Goal: Task Accomplishment & Management: Complete application form

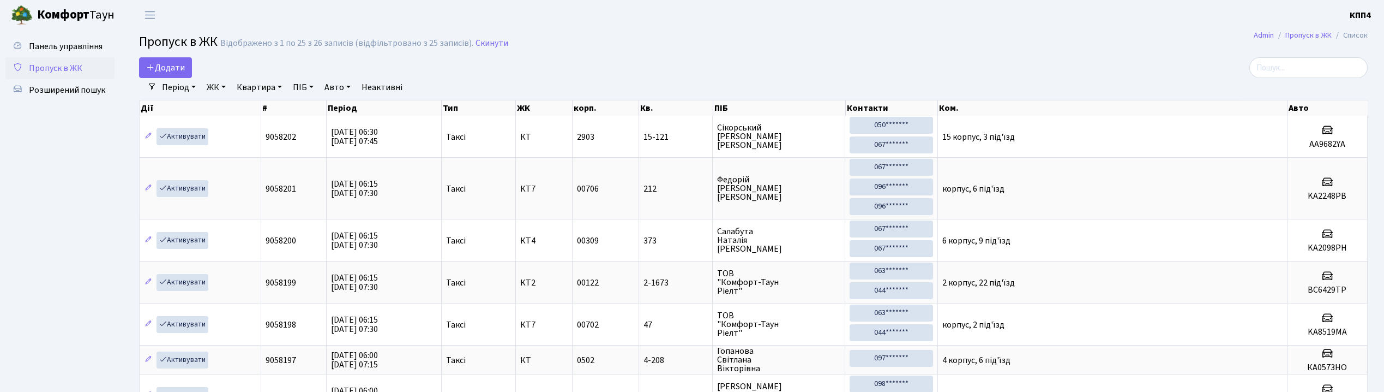
select select "25"
click at [158, 67] on span "Додати" at bounding box center [165, 68] width 39 height 12
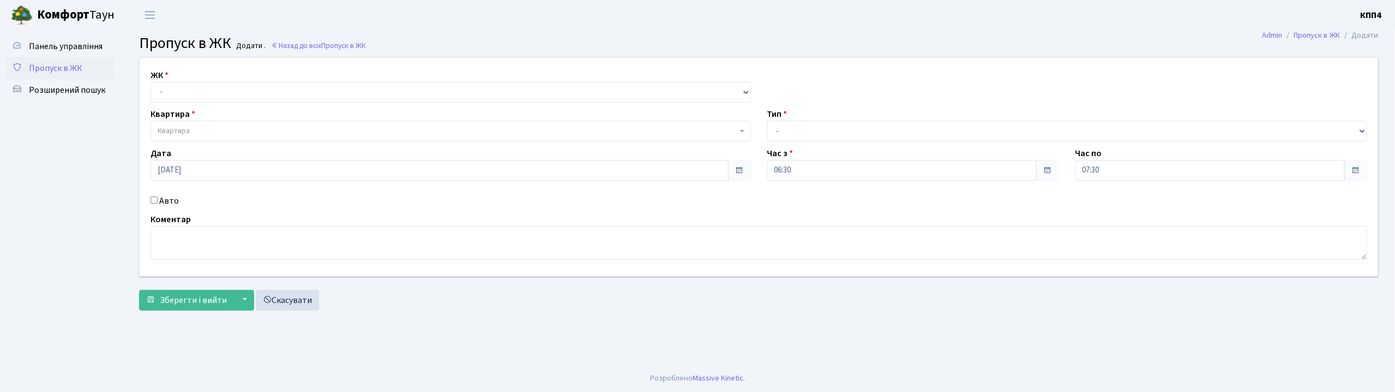
click at [153, 201] on input "Авто" at bounding box center [154, 199] width 7 height 7
checkbox input "true"
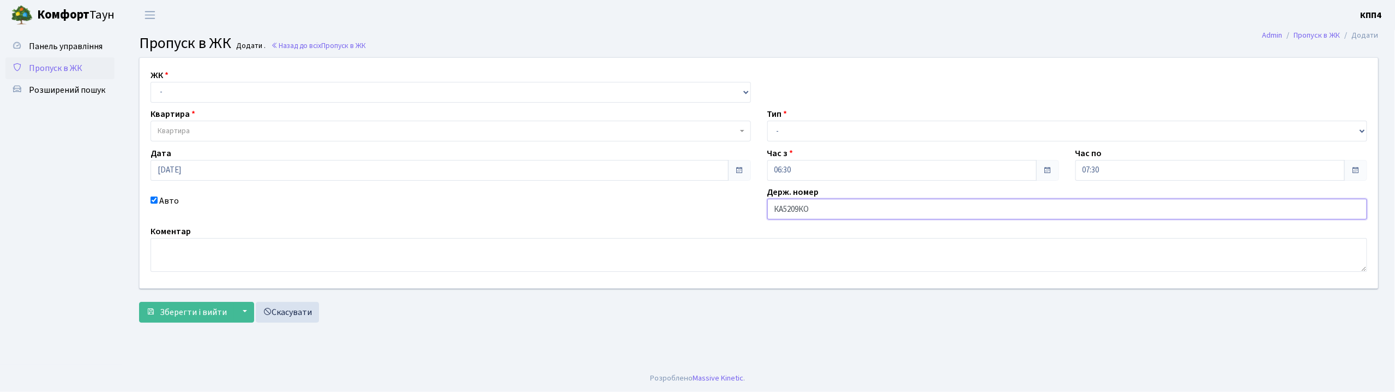
type input "КА5209КО"
click at [163, 93] on select "- КТ, вул. Регенераторна, 4 КТ2, просп. Соборності, 17 КТ3, вул. Березнева, 16 …" at bounding box center [451, 92] width 600 height 21
select select "302"
click at [151, 82] on select "- КТ, вул. Регенераторна, 4 КТ2, просп. Соборності, 17 КТ3, вул. Березнева, 16 …" at bounding box center [451, 92] width 600 height 21
select select
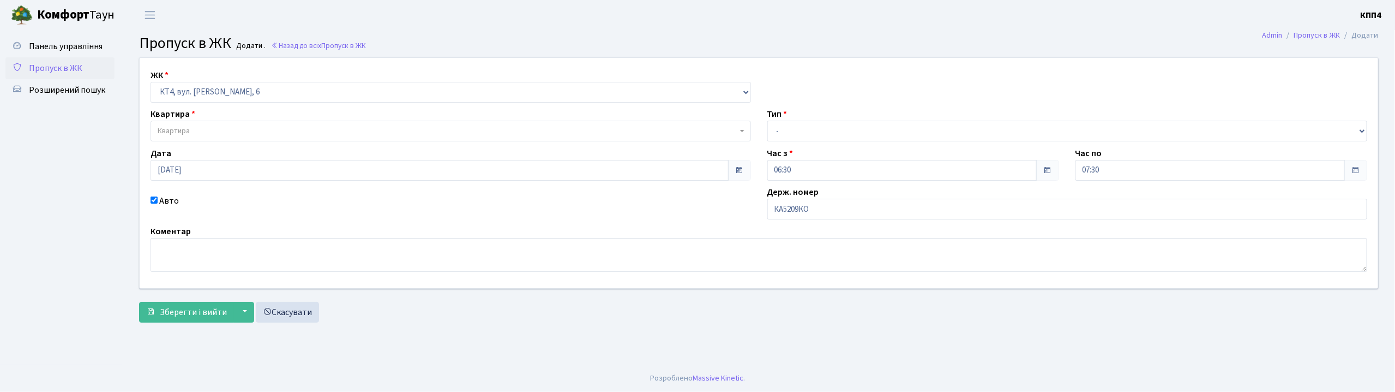
click at [167, 133] on span "Квартира" at bounding box center [174, 130] width 32 height 11
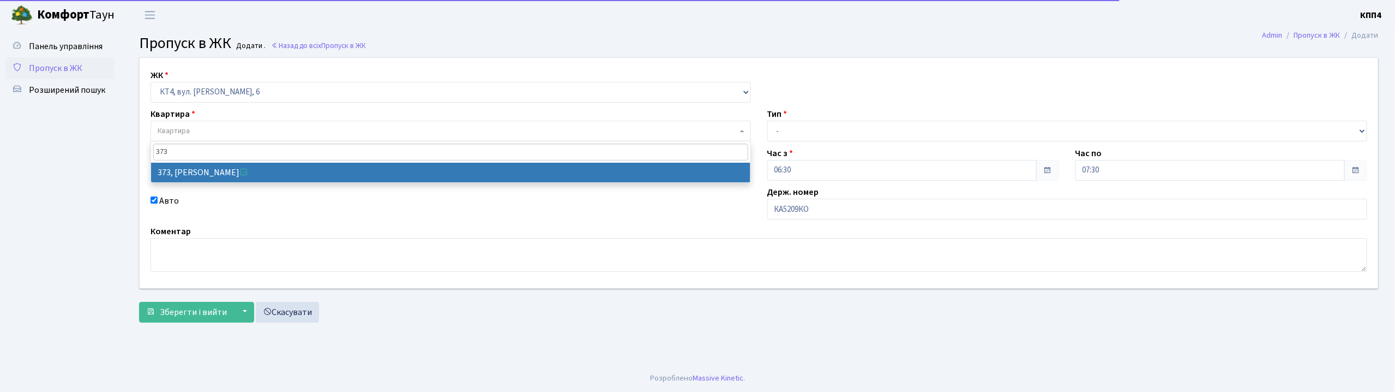
type input "373"
select select "17080"
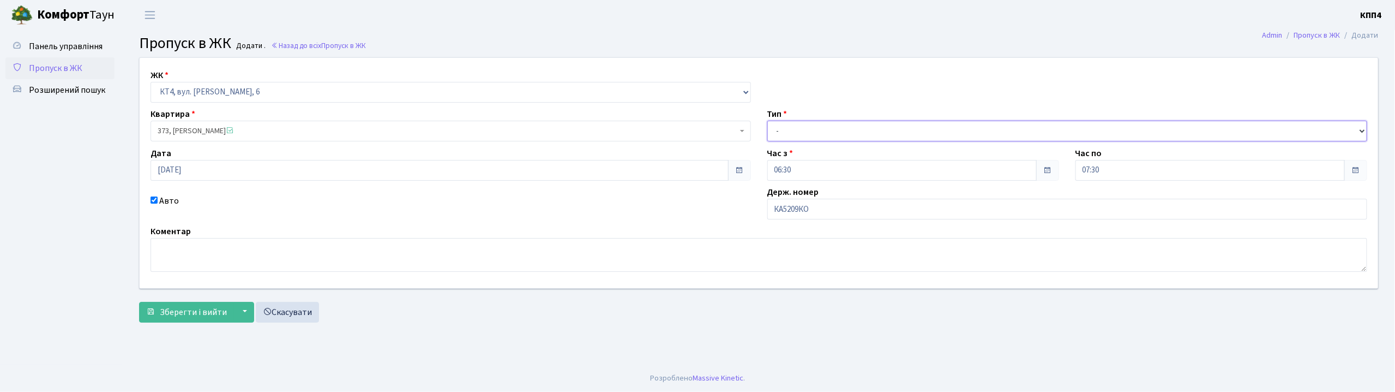
click at [793, 131] on select "- Доставка Таксі Гості Сервіс" at bounding box center [1067, 131] width 600 height 21
select select "2"
click at [767, 121] on select "- Доставка Таксі Гості Сервіс" at bounding box center [1067, 131] width 600 height 21
click at [190, 310] on span "Зберегти і вийти" at bounding box center [193, 312] width 67 height 12
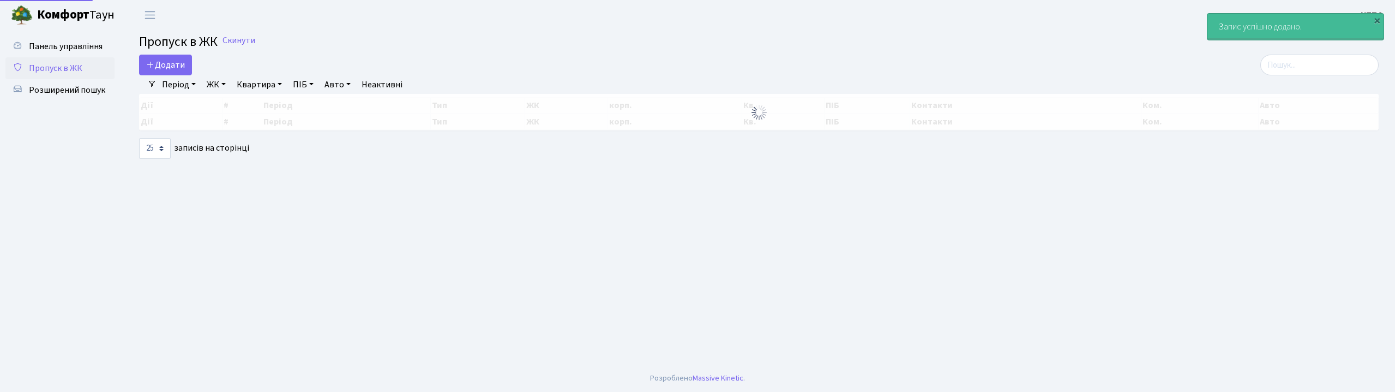
select select "25"
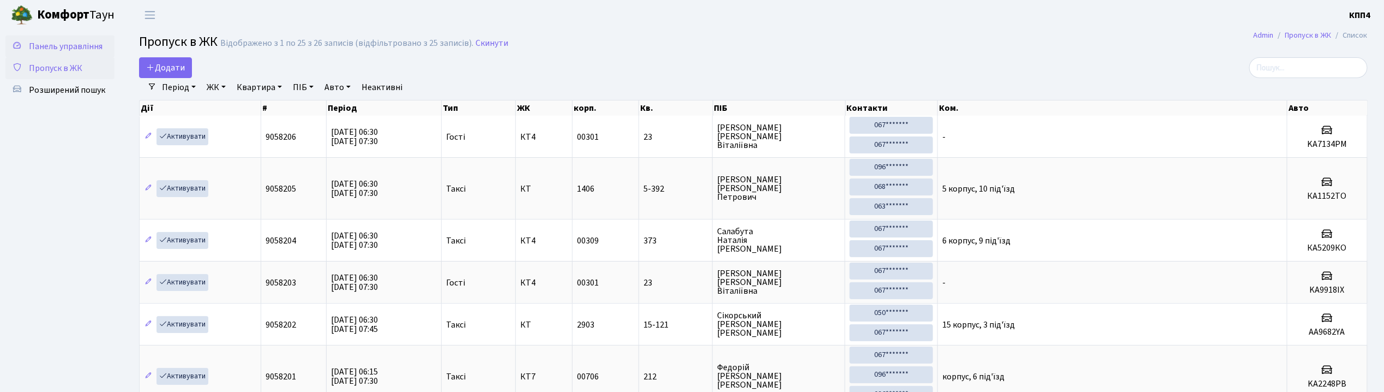
click at [92, 44] on span "Панель управління" at bounding box center [66, 46] width 74 height 12
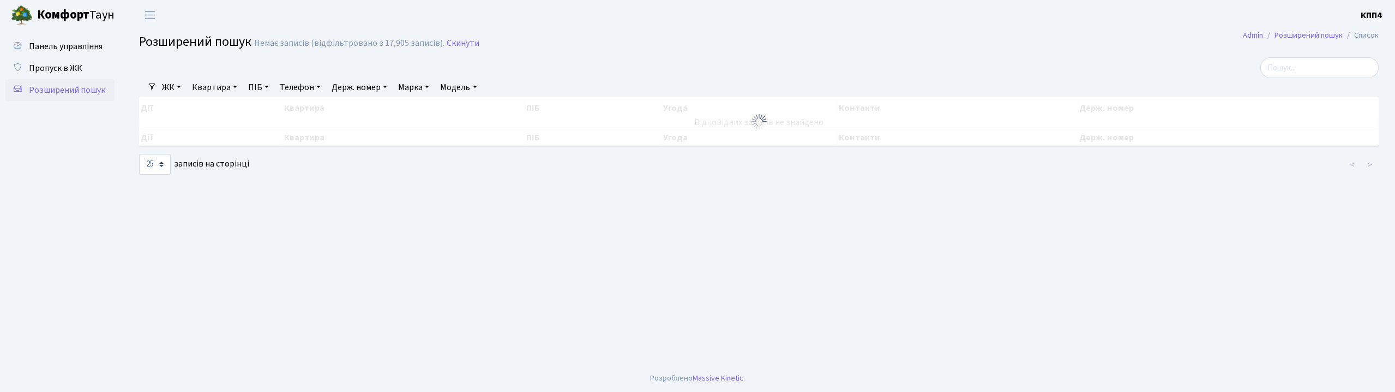
select select "25"
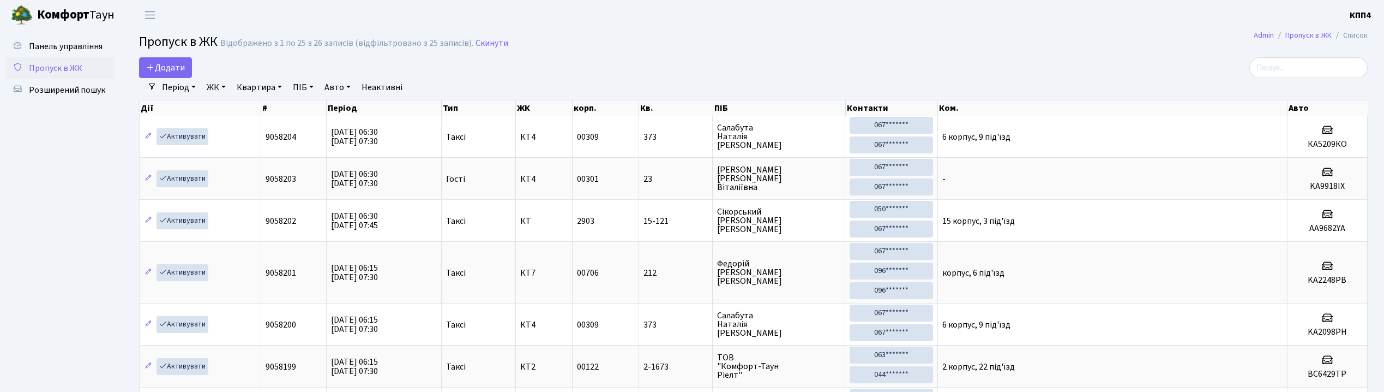
select select "25"
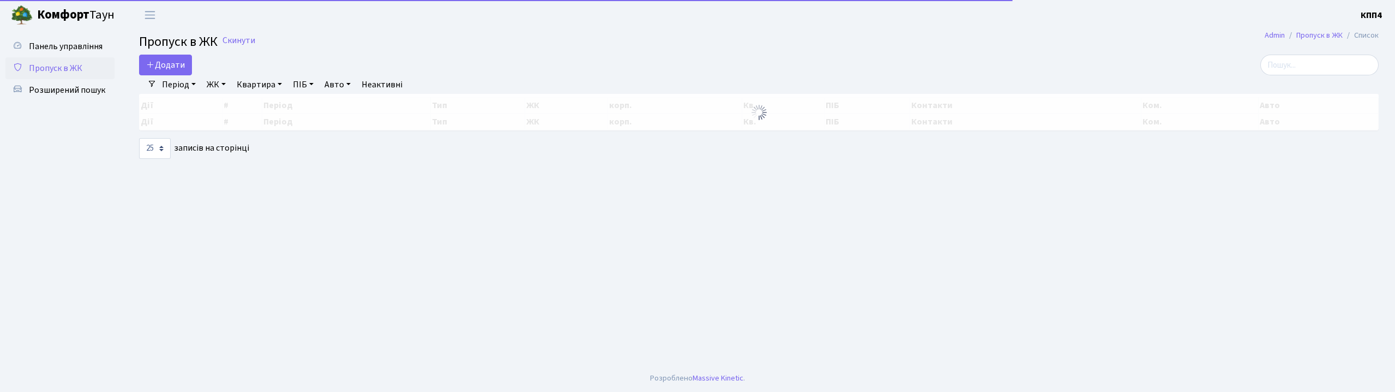
select select "25"
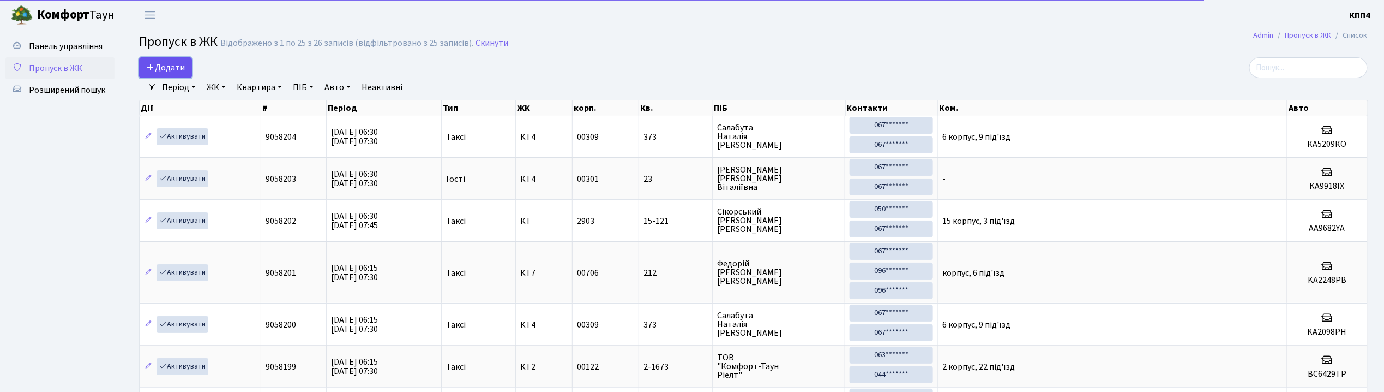
click at [164, 58] on link "Додати" at bounding box center [165, 67] width 53 height 21
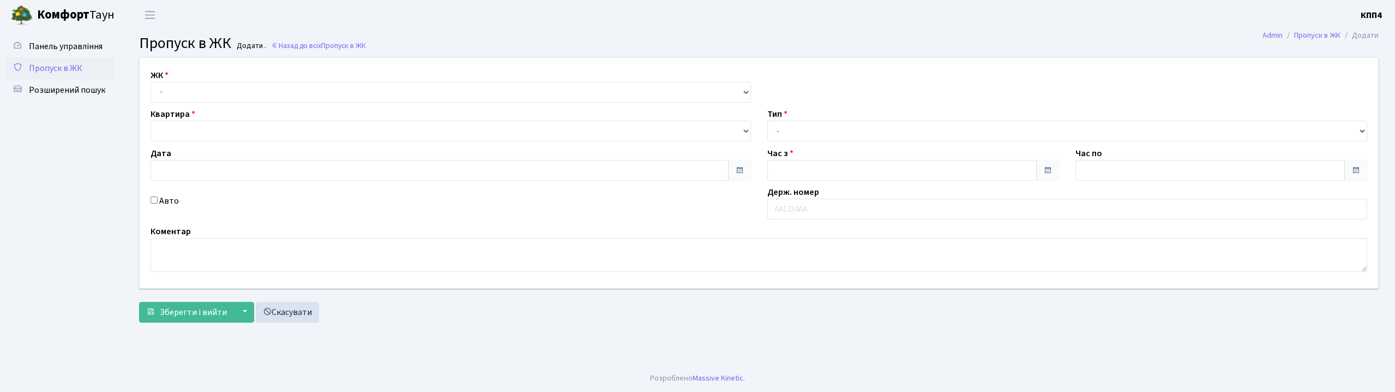
type input "[DATE]"
type input "06:30"
type input "07:30"
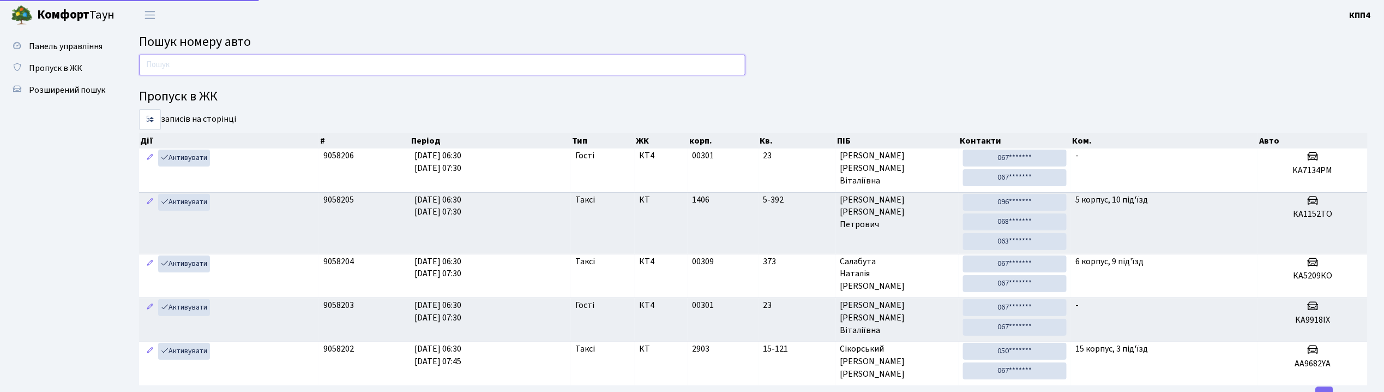
click at [182, 70] on input "text" at bounding box center [442, 65] width 606 height 21
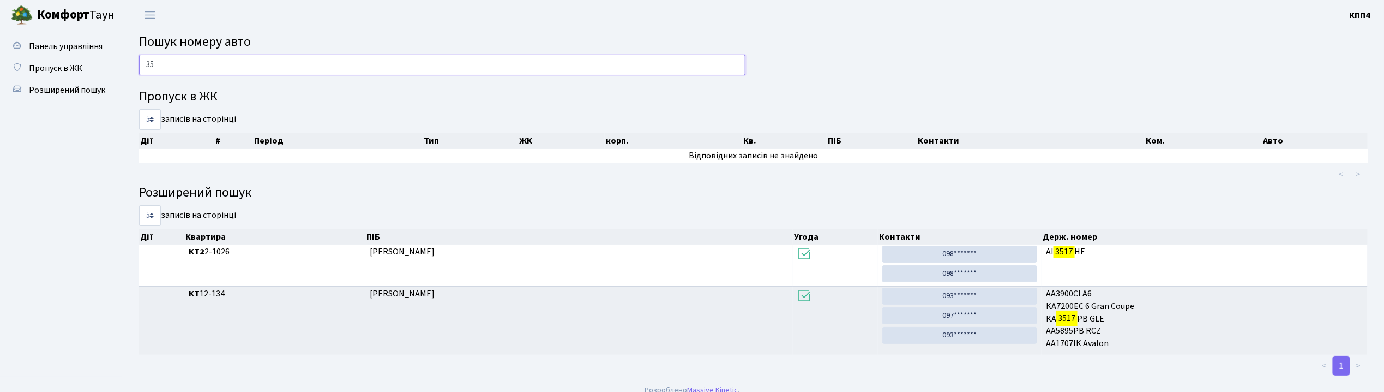
type input "3"
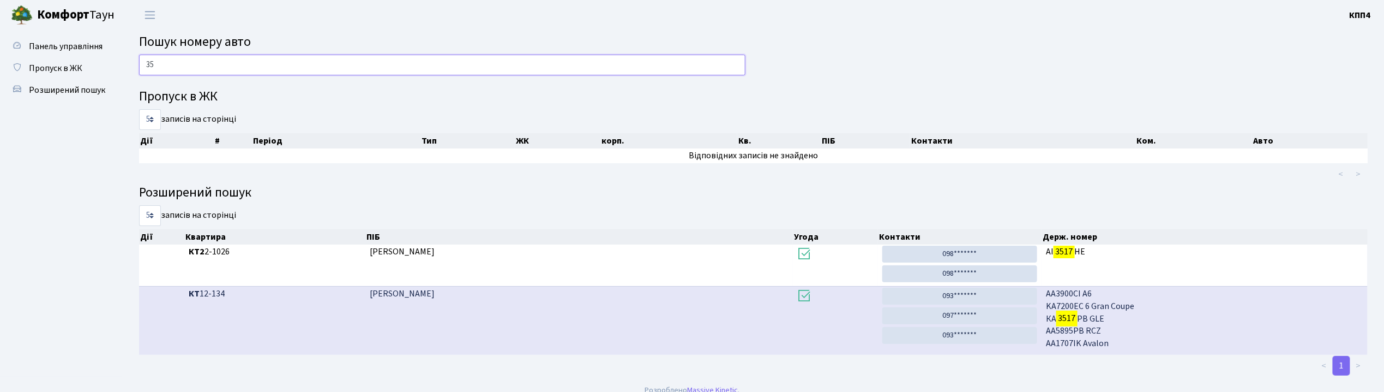
type input "3"
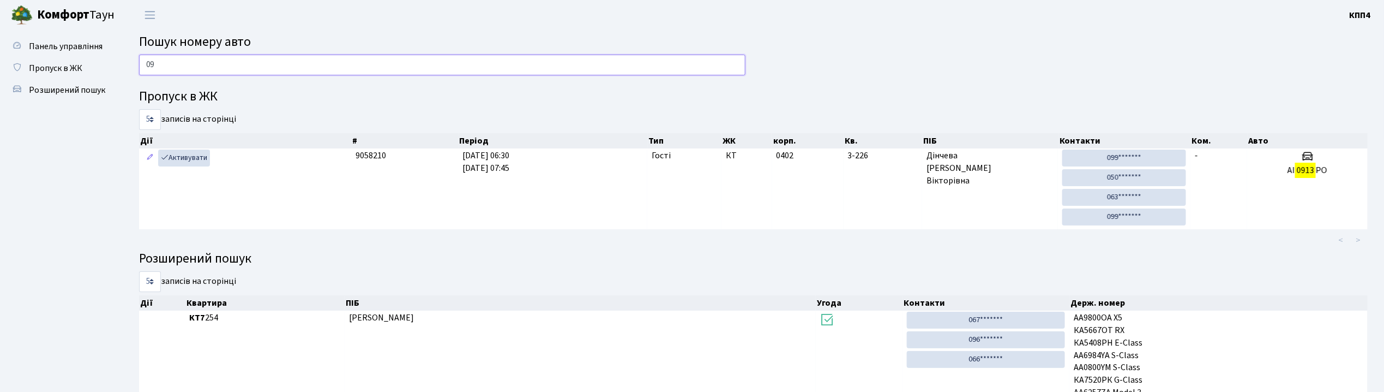
type input "0"
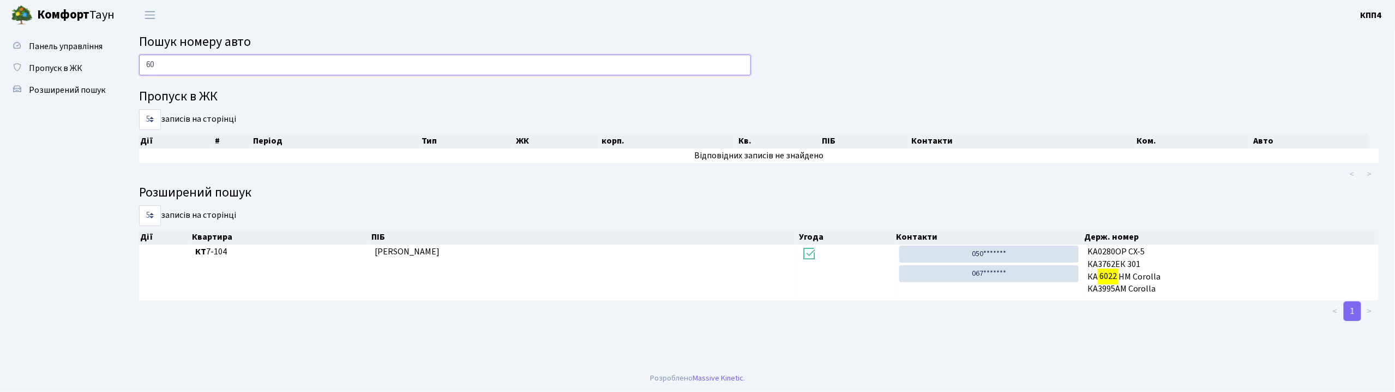
type input "6"
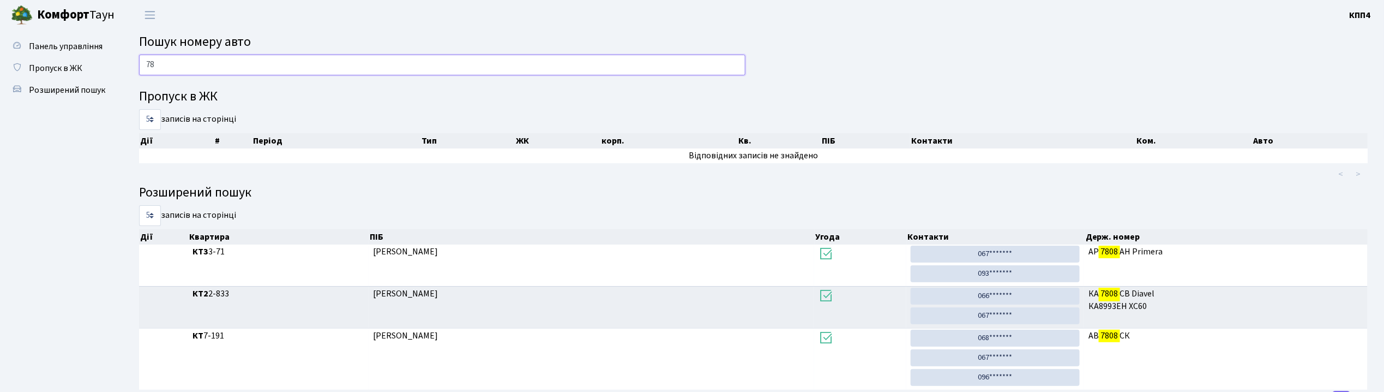
type input "7"
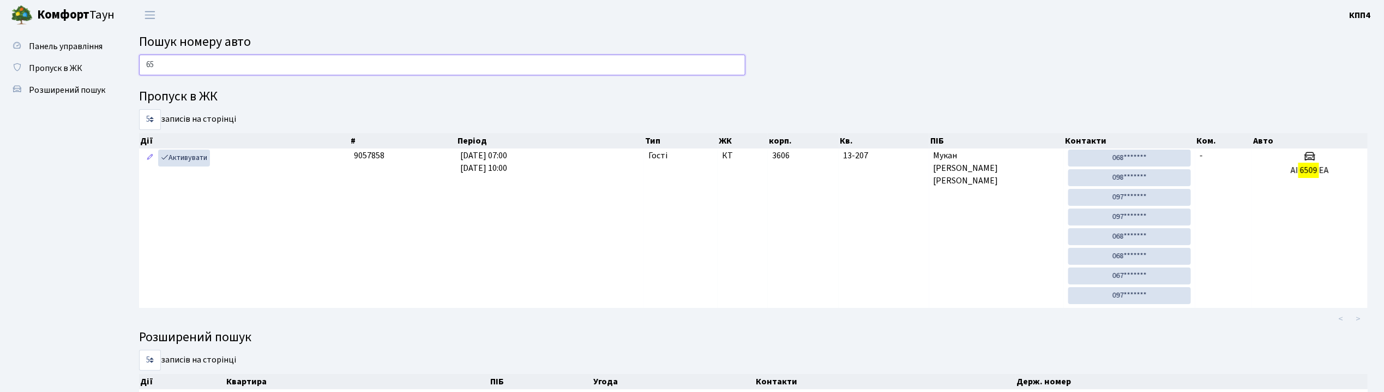
type input "6"
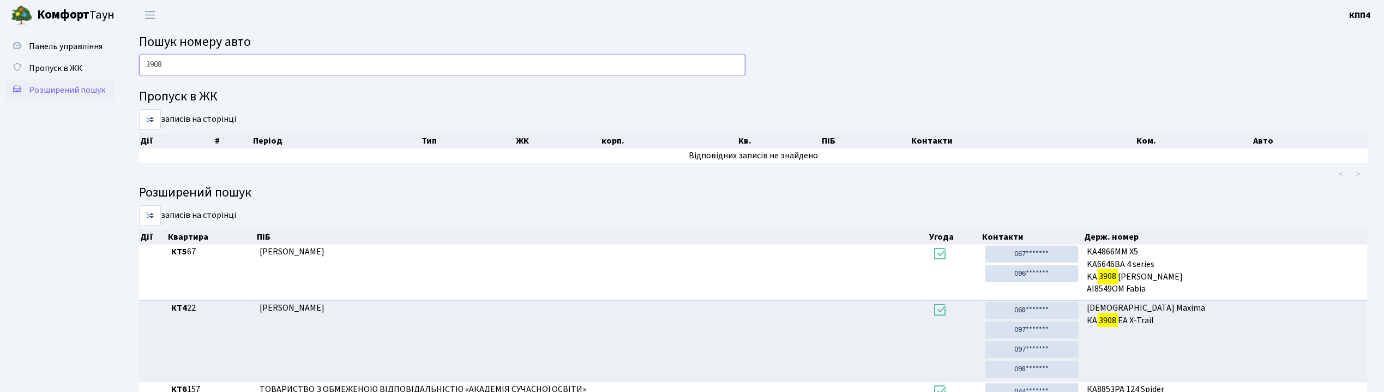
type input "3908"
click at [73, 86] on span "Розширений пошук" at bounding box center [67, 90] width 76 height 12
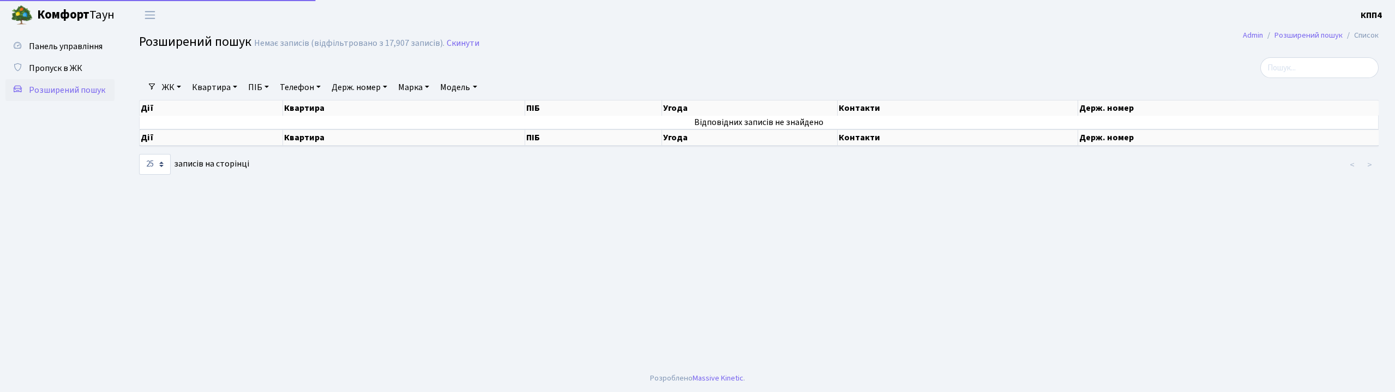
select select "25"
click at [346, 92] on link "Держ. номер" at bounding box center [359, 87] width 64 height 19
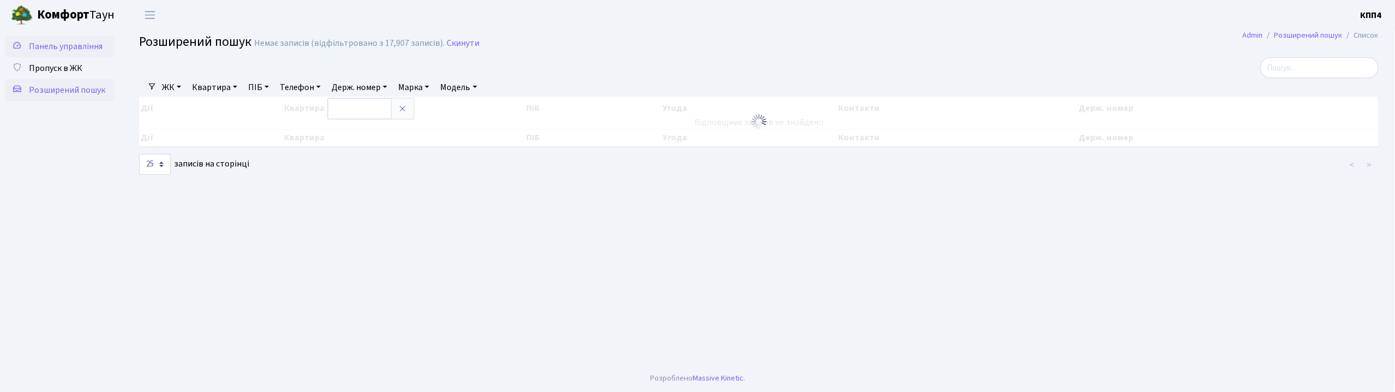
click at [51, 41] on span "Панель управління" at bounding box center [66, 46] width 74 height 12
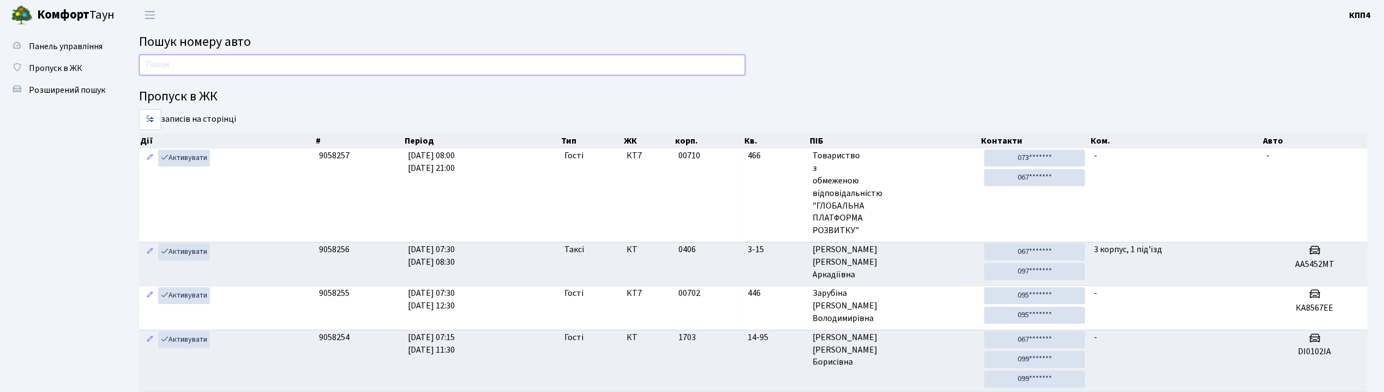
click at [182, 62] on input "text" at bounding box center [442, 65] width 606 height 21
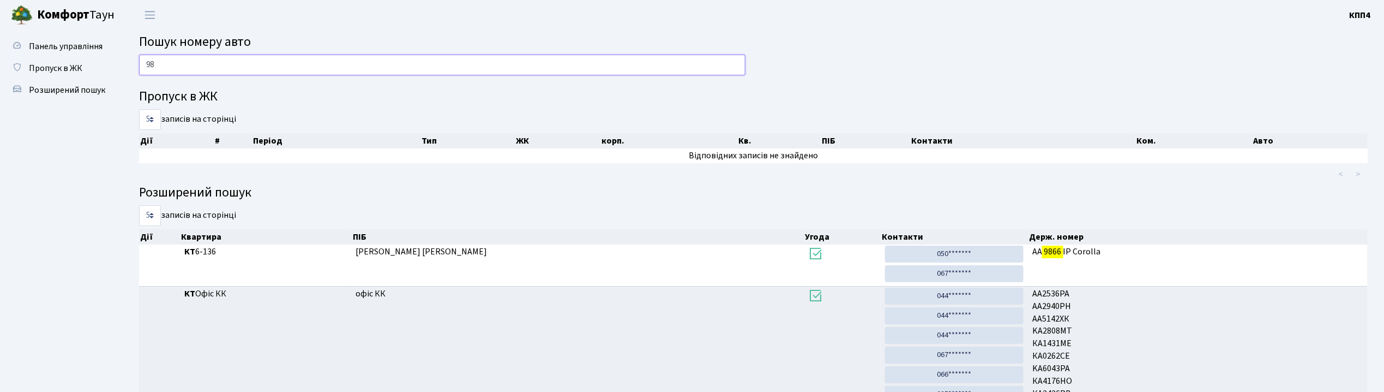
type input "9"
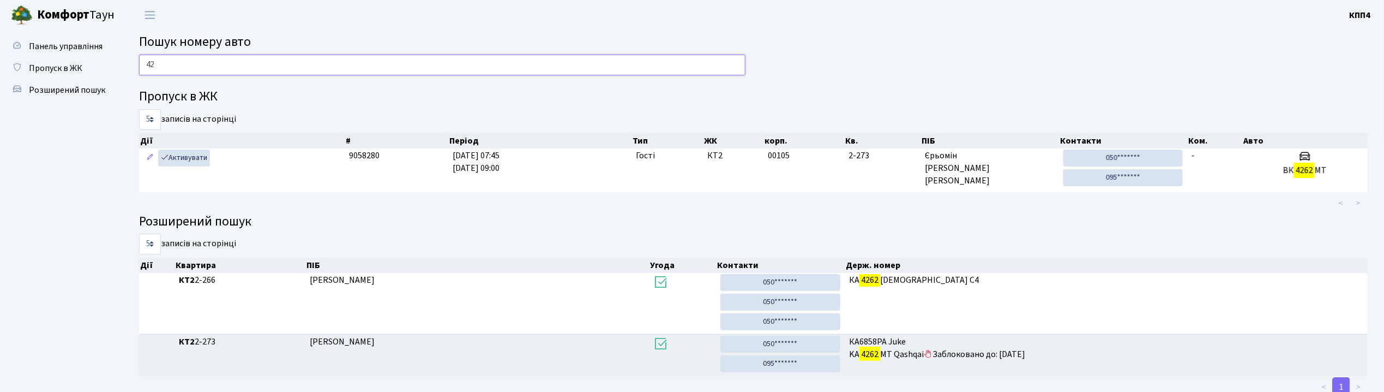
type input "4"
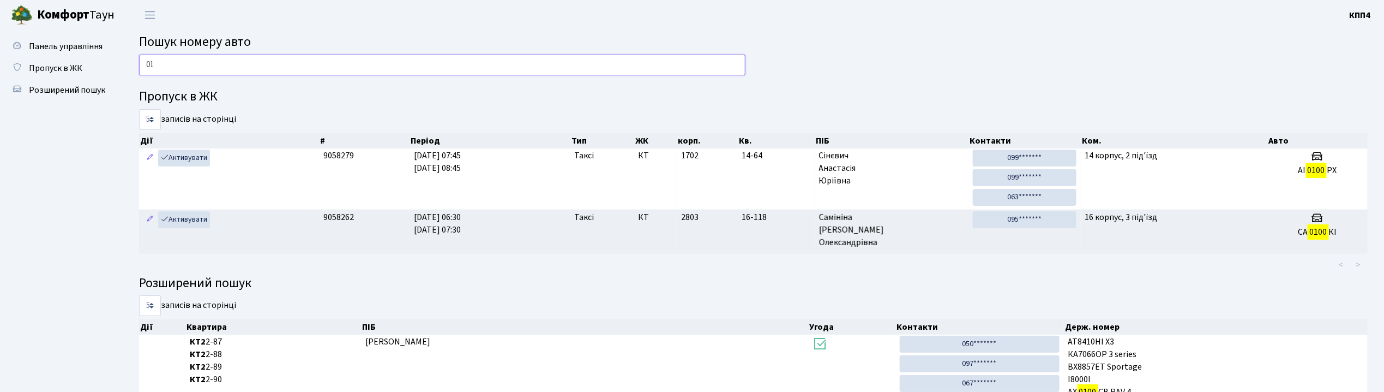
type input "0"
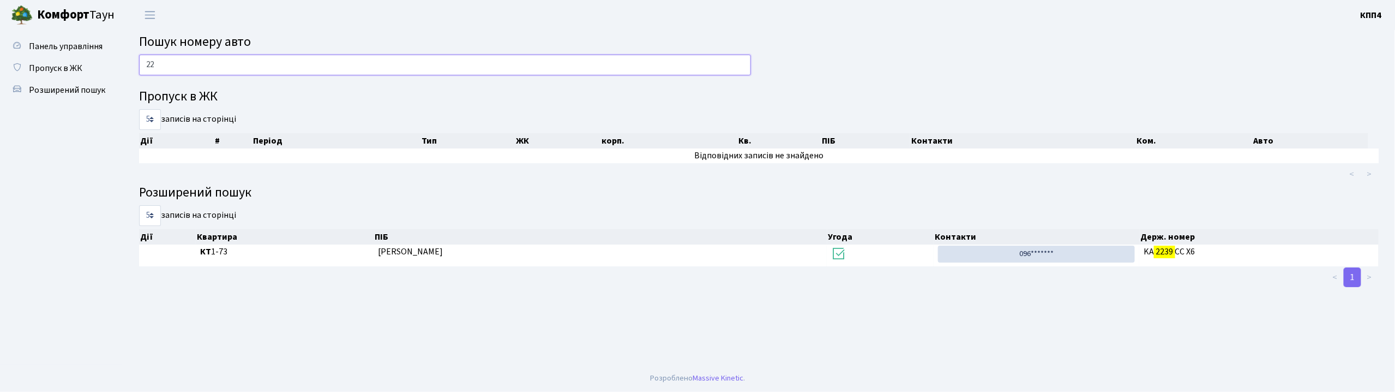
type input "2"
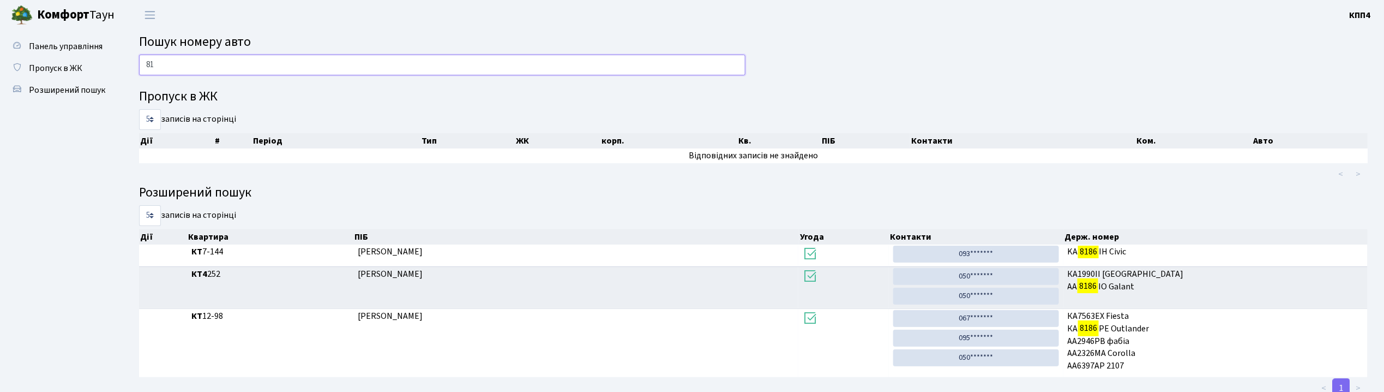
type input "8"
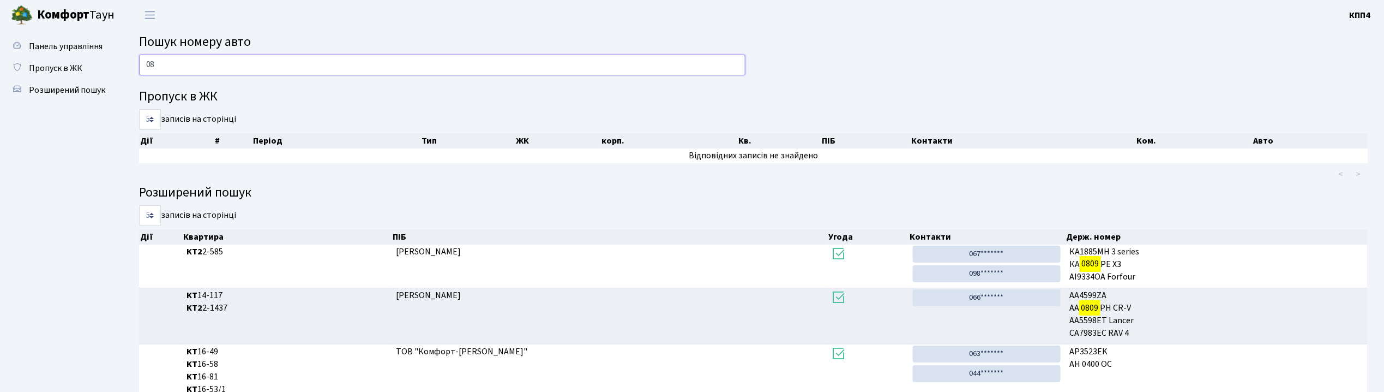
type input "0"
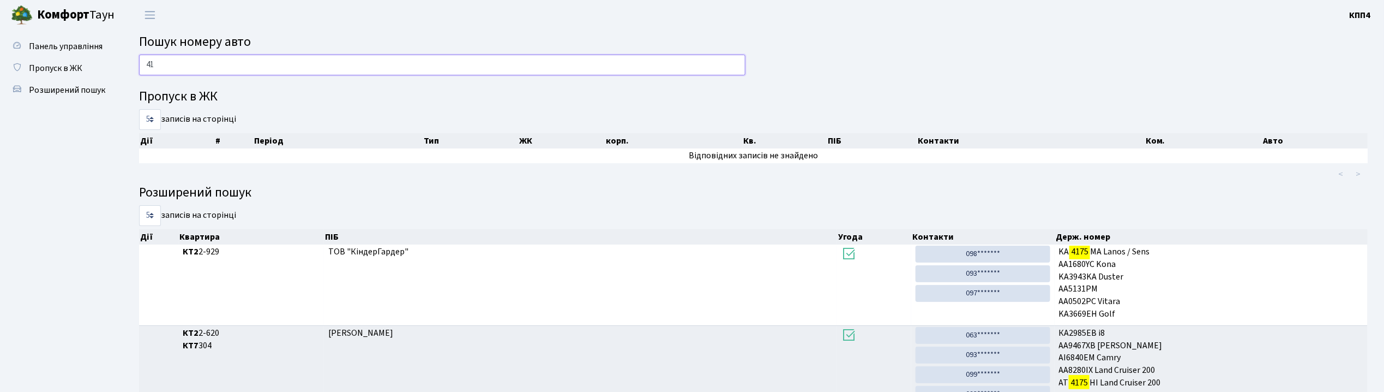
type input "4"
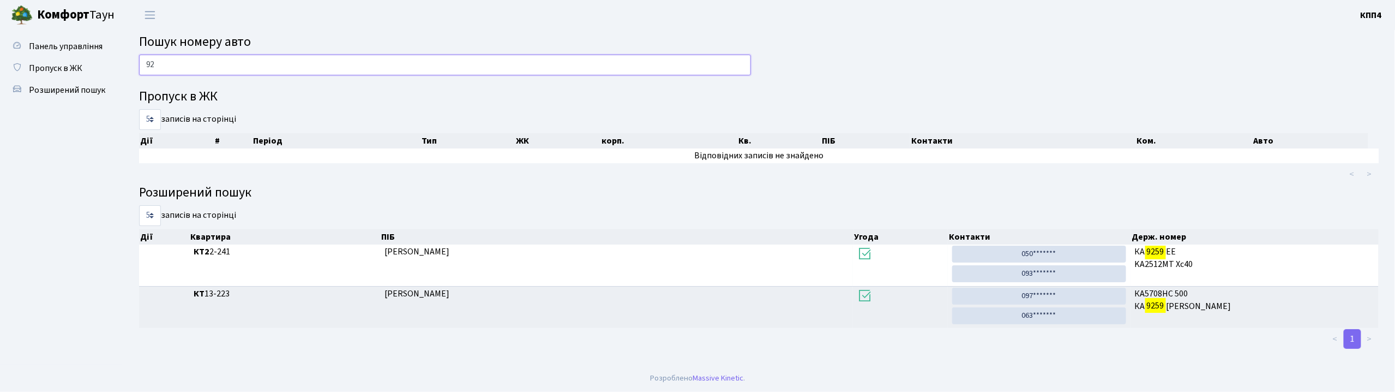
type input "9"
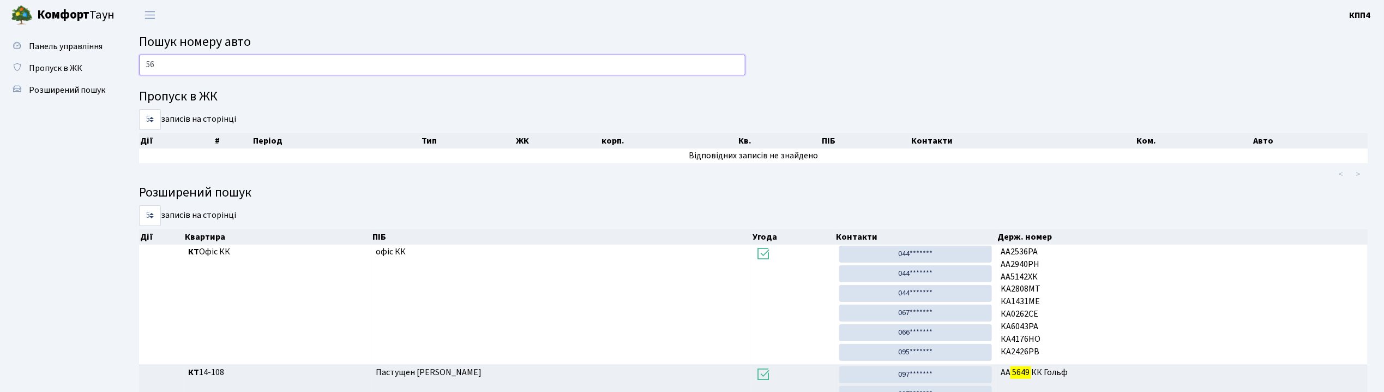
type input "5"
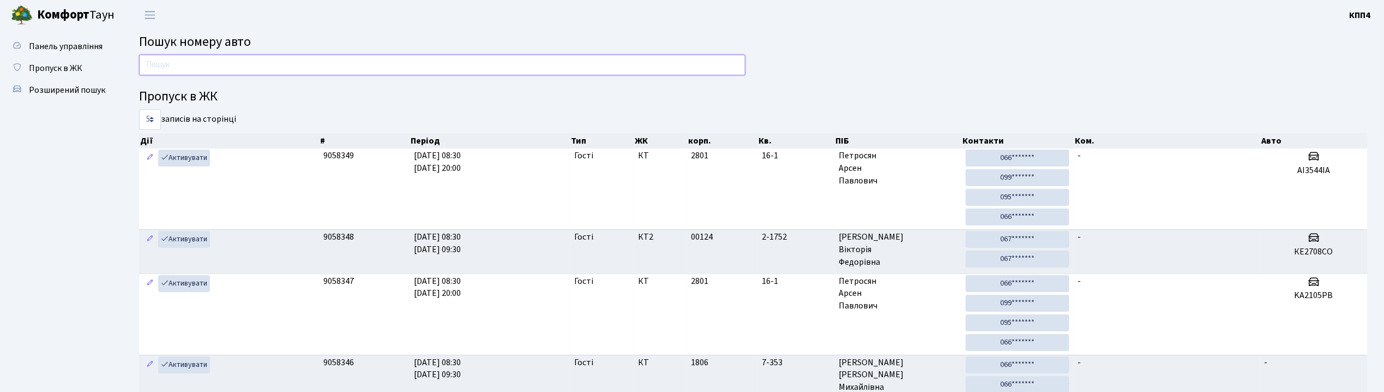
type input "S"
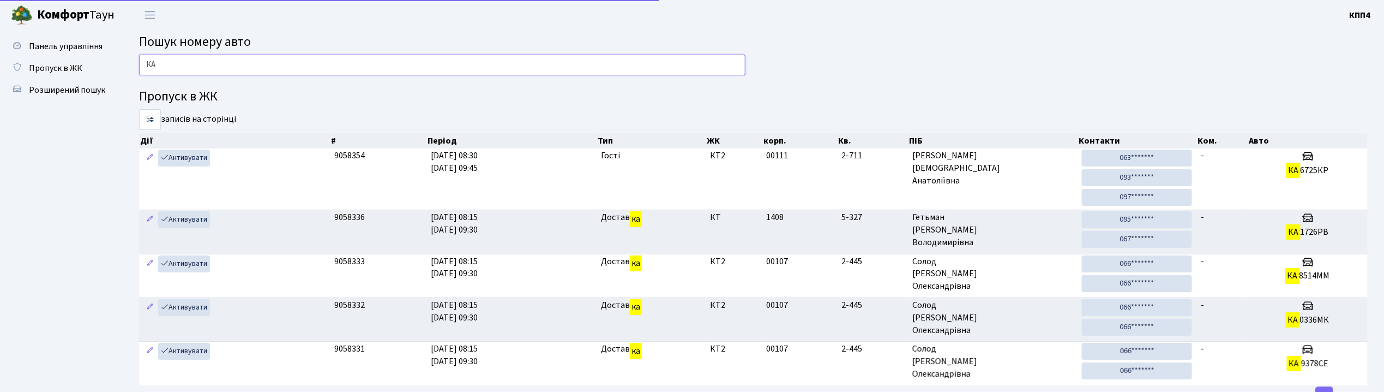
type input "[PERSON_NAME]"
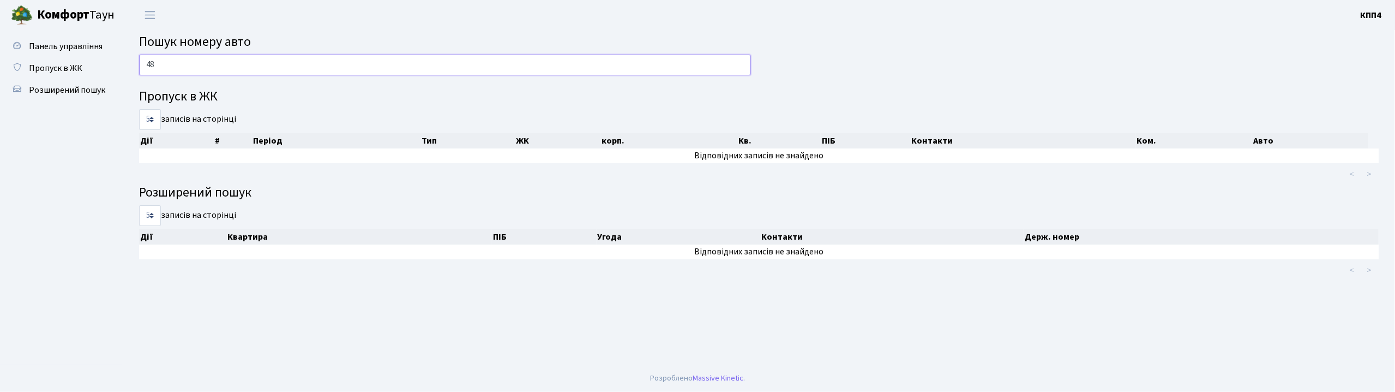
type input "4"
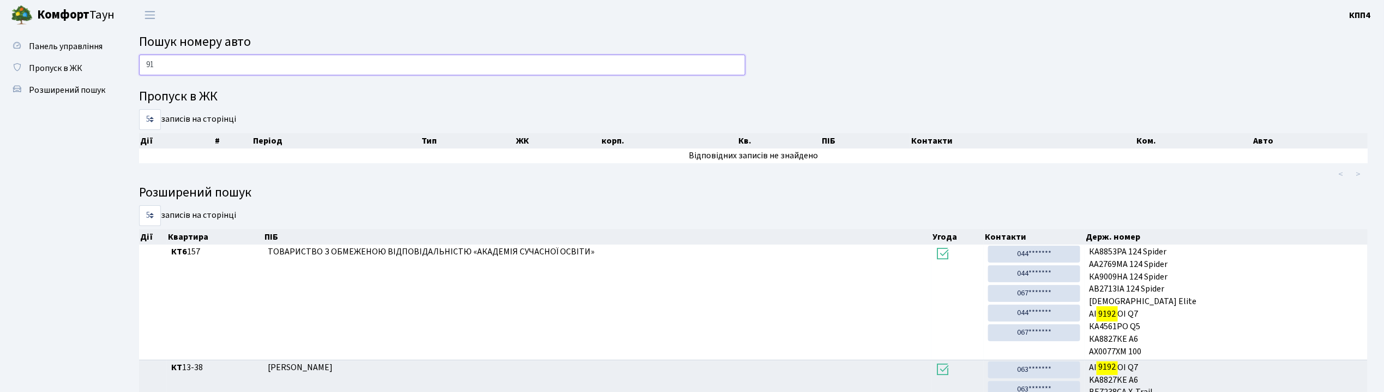
type input "9"
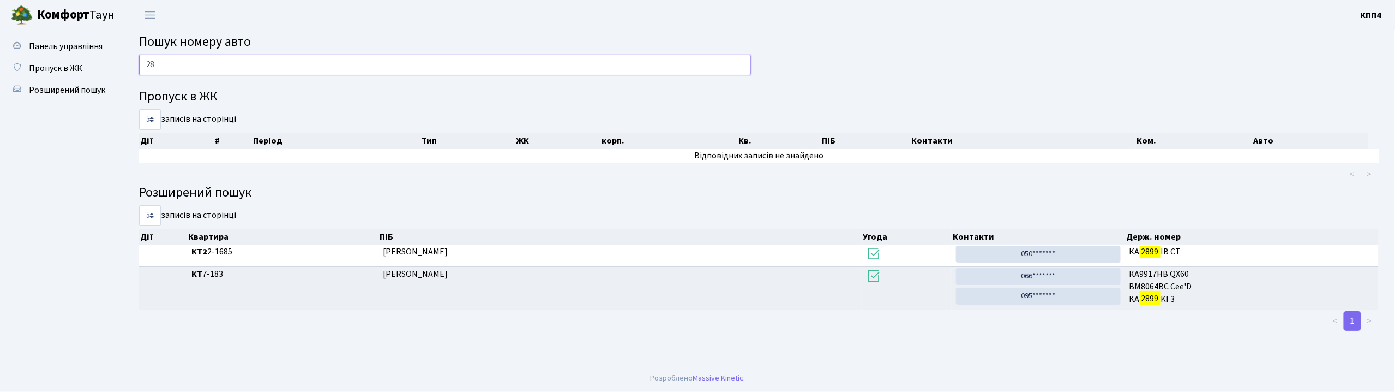
type input "2"
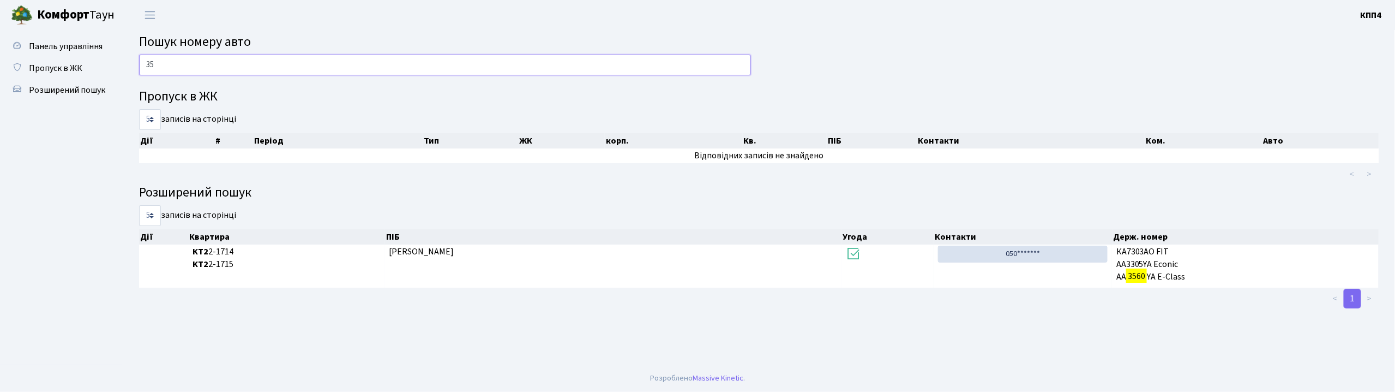
type input "3"
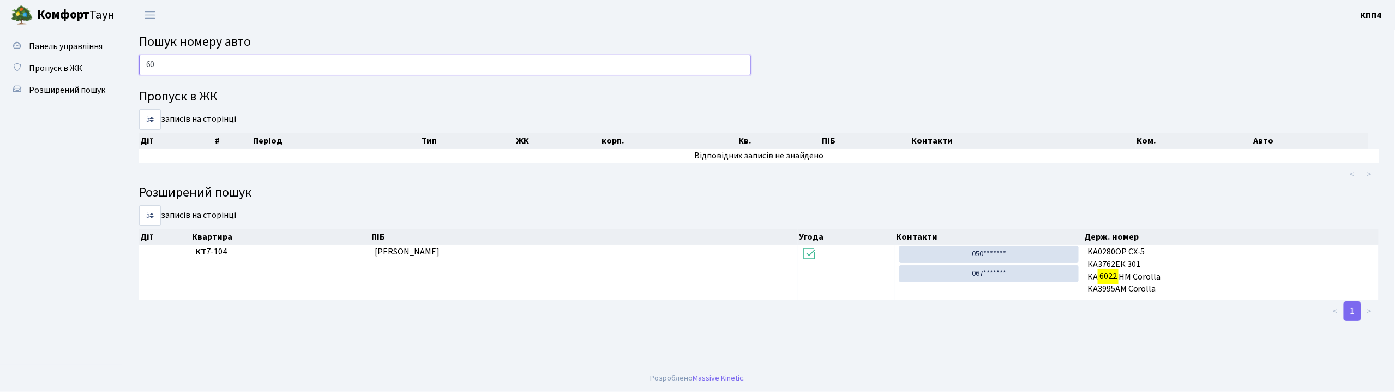
type input "6"
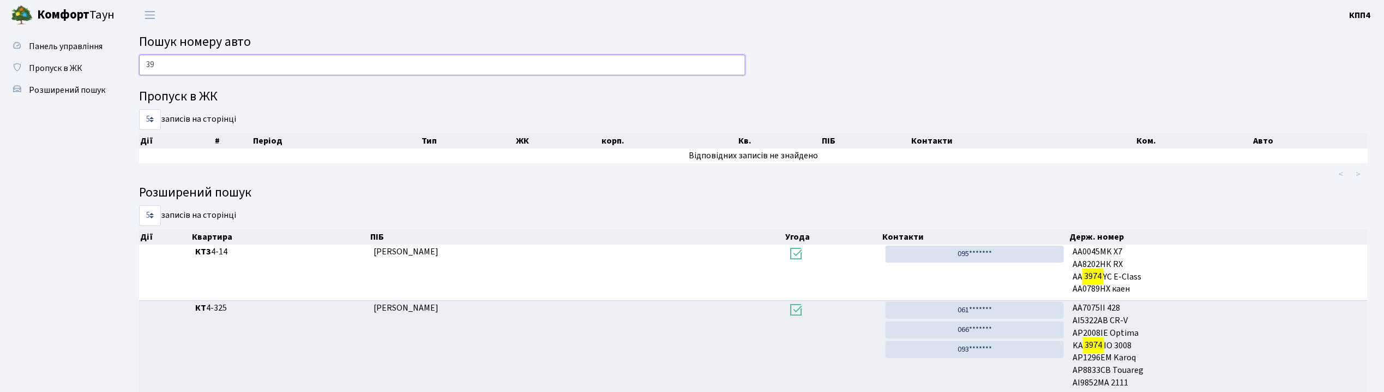
type input "3"
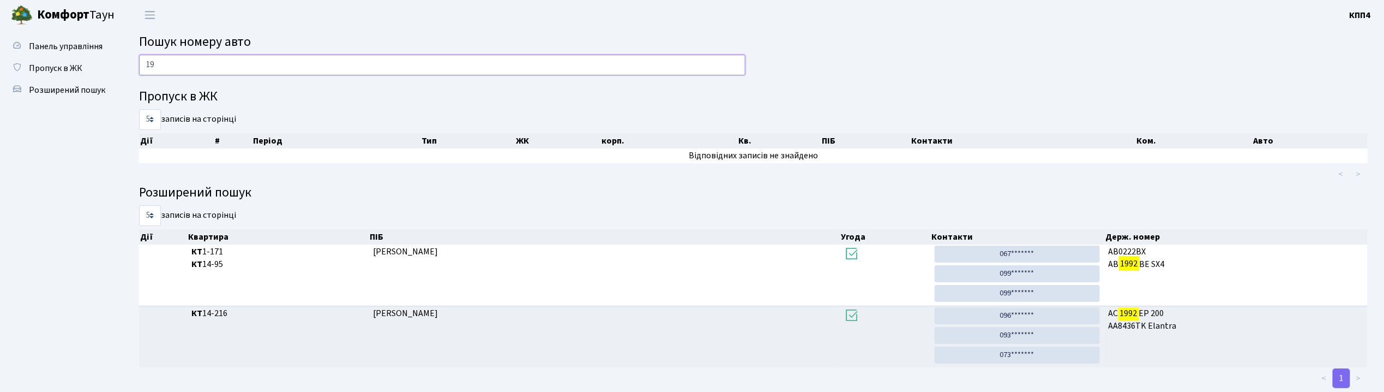
type input "1"
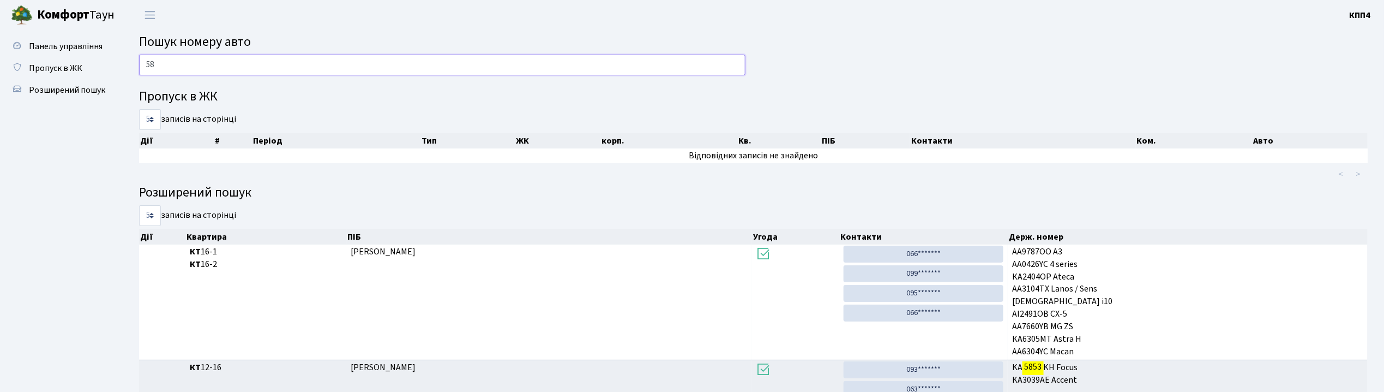
type input "5"
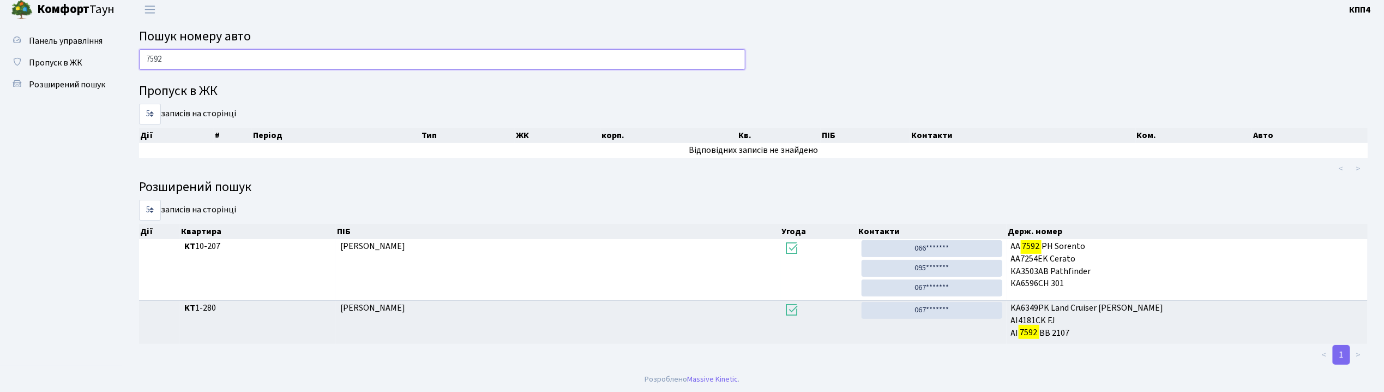
scroll to position [7, 0]
type input "7"
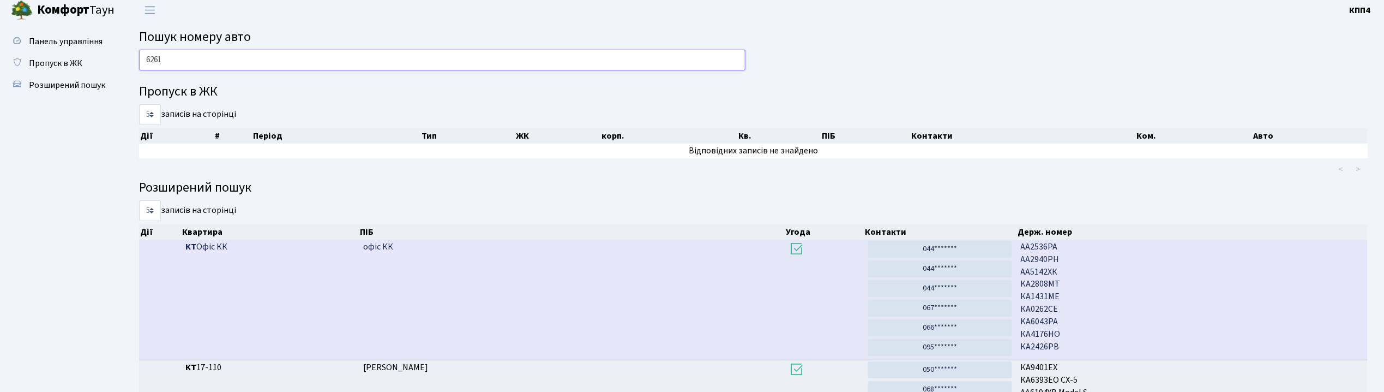
scroll to position [0, 0]
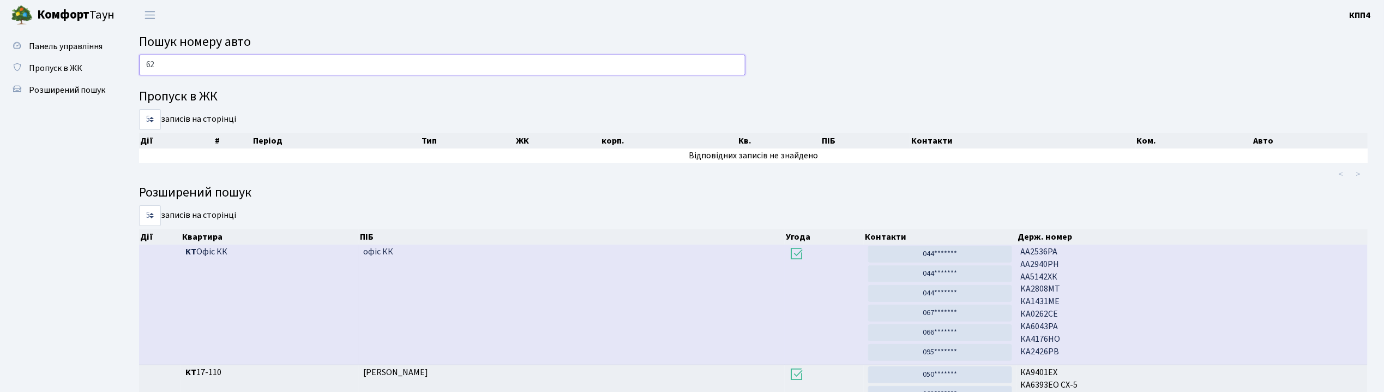
type input "6"
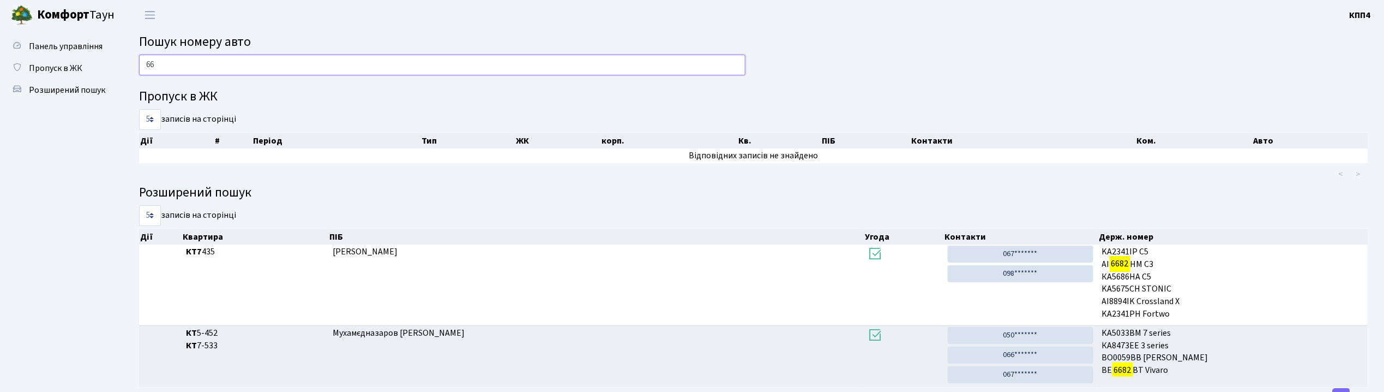
type input "6"
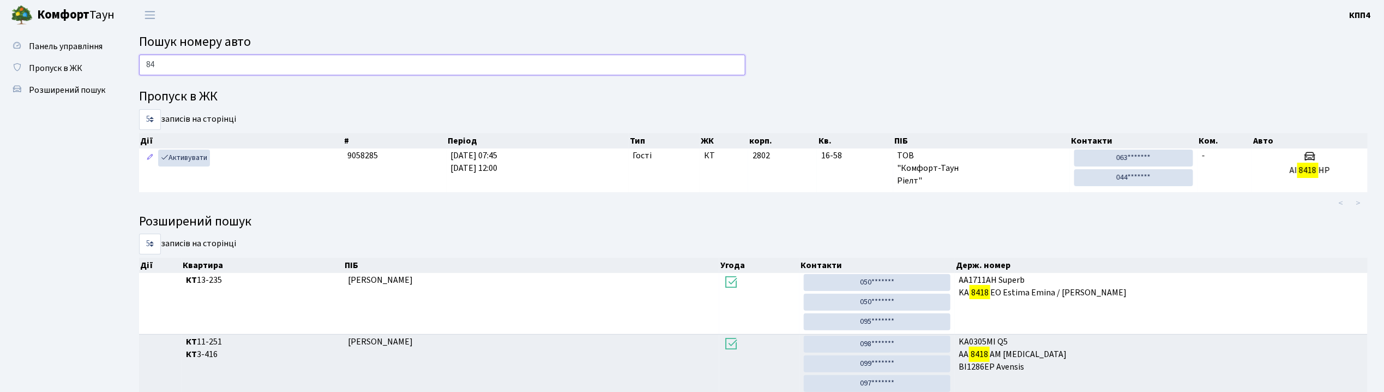
type input "8"
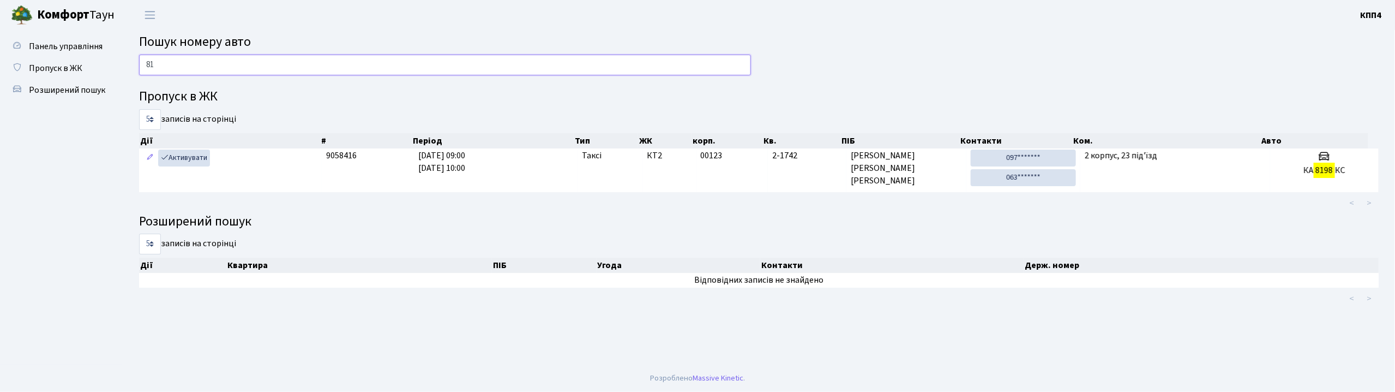
type input "8"
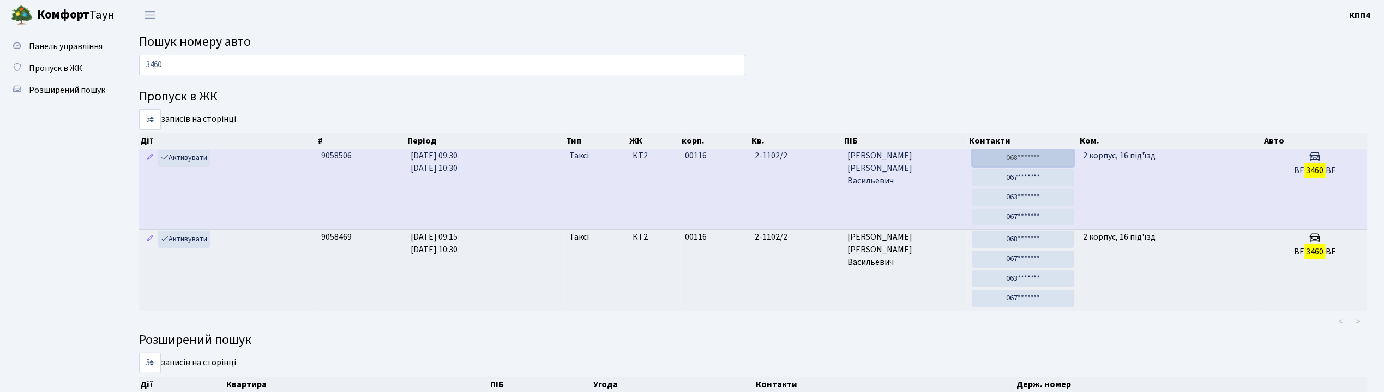
click at [1026, 162] on link "068*******" at bounding box center [1023, 157] width 102 height 17
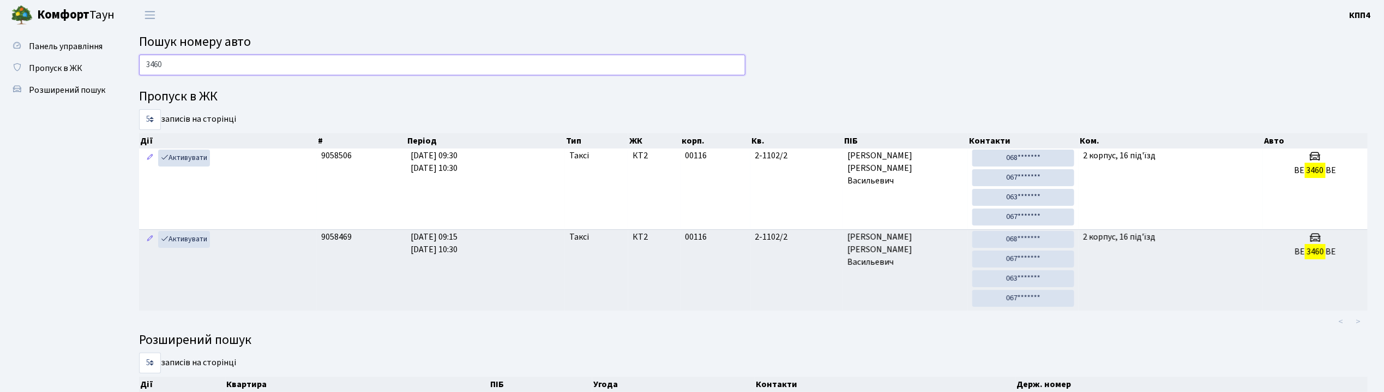
click at [219, 62] on input "3460" at bounding box center [442, 65] width 606 height 21
type input "3"
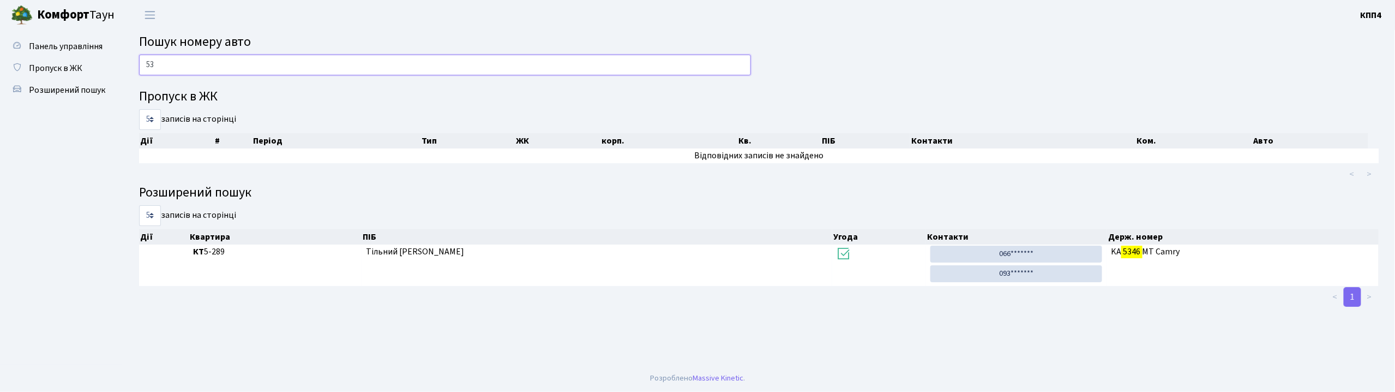
type input "5"
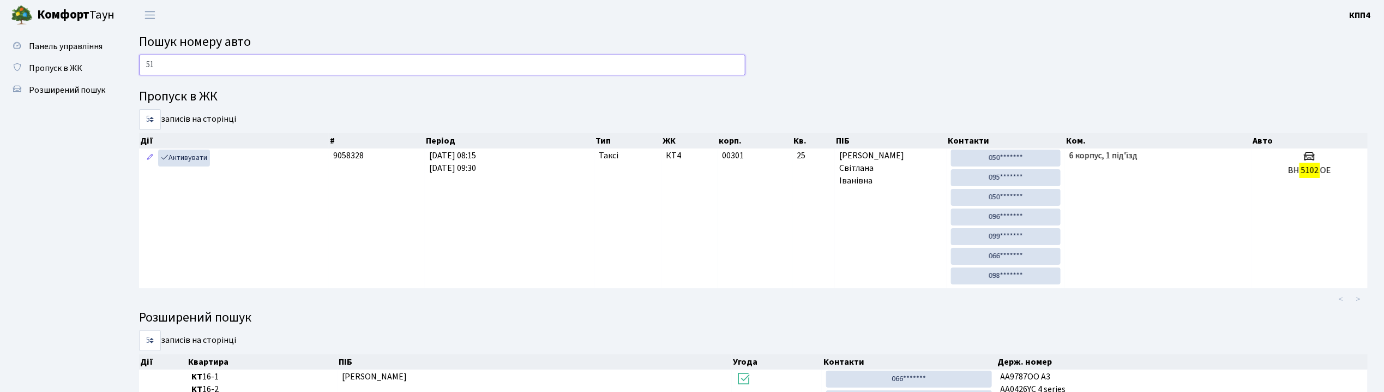
type input "5"
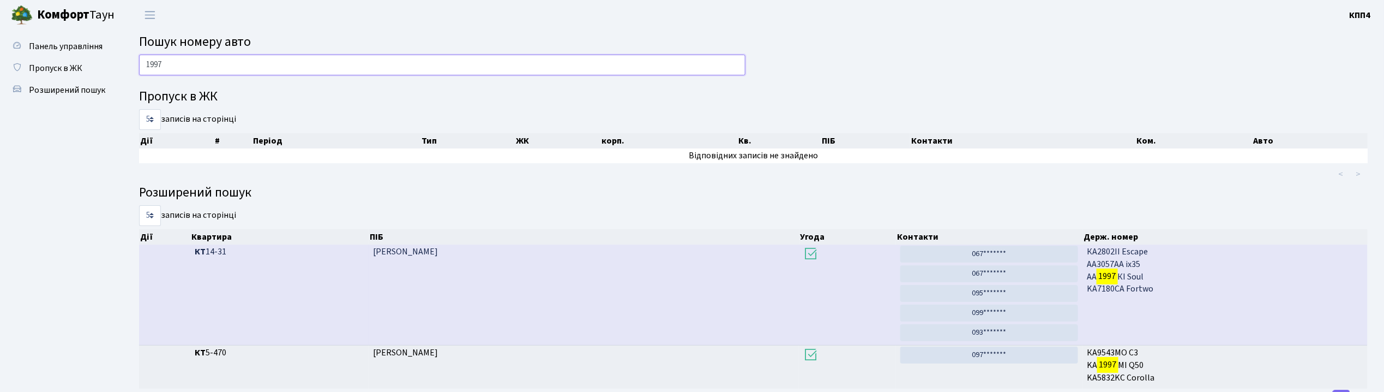
scroll to position [47, 0]
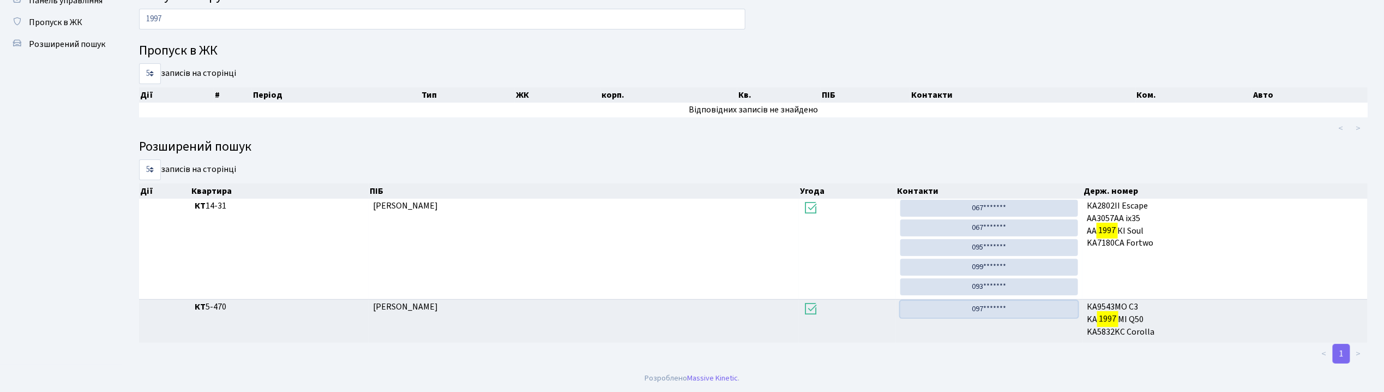
drag, startPoint x: 1016, startPoint y: 308, endPoint x: 727, endPoint y: 69, distance: 375.3
click at [1016, 308] on link "097*******" at bounding box center [989, 308] width 178 height 17
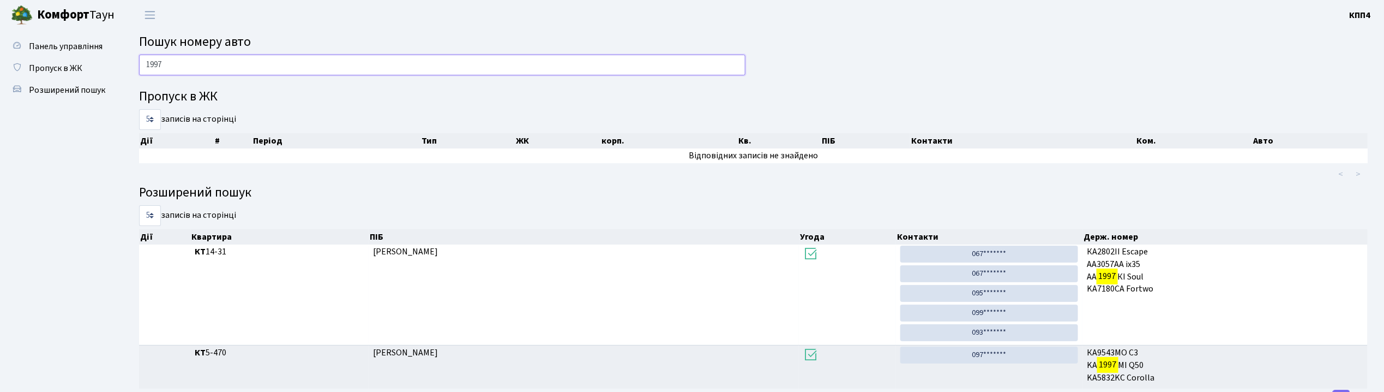
click at [175, 74] on input "1997" at bounding box center [442, 65] width 606 height 21
type input "1"
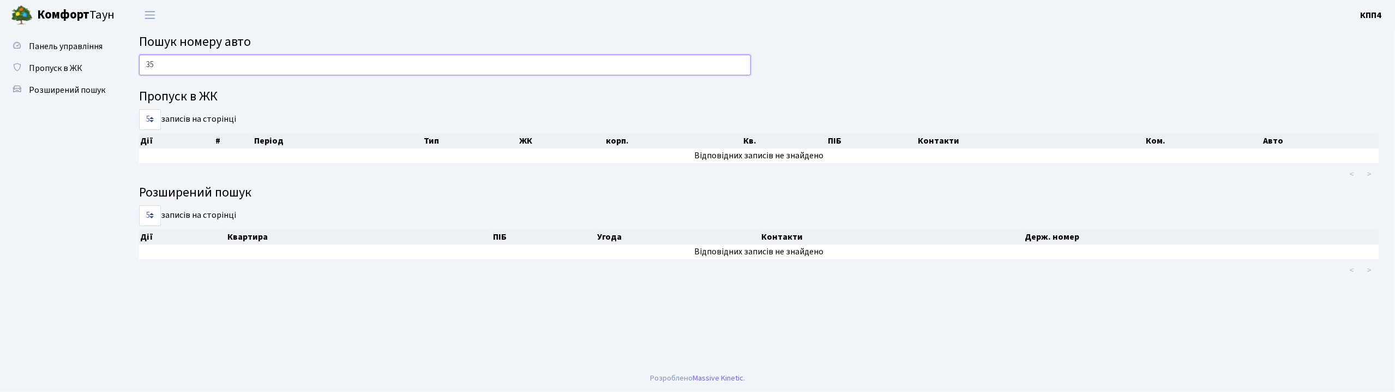
type input "3"
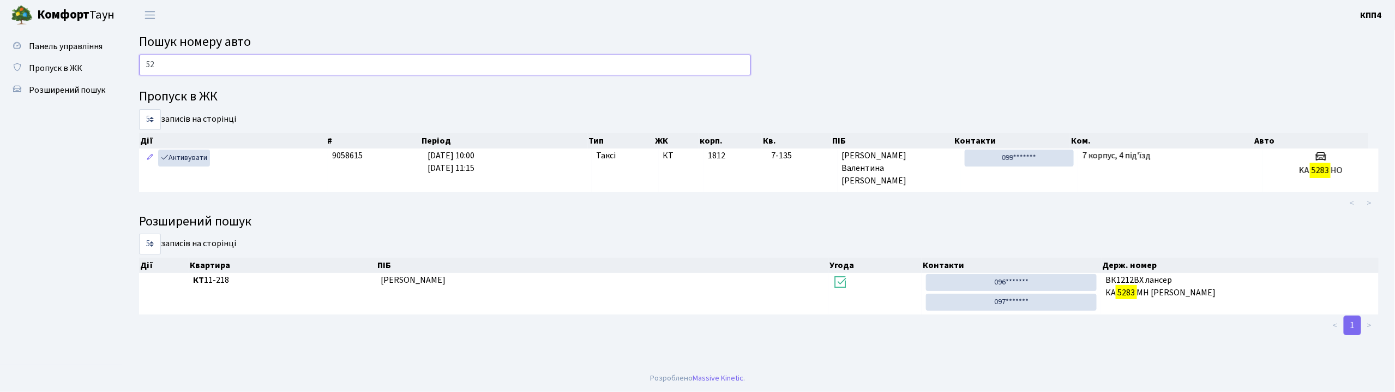
type input "5"
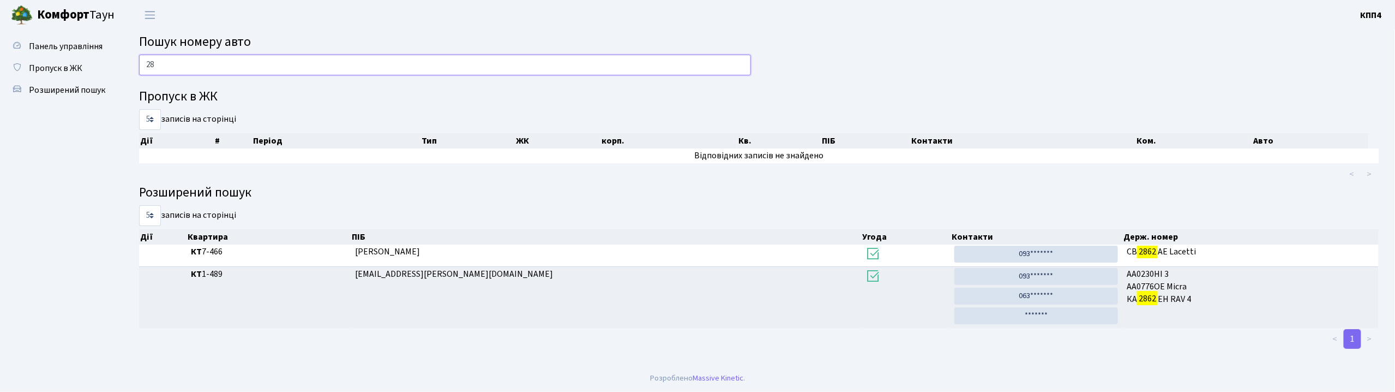
type input "2"
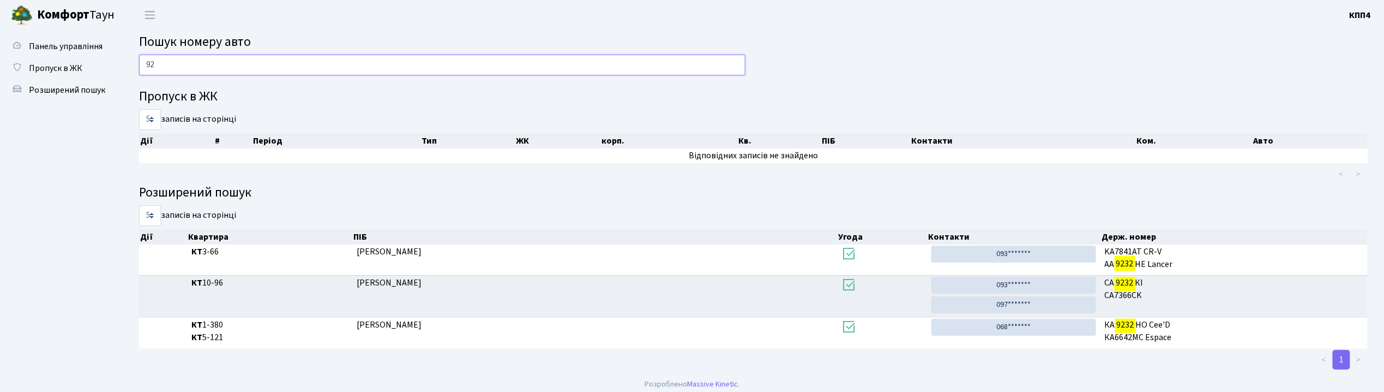
type input "9"
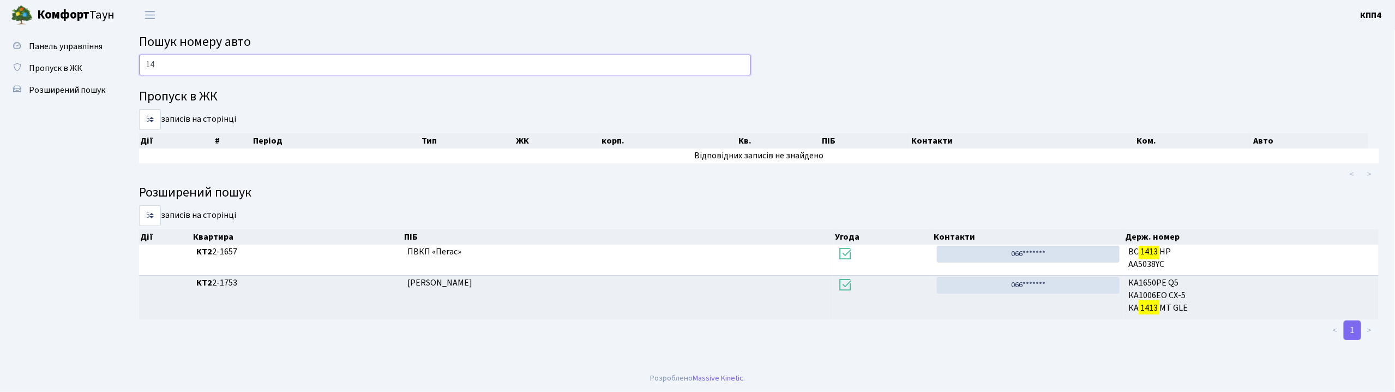
type input "1"
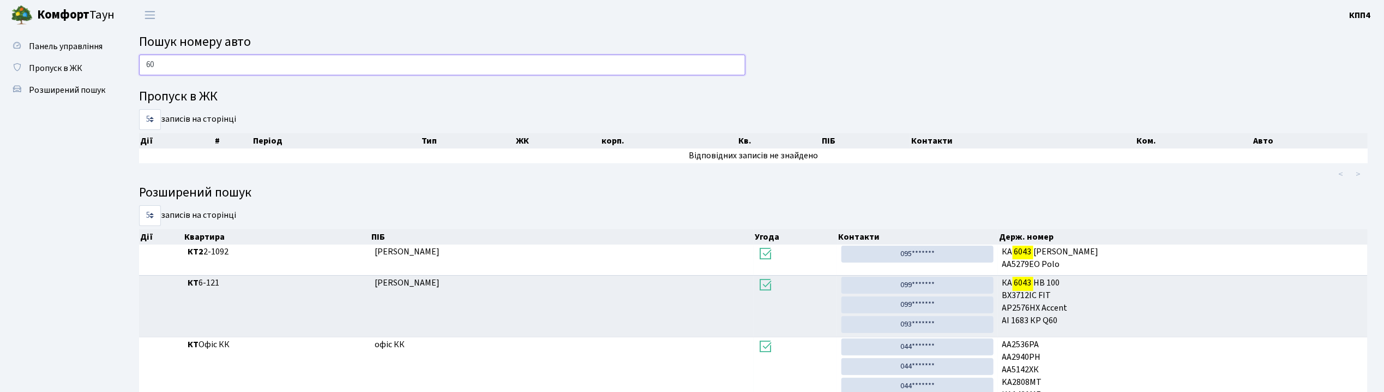
type input "6"
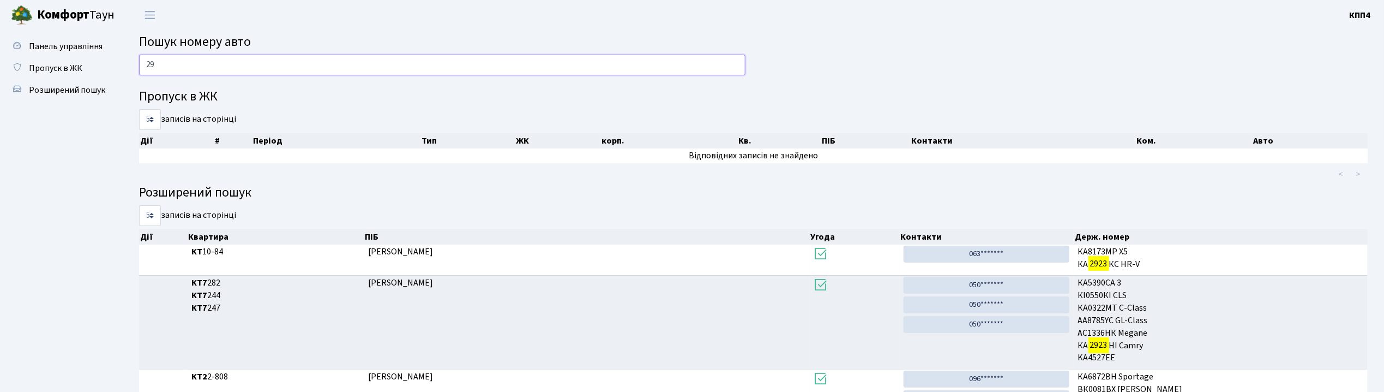
type input "2"
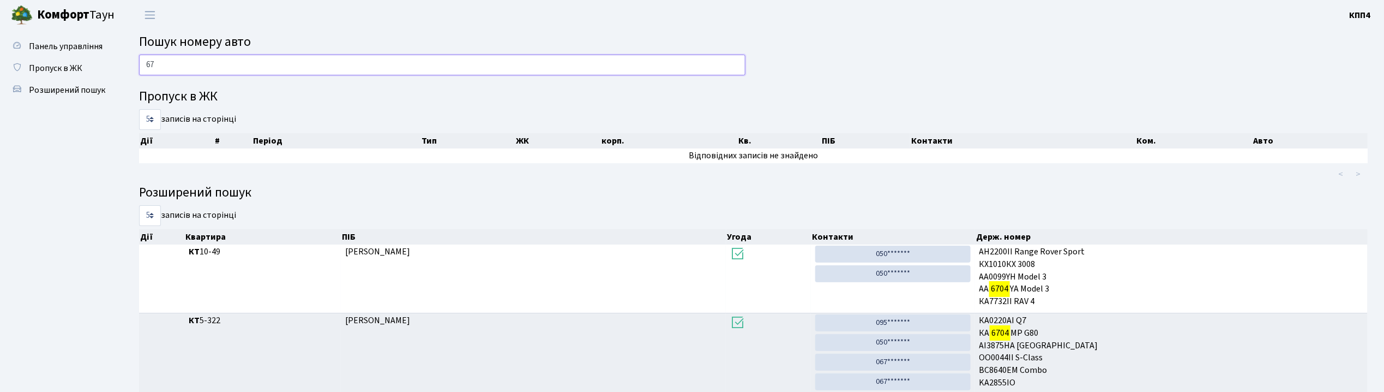
type input "6"
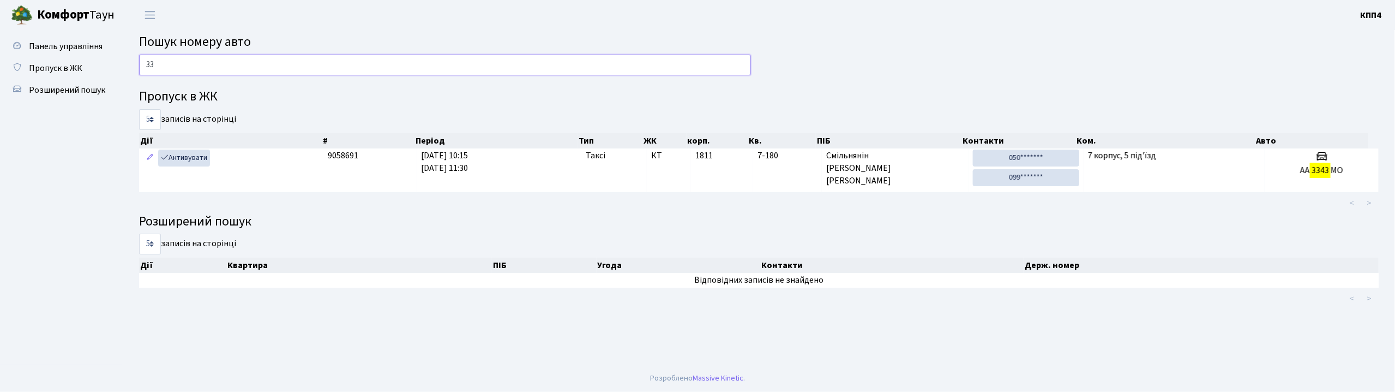
type input "3"
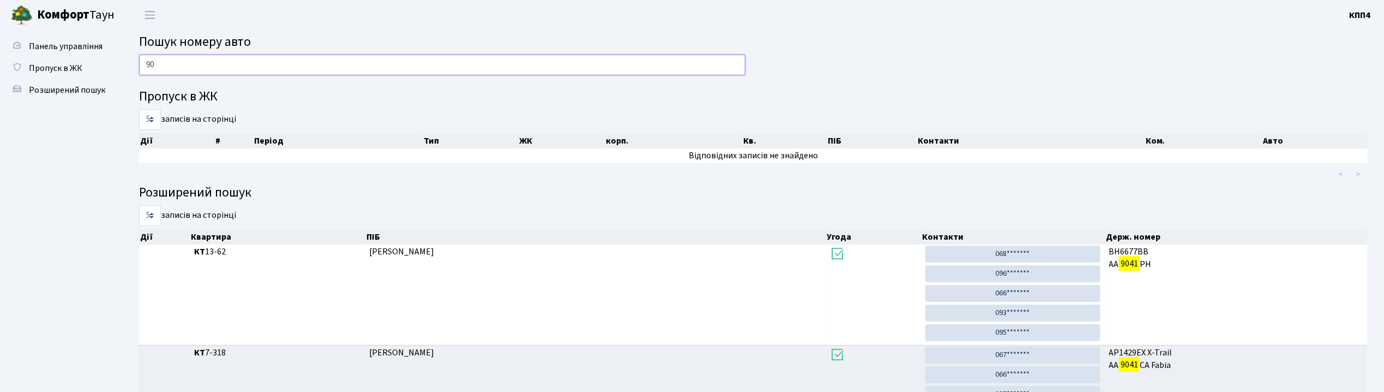
type input "9"
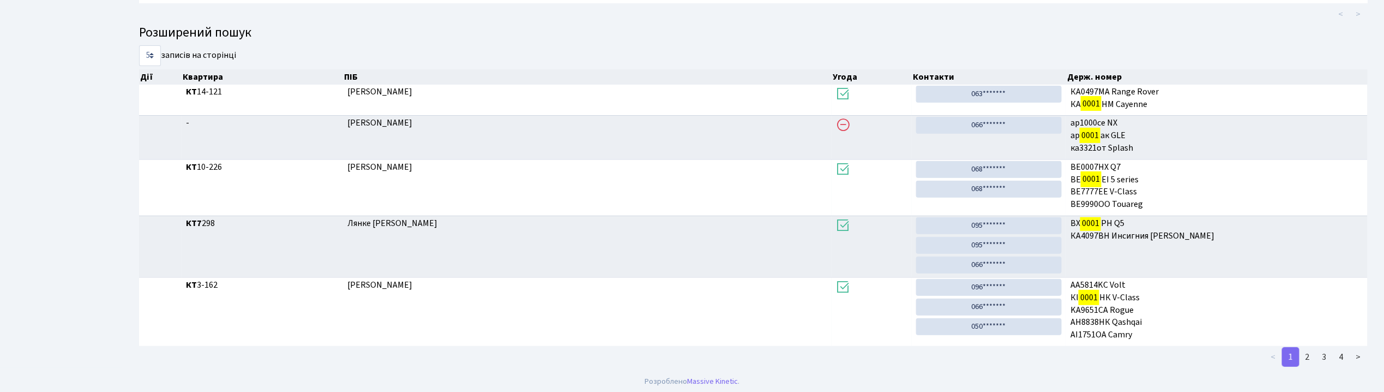
scroll to position [164, 0]
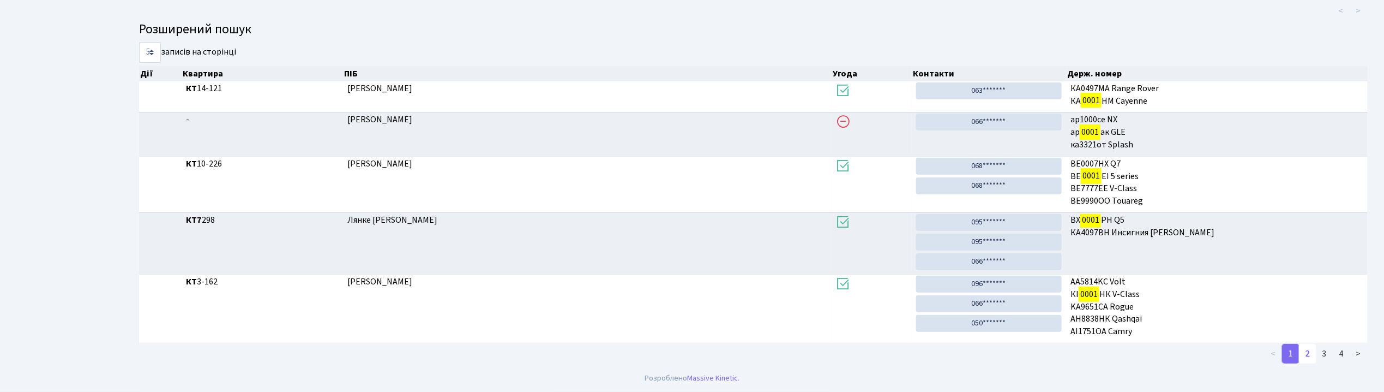
click at [1309, 351] on link "2" at bounding box center [1307, 354] width 17 height 20
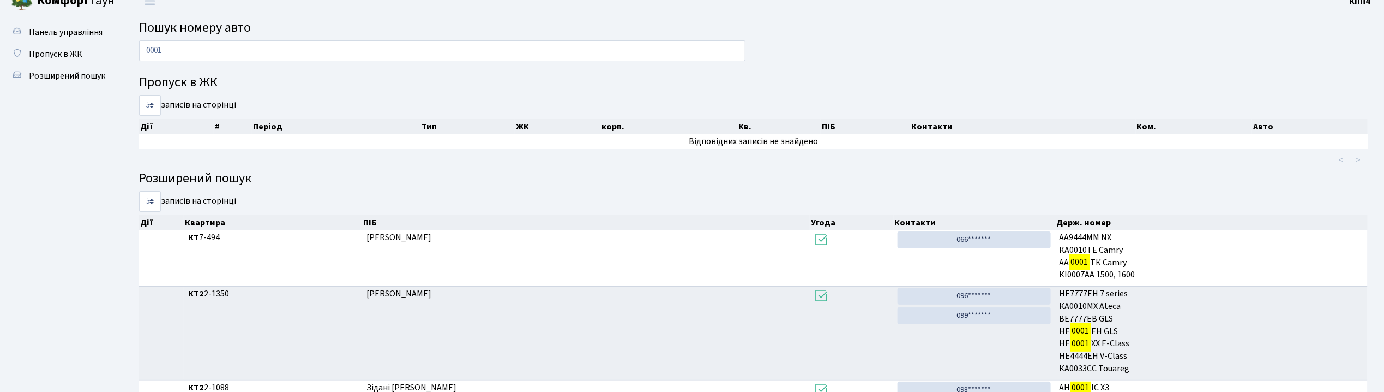
scroll to position [0, 0]
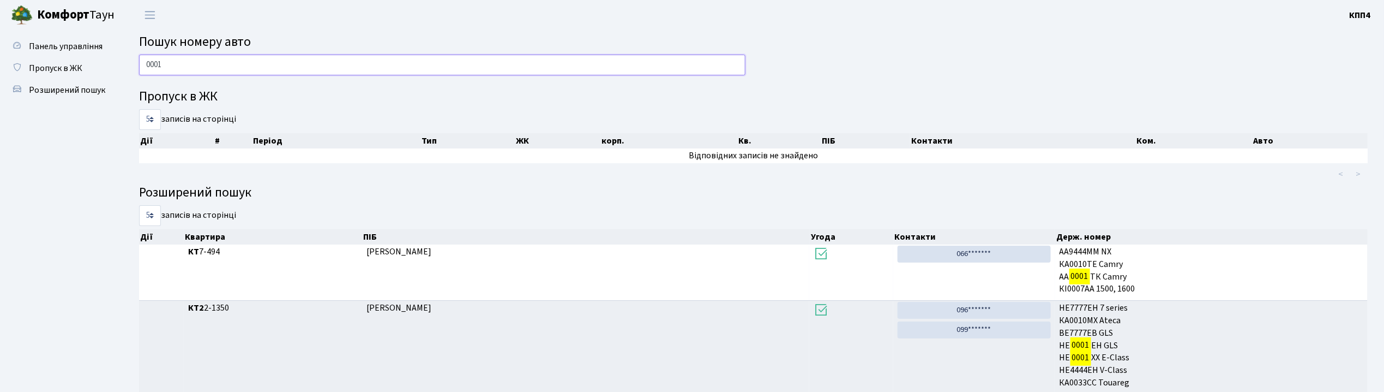
click at [366, 64] on input "0001" at bounding box center [442, 65] width 606 height 21
type input "0"
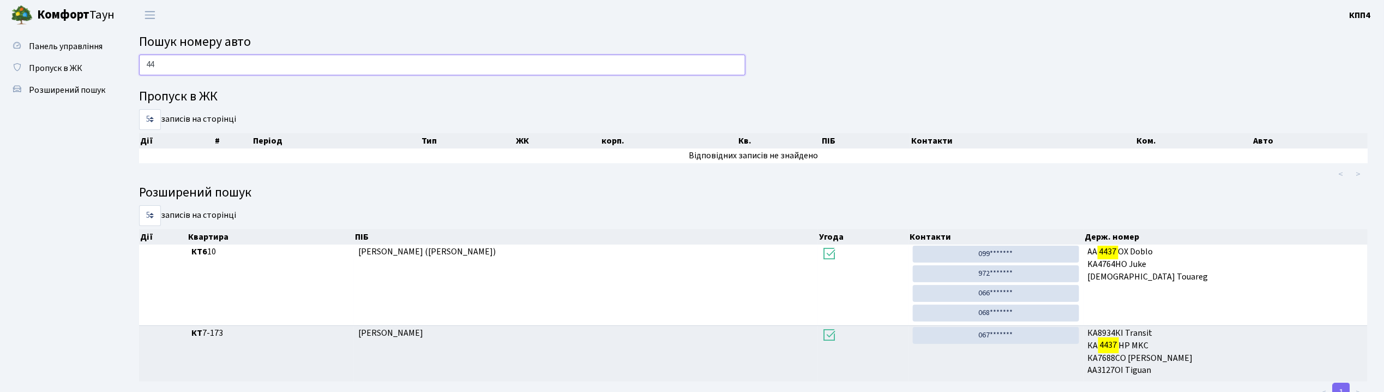
type input "4"
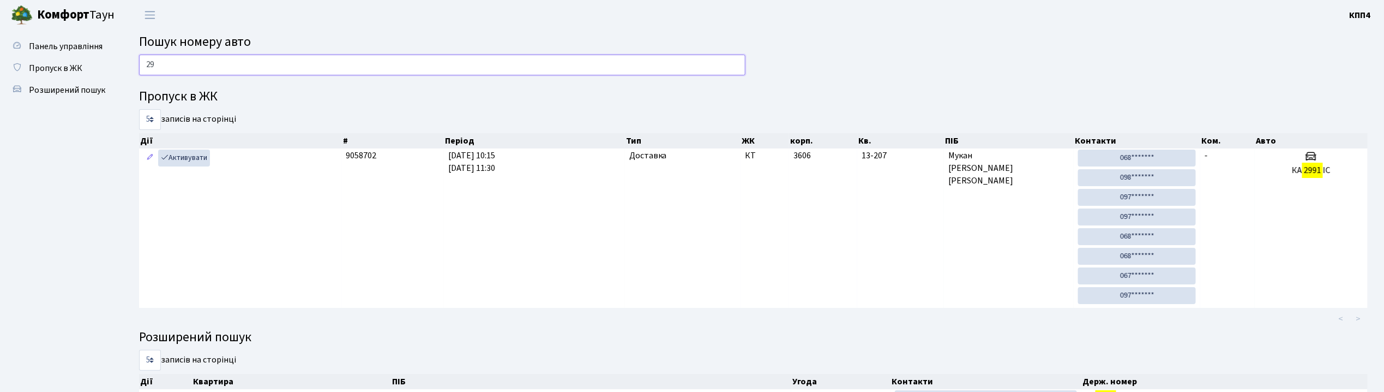
type input "2"
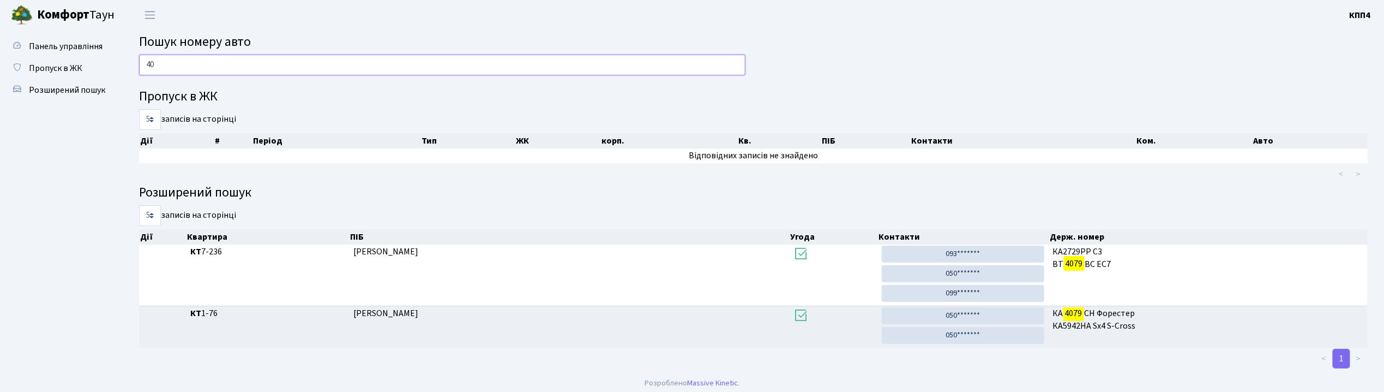
type input "4"
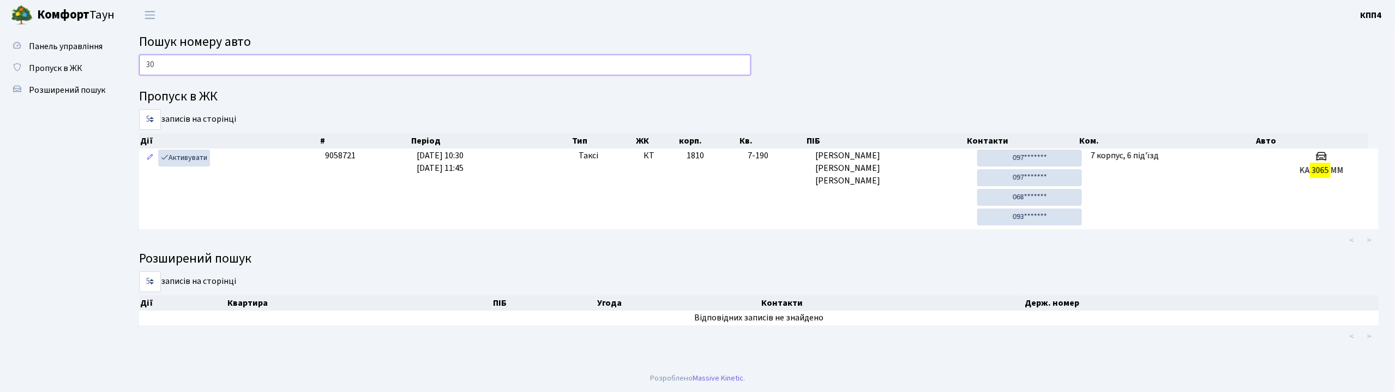
type input "3"
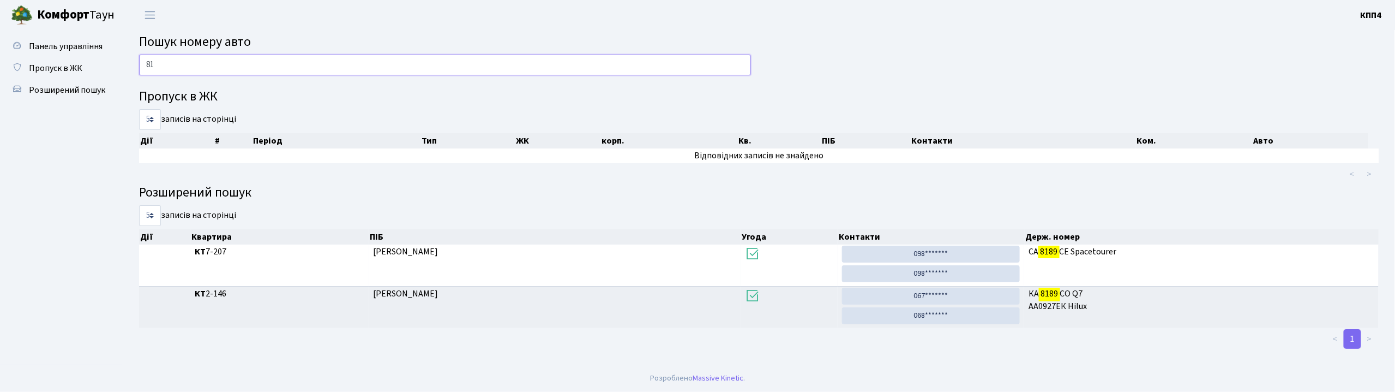
type input "8"
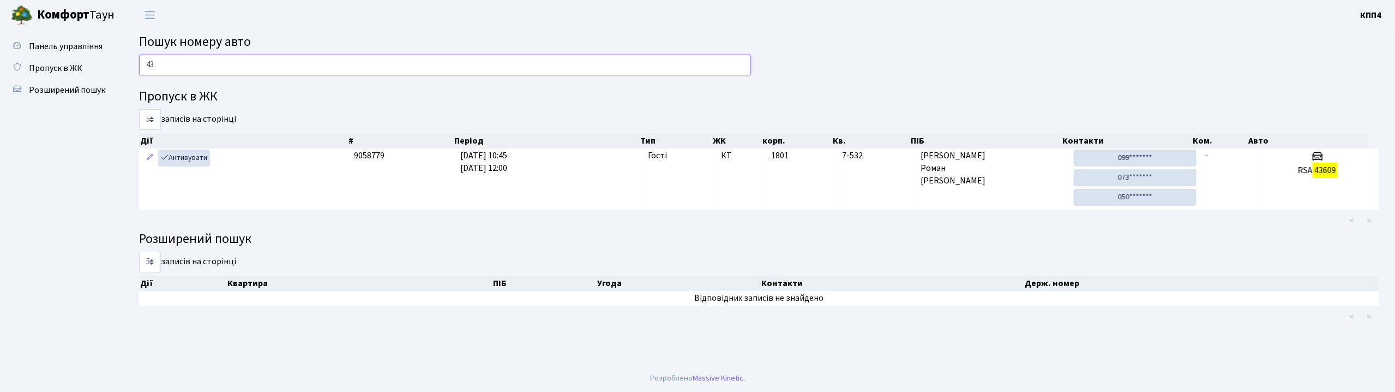
type input "4"
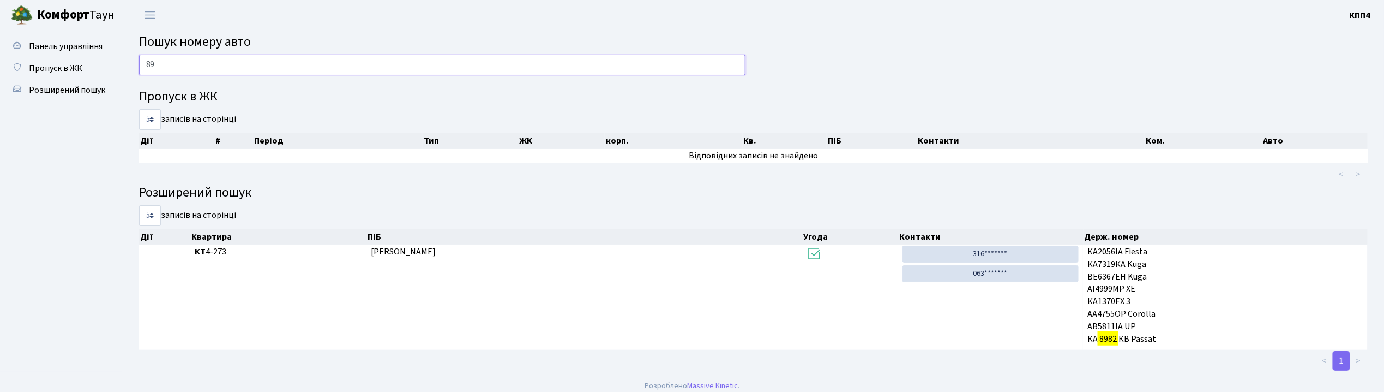
type input "8"
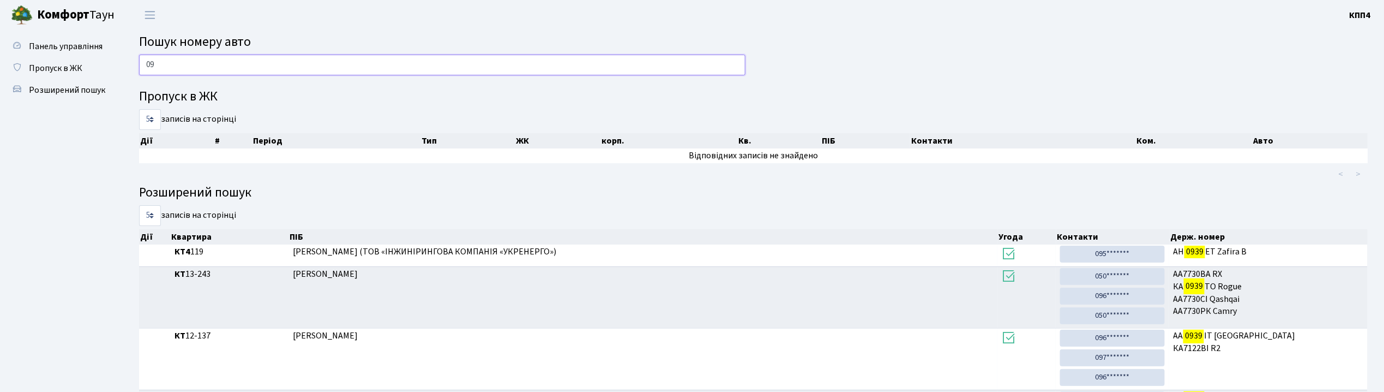
type input "0"
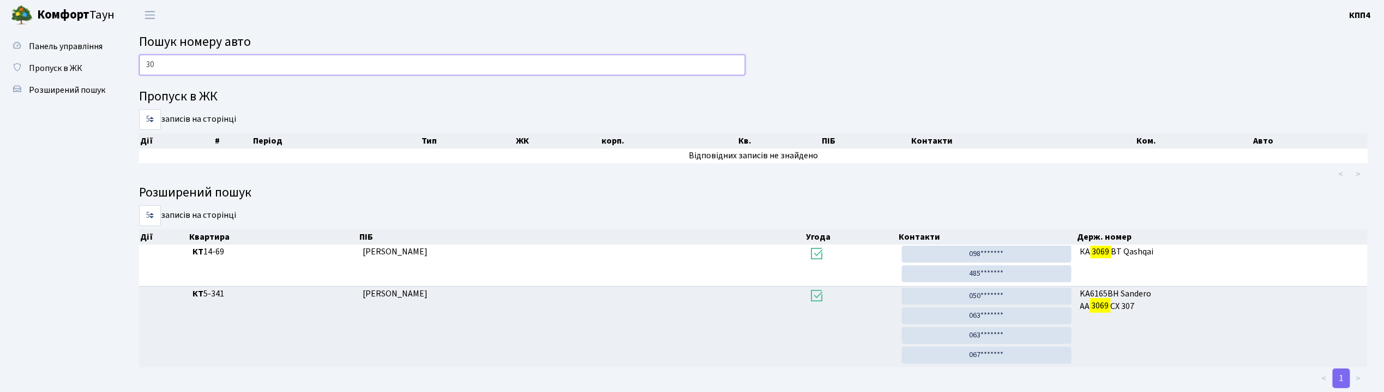
type input "3"
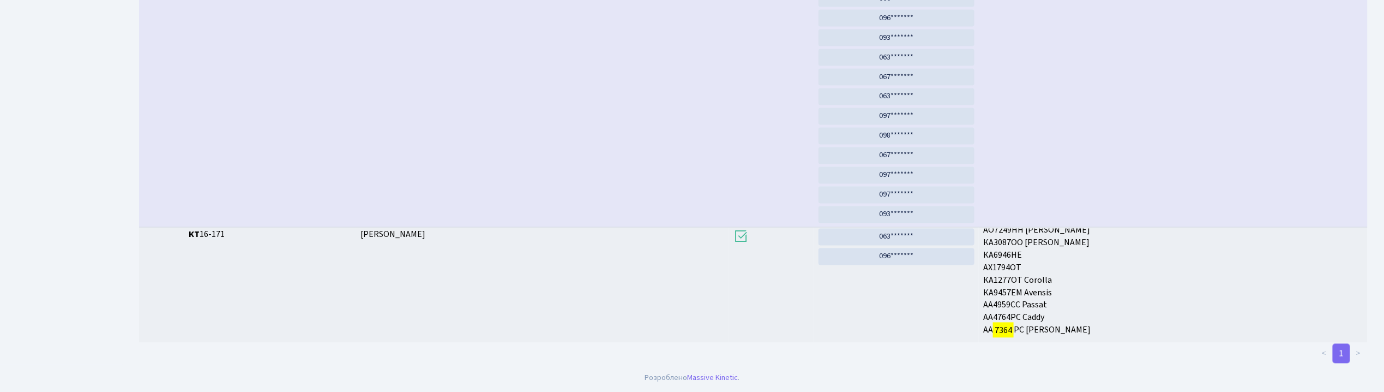
scroll to position [59, 0]
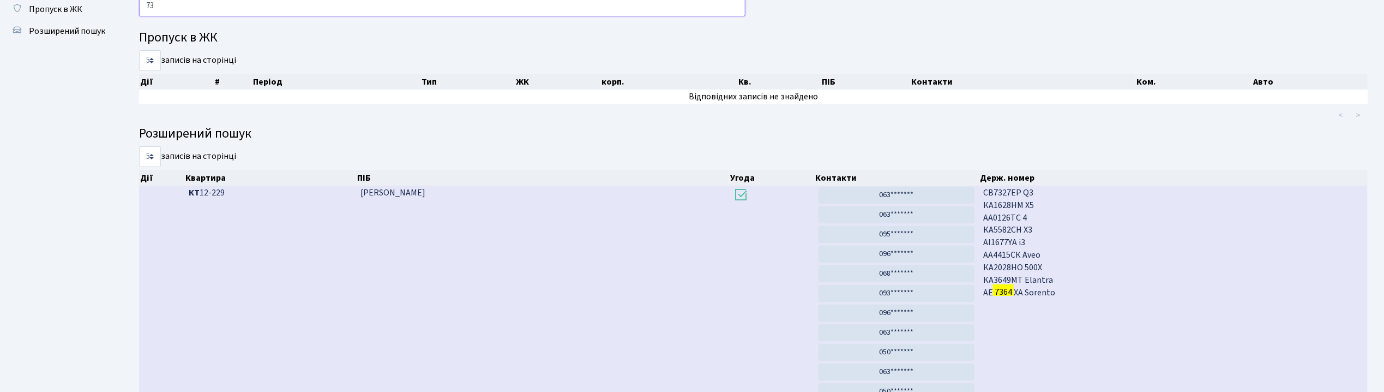
type input "7"
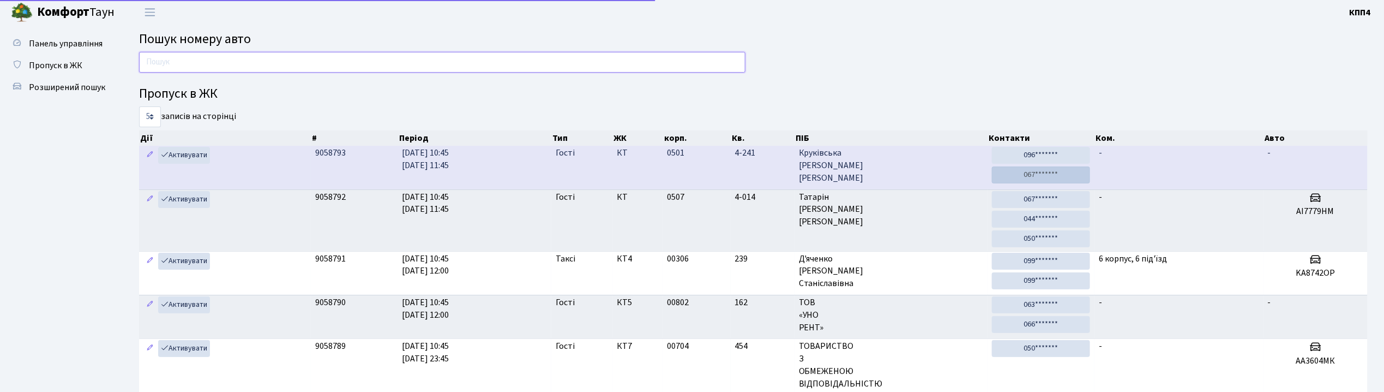
scroll to position [0, 0]
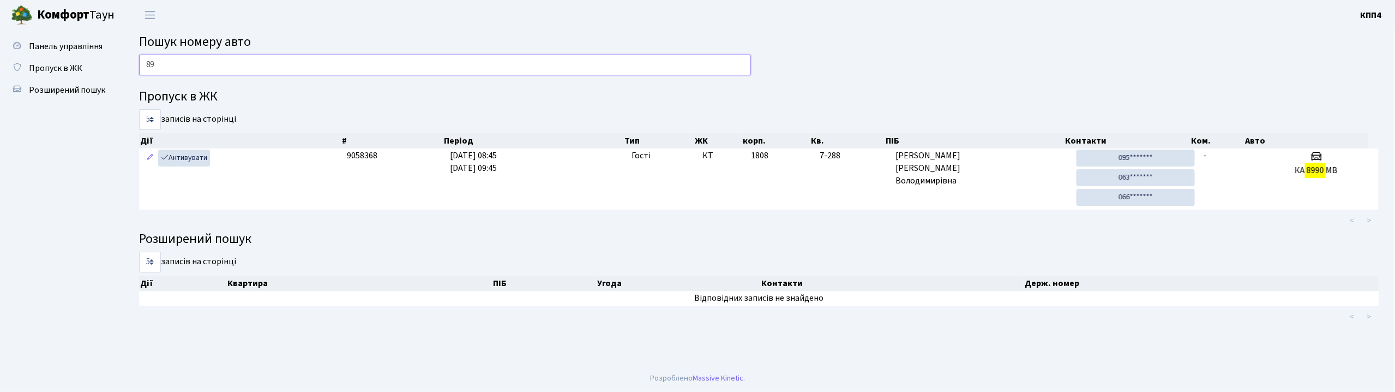
type input "8"
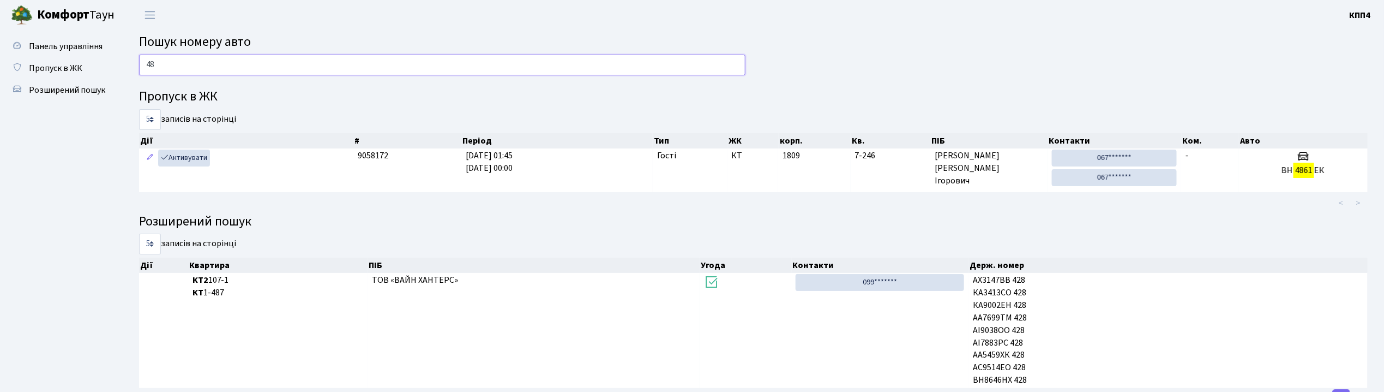
type input "4"
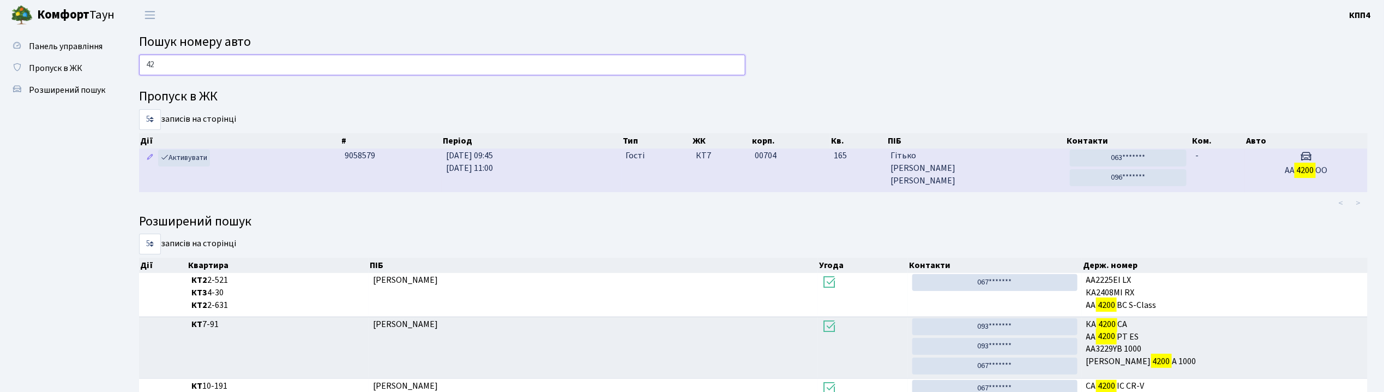
type input "4"
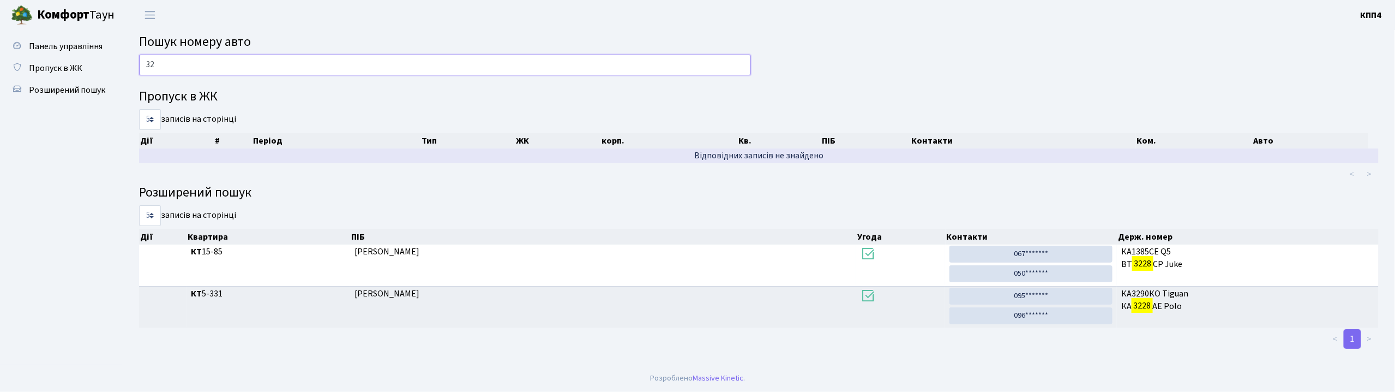
type input "3"
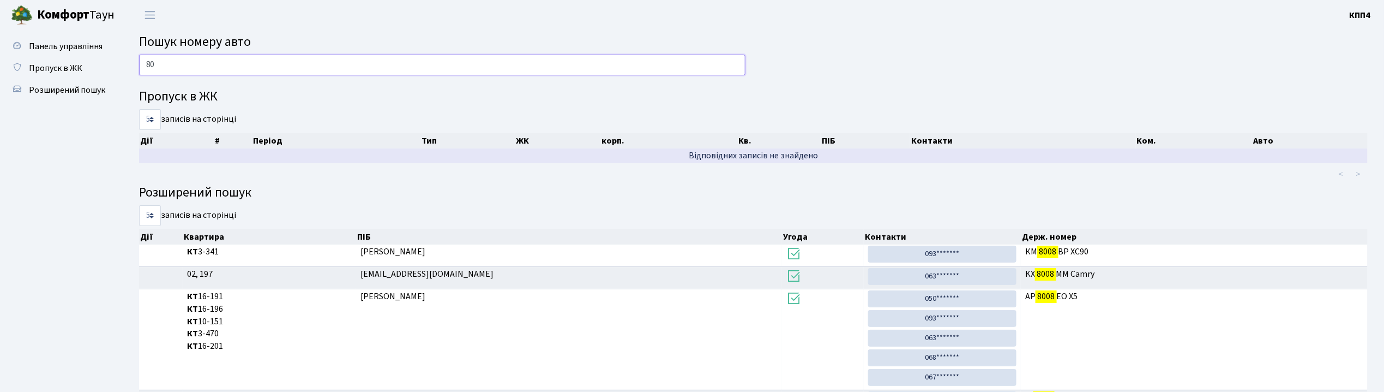
type input "8"
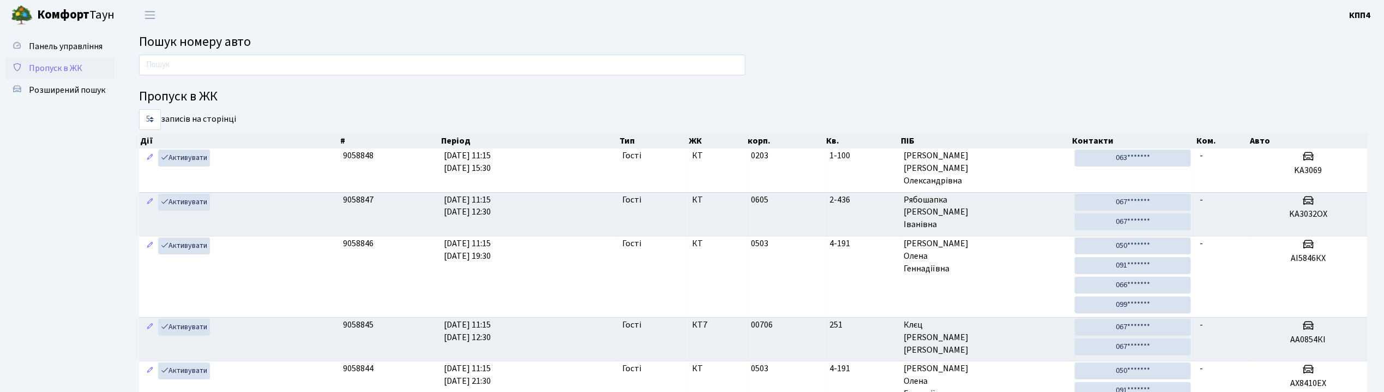
click at [45, 64] on span "Пропуск в ЖК" at bounding box center [55, 68] width 53 height 12
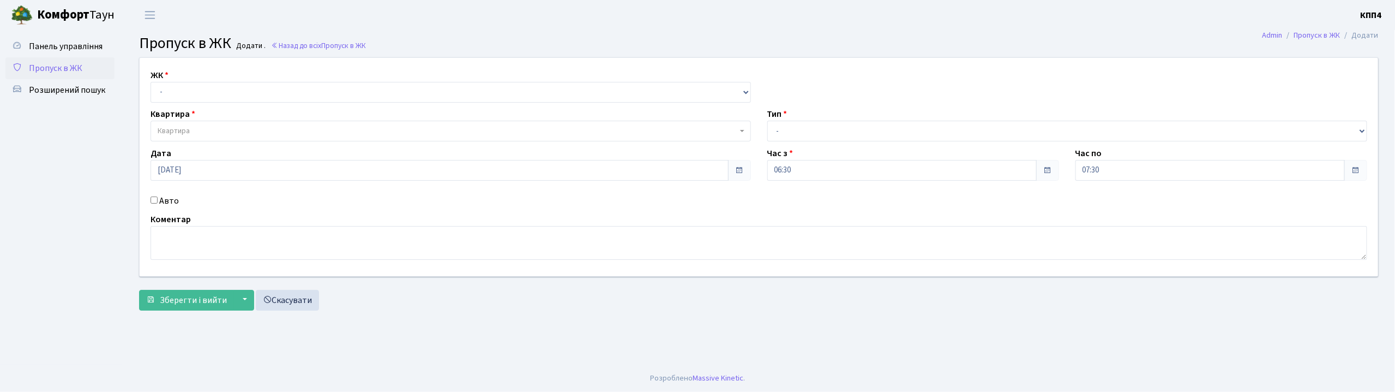
click at [153, 201] on input "Авто" at bounding box center [154, 199] width 7 height 7
checkbox input "true"
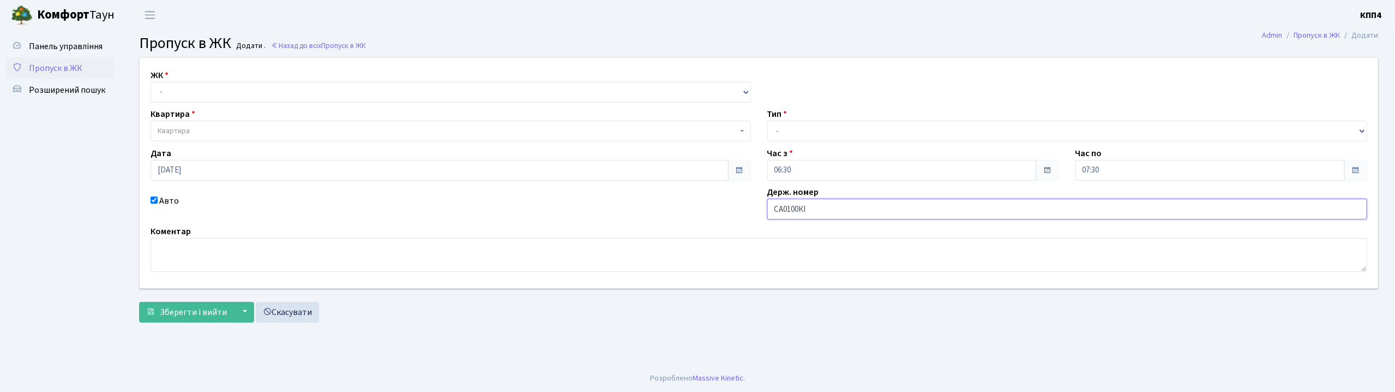
type input "СА0100КІ"
click at [172, 88] on select "- КТ, вул. Регенераторна, 4 КТ2, просп. Соборності, 17 КТ3, вул. Березнева, 16 …" at bounding box center [451, 92] width 600 height 21
select select "271"
click at [151, 82] on select "- КТ, вул. Регенераторна, 4 КТ2, просп. Соборності, 17 КТ3, вул. Березнева, 16 …" at bounding box center [451, 92] width 600 height 21
select select
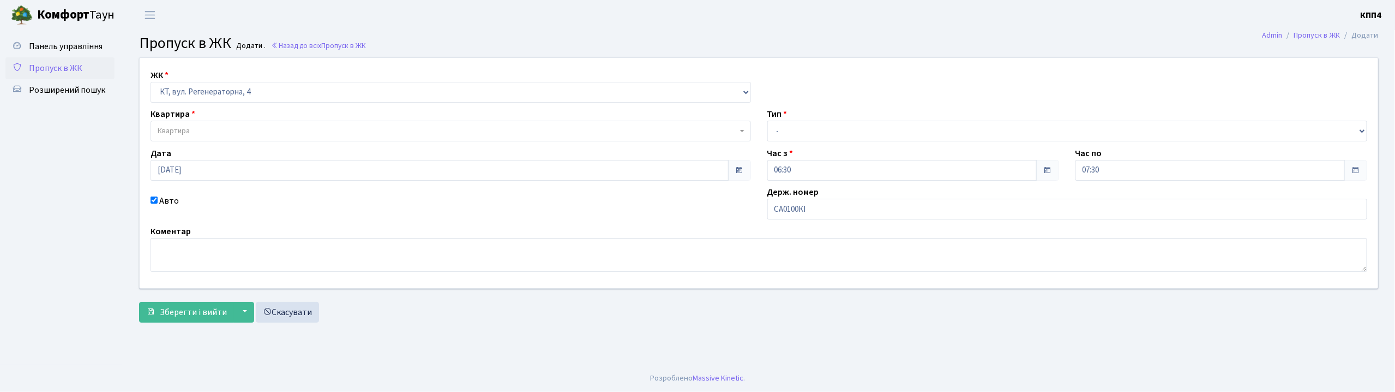
click at [155, 131] on span "Квартира" at bounding box center [451, 131] width 600 height 21
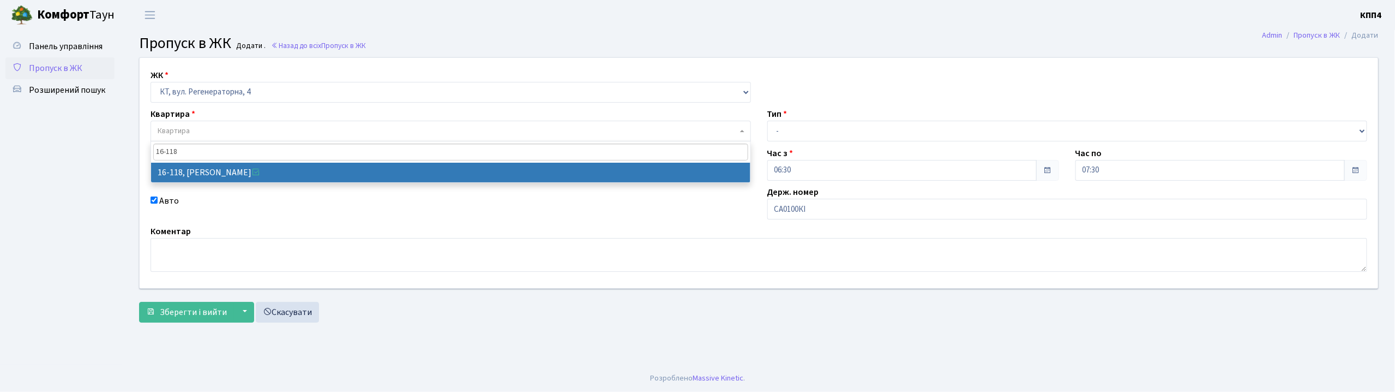
type input "16-118"
select select "8679"
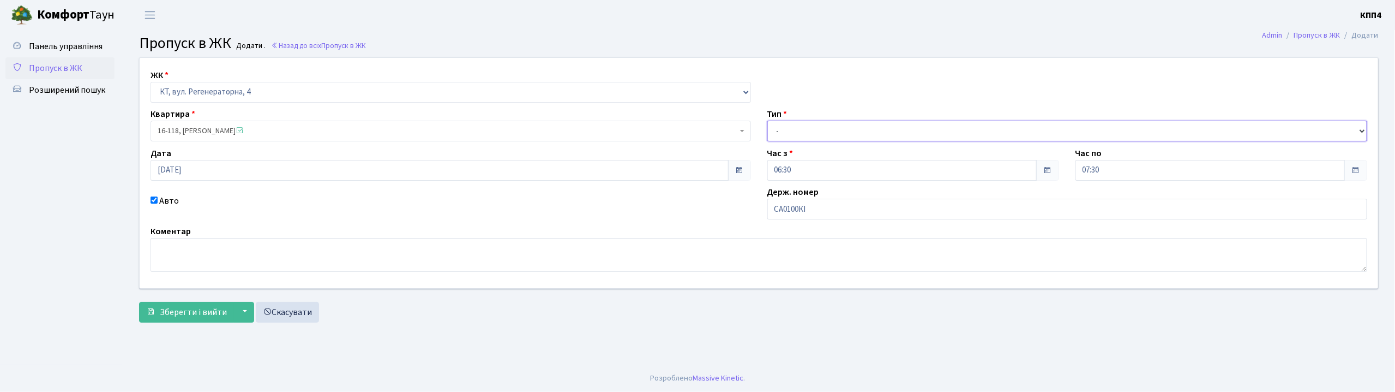
click at [789, 132] on select "- Доставка Таксі Гості Сервіс" at bounding box center [1067, 131] width 600 height 21
select select "2"
click at [767, 121] on select "- Доставка Таксі Гості Сервіс" at bounding box center [1067, 131] width 600 height 21
click at [189, 306] on span "Зберегти і вийти" at bounding box center [193, 312] width 67 height 12
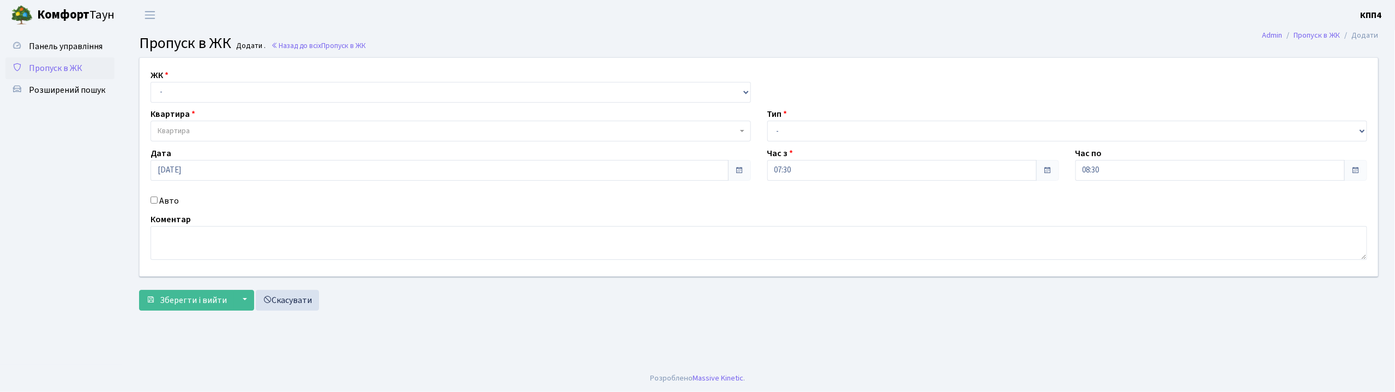
click at [155, 201] on input "Авто" at bounding box center [154, 199] width 7 height 7
checkbox input "true"
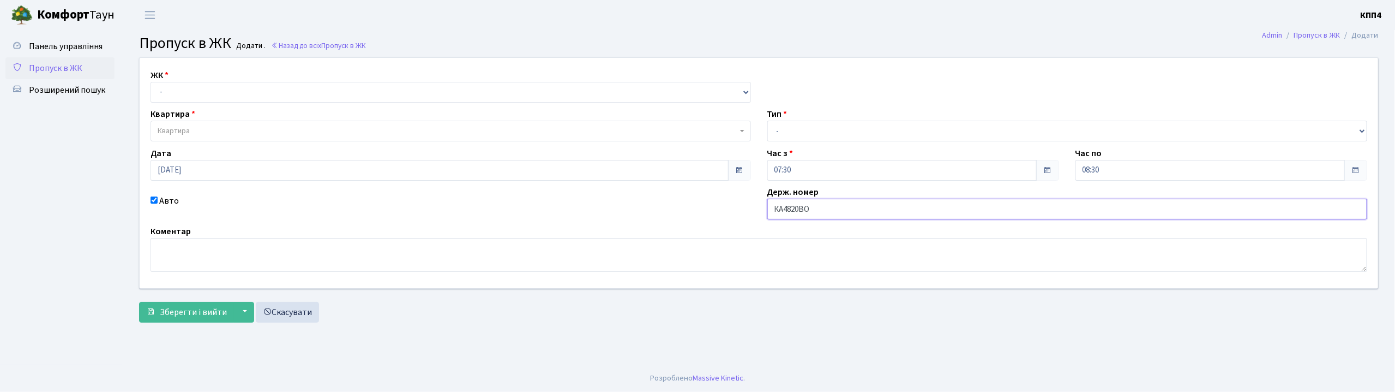
type input "КА4820ВО"
click at [189, 88] on select "- КТ, вул. Регенераторна, 4 КТ2, просп. [STREET_ADDRESS] [STREET_ADDRESS] [PERS…" at bounding box center [451, 92] width 600 height 21
select select "271"
click at [151, 82] on select "- КТ, вул. Регенераторна, 4 КТ2, просп. [STREET_ADDRESS] [STREET_ADDRESS] [PERS…" at bounding box center [451, 92] width 600 height 21
select select
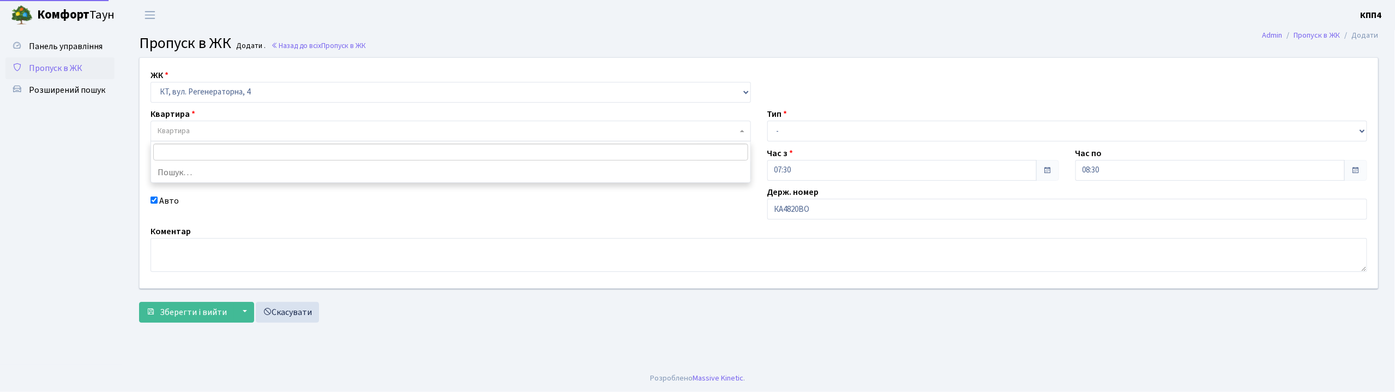
click at [192, 130] on span "Квартира" at bounding box center [448, 130] width 580 height 11
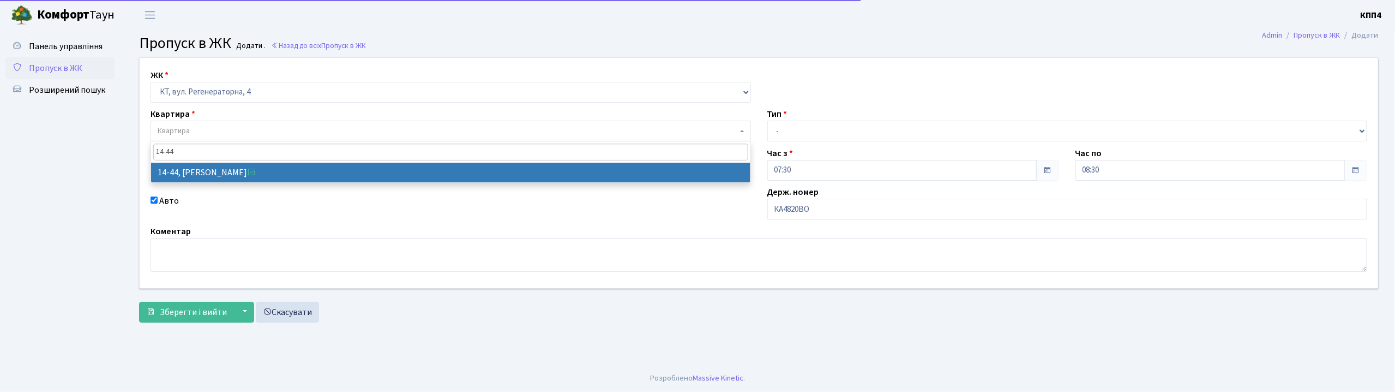
type input "14-44"
select select "7421"
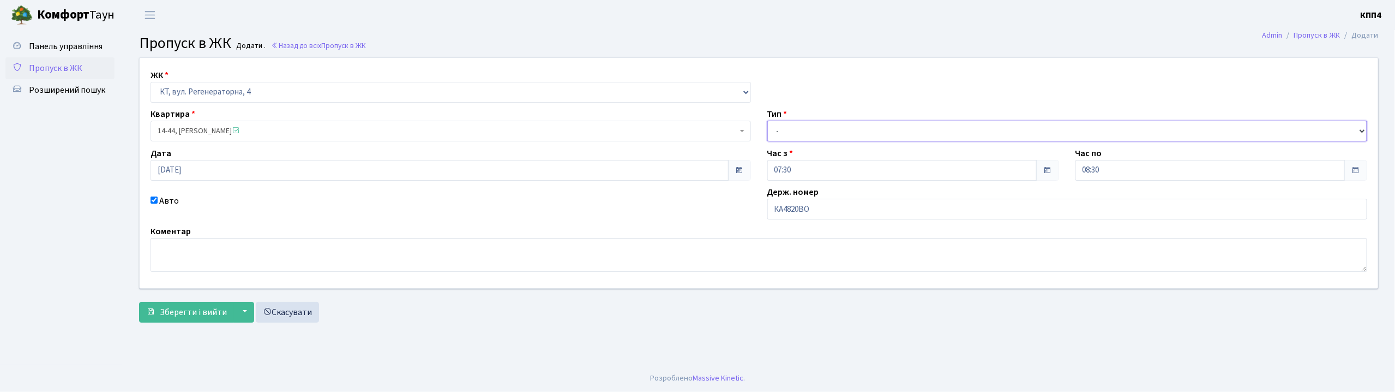
click at [801, 136] on select "- Доставка Таксі Гості Сервіс" at bounding box center [1067, 131] width 600 height 21
select select "2"
click at [767, 121] on select "- Доставка Таксі Гості Сервіс" at bounding box center [1067, 131] width 600 height 21
click at [173, 308] on span "Зберегти і вийти" at bounding box center [193, 312] width 67 height 12
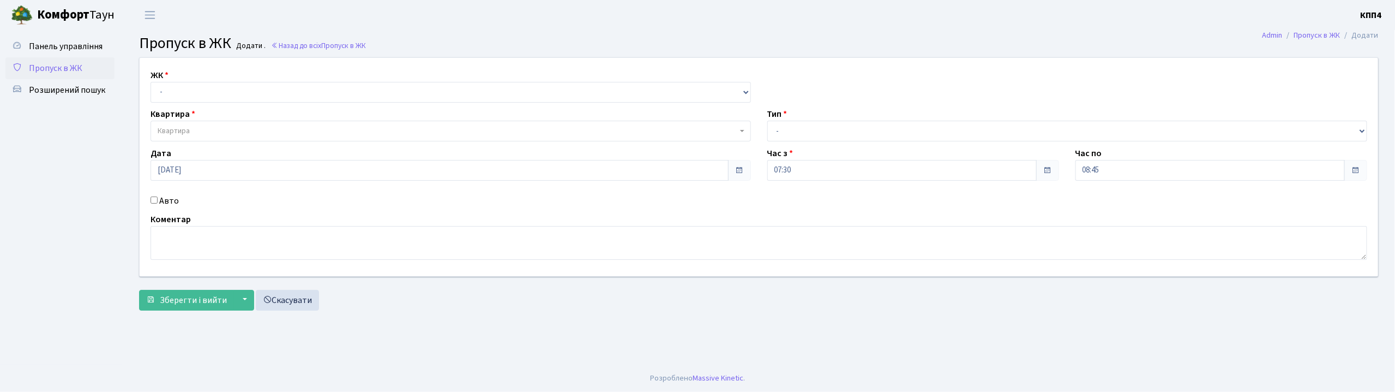
click at [155, 201] on input "Авто" at bounding box center [154, 199] width 7 height 7
checkbox input "true"
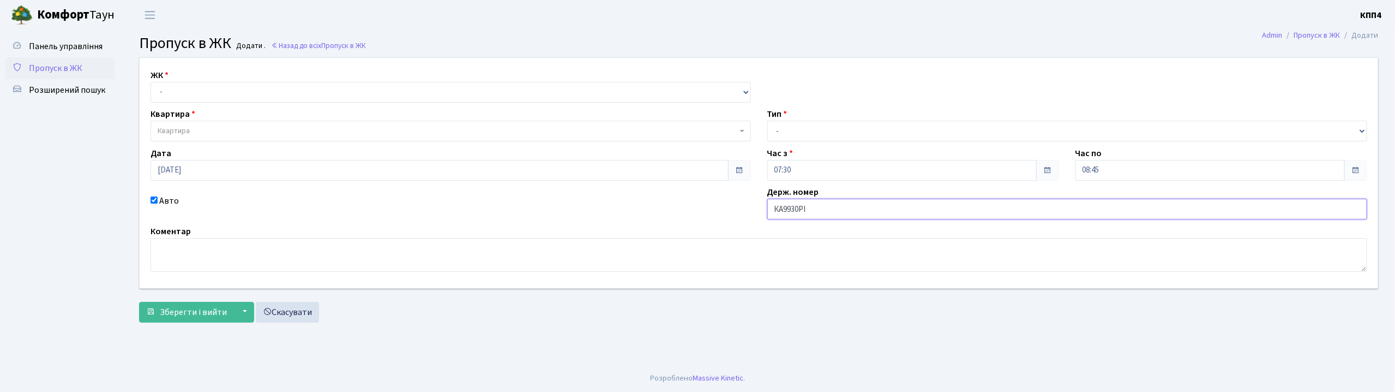
type input "КА9930РІ"
click at [190, 87] on select "- КТ, вул. Регенераторна, 4 КТ2, просп. [STREET_ADDRESS] [STREET_ADDRESS] [PERS…" at bounding box center [451, 92] width 600 height 21
select select "271"
click at [151, 82] on select "- КТ, вул. Регенераторна, 4 КТ2, просп. [STREET_ADDRESS] [STREET_ADDRESS] [PERS…" at bounding box center [451, 92] width 600 height 21
select select
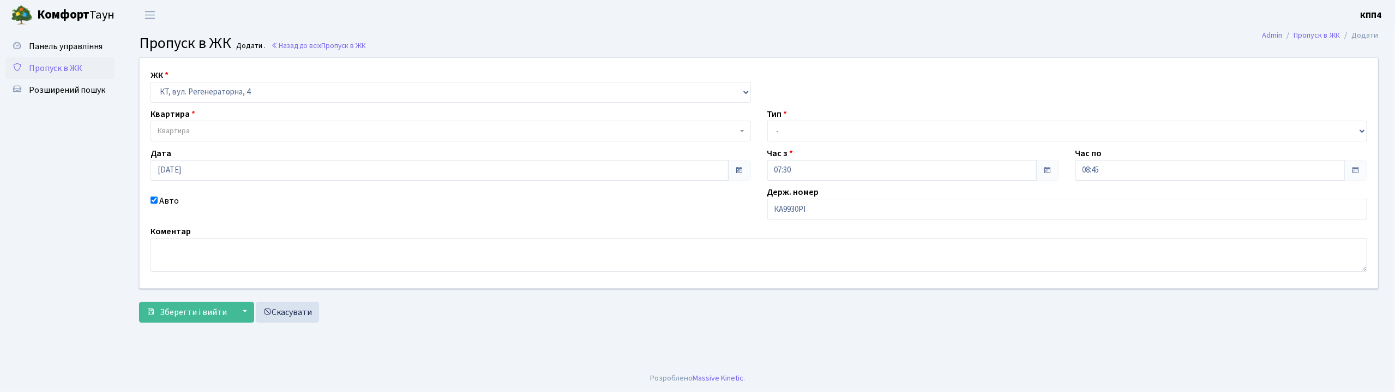
click at [188, 123] on span "Квартира" at bounding box center [451, 131] width 600 height 21
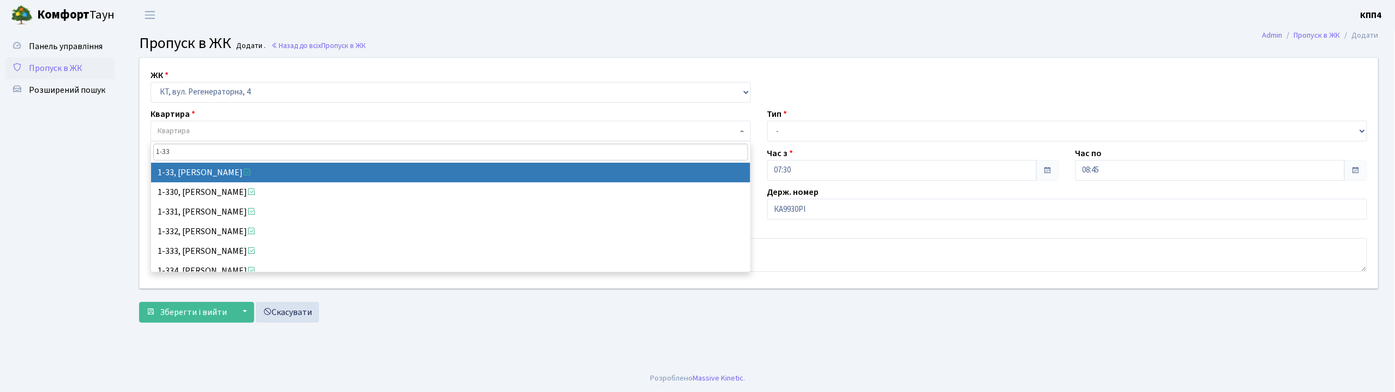
type input "1-33"
select select "33"
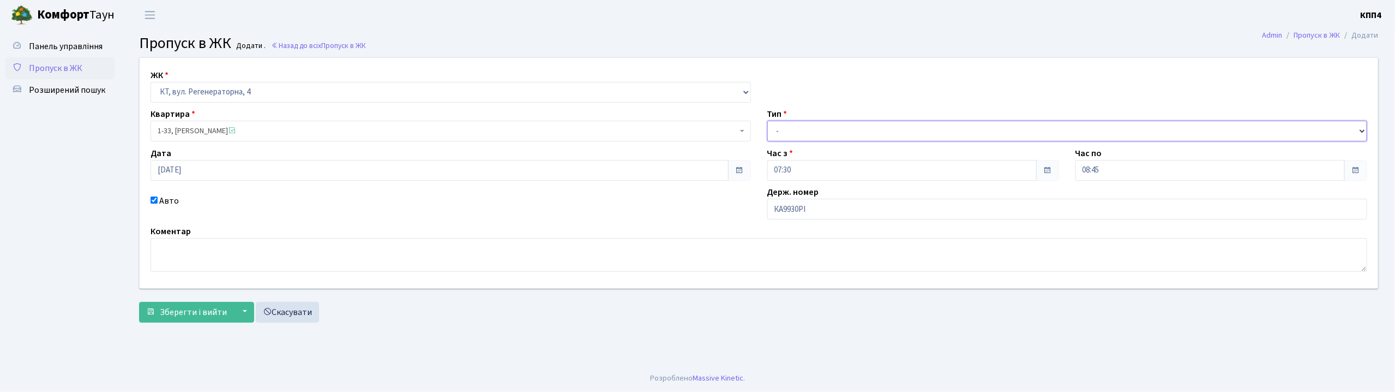
click at [792, 125] on select "- Доставка Таксі Гості Сервіс" at bounding box center [1067, 131] width 600 height 21
select select "2"
click at [767, 121] on select "- Доставка Таксі Гості Сервіс" at bounding box center [1067, 131] width 600 height 21
click at [186, 306] on span "Зберегти і вийти" at bounding box center [193, 312] width 67 height 12
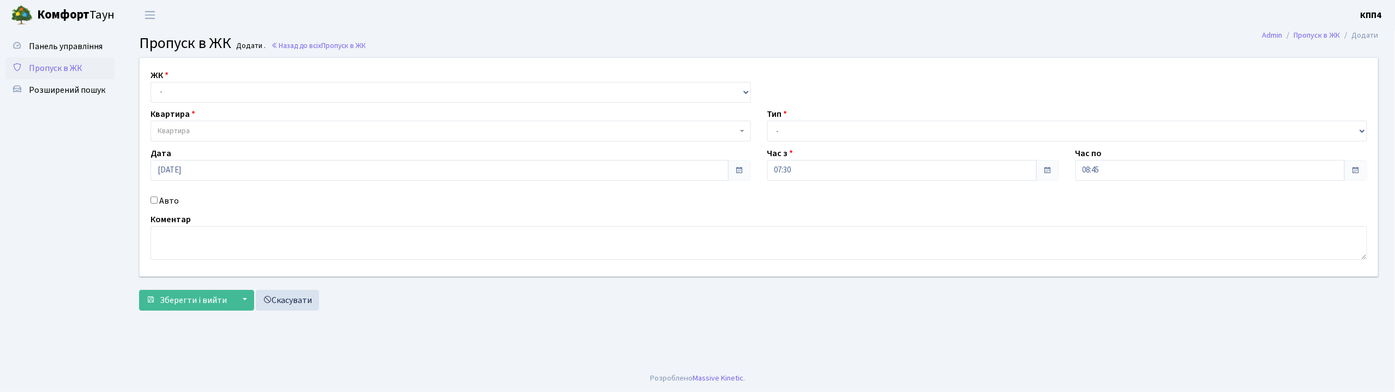
click at [155, 201] on input "Авто" at bounding box center [154, 199] width 7 height 7
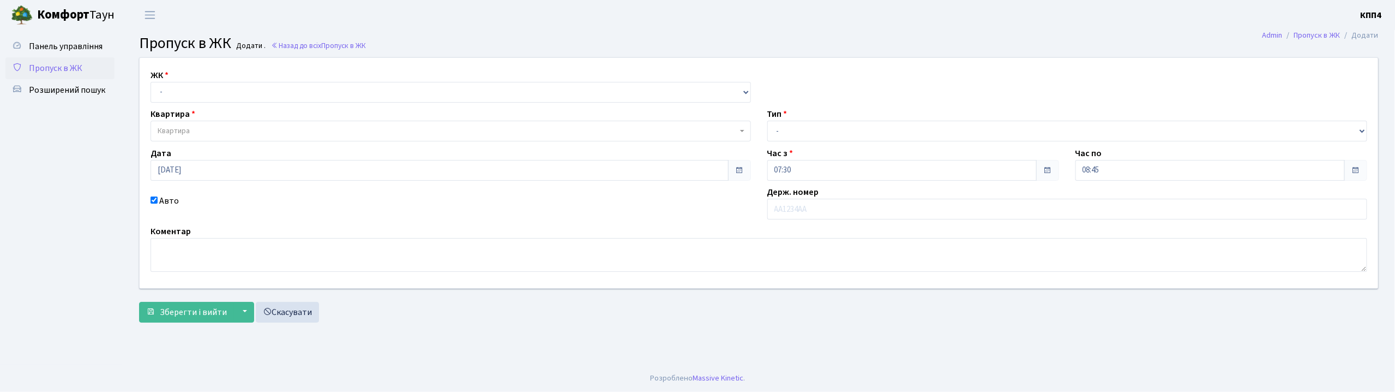
click at [153, 201] on input "Авто" at bounding box center [154, 199] width 7 height 7
checkbox input "false"
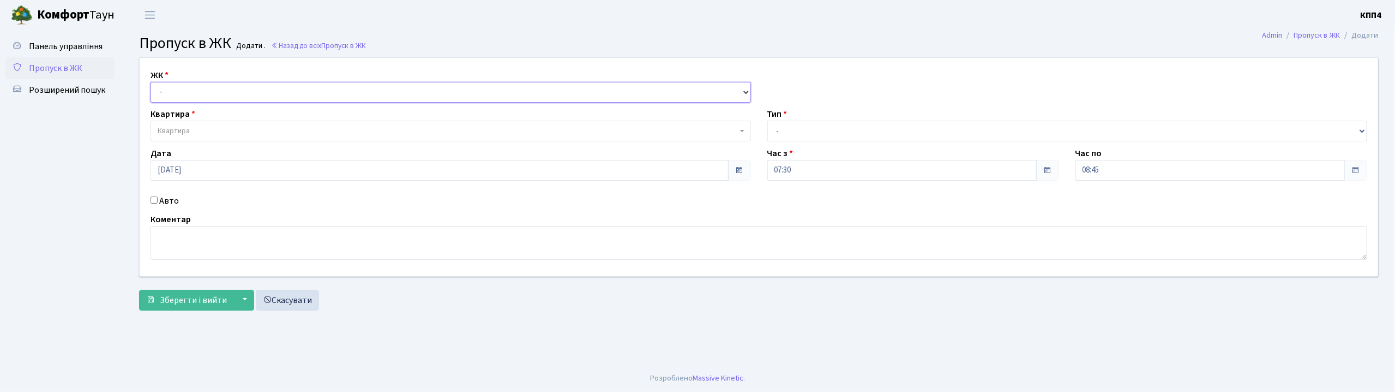
click at [166, 97] on select "- КТ, вул. Регенераторна, 4 КТ2, просп. [STREET_ADDRESS] [STREET_ADDRESS] [PERS…" at bounding box center [451, 92] width 600 height 21
select select "271"
click at [151, 82] on select "- КТ, вул. Регенераторна, 4 КТ2, просп. [STREET_ADDRESS] [STREET_ADDRESS] [PERS…" at bounding box center [451, 92] width 600 height 21
select select
click at [177, 127] on span "Квартира" at bounding box center [174, 130] width 32 height 11
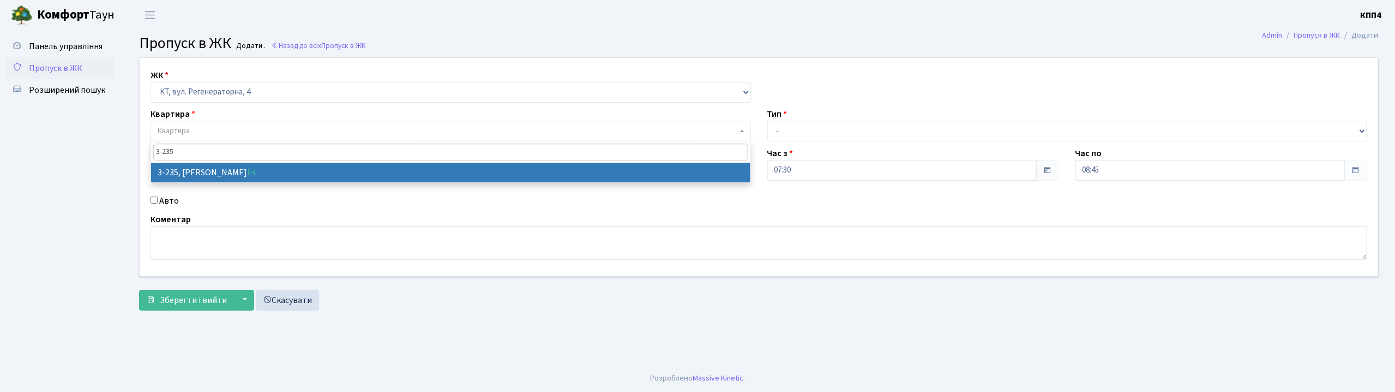
type input "3-235"
select select "803"
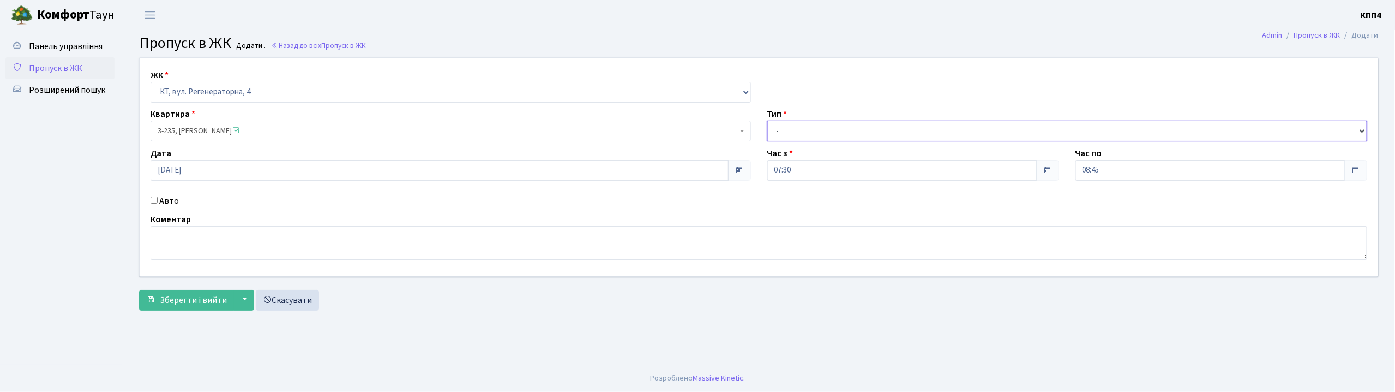
click at [791, 129] on select "- Доставка Таксі Гості Сервіс" at bounding box center [1067, 131] width 600 height 21
select select "3"
click at [767, 121] on select "- Доставка Таксі Гості Сервіс" at bounding box center [1067, 131] width 600 height 21
click at [204, 299] on span "Зберегти і вийти" at bounding box center [193, 300] width 67 height 12
click at [157, 197] on input "Авто" at bounding box center [154, 199] width 7 height 7
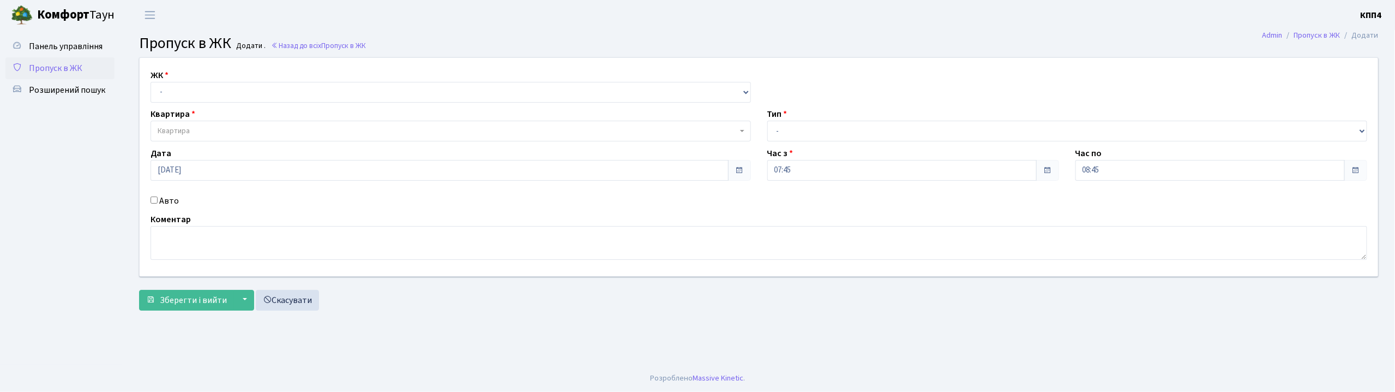
checkbox input "true"
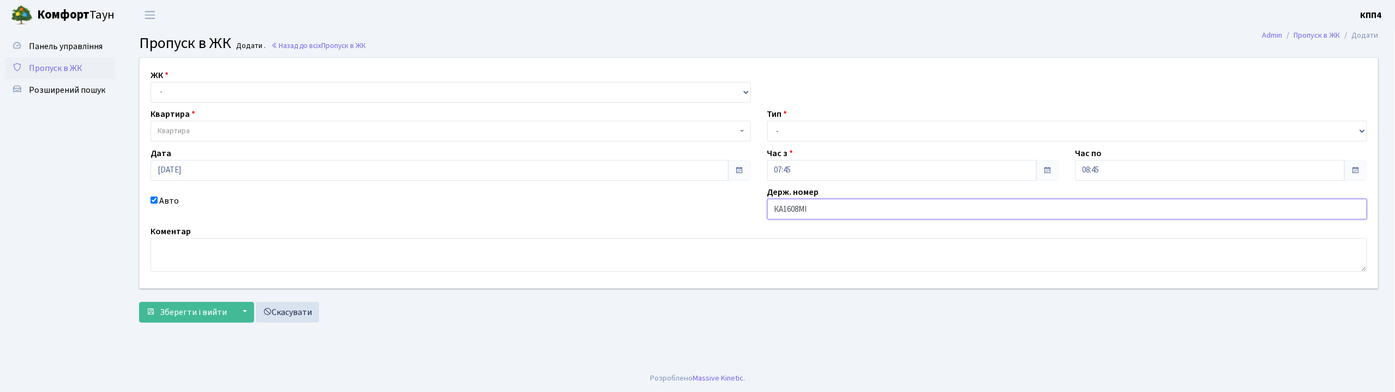
type input "КА1608МІ"
click at [186, 88] on select "- КТ, вул. Регенераторна, 4 КТ2, просп. [STREET_ADDRESS] [STREET_ADDRESS] [PERS…" at bounding box center [451, 92] width 600 height 21
select select "271"
click at [151, 82] on select "- КТ, вул. Регенераторна, 4 КТ2, просп. [STREET_ADDRESS] [STREET_ADDRESS] [PERS…" at bounding box center [451, 92] width 600 height 21
select select
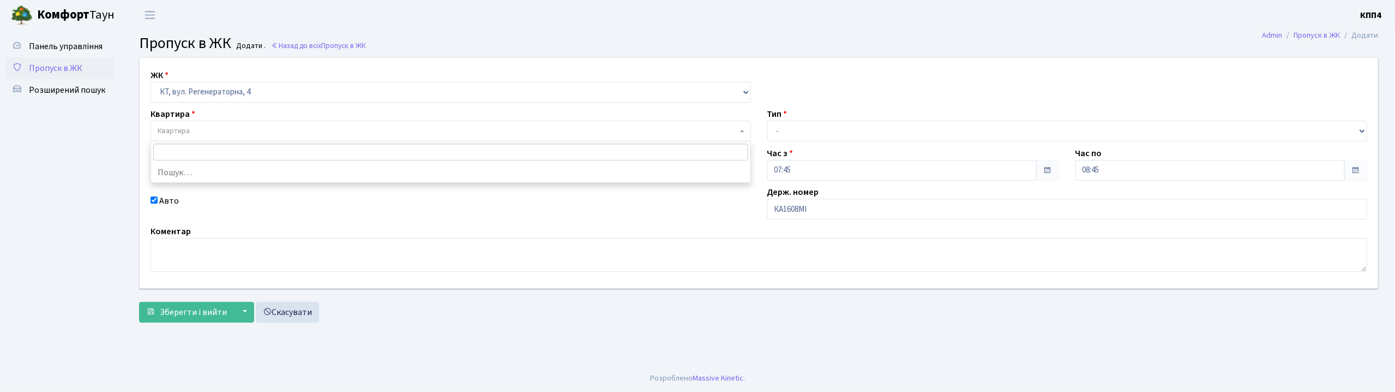
click at [188, 125] on span "Квартира" at bounding box center [174, 130] width 32 height 11
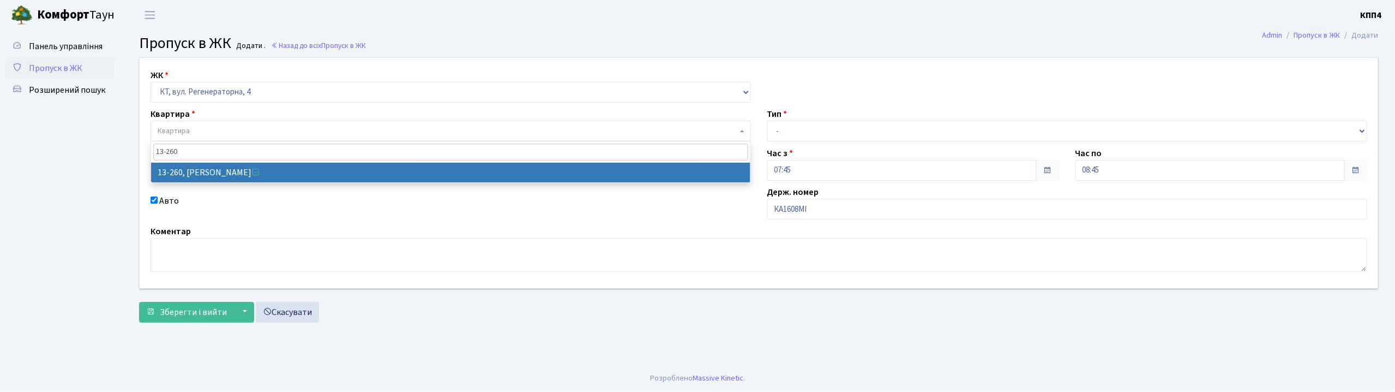
type input "13-260"
select select "7906"
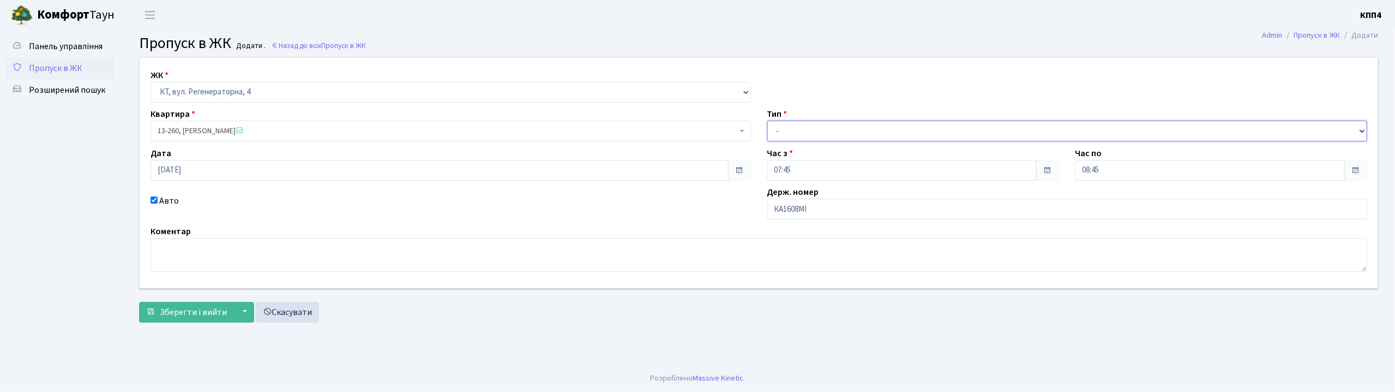
click at [792, 134] on select "- Доставка Таксі Гості Сервіс" at bounding box center [1067, 131] width 600 height 21
select select "2"
click at [767, 121] on select "- Доставка Таксі Гості Сервіс" at bounding box center [1067, 131] width 600 height 21
click at [195, 304] on button "Зберегти і вийти" at bounding box center [186, 312] width 95 height 21
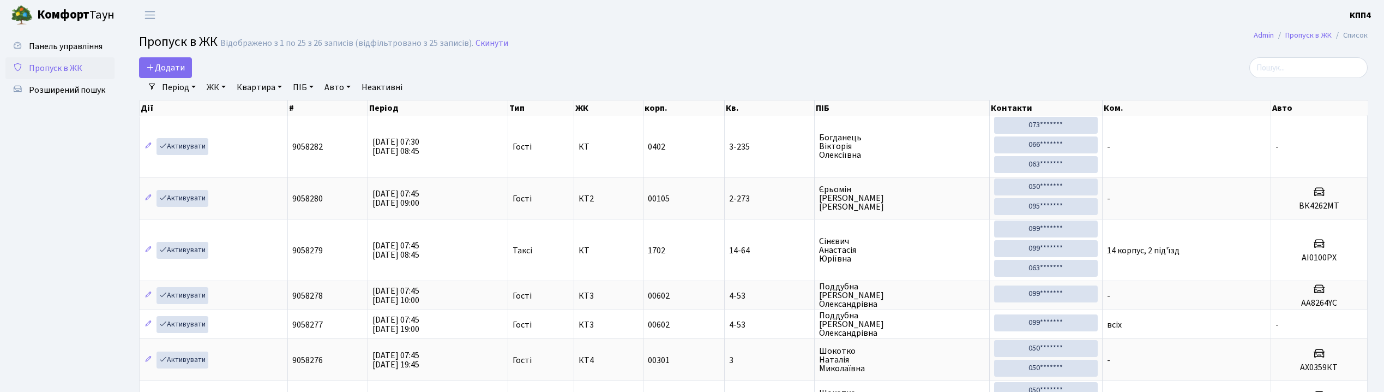
select select "25"
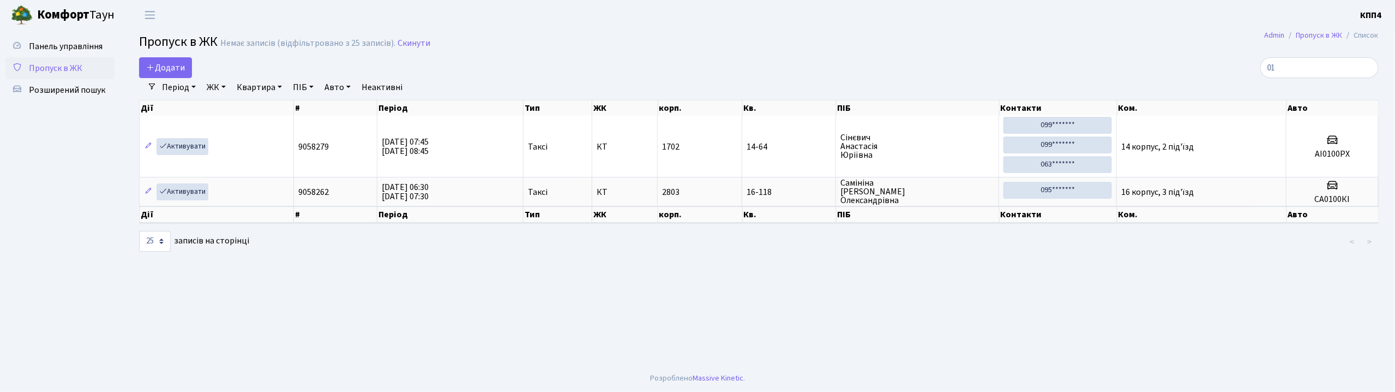
type input "0"
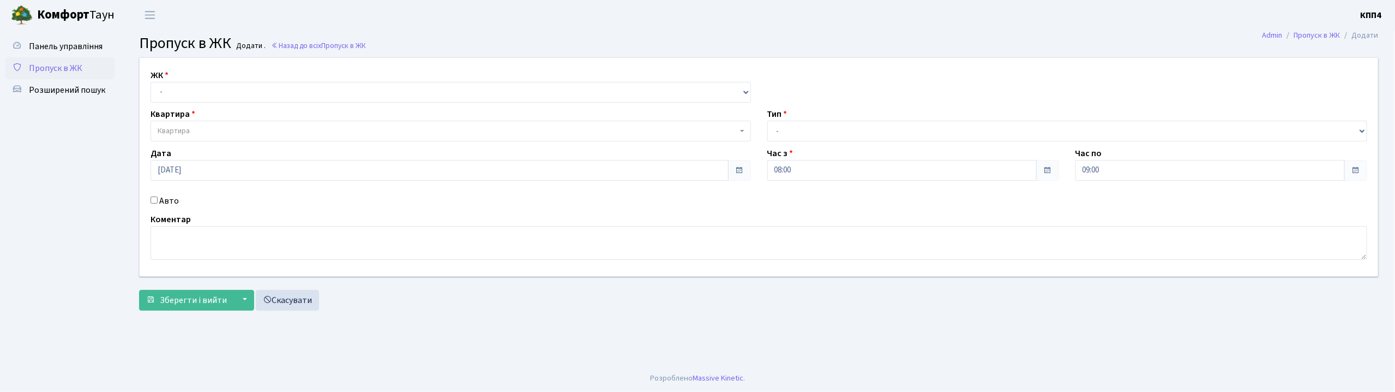
click at [152, 202] on input "Авто" at bounding box center [154, 199] width 7 height 7
checkbox input "true"
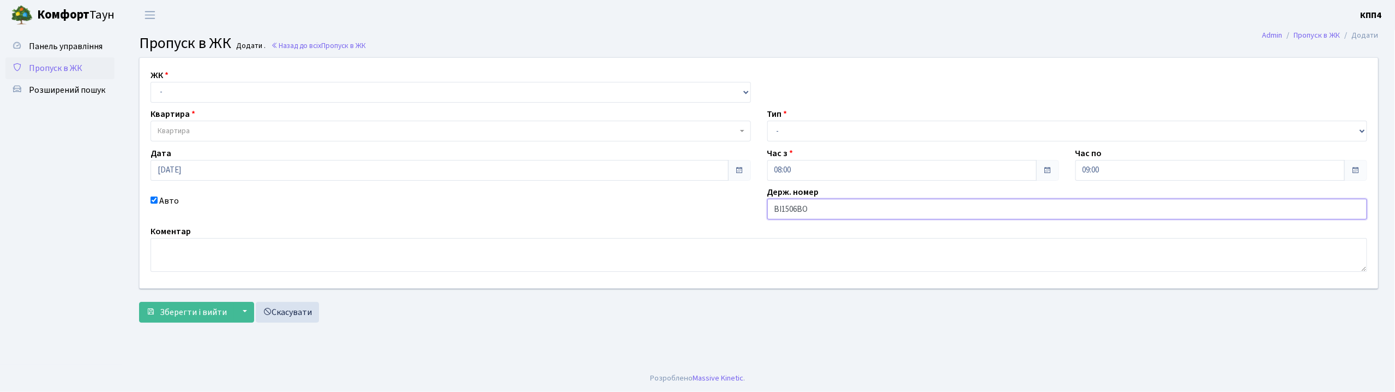
type input "ВІ1506ВО"
click at [186, 90] on select "- КТ, вул. Регенераторна, 4 КТ2, просп. [STREET_ADDRESS] [STREET_ADDRESS] [PERS…" at bounding box center [451, 92] width 600 height 21
select select "295"
click at [151, 82] on select "- КТ, вул. Регенераторна, 4 КТ2, просп. [STREET_ADDRESS] [STREET_ADDRESS] [PERS…" at bounding box center [451, 92] width 600 height 21
select select
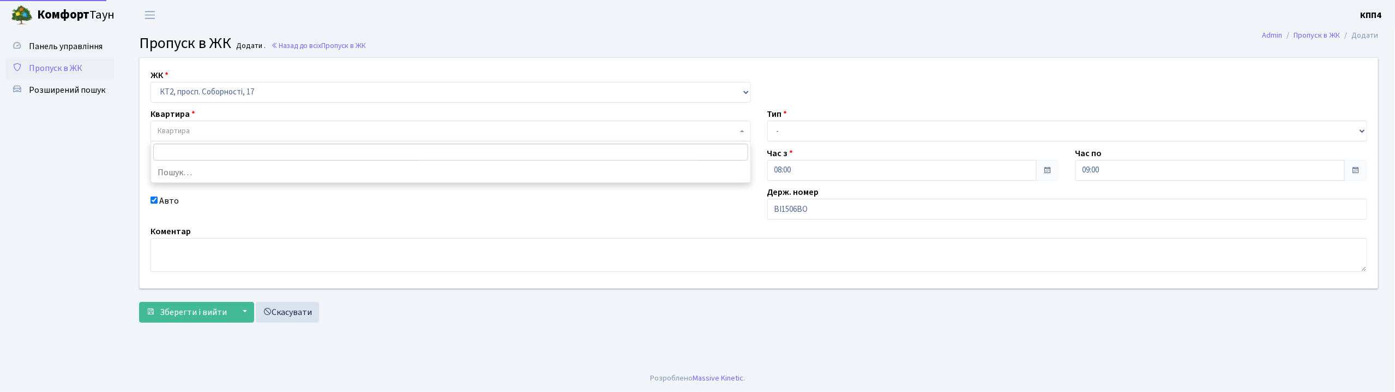
click at [186, 134] on span "Квартира" at bounding box center [174, 130] width 32 height 11
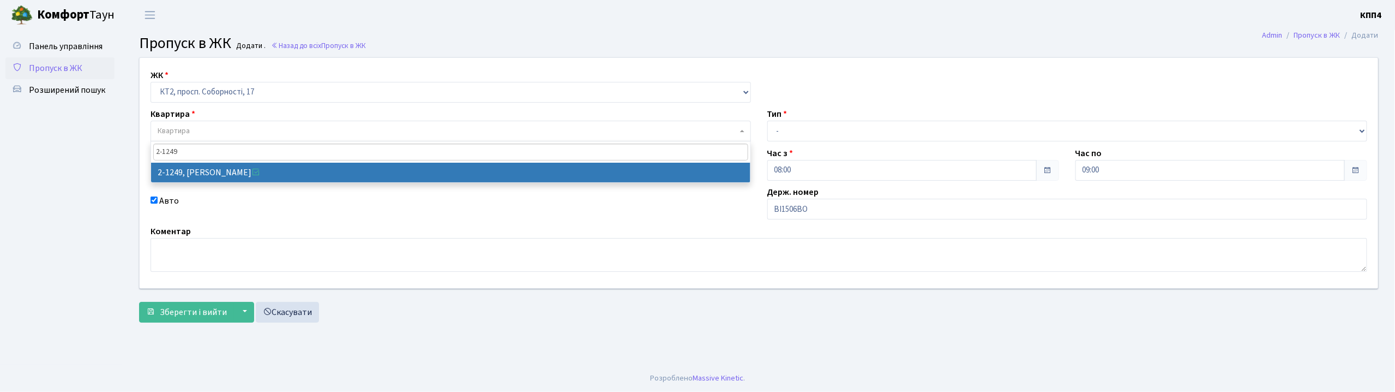
type input "2-1249"
select select "12864"
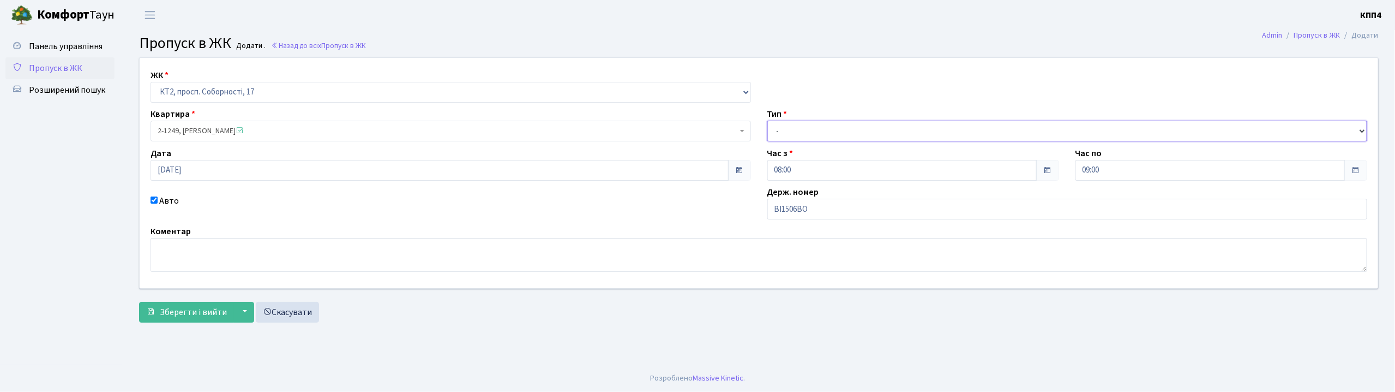
click at [786, 135] on select "- Доставка Таксі Гості Сервіс" at bounding box center [1067, 131] width 600 height 21
select select "2"
click at [767, 121] on select "- Доставка Таксі Гості Сервіс" at bounding box center [1067, 131] width 600 height 21
click at [195, 317] on span "Зберегти і вийти" at bounding box center [193, 312] width 67 height 12
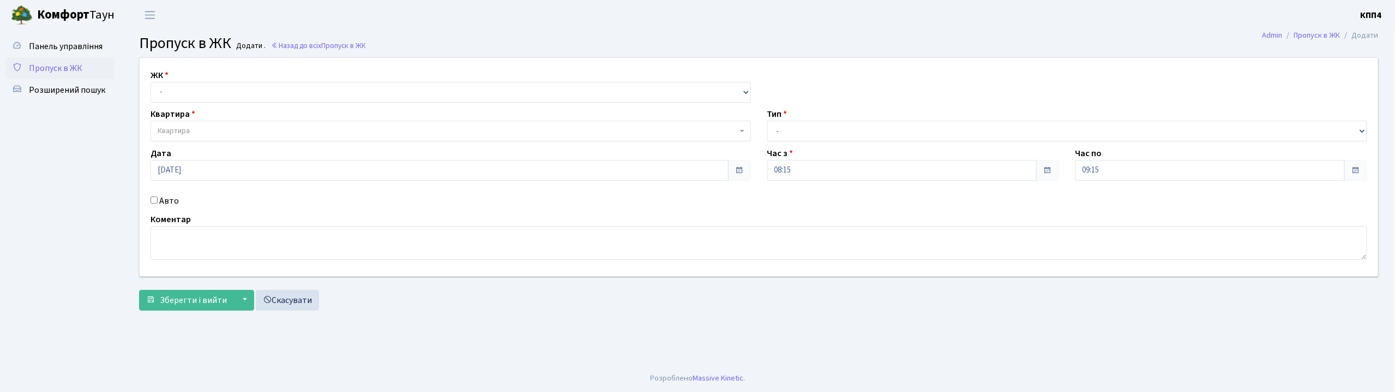
click at [151, 201] on input "Авто" at bounding box center [154, 199] width 7 height 7
checkbox input "true"
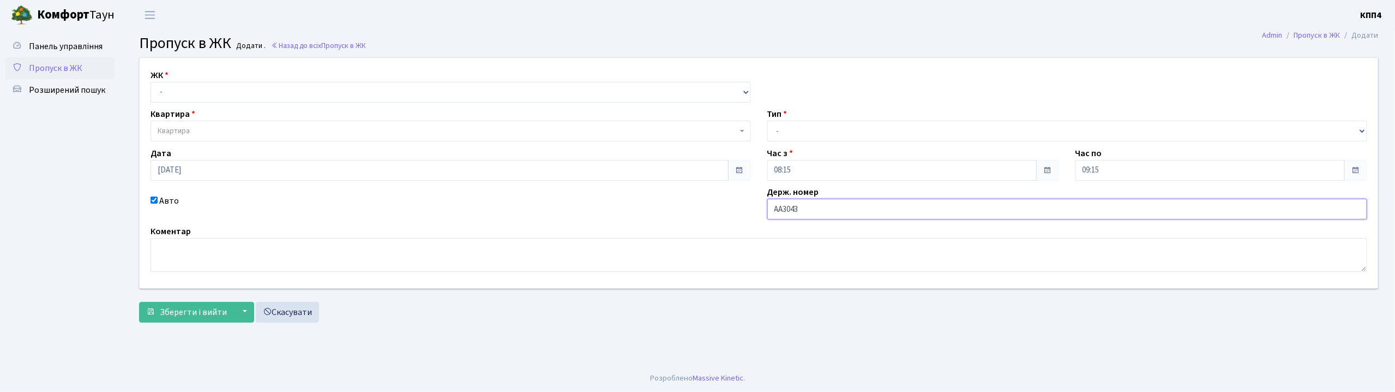
type input "АА3043"
click at [155, 86] on select "- КТ, вул. Регенераторна, 4 КТ2, просп. [STREET_ADDRESS] [STREET_ADDRESS] [PERS…" at bounding box center [451, 92] width 600 height 21
select select "271"
click at [151, 82] on select "- КТ, вул. Регенераторна, 4 КТ2, просп. [STREET_ADDRESS] [STREET_ADDRESS] [PERS…" at bounding box center [451, 92] width 600 height 21
select select
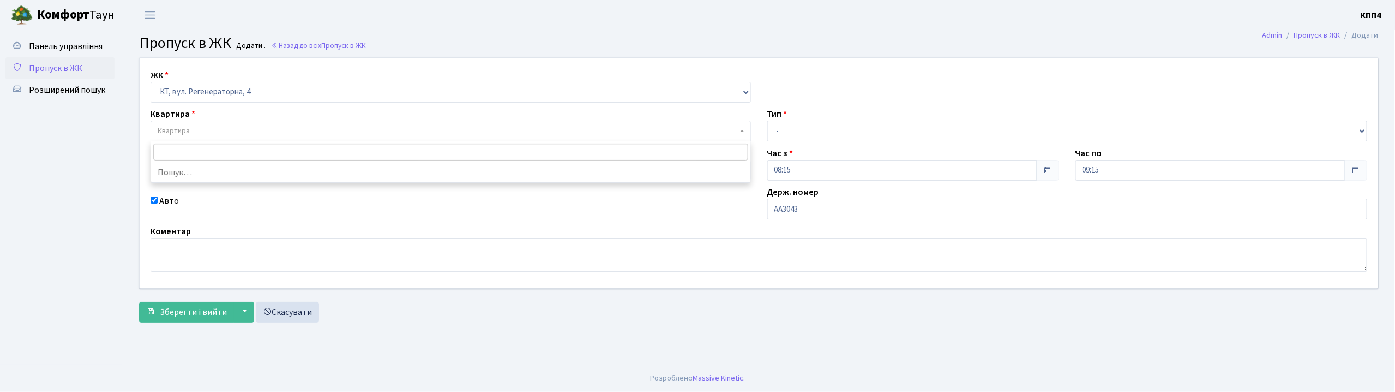
click at [186, 129] on span "Квартира" at bounding box center [174, 130] width 32 height 11
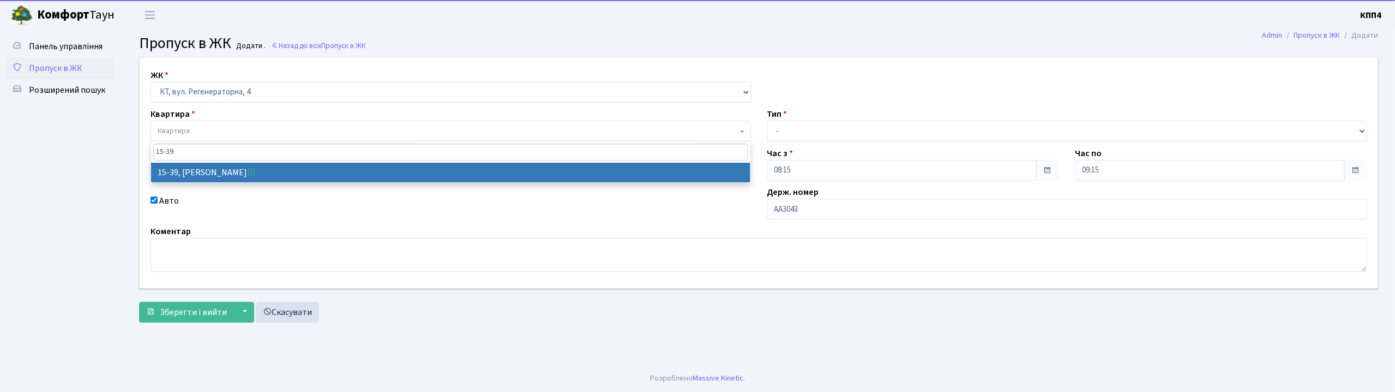
type input "15-39"
select select "8814"
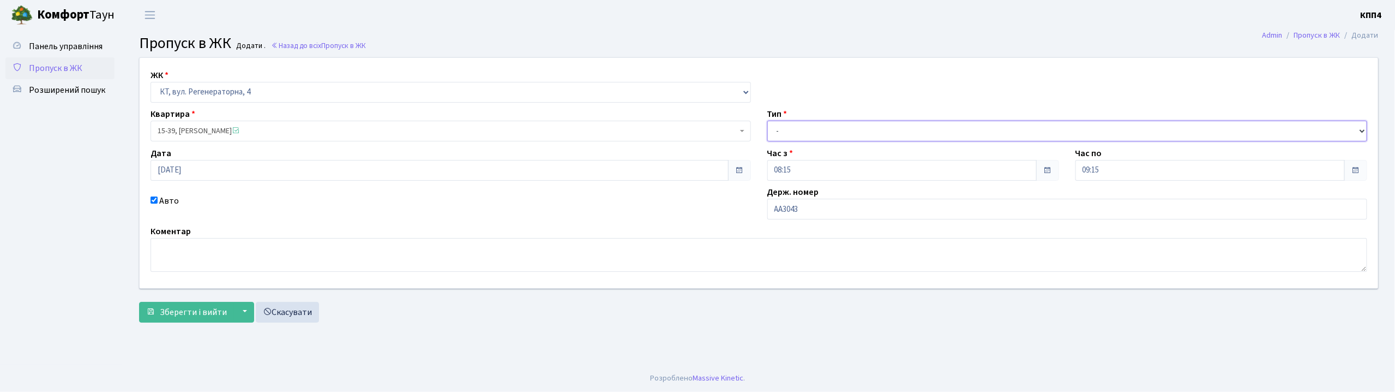
click at [805, 127] on select "- Доставка Таксі Гості Сервіс" at bounding box center [1067, 131] width 600 height 21
select select "2"
click at [767, 121] on select "- Доставка Таксі Гості Сервіс" at bounding box center [1067, 131] width 600 height 21
click at [816, 216] on input "АА3043" at bounding box center [1067, 208] width 600 height 21
type input "АА3043YB"
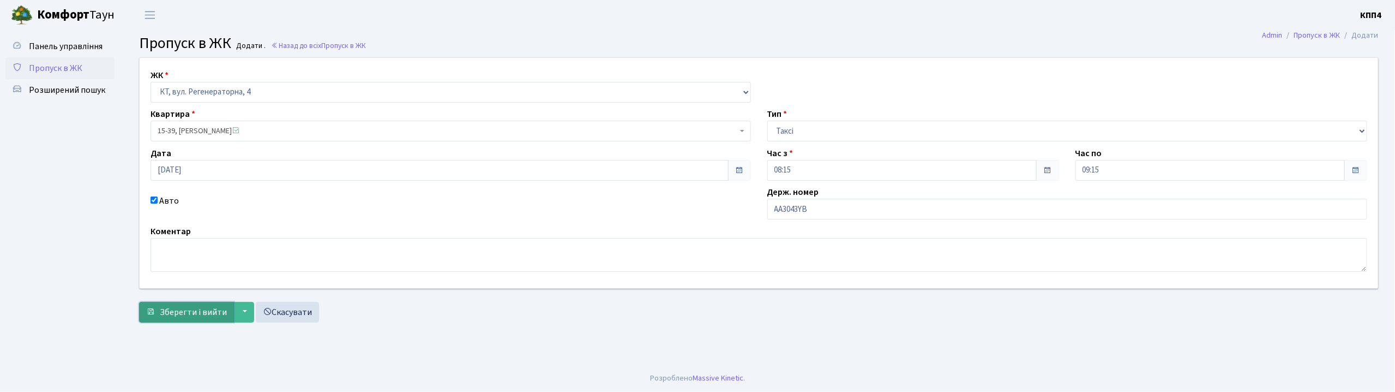
click at [202, 317] on span "Зберегти і вийти" at bounding box center [193, 312] width 67 height 12
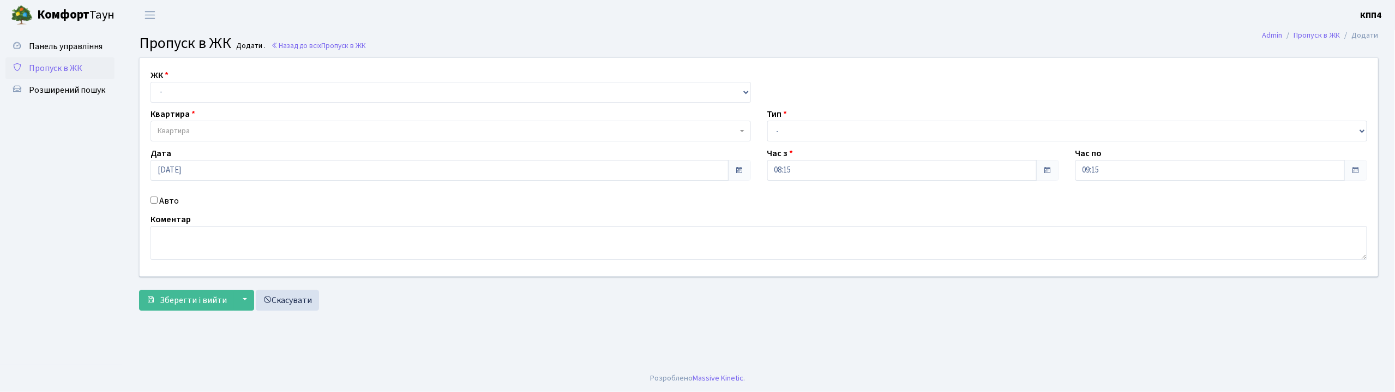
click at [155, 198] on input "Авто" at bounding box center [154, 199] width 7 height 7
checkbox input "true"
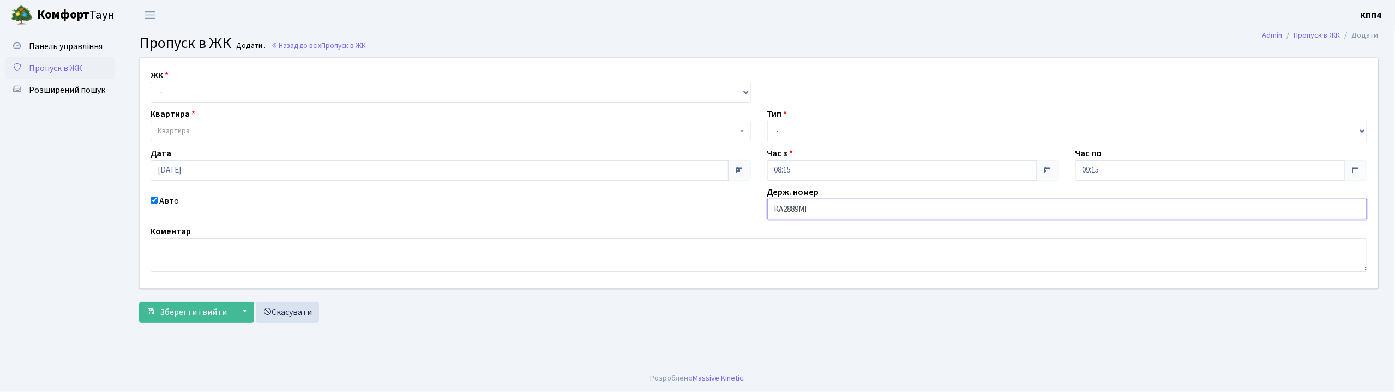
type input "КА2889МІ"
click at [166, 91] on select "- КТ, вул. Регенераторна, 4 КТ2, просп. [STREET_ADDRESS] [STREET_ADDRESS] [PERS…" at bounding box center [451, 92] width 600 height 21
select select "295"
click at [151, 82] on select "- КТ, вул. Регенераторна, 4 КТ2, просп. [STREET_ADDRESS] [STREET_ADDRESS] [PERS…" at bounding box center [451, 92] width 600 height 21
select select
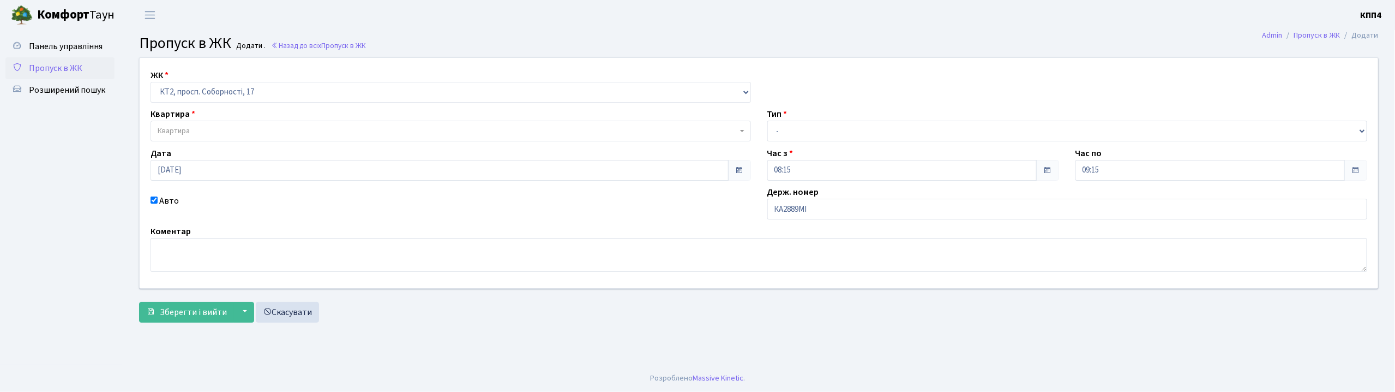
click at [168, 125] on span "Квартира" at bounding box center [451, 131] width 600 height 21
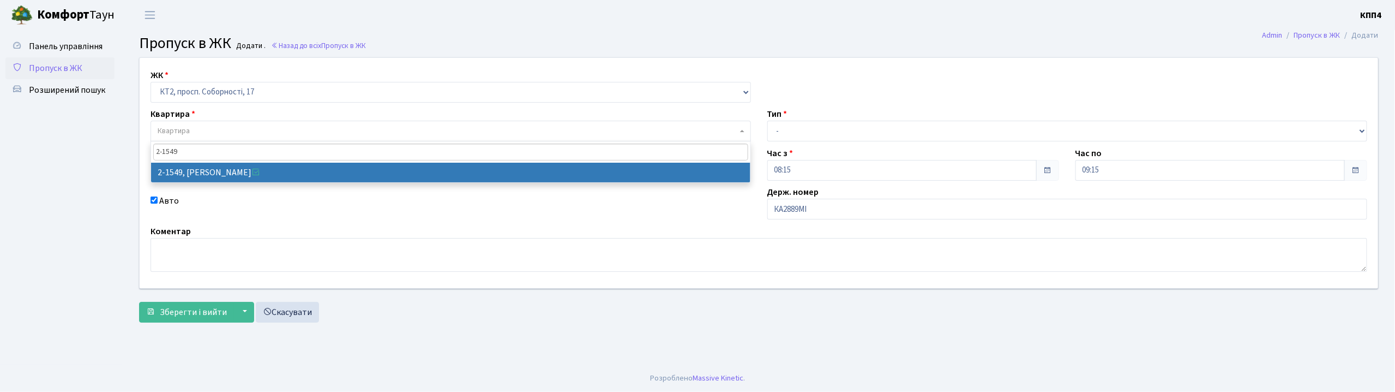
type input "2-1549"
select select "13164"
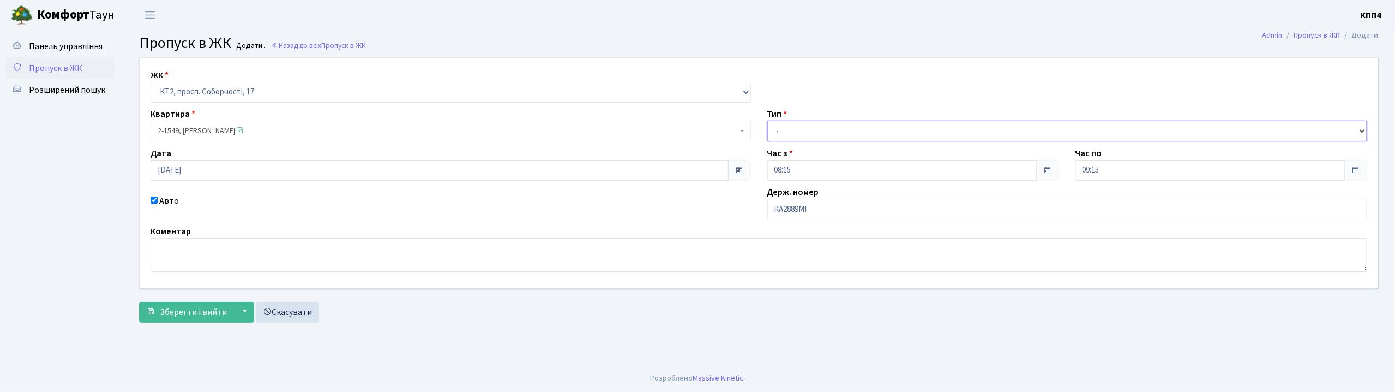
click at [775, 128] on select "- Доставка Таксі Гості Сервіс" at bounding box center [1067, 131] width 600 height 21
select select "2"
click at [767, 121] on select "- Доставка Таксі Гості Сервіс" at bounding box center [1067, 131] width 600 height 21
click at [195, 317] on span "Зберегти і вийти" at bounding box center [193, 312] width 67 height 12
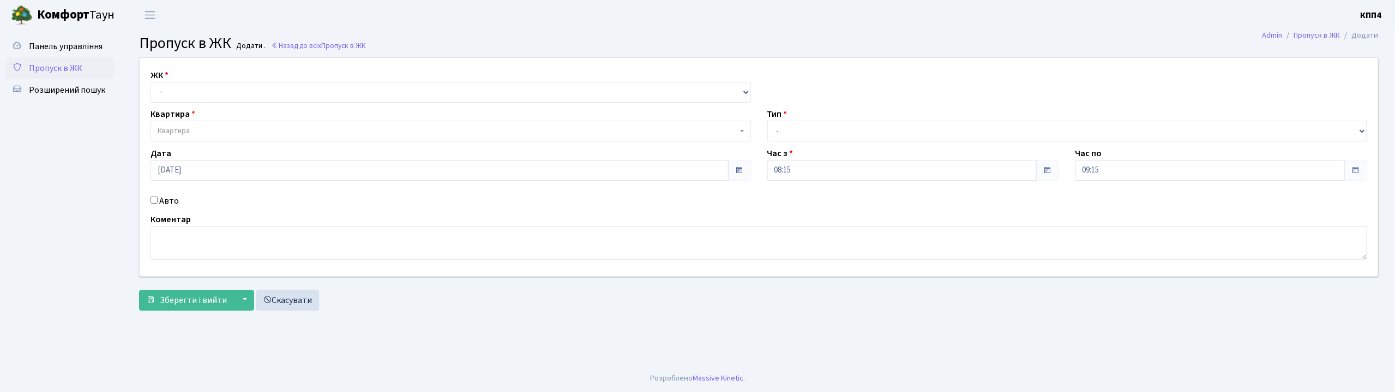
click at [156, 200] on input "Авто" at bounding box center [154, 199] width 7 height 7
checkbox input "true"
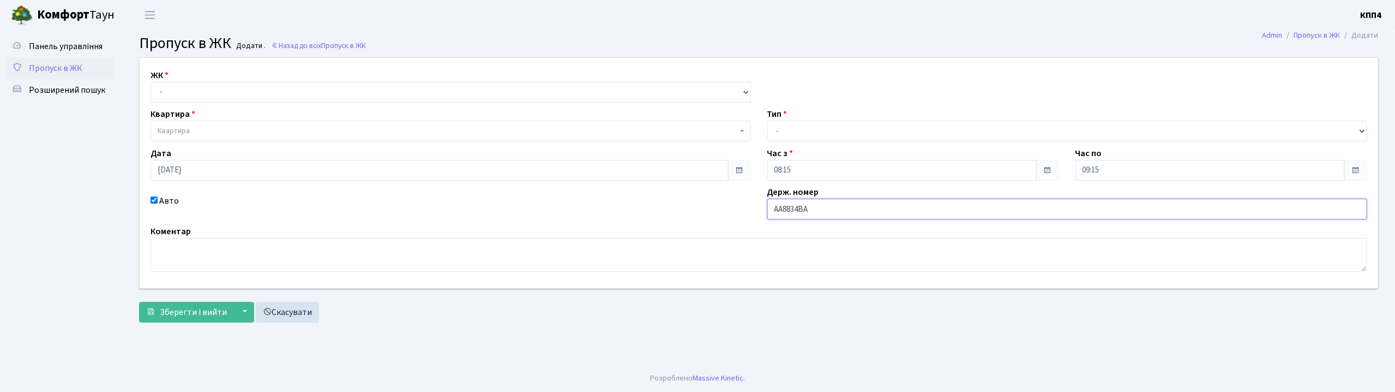
type input "АА8834ВА"
click at [160, 92] on select "- КТ, вул. Регенераторна, 4 КТ2, просп. [STREET_ADDRESS] [STREET_ADDRESS] [PERS…" at bounding box center [451, 92] width 600 height 21
select select "271"
click at [151, 82] on select "- КТ, вул. Регенераторна, 4 КТ2, просп. [STREET_ADDRESS] [STREET_ADDRESS] [PERS…" at bounding box center [451, 92] width 600 height 21
select select
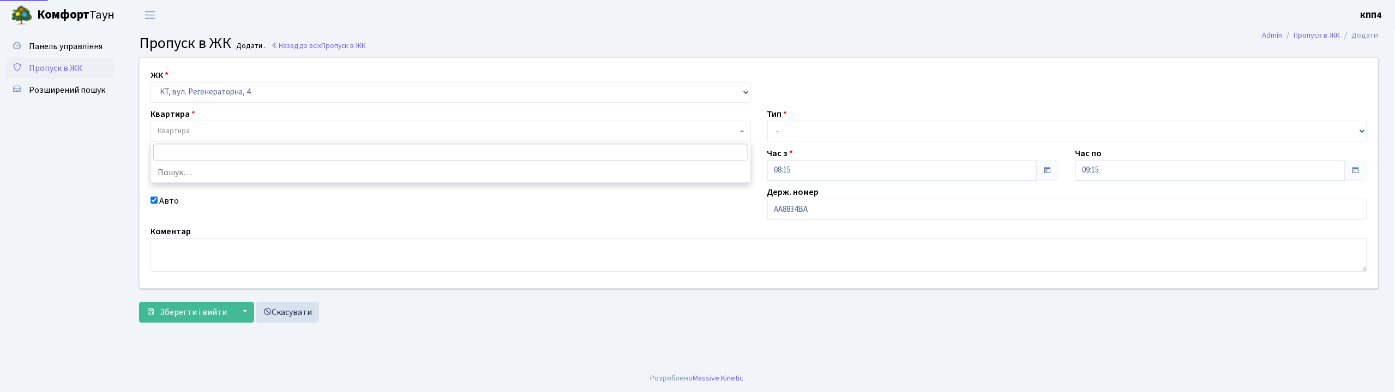
click at [165, 136] on span "Квартира" at bounding box center [174, 130] width 32 height 11
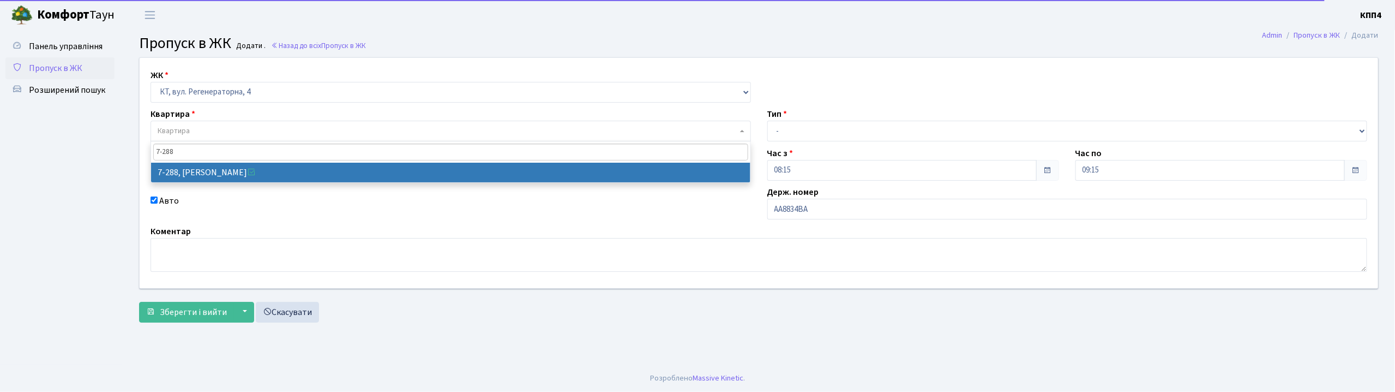
type input "7-288"
select select "4896"
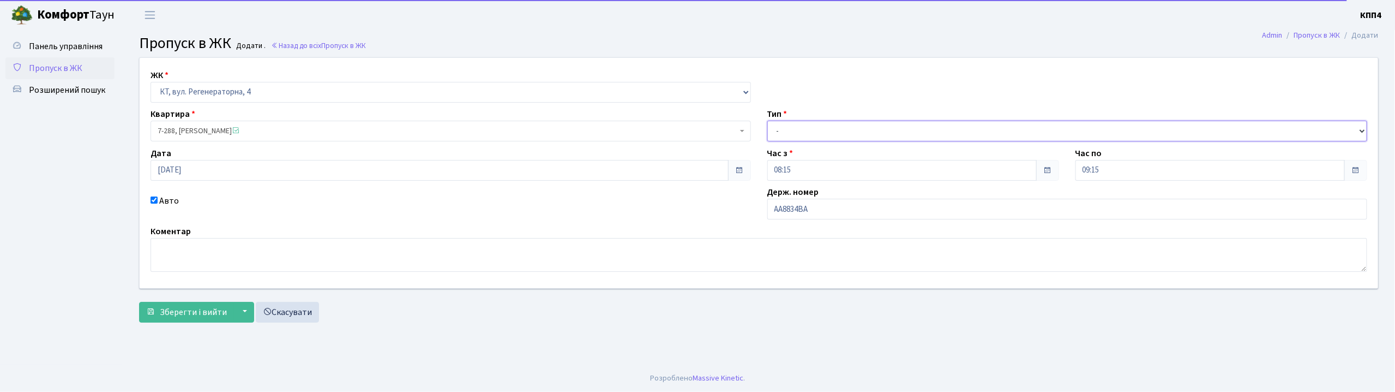
click at [791, 131] on select "- Доставка Таксі Гості Сервіс" at bounding box center [1067, 131] width 600 height 21
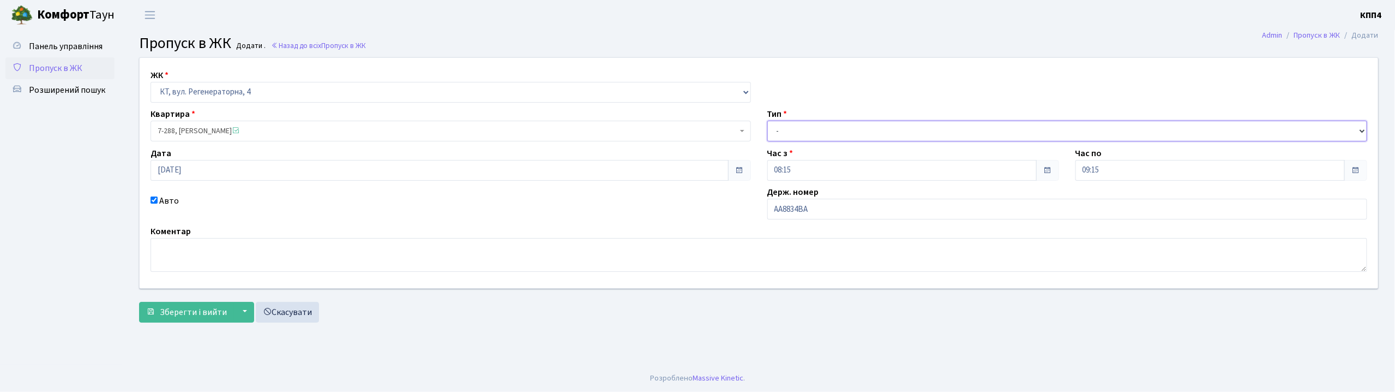
select select "3"
click at [767, 121] on select "- Доставка Таксі Гості Сервіс" at bounding box center [1067, 131] width 600 height 21
click at [184, 316] on span "Зберегти і вийти" at bounding box center [193, 312] width 67 height 12
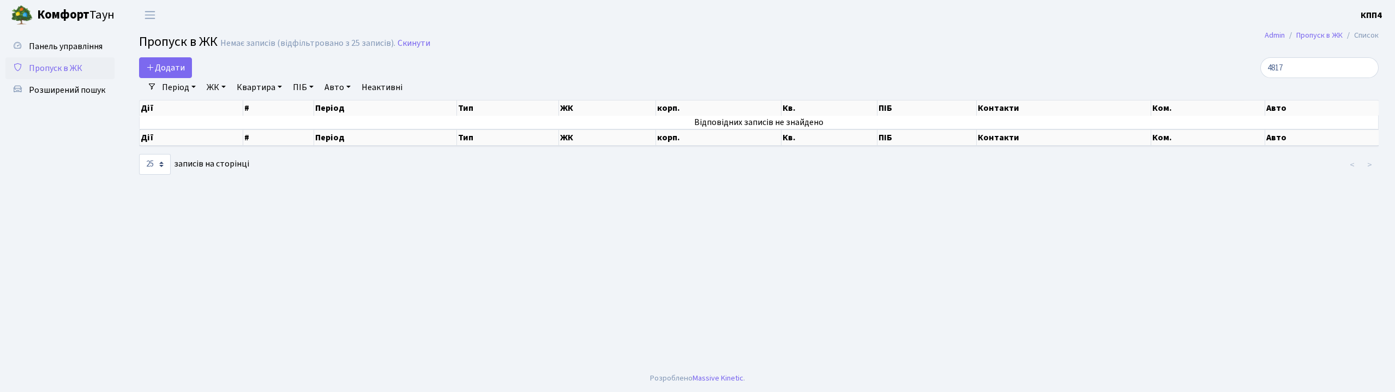
select select "25"
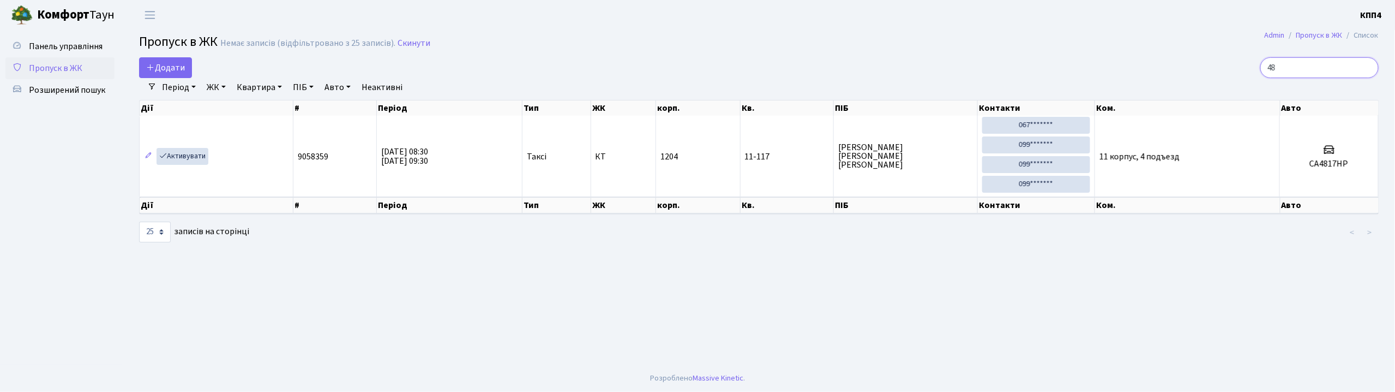
type input "4"
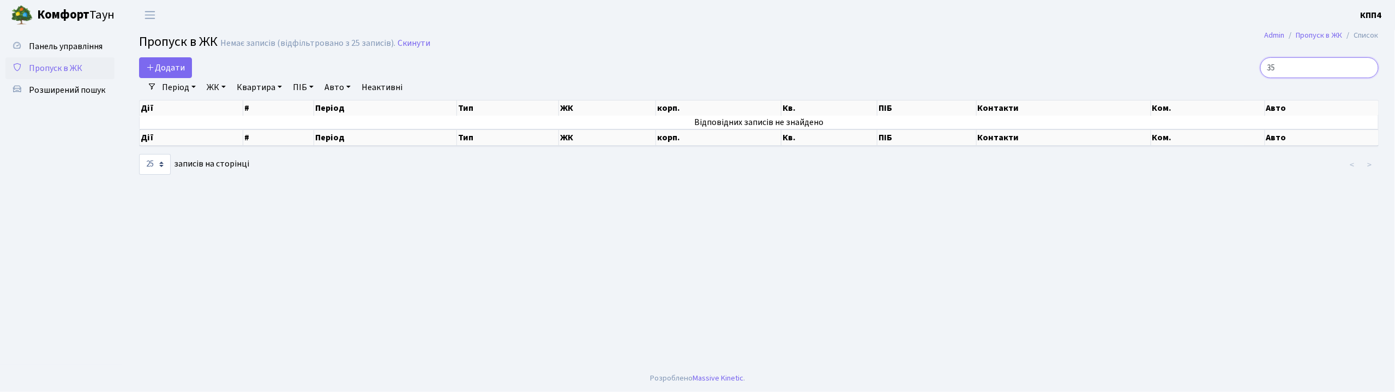
type input "3"
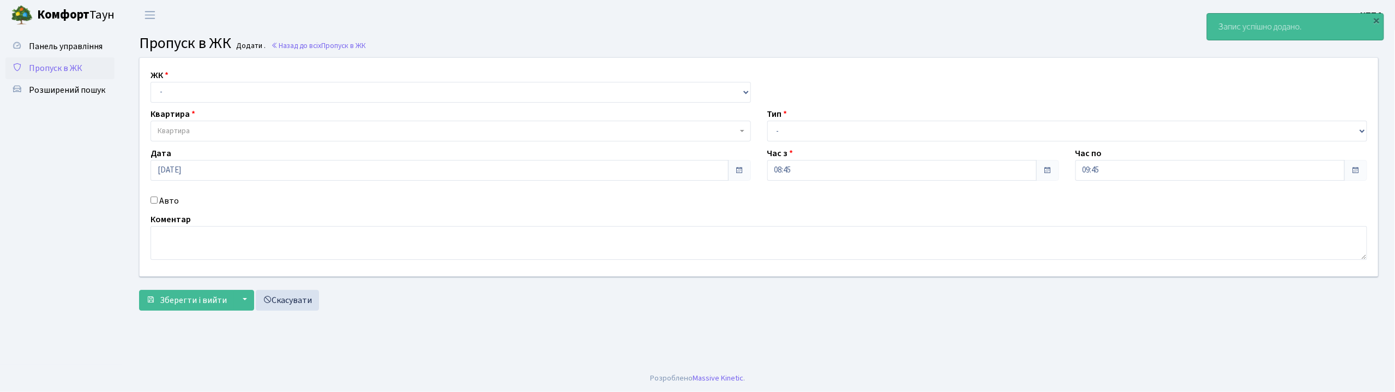
click at [153, 199] on input "Авто" at bounding box center [154, 199] width 7 height 7
checkbox input "true"
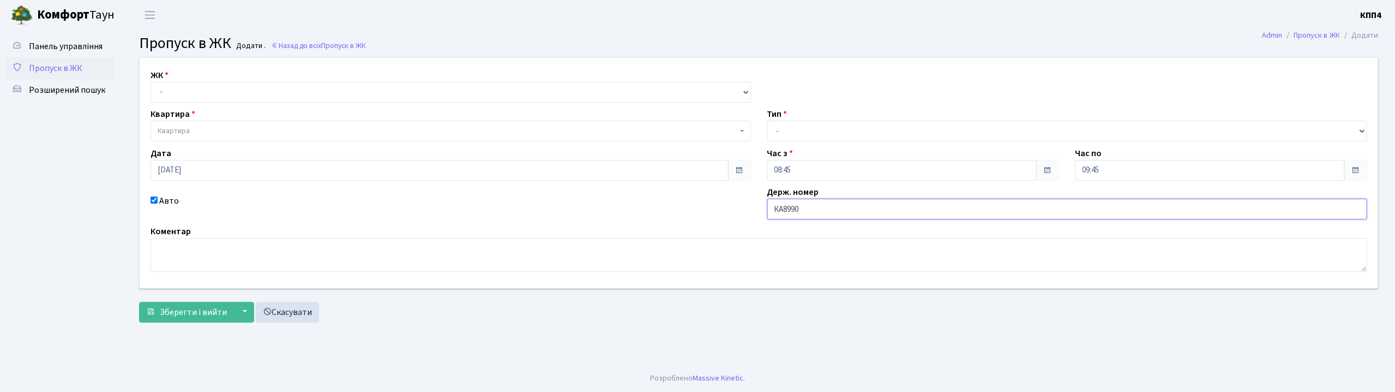
type input "КА8990МВ"
click at [195, 94] on select "- КТ, вул. Регенераторна, 4 КТ2, просп. [STREET_ADDRESS] [STREET_ADDRESS] [PERS…" at bounding box center [451, 92] width 600 height 21
select select "271"
click at [151, 82] on select "- КТ, вул. Регенераторна, 4 КТ2, просп. [STREET_ADDRESS] [STREET_ADDRESS] [PERS…" at bounding box center [451, 92] width 600 height 21
select select
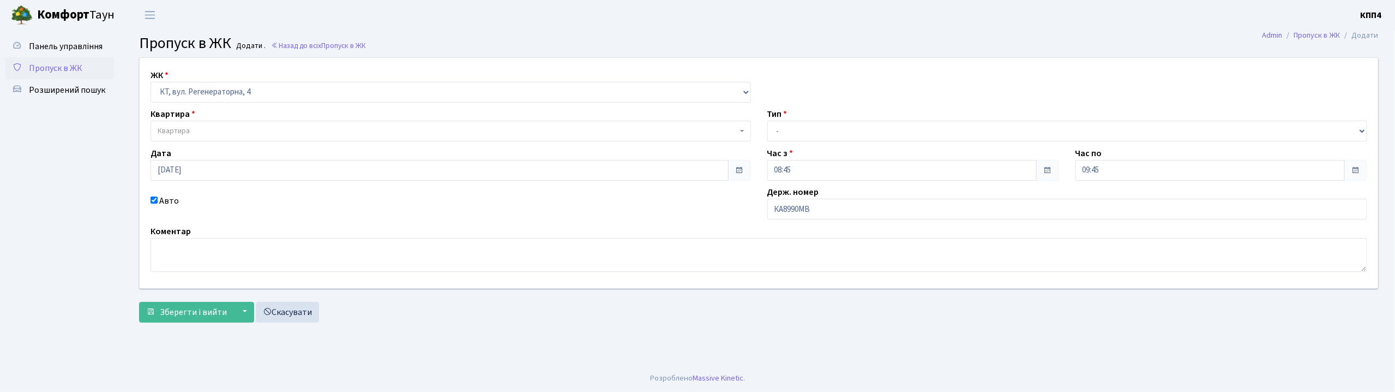
click at [192, 127] on span "Квартира" at bounding box center [448, 130] width 580 height 11
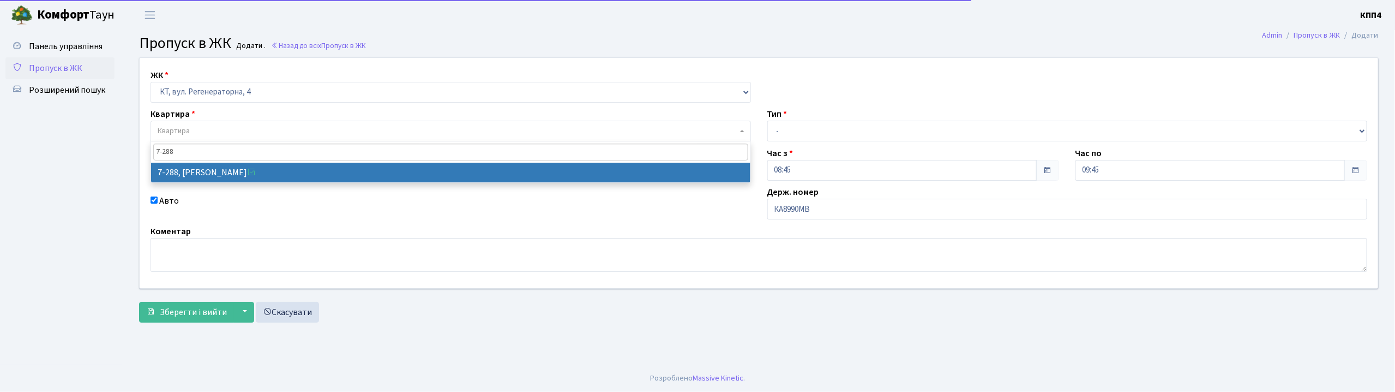
type input "7-288"
select select "4896"
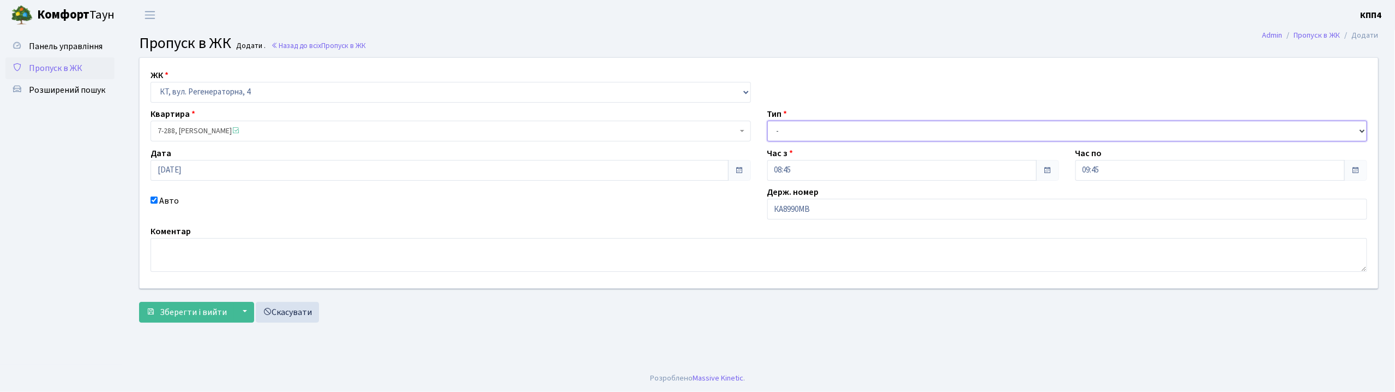
click at [792, 127] on select "- Доставка Таксі Гості Сервіс" at bounding box center [1067, 131] width 600 height 21
select select "3"
click at [767, 121] on select "- Доставка Таксі Гості Сервіс" at bounding box center [1067, 131] width 600 height 21
click at [203, 310] on span "Зберегти і вийти" at bounding box center [193, 312] width 67 height 12
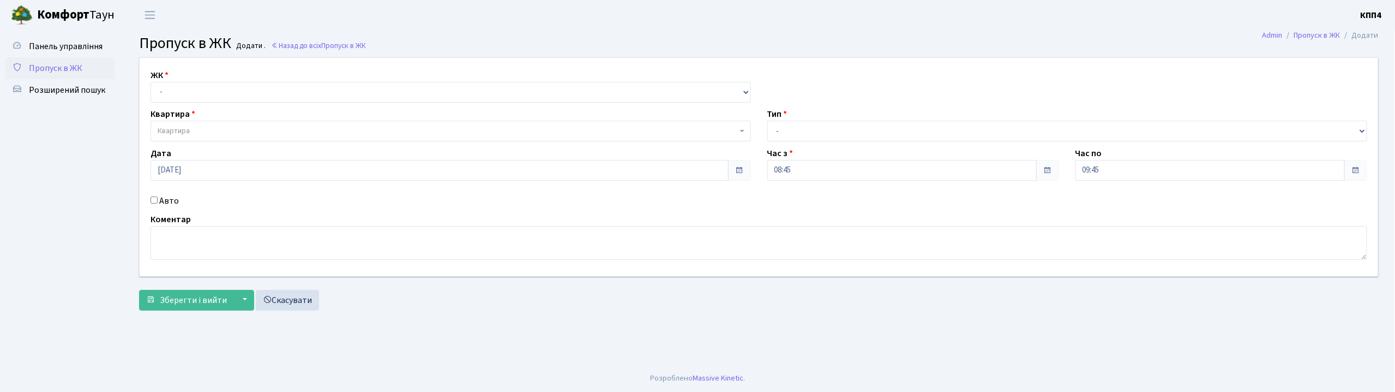
drag, startPoint x: 152, startPoint y: 199, endPoint x: 173, endPoint y: 133, distance: 69.3
click at [153, 198] on input "Авто" at bounding box center [154, 199] width 7 height 7
checkbox input "true"
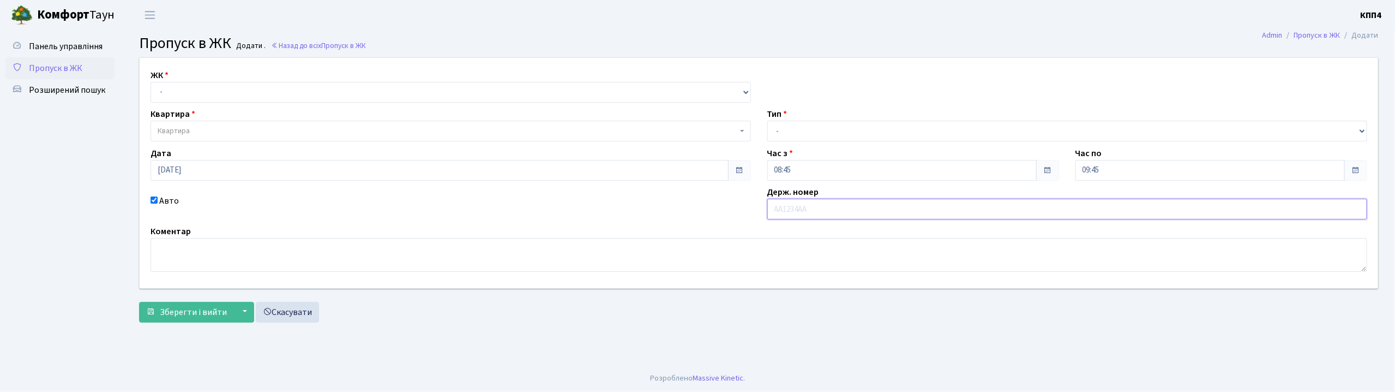
type input "[PERSON_NAME]"
type input "КА2736ОХ"
click at [176, 87] on select "- КТ, вул. Регенераторна, 4 КТ2, просп. [STREET_ADDRESS] [STREET_ADDRESS] [PERS…" at bounding box center [451, 92] width 600 height 21
select select "271"
click at [151, 82] on select "- КТ, вул. Регенераторна, 4 КТ2, просп. [STREET_ADDRESS] [STREET_ADDRESS] [PERS…" at bounding box center [451, 92] width 600 height 21
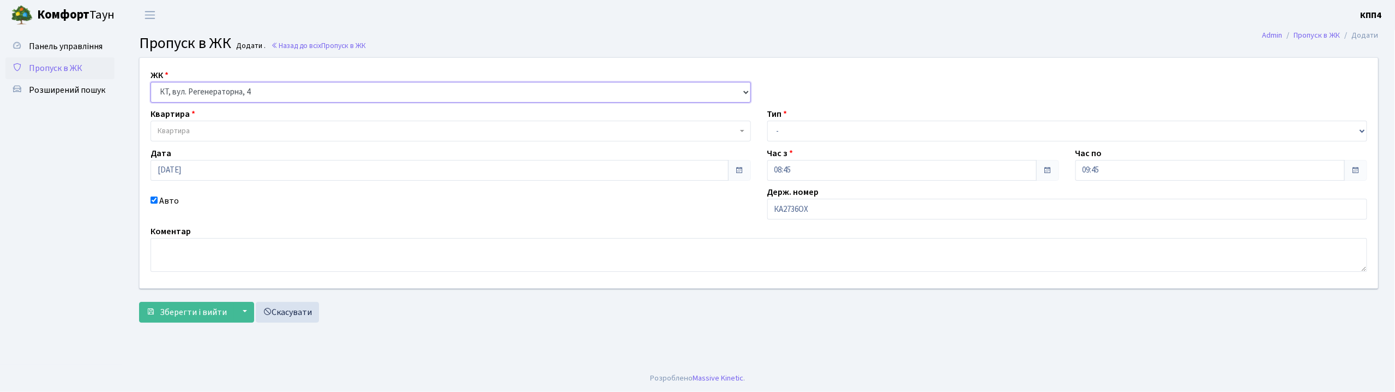
select select
click at [166, 125] on span "Квартира" at bounding box center [174, 130] width 32 height 11
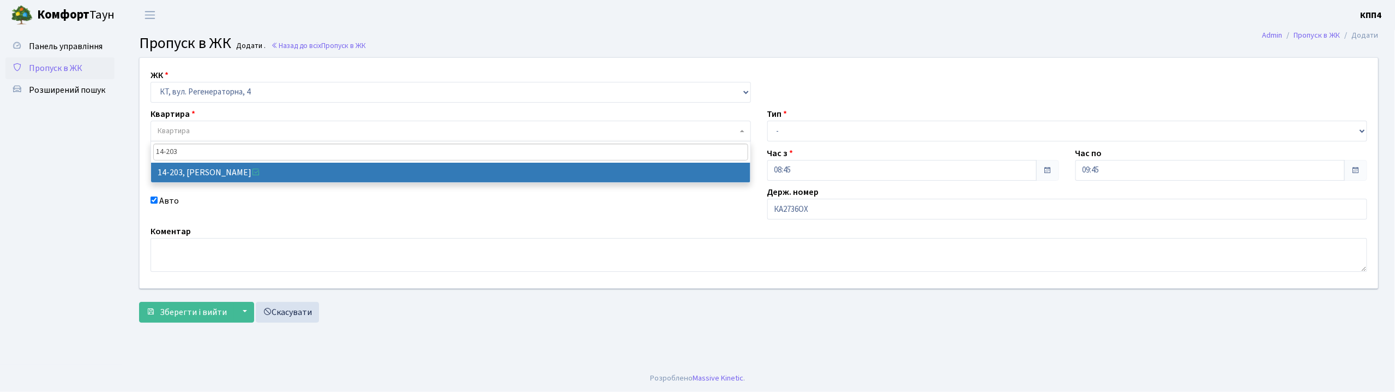
type input "14-203"
select select "7580"
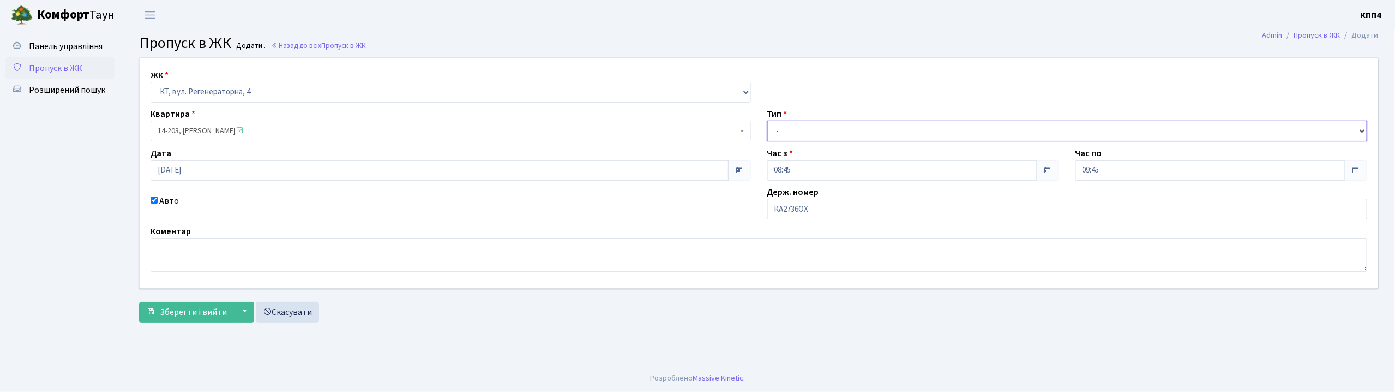
click at [773, 136] on select "- Доставка Таксі Гості Сервіс" at bounding box center [1067, 131] width 600 height 21
select select "3"
click at [767, 121] on select "- Доставка Таксі Гості Сервіс" at bounding box center [1067, 131] width 600 height 21
click at [175, 306] on span "Зберегти і вийти" at bounding box center [193, 312] width 67 height 12
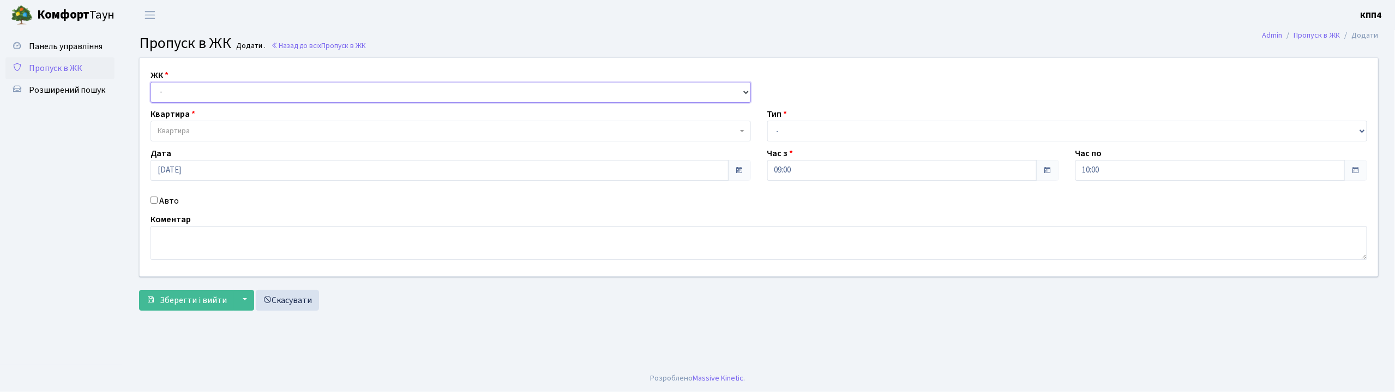
click at [190, 95] on select "- КТ, вул. Регенераторна, 4 КТ2, просп. [STREET_ADDRESS] [STREET_ADDRESS] [PERS…" at bounding box center [451, 92] width 600 height 21
select select "271"
click at [151, 82] on select "- КТ, вул. Регенераторна, 4 КТ2, просп. [STREET_ADDRESS] [STREET_ADDRESS] [PERS…" at bounding box center [451, 92] width 600 height 21
select select
click at [190, 130] on span "Квартира" at bounding box center [448, 130] width 580 height 11
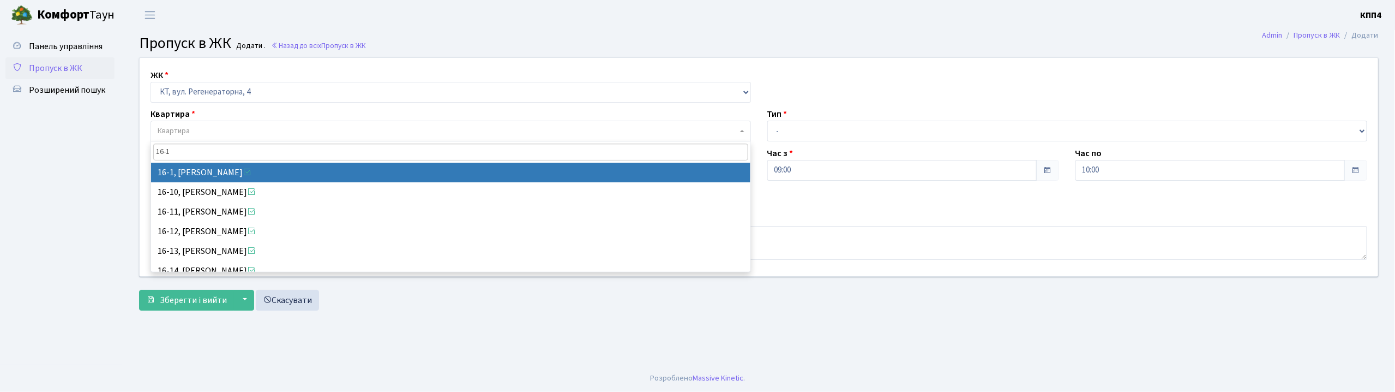
type input "16-1"
select select "8562"
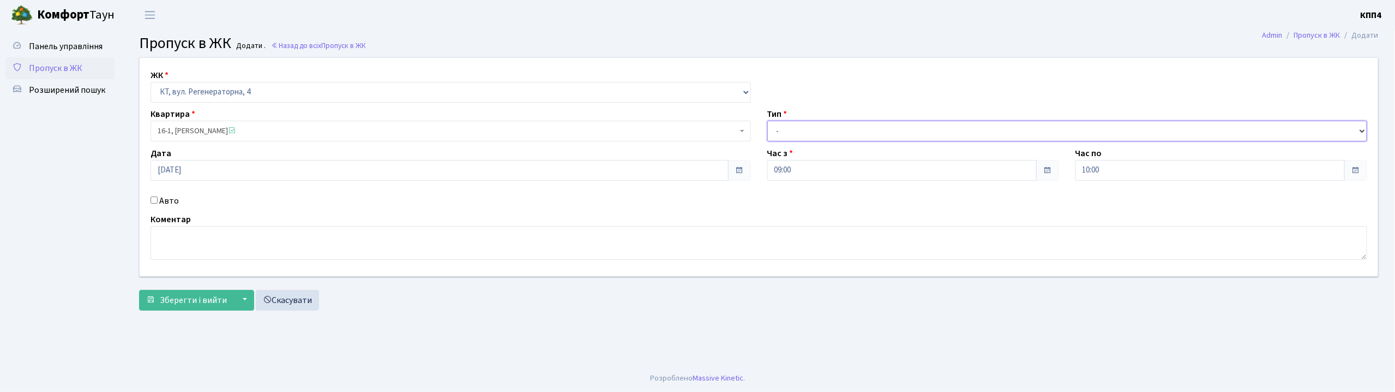
click at [784, 134] on select "- Доставка Таксі Гості Сервіс" at bounding box center [1067, 131] width 600 height 21
select select "3"
click at [767, 121] on select "- Доставка Таксі Гості Сервіс" at bounding box center [1067, 131] width 600 height 21
click at [274, 248] on textarea at bounding box center [759, 243] width 1217 height 34
type textarea "ВСІХ"
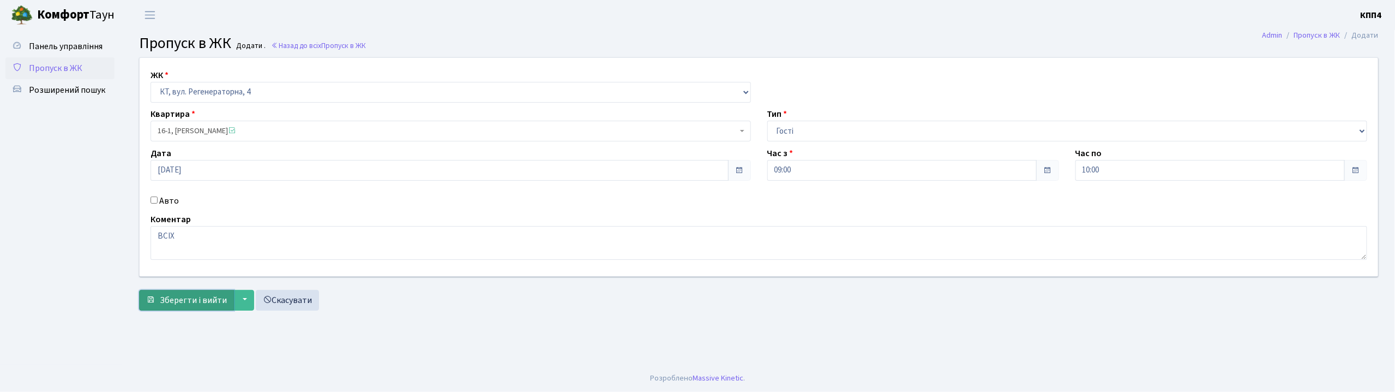
click at [191, 301] on span "Зберегти і вийти" at bounding box center [193, 300] width 67 height 12
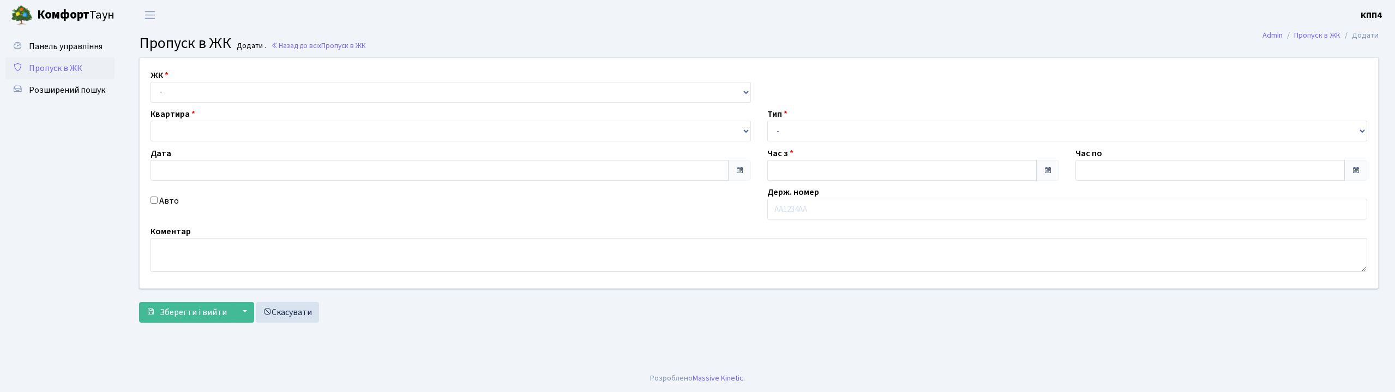
type input "[DATE]"
type input "09:00"
type input "10:15"
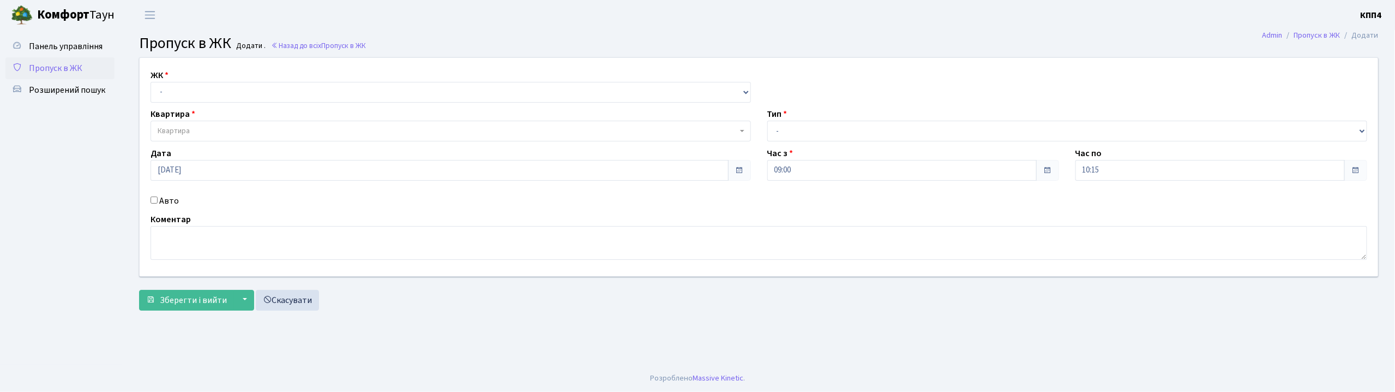
click at [154, 200] on input "Авто" at bounding box center [154, 199] width 7 height 7
checkbox input "true"
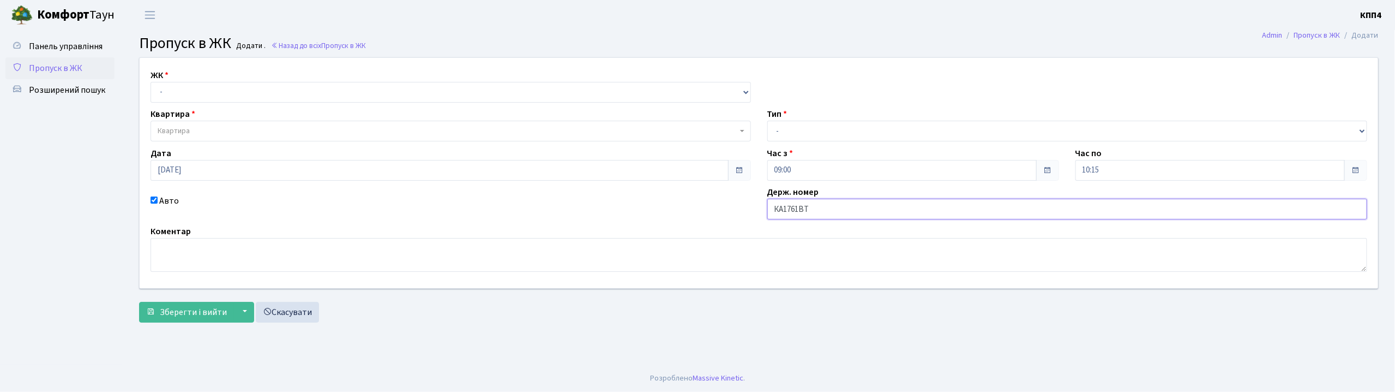
type input "КА1761ВТ"
click at [172, 93] on select "- КТ, вул. Регенераторна, 4 КТ2, просп. [STREET_ADDRESS] [STREET_ADDRESS] [PERS…" at bounding box center [451, 92] width 600 height 21
select select "302"
click at [151, 82] on select "- КТ, вул. Регенераторна, 4 КТ2, просп. [STREET_ADDRESS] [STREET_ADDRESS] [PERS…" at bounding box center [451, 92] width 600 height 21
select select
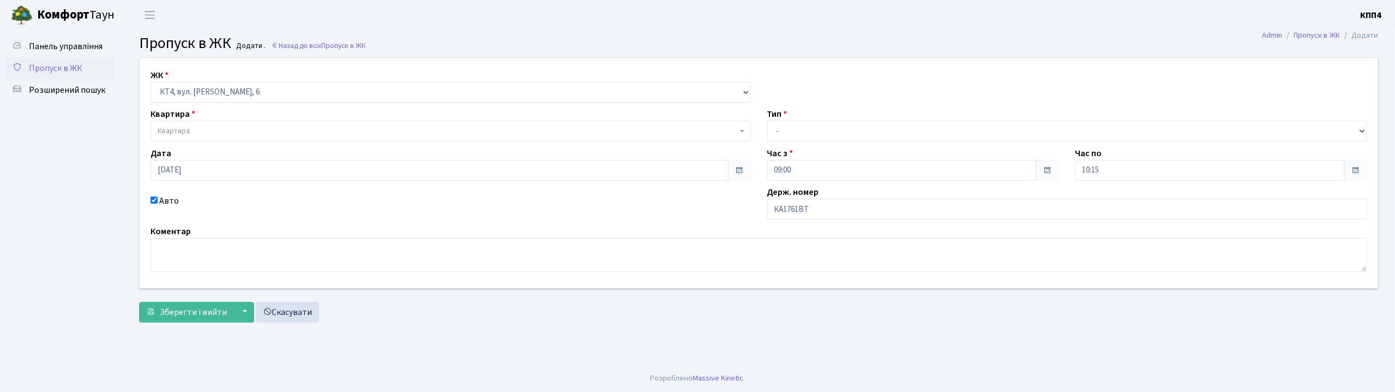
click at [166, 128] on span "Квартира" at bounding box center [174, 130] width 32 height 11
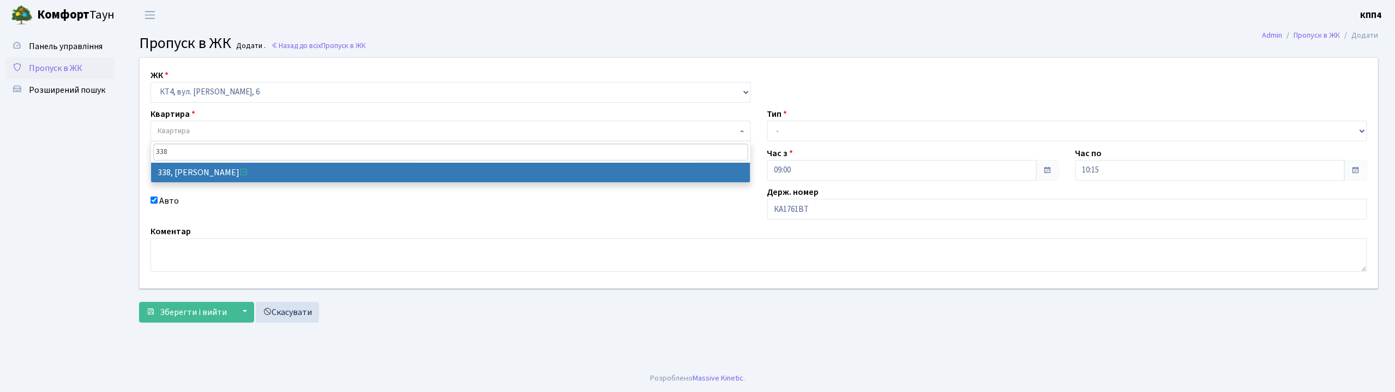
type input "338"
select select "17045"
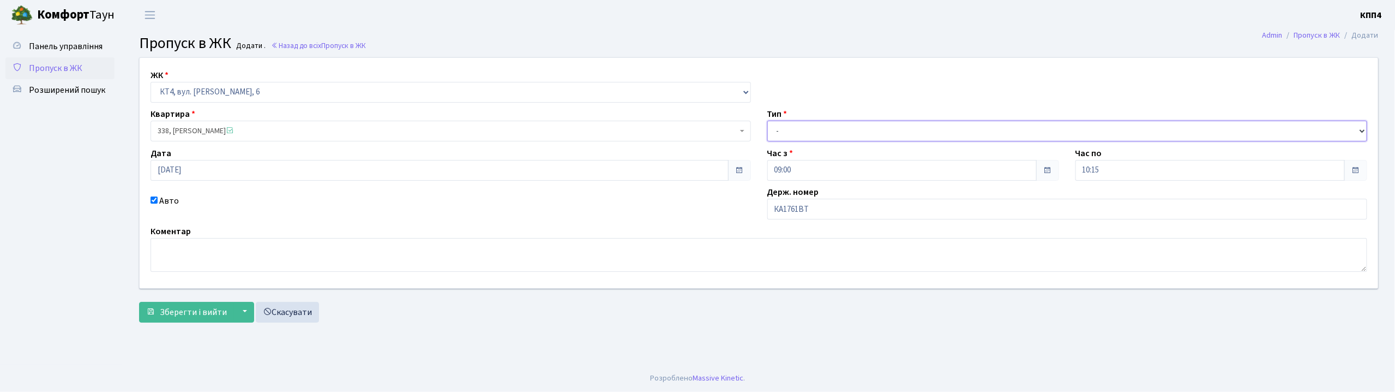
click at [786, 125] on select "- Доставка Таксі Гості Сервіс" at bounding box center [1067, 131] width 600 height 21
select select "2"
click at [767, 121] on select "- Доставка Таксі Гості Сервіс" at bounding box center [1067, 131] width 600 height 21
click at [179, 306] on span "Зберегти і вийти" at bounding box center [193, 312] width 67 height 12
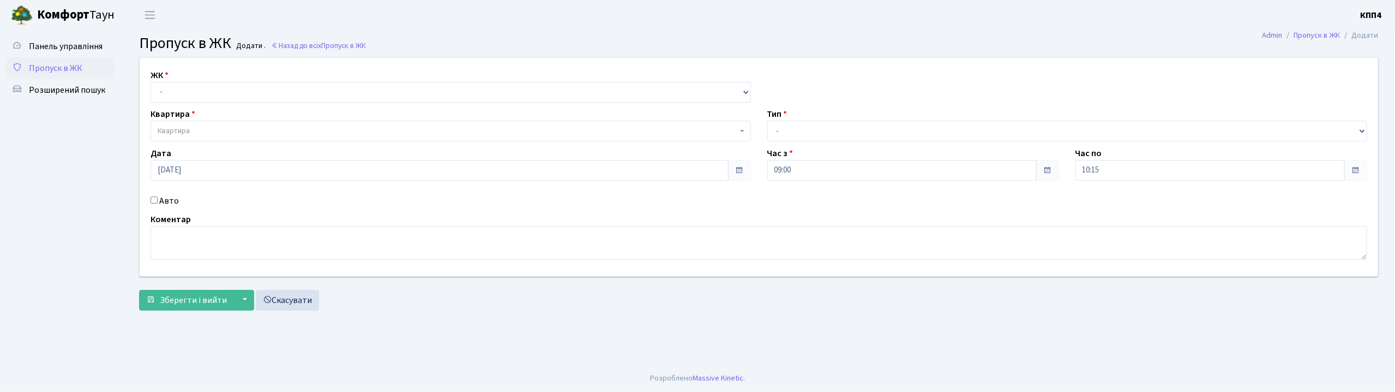
click at [155, 201] on input "Авто" at bounding box center [154, 199] width 7 height 7
checkbox input "true"
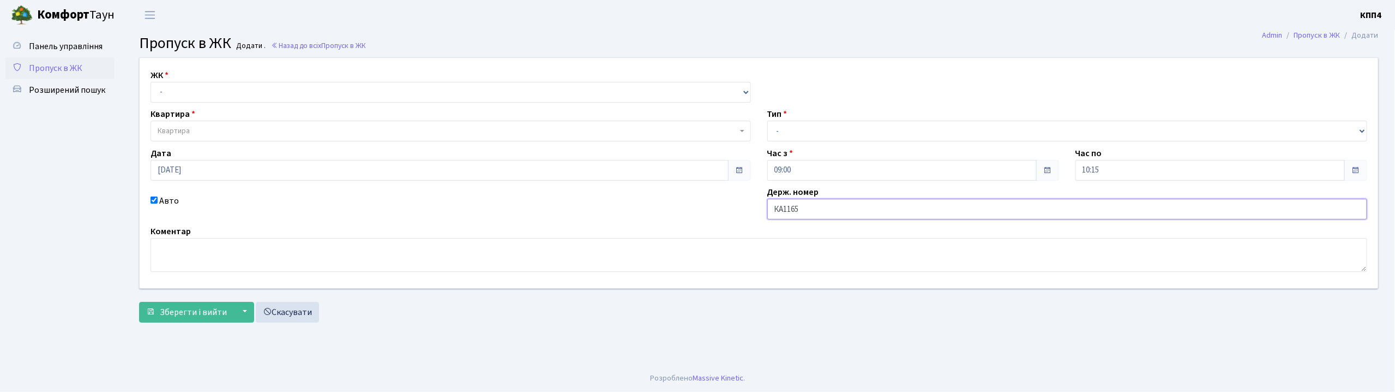
type input "КА1165ЕХ"
click at [195, 92] on select "- КТ, вул. Регенераторна, 4 КТ2, просп. [STREET_ADDRESS] [STREET_ADDRESS] [PERS…" at bounding box center [451, 92] width 600 height 21
select select "296"
click at [151, 82] on select "- КТ, вул. Регенераторна, 4 КТ2, просп. [STREET_ADDRESS] [STREET_ADDRESS] [PERS…" at bounding box center [451, 92] width 600 height 21
select select
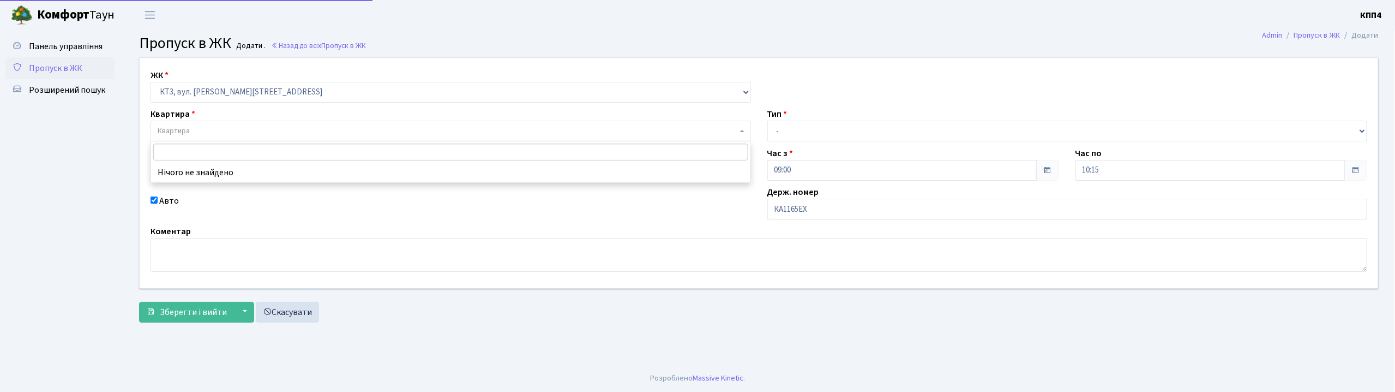
click at [172, 134] on span "Квартира" at bounding box center [174, 130] width 32 height 11
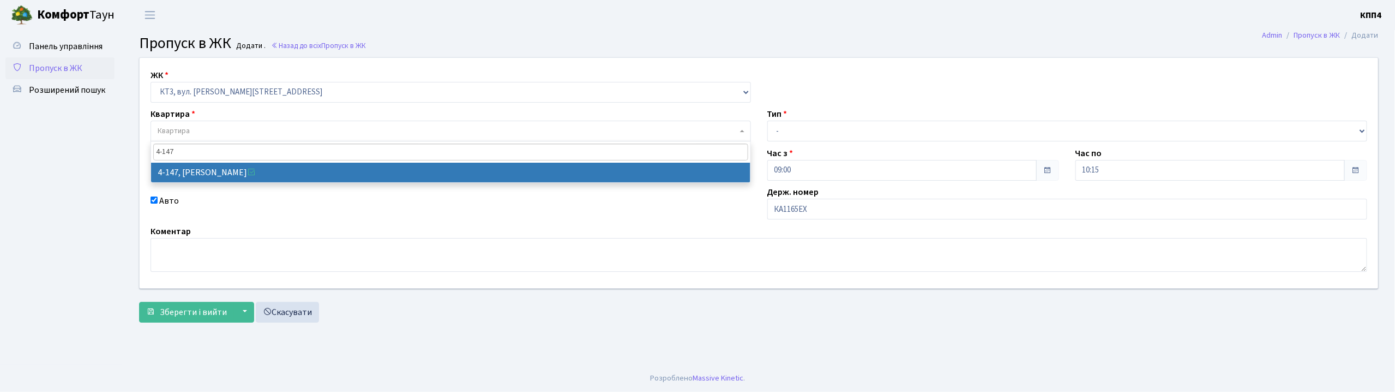
type input "4-147"
select select "16606"
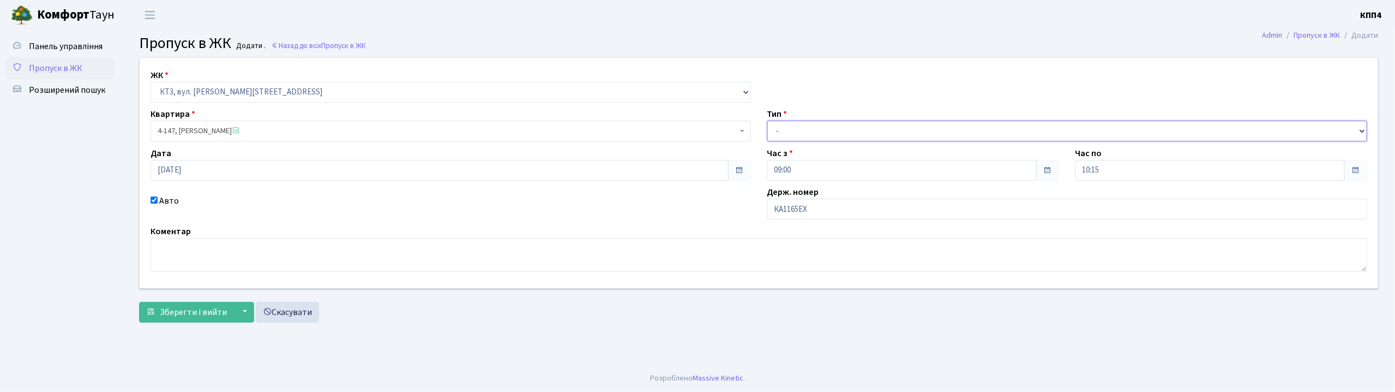
click at [790, 128] on select "- Доставка Таксі Гості Сервіс" at bounding box center [1067, 131] width 600 height 21
select select "2"
click at [767, 121] on select "- Доставка Таксі Гості Сервіс" at bounding box center [1067, 131] width 600 height 21
click at [197, 317] on span "Зберегти і вийти" at bounding box center [193, 312] width 67 height 12
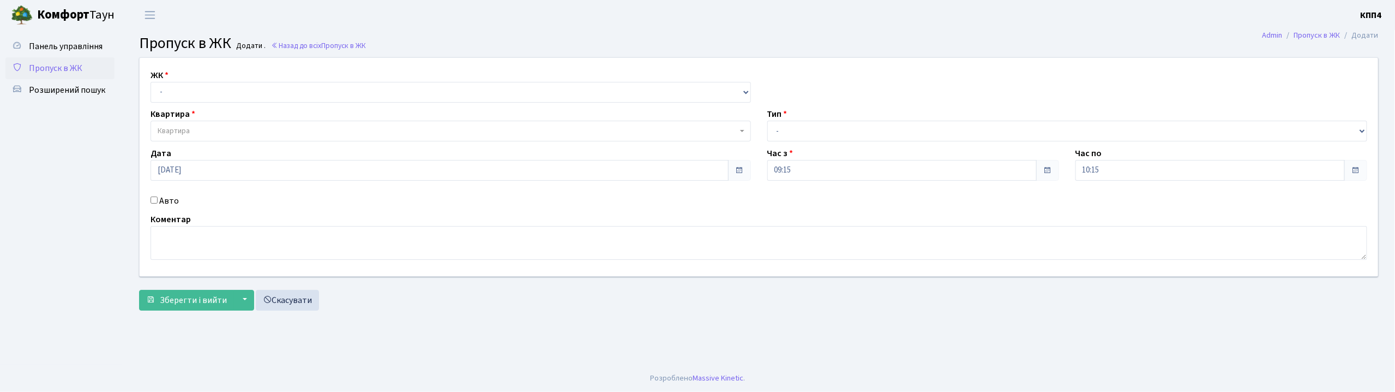
click at [153, 201] on input "Авто" at bounding box center [154, 199] width 7 height 7
checkbox input "true"
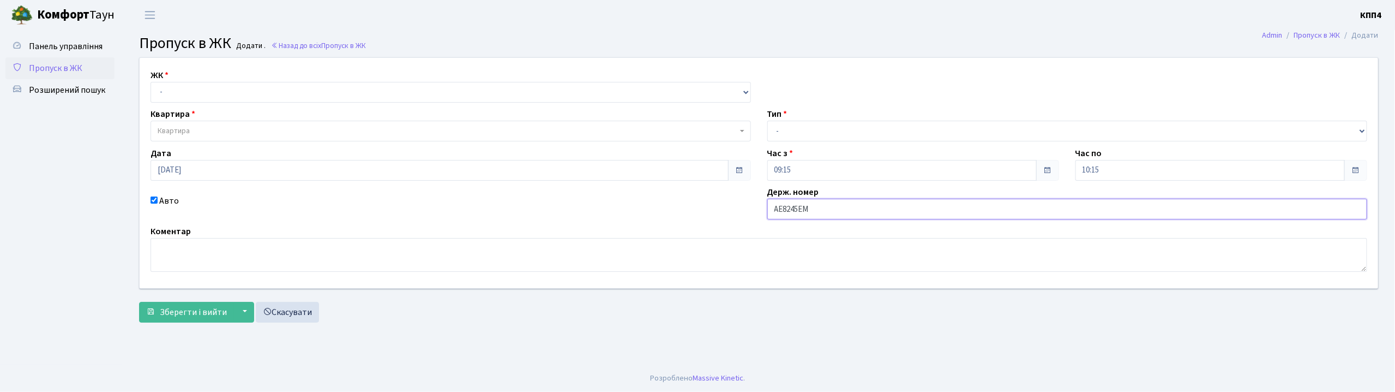
type input "АЕ8245ЕМ"
click at [175, 89] on select "- КТ, вул. Регенераторна, 4 КТ2, просп. [STREET_ADDRESS] [STREET_ADDRESS] [PERS…" at bounding box center [451, 92] width 600 height 21
select select "271"
click at [151, 82] on select "- КТ, вул. Регенераторна, 4 КТ2, просп. [STREET_ADDRESS] [STREET_ADDRESS] [PERS…" at bounding box center [451, 92] width 600 height 21
select select
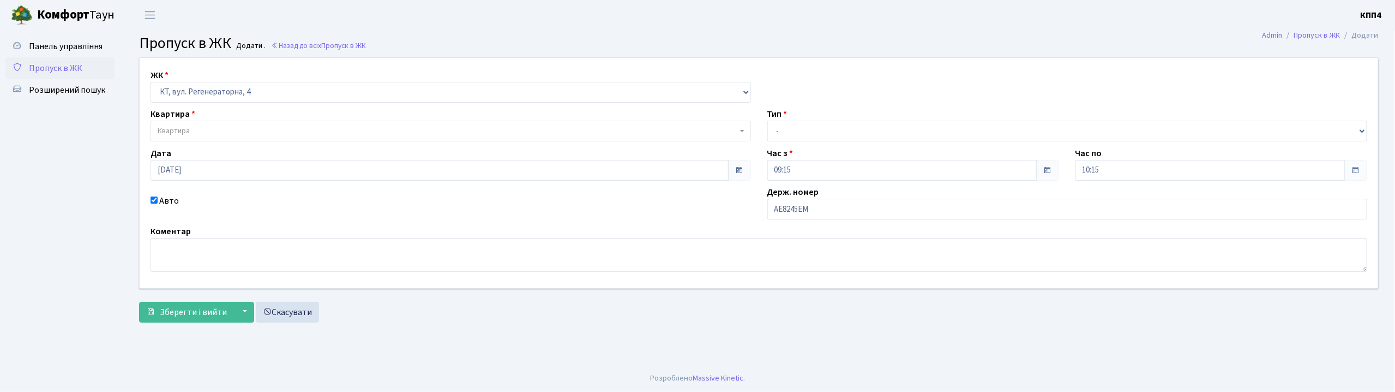
click at [163, 127] on span "Квартира" at bounding box center [174, 130] width 32 height 11
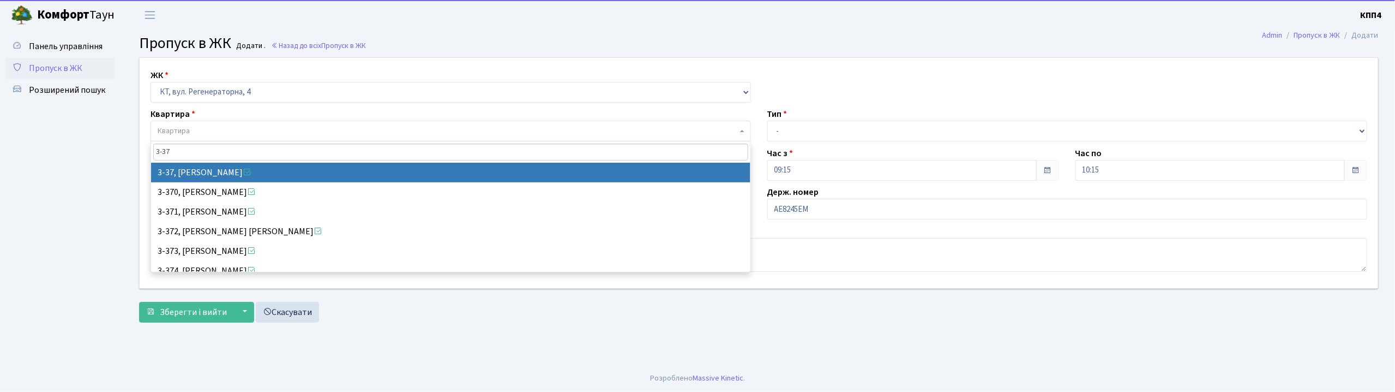
type input "3-37"
select select "1008"
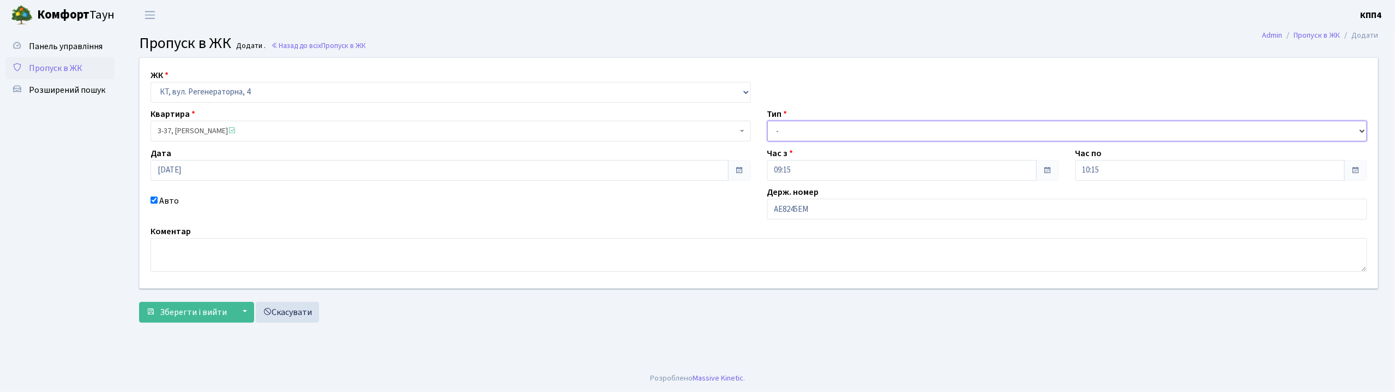
click at [827, 125] on select "- Доставка Таксі Гості Сервіс" at bounding box center [1067, 131] width 600 height 21
select select "2"
click at [767, 121] on select "- Доставка Таксі Гості Сервіс" at bounding box center [1067, 131] width 600 height 21
click at [197, 317] on span "Зберегти і вийти" at bounding box center [193, 312] width 67 height 12
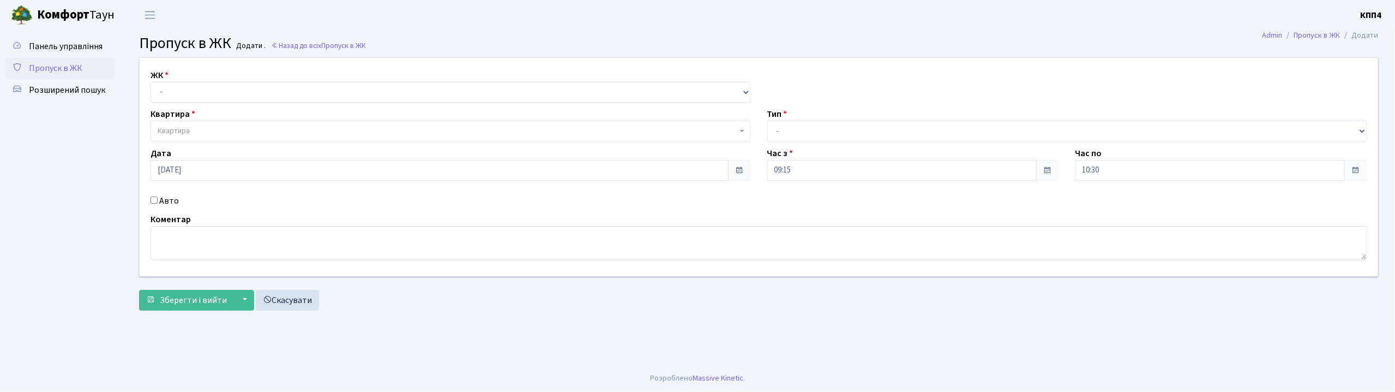
click at [155, 199] on input "Авто" at bounding box center [154, 199] width 7 height 7
checkbox input "true"
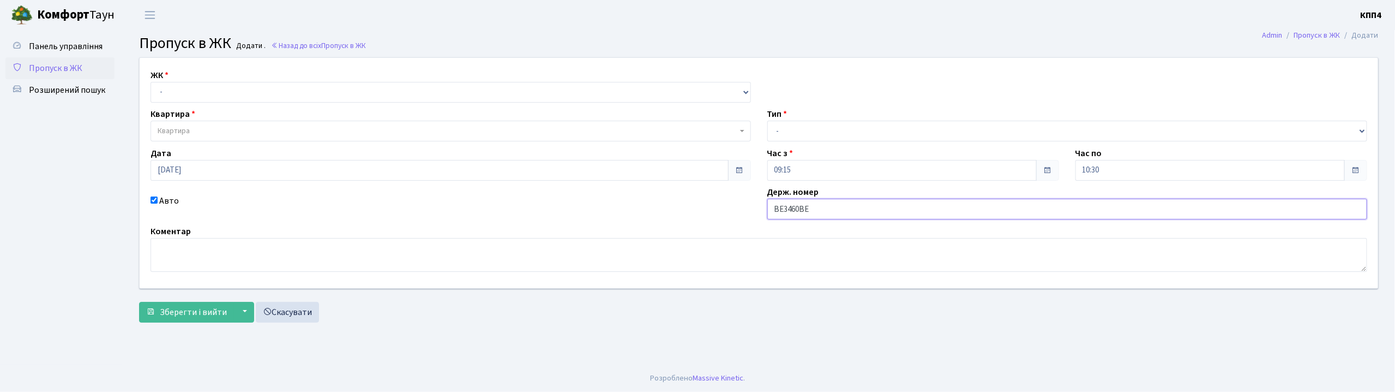
type input "ВЕ3460ВЕ"
click at [162, 98] on select "- КТ, вул. Регенераторна, 4 КТ2, просп. [STREET_ADDRESS] [STREET_ADDRESS] [PERS…" at bounding box center [451, 92] width 600 height 21
select select "295"
click at [151, 82] on select "- КТ, вул. Регенераторна, 4 КТ2, просп. [STREET_ADDRESS] [STREET_ADDRESS] [PERS…" at bounding box center [451, 92] width 600 height 21
select select
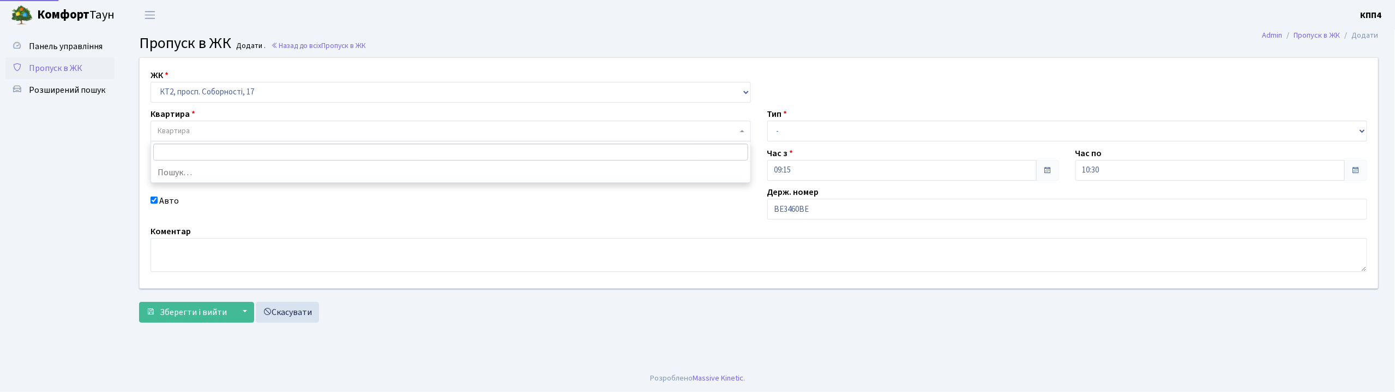
click at [162, 135] on span "Квартира" at bounding box center [174, 130] width 32 height 11
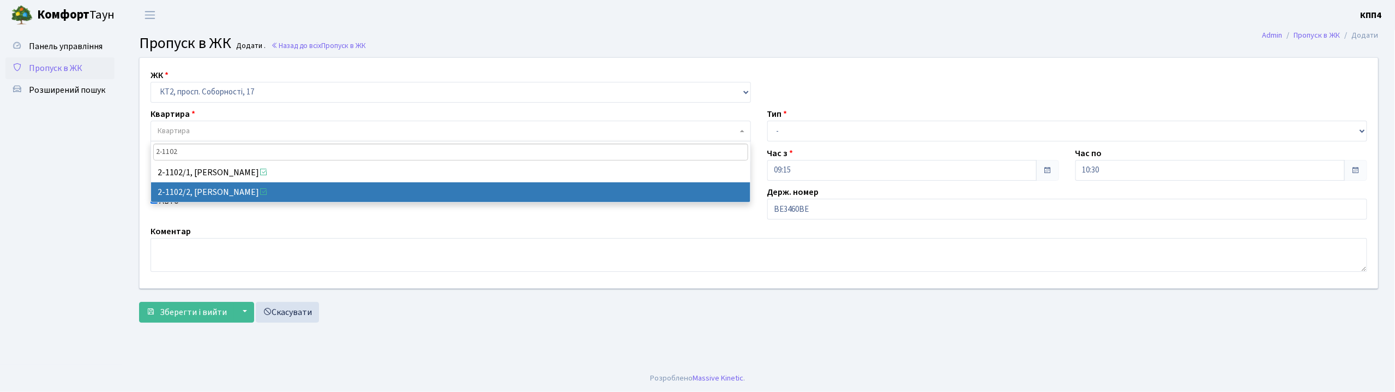
type input "2-1102"
select select "12715"
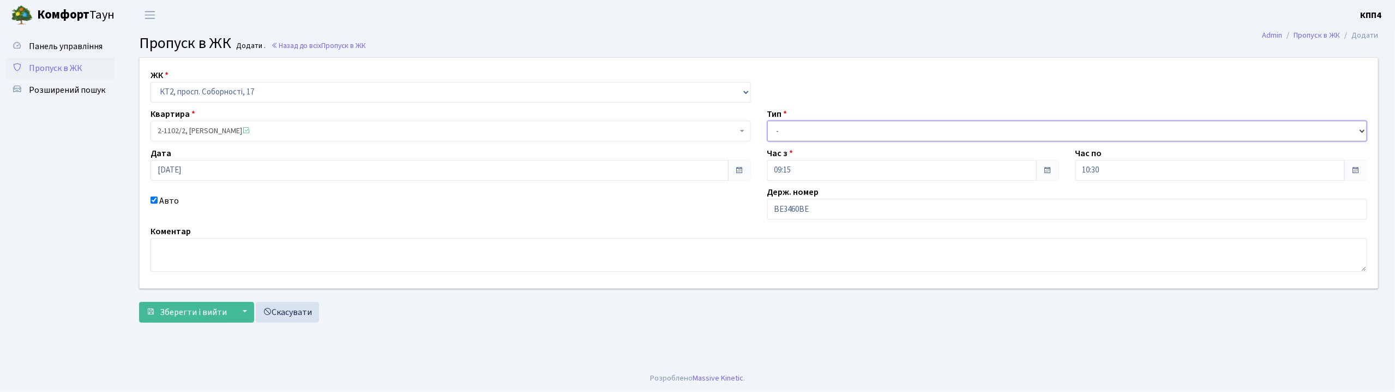
click at [775, 135] on select "- Доставка Таксі Гості Сервіс" at bounding box center [1067, 131] width 600 height 21
select select "2"
click at [767, 121] on select "- Доставка Таксі Гості Сервіс" at bounding box center [1067, 131] width 600 height 21
click at [208, 314] on span "Зберегти і вийти" at bounding box center [193, 312] width 67 height 12
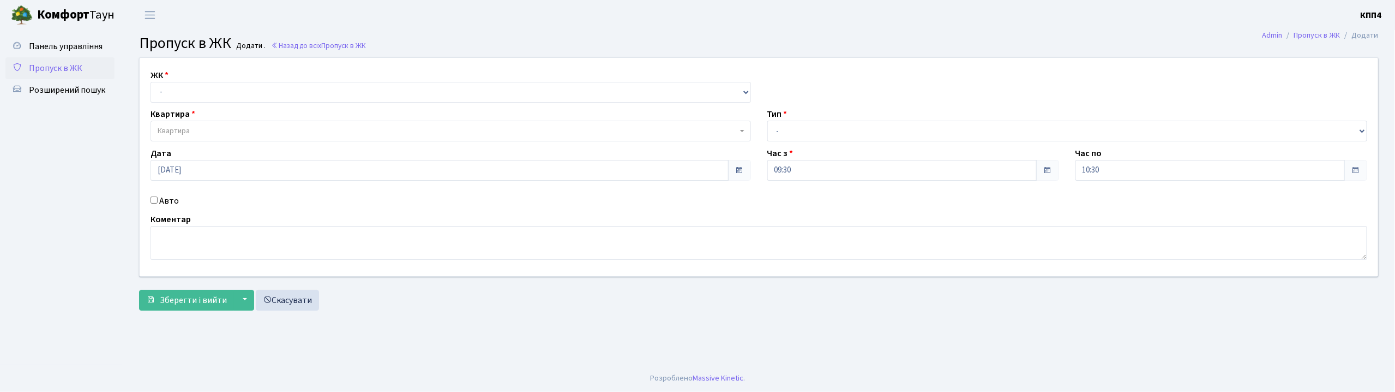
click at [157, 201] on input "Авто" at bounding box center [154, 199] width 7 height 7
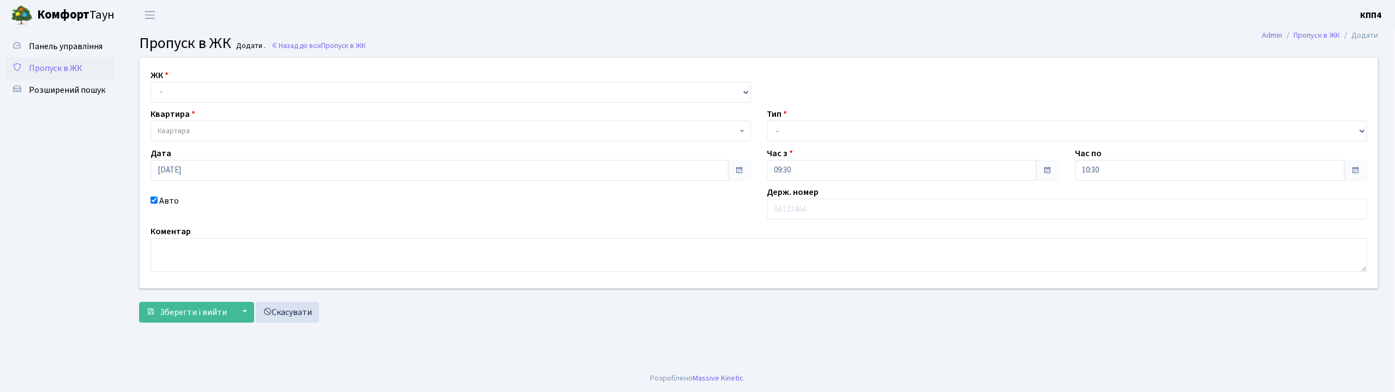
click at [153, 200] on input "Авто" at bounding box center [154, 199] width 7 height 7
checkbox input "false"
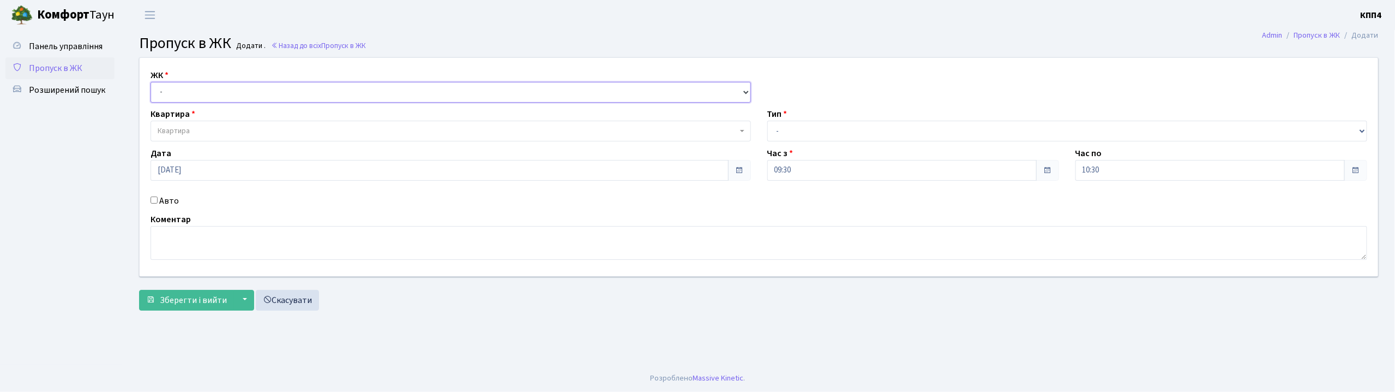
click at [167, 92] on select "- КТ, вул. Регенераторна, 4 КТ2, просп. [STREET_ADDRESS] [STREET_ADDRESS] [PERS…" at bounding box center [451, 92] width 600 height 21
select select "271"
click at [151, 82] on select "- КТ, вул. Регенераторна, 4 КТ2, просп. [STREET_ADDRESS] [STREET_ADDRESS] [PERS…" at bounding box center [451, 92] width 600 height 21
select select
click at [167, 133] on span "Квартира" at bounding box center [174, 130] width 32 height 11
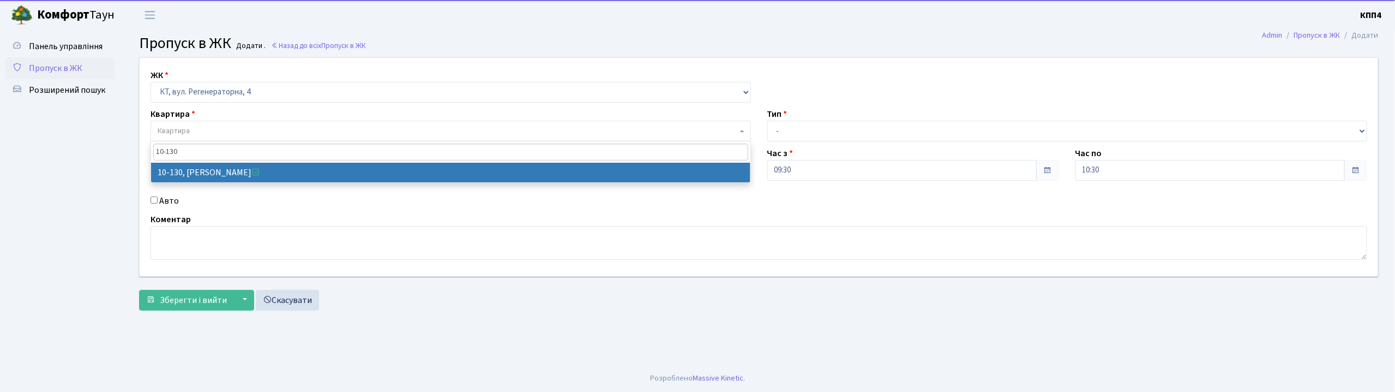
type input "10-130"
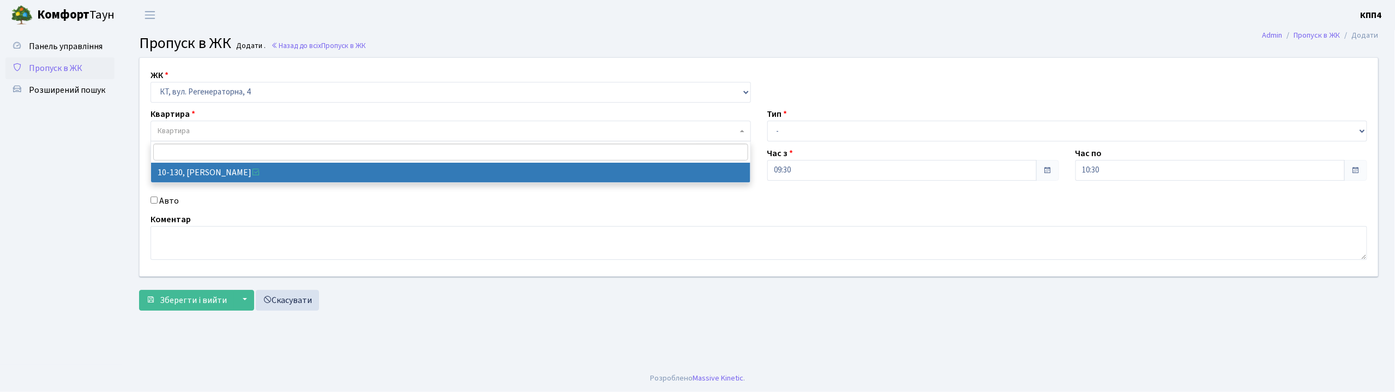
select select "6699"
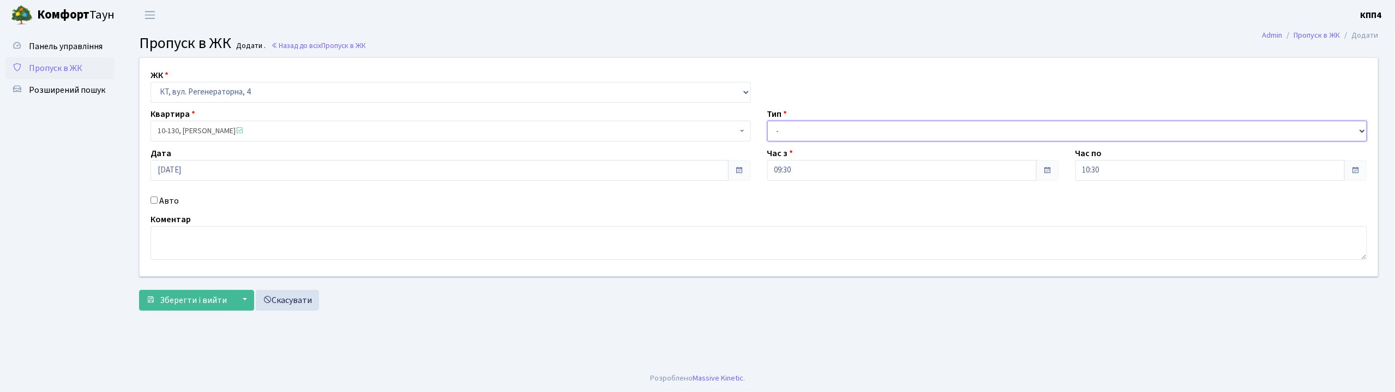
click at [775, 128] on select "- Доставка Таксі Гості Сервіс" at bounding box center [1067, 131] width 600 height 21
select select "3"
click at [767, 121] on select "- Доставка Таксі Гості Сервіс" at bounding box center [1067, 131] width 600 height 21
click at [192, 305] on span "Зберегти і вийти" at bounding box center [193, 300] width 67 height 12
click at [153, 202] on input "Авто" at bounding box center [154, 199] width 7 height 7
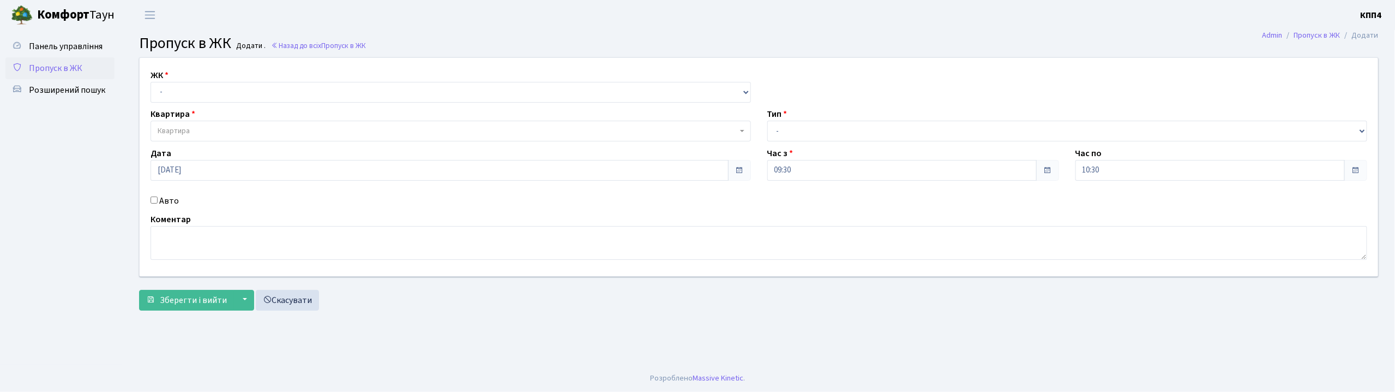
checkbox input "true"
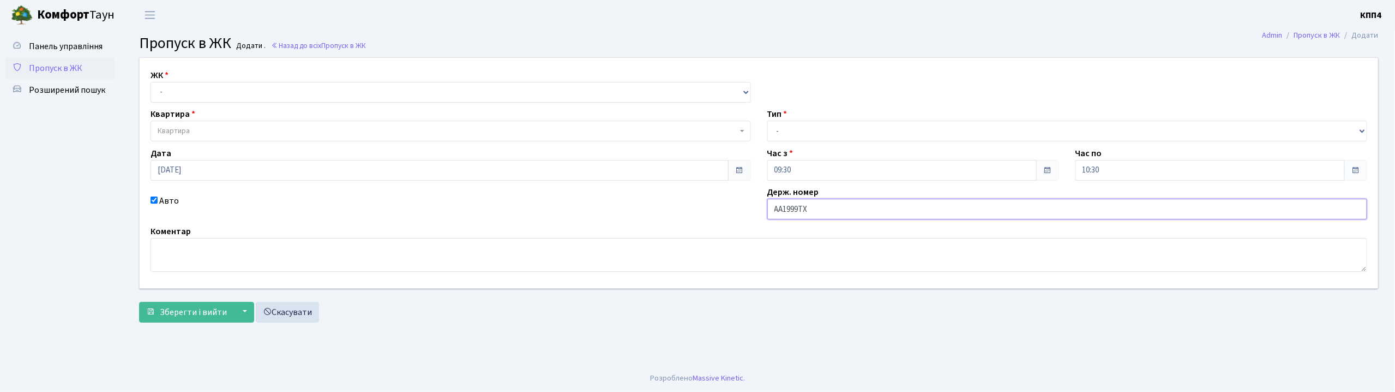
type input "АА1999ТХ"
click at [161, 85] on select "- КТ, вул. Регенераторна, 4 КТ2, просп. [STREET_ADDRESS] [STREET_ADDRESS] [PERS…" at bounding box center [451, 92] width 600 height 21
select select "271"
click at [151, 82] on select "- КТ, вул. Регенераторна, 4 КТ2, просп. [STREET_ADDRESS] [STREET_ADDRESS] [PERS…" at bounding box center [451, 92] width 600 height 21
select select
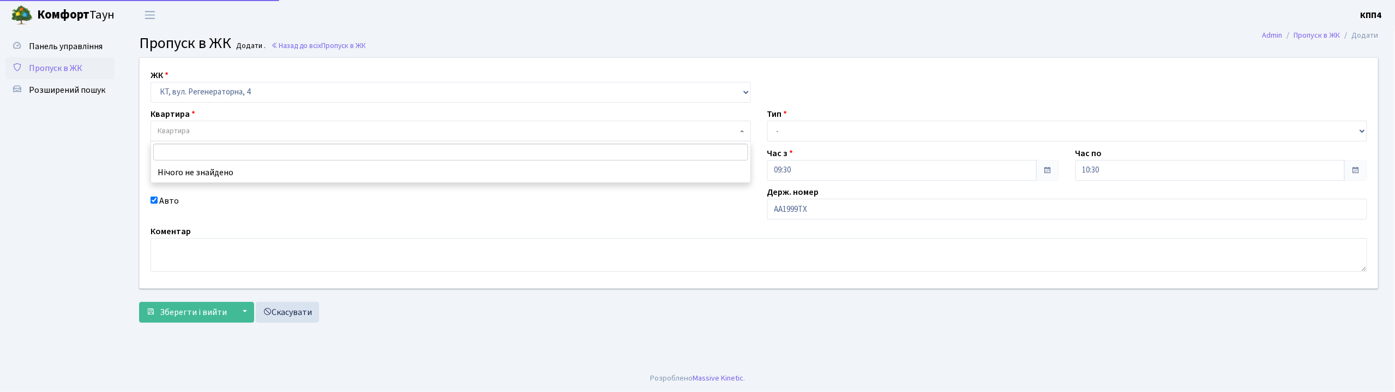
click at [177, 134] on span "Квартира" at bounding box center [174, 130] width 32 height 11
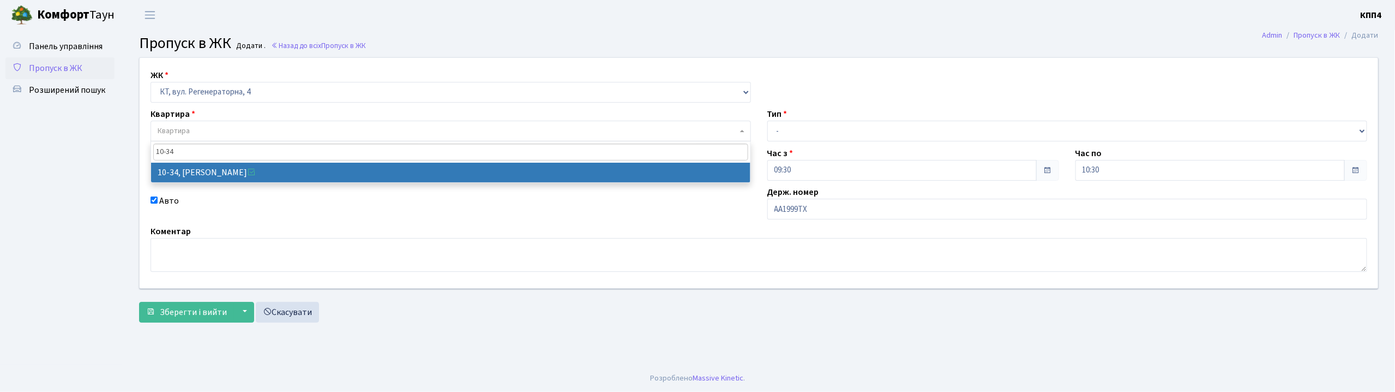
type input "10-34"
drag, startPoint x: 190, startPoint y: 173, endPoint x: 197, endPoint y: 170, distance: 7.8
select select "6603"
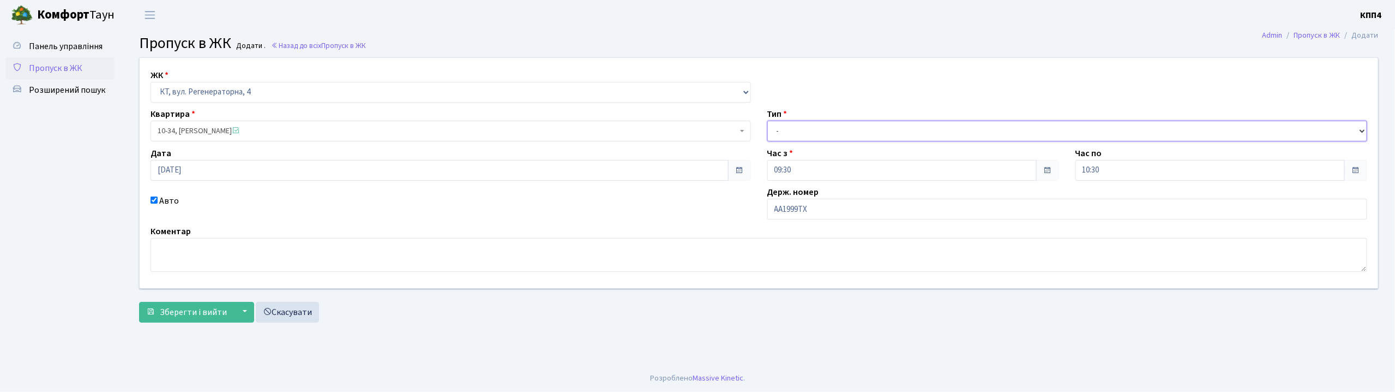
click at [810, 125] on select "- Доставка Таксі Гості Сервіс" at bounding box center [1067, 131] width 600 height 21
select select "2"
click at [767, 121] on select "- Доставка Таксі Гості Сервіс" at bounding box center [1067, 131] width 600 height 21
click at [209, 311] on span "Зберегти і вийти" at bounding box center [193, 312] width 67 height 12
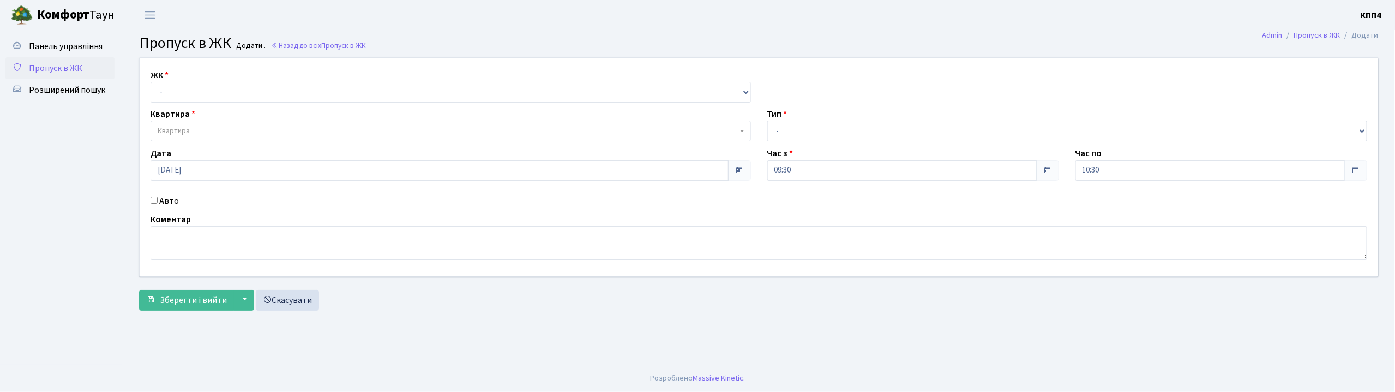
click at [153, 201] on input "Авто" at bounding box center [154, 199] width 7 height 7
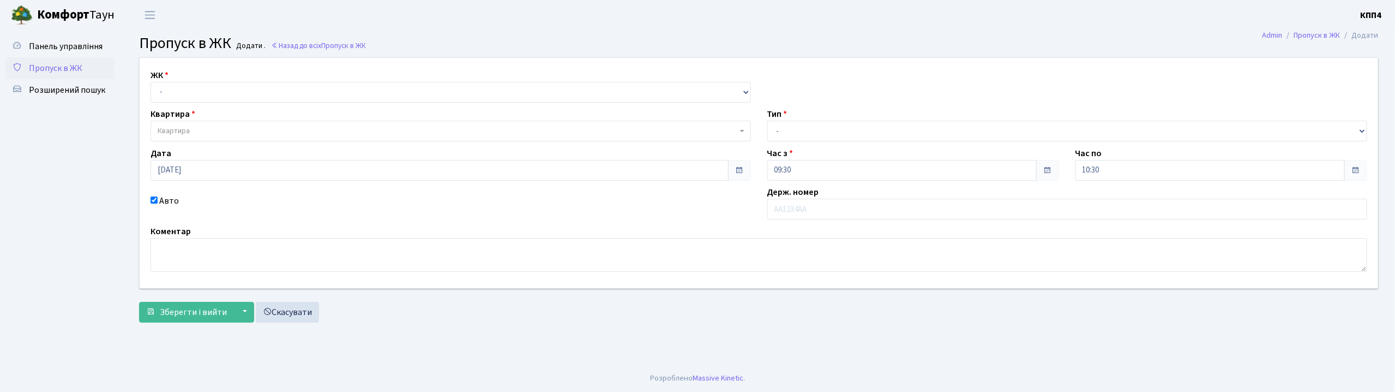
click at [151, 202] on input "Авто" at bounding box center [154, 199] width 7 height 7
checkbox input "false"
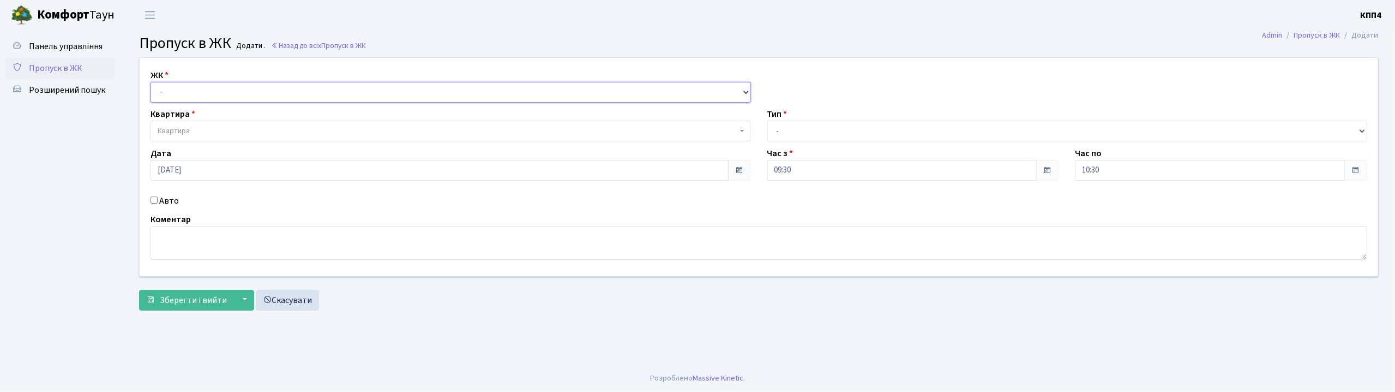
click at [164, 92] on select "- КТ, вул. Регенераторна, 4 КТ2, просп. [STREET_ADDRESS] [STREET_ADDRESS] [PERS…" at bounding box center [451, 92] width 600 height 21
select select "271"
click at [151, 82] on select "- КТ, вул. Регенераторна, 4 КТ2, просп. [STREET_ADDRESS] [STREET_ADDRESS] [PERS…" at bounding box center [451, 92] width 600 height 21
select select
click at [181, 128] on span "Квартира" at bounding box center [174, 130] width 32 height 11
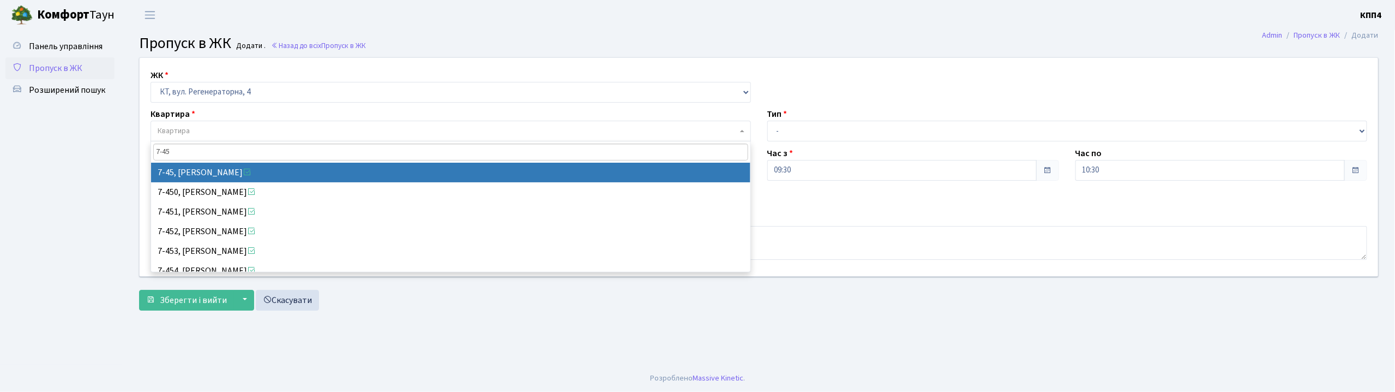
type input "7-45"
select select "5180"
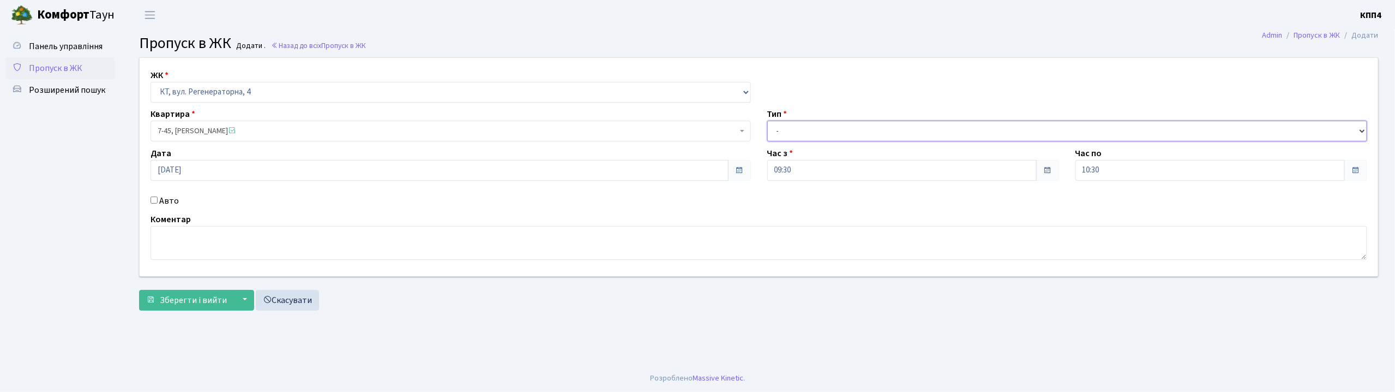
click at [799, 137] on select "- Доставка Таксі Гості Сервіс" at bounding box center [1067, 131] width 600 height 21
select select "3"
click at [767, 121] on select "- Доставка Таксі Гості Сервіс" at bounding box center [1067, 131] width 600 height 21
click at [202, 304] on span "Зберегти і вийти" at bounding box center [193, 300] width 67 height 12
click at [155, 198] on input "Авто" at bounding box center [154, 199] width 7 height 7
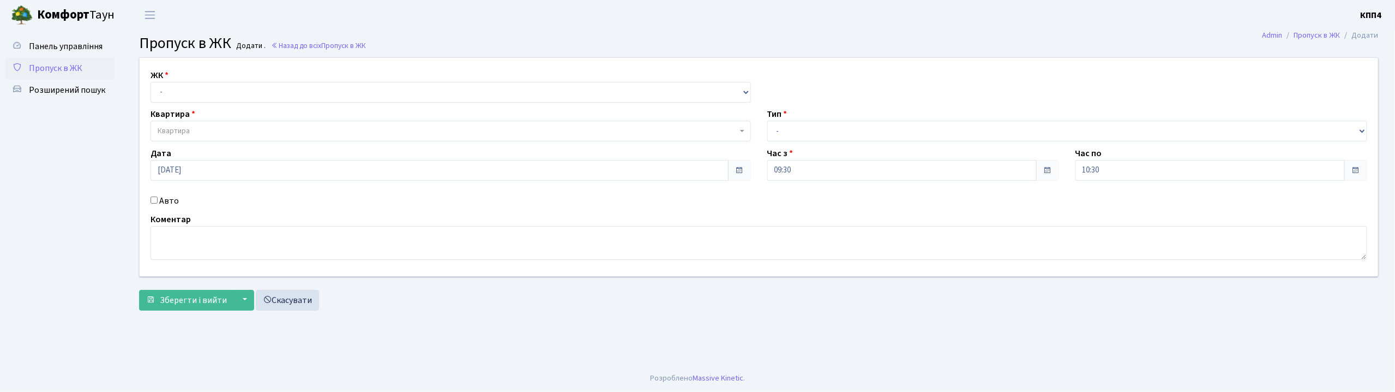
checkbox input "true"
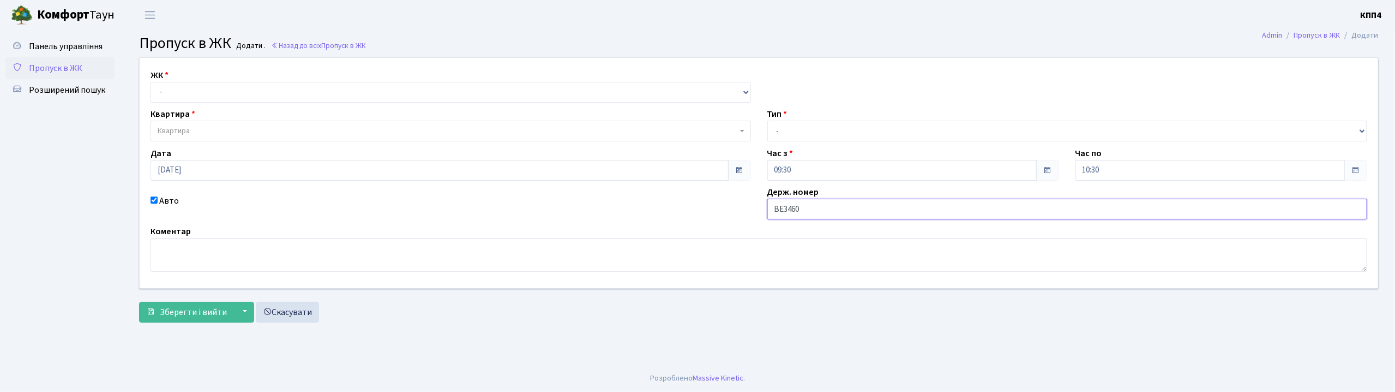
type input "ВЕ3460ВЕ"
click at [238, 88] on select "- КТ, вул. Регенераторна, 4 КТ2, просп. [STREET_ADDRESS] [STREET_ADDRESS] [PERS…" at bounding box center [451, 92] width 600 height 21
select select "271"
click at [151, 82] on select "- КТ, вул. Регенераторна, 4 КТ2, просп. [STREET_ADDRESS] [STREET_ADDRESS] [PERS…" at bounding box center [451, 92] width 600 height 21
select select
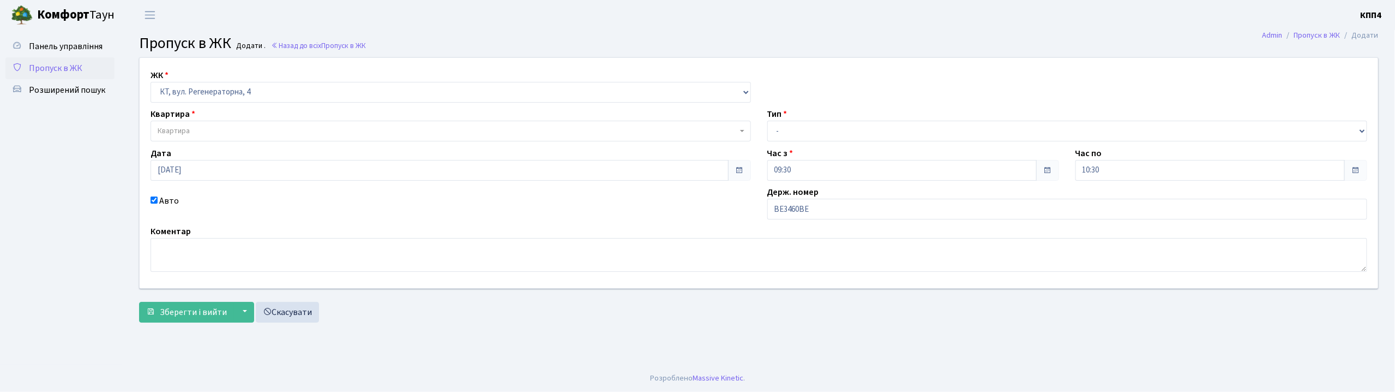
click at [225, 125] on span "Квартира" at bounding box center [448, 130] width 580 height 11
type input "2-1102"
click at [208, 88] on select "- КТ, вул. Регенераторна, 4 КТ2, просп. [STREET_ADDRESS] [STREET_ADDRESS] [PERS…" at bounding box center [451, 92] width 600 height 21
select select "295"
click at [151, 82] on select "- КТ, вул. Регенераторна, 4 КТ2, просп. [STREET_ADDRESS] [STREET_ADDRESS] [PERS…" at bounding box center [451, 92] width 600 height 21
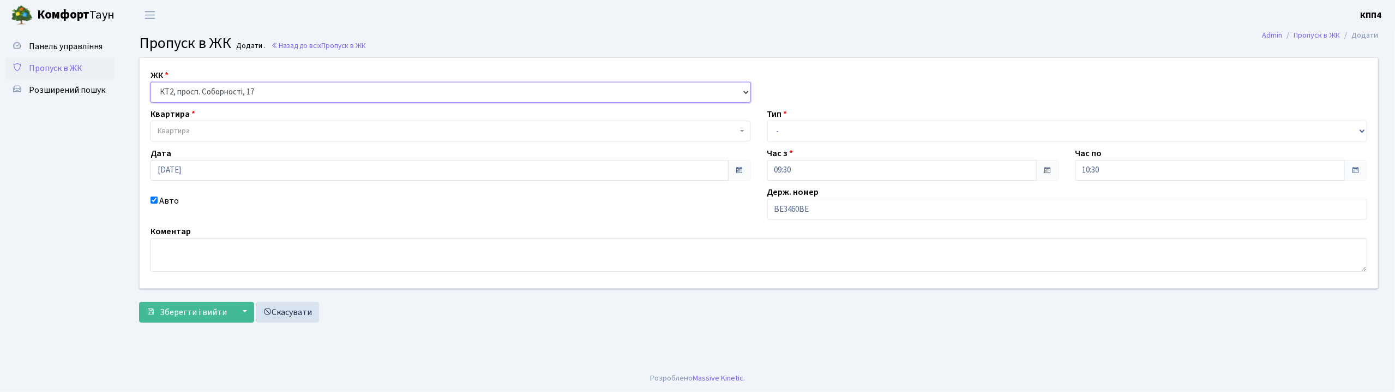
select select
click at [206, 131] on span "Квартира" at bounding box center [448, 130] width 580 height 11
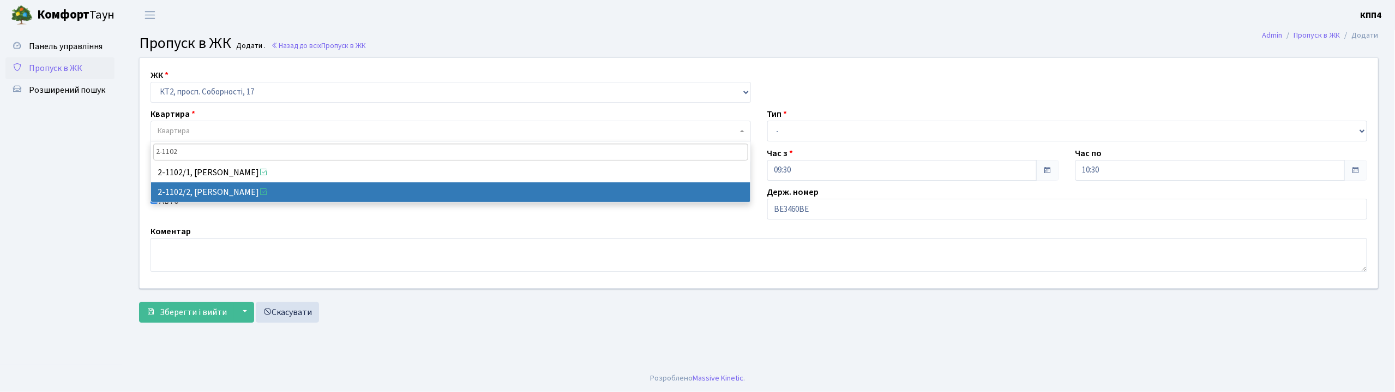
type input "2-1102"
select select "12715"
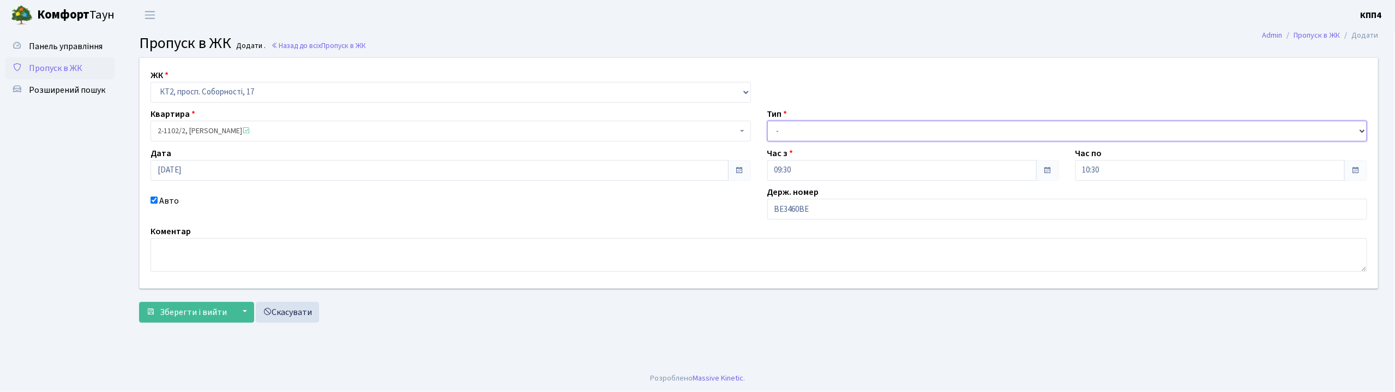
click at [791, 136] on select "- Доставка Таксі Гості Сервіс" at bounding box center [1067, 131] width 600 height 21
select select "2"
click at [767, 121] on select "- Доставка Таксі Гості Сервіс" at bounding box center [1067, 131] width 600 height 21
click at [168, 310] on span "Зберегти і вийти" at bounding box center [193, 312] width 67 height 12
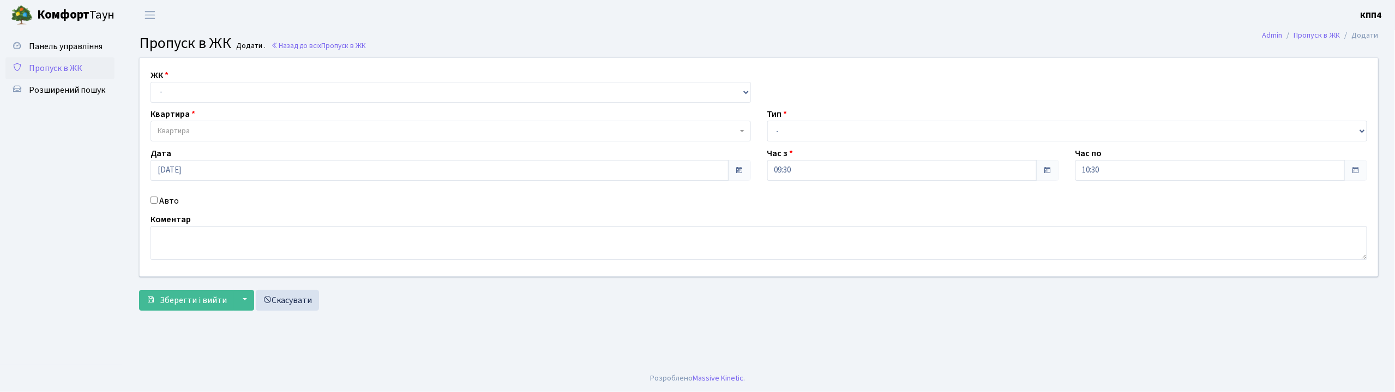
click at [153, 197] on input "Авто" at bounding box center [154, 199] width 7 height 7
checkbox input "true"
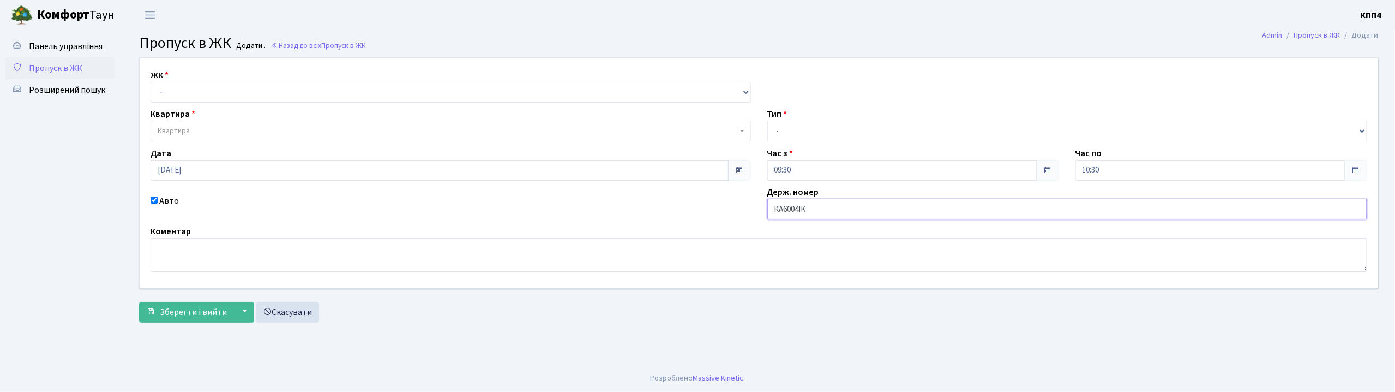
type input "КА6004ІК"
click at [169, 92] on select "- КТ, вул. Регенераторна, 4 КТ2, просп. [STREET_ADDRESS] [STREET_ADDRESS] [PERS…" at bounding box center [451, 92] width 600 height 21
select select "271"
click at [151, 82] on select "- КТ, вул. Регенераторна, 4 КТ2, просп. [STREET_ADDRESS] [STREET_ADDRESS] [PERS…" at bounding box center [451, 92] width 600 height 21
select select
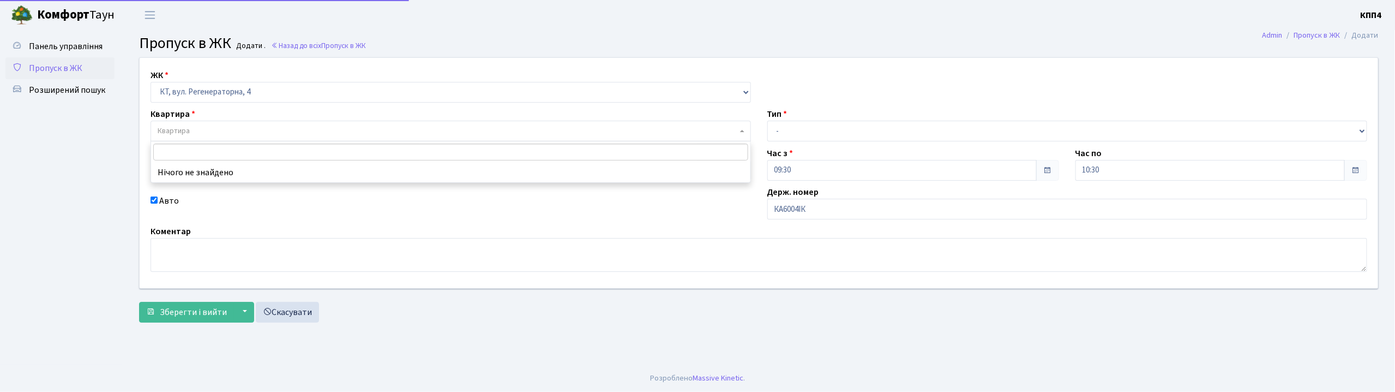
drag, startPoint x: 171, startPoint y: 101, endPoint x: 171, endPoint y: 129, distance: 28.4
click at [171, 129] on span "Квартира" at bounding box center [174, 130] width 32 height 11
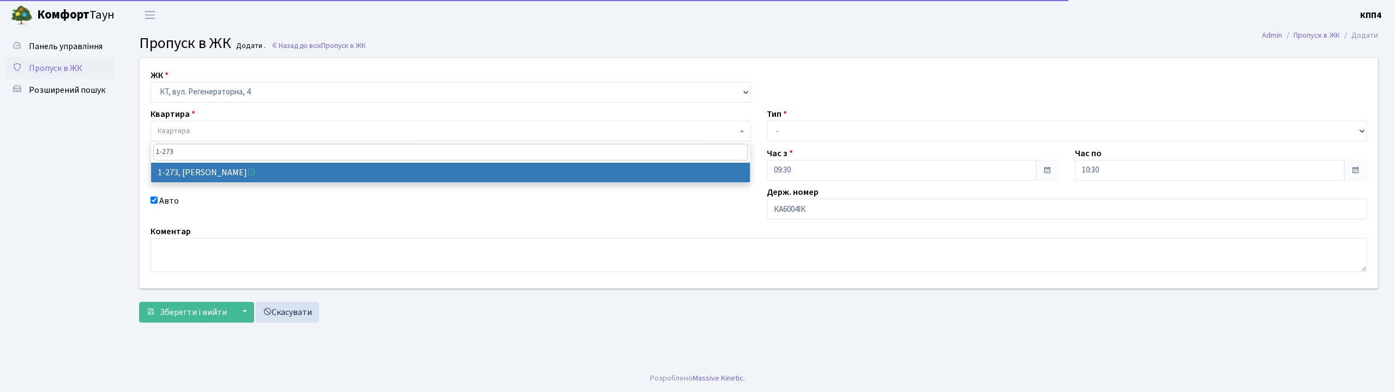
type input "1-273"
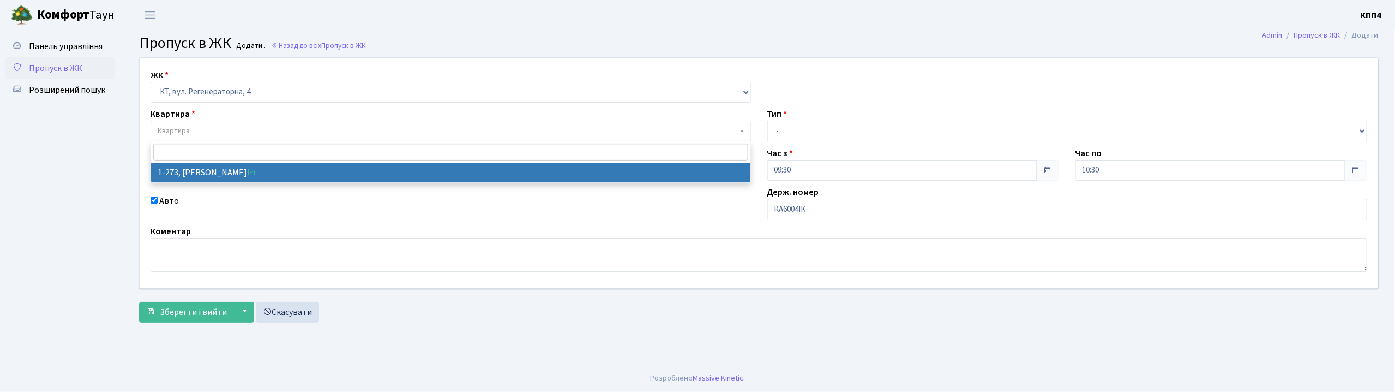
select select "273"
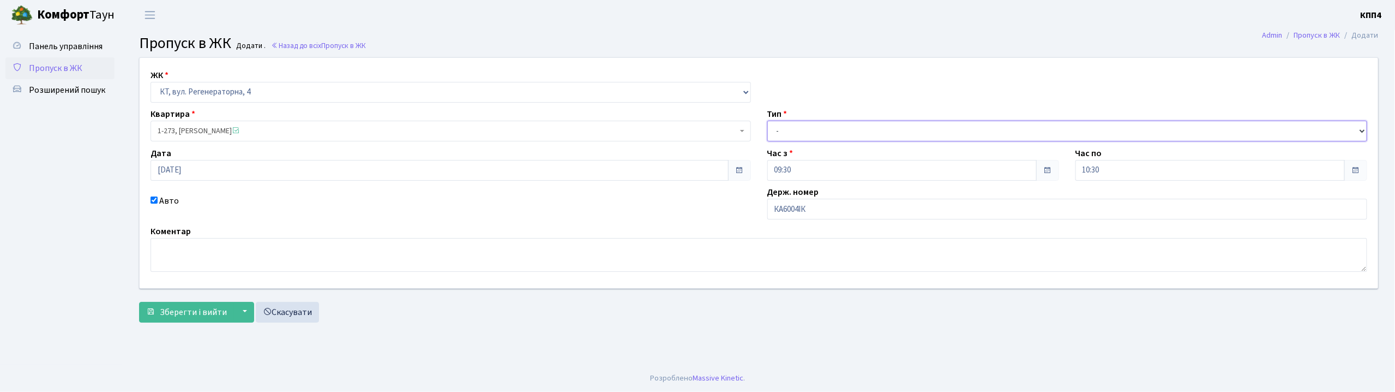
click at [810, 132] on select "- Доставка Таксі Гості Сервіс" at bounding box center [1067, 131] width 600 height 21
select select "1"
click at [767, 121] on select "- Доставка Таксі Гості Сервіс" at bounding box center [1067, 131] width 600 height 21
click at [195, 312] on span "Зберегти і вийти" at bounding box center [193, 312] width 67 height 12
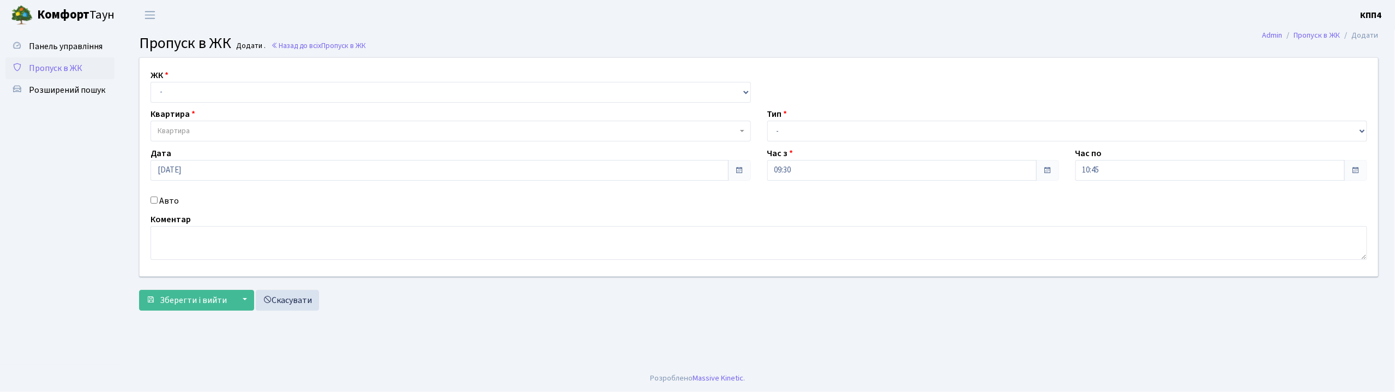
click at [153, 200] on input "Авто" at bounding box center [154, 199] width 7 height 7
checkbox input "true"
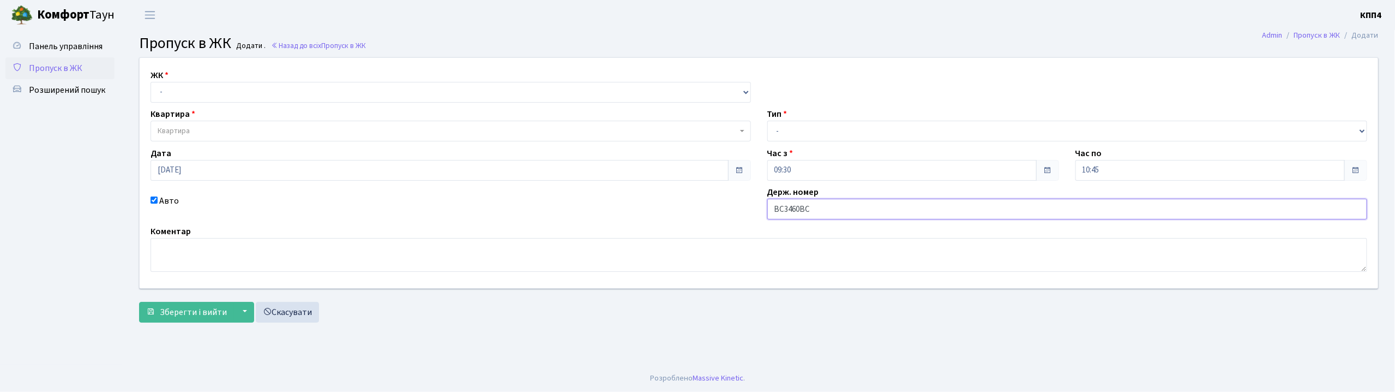
type input "ВС3460ВС"
click at [184, 84] on select "- КТ, вул. Регенераторна, 4 КТ2, просп. [STREET_ADDRESS] [STREET_ADDRESS] [PERS…" at bounding box center [451, 92] width 600 height 21
select select "271"
click at [151, 82] on select "- КТ, вул. Регенераторна, 4 КТ2, просп. [STREET_ADDRESS] [STREET_ADDRESS] [PERS…" at bounding box center [451, 92] width 600 height 21
select select
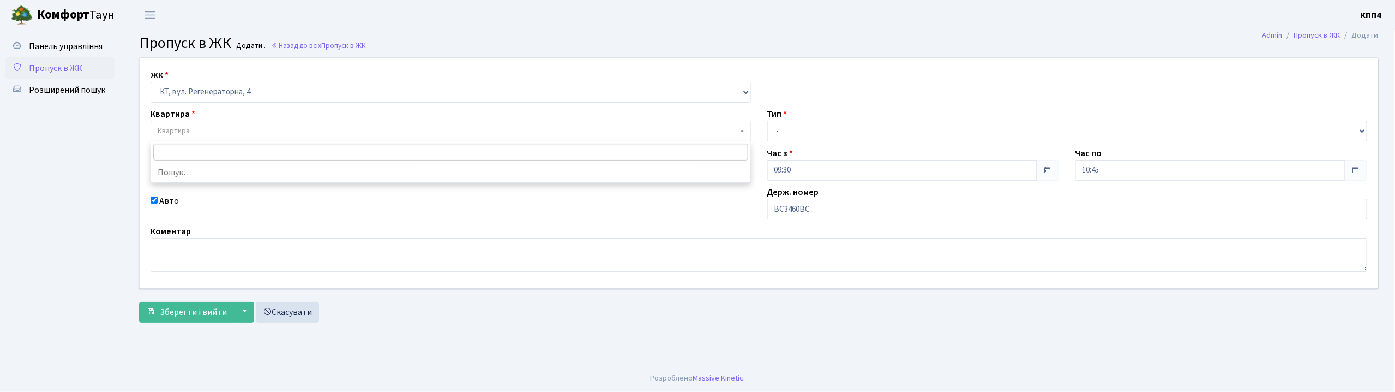
click at [195, 131] on span "Квартира" at bounding box center [448, 130] width 580 height 11
type input "2-1102"
click at [216, 92] on select "- КТ, вул. Регенераторна, 4 КТ2, просп. [STREET_ADDRESS] [STREET_ADDRESS] [PERS…" at bounding box center [451, 92] width 600 height 21
select select "295"
click at [151, 82] on select "- КТ, вул. Регенераторна, 4 КТ2, просп. [STREET_ADDRESS] [STREET_ADDRESS] [PERS…" at bounding box center [451, 92] width 600 height 21
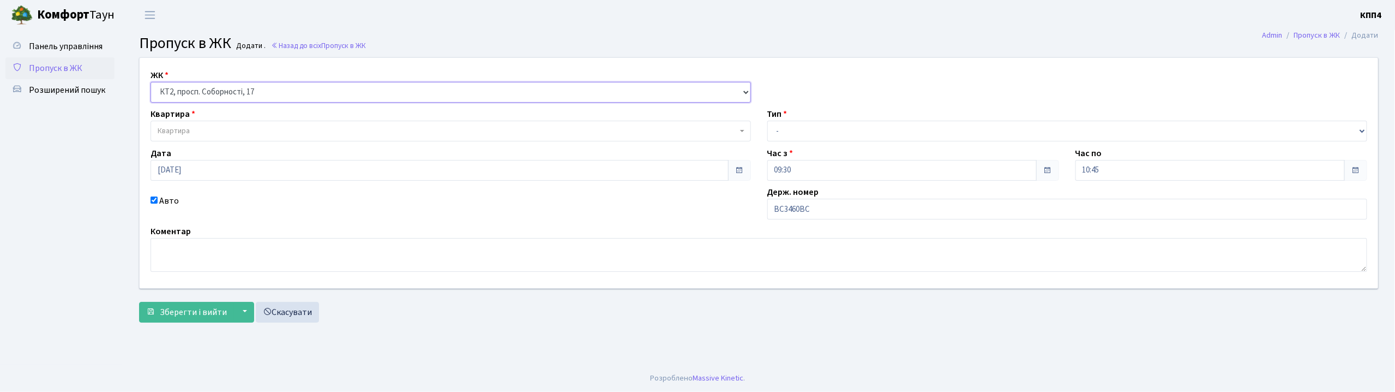
select select
click at [179, 131] on span "Квартира" at bounding box center [174, 130] width 32 height 11
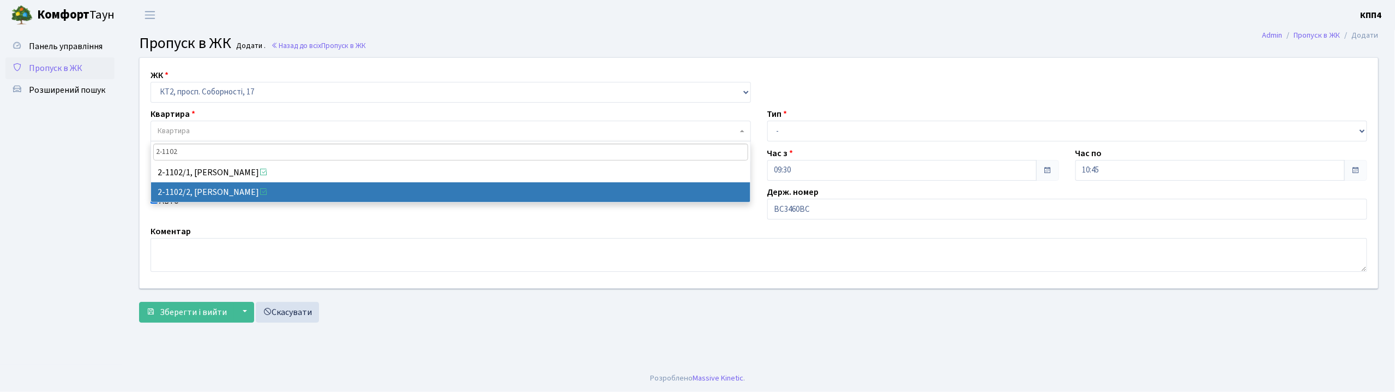
type input "2-1102"
select select "12715"
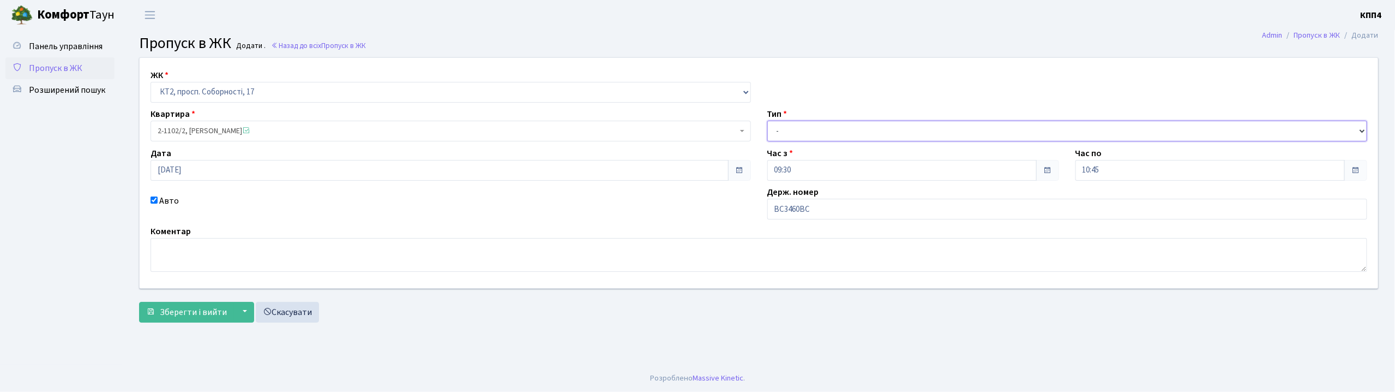
click at [838, 128] on select "- Доставка Таксі Гості Сервіс" at bounding box center [1067, 131] width 600 height 21
select select "3"
click at [767, 121] on select "- Доставка Таксі Гості Сервіс" at bounding box center [1067, 131] width 600 height 21
click at [164, 312] on span "Зберегти і вийти" at bounding box center [193, 312] width 67 height 12
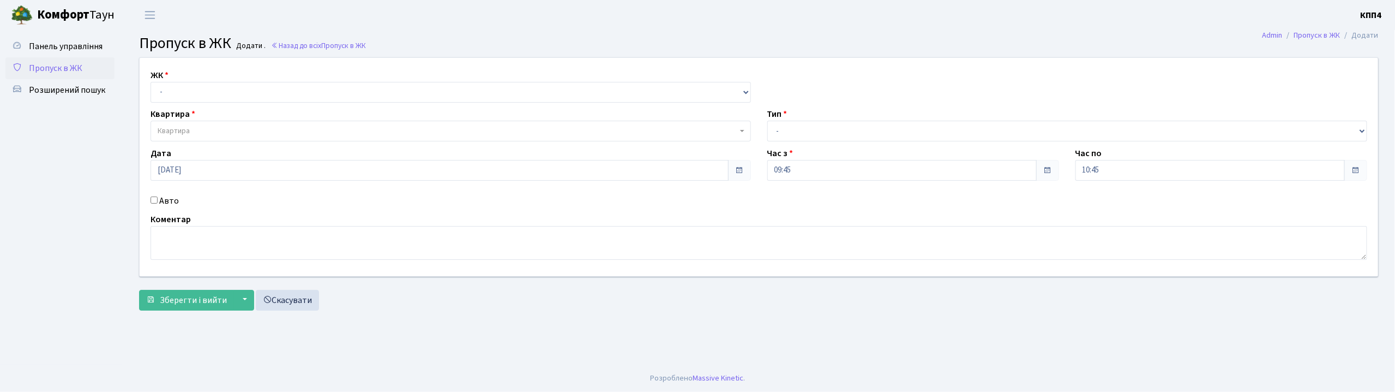
click at [153, 200] on input "Авто" at bounding box center [154, 199] width 7 height 7
checkbox input "true"
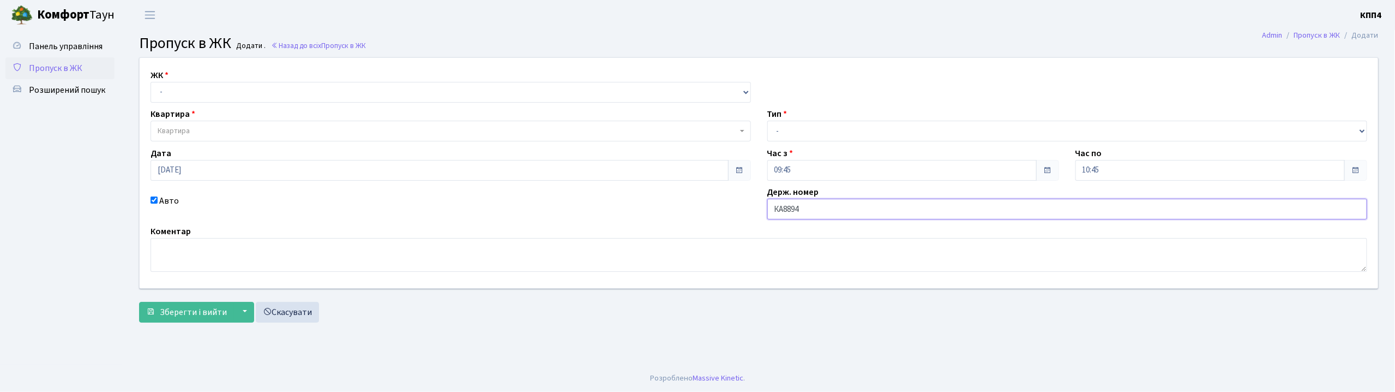
type input "КА8894РВ"
click at [223, 86] on select "- КТ, вул. Регенераторна, 4 КТ2, просп. [STREET_ADDRESS] [STREET_ADDRESS] [PERS…" at bounding box center [451, 92] width 600 height 21
select select "303"
click at [151, 82] on select "- КТ, вул. Регенераторна, 4 КТ2, просп. [STREET_ADDRESS] [STREET_ADDRESS] [PERS…" at bounding box center [451, 92] width 600 height 21
select select
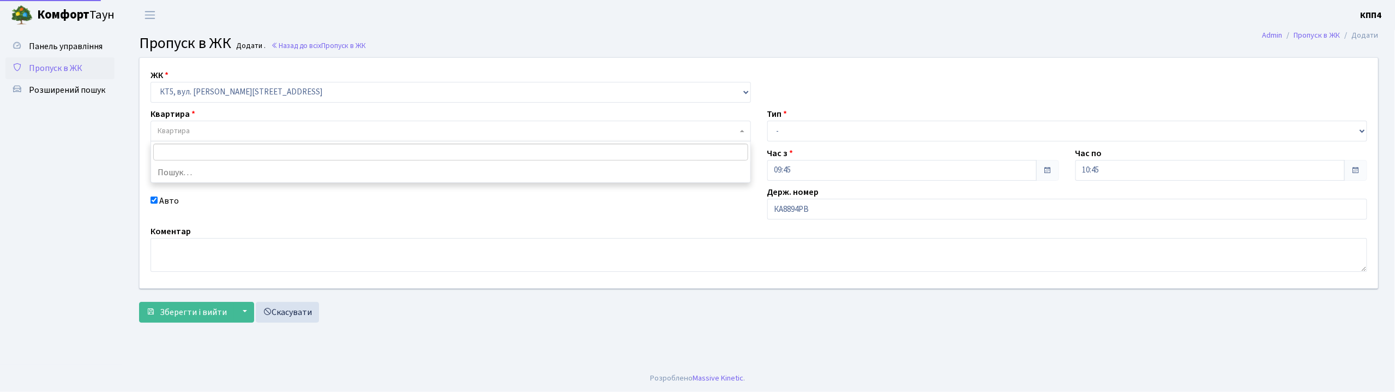
click at [190, 132] on span "Квартира" at bounding box center [448, 130] width 580 height 11
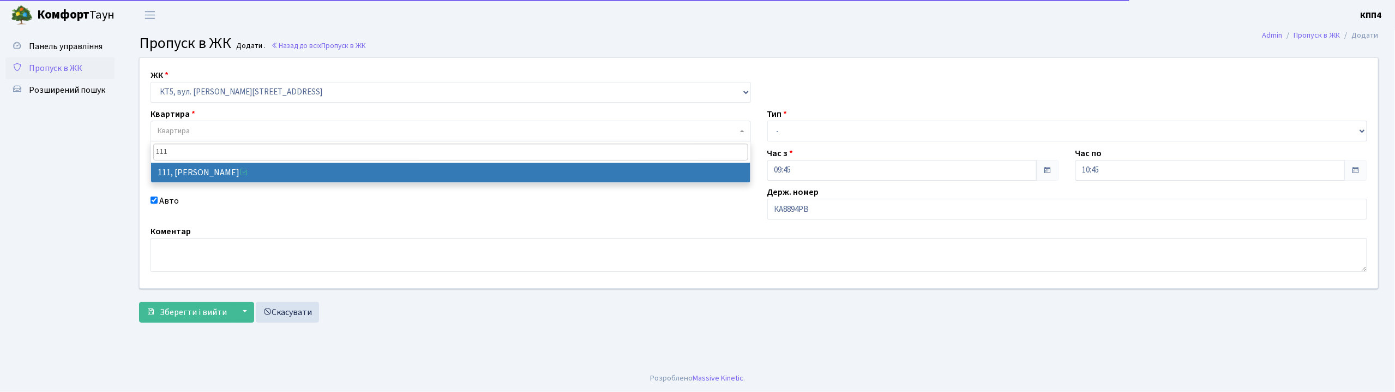
type input "111"
select select "17641"
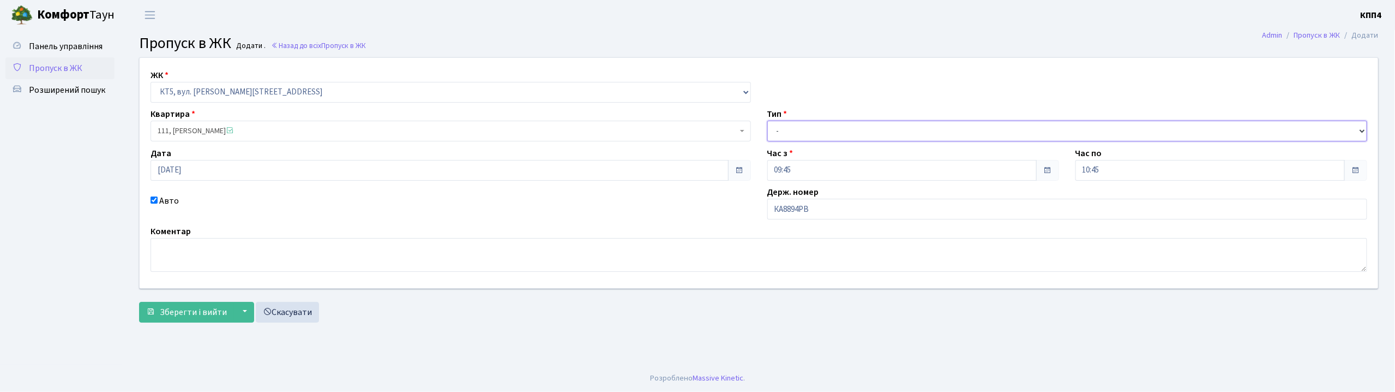
click at [777, 132] on select "- Доставка Таксі Гості Сервіс" at bounding box center [1067, 131] width 600 height 21
select select "2"
click at [767, 121] on select "- Доставка Таксі Гості Сервіс" at bounding box center [1067, 131] width 600 height 21
click at [202, 317] on span "Зберегти і вийти" at bounding box center [193, 312] width 67 height 12
type input "[DATE]"
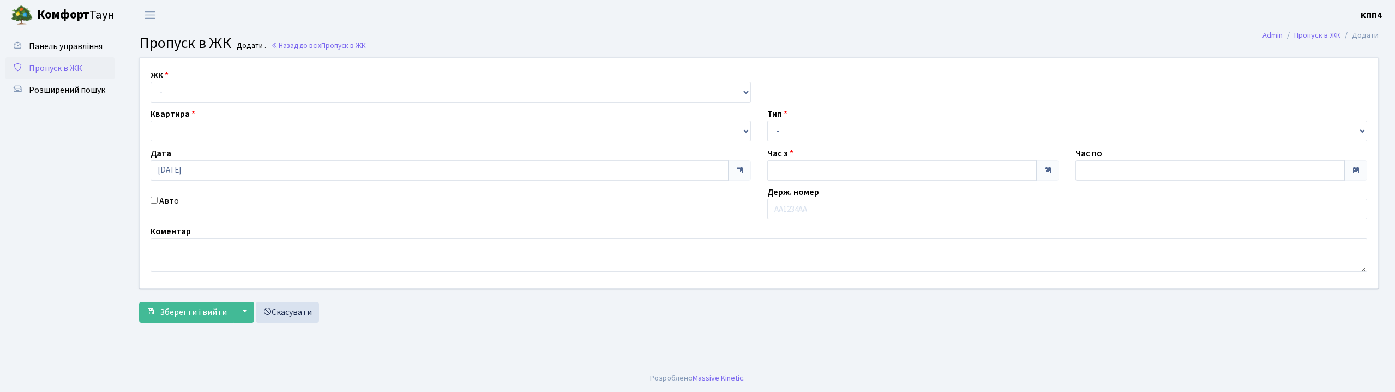
type input "09:45"
type input "10:45"
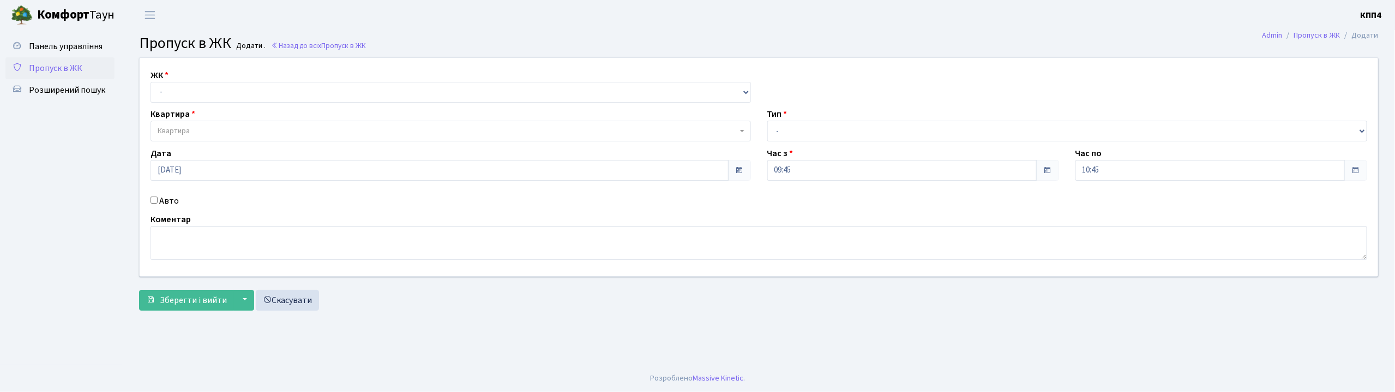
click at [153, 198] on input "Авто" at bounding box center [154, 199] width 7 height 7
checkbox input "true"
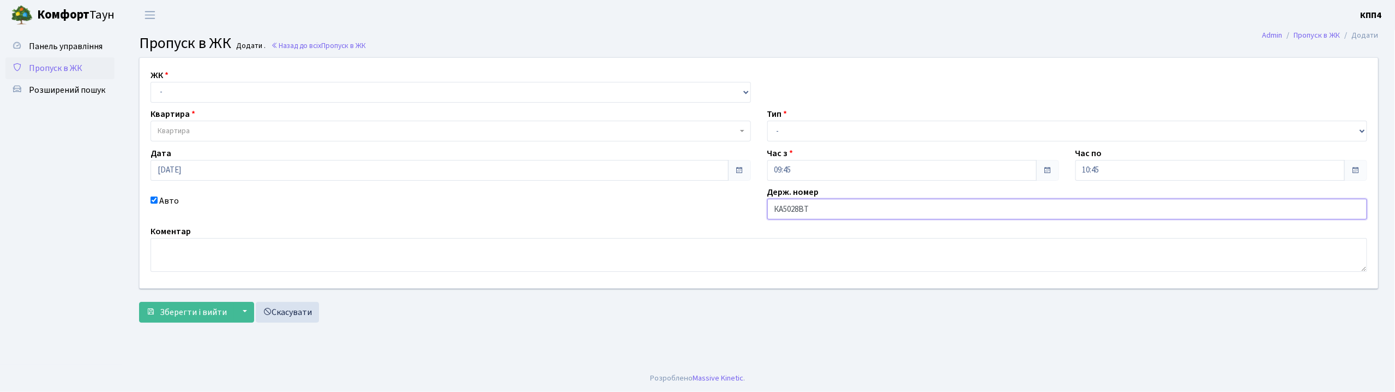
type input "КА5028ВТ"
click at [216, 85] on select "- КТ, вул. Регенераторна, 4 КТ2, просп. [STREET_ADDRESS] [STREET_ADDRESS] [PERS…" at bounding box center [451, 92] width 600 height 21
select select "271"
click at [151, 82] on select "- КТ, вул. Регенераторна, 4 КТ2, просп. [STREET_ADDRESS] [STREET_ADDRESS] [PERS…" at bounding box center [451, 92] width 600 height 21
select select
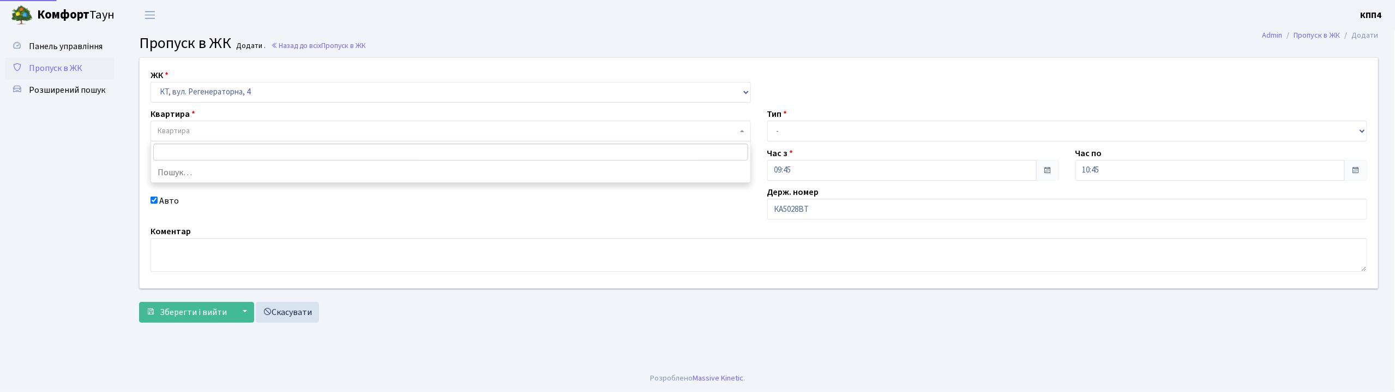
click at [223, 127] on span "Квартира" at bounding box center [448, 130] width 580 height 11
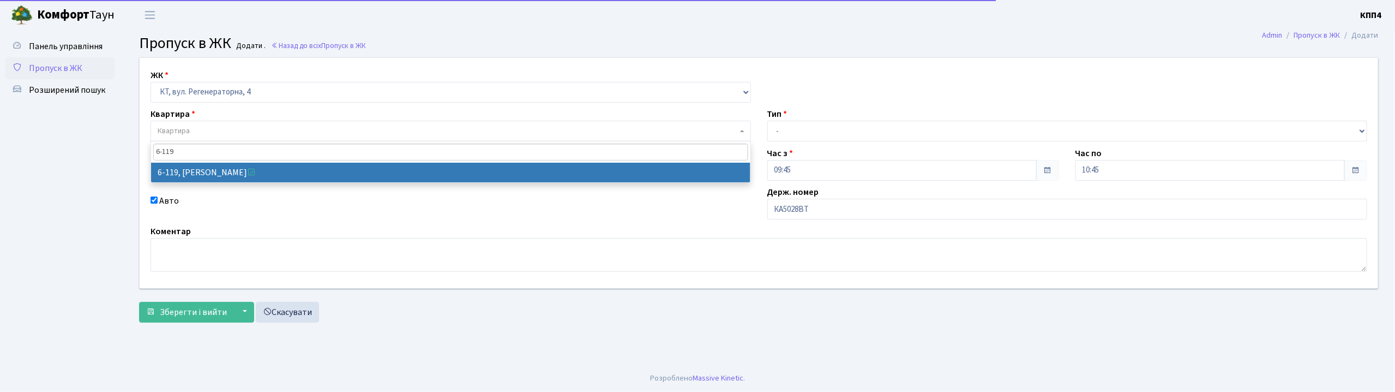
type input "6-119"
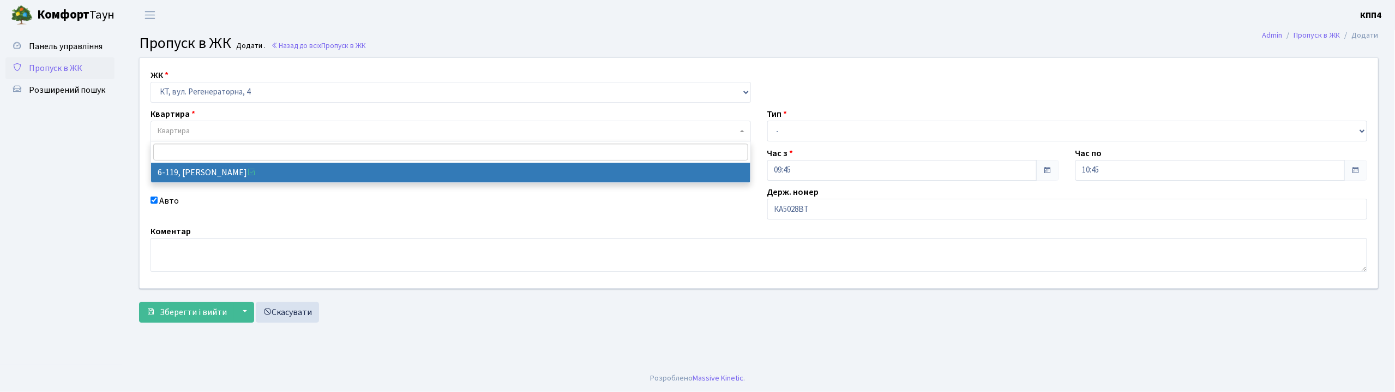
select select "5255"
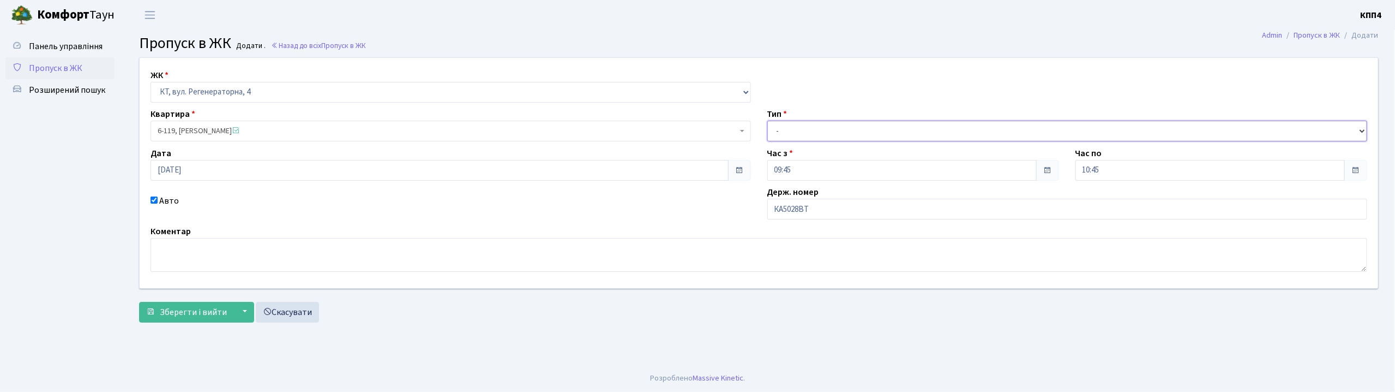
click at [792, 134] on select "- Доставка Таксі Гості Сервіс" at bounding box center [1067, 131] width 600 height 21
select select "2"
click at [767, 121] on select "- Доставка Таксі Гості Сервіс" at bounding box center [1067, 131] width 600 height 21
click at [197, 317] on span "Зберегти і вийти" at bounding box center [193, 312] width 67 height 12
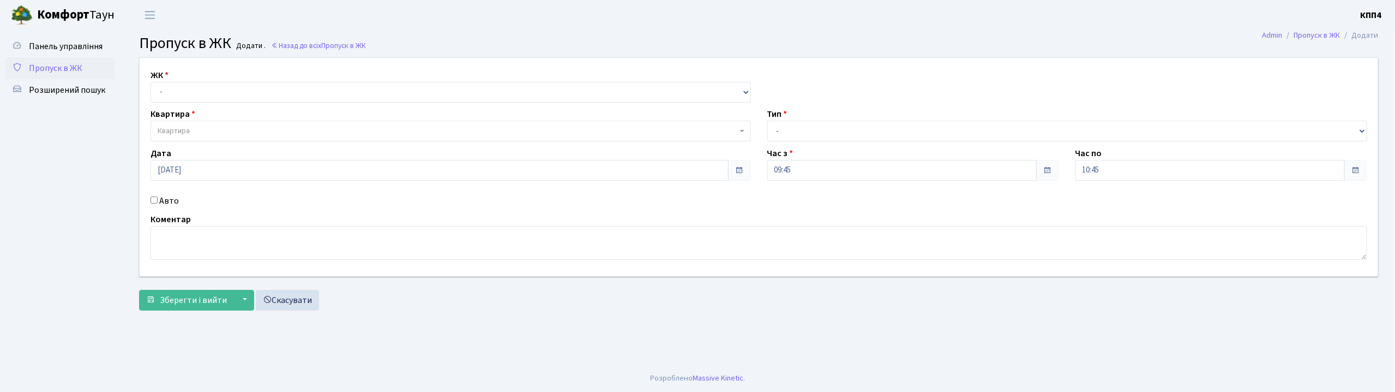
click at [155, 199] on input "Авто" at bounding box center [154, 199] width 7 height 7
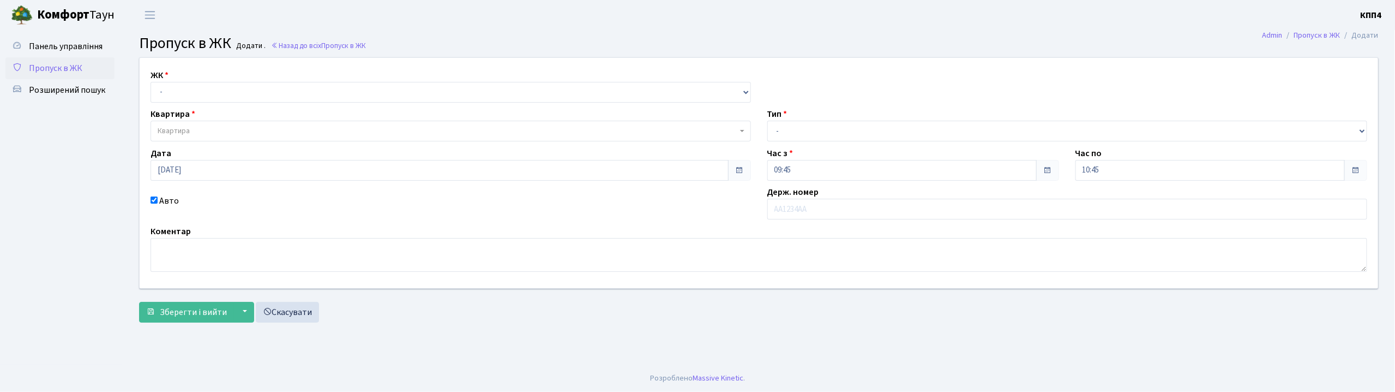
click at [153, 201] on input "Авто" at bounding box center [154, 199] width 7 height 7
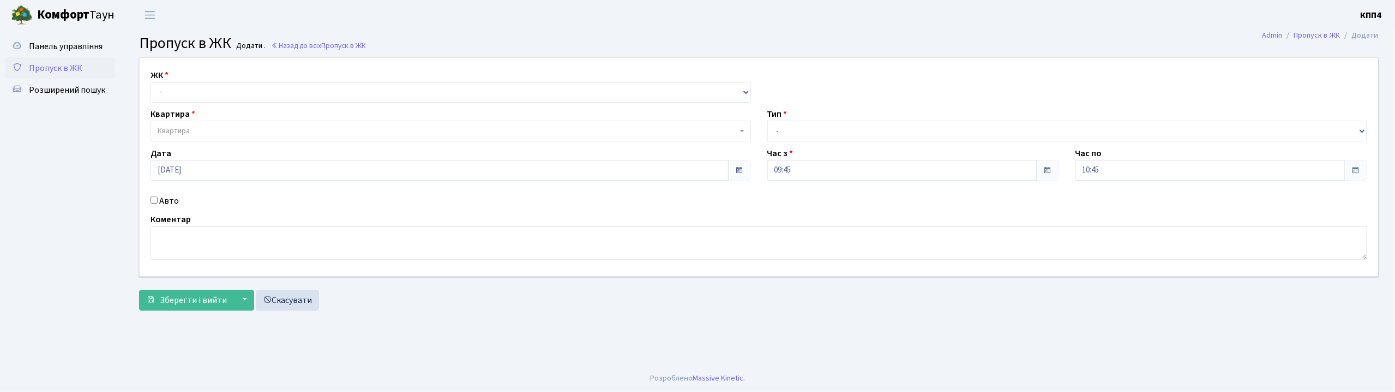
click at [155, 200] on input "Авто" at bounding box center [154, 199] width 7 height 7
checkbox input "true"
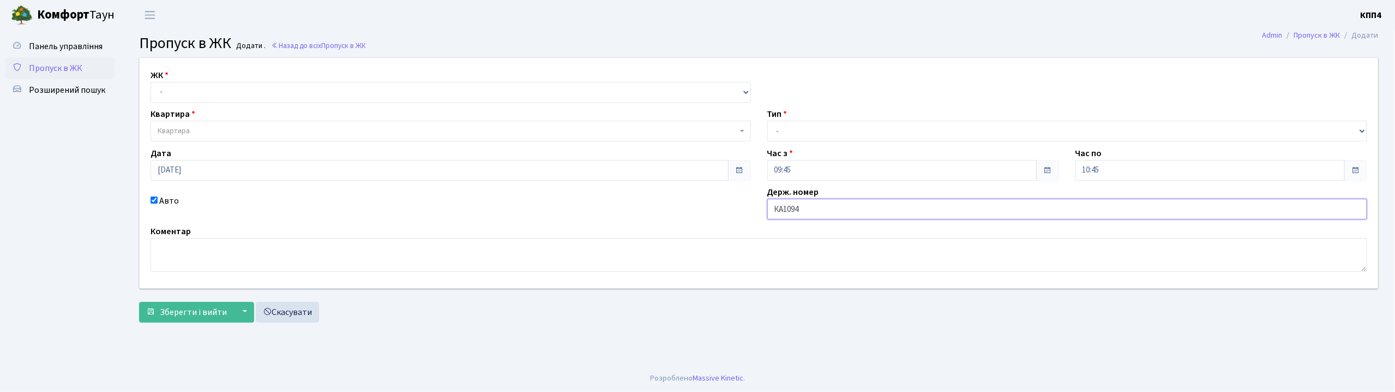
type input "КА1094МІ"
click at [189, 87] on select "- КТ, вул. Регенераторна, 4 КТ2, просп. [STREET_ADDRESS] [STREET_ADDRESS] [PERS…" at bounding box center [451, 92] width 600 height 21
select select "271"
click at [151, 82] on select "- КТ, вул. Регенераторна, 4 КТ2, просп. [STREET_ADDRESS] [STREET_ADDRESS] [PERS…" at bounding box center [451, 92] width 600 height 21
select select
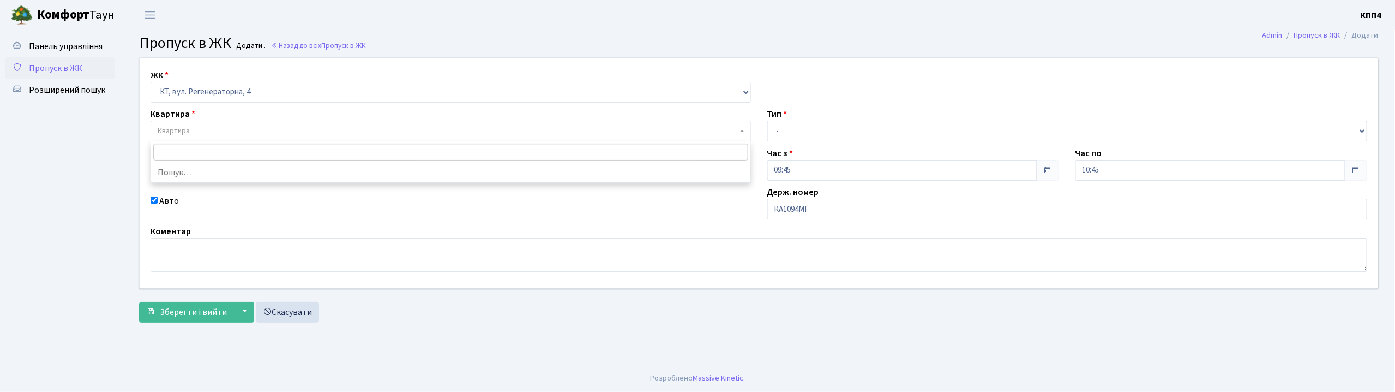
click at [198, 125] on span "Квартира" at bounding box center [451, 131] width 600 height 21
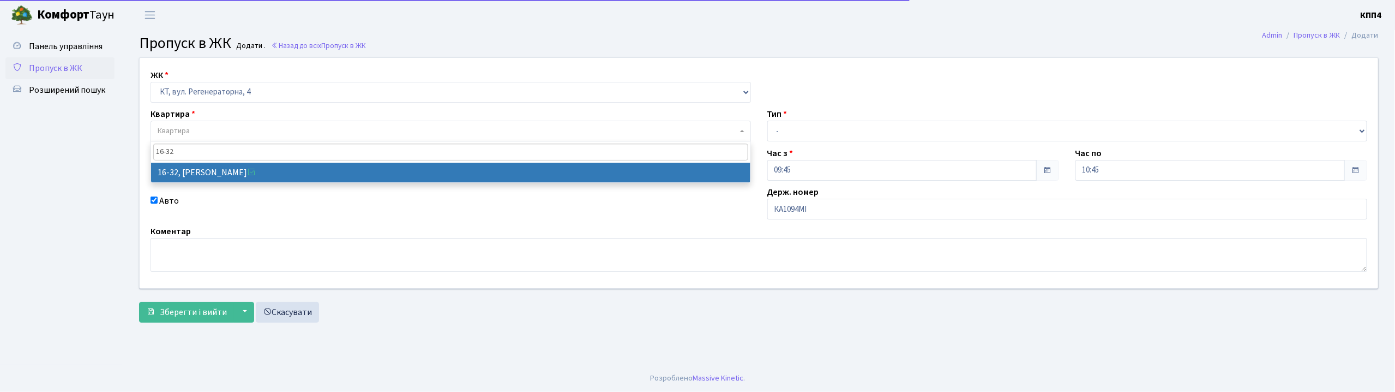
type input "16-32"
select select "8593"
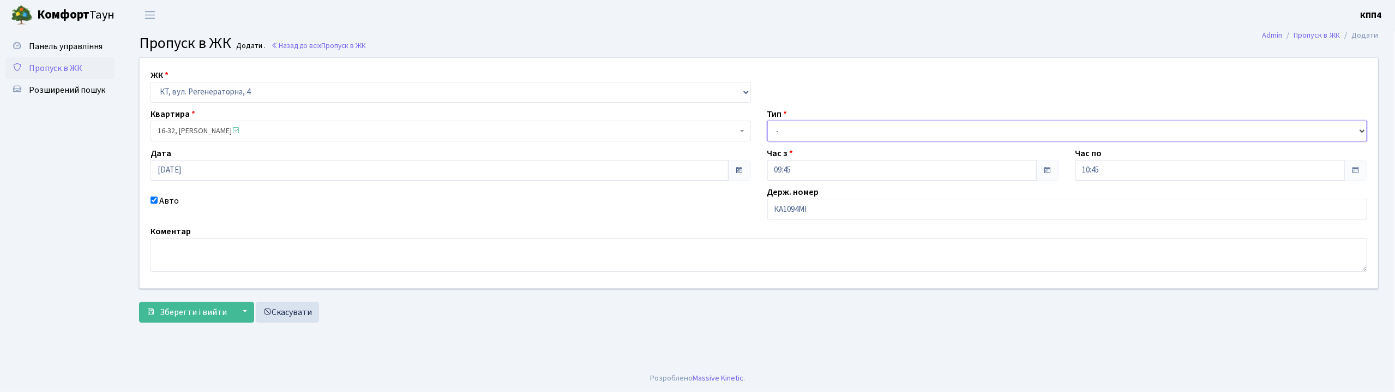
click at [801, 135] on select "- Доставка Таксі Гості Сервіс" at bounding box center [1067, 131] width 600 height 21
select select "1"
click at [767, 121] on select "- Доставка Таксі Гості Сервіс" at bounding box center [1067, 131] width 600 height 21
click at [203, 302] on button "Зберегти і вийти" at bounding box center [186, 312] width 95 height 21
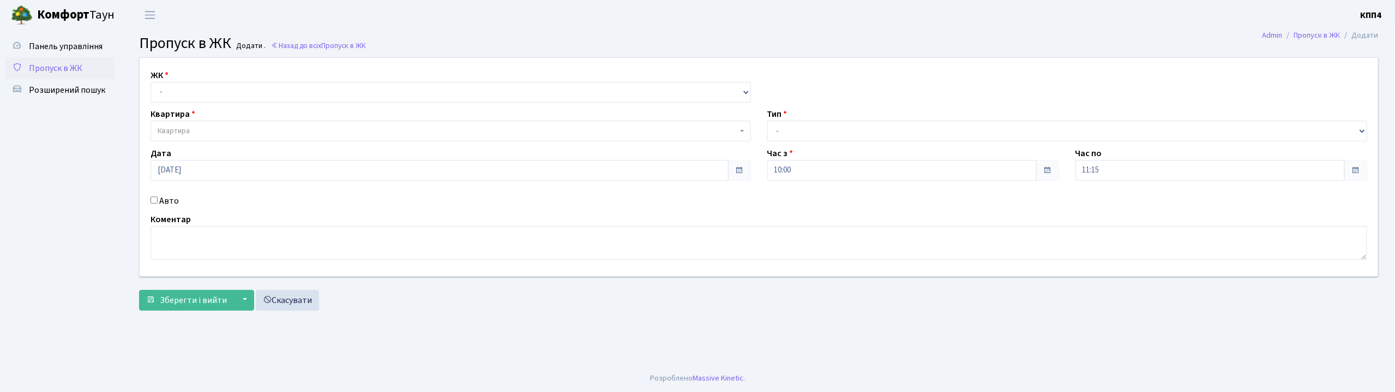
click at [155, 200] on input "Авто" at bounding box center [154, 199] width 7 height 7
checkbox input "true"
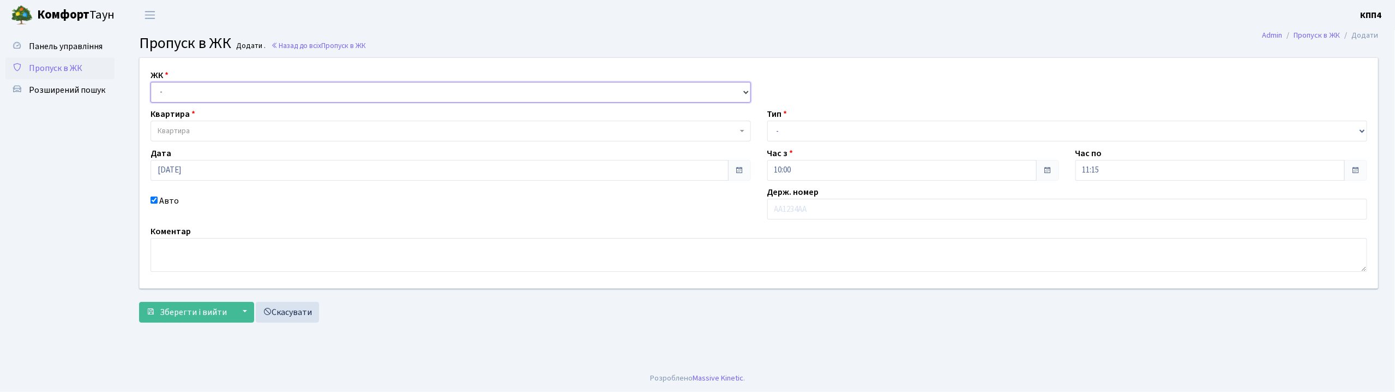
click at [177, 88] on select "- КТ, вул. Регенераторна, 4 КТ2, просп. [STREET_ADDRESS] [STREET_ADDRESS] [PERS…" at bounding box center [451, 92] width 600 height 21
select select "271"
click at [151, 82] on select "- КТ, вул. Регенераторна, 4 КТ2, просп. [STREET_ADDRESS] [STREET_ADDRESS] [PERS…" at bounding box center [451, 92] width 600 height 21
select select
drag, startPoint x: 177, startPoint y: 99, endPoint x: 183, endPoint y: 133, distance: 35.0
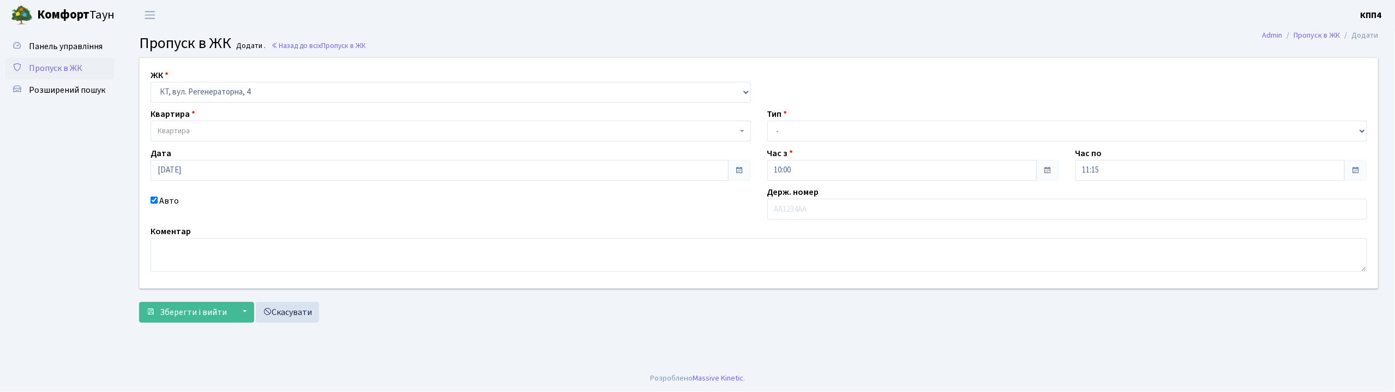
click at [179, 134] on span "Квартира" at bounding box center [174, 130] width 32 height 11
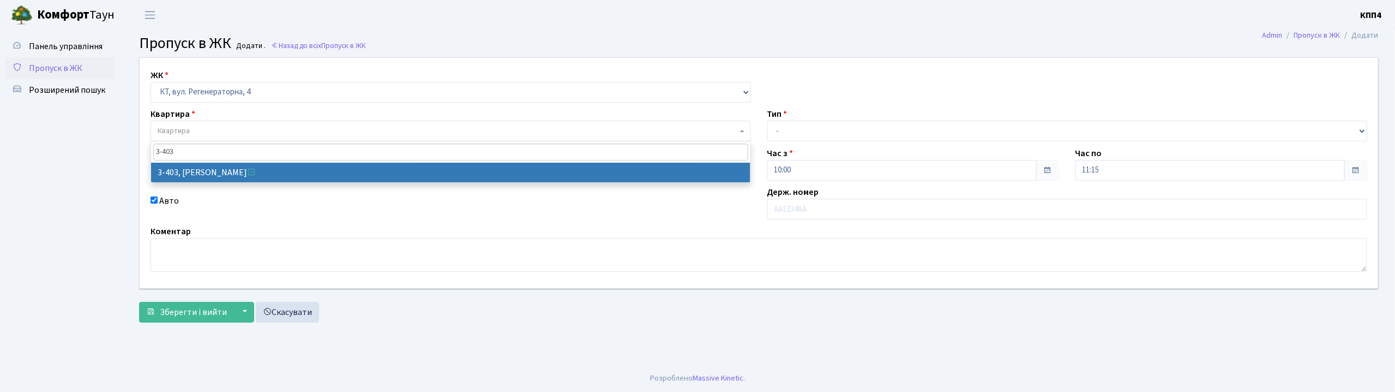
type input "3-403"
select select "1621"
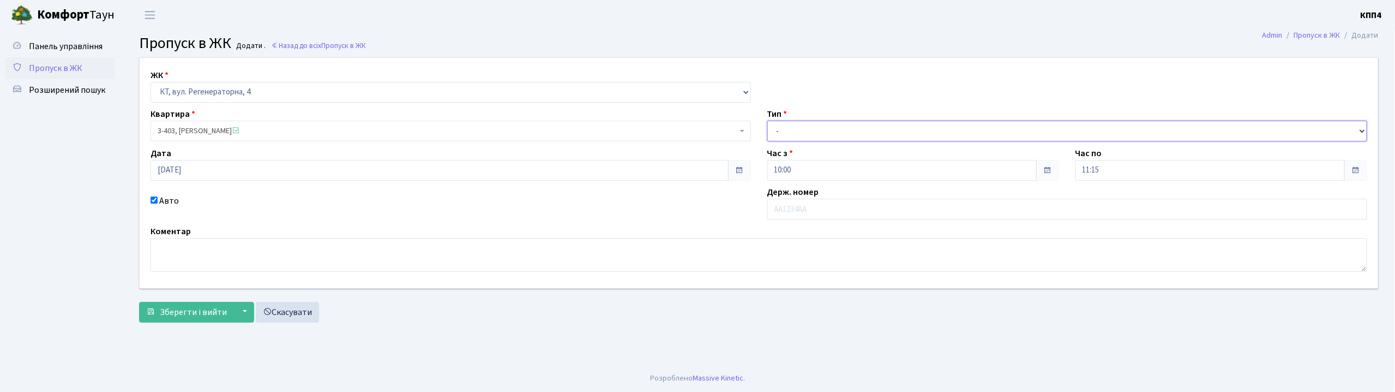
click at [777, 130] on select "- Доставка Таксі Гості Сервіс" at bounding box center [1067, 131] width 600 height 21
select select "1"
click at [767, 121] on select "- Доставка Таксі Гості Сервіс" at bounding box center [1067, 131] width 600 height 21
click at [186, 310] on span "Зберегти і вийти" at bounding box center [193, 312] width 67 height 12
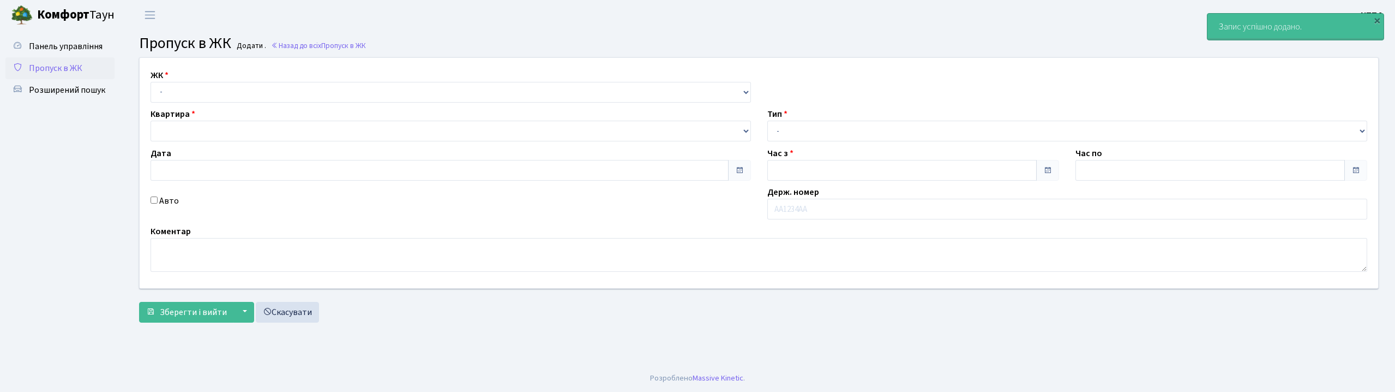
type input "[DATE]"
type input "10:00"
type input "11:15"
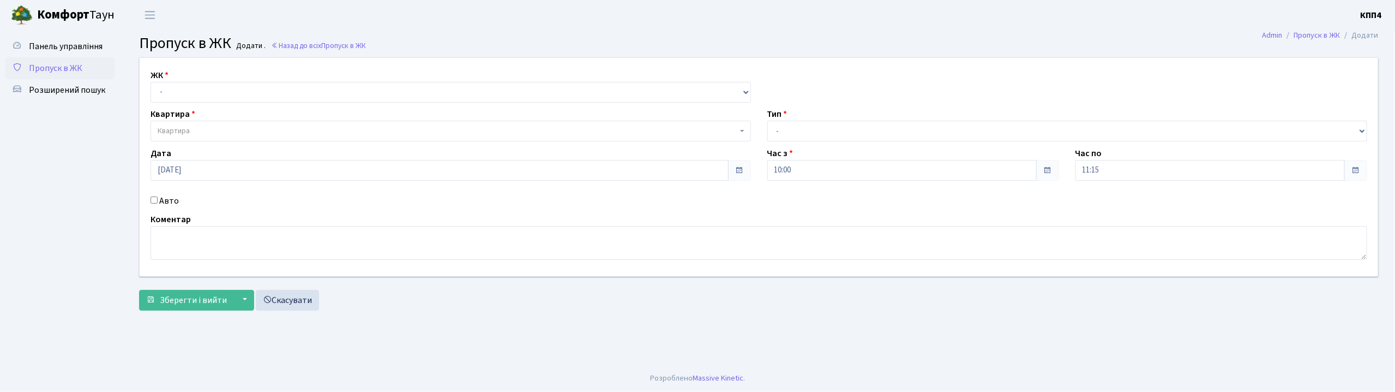
click at [151, 198] on input "Авто" at bounding box center [154, 199] width 7 height 7
checkbox input "true"
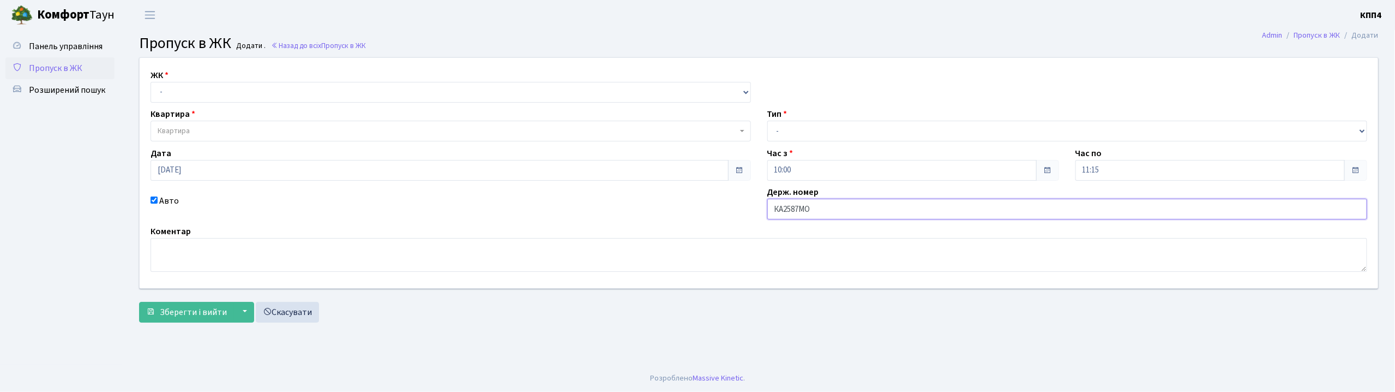
type input "КА2587МО"
click at [176, 85] on select "- КТ, вул. Регенераторна, 4 КТ2, просп. [STREET_ADDRESS] [STREET_ADDRESS] [PERS…" at bounding box center [451, 92] width 600 height 21
select select "271"
click at [151, 82] on select "- КТ, вул. Регенераторна, 4 КТ2, просп. [STREET_ADDRESS] [STREET_ADDRESS] [PERS…" at bounding box center [451, 92] width 600 height 21
select select
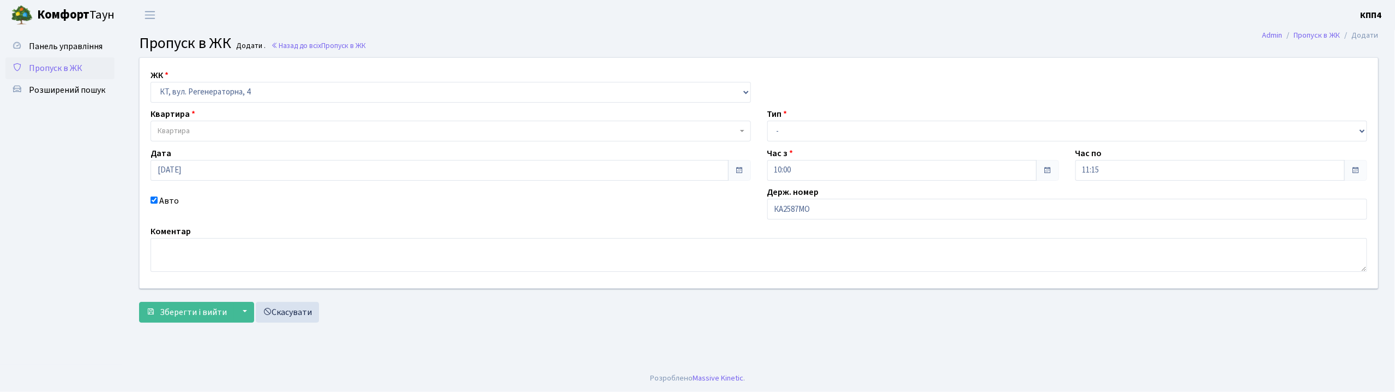
click at [179, 130] on span "Квартира" at bounding box center [174, 130] width 32 height 11
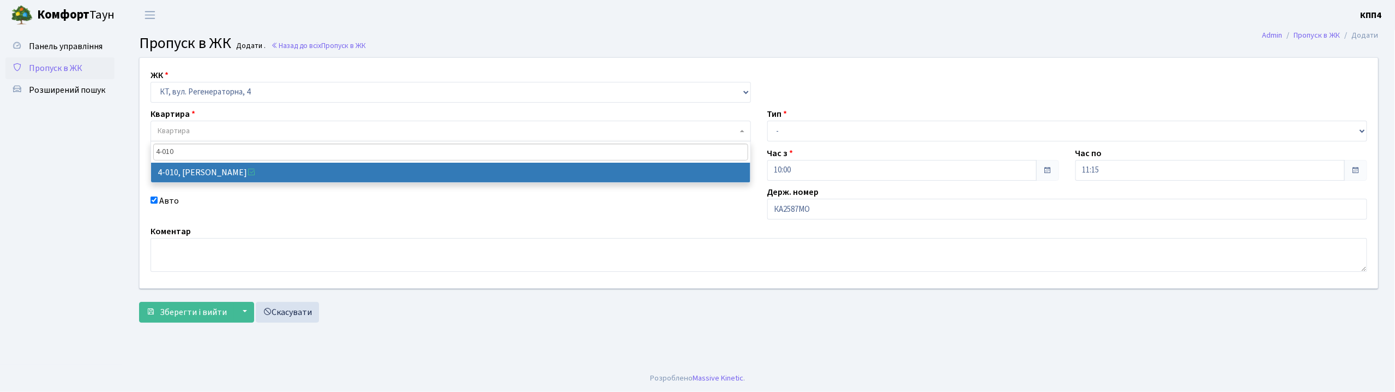
type input "4-010"
select select "1245"
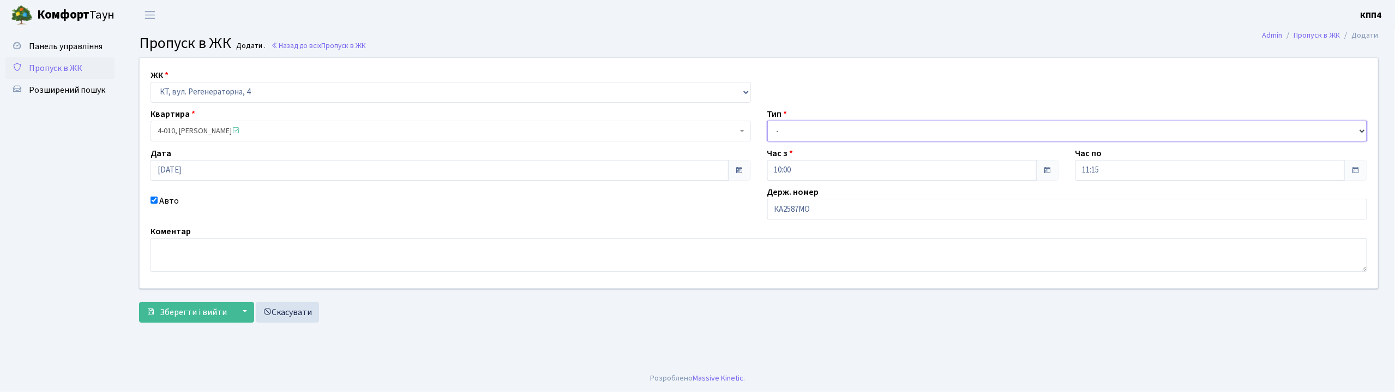
click at [790, 123] on select "- Доставка Таксі Гості Сервіс" at bounding box center [1067, 131] width 600 height 21
select select "2"
click at [767, 121] on select "- Доставка Таксі Гості Сервіс" at bounding box center [1067, 131] width 600 height 21
click at [169, 310] on span "Зберегти і вийти" at bounding box center [193, 312] width 67 height 12
type input "[DATE]"
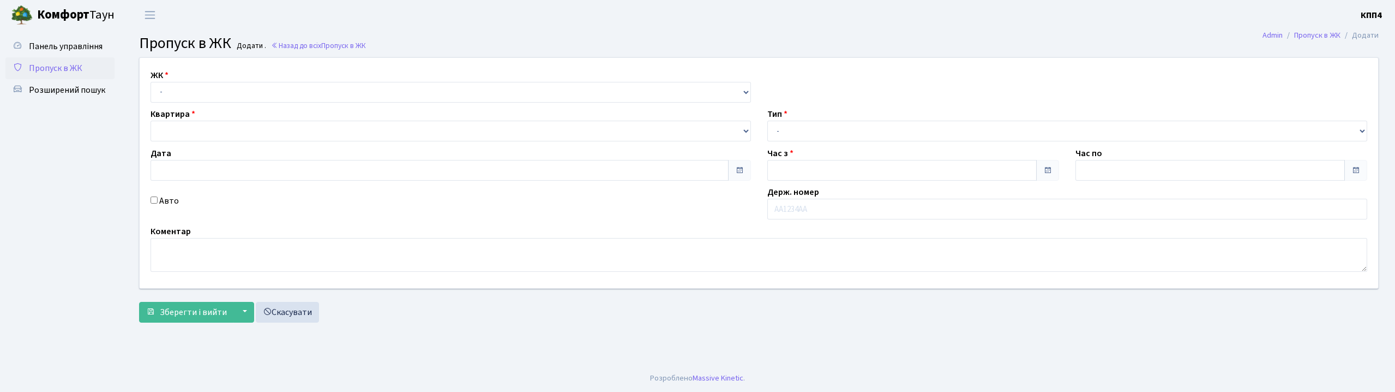
type input "10:15"
type input "11:15"
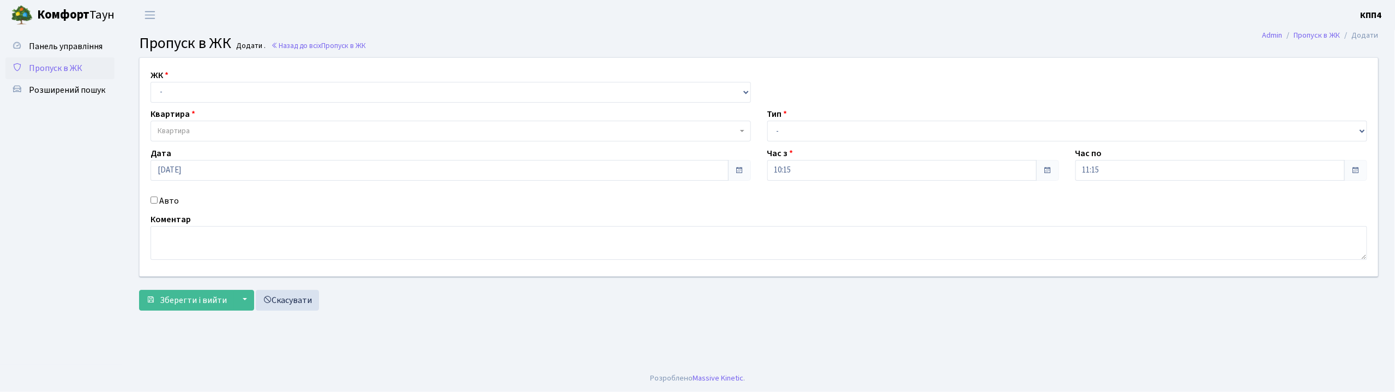
click at [154, 201] on input "Авто" at bounding box center [154, 199] width 7 height 7
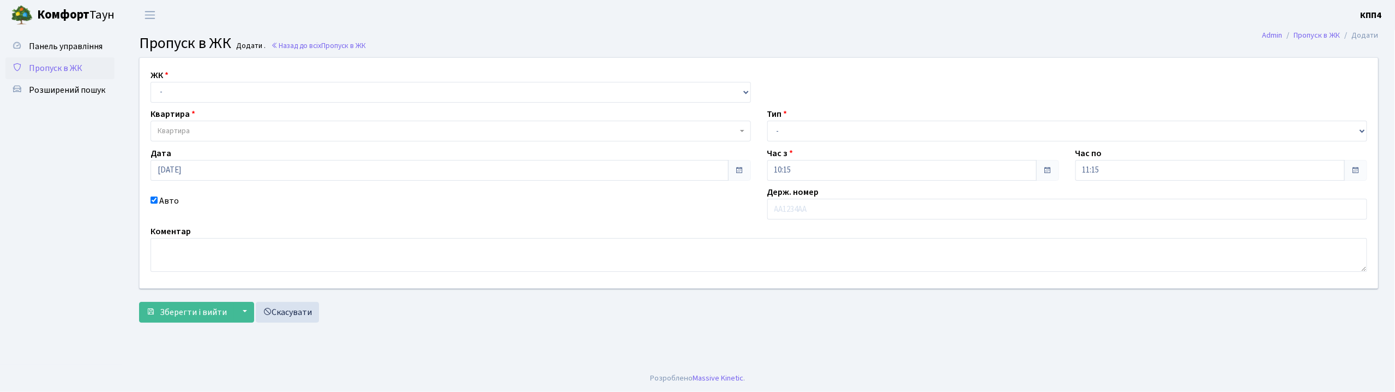
click at [149, 201] on div "Авто" at bounding box center [450, 206] width 617 height 25
click at [151, 199] on input "Авто" at bounding box center [154, 199] width 7 height 7
checkbox input "false"
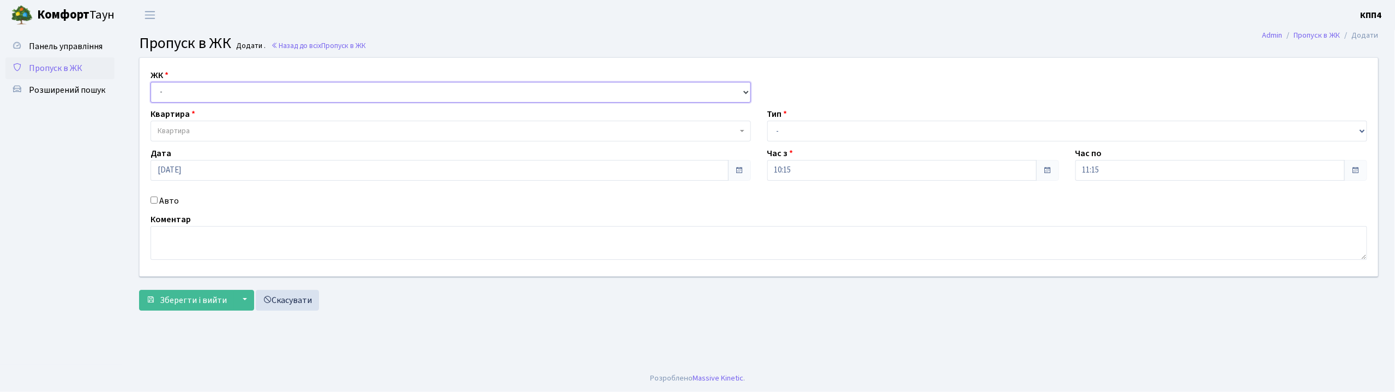
click at [176, 94] on select "- КТ, вул. Регенераторна, 4 КТ2, просп. [STREET_ADDRESS] [STREET_ADDRESS] [PERS…" at bounding box center [451, 92] width 600 height 21
select select "296"
click at [151, 82] on select "- КТ, вул. Регенераторна, 4 КТ2, просп. [STREET_ADDRESS] [STREET_ADDRESS] [PERS…" at bounding box center [451, 92] width 600 height 21
select select
click at [188, 127] on span "Квартира" at bounding box center [174, 130] width 32 height 11
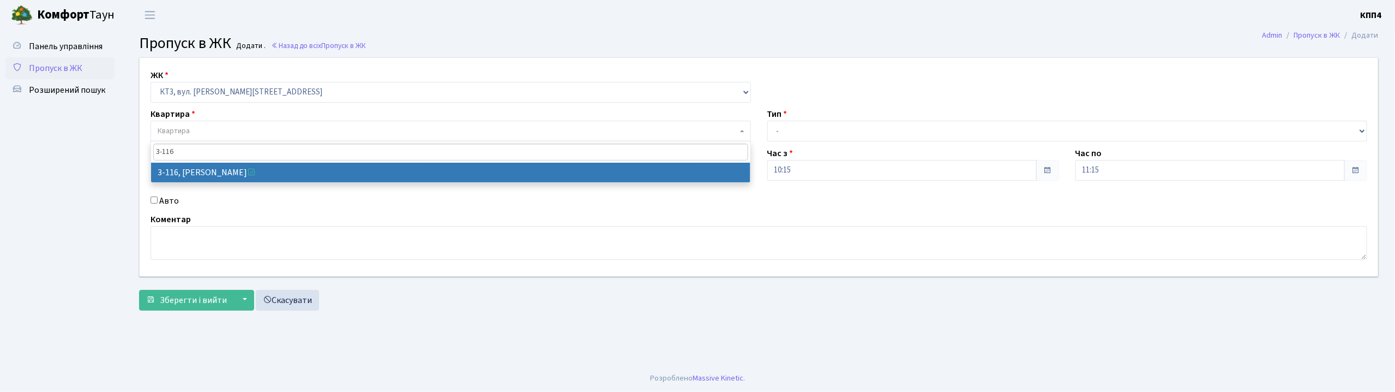
type input "3-116"
select select "16425"
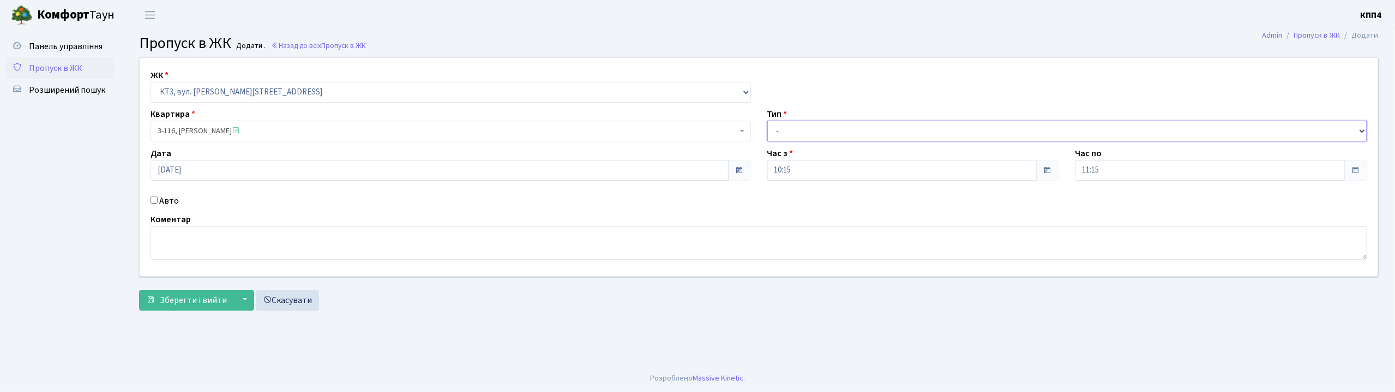
click at [825, 125] on select "- Доставка Таксі Гості Сервіс" at bounding box center [1067, 131] width 600 height 21
select select "3"
click at [767, 121] on select "- Доставка Таксі Гості Сервіс" at bounding box center [1067, 131] width 600 height 21
click at [261, 251] on textarea at bounding box center [759, 243] width 1217 height 34
type textarea "ВСІХ І МЕНЕ"
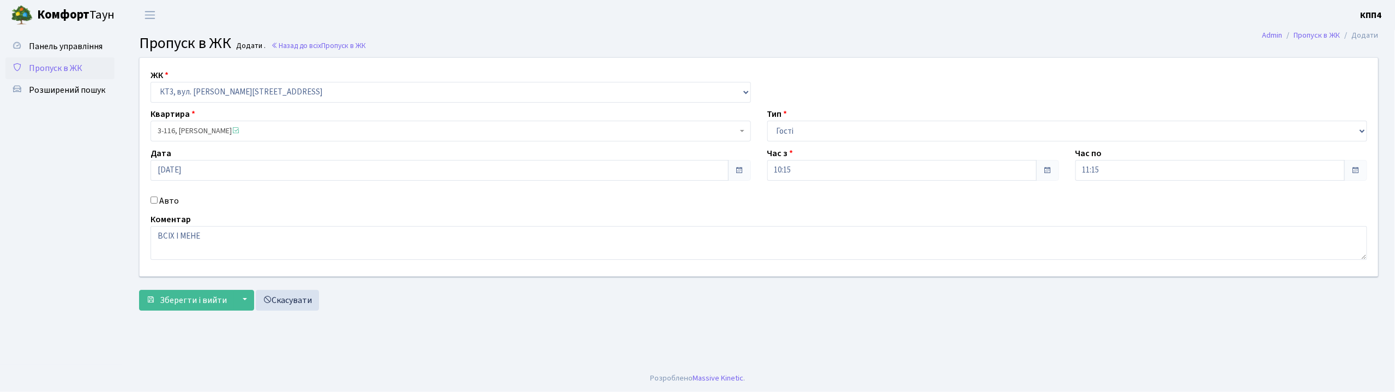
click at [210, 284] on form "ЖК - КТ, вул. Регенераторна, 4 КТ2, просп. Соборності, 17 КТ3, вул. Березнева, …" at bounding box center [759, 183] width 1240 height 253
click at [199, 304] on span "Зберегти і вийти" at bounding box center [193, 300] width 67 height 12
click at [155, 198] on input "Авто" at bounding box center [154, 199] width 7 height 7
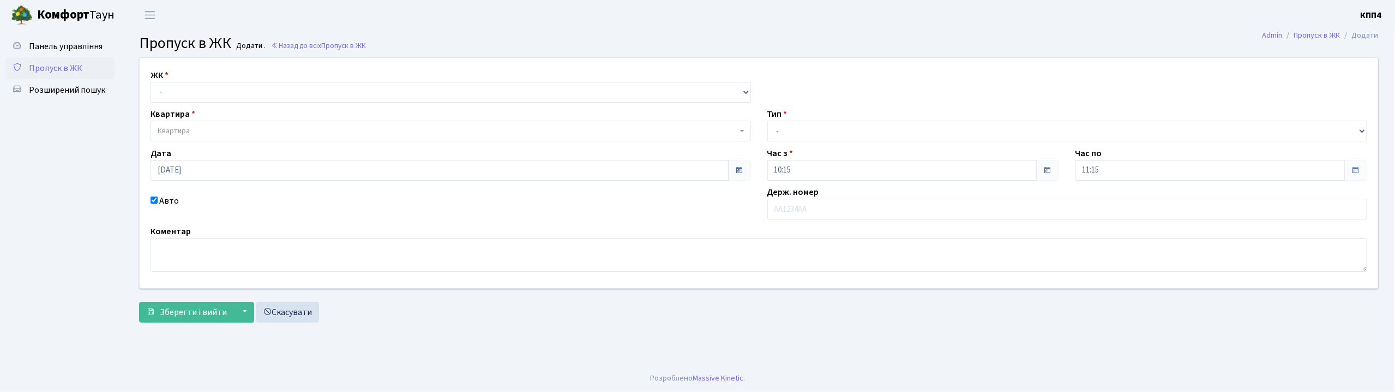
click at [153, 199] on input "Авто" at bounding box center [154, 199] width 7 height 7
checkbox input "false"
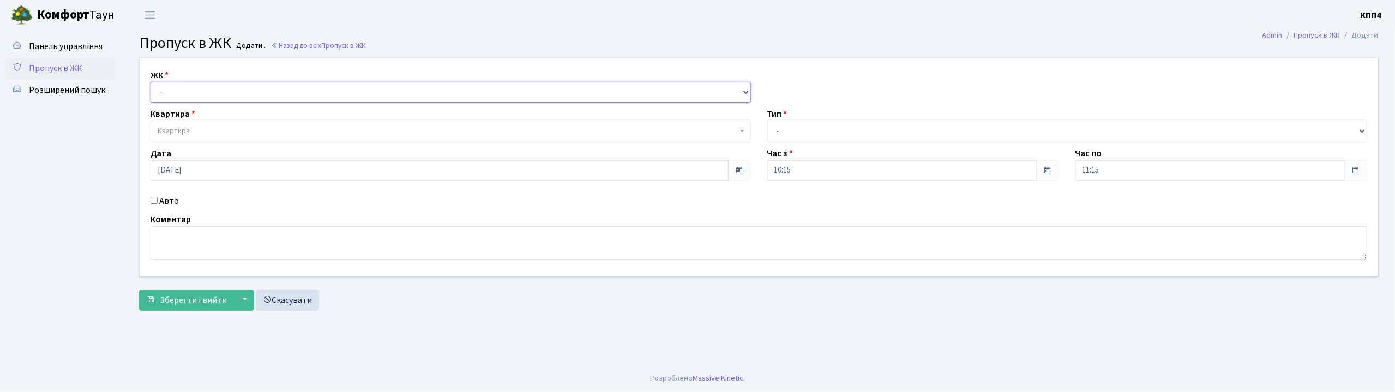
click at [173, 91] on select "- КТ, вул. Регенераторна, 4 КТ2, просп. [STREET_ADDRESS] [STREET_ADDRESS] [PERS…" at bounding box center [451, 92] width 600 height 21
select select "271"
click at [151, 82] on select "- КТ, вул. Регенераторна, 4 КТ2, просп. [STREET_ADDRESS] [STREET_ADDRESS] [PERS…" at bounding box center [451, 92] width 600 height 21
select select
click at [172, 129] on span "Квартира" at bounding box center [174, 130] width 32 height 11
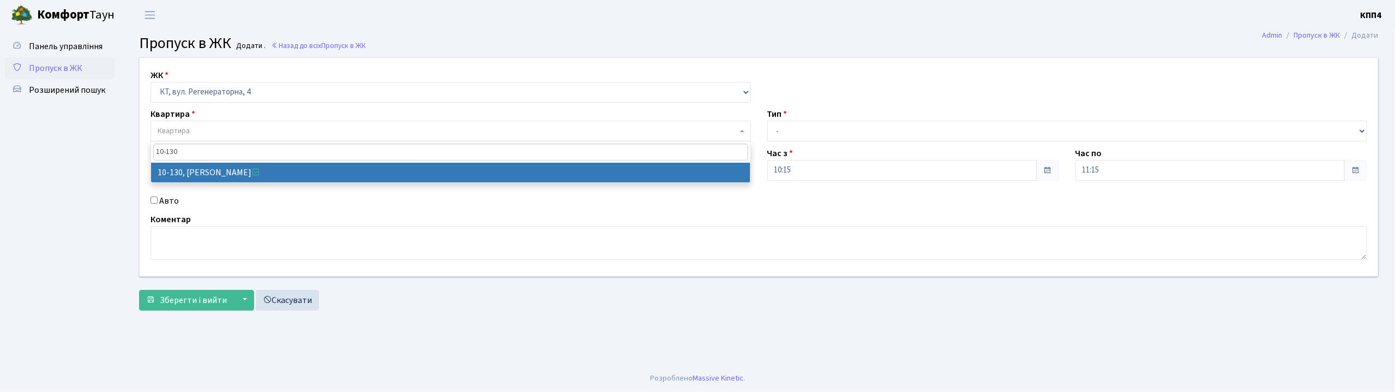
type input "10-130"
select select "6699"
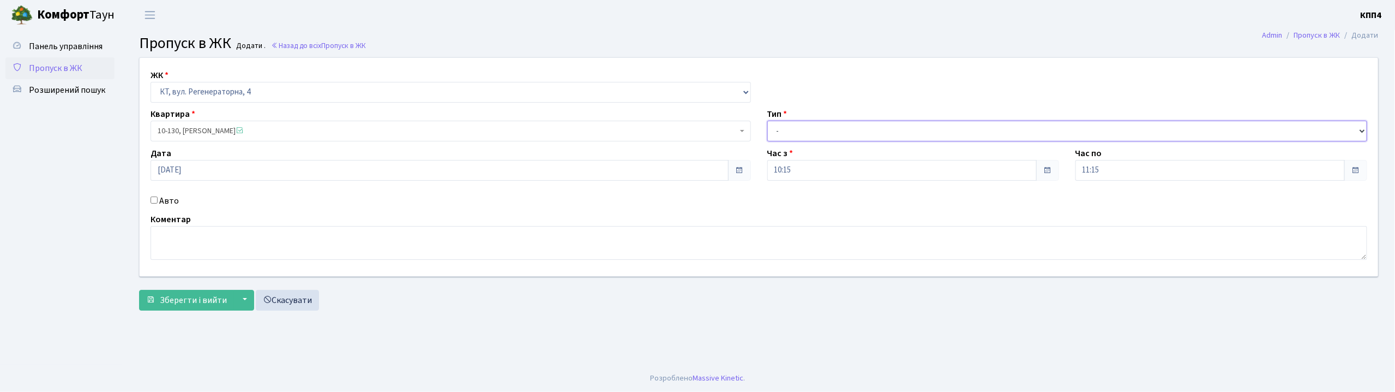
click at [794, 130] on select "- Доставка Таксі Гості Сервіс" at bounding box center [1067, 131] width 600 height 21
select select "3"
click at [767, 121] on select "- Доставка Таксі Гості Сервіс" at bounding box center [1067, 131] width 600 height 21
click at [197, 305] on span "Зберегти і вийти" at bounding box center [193, 300] width 67 height 12
click at [156, 201] on input "Авто" at bounding box center [154, 199] width 7 height 7
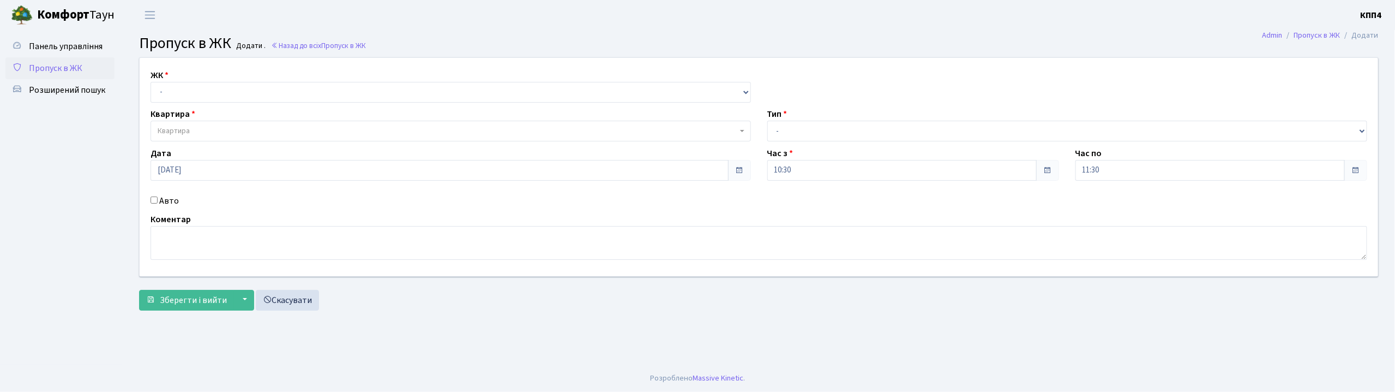
checkbox input "true"
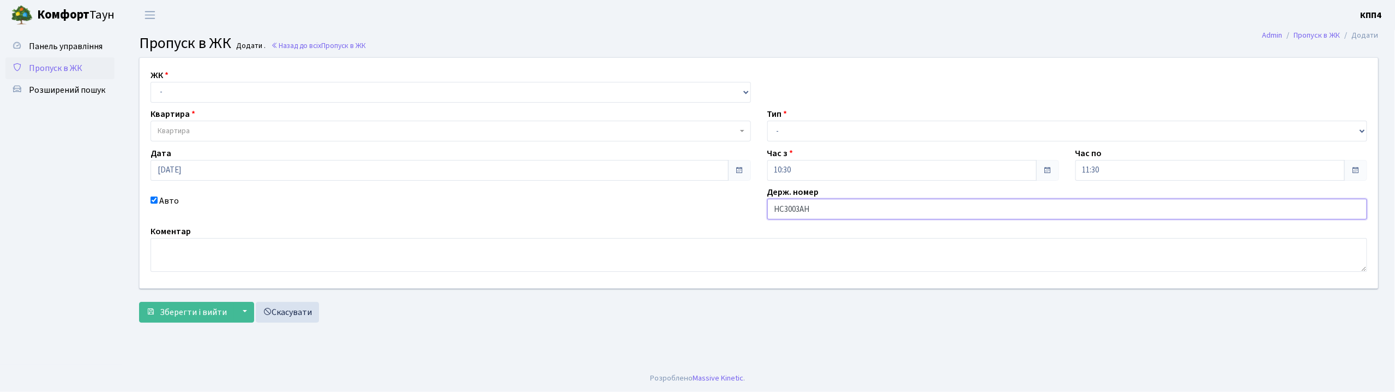
type input "НС3003АН"
click at [257, 86] on select "- КТ, вул. Регенераторна, 4 КТ2, просп. [STREET_ADDRESS] [STREET_ADDRESS] [PERS…" at bounding box center [451, 92] width 600 height 21
select select "295"
click at [151, 82] on select "- КТ, вул. Регенераторна, 4 КТ2, просп. [STREET_ADDRESS] [STREET_ADDRESS] [PERS…" at bounding box center [451, 92] width 600 height 21
select select
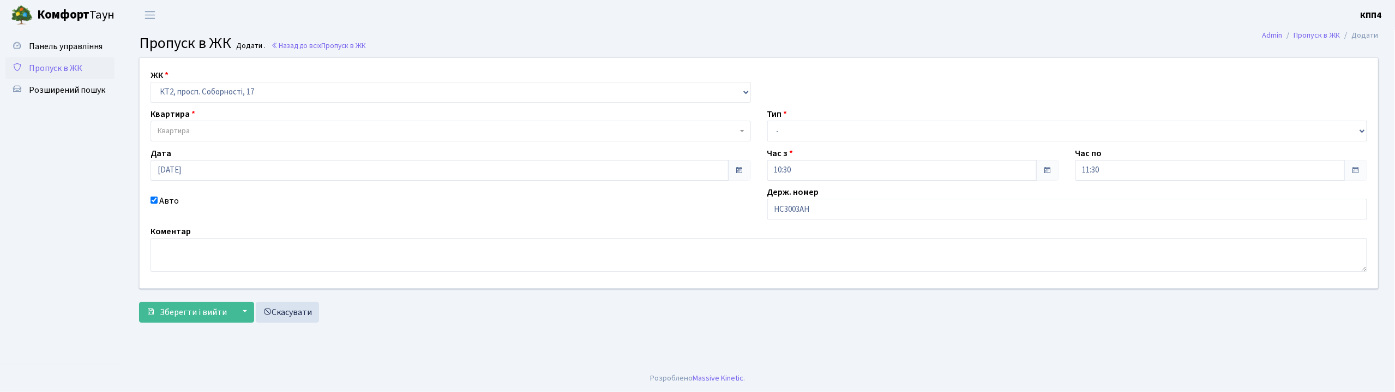
click at [220, 142] on div "ЖК - КТ, вул. Регенераторна, 4 КТ2, просп. [STREET_ADDRESS] [STREET_ADDRESS] [P…" at bounding box center [758, 173] width 1255 height 230
click at [214, 121] on span "Квартира" at bounding box center [451, 131] width 600 height 21
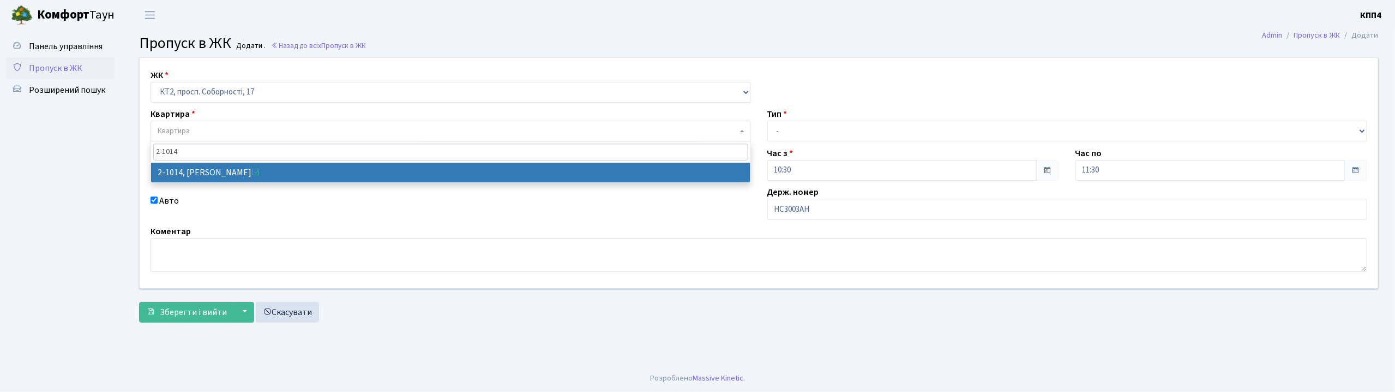
type input "2-1014"
select select "12625"
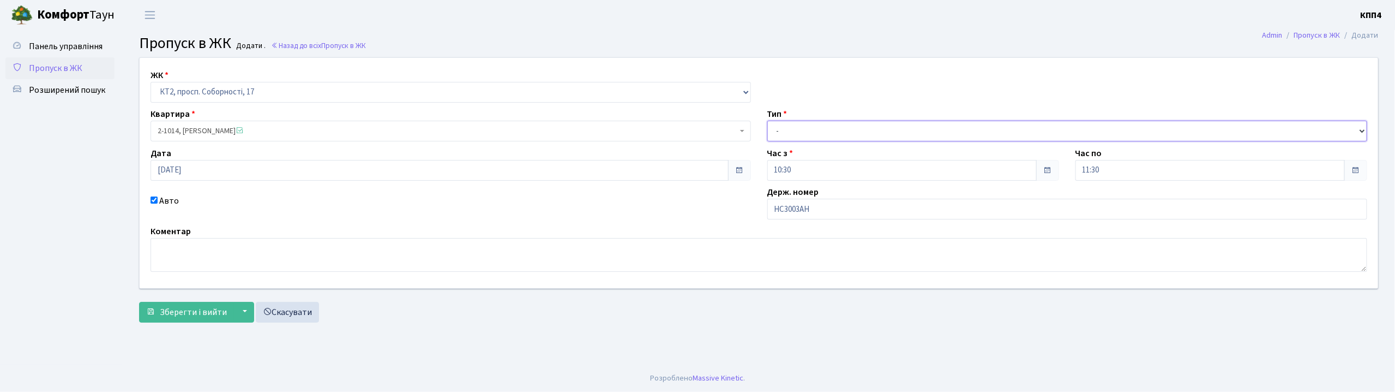
click at [773, 133] on select "- Доставка Таксі Гості Сервіс" at bounding box center [1067, 131] width 600 height 21
select select "2"
click at [767, 121] on select "- Доставка Таксі Гості Сервіс" at bounding box center [1067, 131] width 600 height 21
click at [177, 320] on button "Зберегти і вийти" at bounding box center [186, 312] width 95 height 21
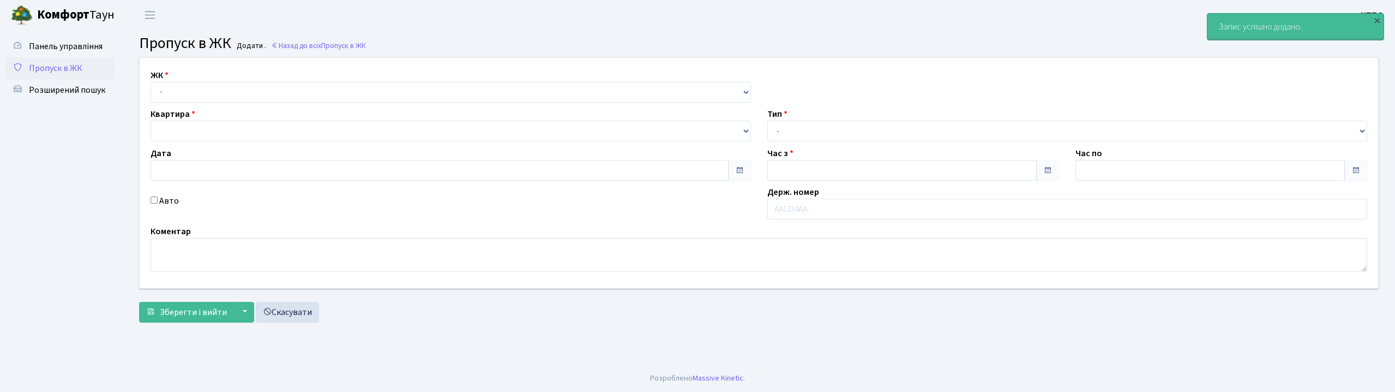
type input "[DATE]"
type input "10:45"
type input "11:45"
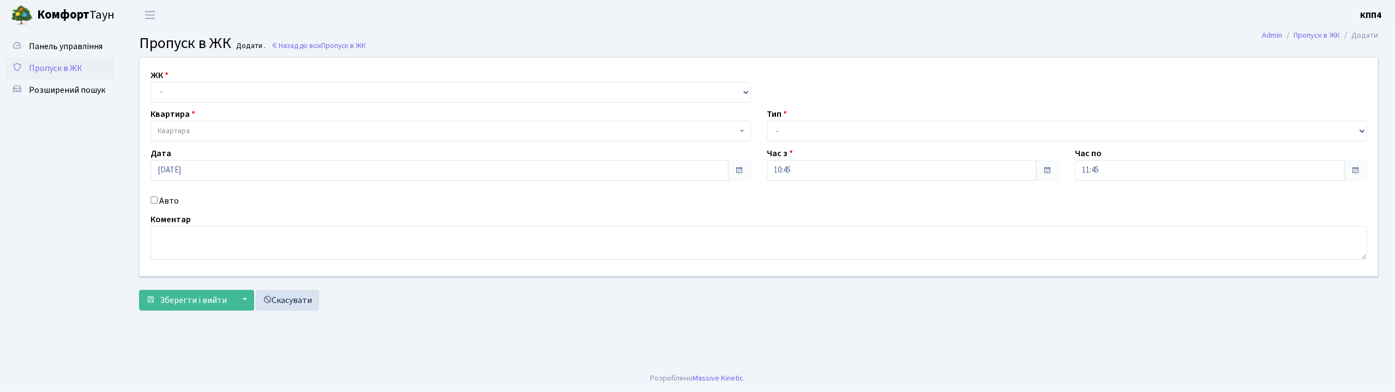
click at [155, 198] on input "Авто" at bounding box center [154, 199] width 7 height 7
checkbox input "true"
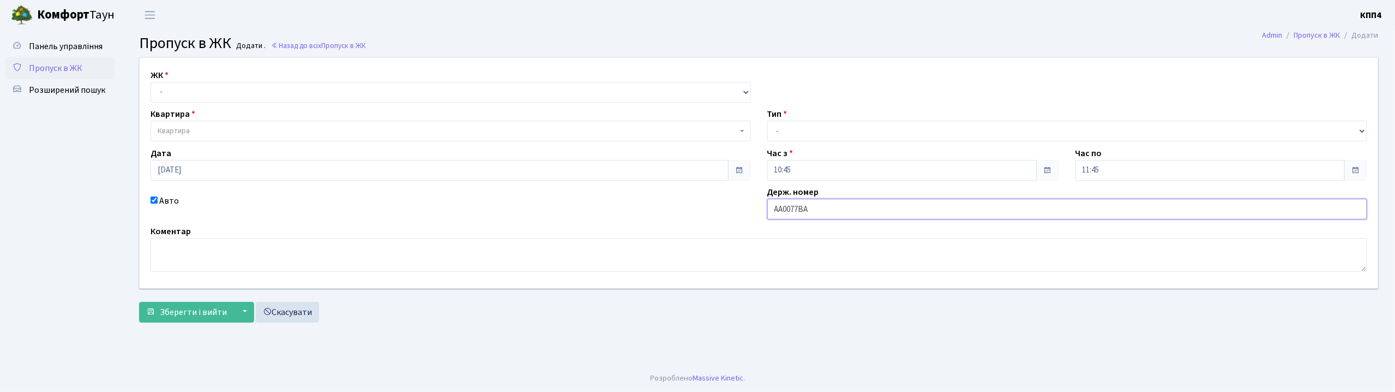
type input "АА0077ВА"
click at [165, 99] on select "- КТ, вул. Регенераторна, 4 КТ2, просп. Соборності, 17 КТ3, вул. Березнева, 16 …" at bounding box center [451, 92] width 600 height 21
select select "296"
click at [151, 82] on select "- КТ, вул. Регенераторна, 4 КТ2, просп. Соборності, 17 КТ3, вул. Березнева, 16 …" at bounding box center [451, 92] width 600 height 21
select select
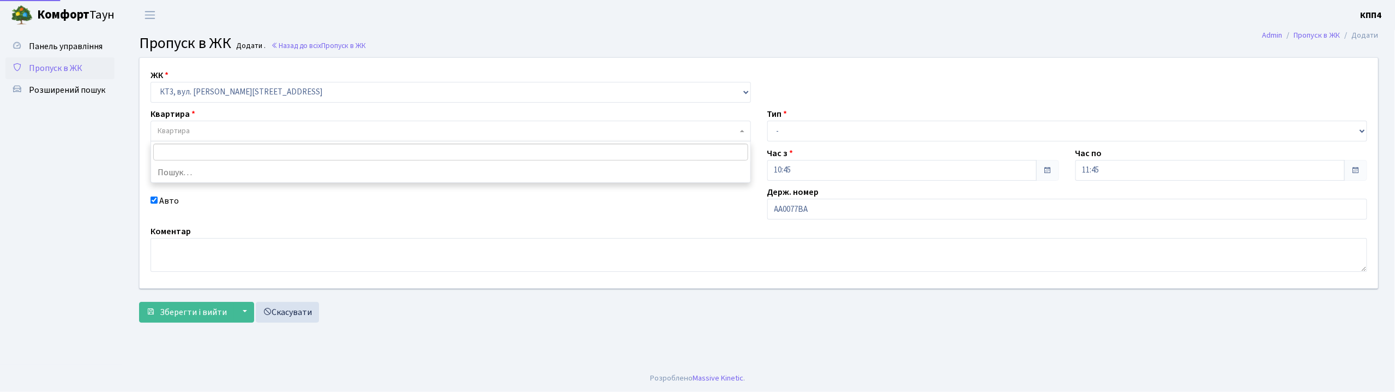
click at [176, 131] on span "Квартира" at bounding box center [174, 130] width 32 height 11
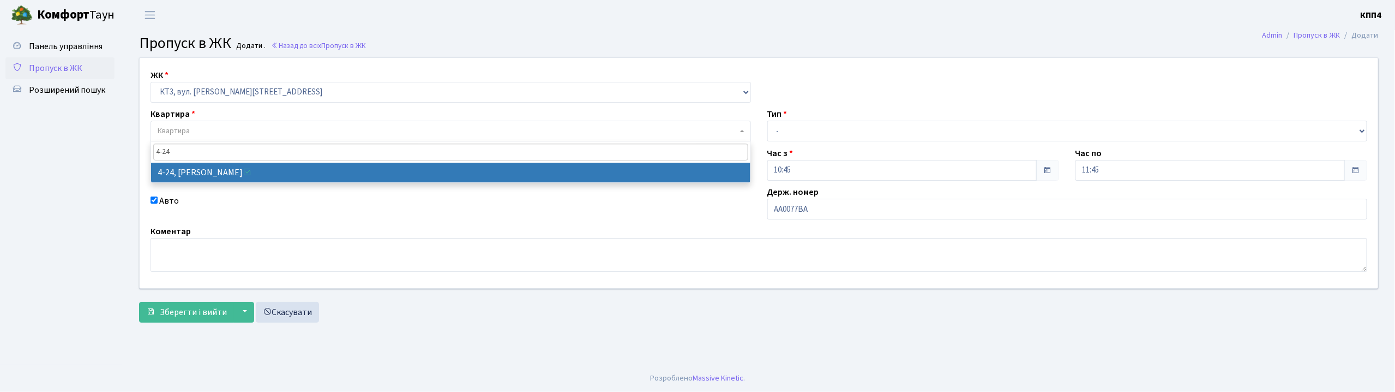
type input "4-24"
select select "16483"
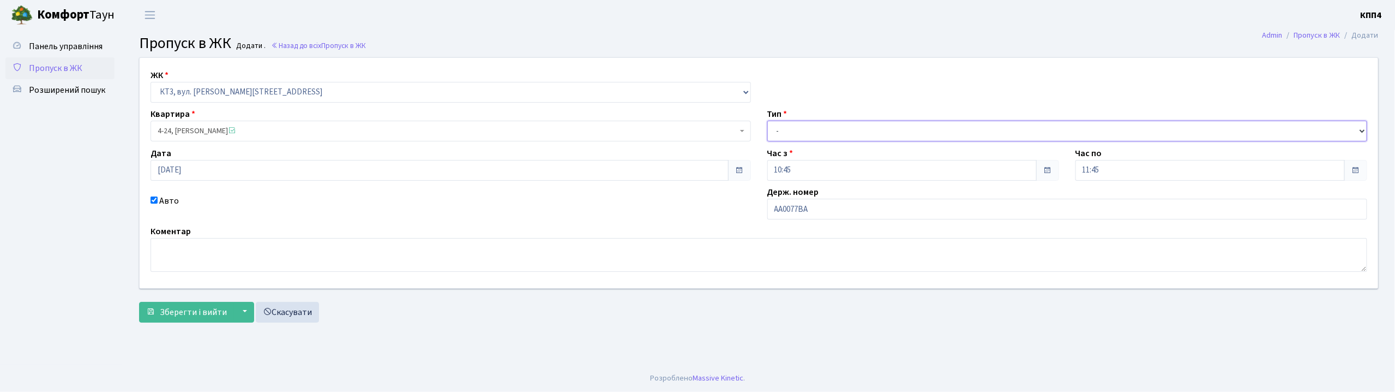
click at [812, 129] on select "- Доставка Таксі Гості Сервіс" at bounding box center [1067, 131] width 600 height 21
select select "2"
click at [767, 121] on select "- Доставка Таксі Гості Сервіс" at bounding box center [1067, 131] width 600 height 21
click at [204, 311] on span "Зберегти і вийти" at bounding box center [193, 312] width 67 height 12
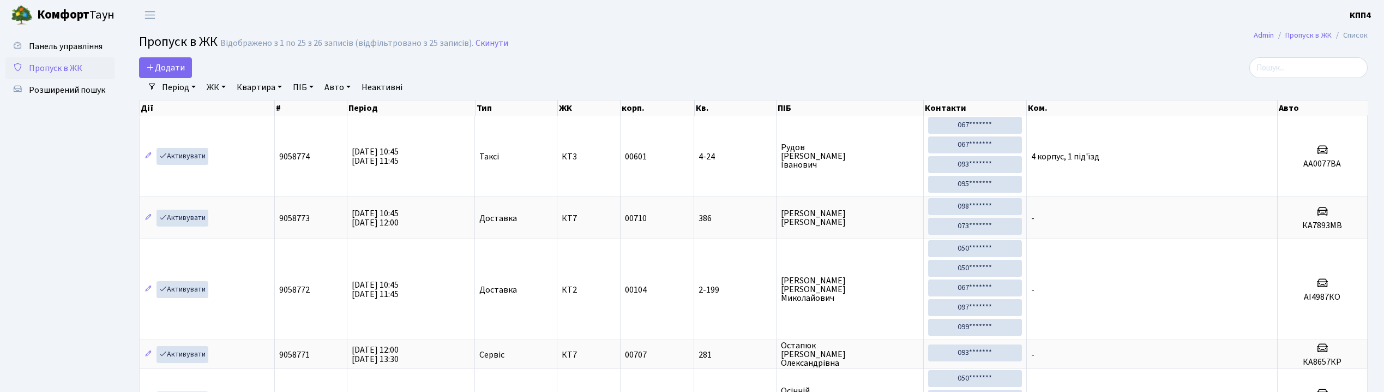
select select "25"
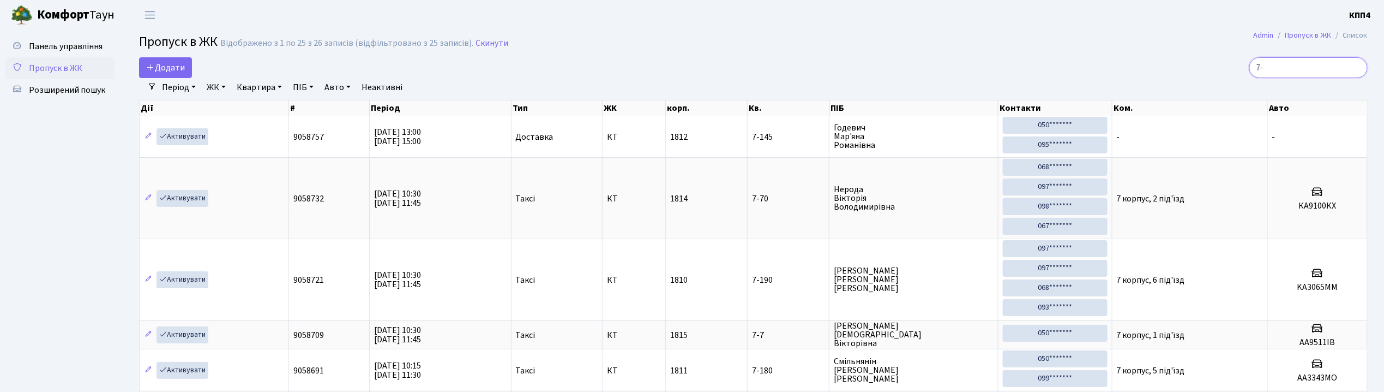
type input "7"
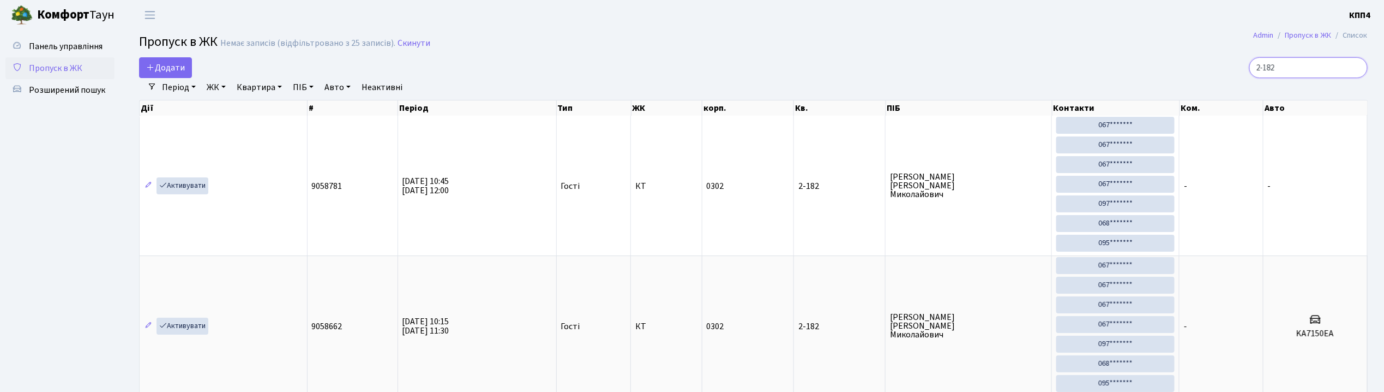
type input "2-182"
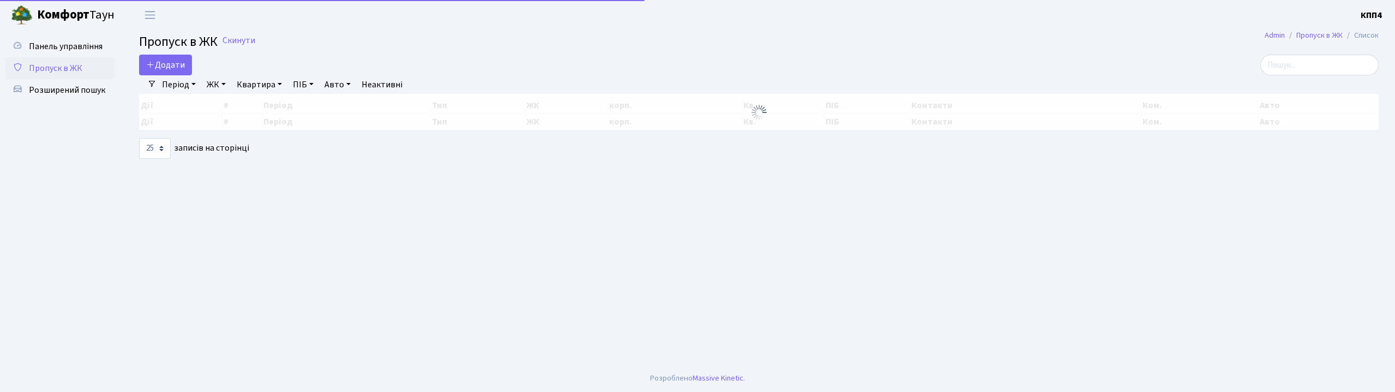
select select "25"
click at [1322, 73] on input "search" at bounding box center [1319, 65] width 118 height 21
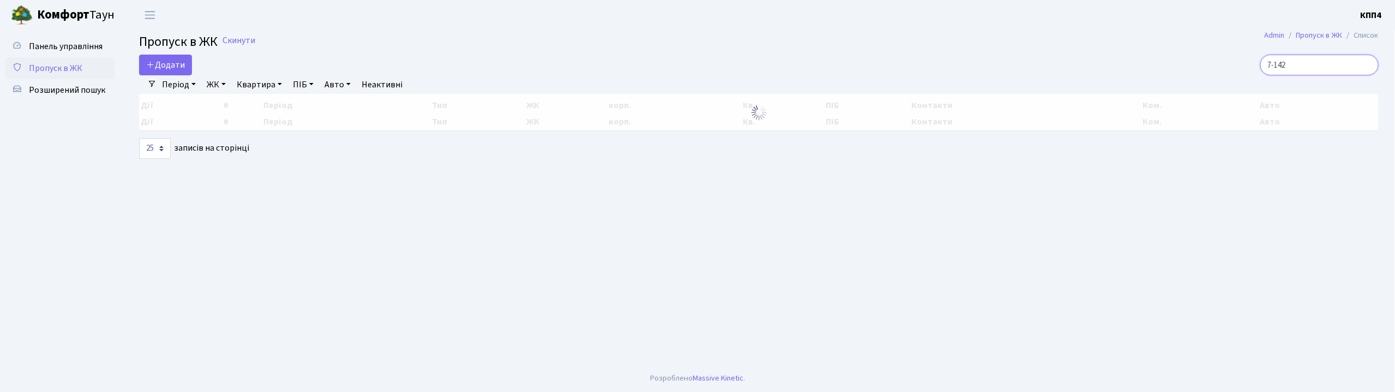
type input "7-142"
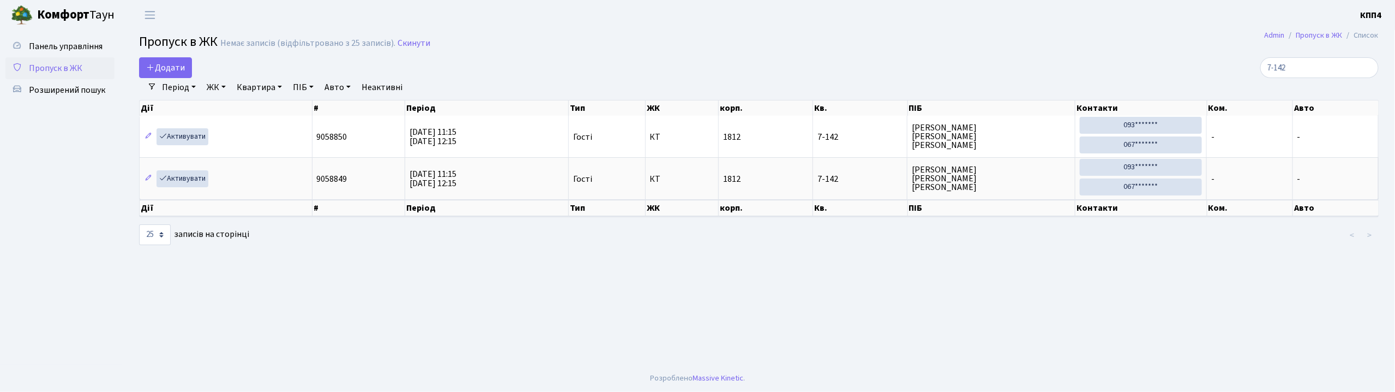
click at [68, 65] on span "Пропуск в ЖК" at bounding box center [55, 68] width 53 height 12
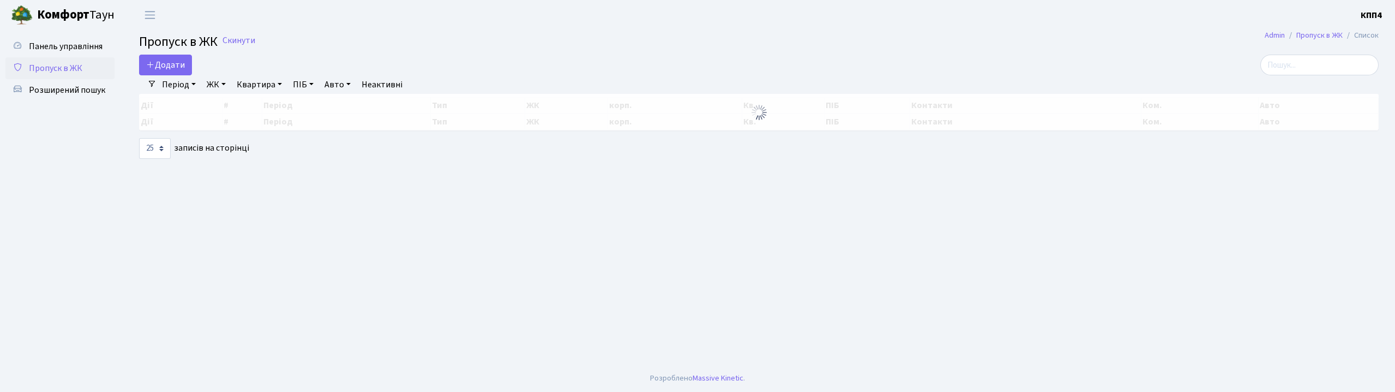
select select "25"
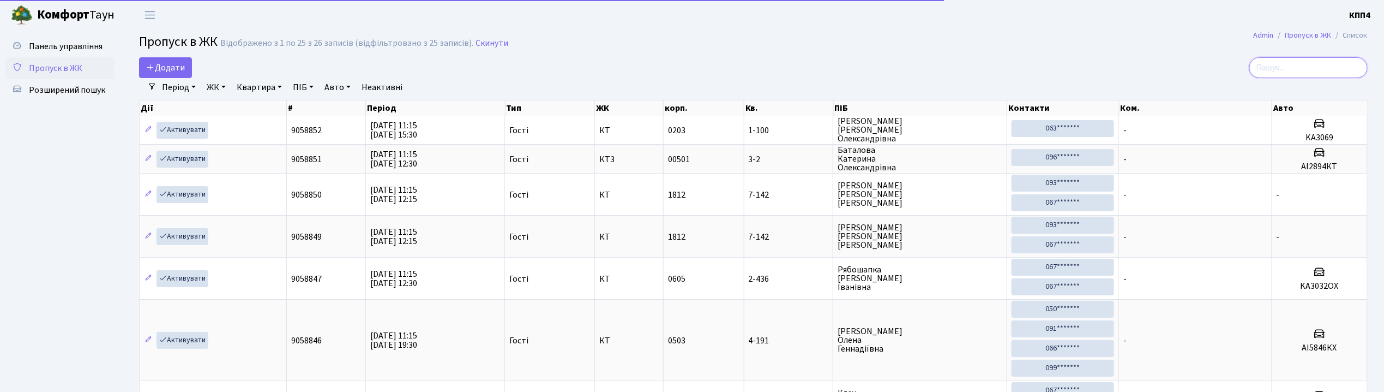
click at [1311, 59] on input "search" at bounding box center [1308, 67] width 118 height 21
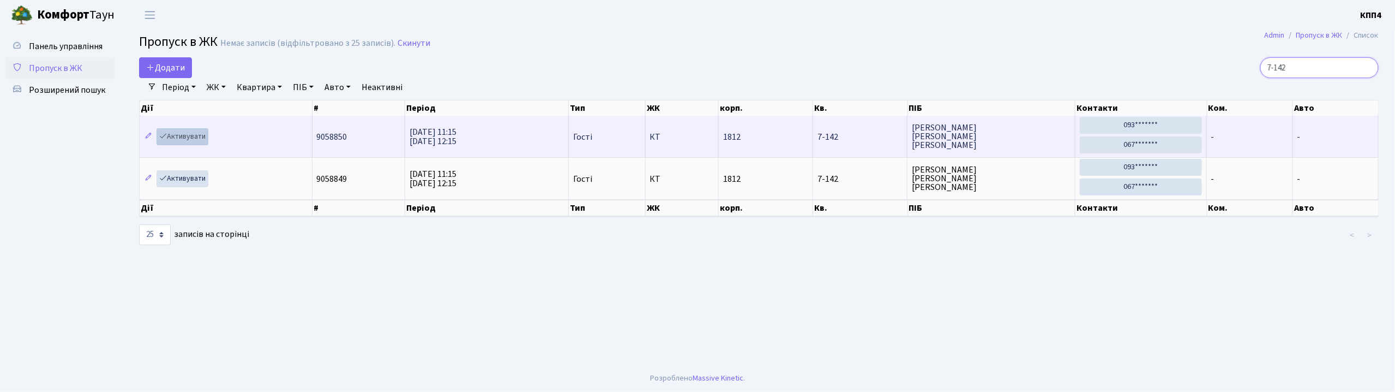
type input "7-142"
click at [185, 139] on link "Активувати" at bounding box center [183, 136] width 52 height 17
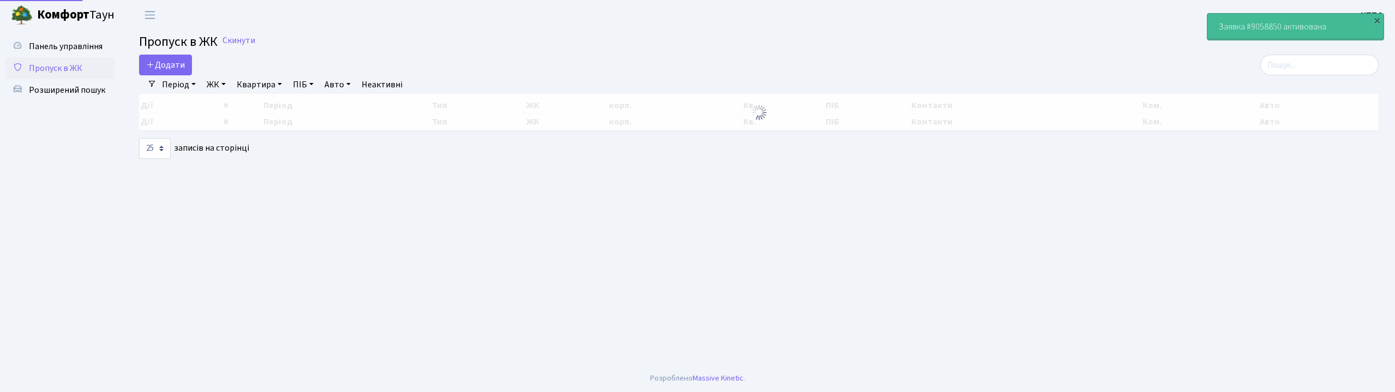
select select "25"
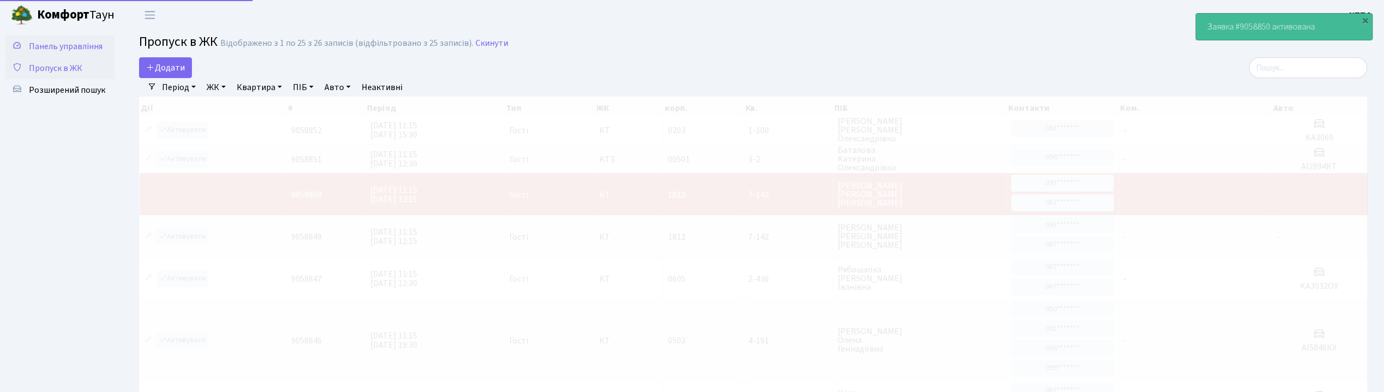
click at [76, 49] on span "Панель управління" at bounding box center [66, 46] width 74 height 12
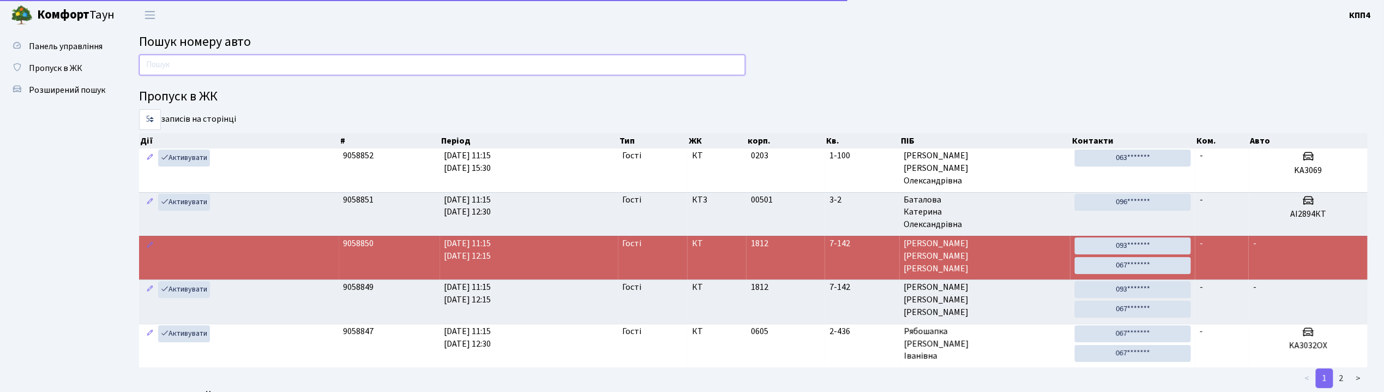
click at [179, 61] on input "text" at bounding box center [442, 65] width 606 height 21
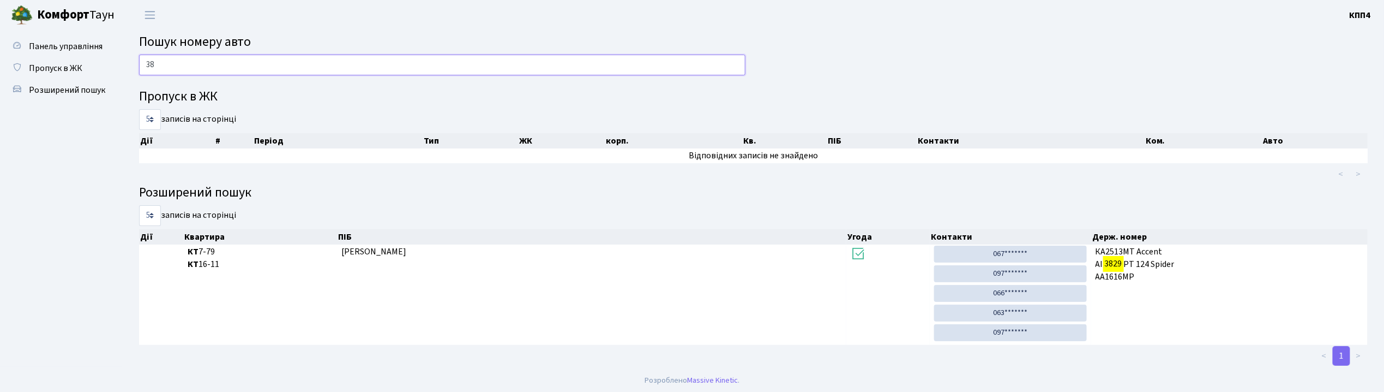
type input "3"
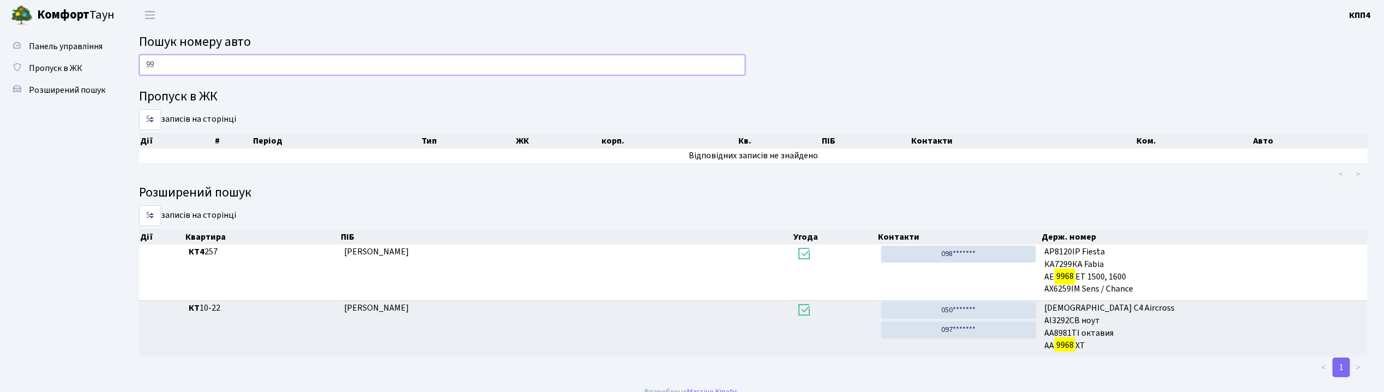
type input "9"
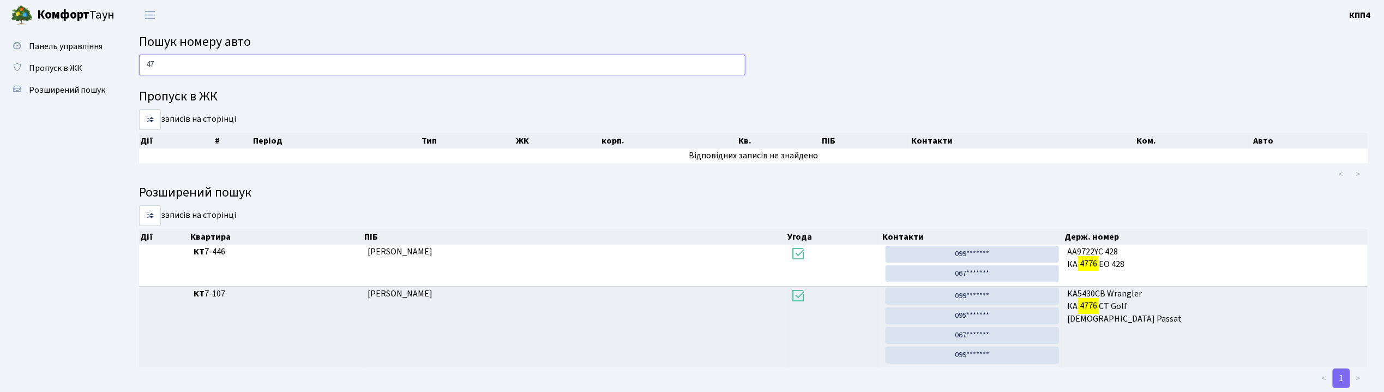
type input "4"
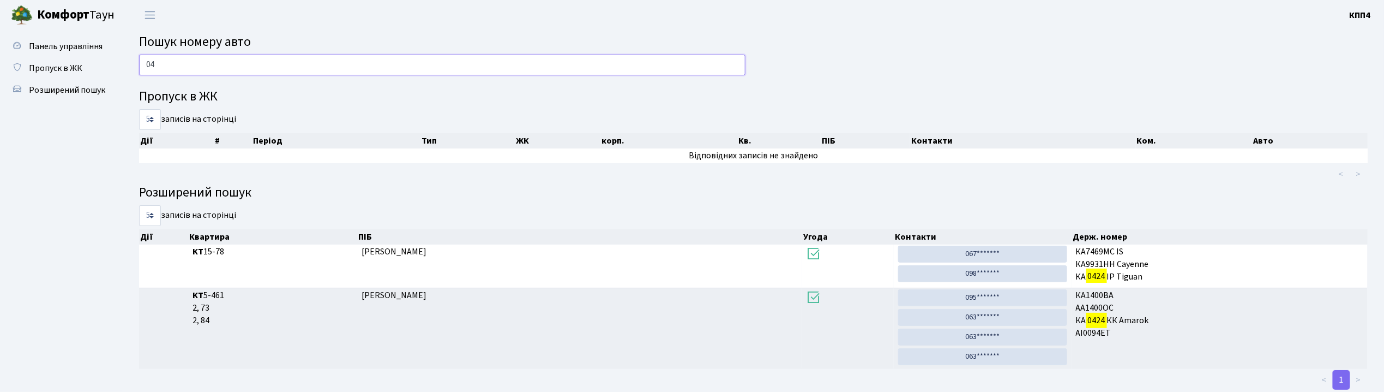
type input "0"
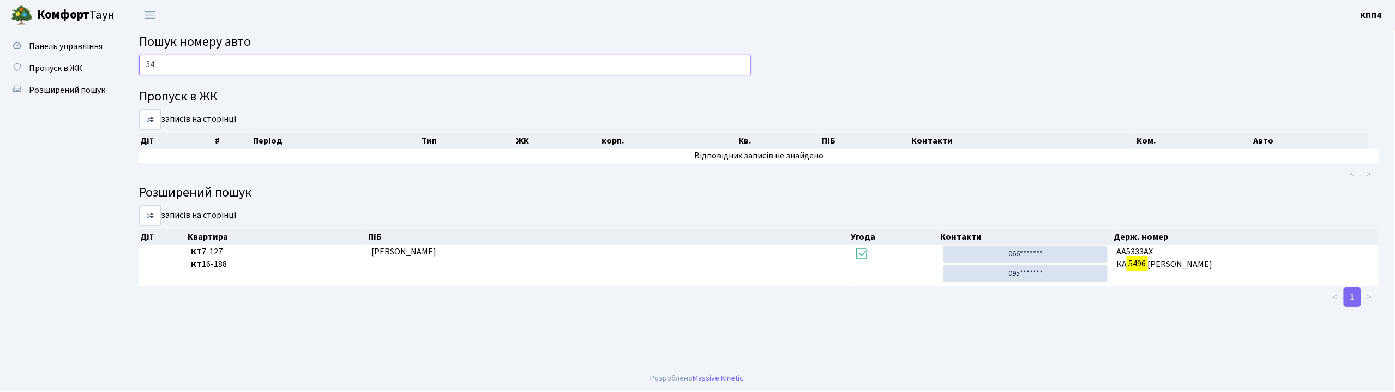
type input "5"
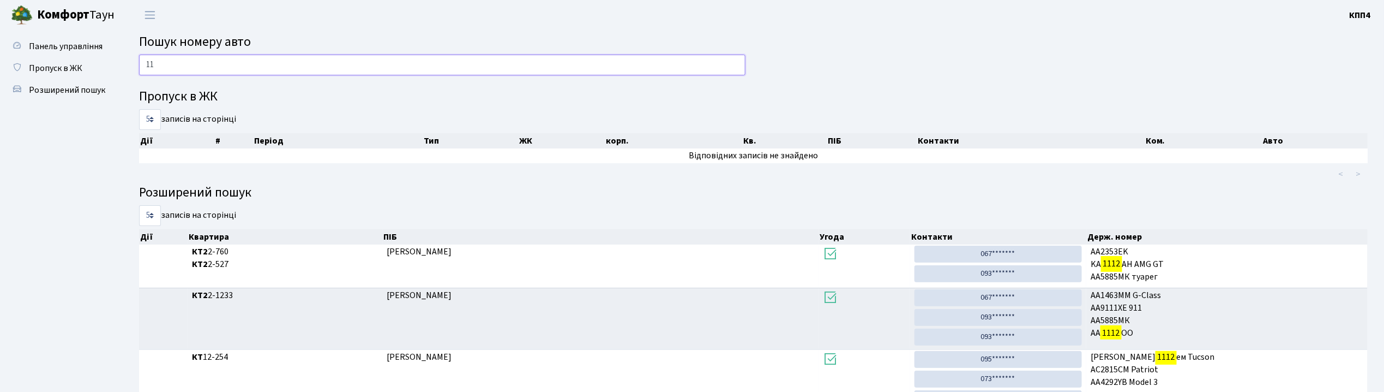
type input "1"
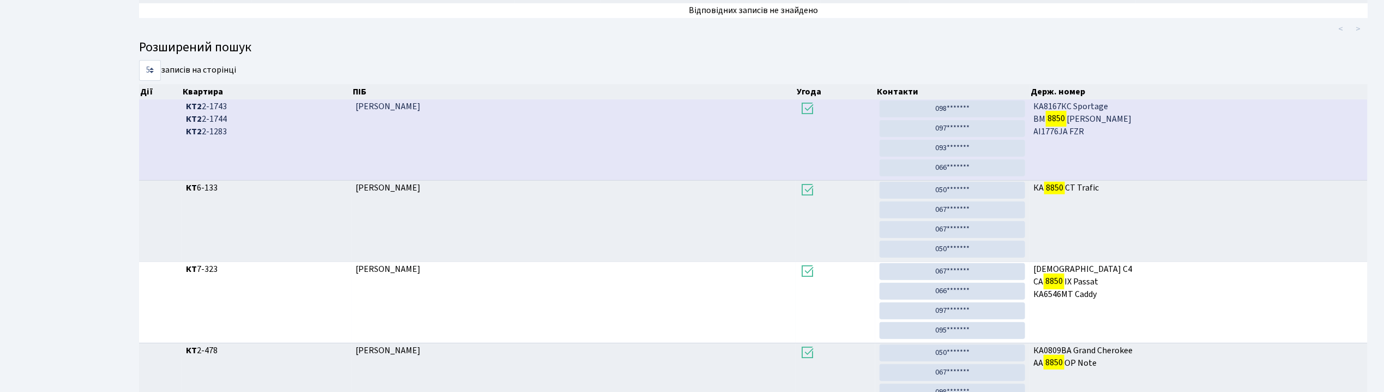
scroll to position [59, 0]
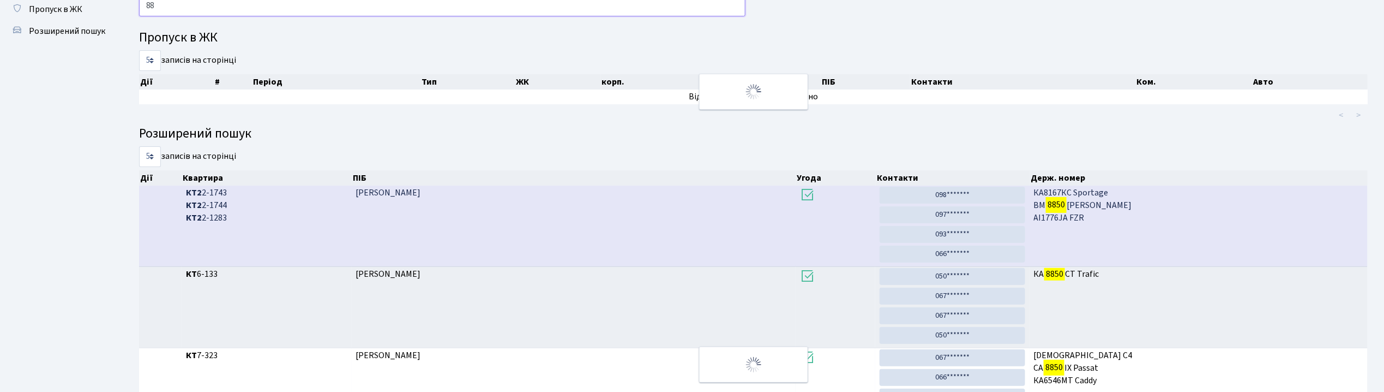
type input "8"
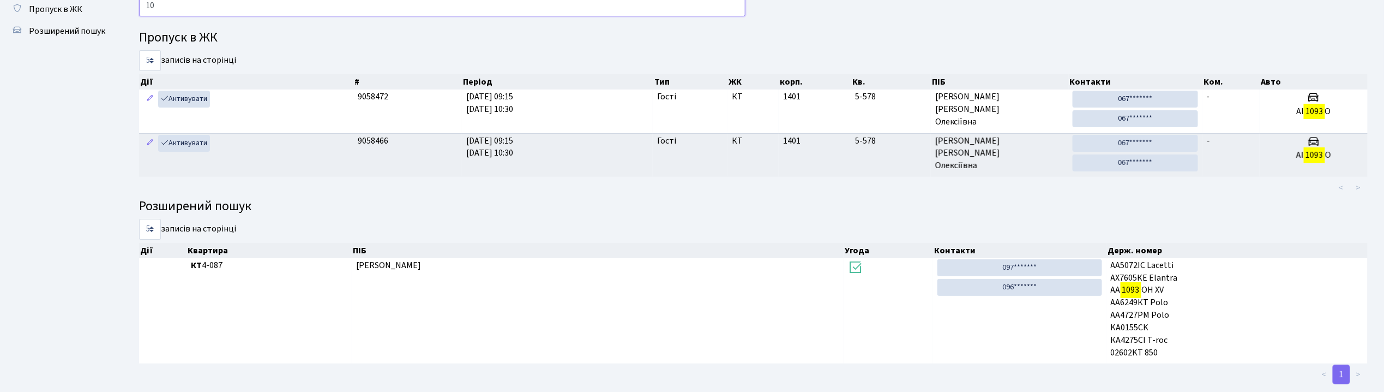
type input "1"
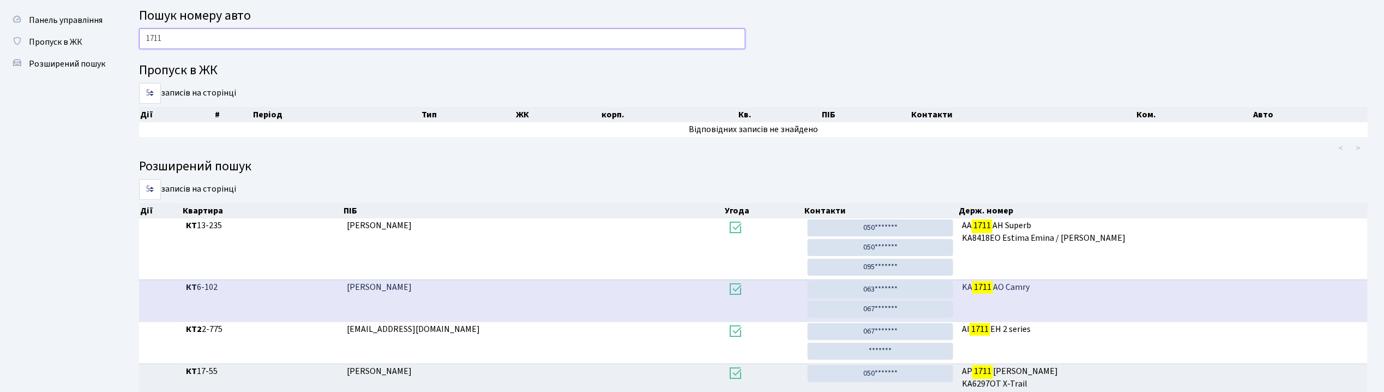
scroll to position [0, 0]
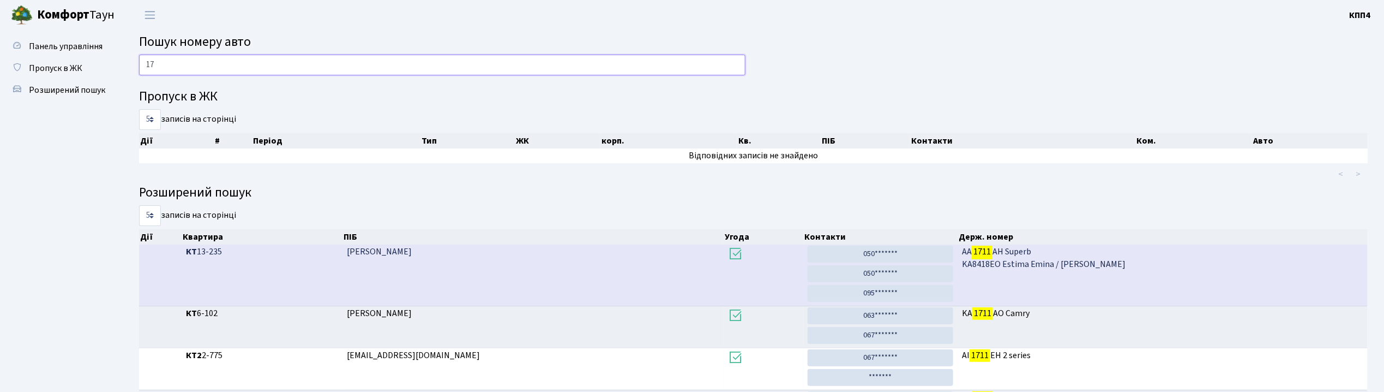
type input "1"
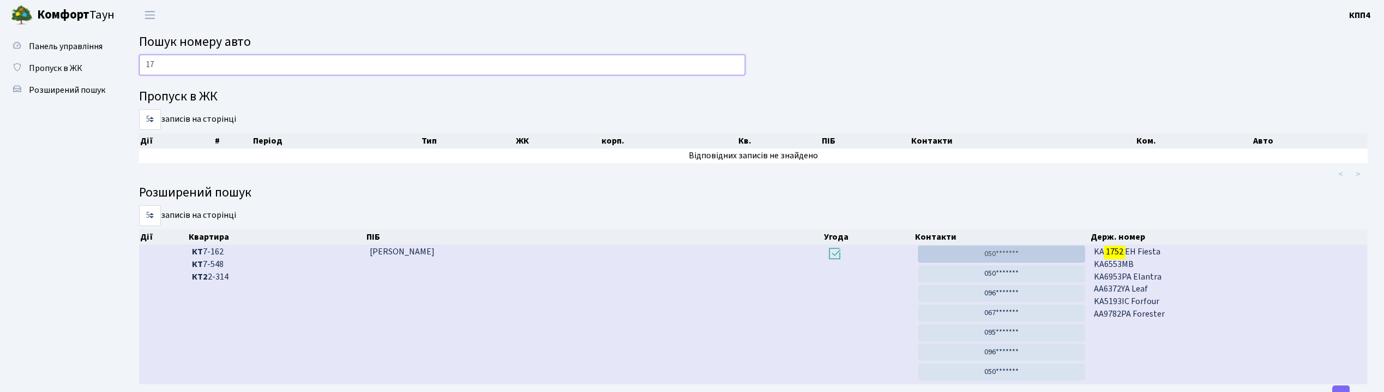
type input "1"
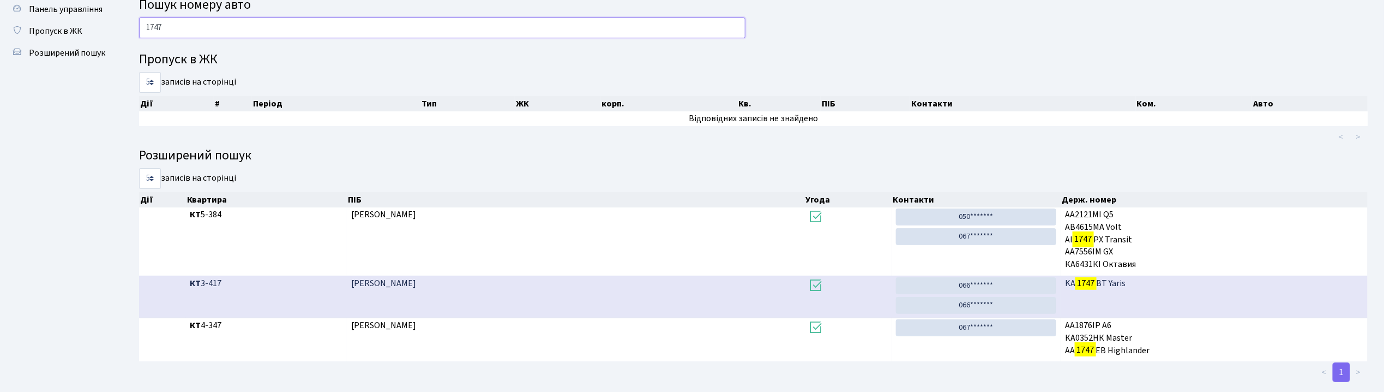
scroll to position [57, 0]
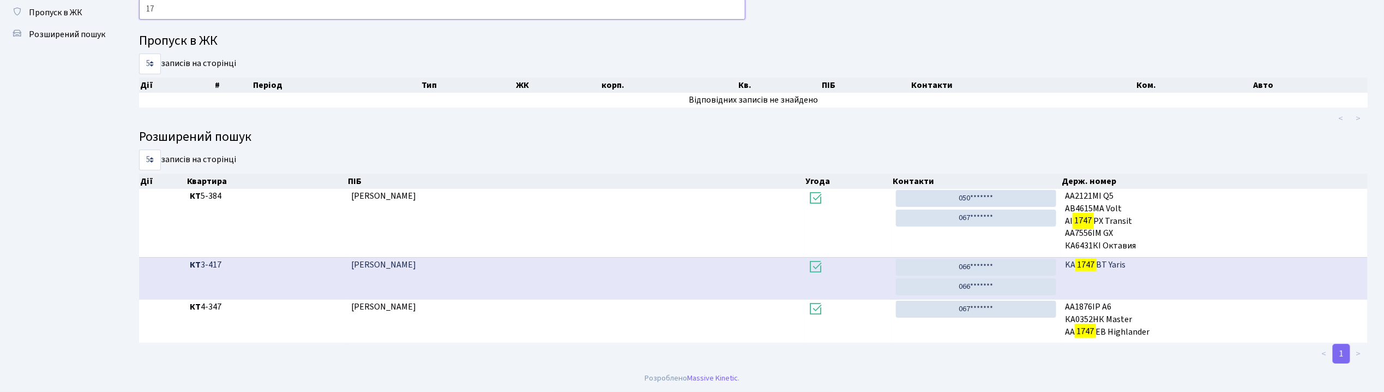
type input "1"
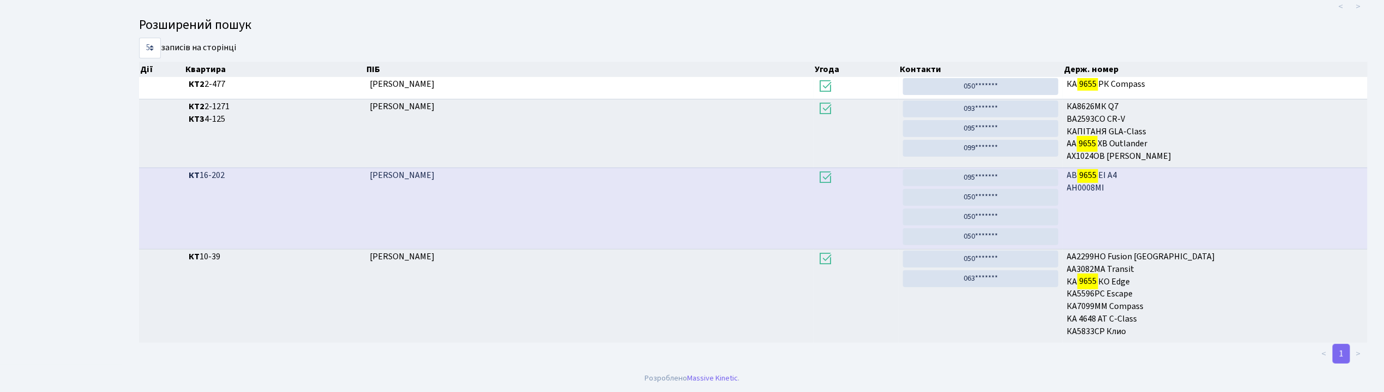
scroll to position [59, 0]
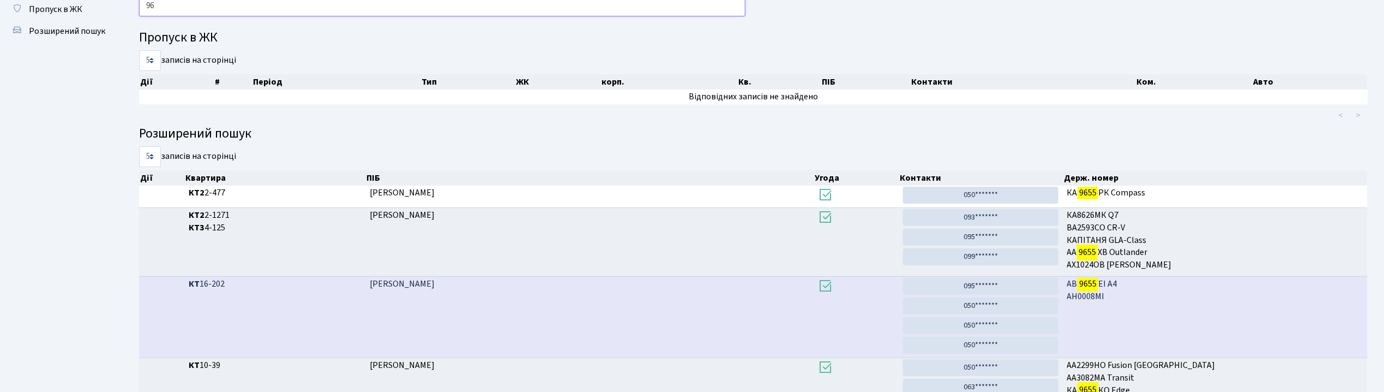
type input "9"
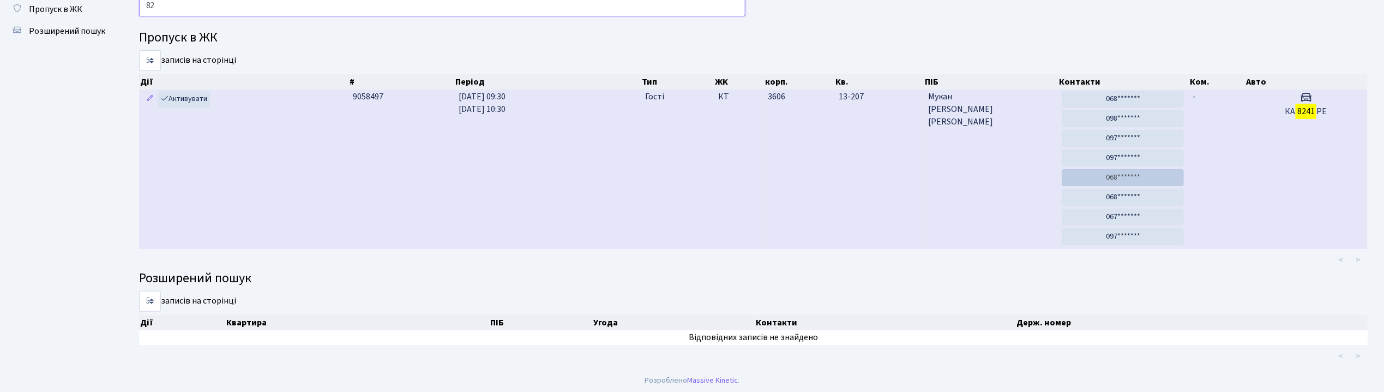
type input "8"
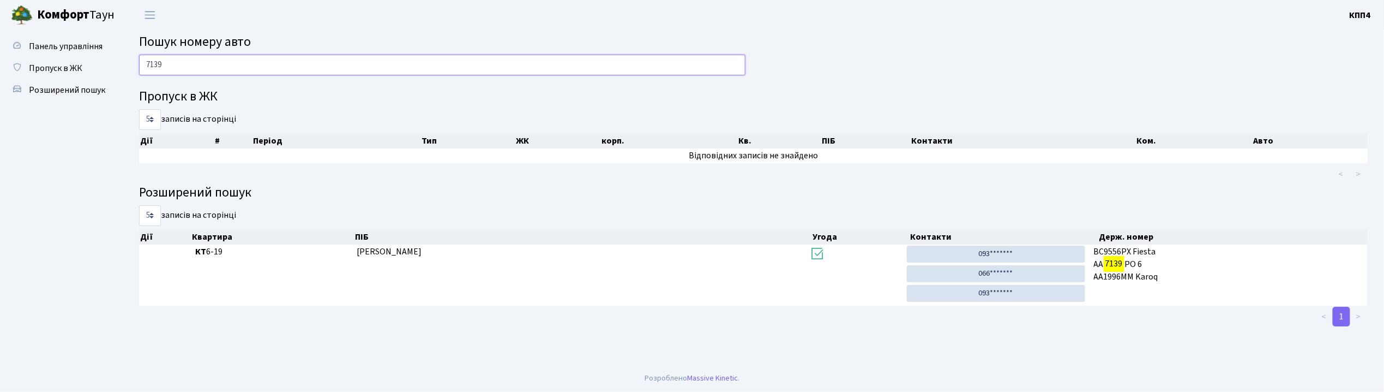
scroll to position [0, 0]
type input "7"
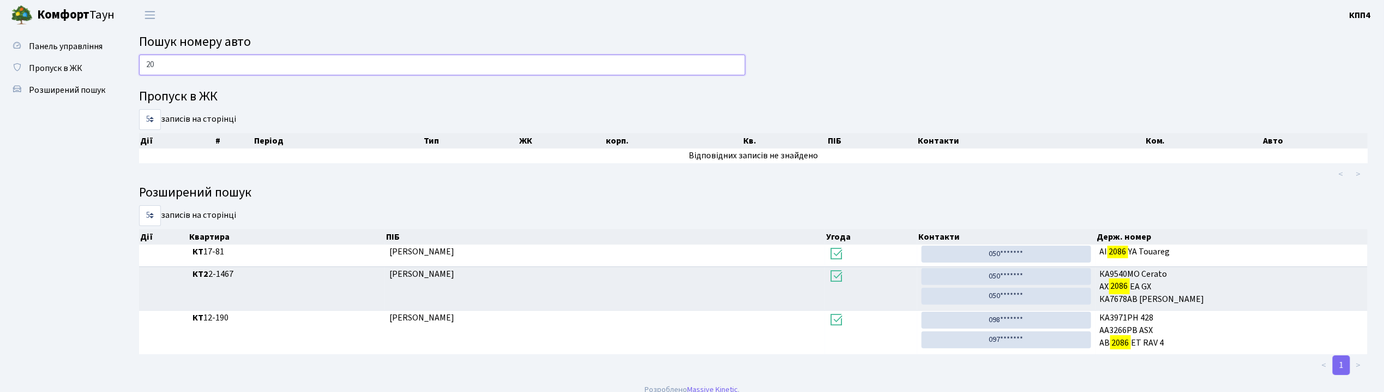
type input "2"
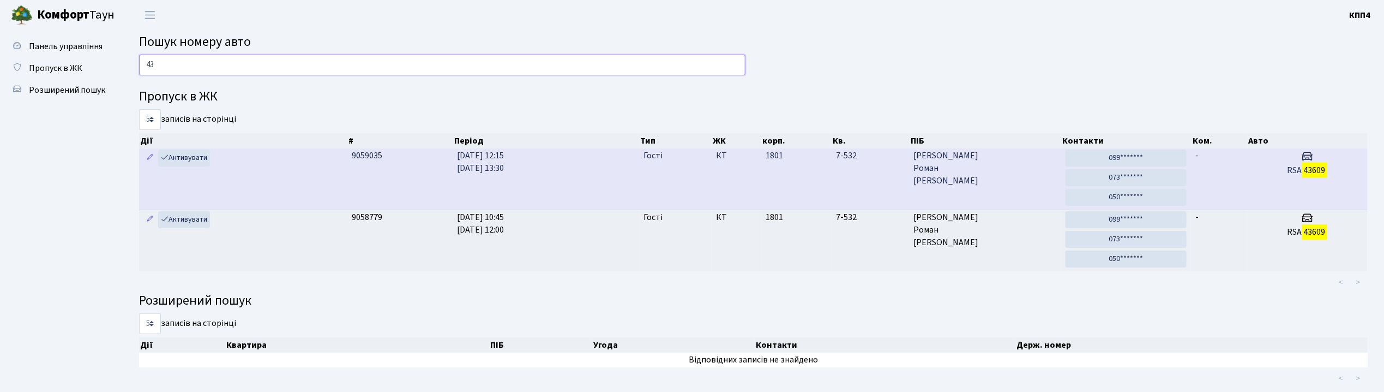
type input "4"
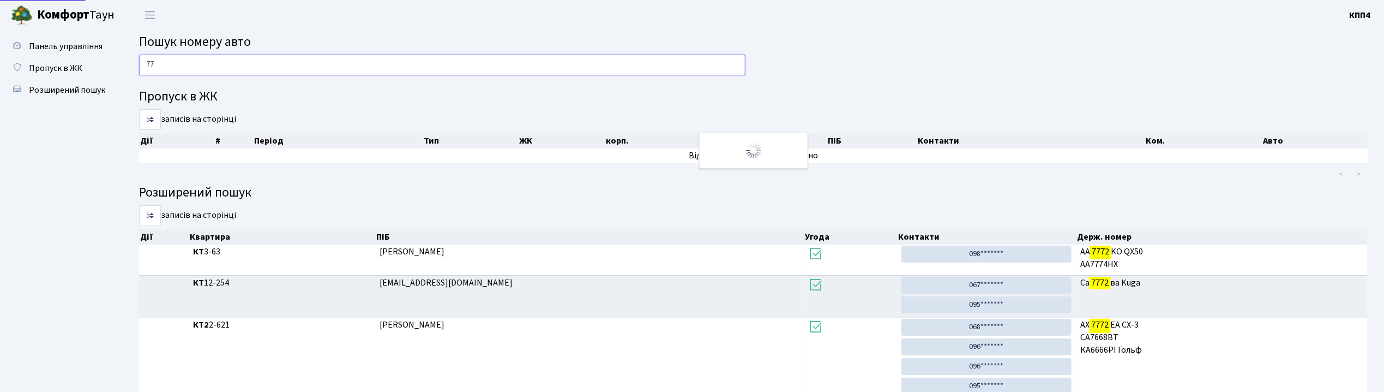
type input "7"
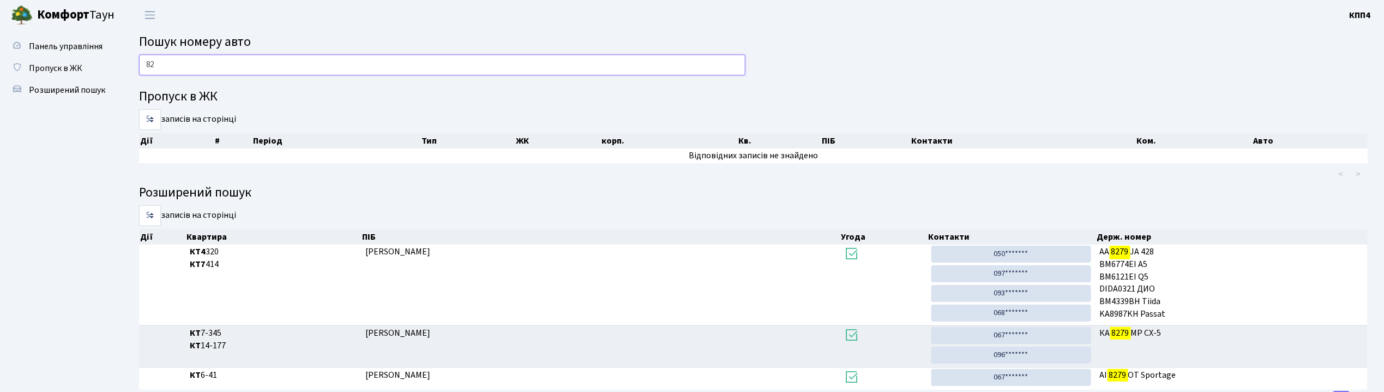
type input "8"
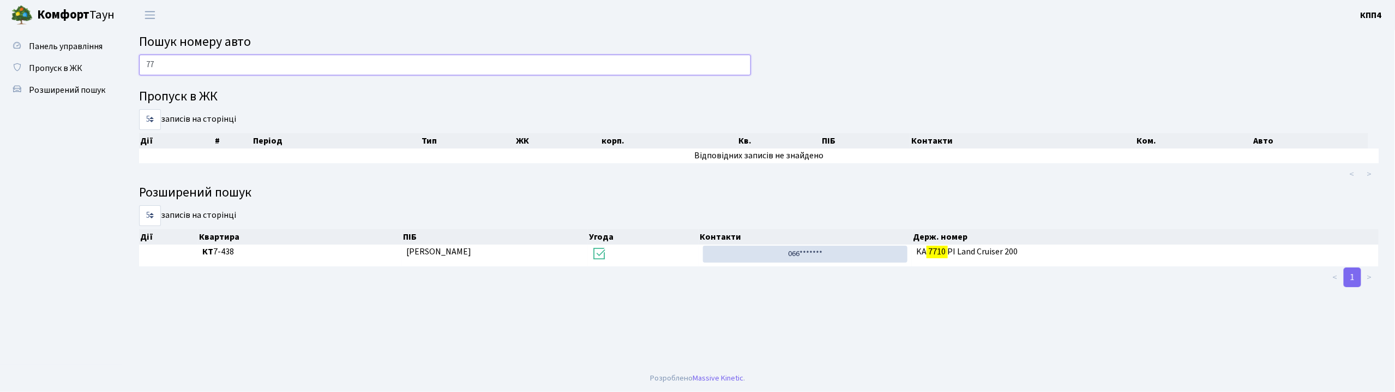
type input "7"
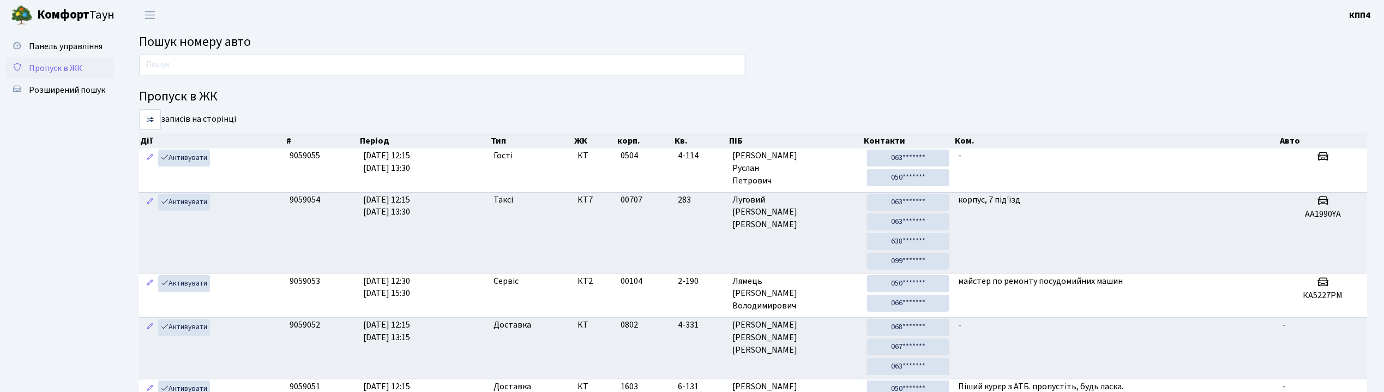
click at [48, 64] on span "Пропуск в ЖК" at bounding box center [55, 68] width 53 height 12
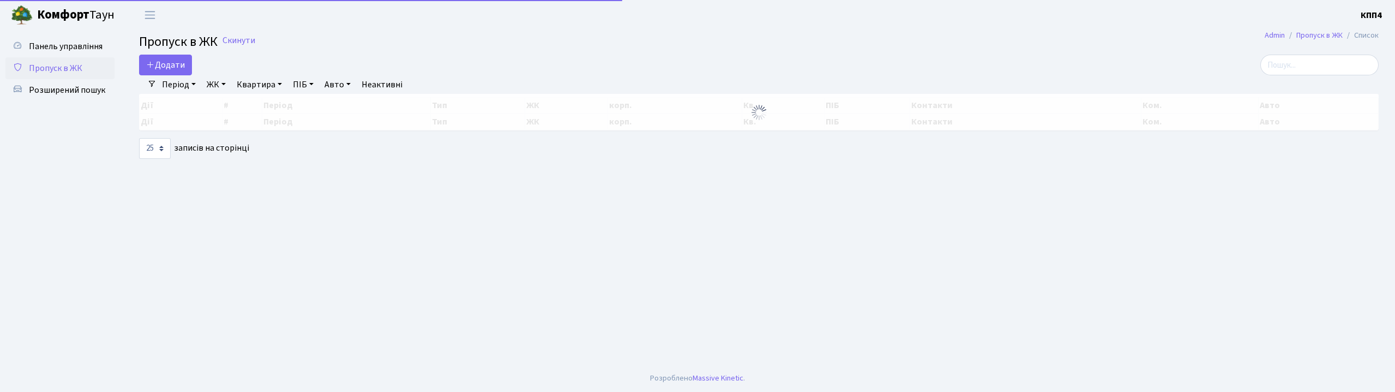
select select "25"
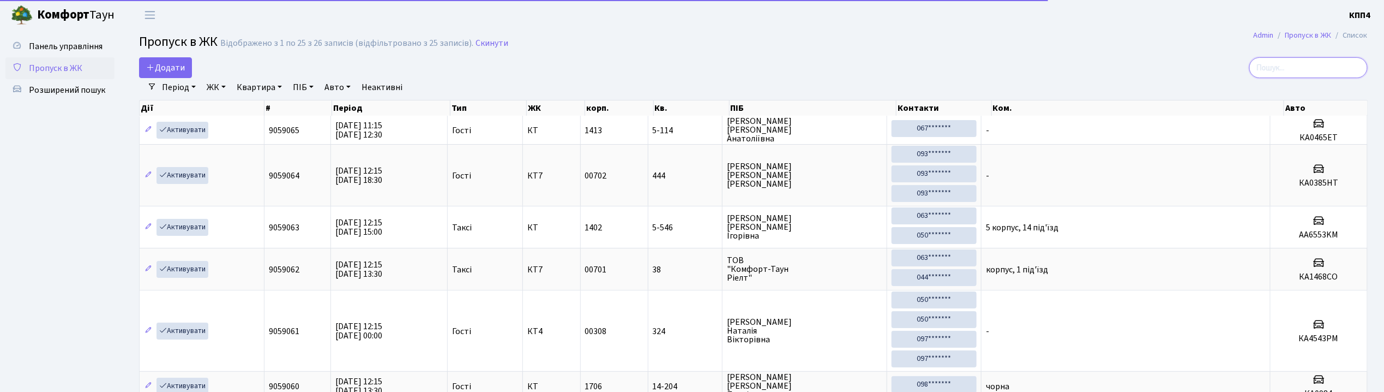
click at [1331, 67] on input "search" at bounding box center [1308, 67] width 118 height 21
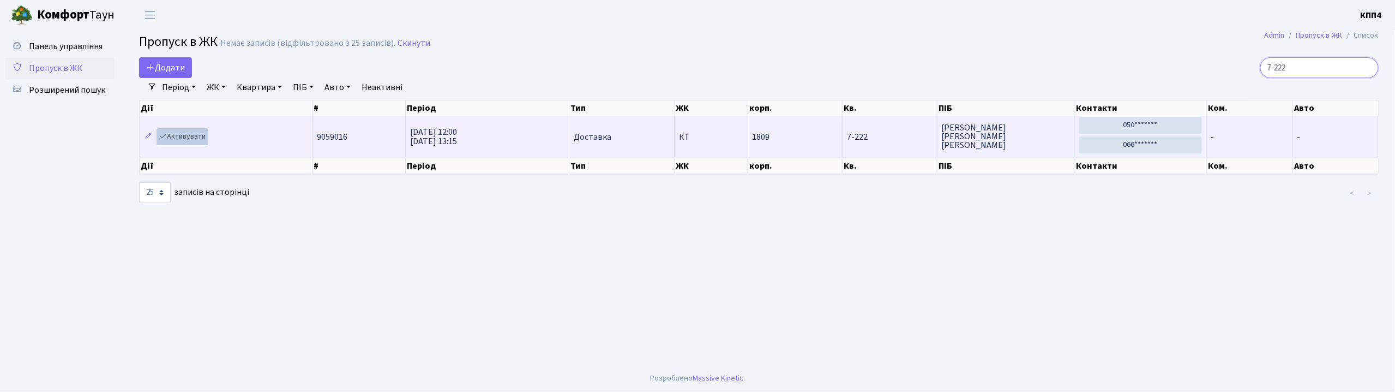
type input "7-222"
click at [189, 135] on link "Активувати" at bounding box center [183, 136] width 52 height 17
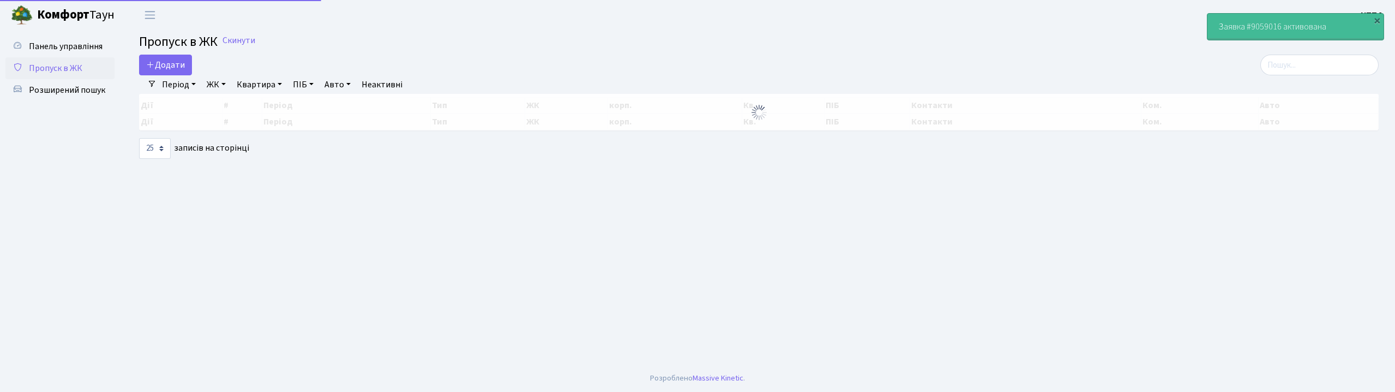
select select "25"
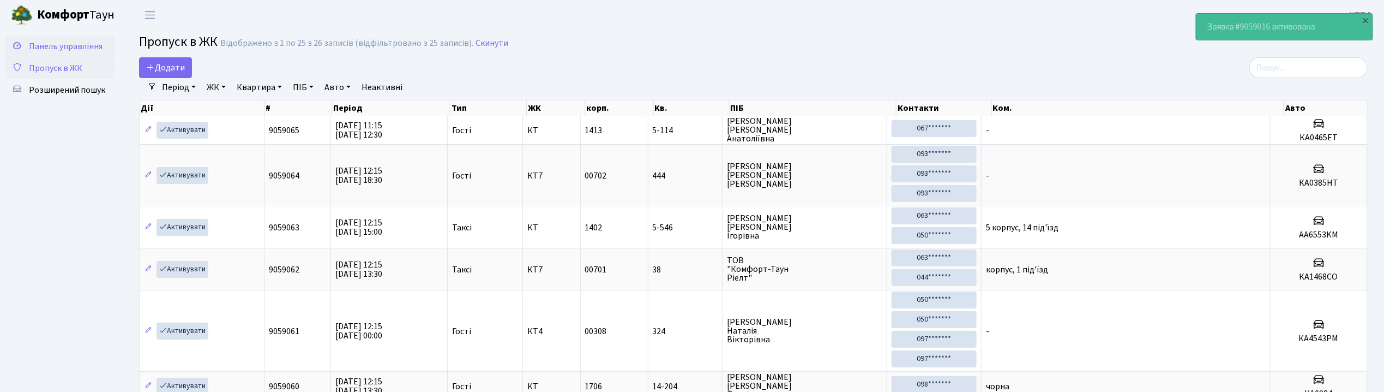
click at [92, 46] on span "Панель управління" at bounding box center [66, 46] width 74 height 12
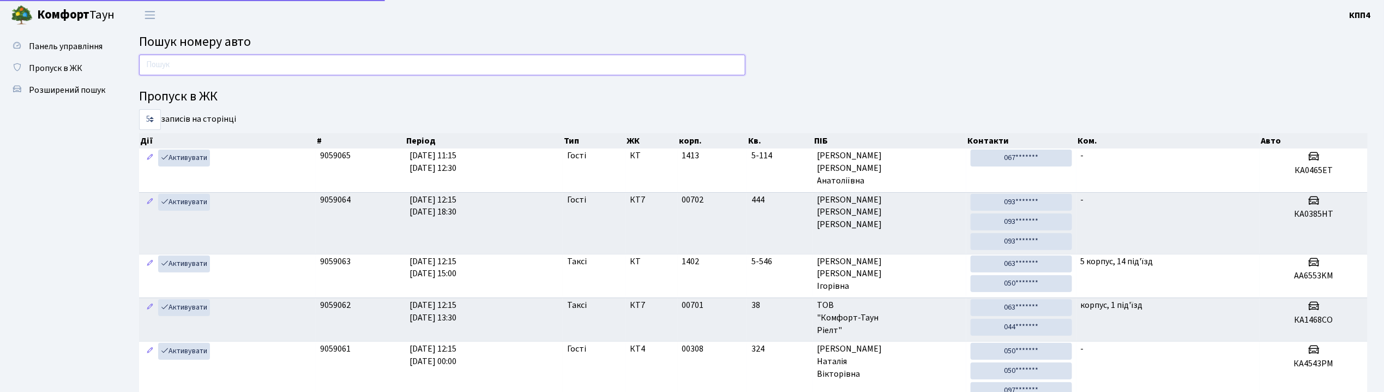
drag, startPoint x: 0, startPoint y: 0, endPoint x: 184, endPoint y: 61, distance: 193.7
click at [184, 61] on input "text" at bounding box center [442, 65] width 606 height 21
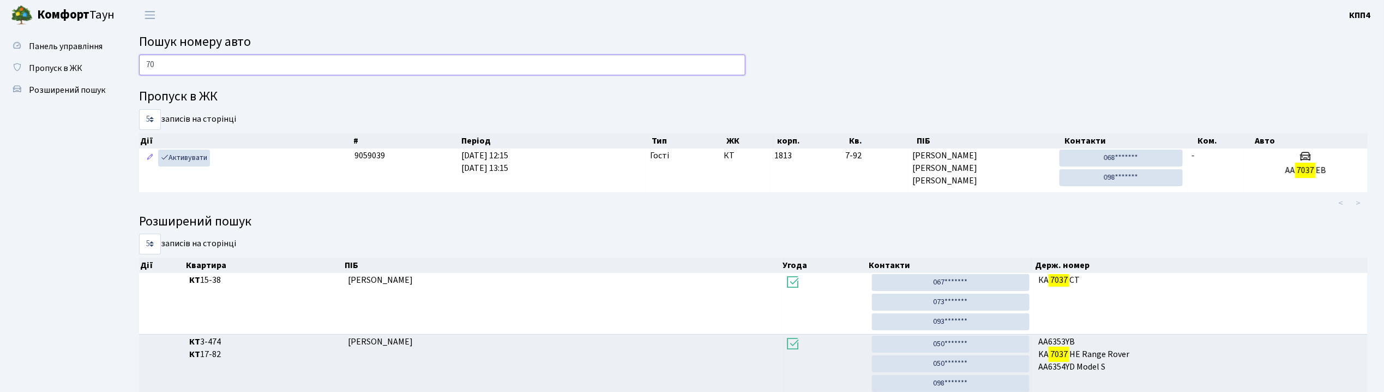
type input "7"
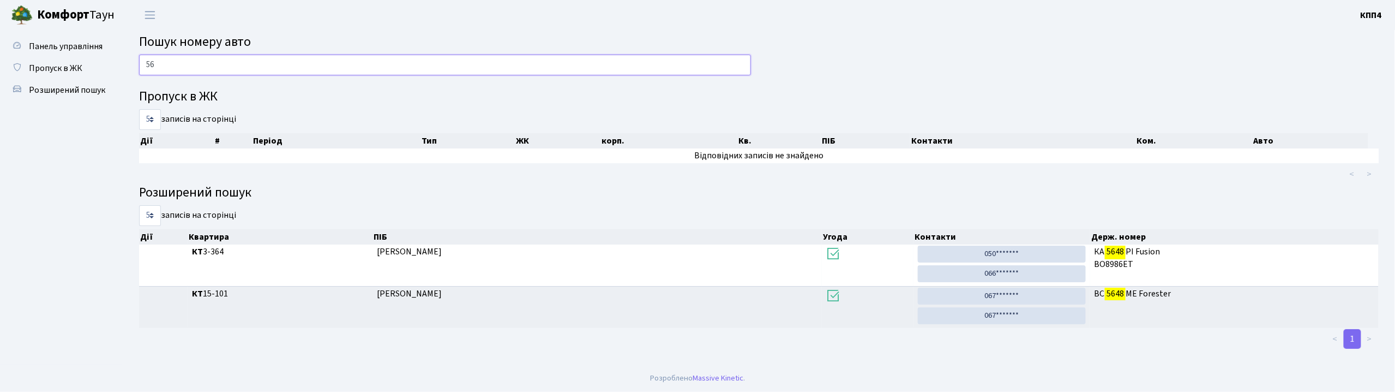
type input "5"
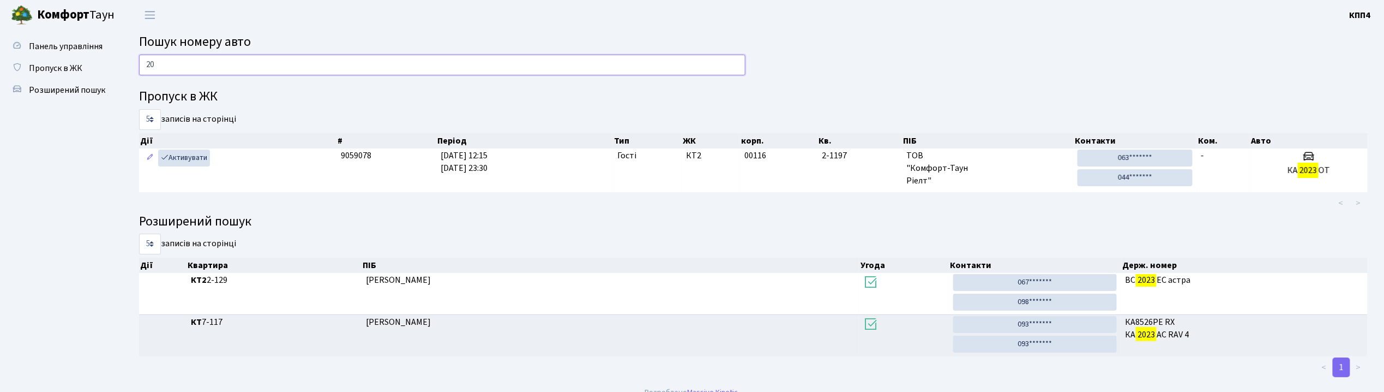
type input "2"
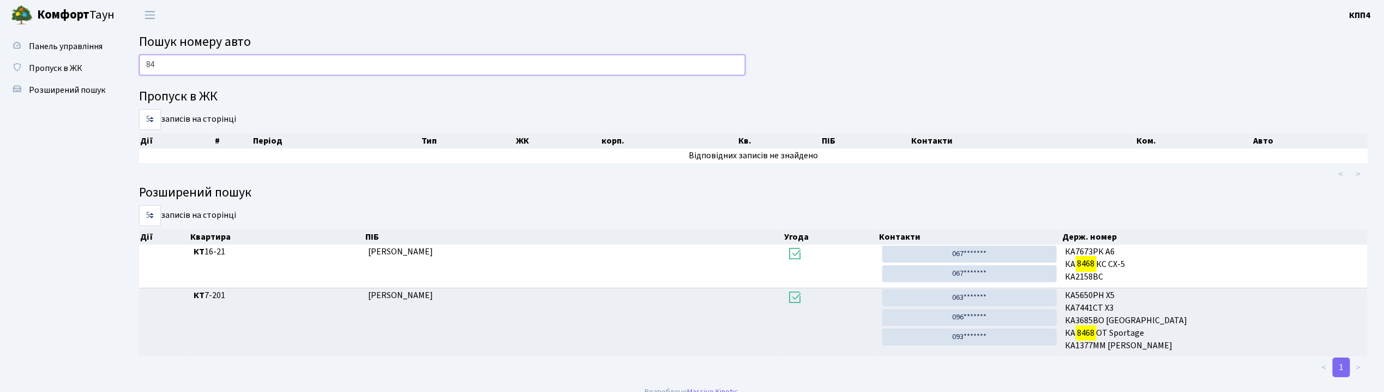
type input "8"
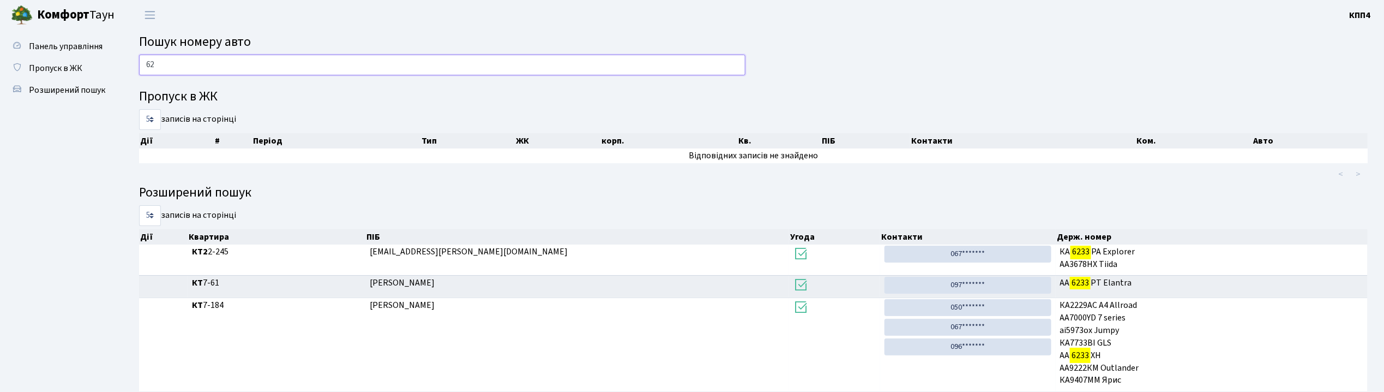
type input "6"
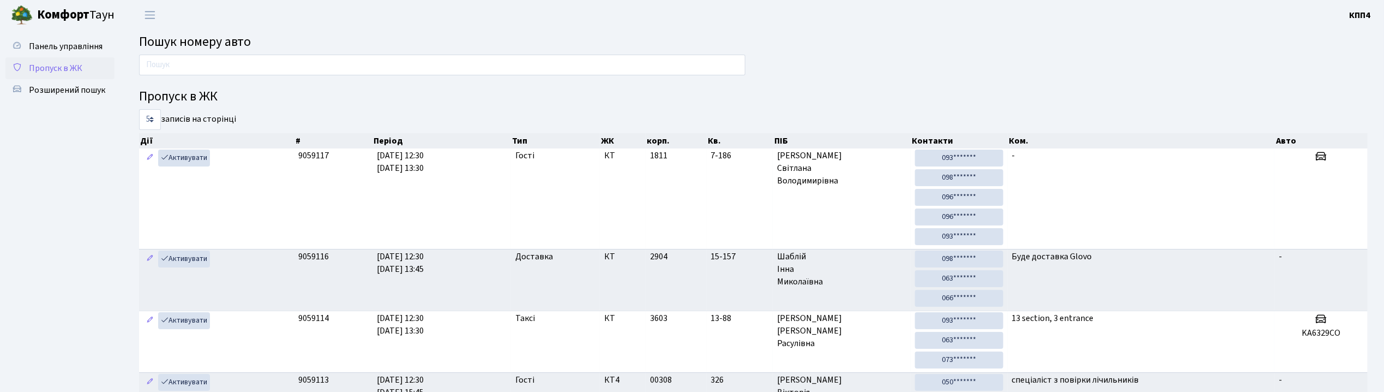
click at [50, 71] on span "Пропуск в ЖК" at bounding box center [55, 68] width 53 height 12
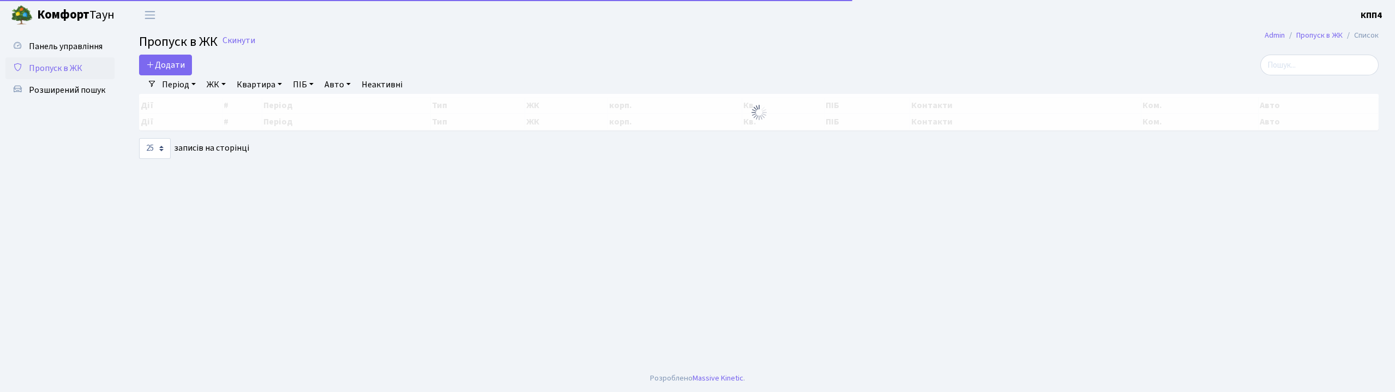
select select "25"
click at [169, 67] on span "Додати" at bounding box center [165, 65] width 39 height 12
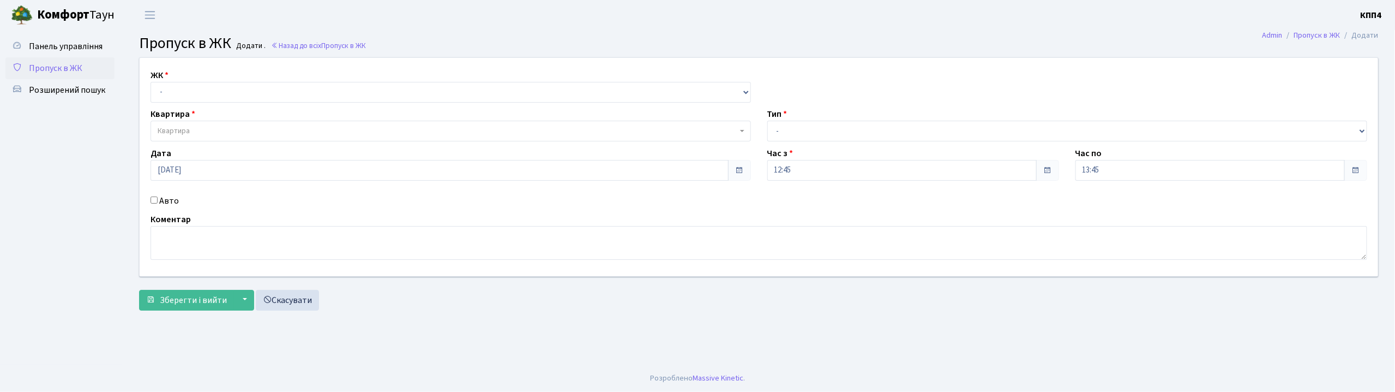
click at [155, 197] on input "Авто" at bounding box center [154, 199] width 7 height 7
checkbox input "true"
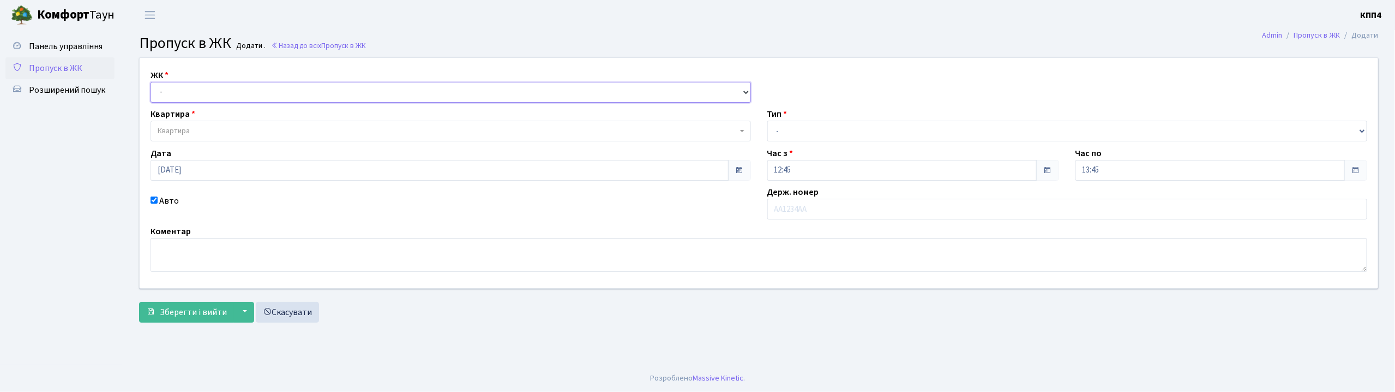
click at [175, 98] on select "- КТ, вул. Регенераторна, 4 КТ2, просп. [STREET_ADDRESS] [STREET_ADDRESS] [PERS…" at bounding box center [451, 92] width 600 height 21
select select "271"
click at [151, 82] on select "- КТ, вул. Регенераторна, 4 КТ2, просп. [STREET_ADDRESS] [STREET_ADDRESS] [PERS…" at bounding box center [451, 92] width 600 height 21
select select
click at [177, 132] on span "Квартира" at bounding box center [174, 130] width 32 height 11
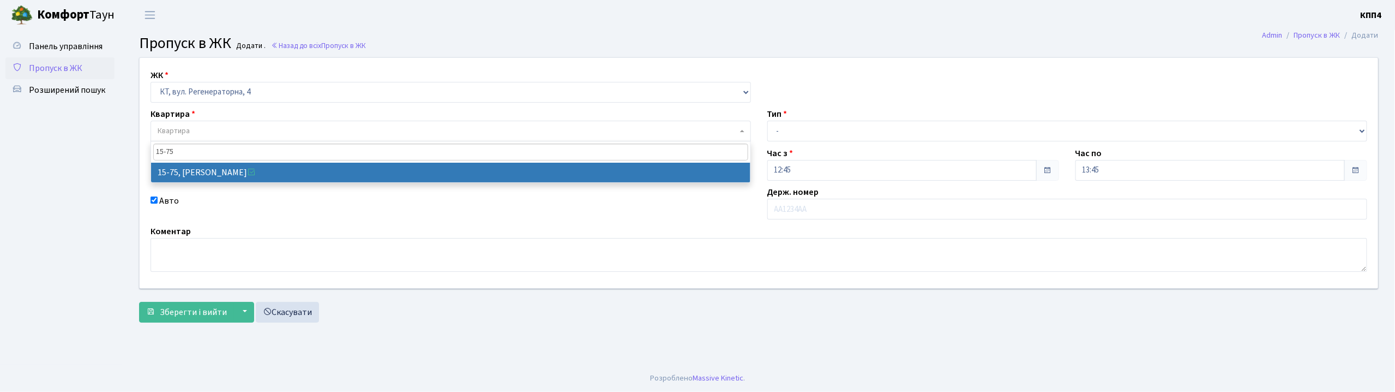
type input "15-75"
select select "8850"
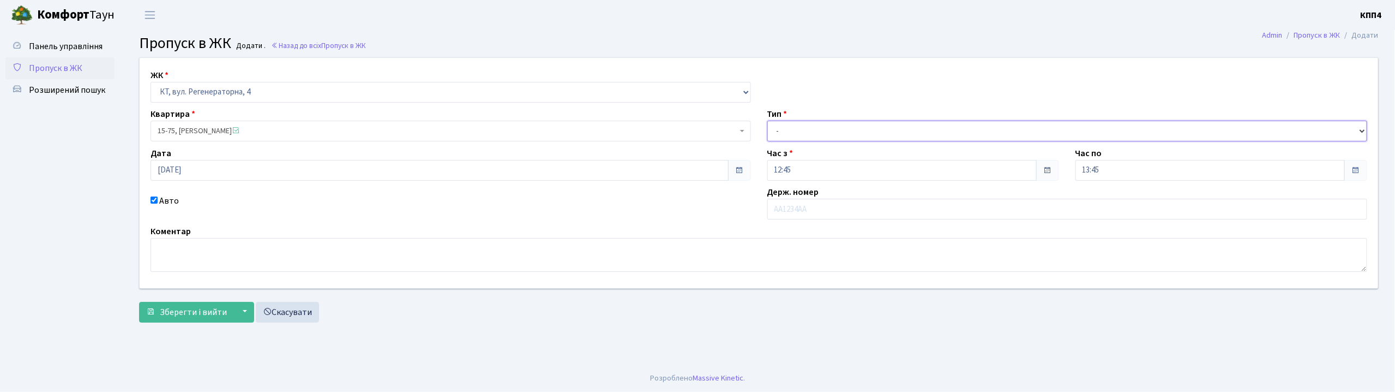
click at [828, 136] on select "- Доставка Таксі Гості Сервіс" at bounding box center [1067, 131] width 600 height 21
select select "3"
click at [767, 121] on select "- Доставка Таксі Гості Сервіс" at bounding box center [1067, 131] width 600 height 21
click at [192, 313] on span "Зберегти і вийти" at bounding box center [193, 312] width 67 height 12
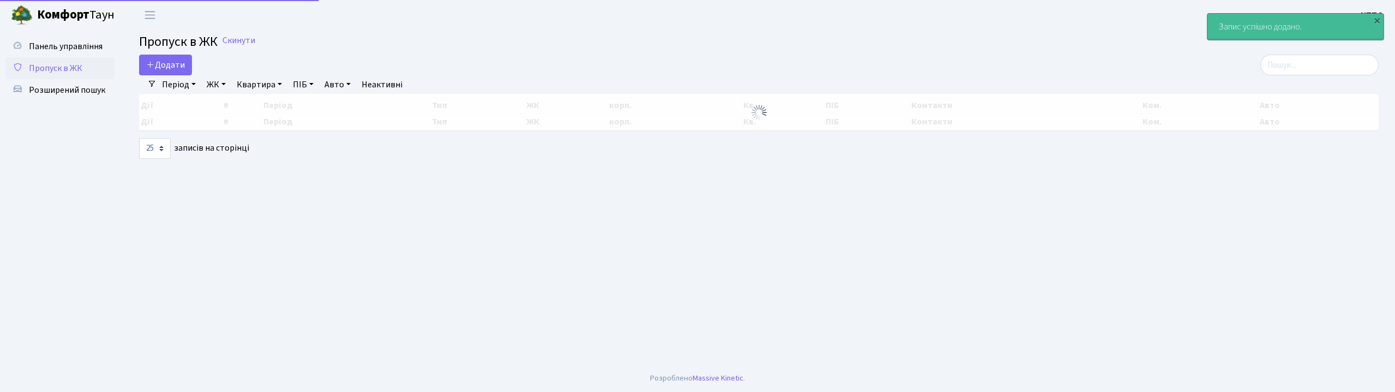
select select "25"
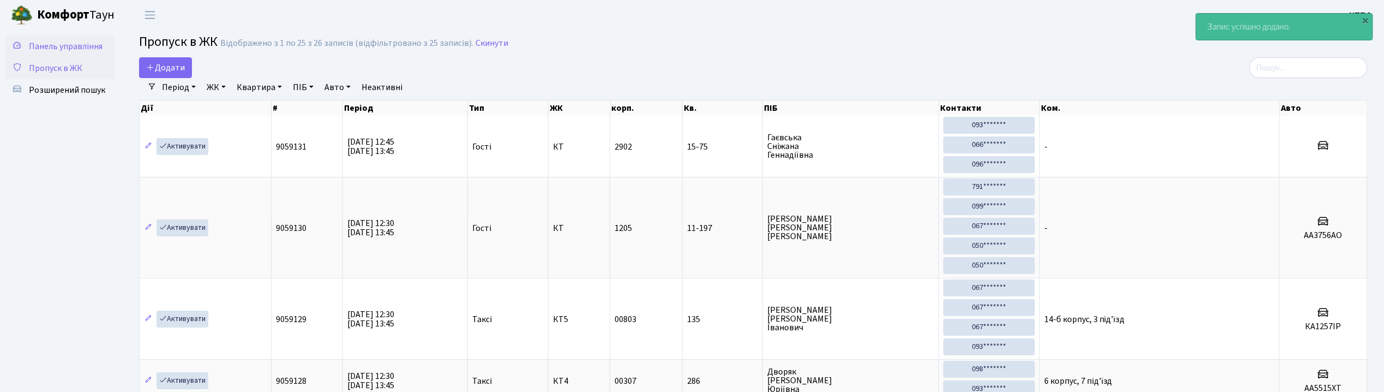
click at [86, 45] on span "Панель управління" at bounding box center [66, 46] width 74 height 12
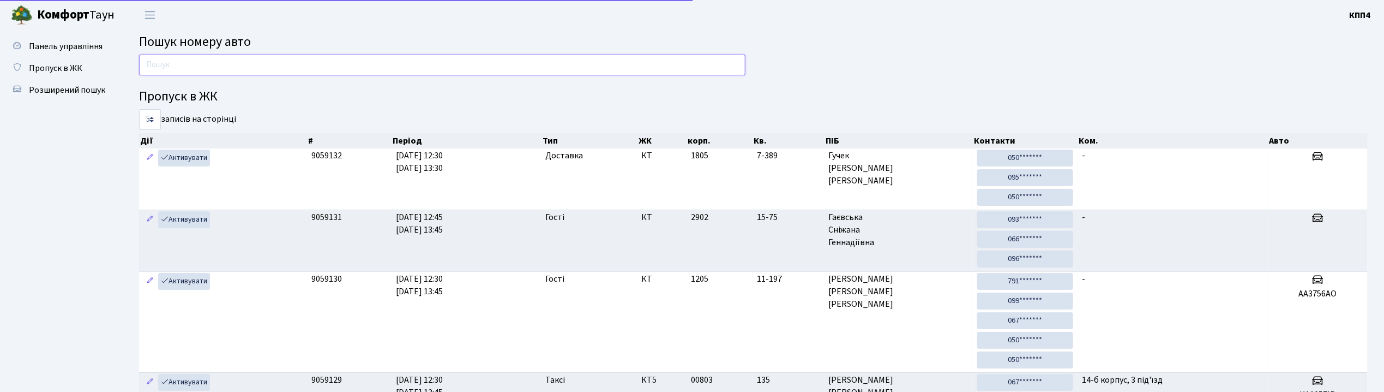
click at [169, 61] on input "text" at bounding box center [442, 65] width 606 height 21
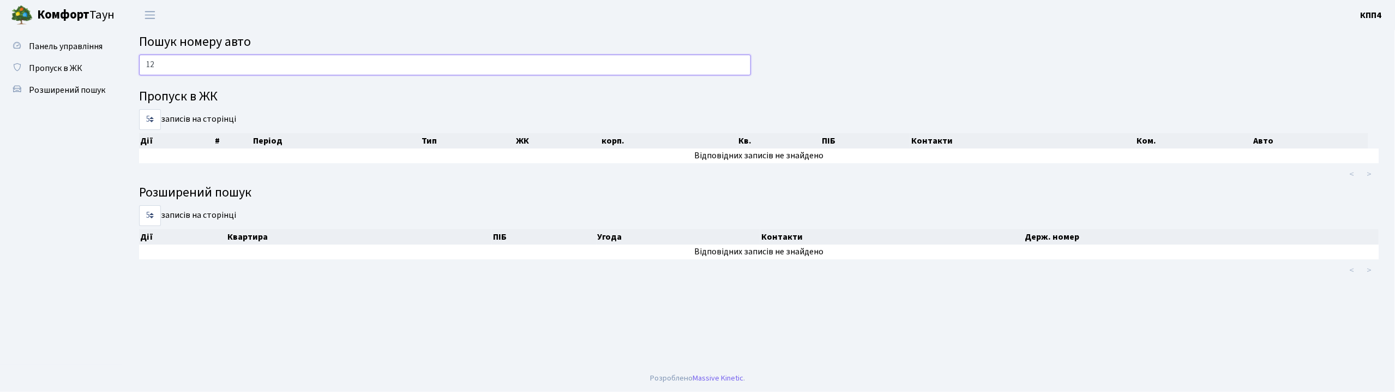
type input "1"
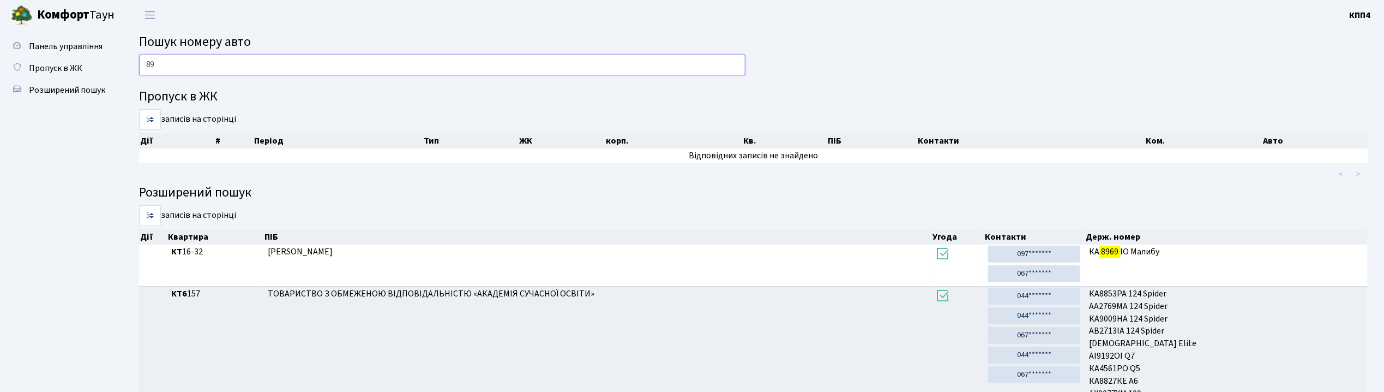
type input "8"
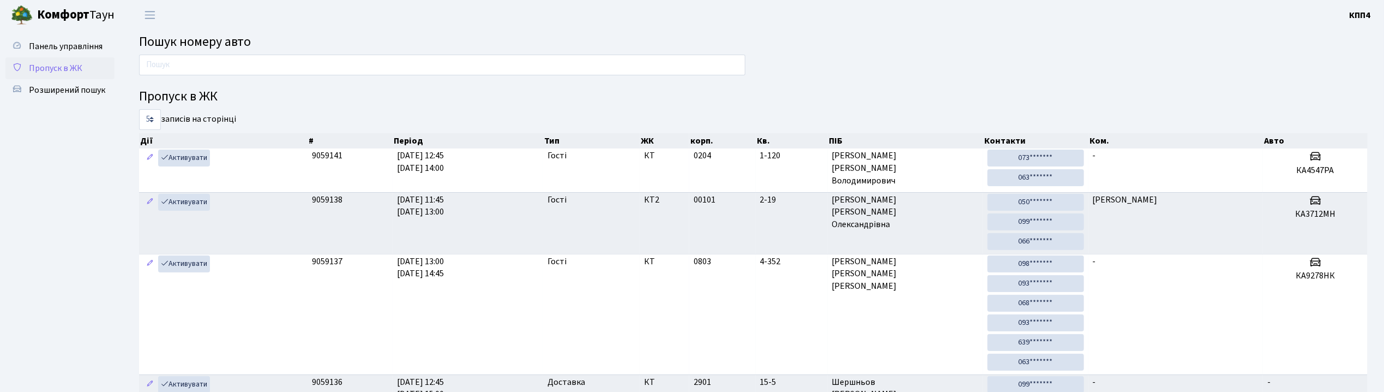
click at [57, 70] on span "Пропуск в ЖК" at bounding box center [55, 68] width 53 height 12
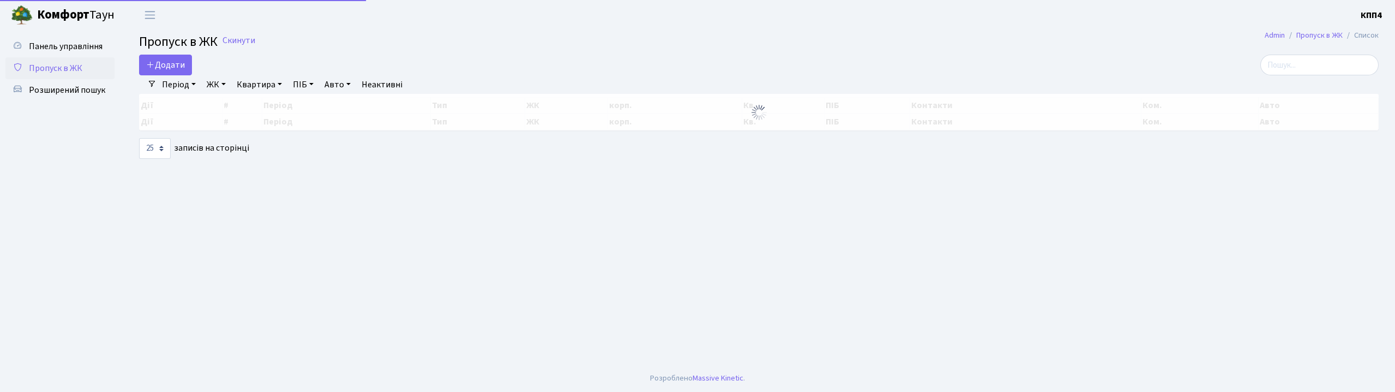
select select "25"
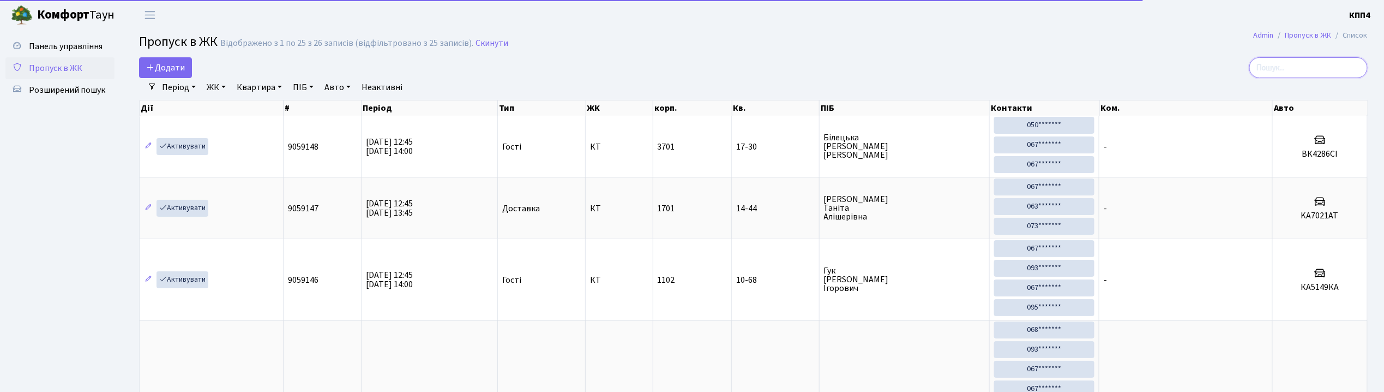
click at [1316, 57] on input "search" at bounding box center [1308, 67] width 118 height 21
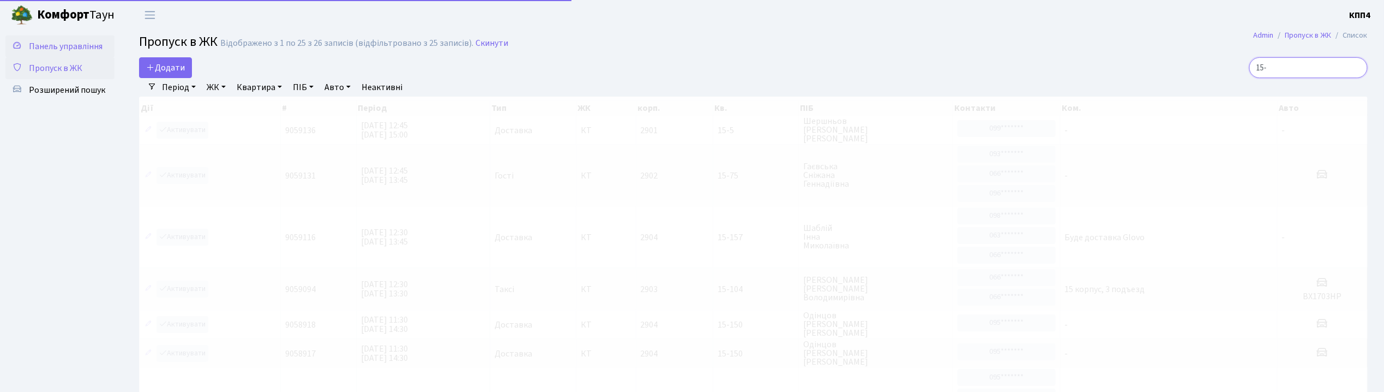
type input "15-"
click at [66, 50] on span "Панель управління" at bounding box center [66, 46] width 74 height 12
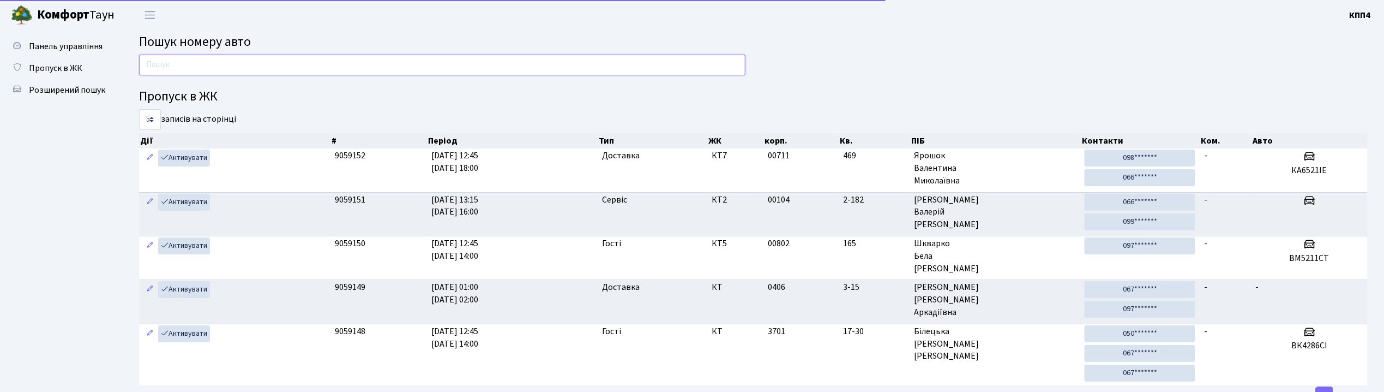
drag, startPoint x: 0, startPoint y: 0, endPoint x: 225, endPoint y: 70, distance: 235.4
click at [225, 70] on input "text" at bounding box center [442, 65] width 606 height 21
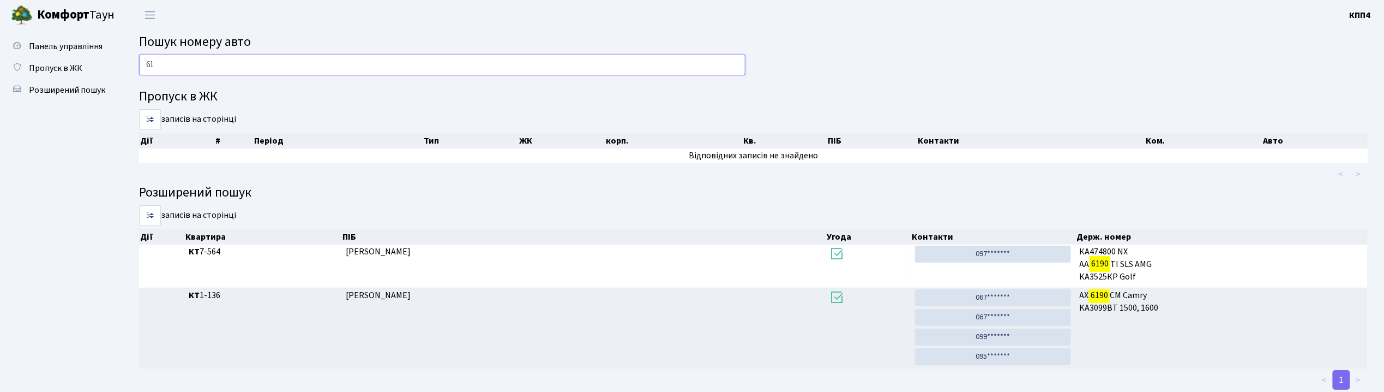
type input "6"
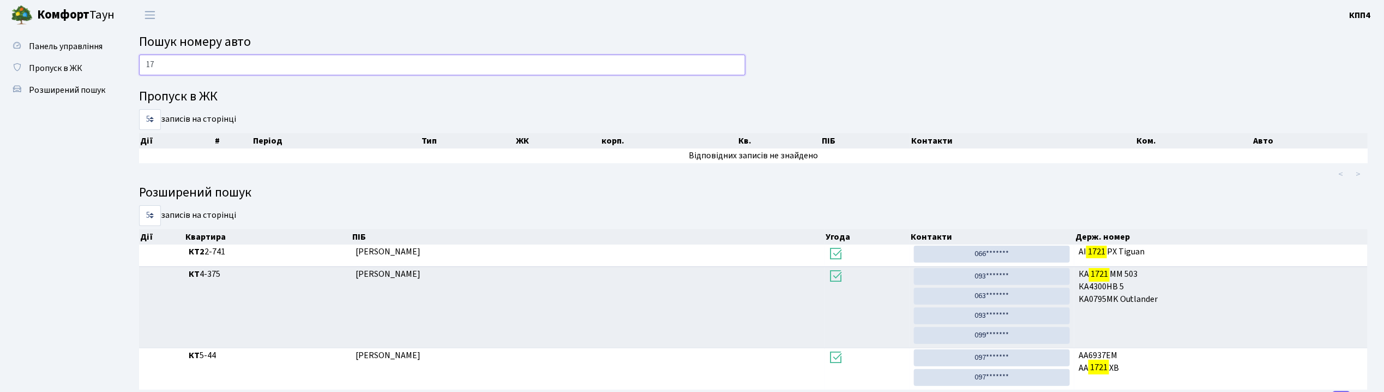
type input "1"
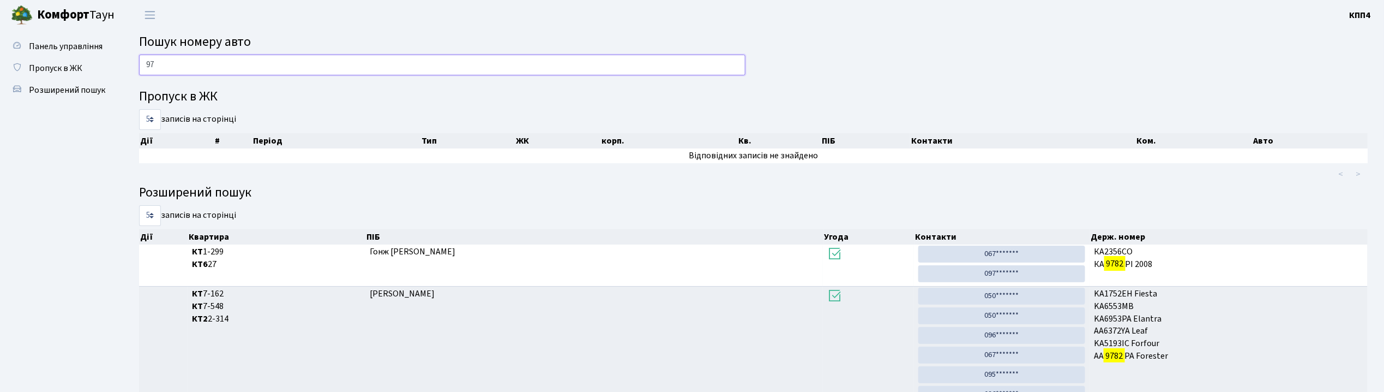
type input "9"
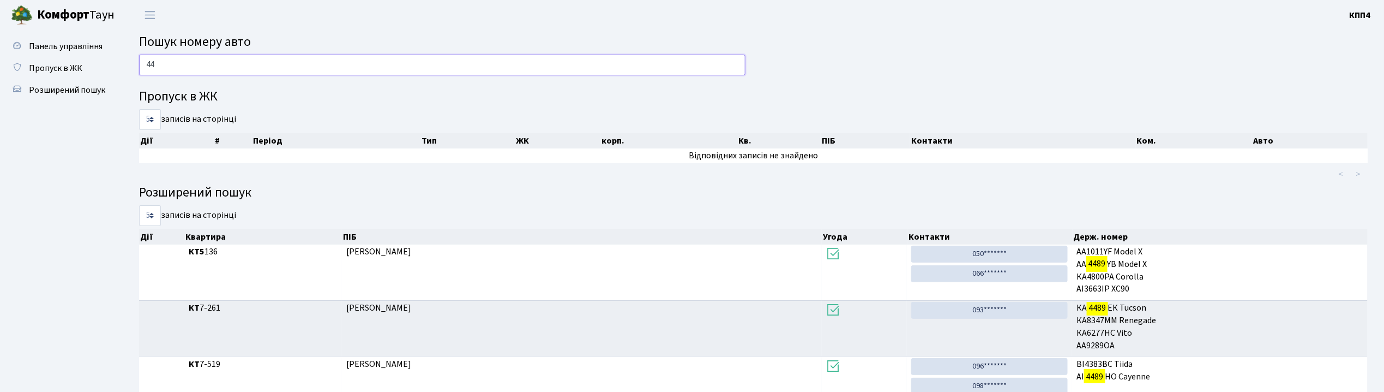
type input "4"
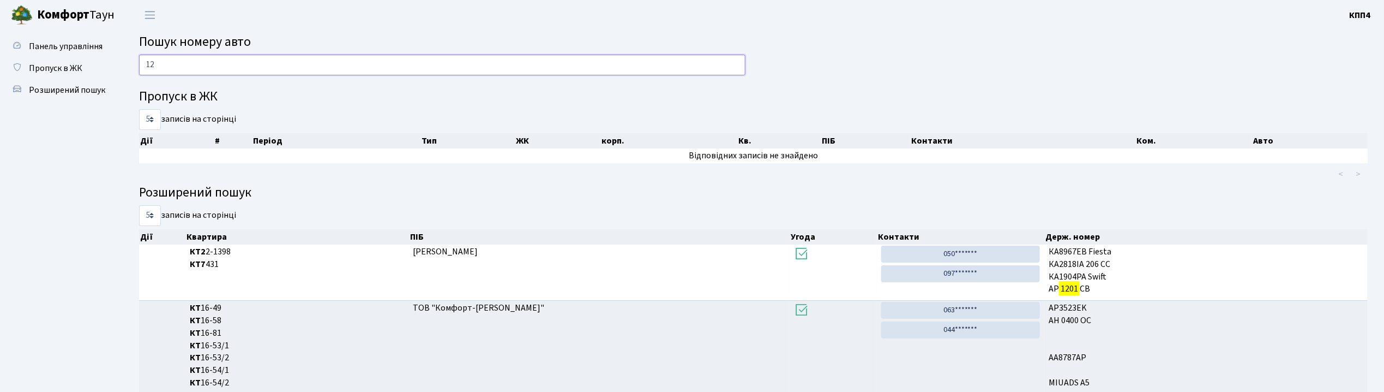
type input "1"
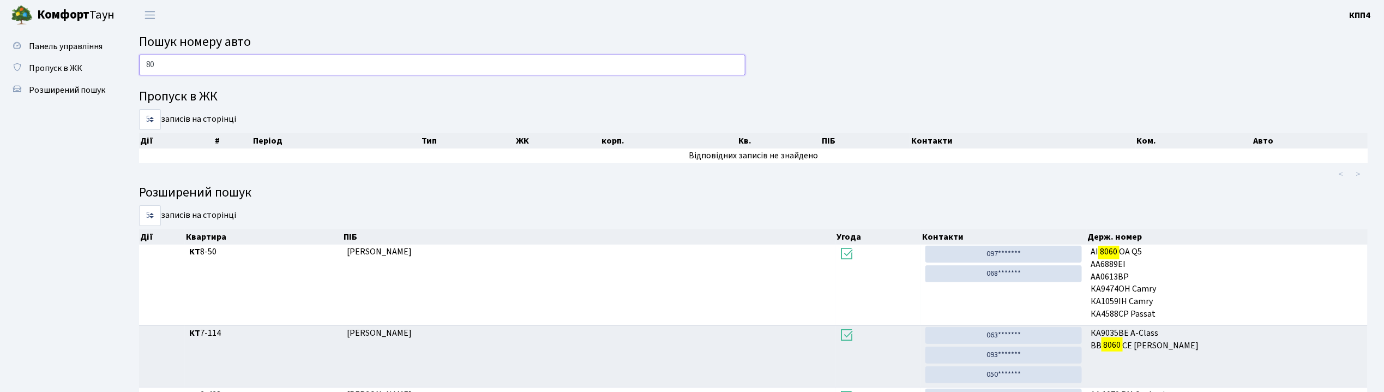
type input "8"
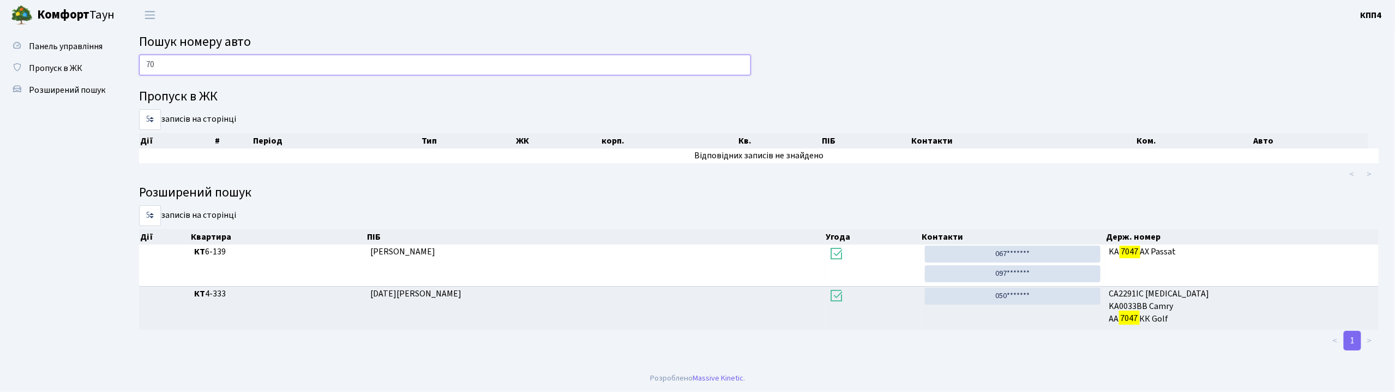
type input "7"
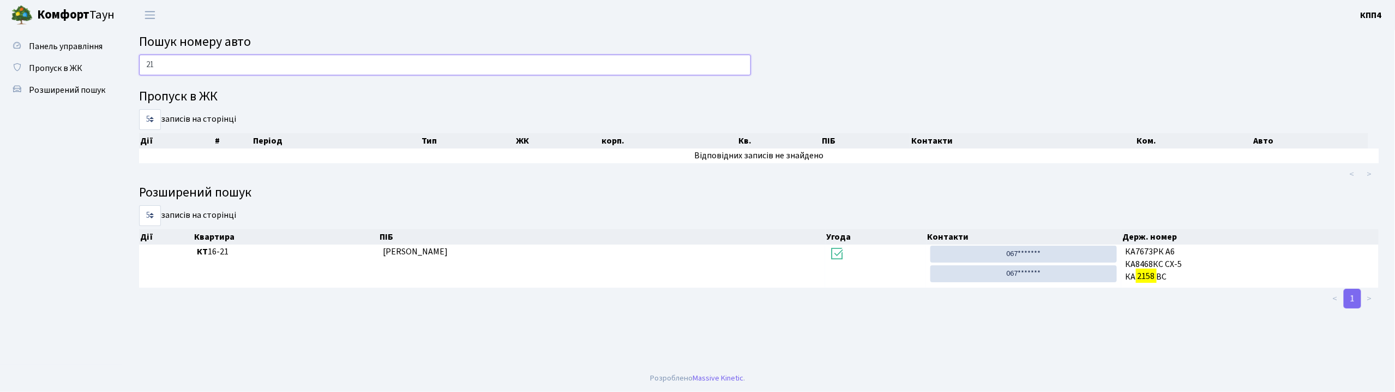
type input "2"
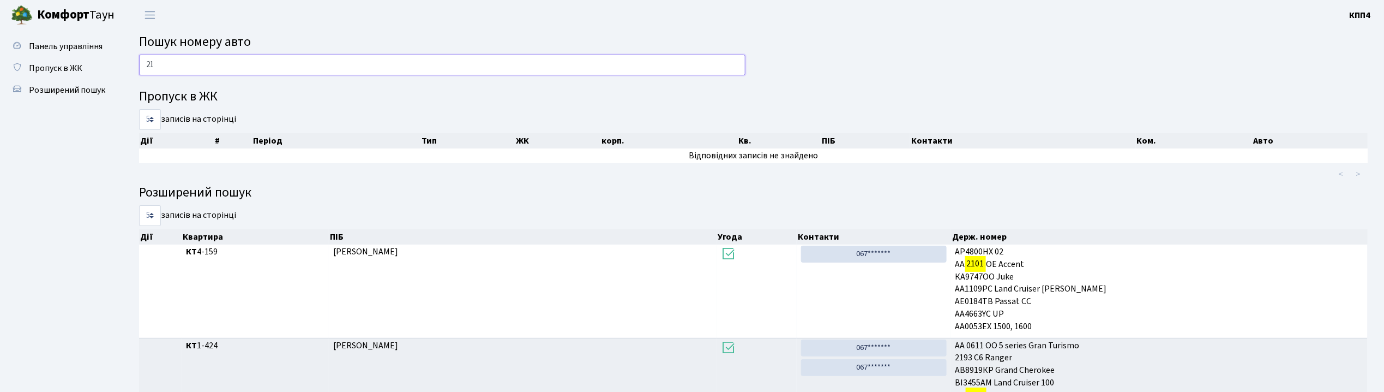
type input "2"
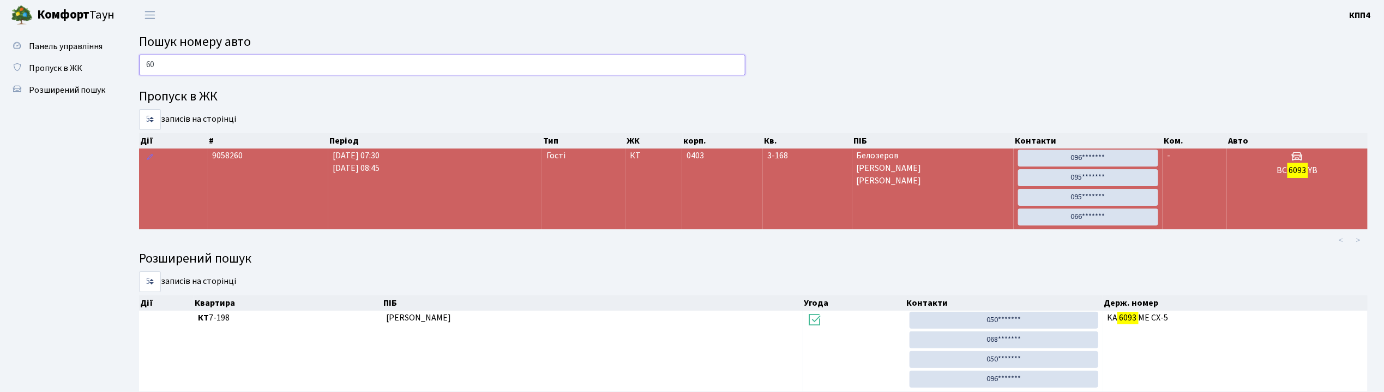
type input "6"
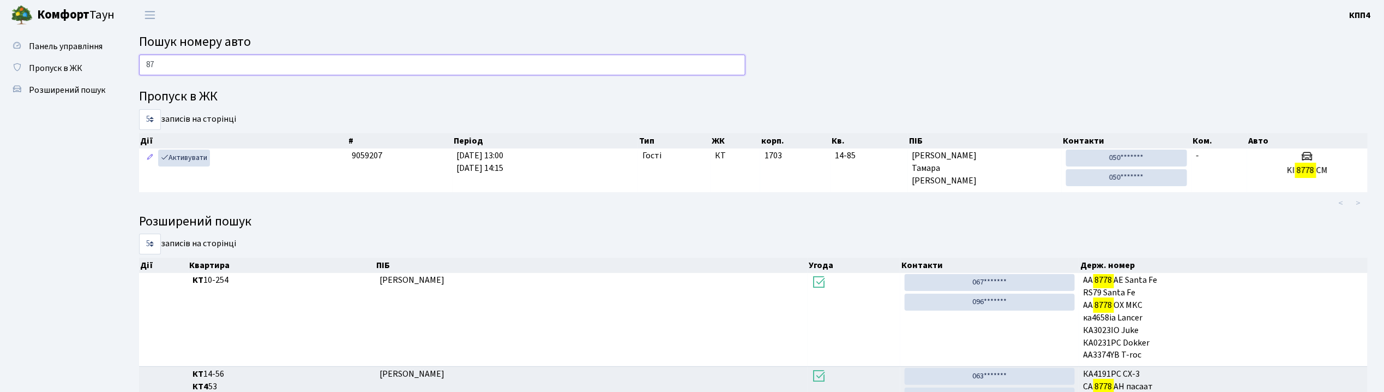
type input "8"
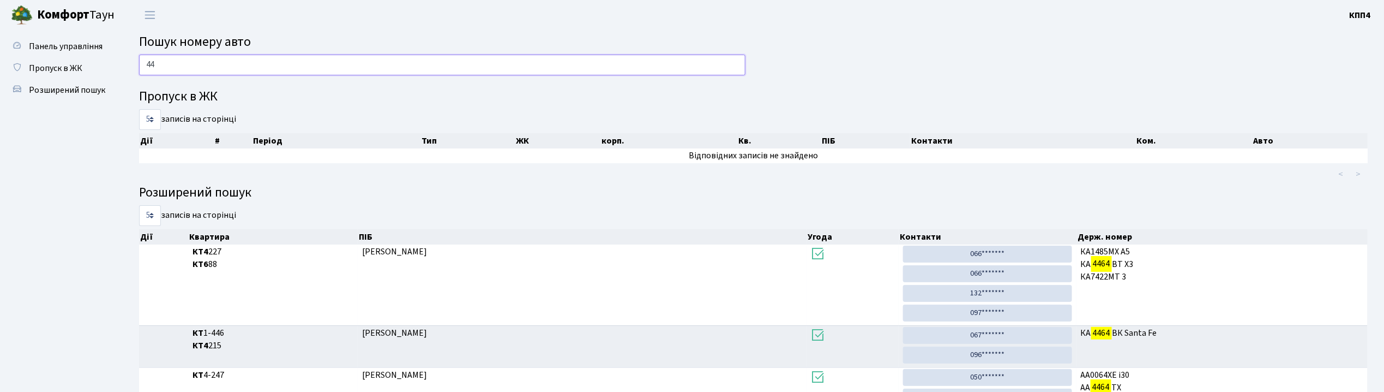
type input "4"
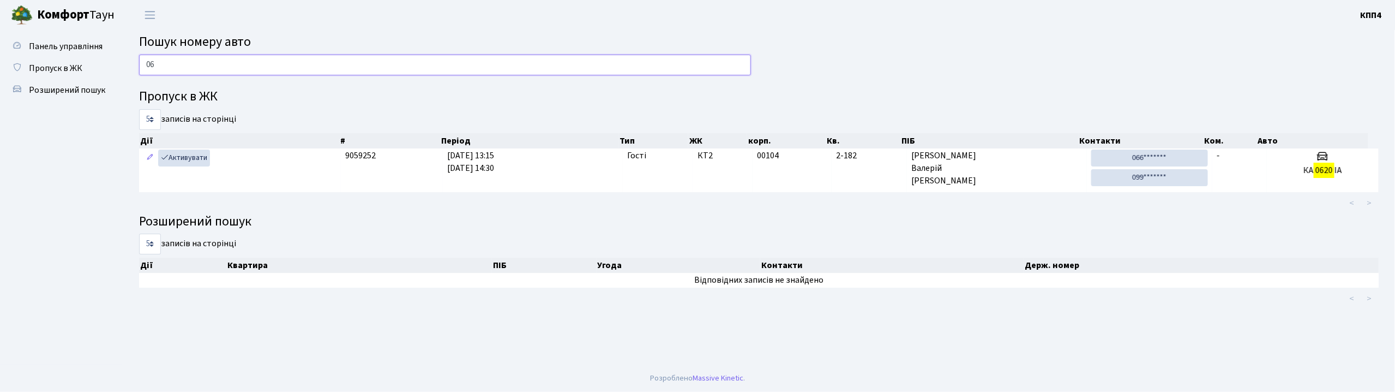
type input "0"
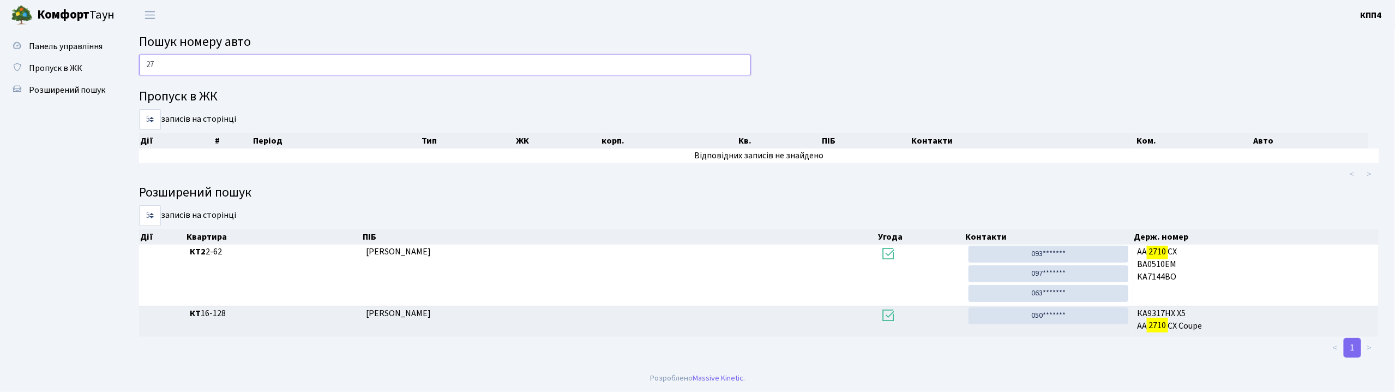
type input "2"
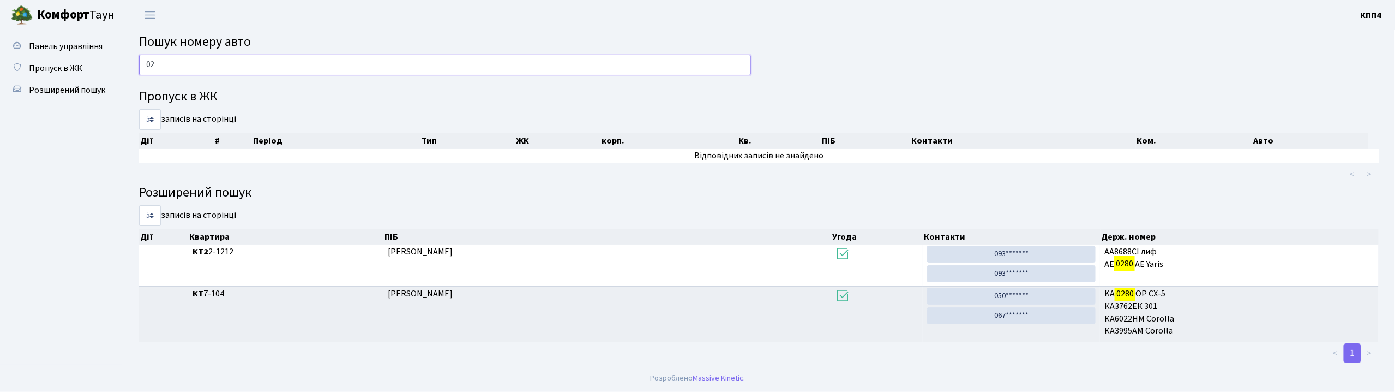
type input "0"
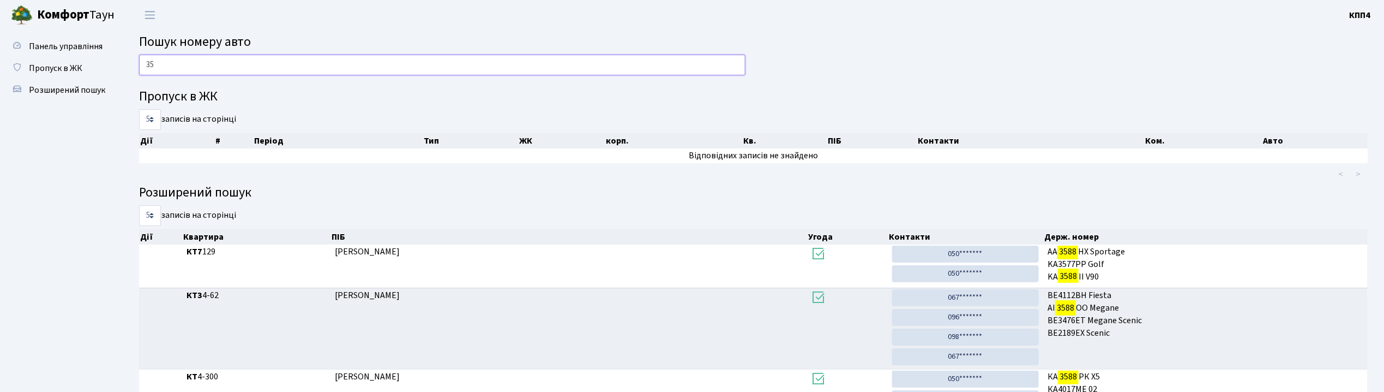
type input "3"
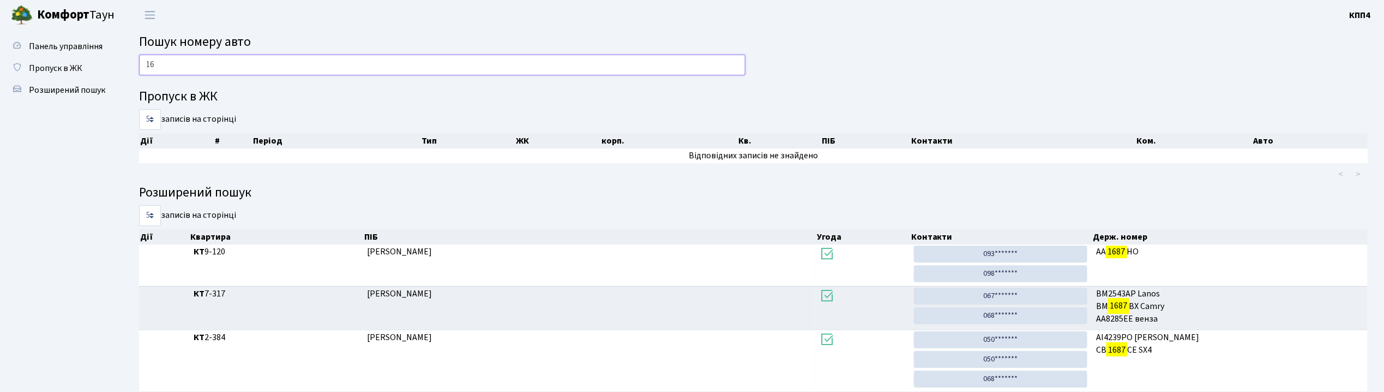
type input "1"
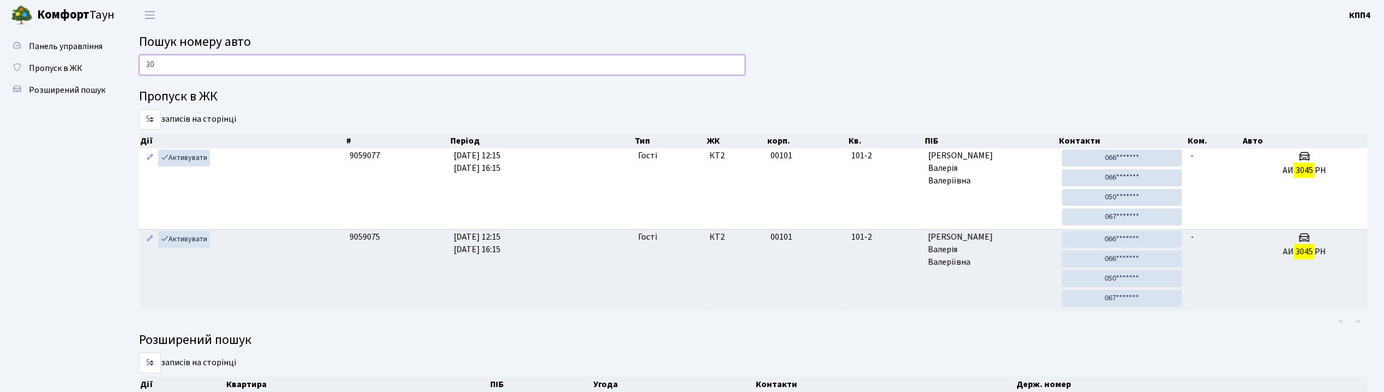
type input "3"
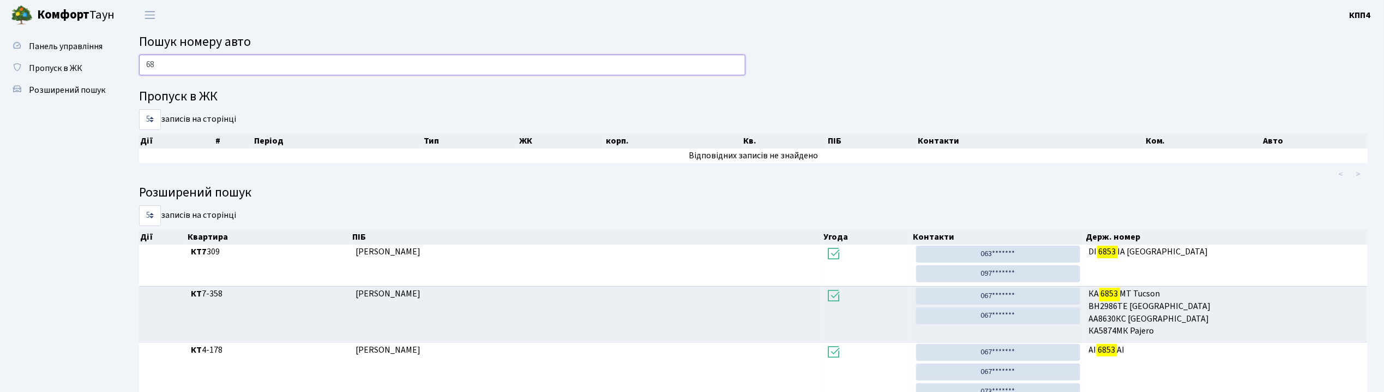
type input "6"
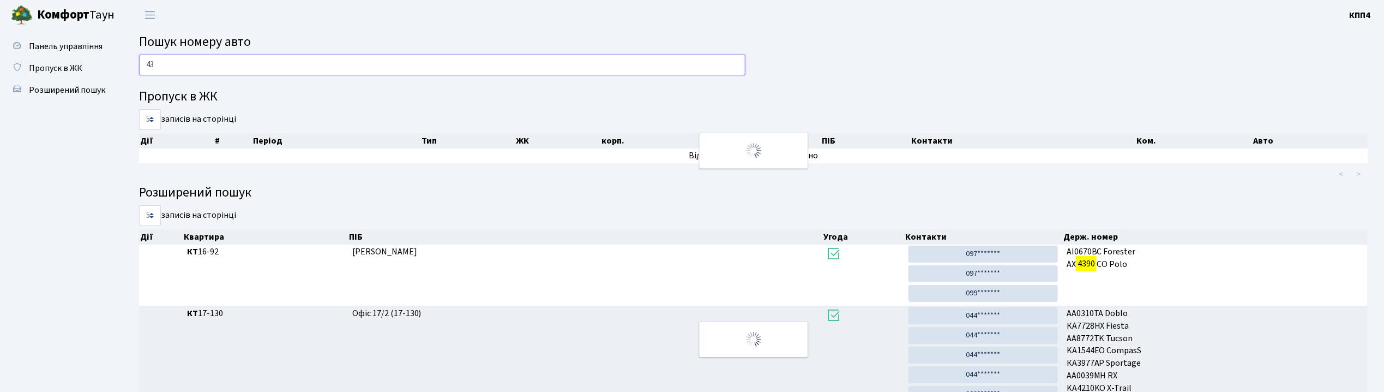
type input "4"
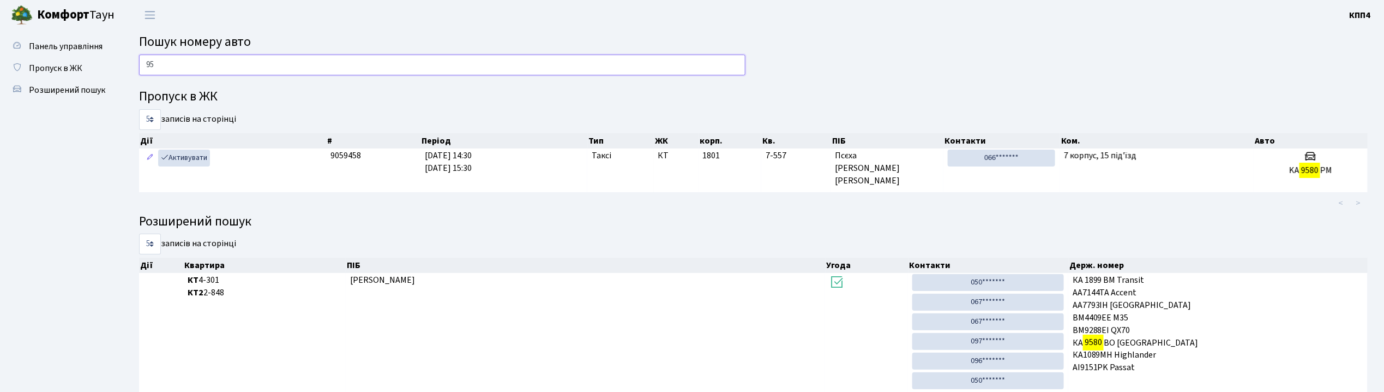
type input "9"
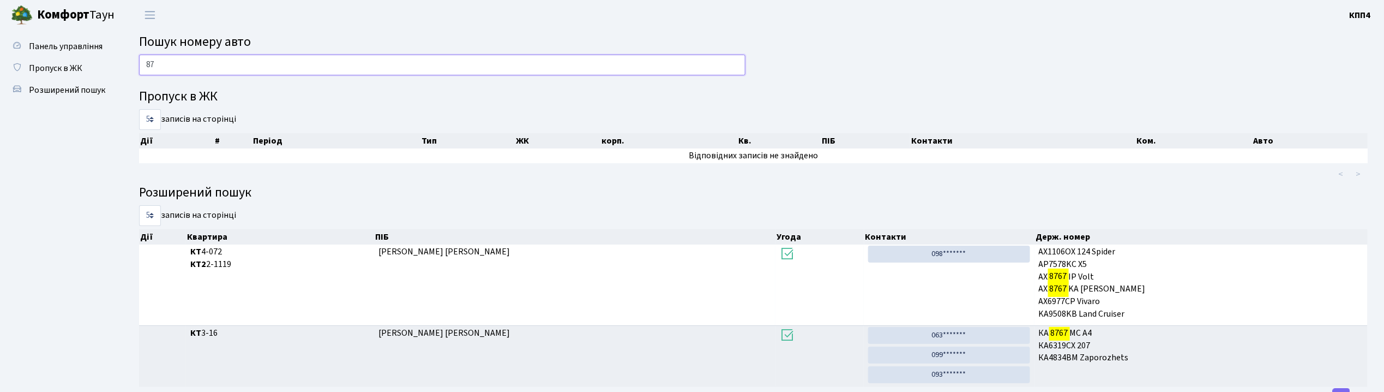
type input "8"
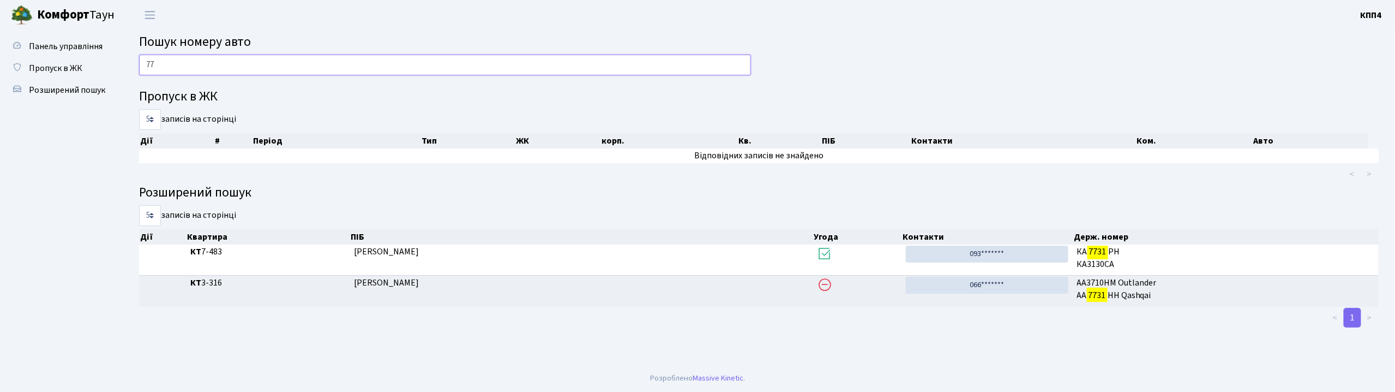
type input "7"
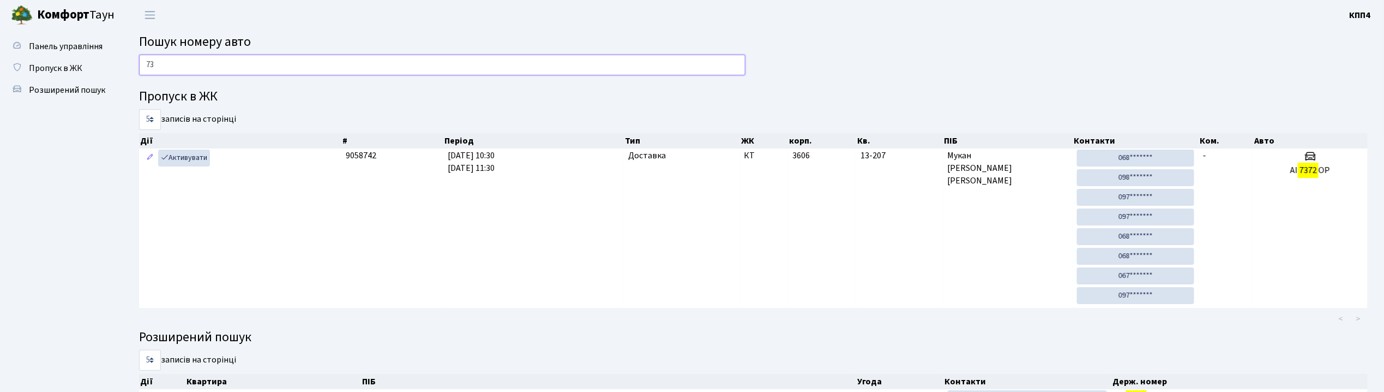
type input "7"
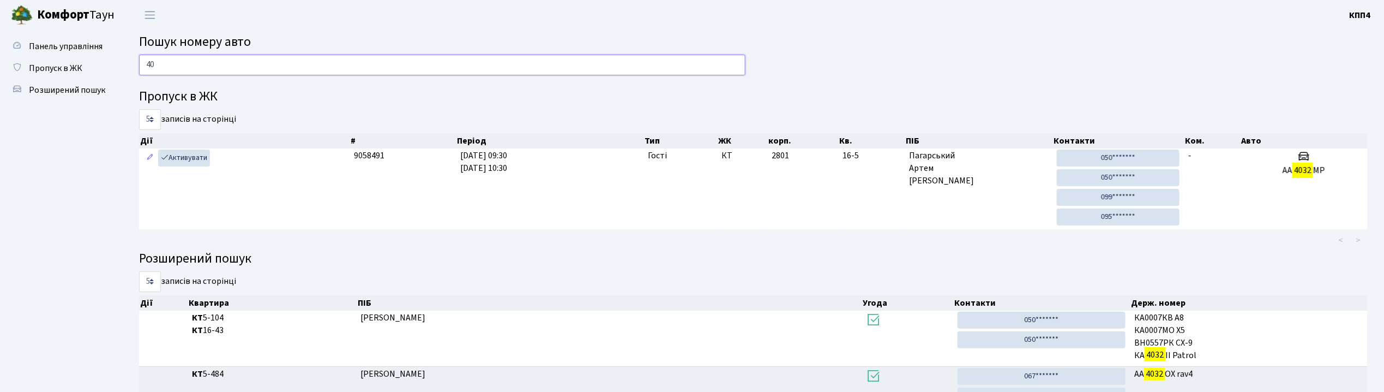
type input "4"
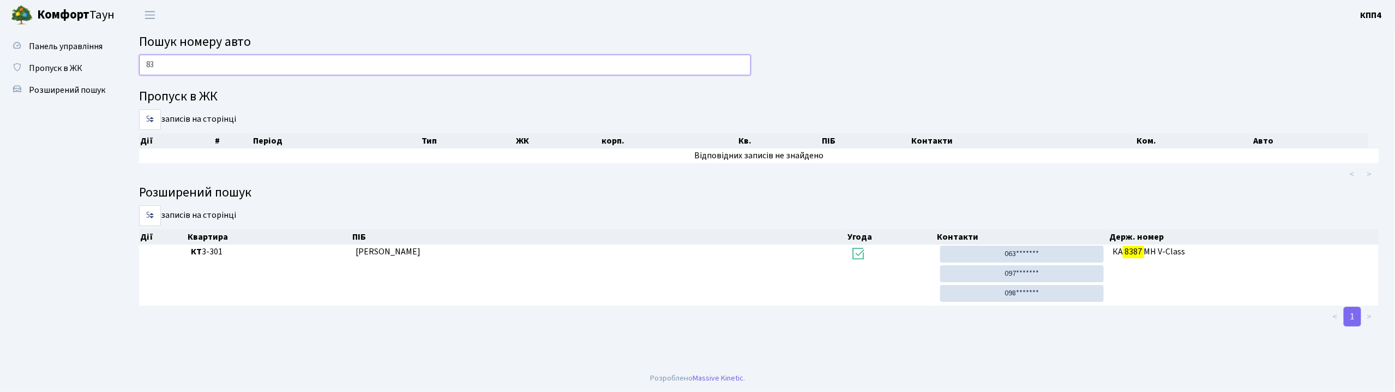
type input "8"
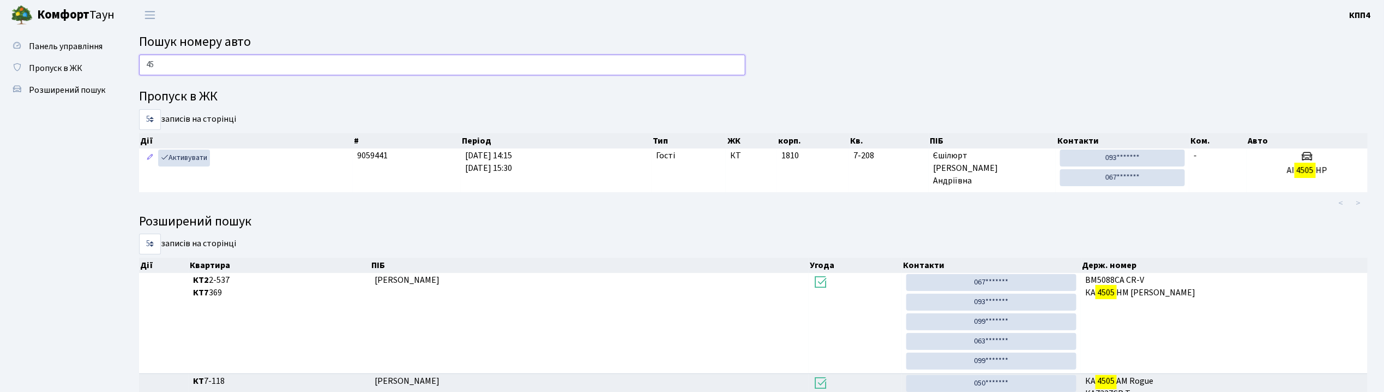
type input "4"
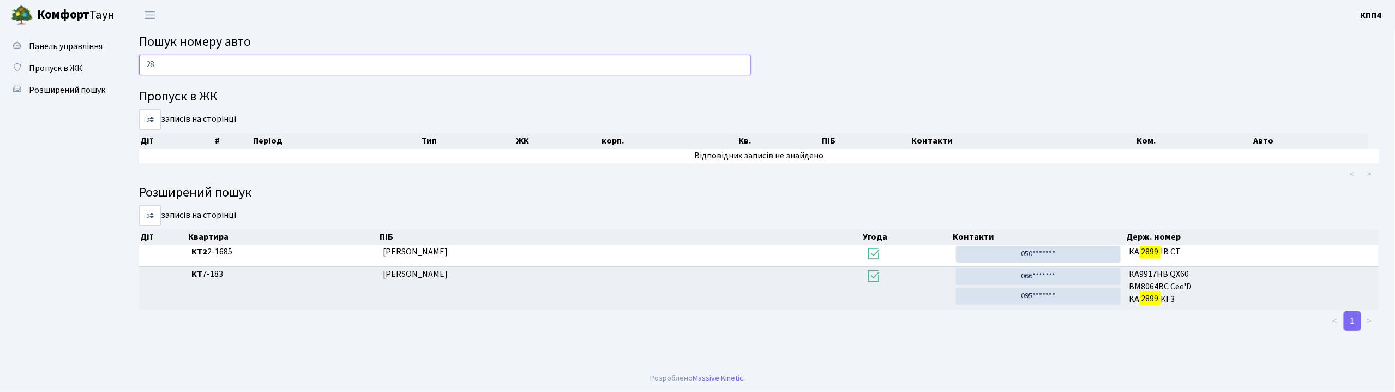
type input "2"
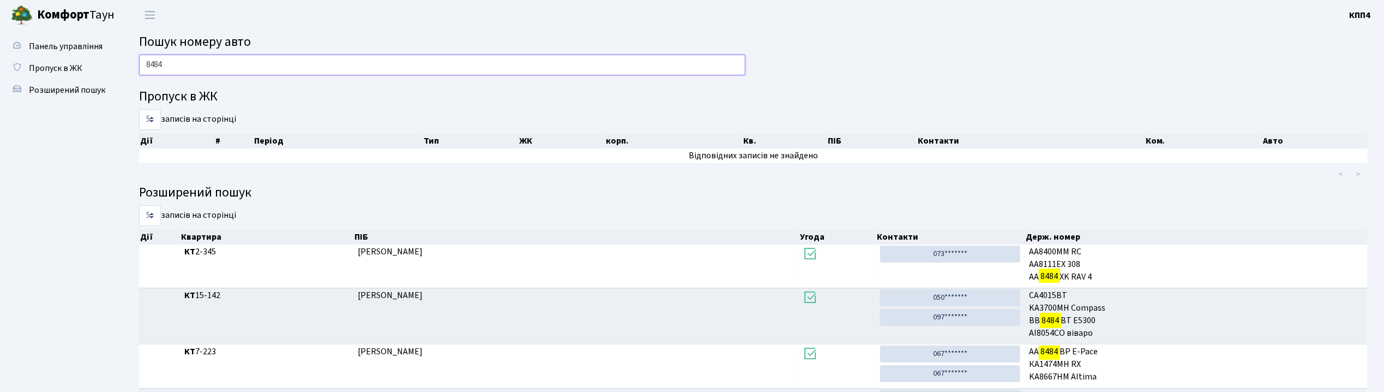
type input "8484"
click at [70, 92] on span "Розширений пошук" at bounding box center [67, 90] width 76 height 12
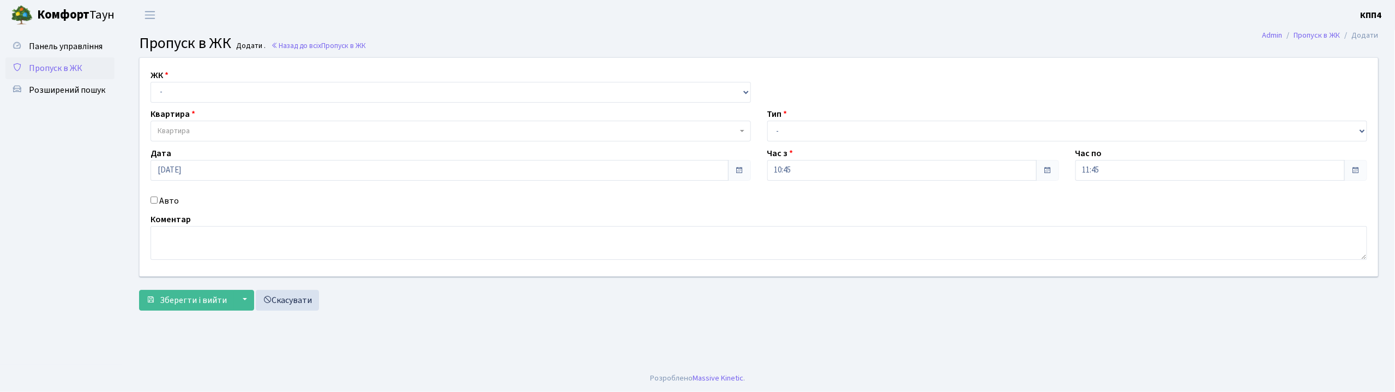
click at [155, 200] on input "Авто" at bounding box center [154, 199] width 7 height 7
checkbox input "true"
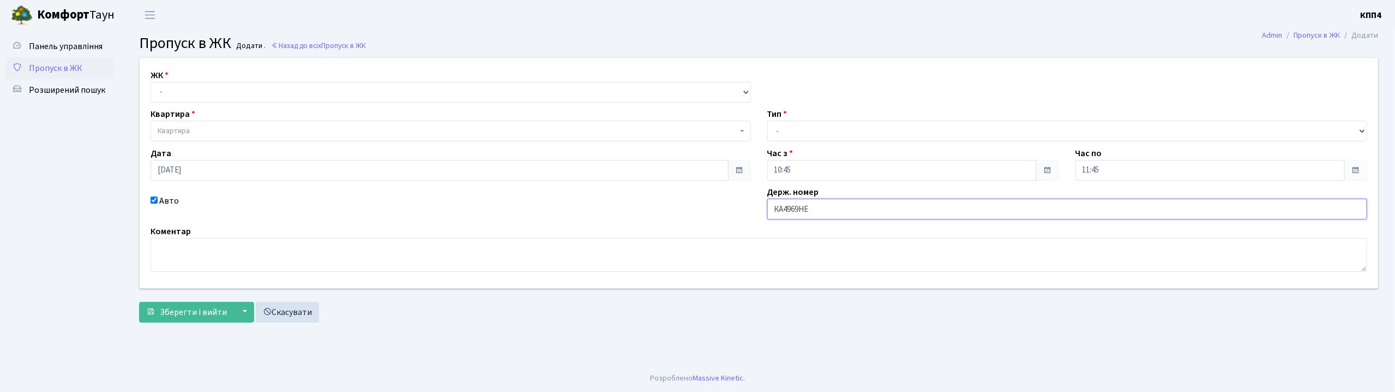
type input "КА4969НЕ"
click at [169, 94] on select "- КТ, вул. Регенераторна, 4 КТ2, просп. Соборності, 17 КТ3, вул. Березнева, 16 …" at bounding box center [451, 92] width 600 height 21
select select "271"
click at [151, 82] on select "- КТ, вул. Регенераторна, 4 КТ2, просп. Соборності, 17 КТ3, вул. Березнева, 16 …" at bounding box center [451, 92] width 600 height 21
select select
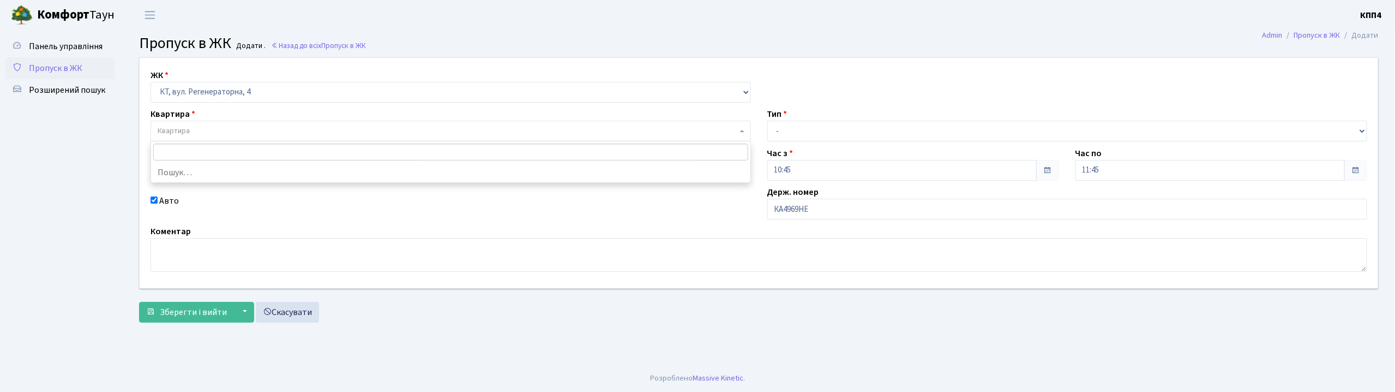
click at [177, 125] on span "Квартира" at bounding box center [174, 130] width 32 height 11
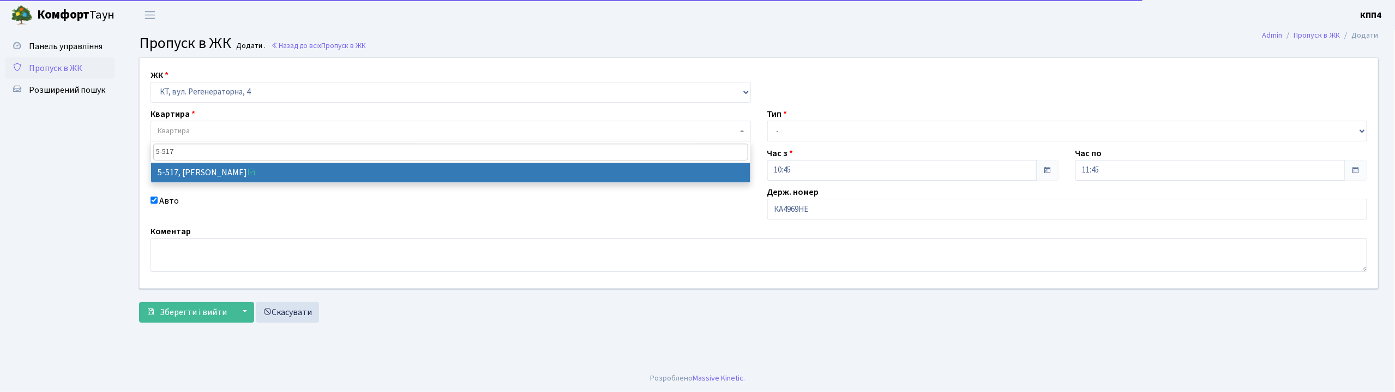
type input "5-517"
select select "2045"
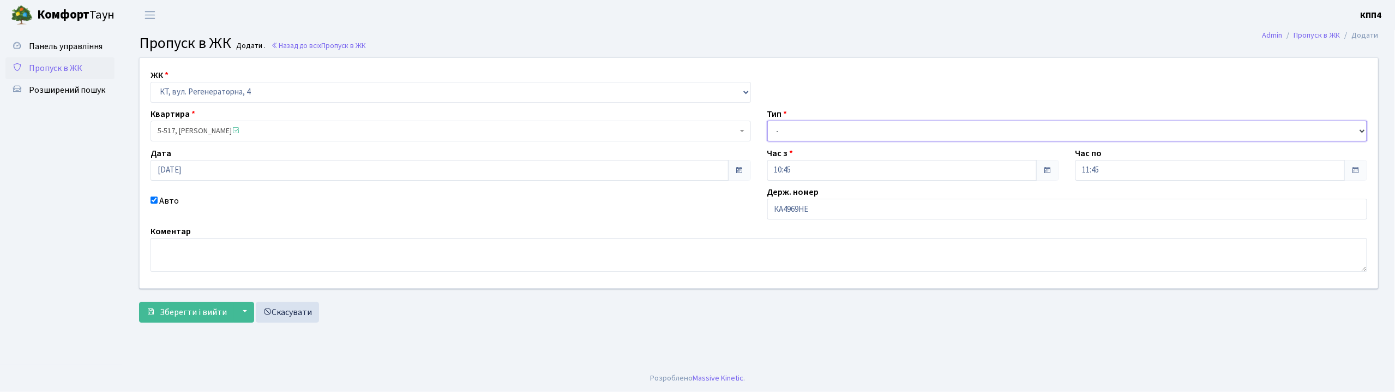
click at [787, 128] on select "- Доставка Таксі Гості Сервіс" at bounding box center [1067, 131] width 600 height 21
select select "3"
click at [767, 121] on select "- Доставка Таксі Гості Сервіс" at bounding box center [1067, 131] width 600 height 21
click at [185, 312] on span "Зберегти і вийти" at bounding box center [193, 312] width 67 height 12
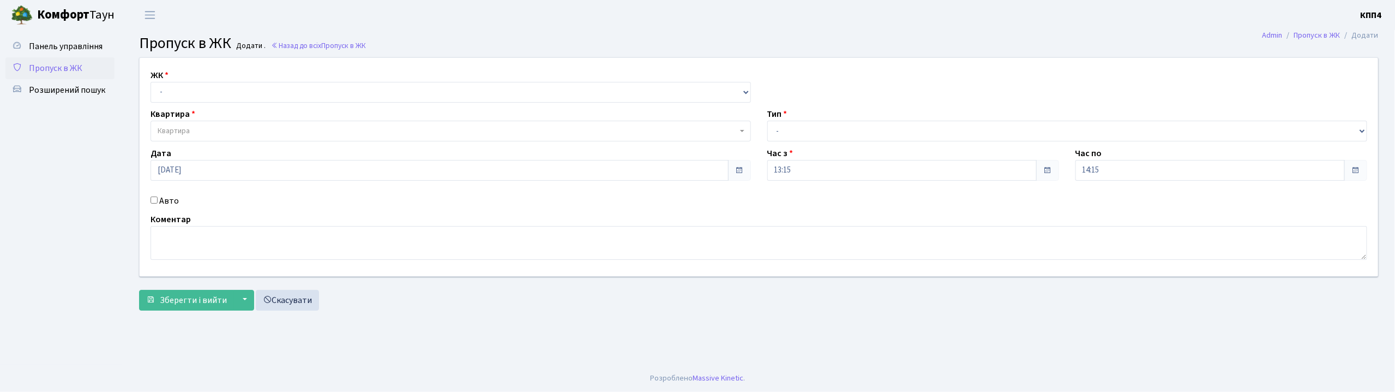
click at [153, 198] on input "Авто" at bounding box center [154, 199] width 7 height 7
checkbox input "true"
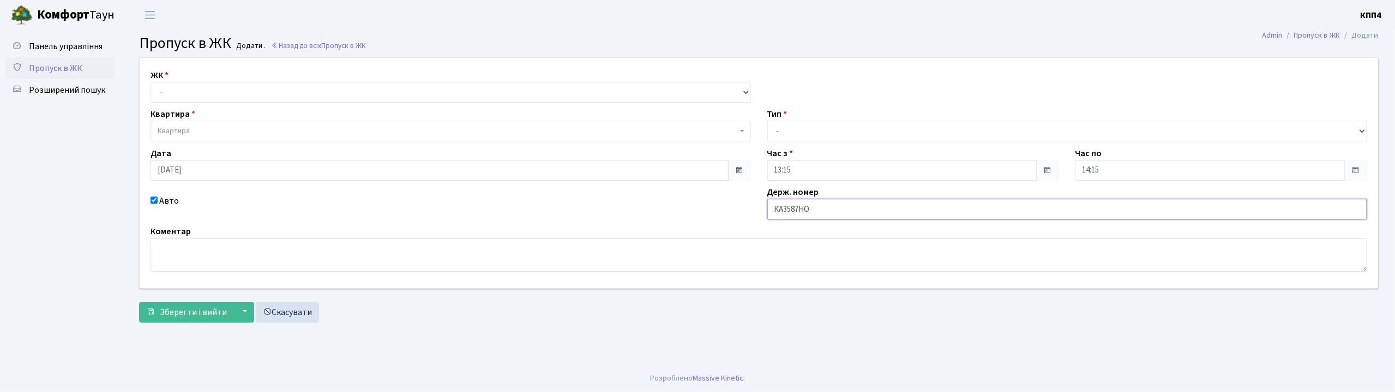
type input "КА3587НО"
click at [184, 92] on select "- КТ, вул. Регенераторна, 4 КТ2, просп. [STREET_ADDRESS] [STREET_ADDRESS] [PERS…" at bounding box center [451, 92] width 600 height 21
select select "271"
click at [151, 82] on select "- КТ, вул. Регенераторна, 4 КТ2, просп. [STREET_ADDRESS] [STREET_ADDRESS] [PERS…" at bounding box center [451, 92] width 600 height 21
select select
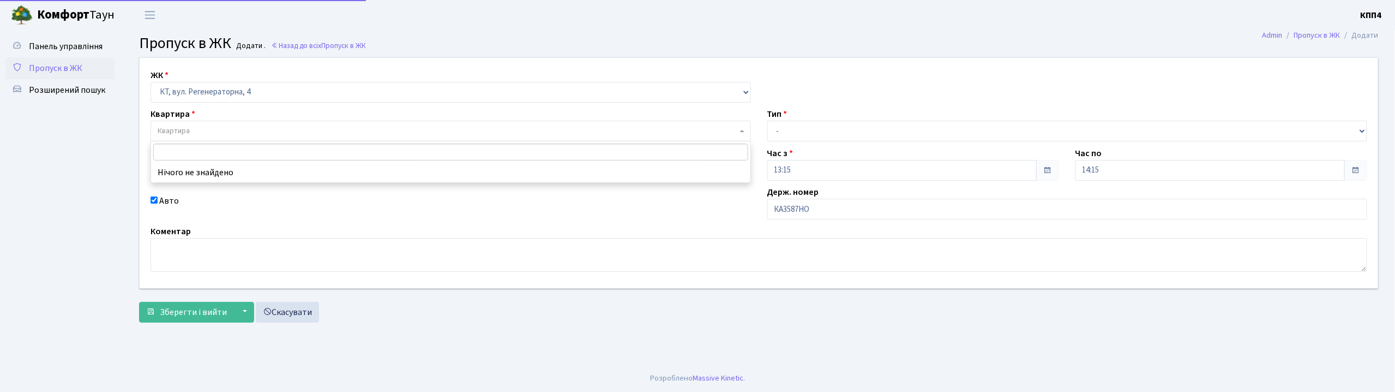
click at [175, 130] on span "Квартира" at bounding box center [174, 130] width 32 height 11
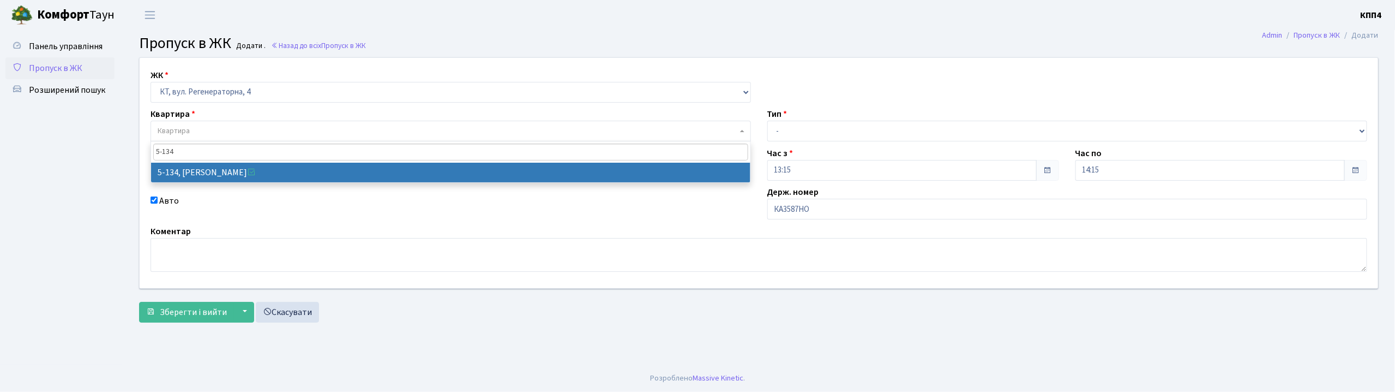
type input "5-134"
select select "2394"
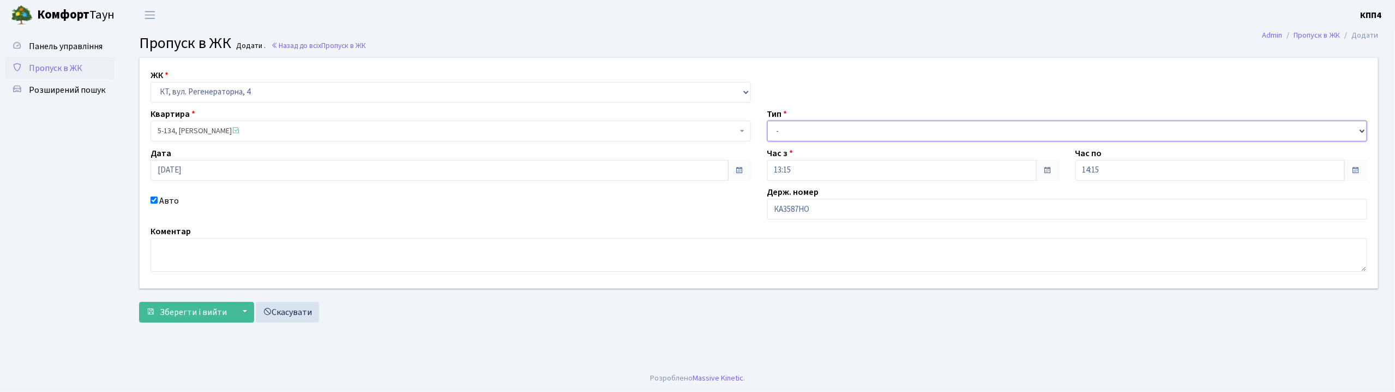
click at [783, 134] on select "- Доставка Таксі Гості Сервіс" at bounding box center [1067, 131] width 600 height 21
select select "2"
click at [767, 121] on select "- Доставка Таксі Гості Сервіс" at bounding box center [1067, 131] width 600 height 21
click at [186, 317] on span "Зберегти і вийти" at bounding box center [193, 312] width 67 height 12
type input "[DATE]"
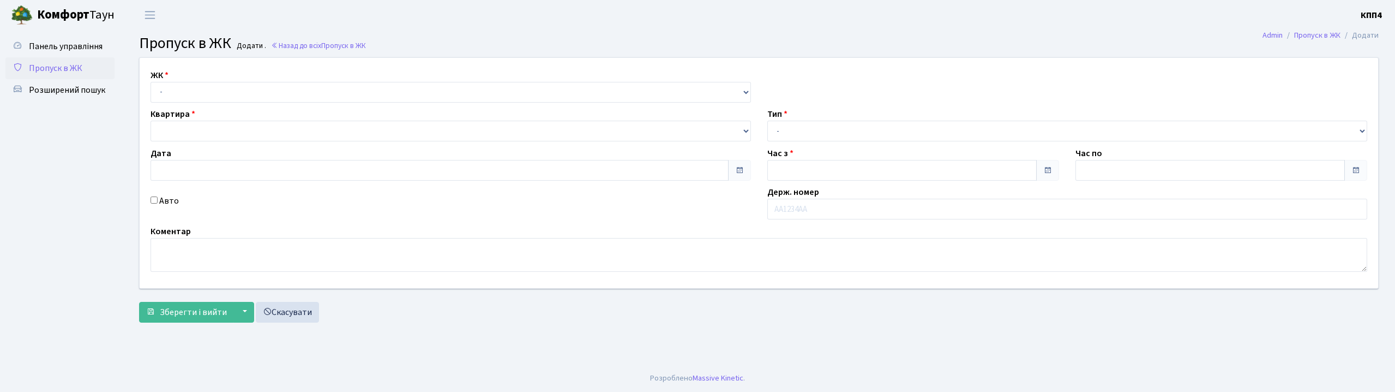
type input "13:15"
type input "14:15"
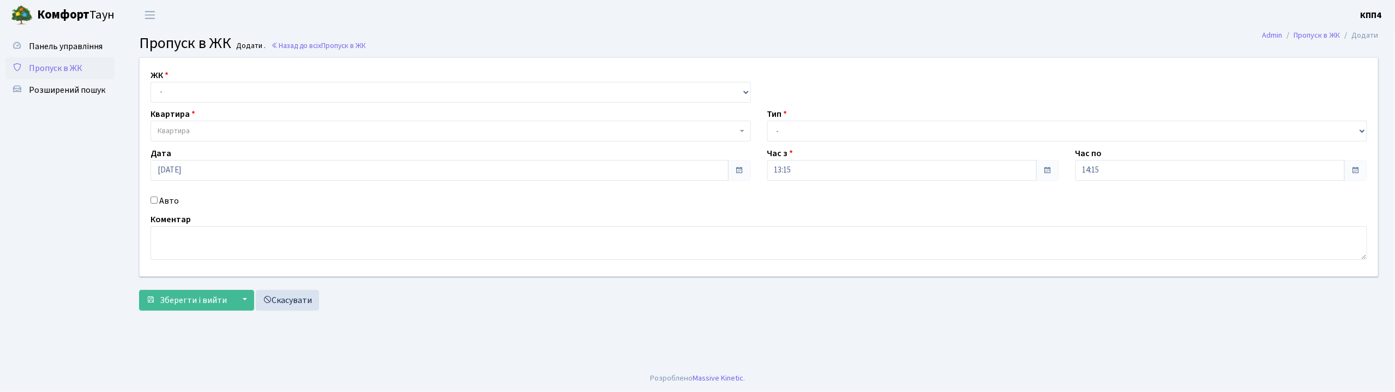
click at [154, 197] on input "Авто" at bounding box center [154, 199] width 7 height 7
checkbox input "true"
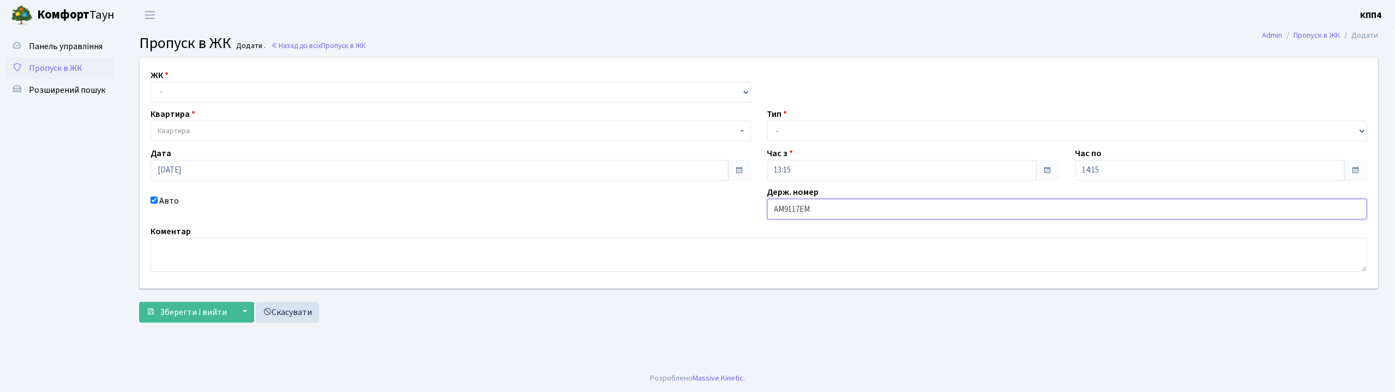
type input "АМ9117ЕМ"
click at [159, 86] on select "- КТ, вул. Регенераторна, 4 КТ2, просп. [STREET_ADDRESS] [STREET_ADDRESS] [PERS…" at bounding box center [451, 92] width 600 height 21
select select "271"
click at [151, 82] on select "- КТ, вул. Регенераторна, 4 КТ2, просп. [STREET_ADDRESS] [STREET_ADDRESS] [PERS…" at bounding box center [451, 92] width 600 height 21
select select
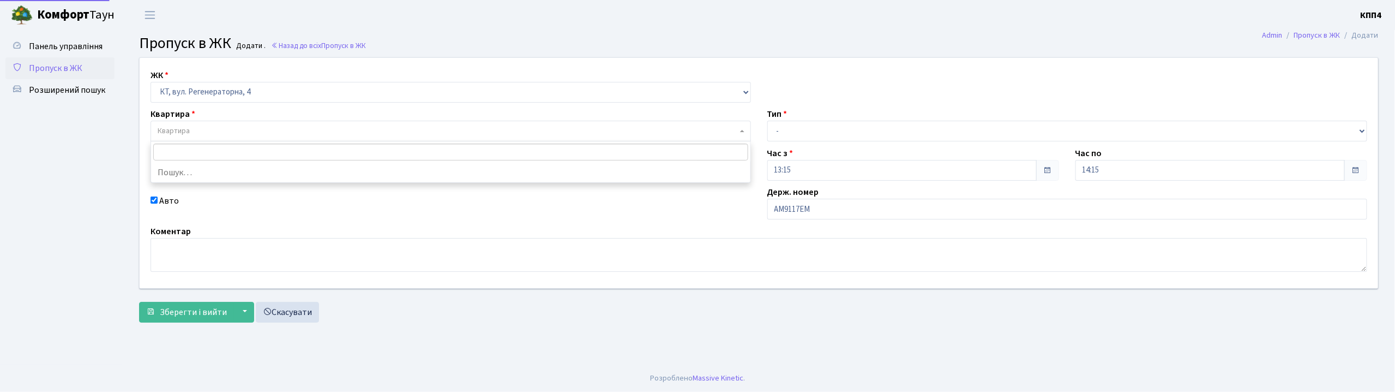
click at [177, 132] on span "Квартира" at bounding box center [174, 130] width 32 height 11
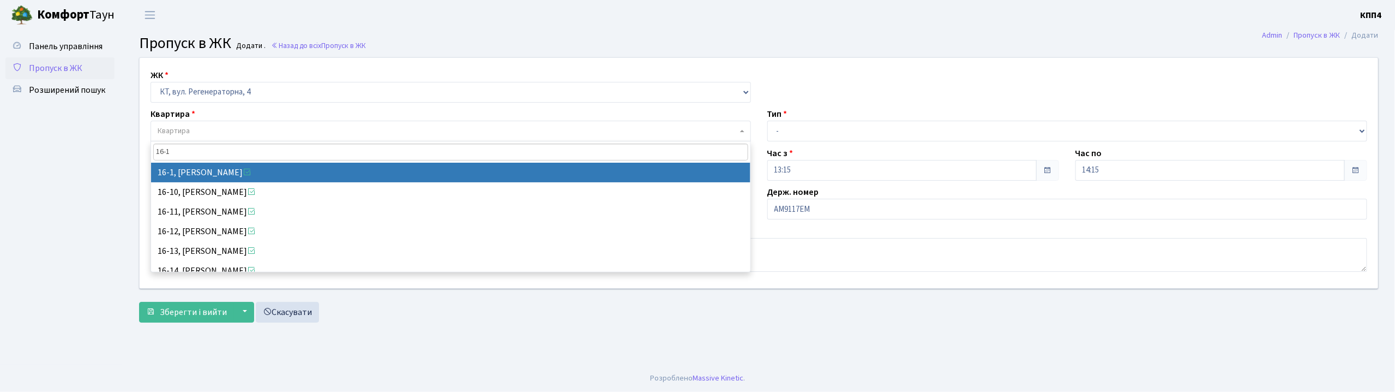
type input "16-1"
select select "8562"
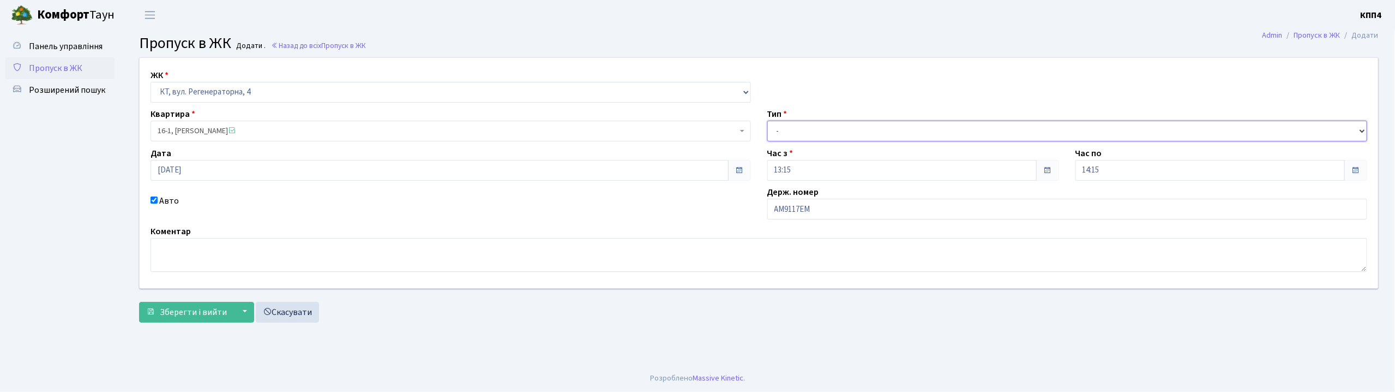
click at [795, 128] on select "- Доставка Таксі Гості Сервіс" at bounding box center [1067, 131] width 600 height 21
select select "3"
click at [767, 121] on select "- Доставка Таксі Гості Сервіс" at bounding box center [1067, 131] width 600 height 21
click at [186, 315] on span "Зберегти і вийти" at bounding box center [193, 312] width 67 height 12
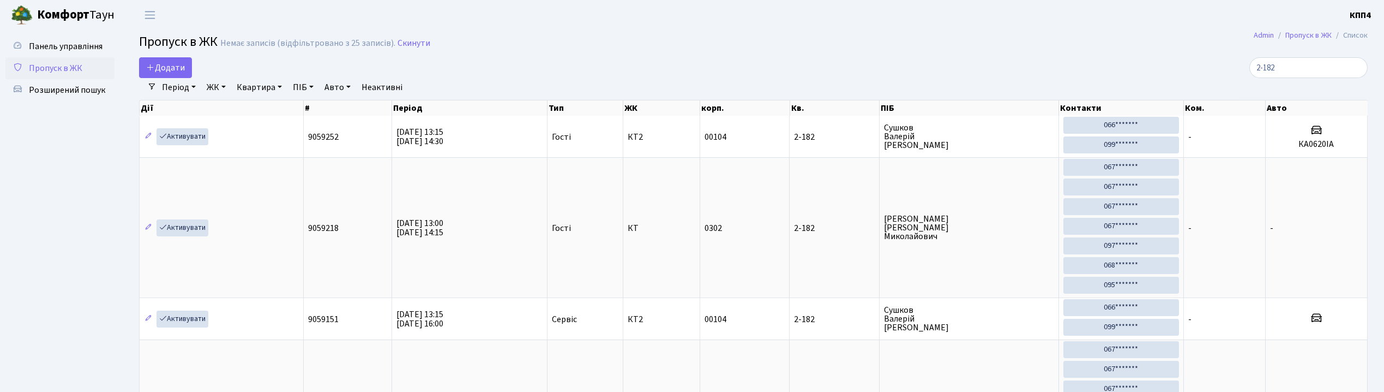
select select "25"
type input "2"
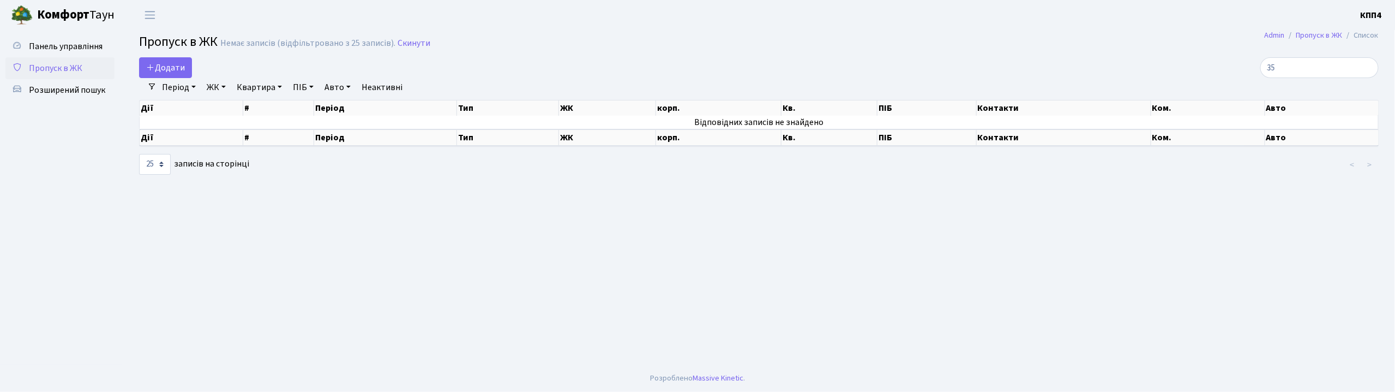
type input "3"
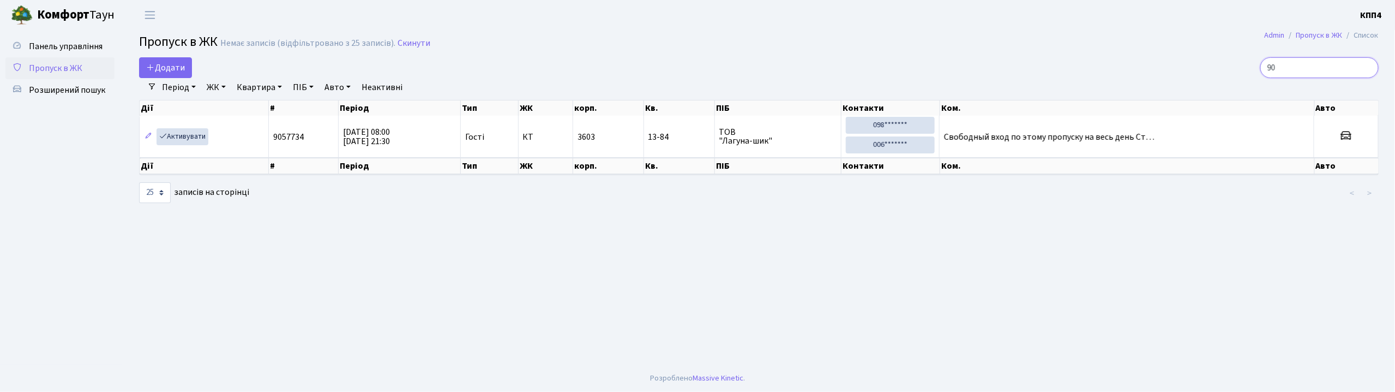
type input "9"
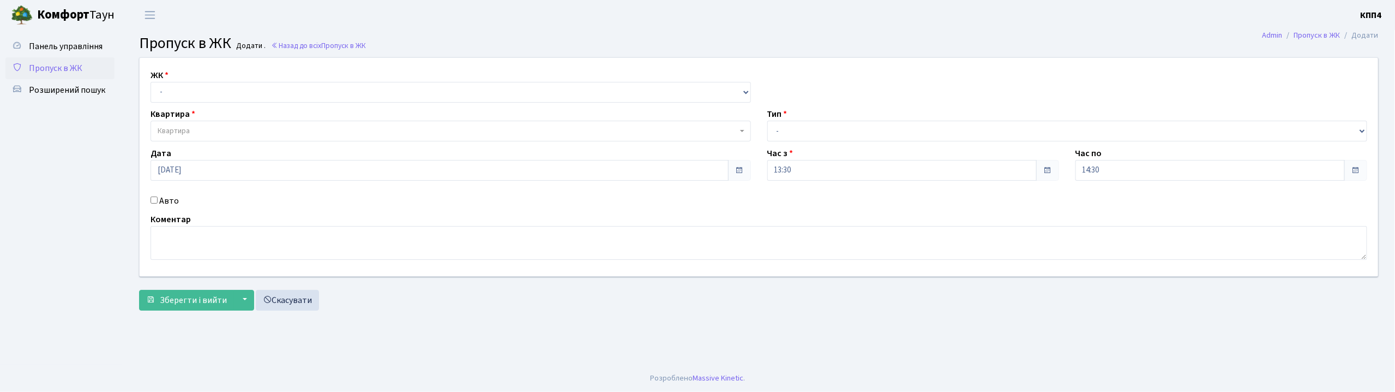
click at [156, 199] on input "Авто" at bounding box center [154, 199] width 7 height 7
checkbox input "true"
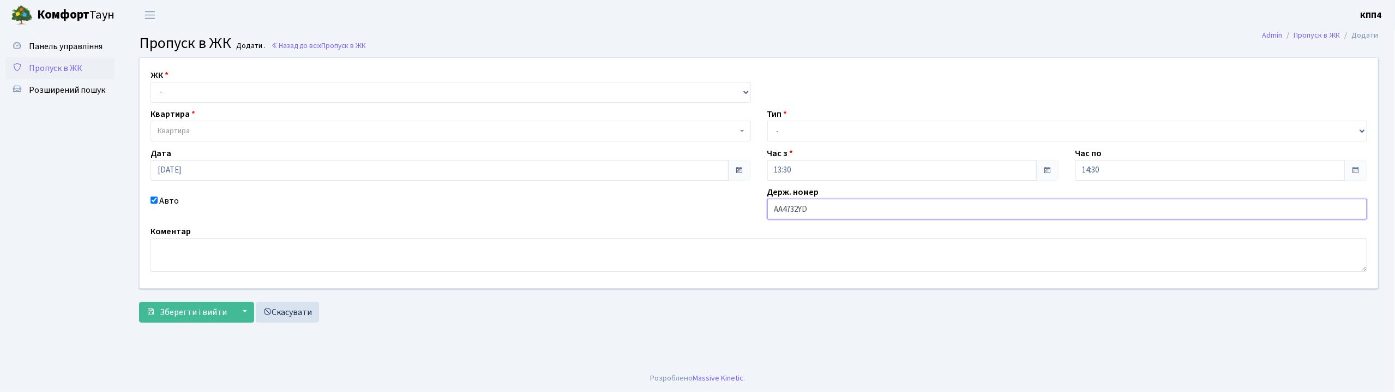
type input "АА4732YD"
click at [175, 97] on select "- КТ, вул. Регенераторна, 4 КТ2, просп. [STREET_ADDRESS] [STREET_ADDRESS] [PERS…" at bounding box center [451, 92] width 600 height 21
select select "271"
click at [151, 82] on select "- КТ, вул. Регенераторна, 4 КТ2, просп. [STREET_ADDRESS] [STREET_ADDRESS] [PERS…" at bounding box center [451, 92] width 600 height 21
select select
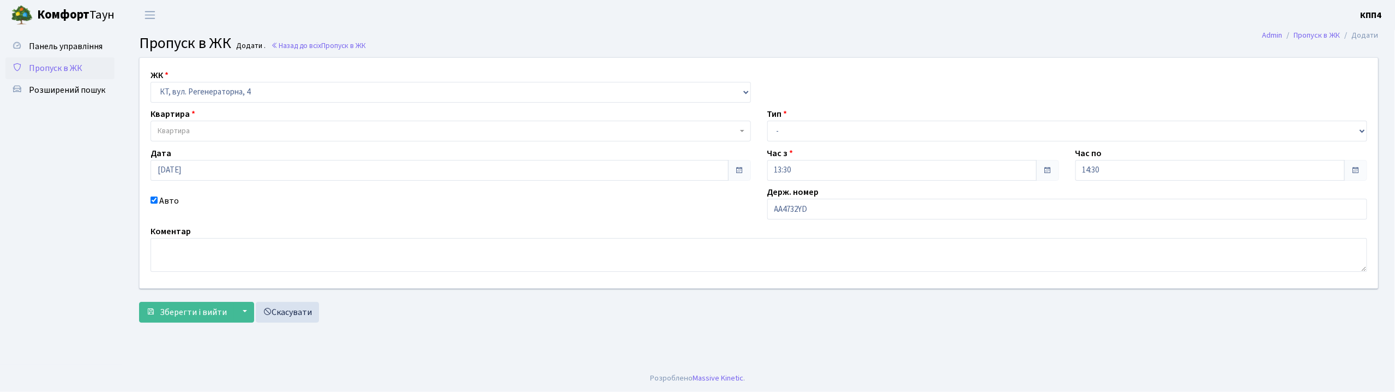
click at [170, 134] on span "Квартира" at bounding box center [174, 130] width 32 height 11
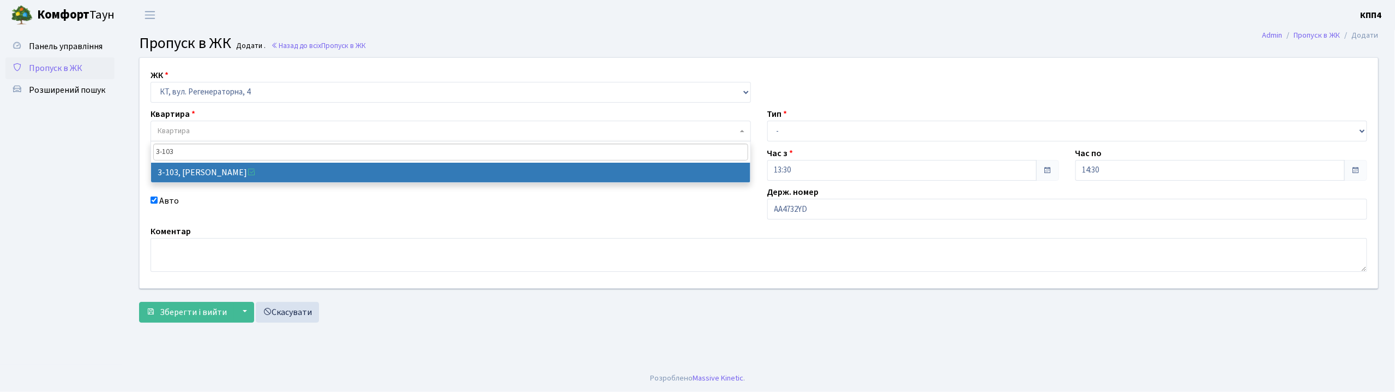
type input "3-103"
select select "912"
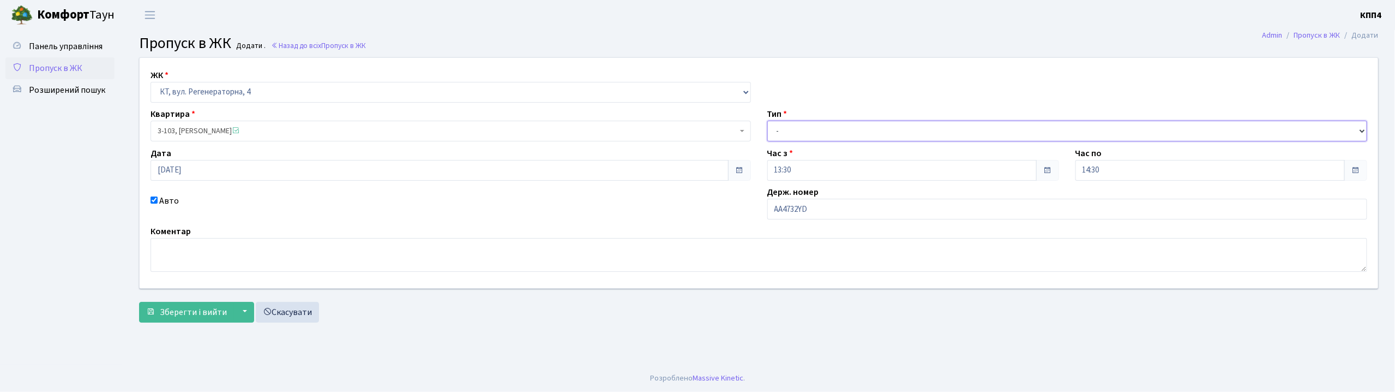
click at [786, 137] on select "- Доставка Таксі Гості Сервіс" at bounding box center [1067, 131] width 600 height 21
select select "2"
click at [767, 121] on select "- Доставка Таксі Гості Сервіс" at bounding box center [1067, 131] width 600 height 21
click at [165, 317] on span "Зберегти і вийти" at bounding box center [193, 312] width 67 height 12
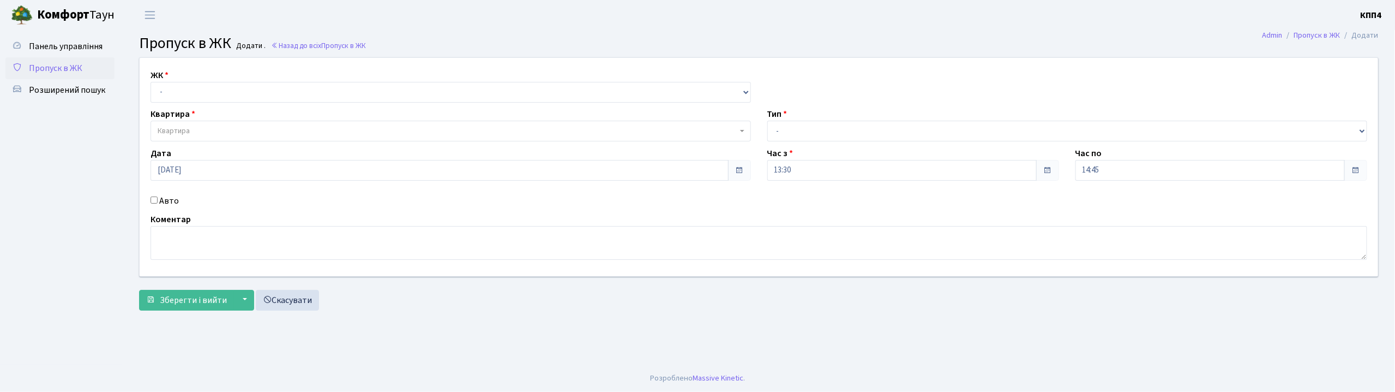
click at [155, 201] on input "Авто" at bounding box center [154, 199] width 7 height 7
checkbox input "true"
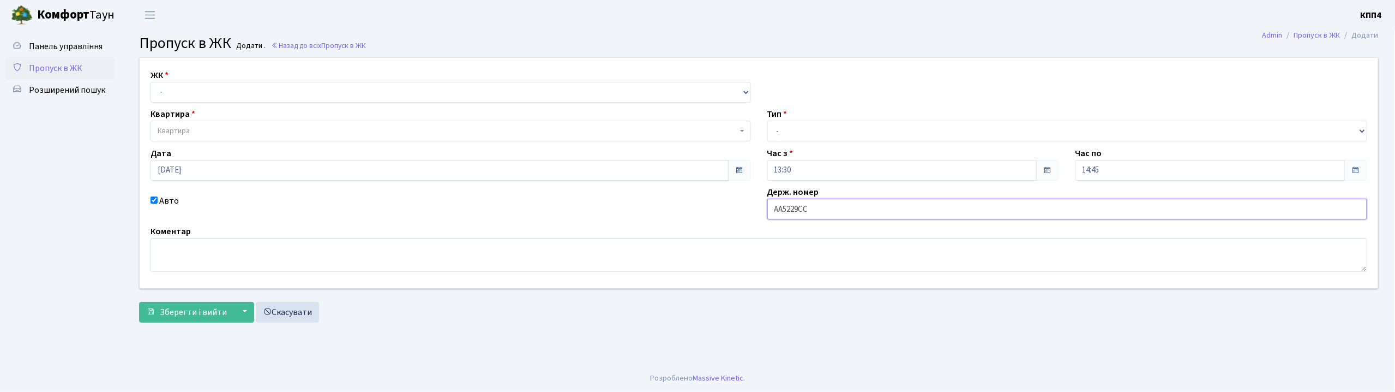
type input "АА5229СС"
click at [169, 84] on select "- КТ, вул. Регенераторна, 4 КТ2, просп. [STREET_ADDRESS] [STREET_ADDRESS] [PERS…" at bounding box center [451, 92] width 600 height 21
select select "271"
click at [151, 82] on select "- КТ, вул. Регенераторна, 4 КТ2, просп. [STREET_ADDRESS] [STREET_ADDRESS] [PERS…" at bounding box center [451, 92] width 600 height 21
select select
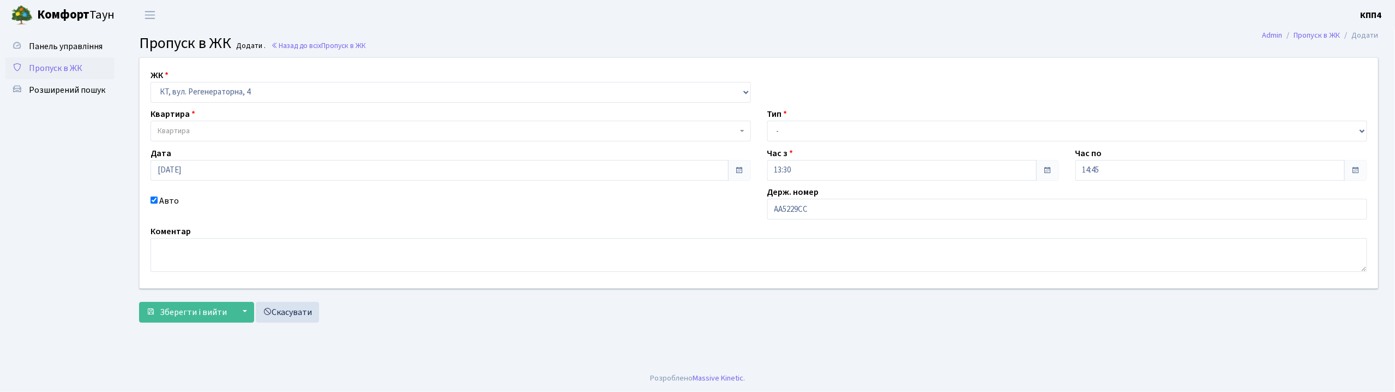
click at [171, 123] on span "Квартира" at bounding box center [451, 131] width 600 height 21
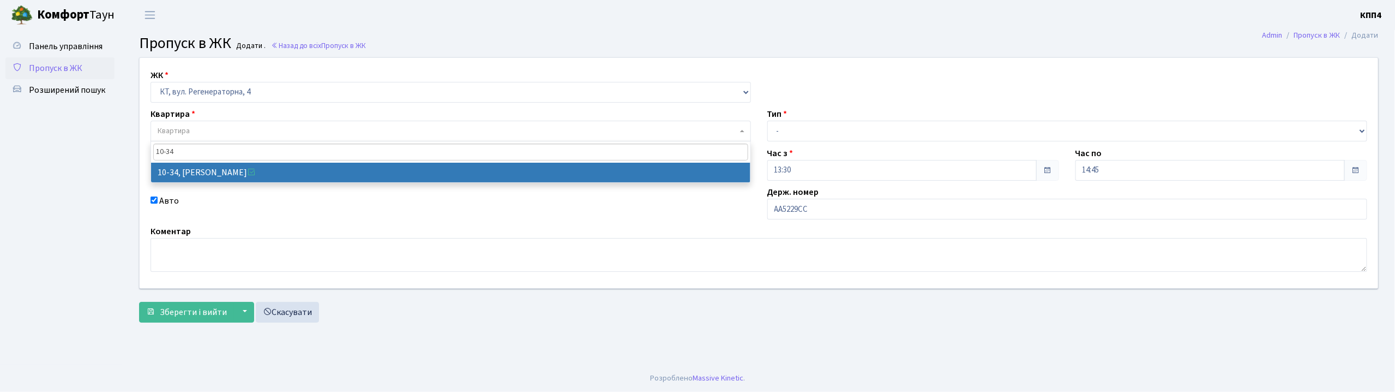
type input "10-34"
select select "6603"
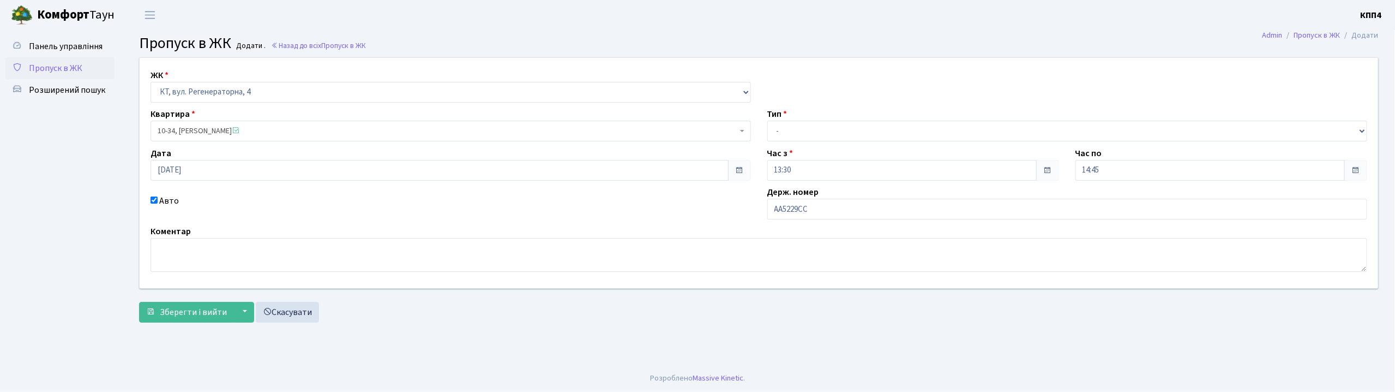
click at [781, 121] on label "Тип" at bounding box center [777, 113] width 20 height 13
click at [783, 128] on select "- Доставка Таксі Гості Сервіс" at bounding box center [1067, 131] width 600 height 21
select select "2"
click at [767, 121] on select "- Доставка Таксі Гості Сервіс" at bounding box center [1067, 131] width 600 height 21
click at [195, 311] on span "Зберегти і вийти" at bounding box center [193, 312] width 67 height 12
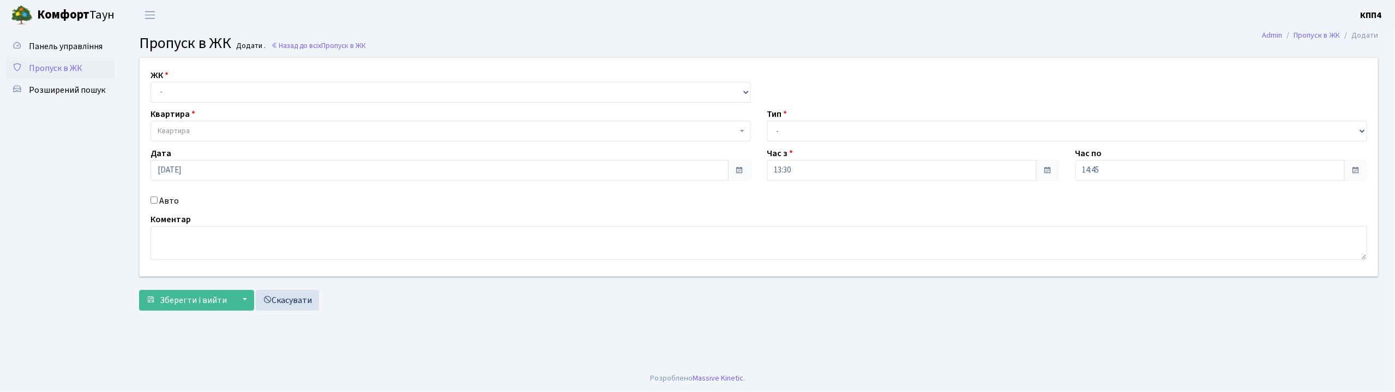
click at [152, 196] on input "Авто" at bounding box center [154, 199] width 7 height 7
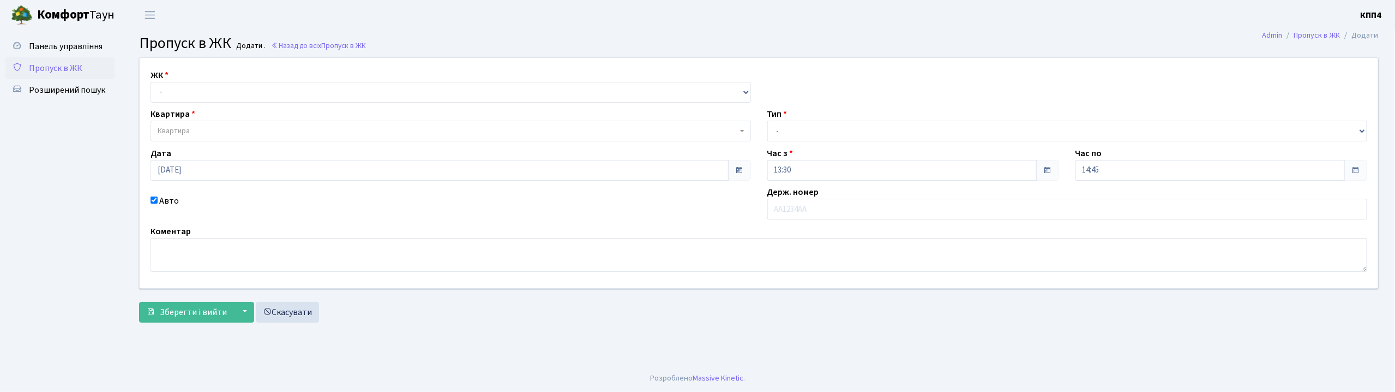
click at [155, 199] on input "Авто" at bounding box center [154, 199] width 7 height 7
checkbox input "false"
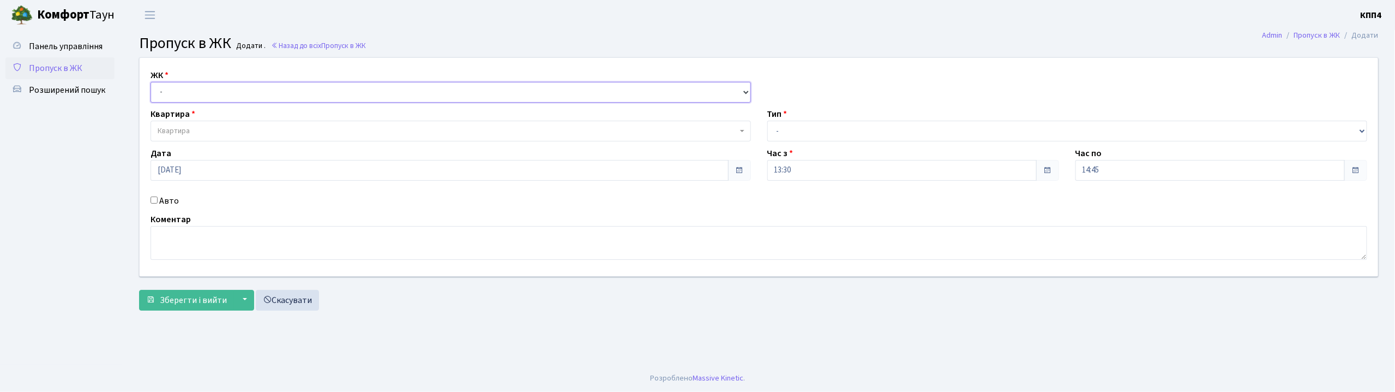
click at [165, 83] on select "- КТ, вул. Регенераторна, 4 КТ2, просп. [STREET_ADDRESS] [STREET_ADDRESS] [PERS…" at bounding box center [451, 92] width 600 height 21
select select "271"
click at [151, 82] on select "- КТ, вул. Регенераторна, 4 КТ2, просп. [STREET_ADDRESS] [STREET_ADDRESS] [PERS…" at bounding box center [451, 92] width 600 height 21
select select
click at [186, 134] on span "Квартира" at bounding box center [174, 130] width 32 height 11
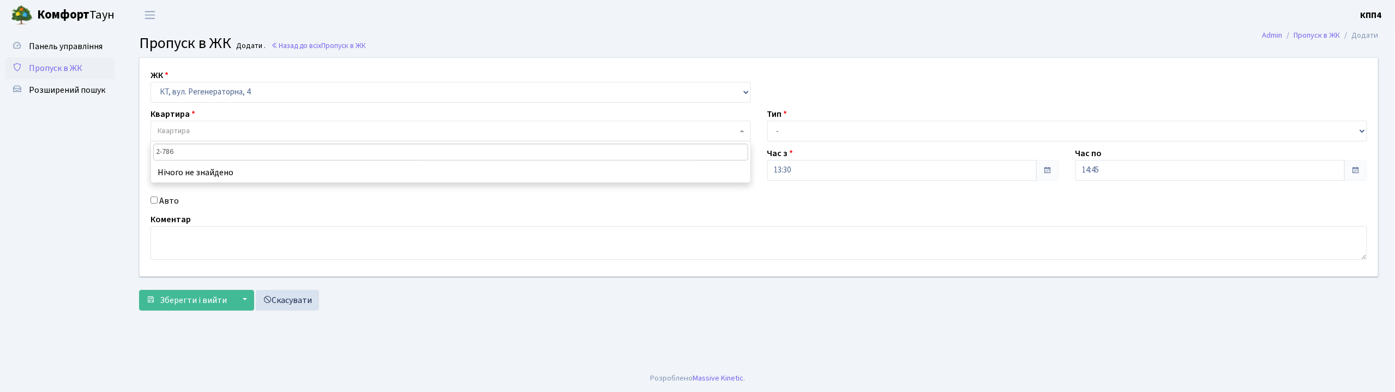
type input "2-786"
click at [195, 89] on select "- КТ, вул. Регенераторна, 4 КТ2, просп. [STREET_ADDRESS] [STREET_ADDRESS] [PERS…" at bounding box center [451, 92] width 600 height 21
select select "295"
click at [151, 82] on select "- КТ, вул. Регенераторна, 4 КТ2, просп. [STREET_ADDRESS] [STREET_ADDRESS] [PERS…" at bounding box center [451, 92] width 600 height 21
select select
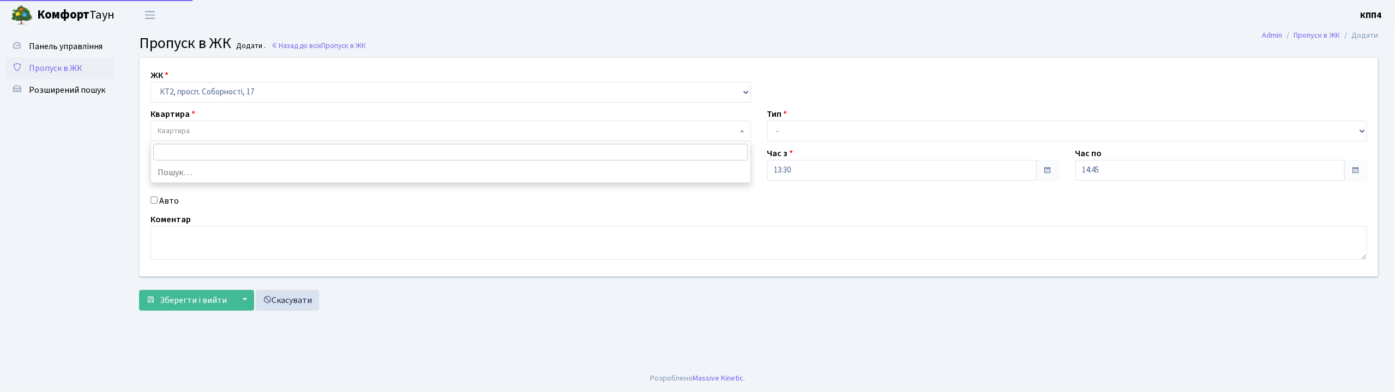
click at [186, 128] on span "Квартира" at bounding box center [174, 130] width 32 height 11
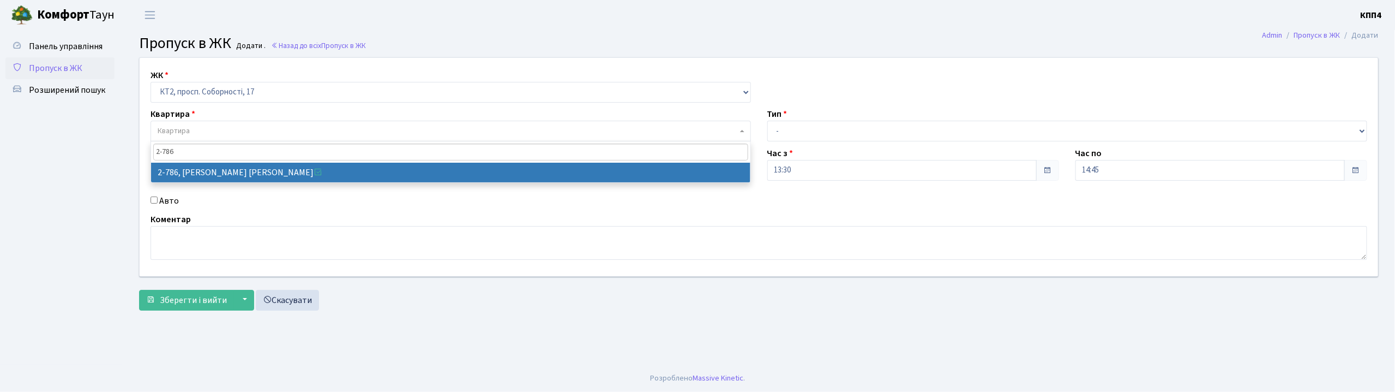
type input "2-786"
select select "15841"
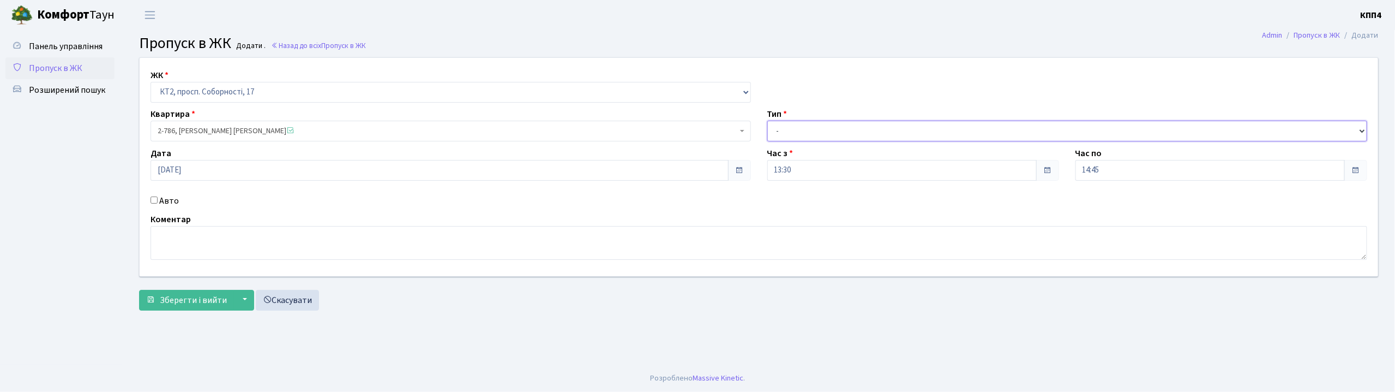
click at [781, 132] on select "- Доставка Таксі Гості Сервіс" at bounding box center [1067, 131] width 600 height 21
select select "1"
click at [767, 121] on select "- Доставка Таксі Гості Сервіс" at bounding box center [1067, 131] width 600 height 21
click at [190, 297] on span "Зберегти і вийти" at bounding box center [193, 300] width 67 height 12
click at [156, 201] on input "Авто" at bounding box center [154, 199] width 7 height 7
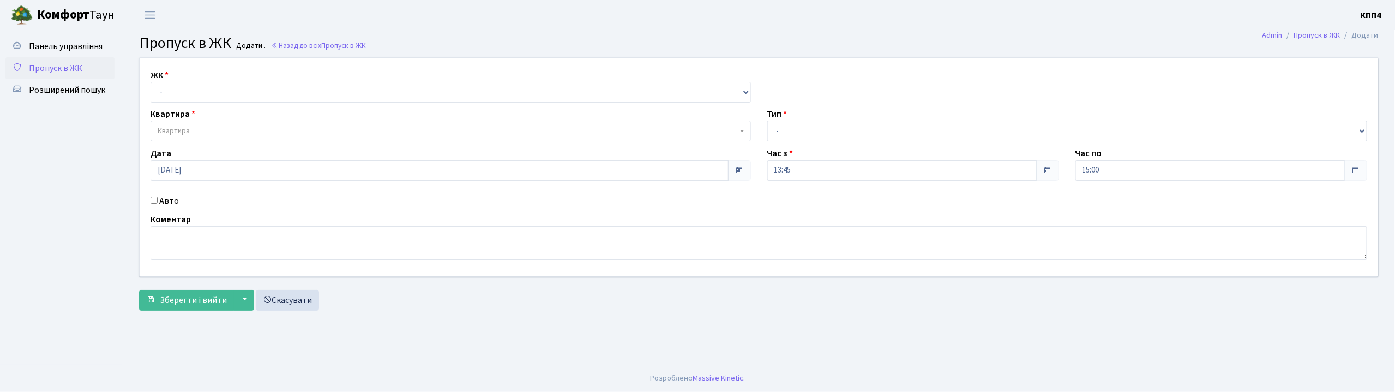
checkbox input "true"
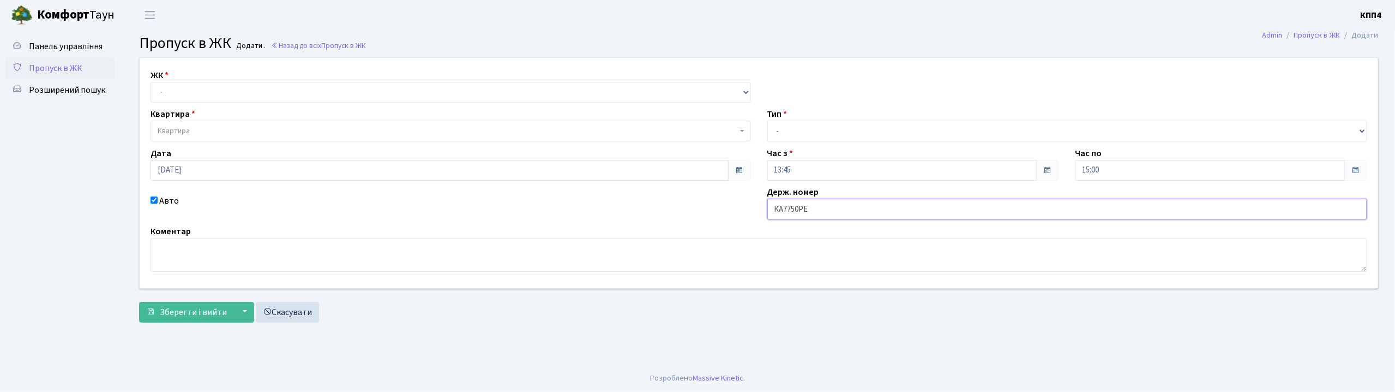
type input "КА7750РЕ"
click at [166, 92] on select "- КТ, вул. Регенераторна, 4 КТ2, просп. [STREET_ADDRESS] [STREET_ADDRESS] [PERS…" at bounding box center [451, 92] width 600 height 21
select select "295"
click at [151, 82] on select "- КТ, вул. Регенераторна, 4 КТ2, просп. Соборності, 17 КТ3, вул. Березнева, 16 …" at bounding box center [451, 92] width 600 height 21
select select
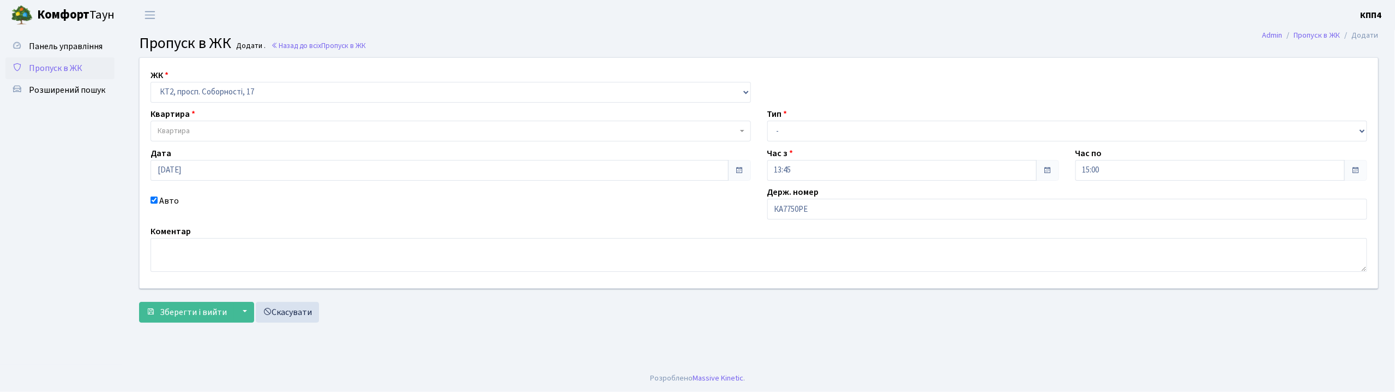
click at [169, 142] on div "ЖК - КТ, вул. Регенераторна, 4 КТ2, просп. Соборності, 17 КТ3, вул. Березнева, …" at bounding box center [758, 173] width 1255 height 230
click at [169, 141] on body "Комфорт Таун КПП4 Мій обліковий запис Вийти Панель управління Пропуск в ЖК Розш…" at bounding box center [697, 196] width 1395 height 392
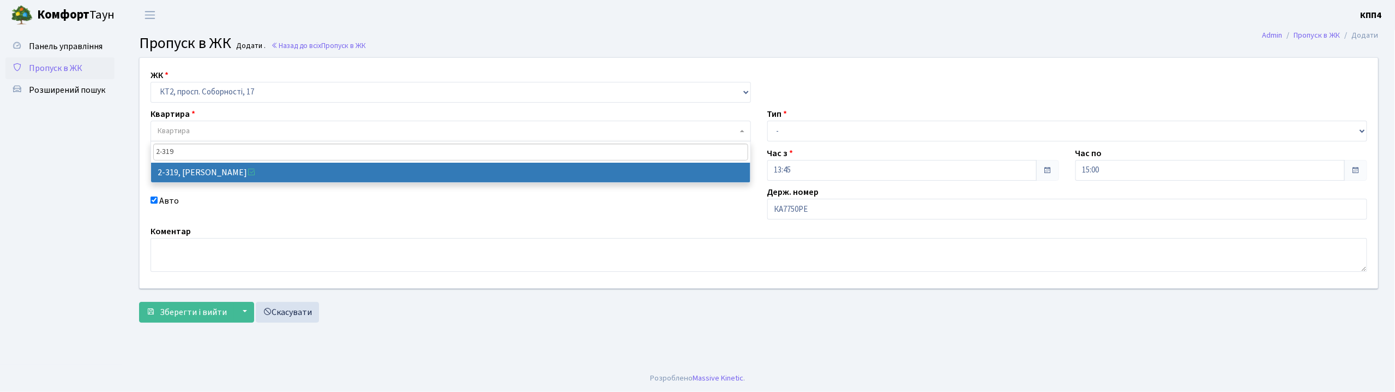
type input "2-319"
select select "15375"
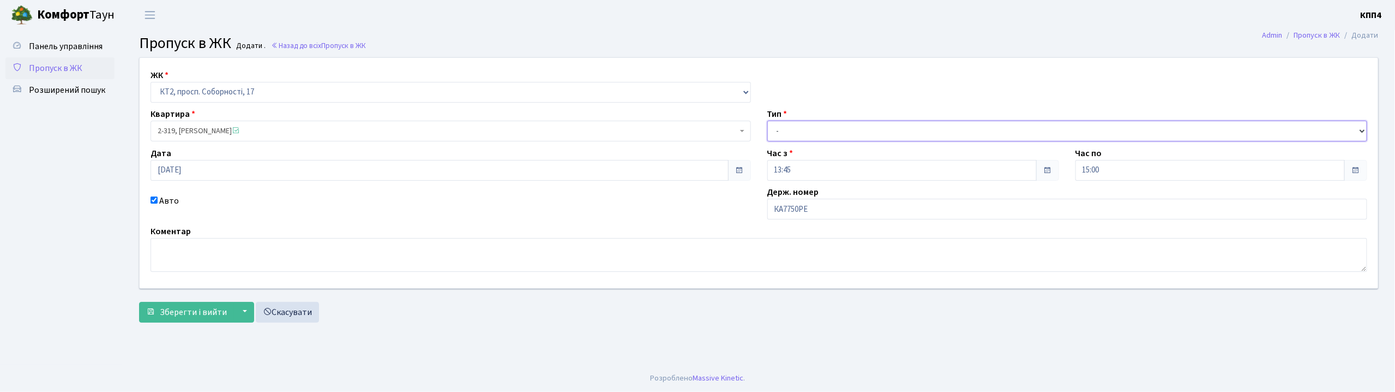
click at [797, 134] on select "- Доставка Таксі Гості Сервіс" at bounding box center [1067, 131] width 600 height 21
select select "2"
click at [767, 121] on select "- Доставка Таксі Гості Сервіс" at bounding box center [1067, 131] width 600 height 21
click at [181, 316] on span "Зберегти і вийти" at bounding box center [193, 312] width 67 height 12
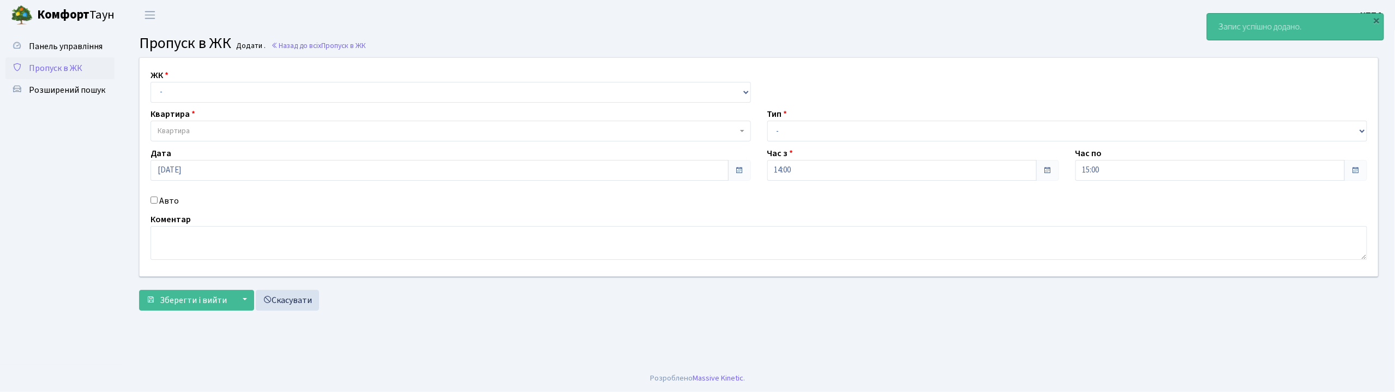
click at [153, 200] on input "Авто" at bounding box center [154, 199] width 7 height 7
checkbox input "true"
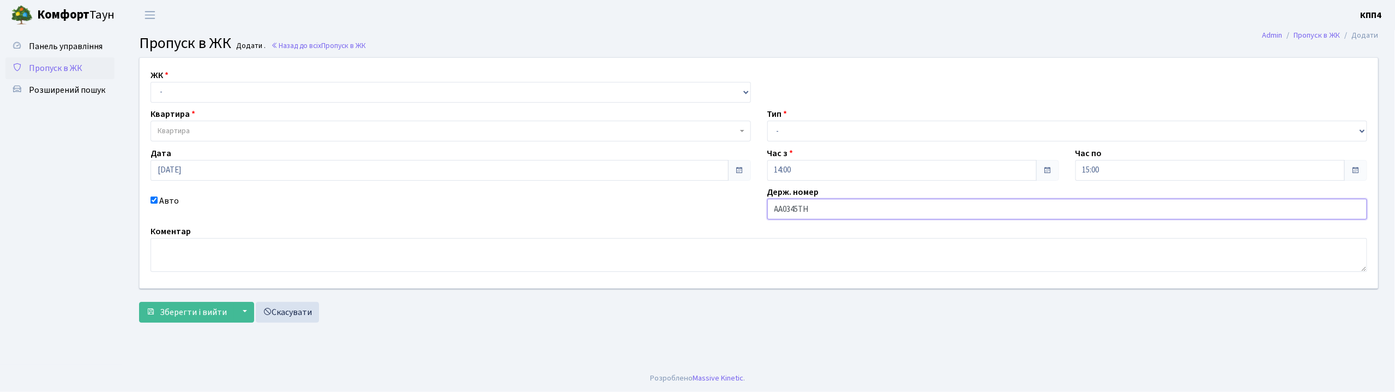
type input "АА0345ТН"
click at [173, 89] on select "- КТ, вул. Регенераторна, 4 КТ2, просп. [STREET_ADDRESS] [STREET_ADDRESS] [PERS…" at bounding box center [451, 92] width 600 height 21
select select "295"
click at [151, 82] on select "- КТ, вул. Регенераторна, 4 КТ2, просп. [STREET_ADDRESS] [STREET_ADDRESS] [PERS…" at bounding box center [451, 92] width 600 height 21
select select
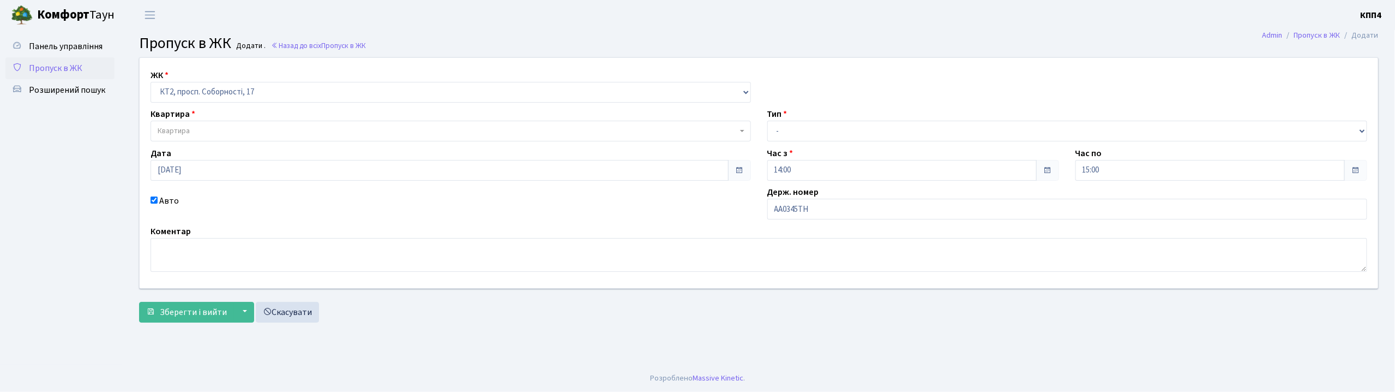
click at [158, 123] on span "Квартира" at bounding box center [451, 131] width 600 height 21
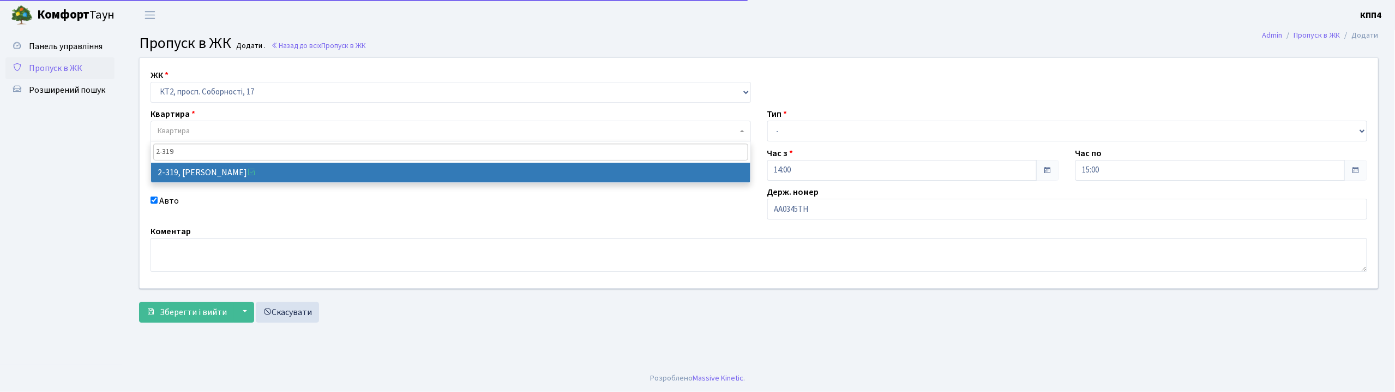
type input "2-319"
select select "15375"
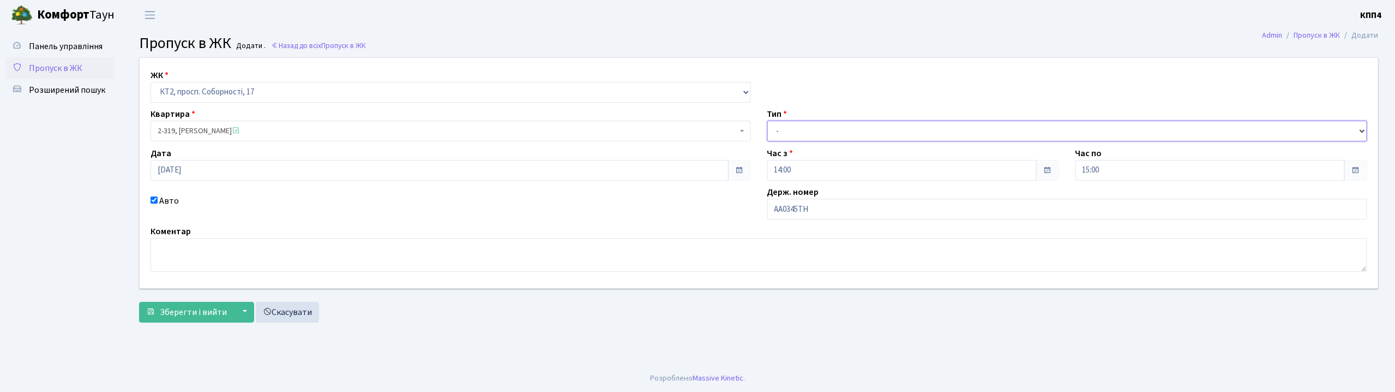
click at [792, 134] on select "- Доставка Таксі Гості Сервіс" at bounding box center [1067, 131] width 600 height 21
select select "3"
click at [767, 121] on select "- Доставка Таксі Гості Сервіс" at bounding box center [1067, 131] width 600 height 21
click at [180, 310] on span "Зберегти і вийти" at bounding box center [193, 312] width 67 height 12
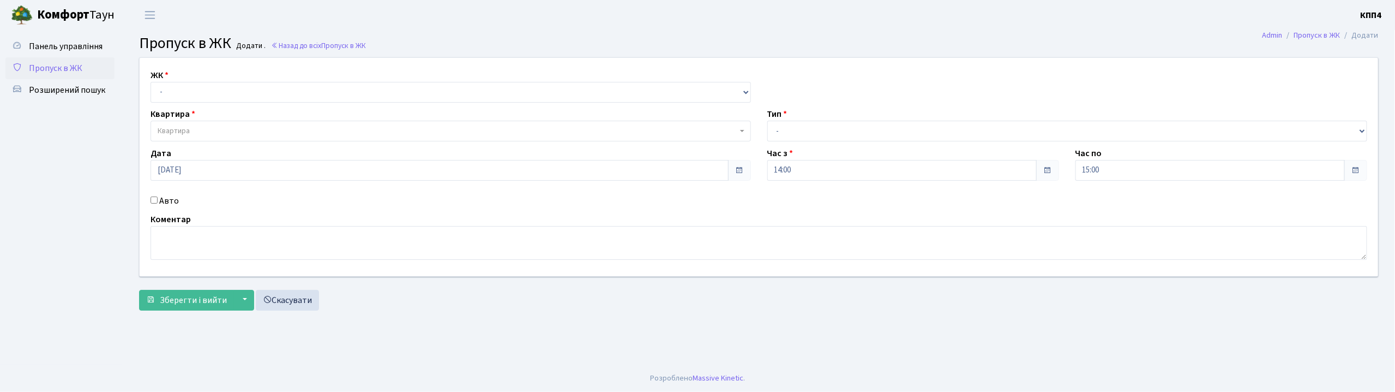
click at [155, 201] on input "Авто" at bounding box center [154, 199] width 7 height 7
checkbox input "true"
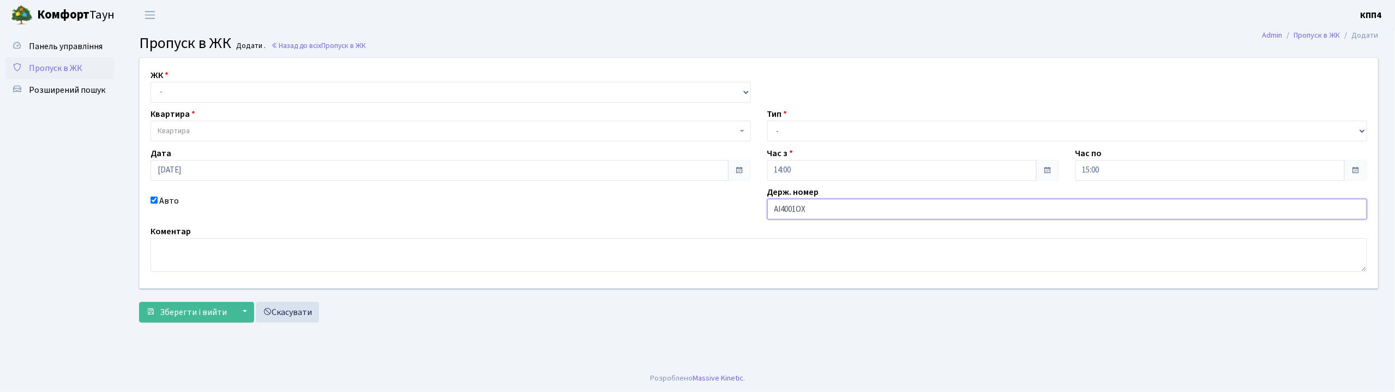
type input "АІ4001ОХ"
click at [186, 91] on select "- КТ, вул. Регенераторна, 4 КТ2, просп. [STREET_ADDRESS] [STREET_ADDRESS] [PERS…" at bounding box center [451, 92] width 600 height 21
select select "296"
click at [151, 82] on select "- КТ, вул. Регенераторна, 4 КТ2, просп. [STREET_ADDRESS] [STREET_ADDRESS] [PERS…" at bounding box center [451, 92] width 600 height 21
select select
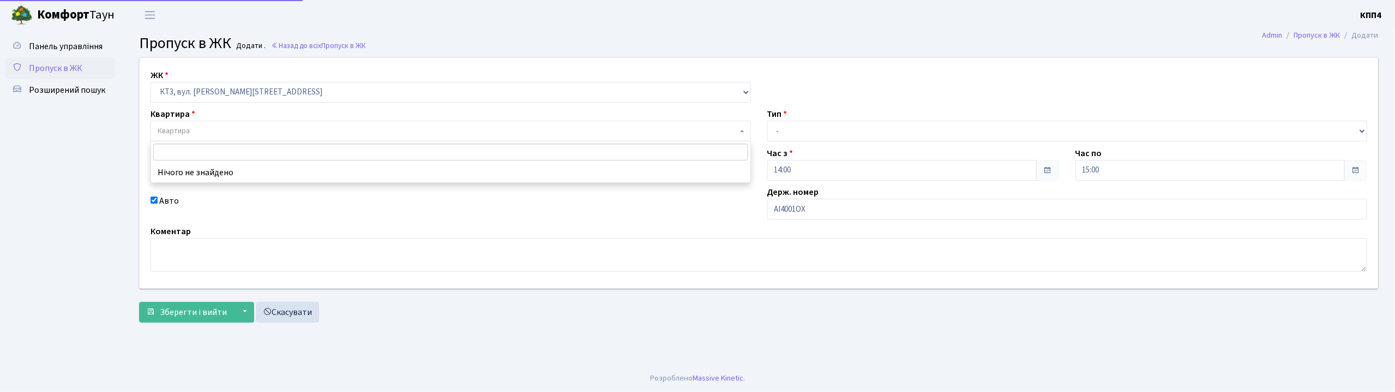
click at [179, 135] on span "Квартира" at bounding box center [174, 130] width 32 height 11
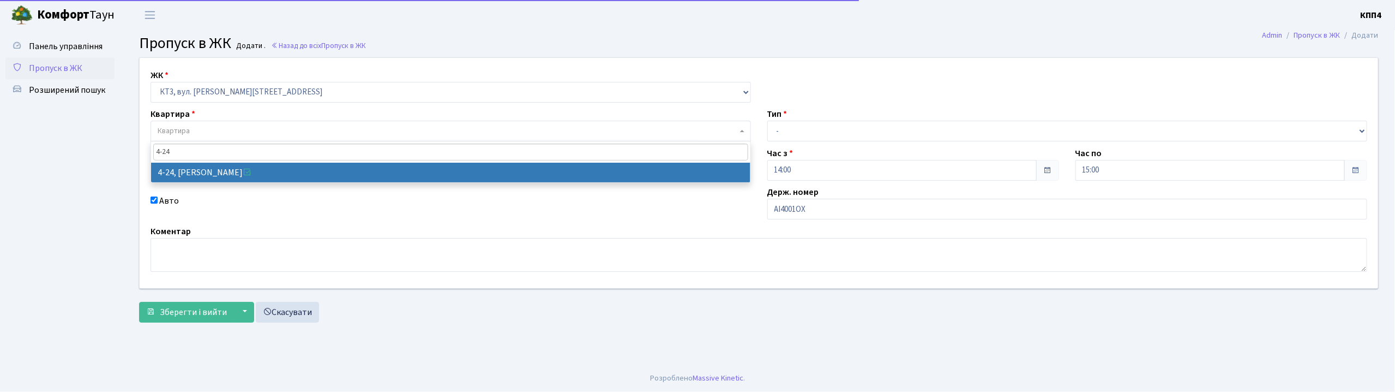
type input "4-24"
select select "16483"
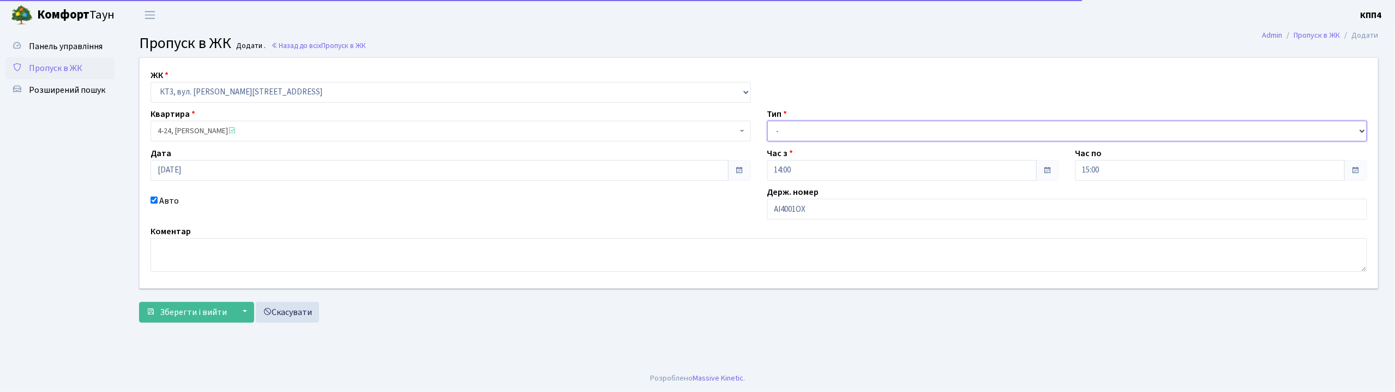
click at [803, 133] on select "- Доставка Таксі Гості Сервіс" at bounding box center [1067, 131] width 600 height 21
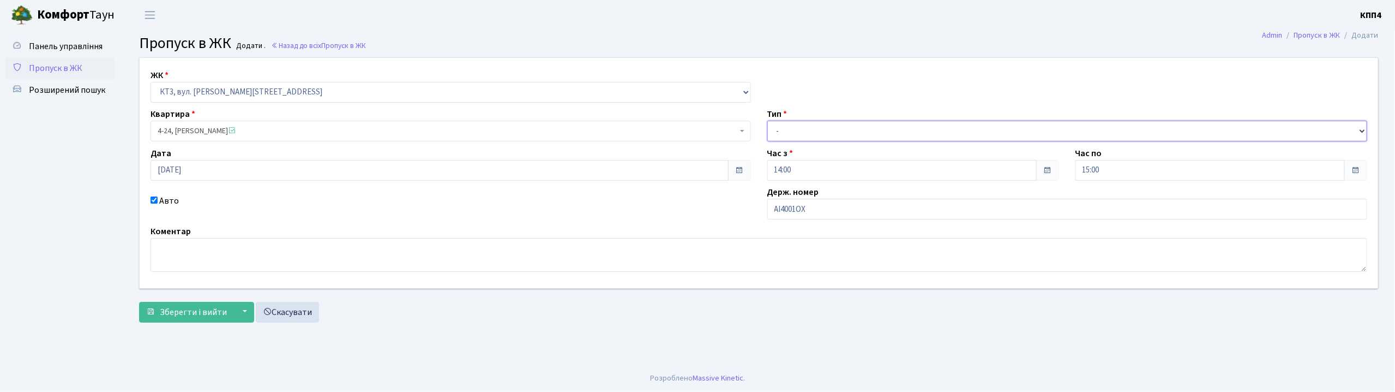
select select "2"
click at [767, 121] on select "- Доставка Таксі Гості Сервіс" at bounding box center [1067, 131] width 600 height 21
click at [202, 314] on span "Зберегти і вийти" at bounding box center [193, 312] width 67 height 12
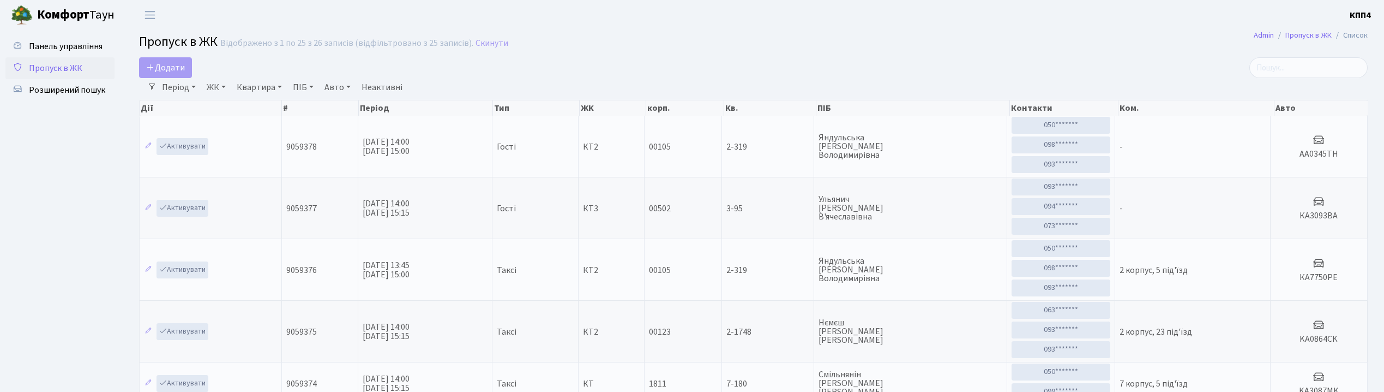
select select "25"
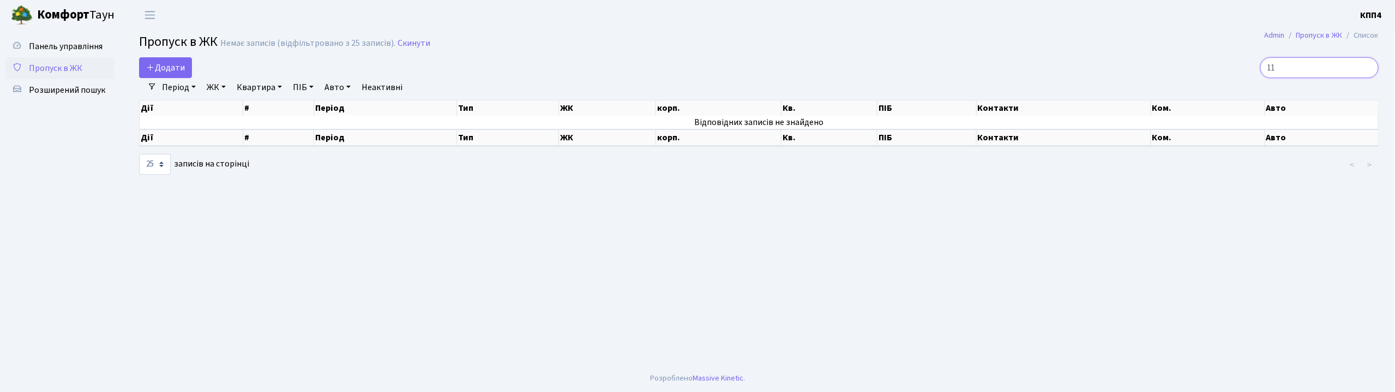
type input "1"
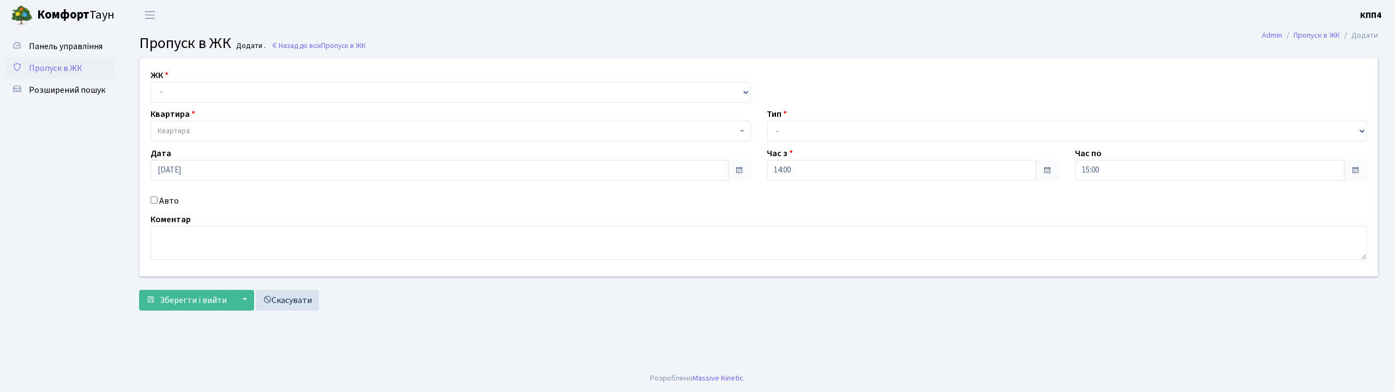
click at [155, 200] on input "Авто" at bounding box center [154, 199] width 7 height 7
checkbox input "true"
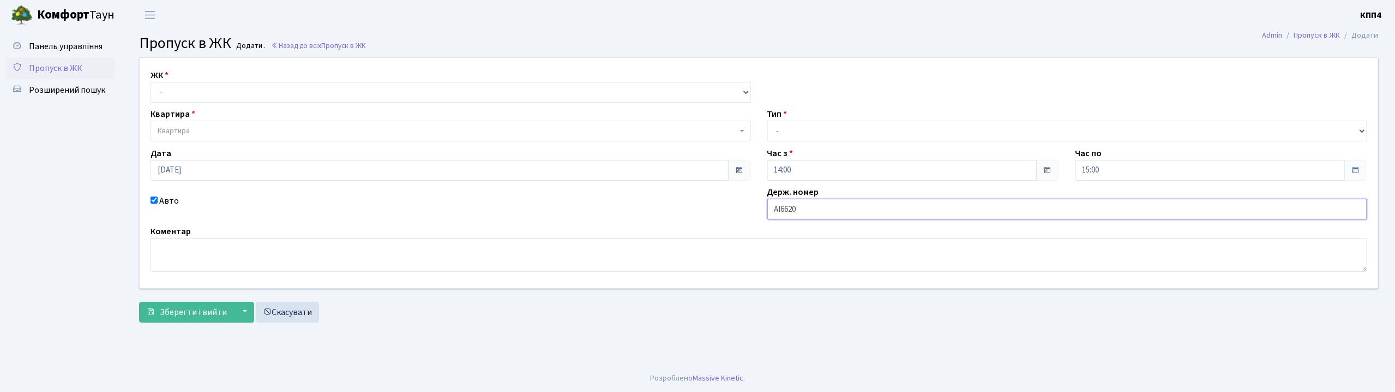
type input "АІ6620НС"
click at [201, 84] on select "- КТ, вул. Регенераторна, 4 КТ2, просп. [STREET_ADDRESS] [STREET_ADDRESS] [PERS…" at bounding box center [451, 92] width 600 height 21
select select "271"
click at [151, 82] on select "- КТ, вул. Регенераторна, 4 КТ2, просп. [STREET_ADDRESS] [STREET_ADDRESS] [PERS…" at bounding box center [451, 92] width 600 height 21
select select
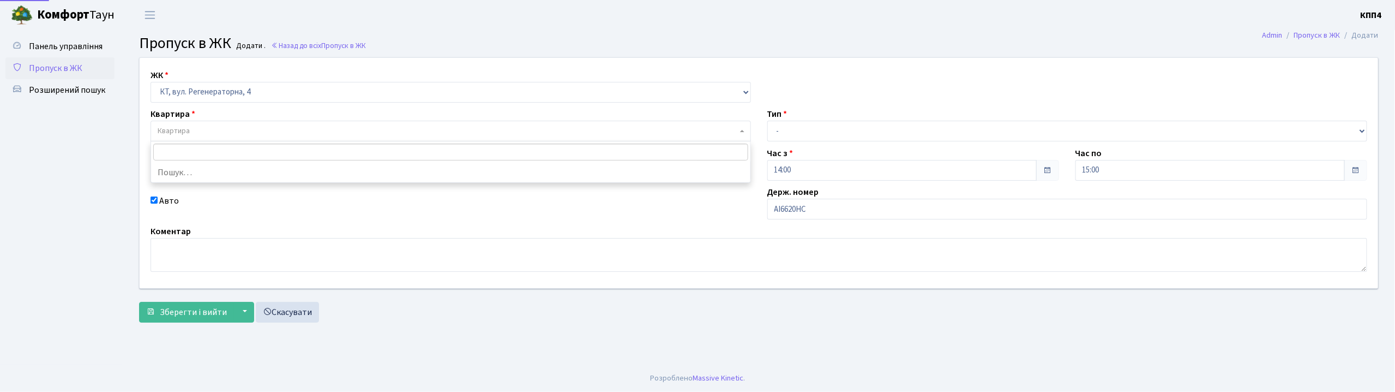
click at [201, 127] on span "Квартира" at bounding box center [448, 130] width 580 height 11
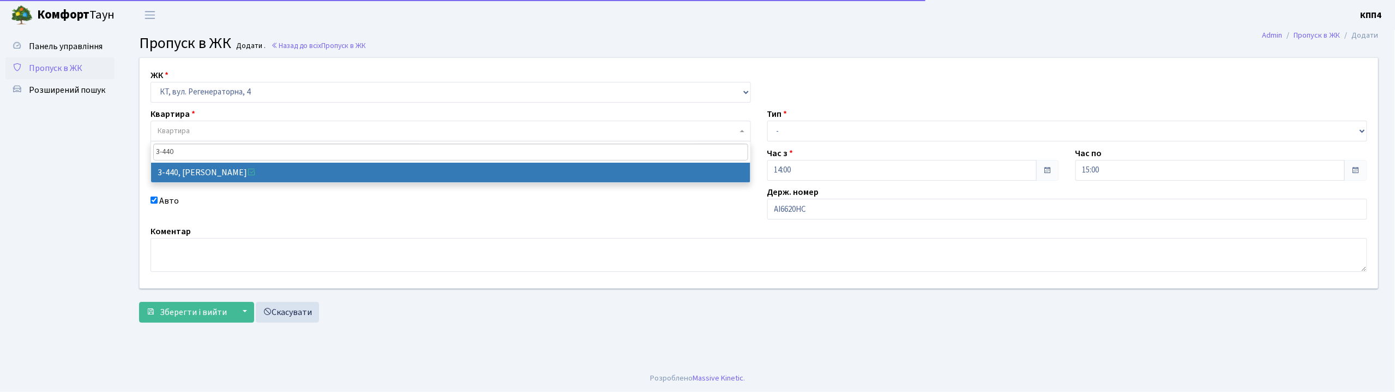
type input "3-440"
select select "1658"
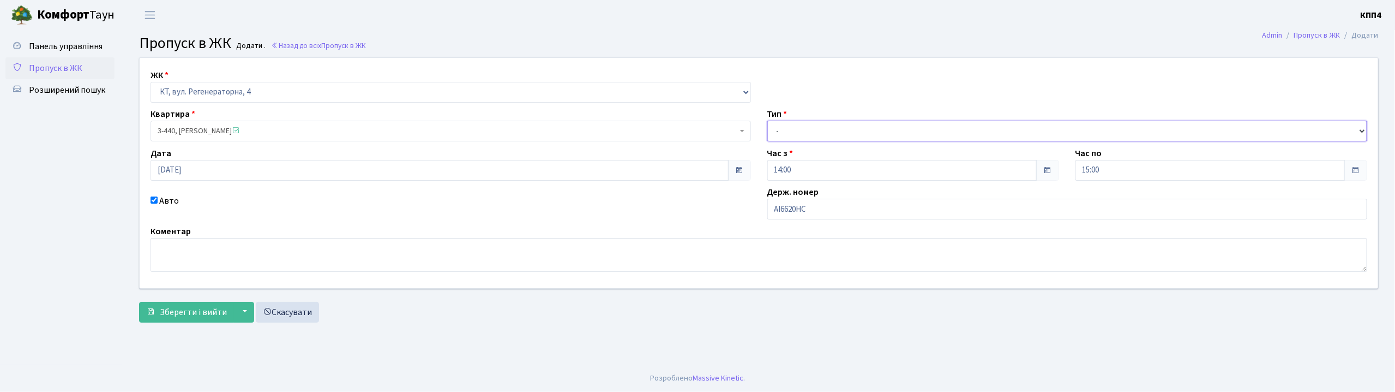
click at [779, 134] on select "- Доставка Таксі Гості Сервіс" at bounding box center [1067, 131] width 600 height 21
select select "1"
click at [767, 121] on select "- Доставка Таксі Гості Сервіс" at bounding box center [1067, 131] width 600 height 21
click at [198, 308] on span "Зберегти і вийти" at bounding box center [193, 312] width 67 height 12
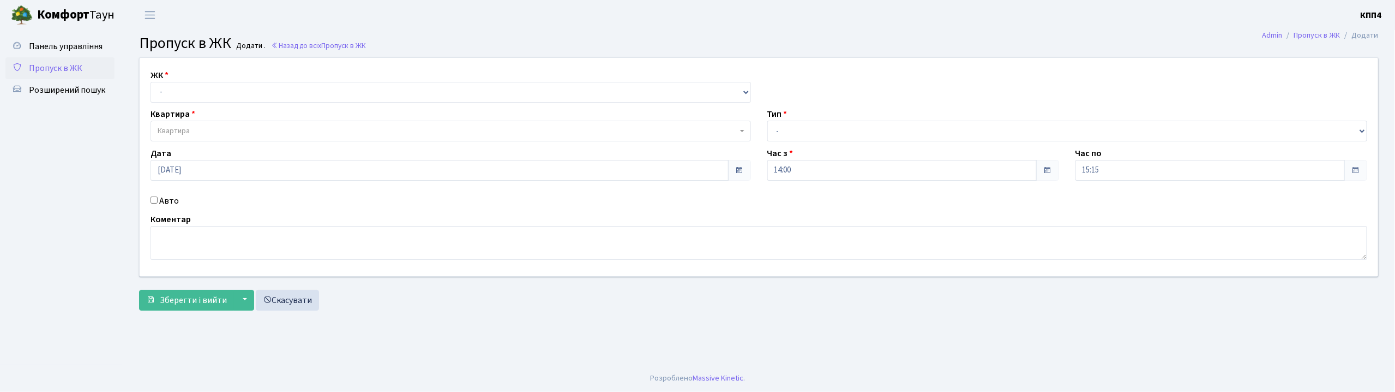
click at [154, 202] on input "Авто" at bounding box center [154, 199] width 7 height 7
checkbox input "true"
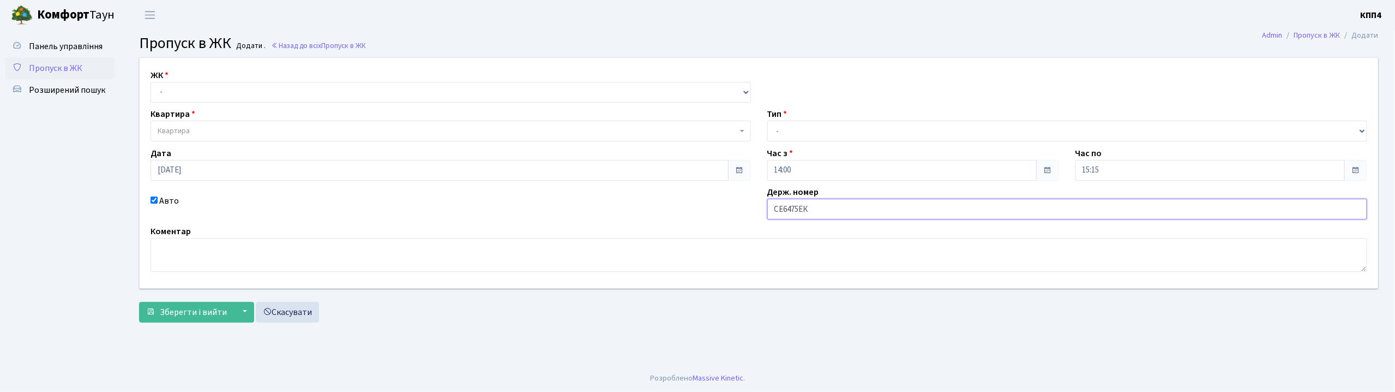
type input "СЕ6475ЕК"
click at [164, 84] on select "- КТ, вул. Регенераторна, 4 КТ2, просп. [STREET_ADDRESS] [STREET_ADDRESS] [PERS…" at bounding box center [451, 92] width 600 height 21
select select "271"
click at [151, 82] on select "- КТ, вул. Регенераторна, 4 КТ2, просп. [STREET_ADDRESS] [STREET_ADDRESS] [PERS…" at bounding box center [451, 92] width 600 height 21
select select
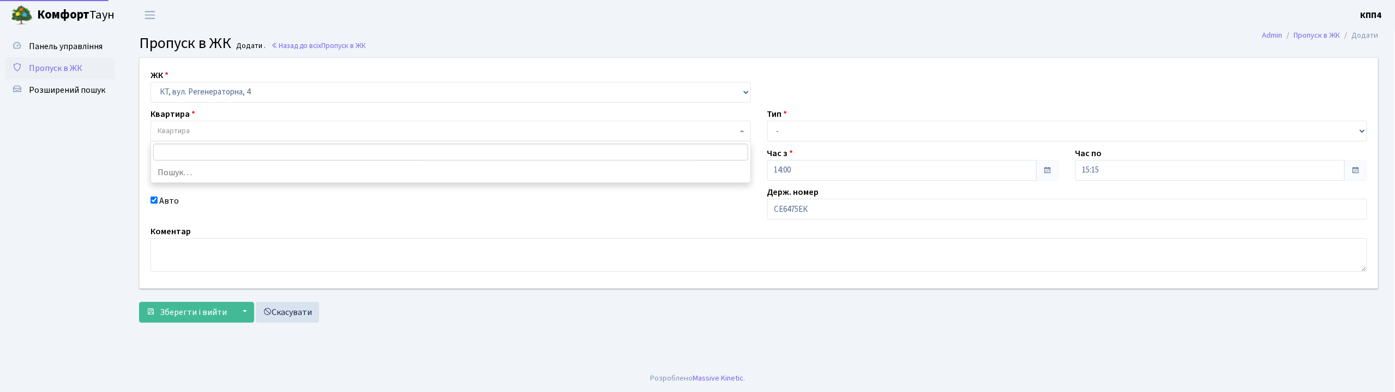
click at [178, 125] on span "Квартира" at bounding box center [451, 131] width 600 height 21
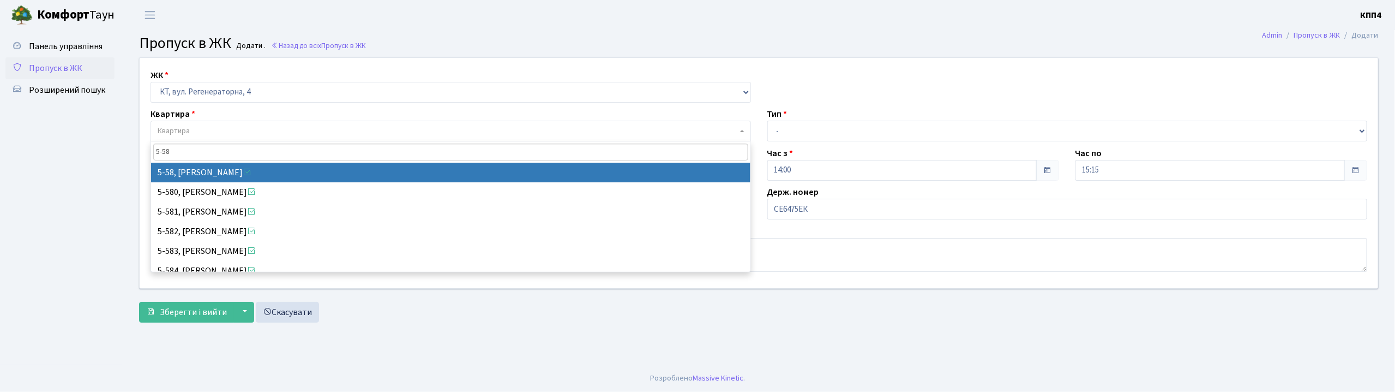
type input "5-58"
select select "2468"
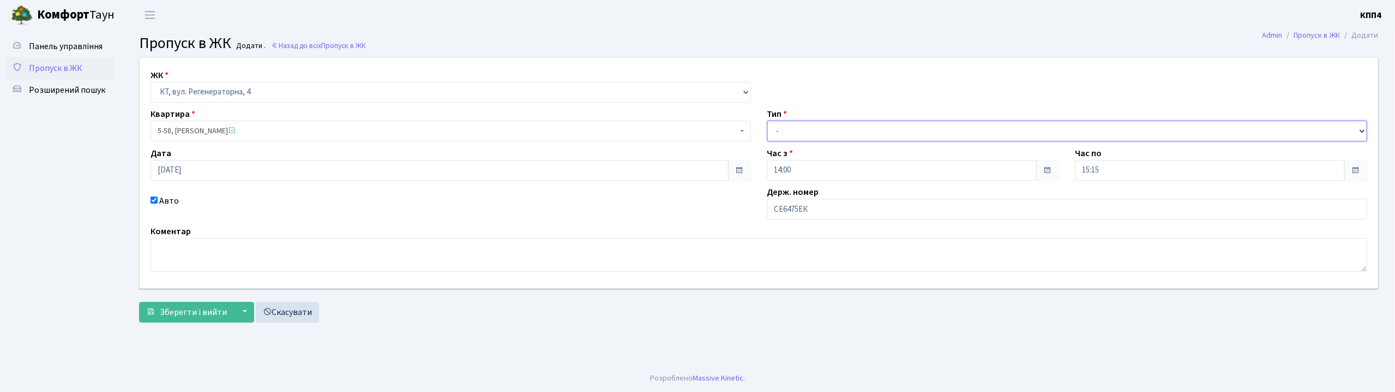
click at [797, 131] on select "- Доставка Таксі Гості Сервіс" at bounding box center [1067, 131] width 600 height 21
select select "2"
click at [767, 121] on select "- Доставка Таксі Гості Сервіс" at bounding box center [1067, 131] width 600 height 21
click at [216, 311] on span "Зберегти і вийти" at bounding box center [193, 312] width 67 height 12
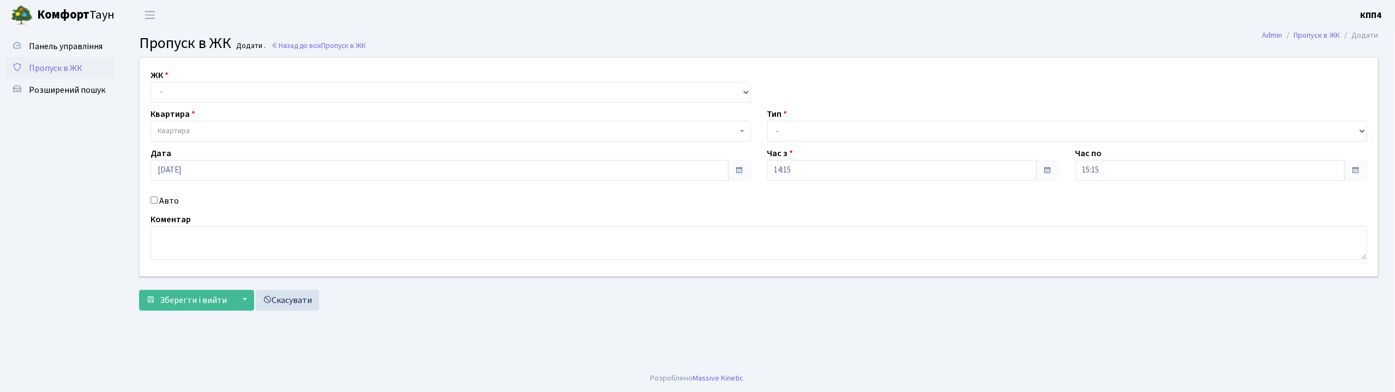
click at [152, 198] on input "Авто" at bounding box center [154, 199] width 7 height 7
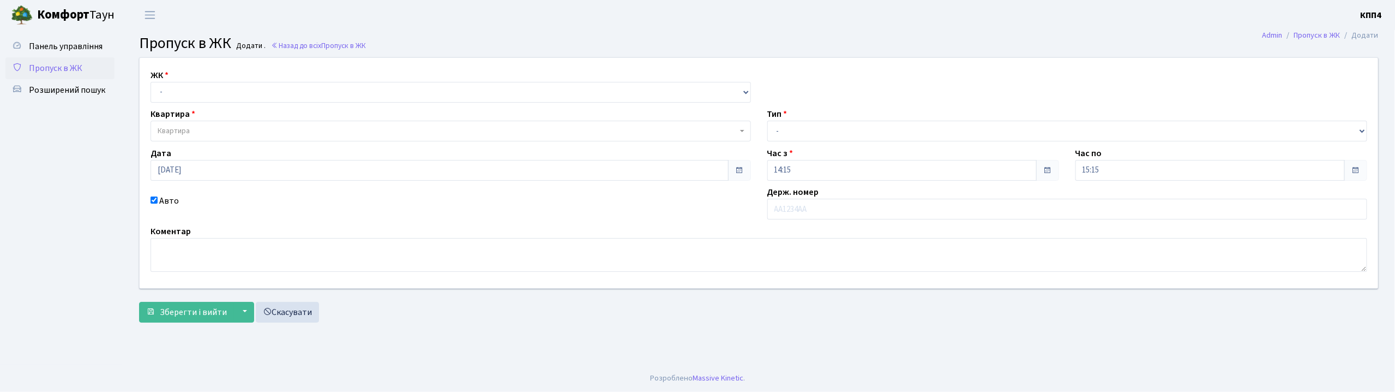
click at [156, 199] on input "Авто" at bounding box center [154, 199] width 7 height 7
checkbox input "false"
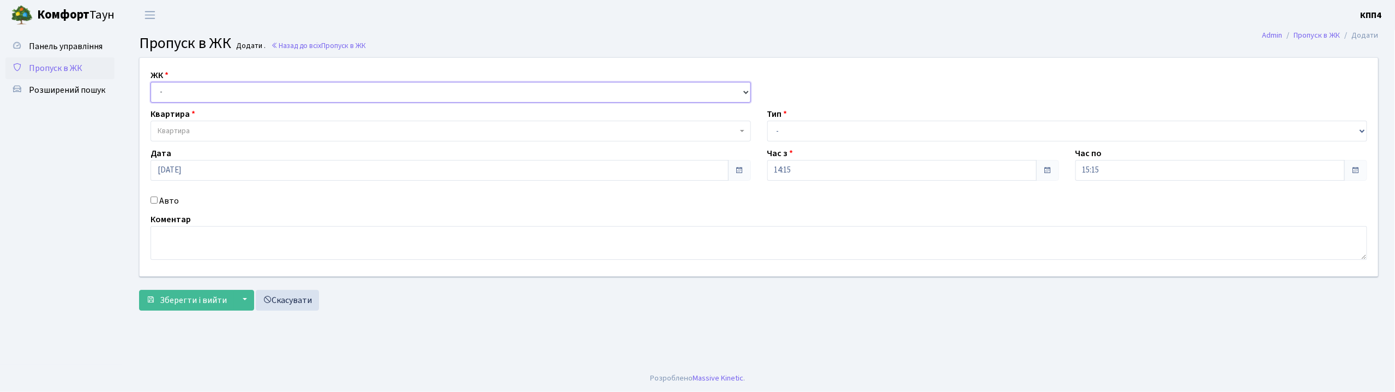
click at [183, 92] on select "- КТ, вул. Регенераторна, 4 КТ2, просп. [STREET_ADDRESS] [STREET_ADDRESS] [PERS…" at bounding box center [451, 92] width 600 height 21
select select "271"
click at [151, 82] on select "- КТ, вул. Регенераторна, 4 КТ2, просп. [STREET_ADDRESS] [STREET_ADDRESS] [PERS…" at bounding box center [451, 92] width 600 height 21
select select
click at [185, 130] on span "Квартира" at bounding box center [174, 130] width 32 height 11
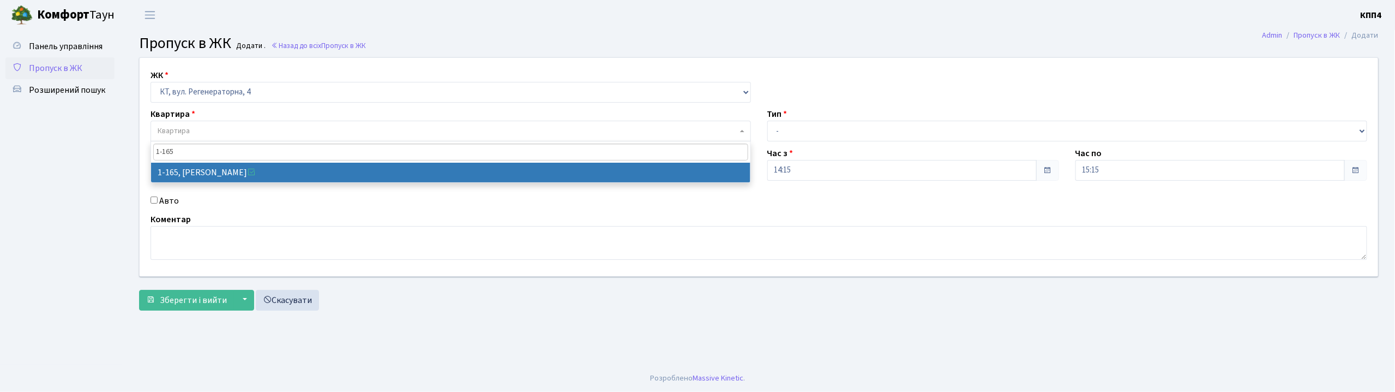
type input "1-165"
select select "165"
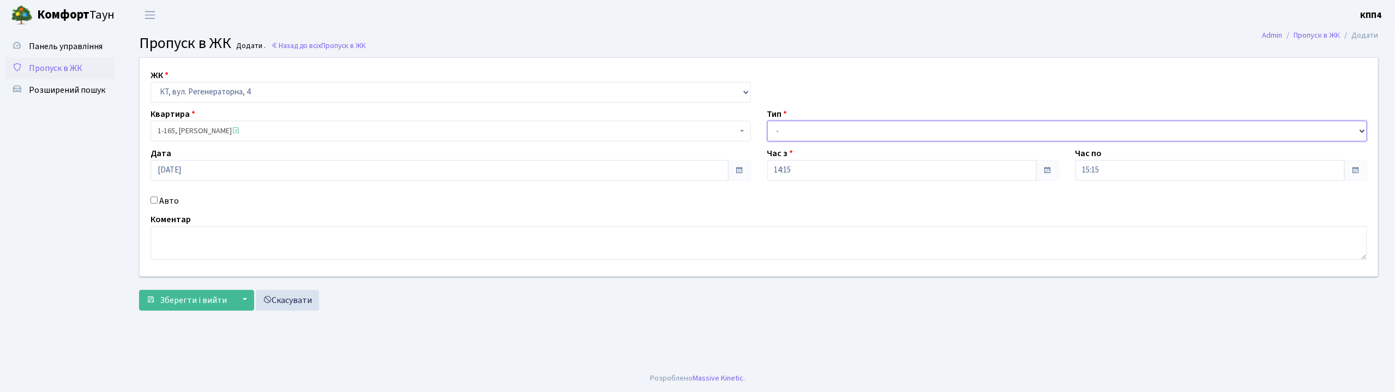
click at [788, 124] on select "- Доставка Таксі Гості Сервіс" at bounding box center [1067, 131] width 600 height 21
select select "3"
click at [767, 121] on select "- Доставка Таксі Гості Сервіс" at bounding box center [1067, 131] width 600 height 21
click at [188, 304] on span "Зберегти і вийти" at bounding box center [193, 300] width 67 height 12
click at [154, 201] on input "Авто" at bounding box center [154, 199] width 7 height 7
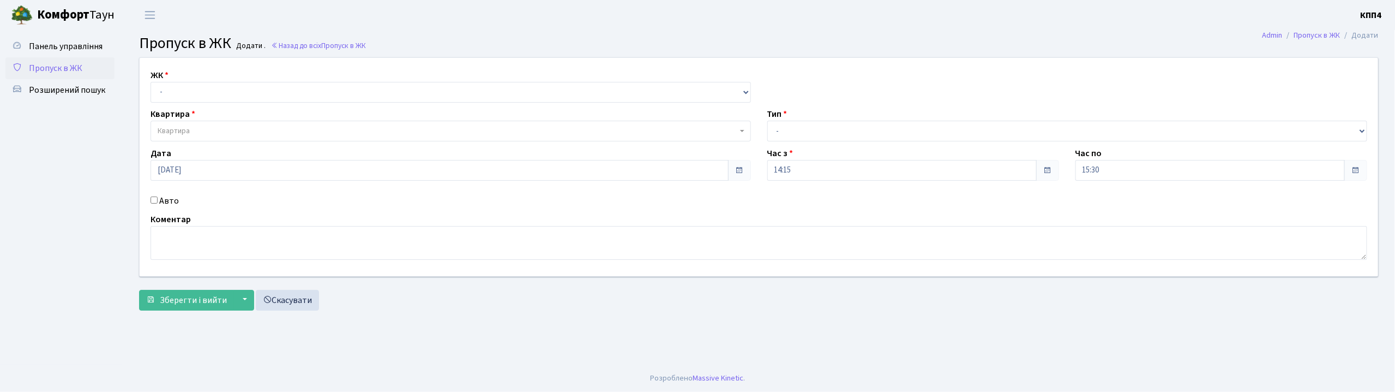
checkbox input "true"
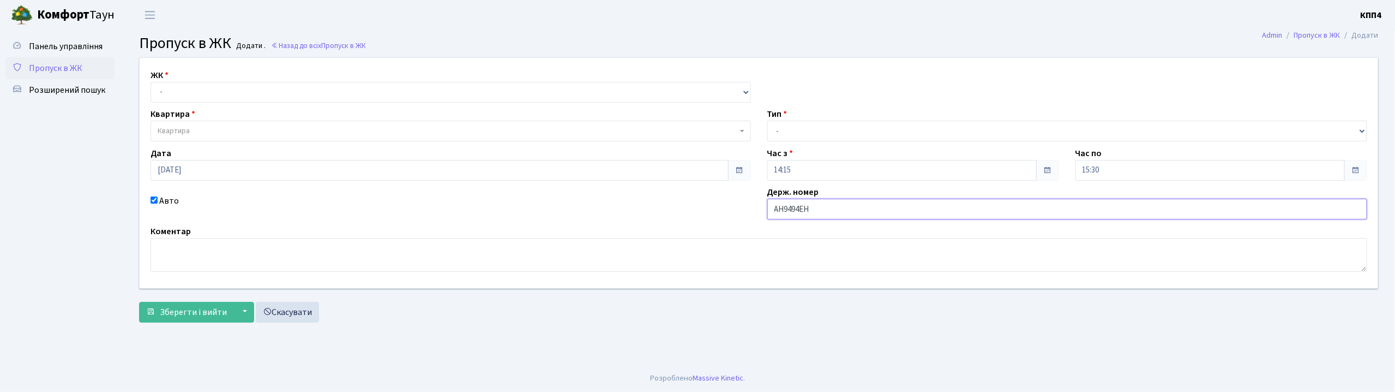
type input "АН9494ЕН"
click at [163, 94] on select "- КТ, вул. Регенераторна, 4 КТ2, просп. [STREET_ADDRESS] [STREET_ADDRESS] [PERS…" at bounding box center [451, 92] width 600 height 21
select select "295"
click at [151, 82] on select "- КТ, вул. Регенераторна, 4 КТ2, просп. [STREET_ADDRESS] [STREET_ADDRESS] [PERS…" at bounding box center [451, 92] width 600 height 21
select select
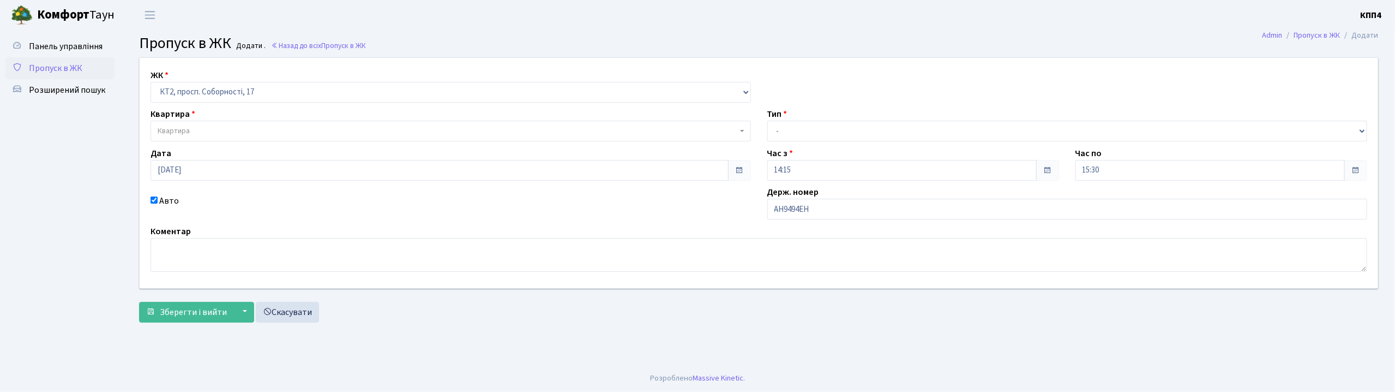
click at [176, 136] on span "Квартира" at bounding box center [174, 130] width 32 height 11
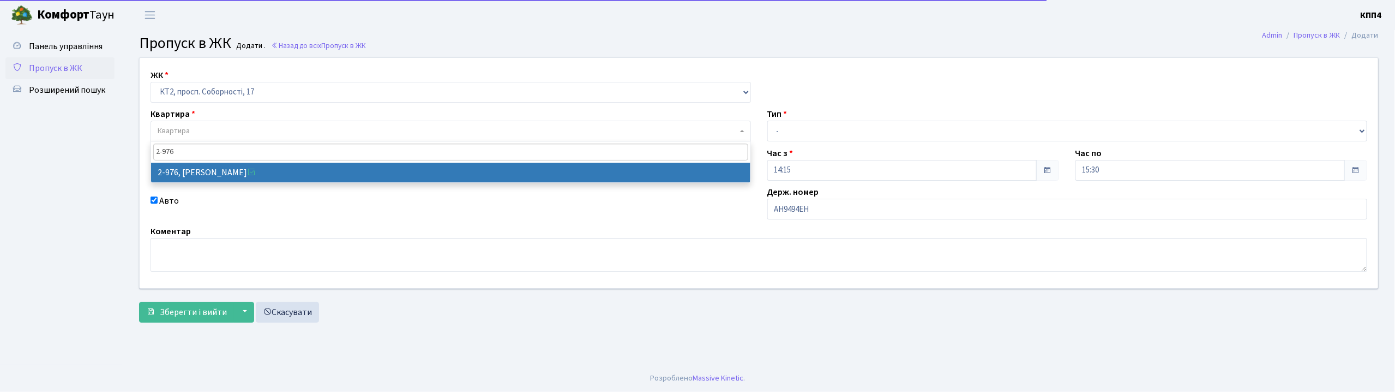
type input "2-976"
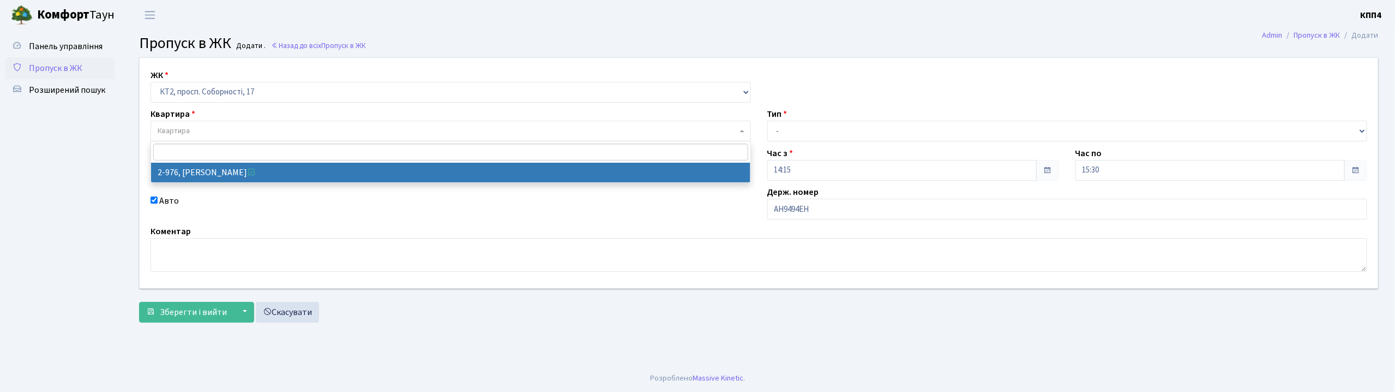
select select "12587"
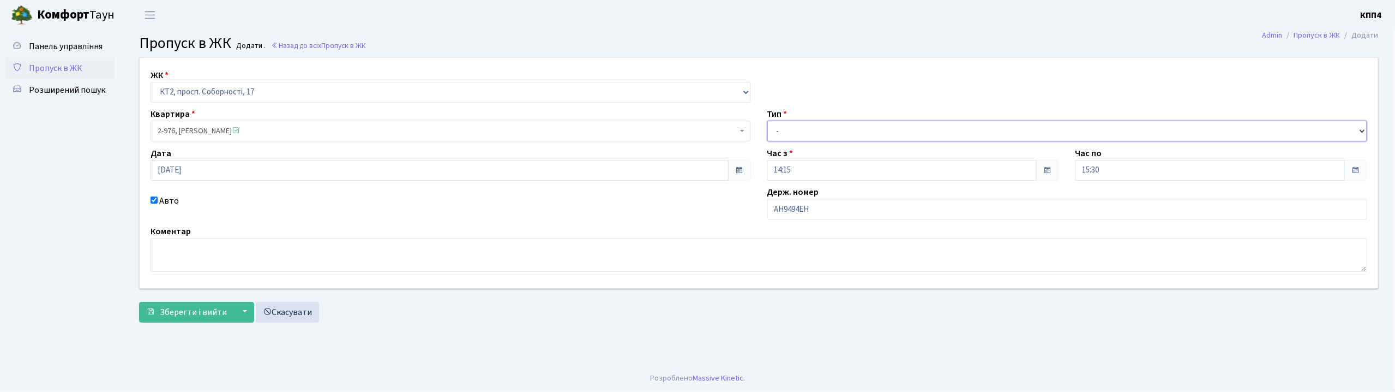
click at [787, 133] on select "- Доставка Таксі Гості Сервіс" at bounding box center [1067, 131] width 600 height 21
select select "2"
click at [767, 121] on select "- Доставка Таксі Гості Сервіс" at bounding box center [1067, 131] width 600 height 21
click at [206, 317] on span "Зберегти і вийти" at bounding box center [193, 312] width 67 height 12
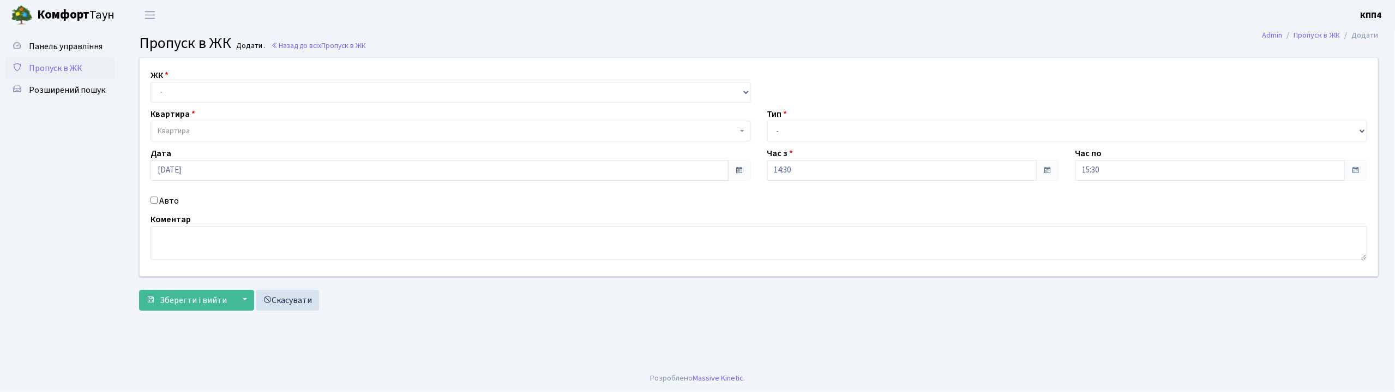
click at [153, 201] on input "Авто" at bounding box center [154, 199] width 7 height 7
checkbox input "true"
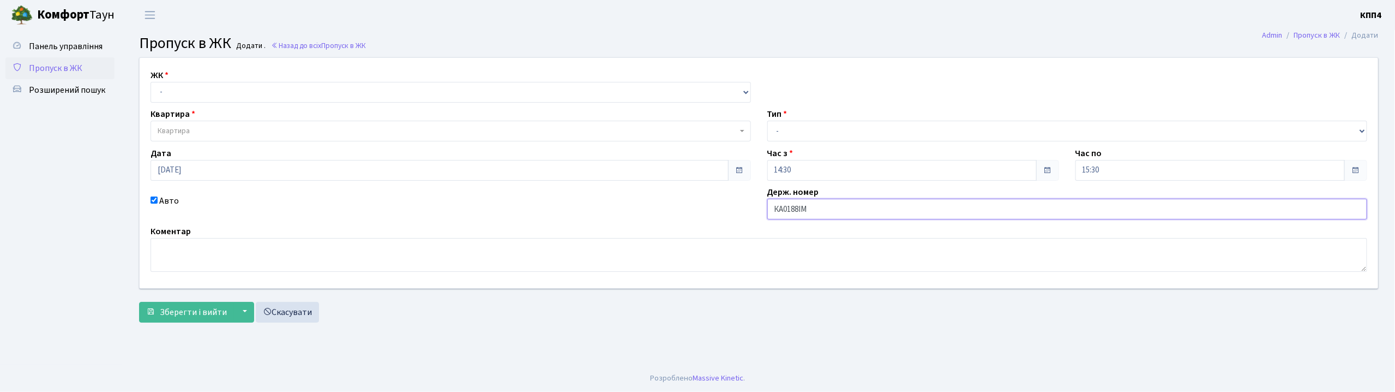
type input "КА0188ІМ"
click at [195, 86] on select "- КТ, вул. Регенераторна, 4 КТ2, просп. [STREET_ADDRESS] [STREET_ADDRESS] [PERS…" at bounding box center [451, 92] width 600 height 21
select select "295"
click at [151, 82] on select "- КТ, вул. Регенераторна, 4 КТ2, просп. [STREET_ADDRESS] [STREET_ADDRESS] [PERS…" at bounding box center [451, 92] width 600 height 21
select select
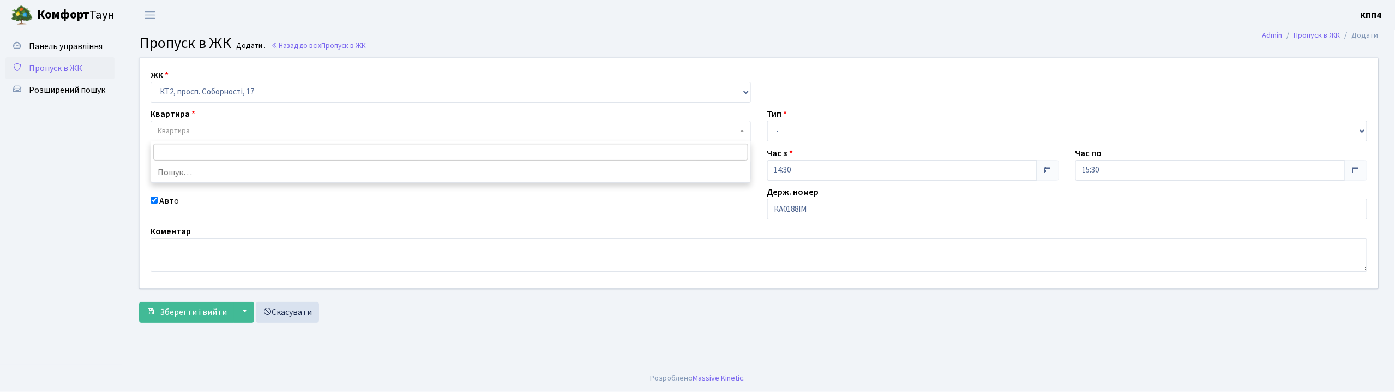
click at [172, 129] on span "Квартира" at bounding box center [174, 130] width 32 height 11
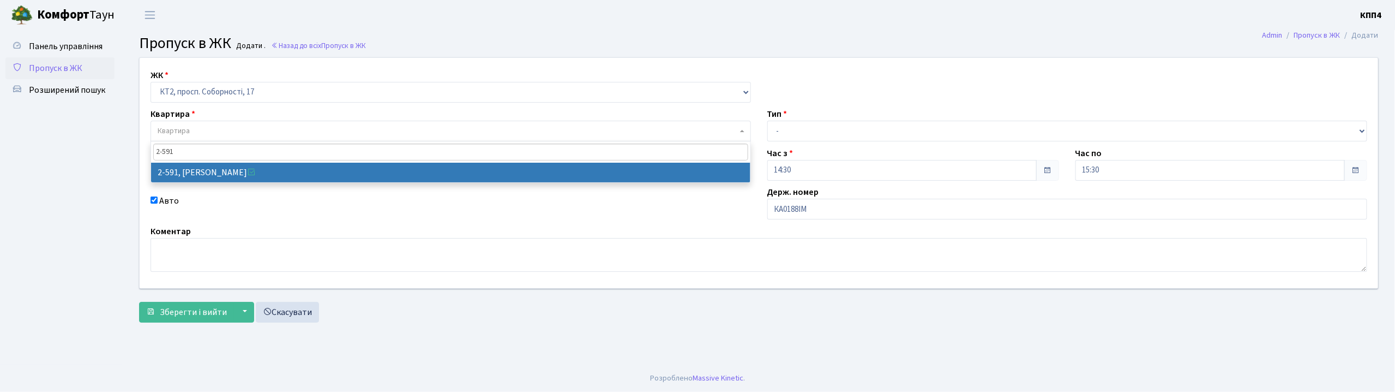
type input "2-591"
select select "15639"
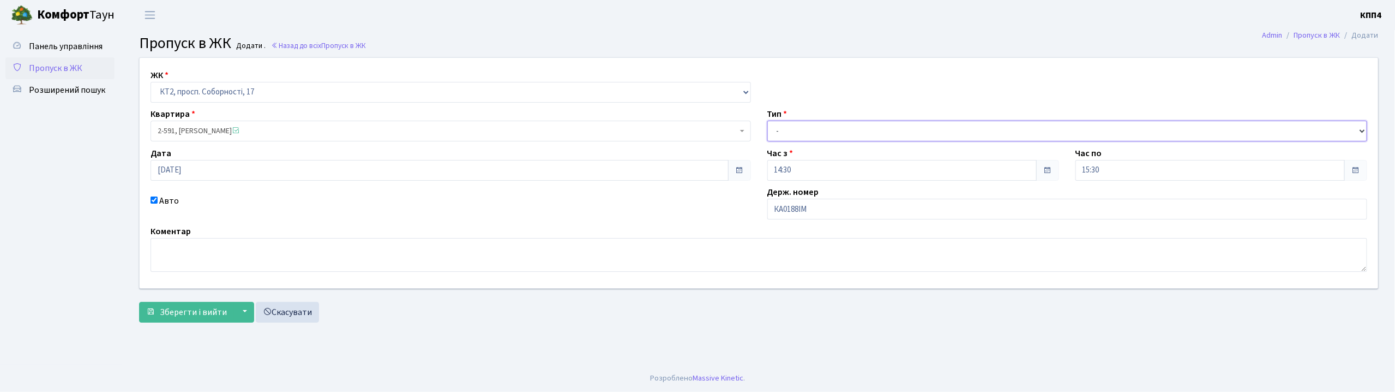
click at [814, 128] on select "- Доставка Таксі Гості Сервіс" at bounding box center [1067, 131] width 600 height 21
select select "2"
click at [767, 121] on select "- Доставка Таксі Гості Сервіс" at bounding box center [1067, 131] width 600 height 21
click at [191, 309] on span "Зберегти і вийти" at bounding box center [193, 312] width 67 height 12
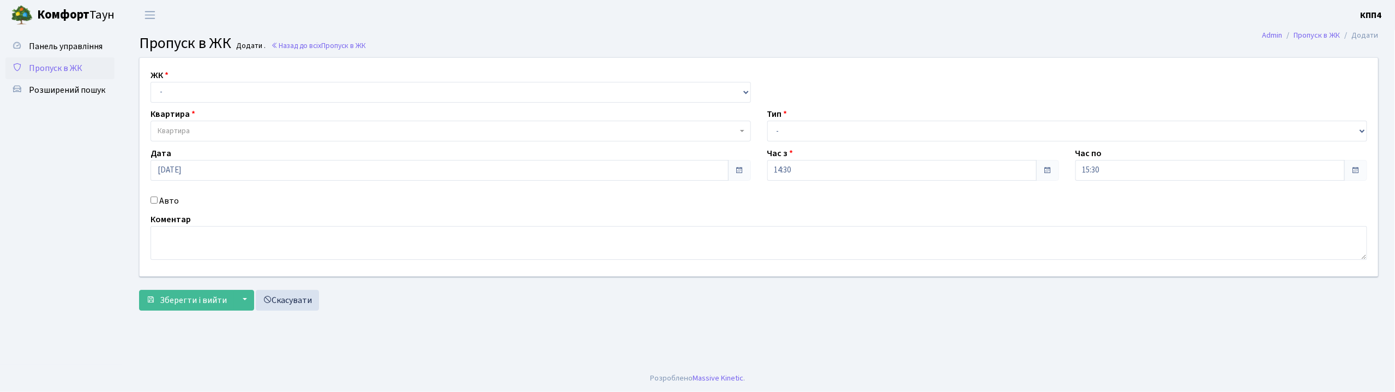
click at [151, 200] on input "Авто" at bounding box center [154, 199] width 7 height 7
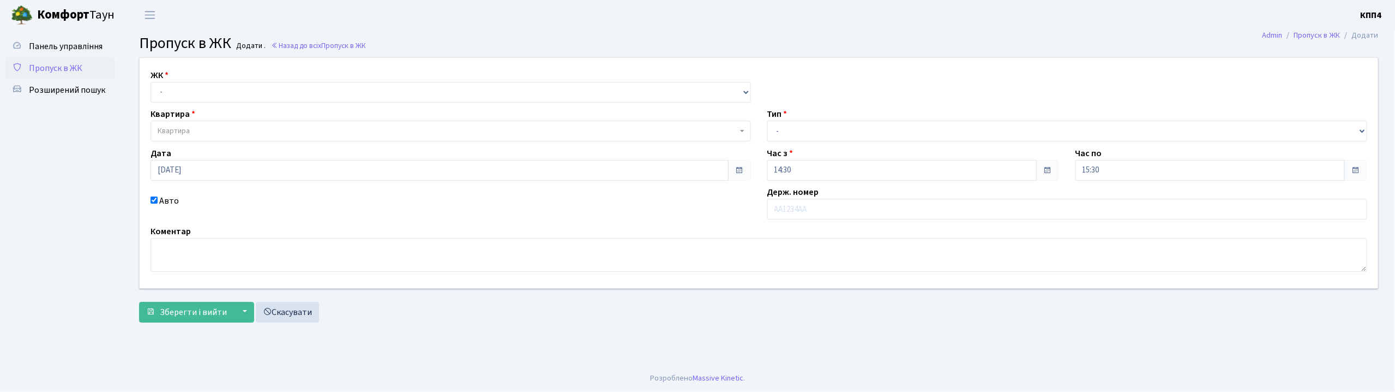
click at [156, 201] on input "Авто" at bounding box center [154, 199] width 7 height 7
checkbox input "false"
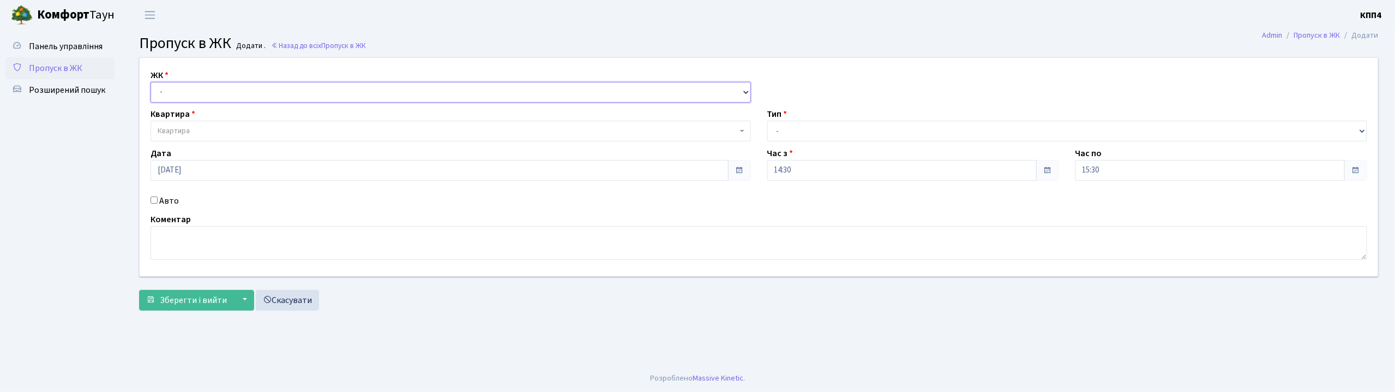
click at [160, 94] on select "- КТ, вул. Регенераторна, 4 КТ2, просп. [STREET_ADDRESS] [STREET_ADDRESS] [PERS…" at bounding box center [451, 92] width 600 height 21
select select "305"
click at [151, 82] on select "- КТ, вул. Регенераторна, 4 КТ2, просп. [STREET_ADDRESS] [STREET_ADDRESS] [PERS…" at bounding box center [451, 92] width 600 height 21
select select
click at [168, 125] on span "Квартира" at bounding box center [174, 130] width 32 height 11
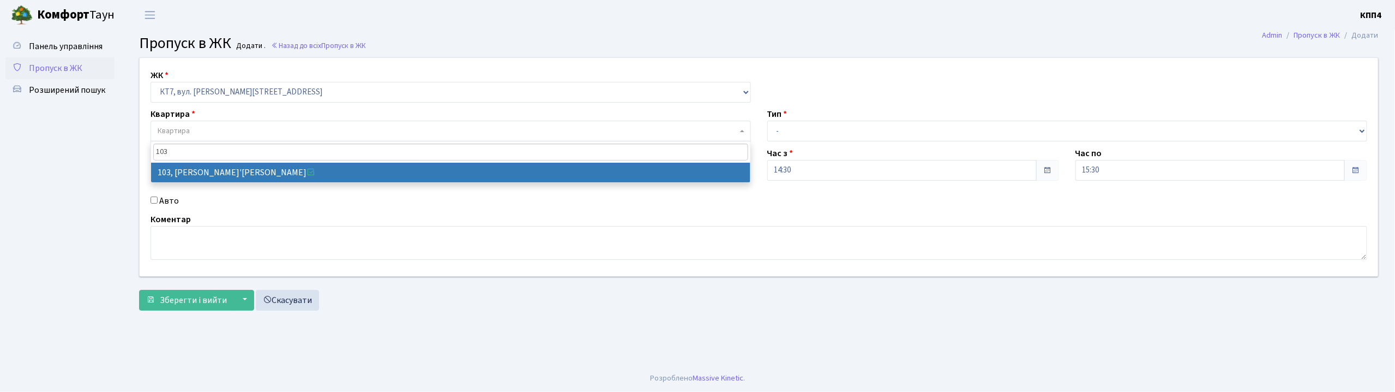
type input "103"
select select "18503"
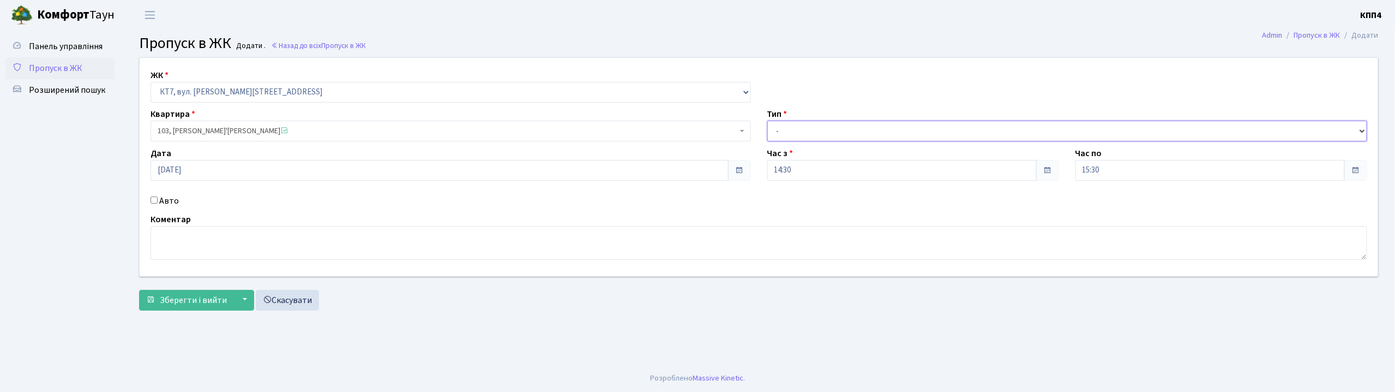
click at [829, 123] on select "- Доставка Таксі Гості Сервіс" at bounding box center [1067, 131] width 600 height 21
select select "3"
click at [767, 121] on select "- Доставка Таксі Гості Сервіс" at bounding box center [1067, 131] width 600 height 21
click at [166, 304] on span "Зберегти і вийти" at bounding box center [193, 300] width 67 height 12
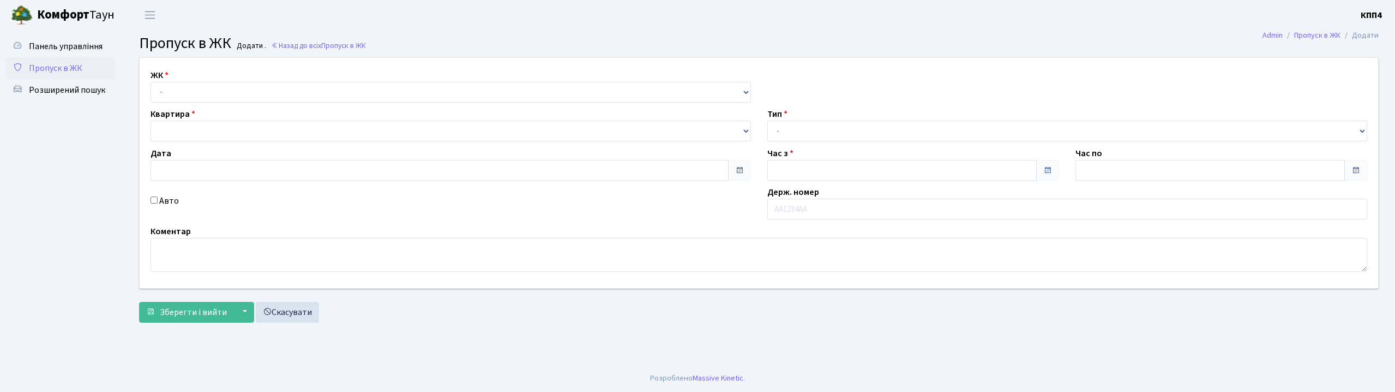
type input "[DATE]"
type input "14:45"
type input "16:00"
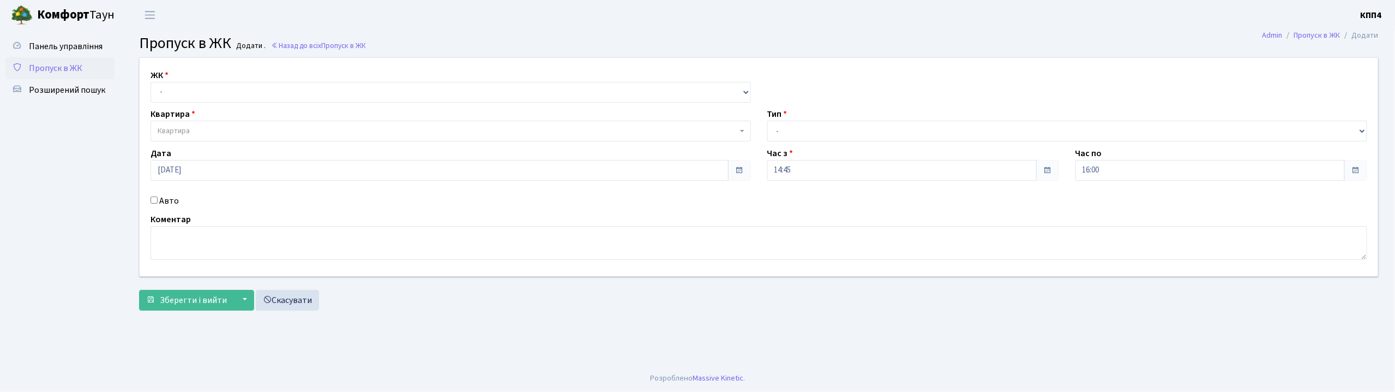
click at [153, 199] on input "Авто" at bounding box center [154, 199] width 7 height 7
checkbox input "true"
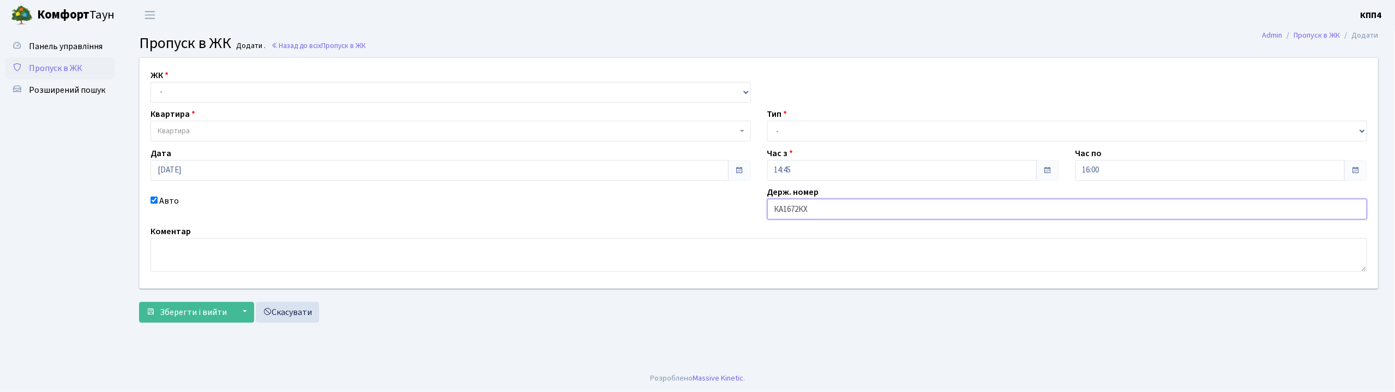
type input "КА1672КХ"
click at [203, 83] on select "- КТ, вул. Регенераторна, 4 КТ2, просп. Соборності, 17 КТ3, вул. Березнева, 16 …" at bounding box center [451, 92] width 600 height 21
select select "271"
click at [151, 82] on select "- КТ, вул. Регенераторна, 4 КТ2, просп. Соборності, 17 КТ3, вул. Березнева, 16 …" at bounding box center [451, 92] width 600 height 21
select select
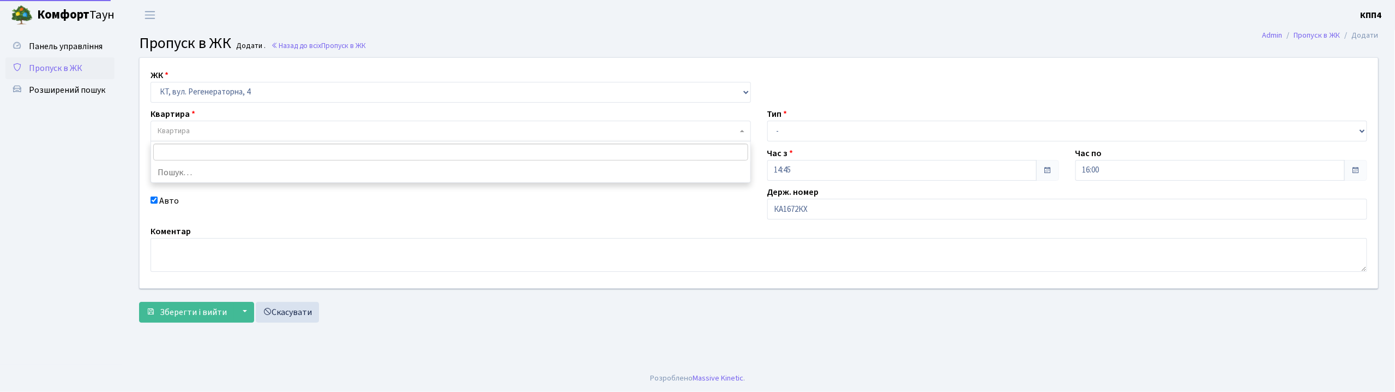
click at [197, 125] on span "Квартира" at bounding box center [448, 130] width 580 height 11
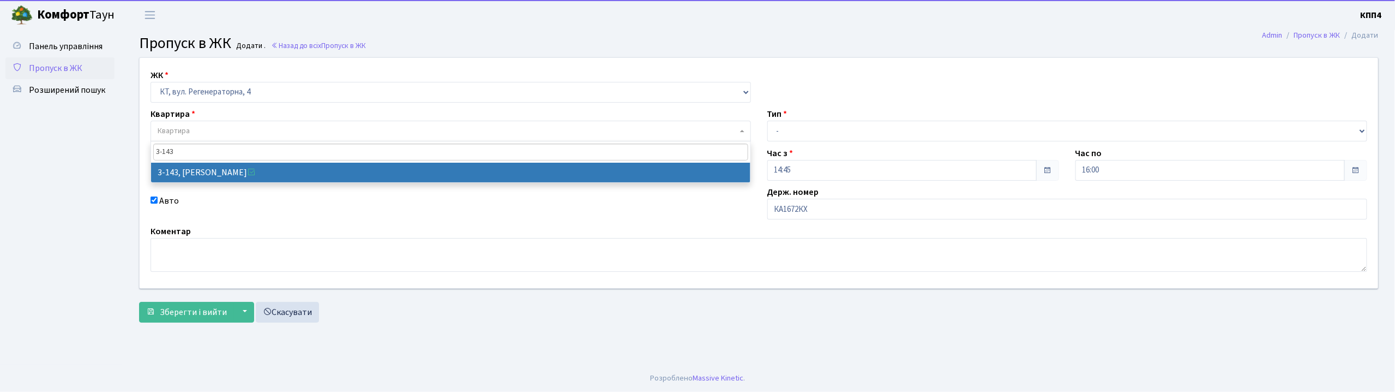
type input "3-143"
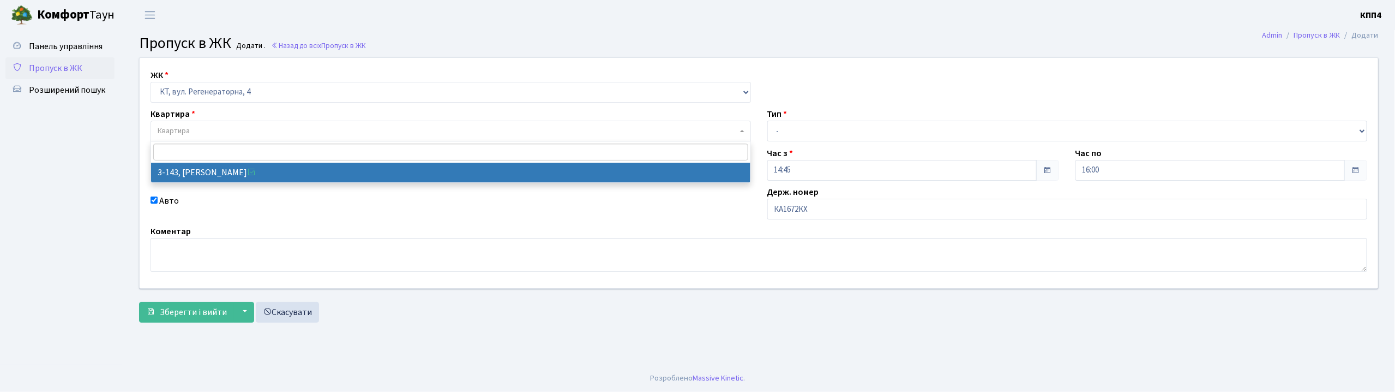
select select "810"
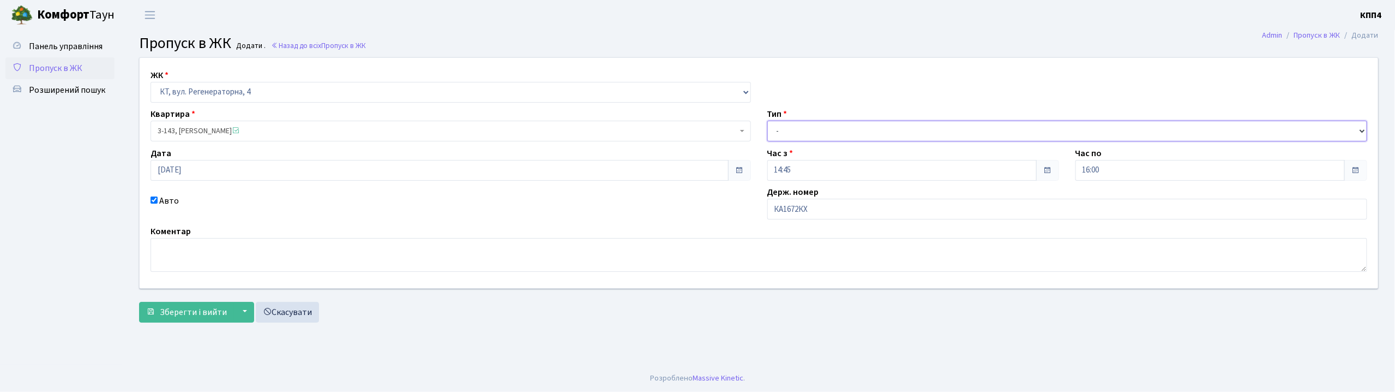
click at [789, 131] on select "- Доставка Таксі Гості Сервіс" at bounding box center [1067, 131] width 600 height 21
select select "3"
click at [767, 121] on select "- Доставка Таксі Гості Сервіс" at bounding box center [1067, 131] width 600 height 21
click at [184, 310] on span "Зберегти і вийти" at bounding box center [193, 312] width 67 height 12
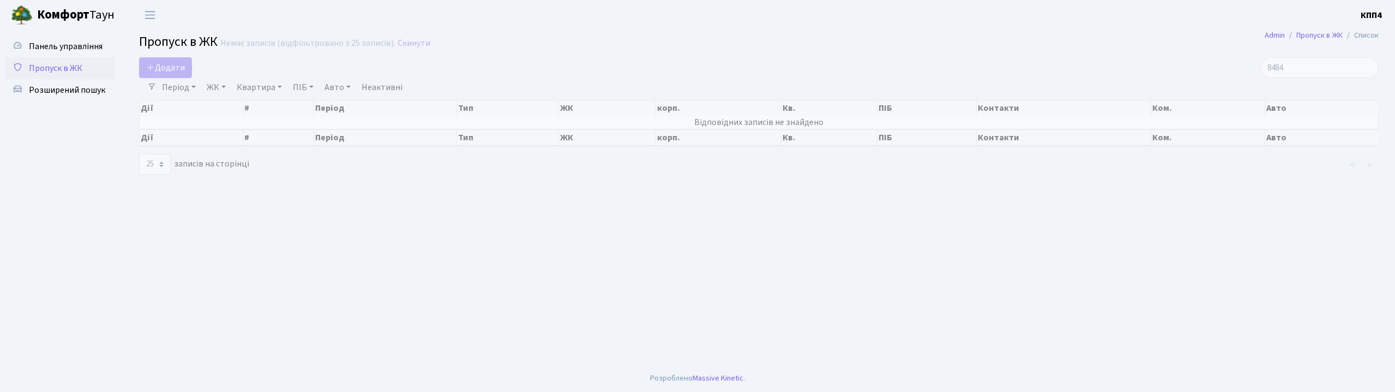
select select "25"
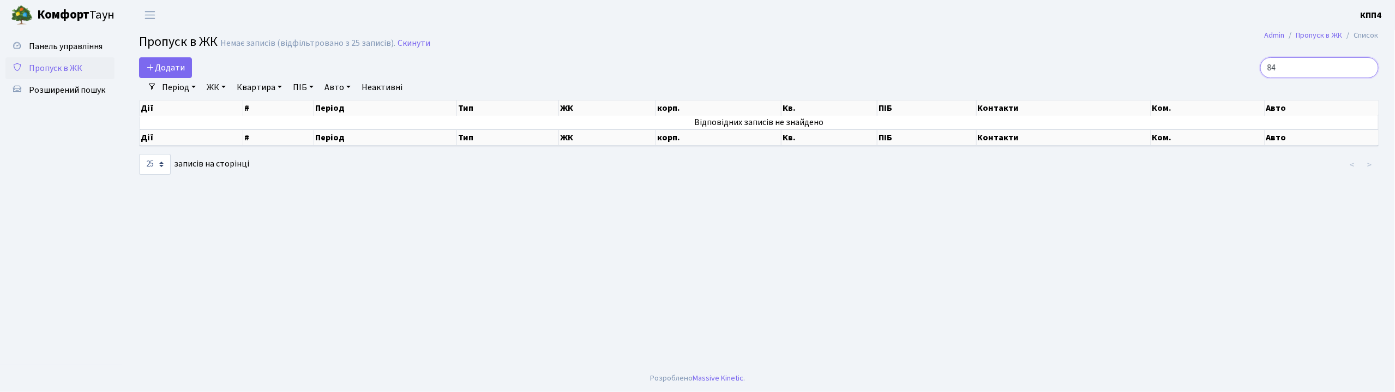
type input "8"
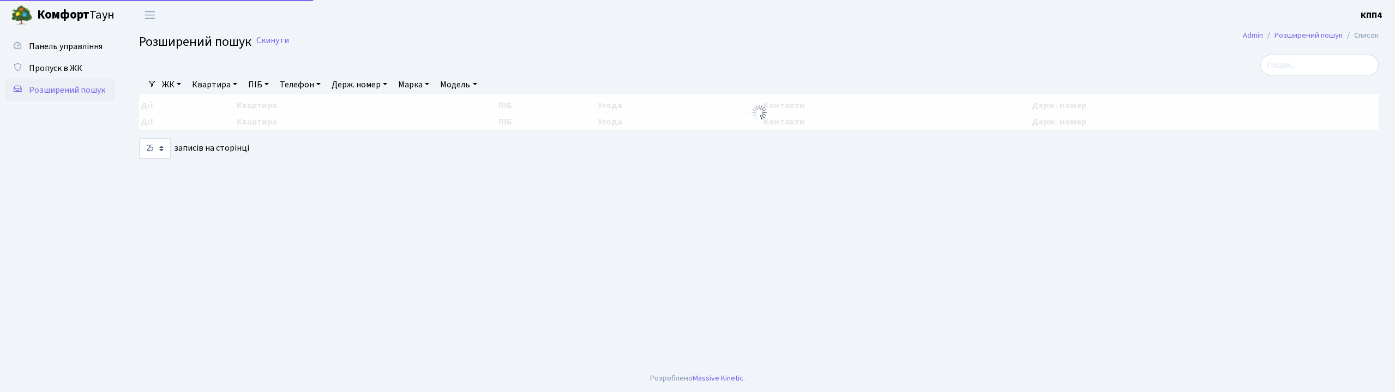
select select "25"
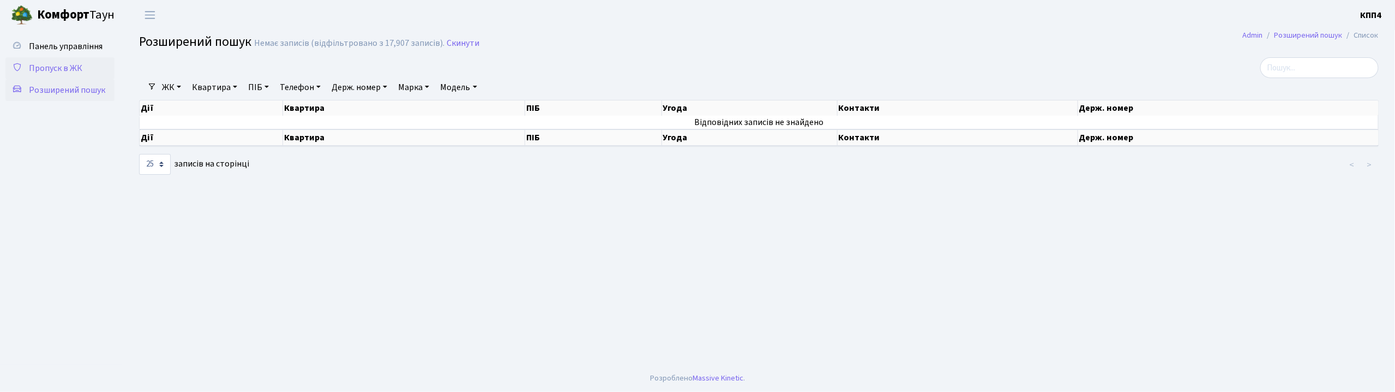
click at [52, 71] on span "Пропуск в ЖК" at bounding box center [55, 68] width 53 height 12
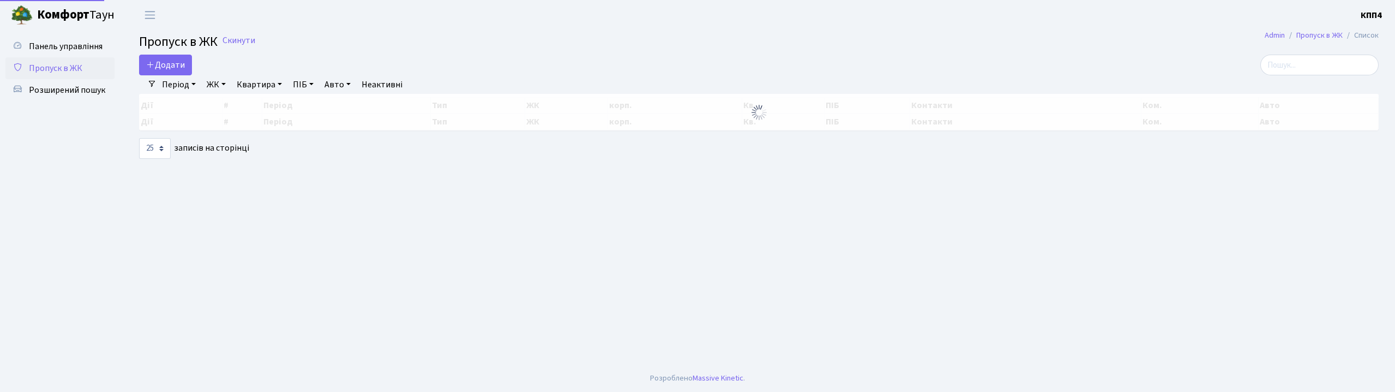
select select "25"
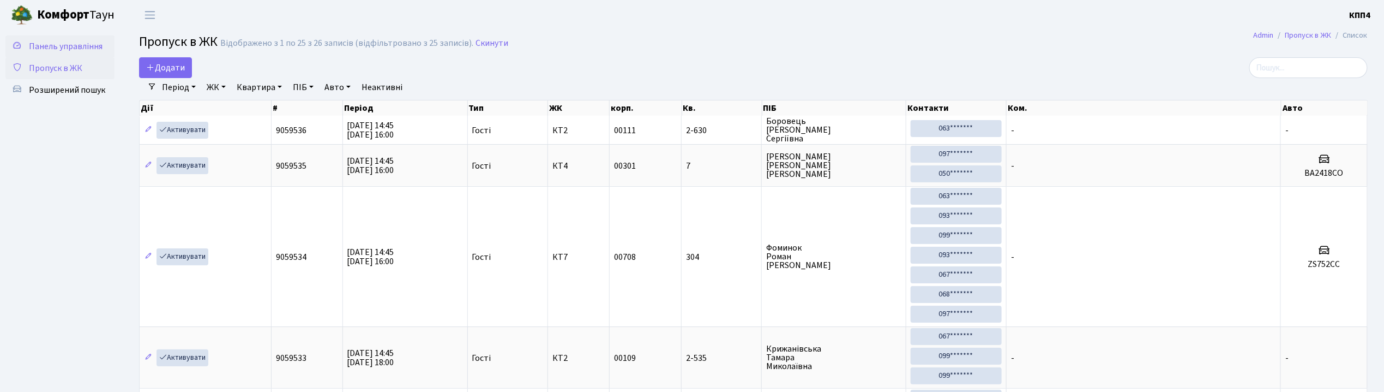
click at [103, 51] on link "Панель управління" at bounding box center [59, 46] width 109 height 22
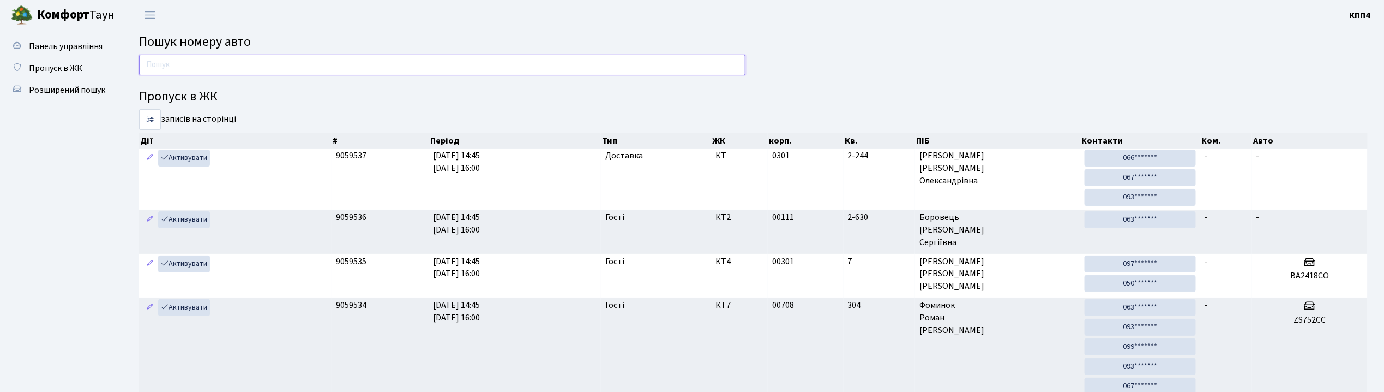
click at [195, 62] on input "text" at bounding box center [442, 65] width 606 height 21
click at [55, 87] on span "Розширений пошук" at bounding box center [67, 90] width 76 height 12
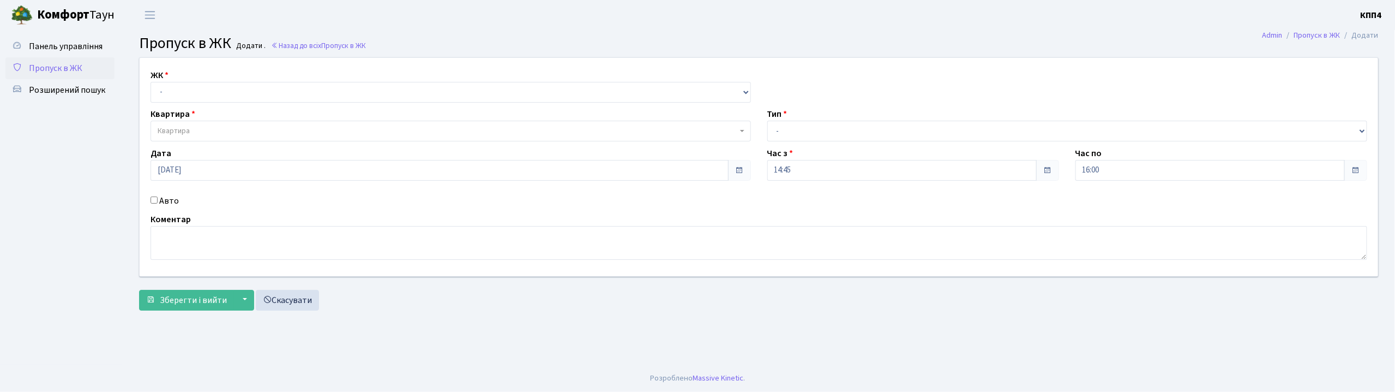
click at [154, 202] on input "Авто" at bounding box center [154, 199] width 7 height 7
checkbox input "true"
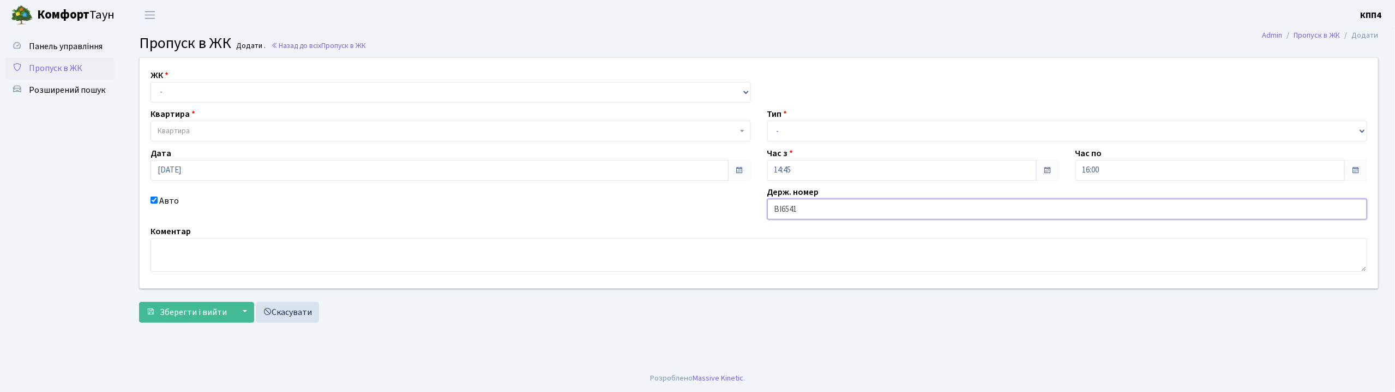
type input "ВІ6541ВО"
click at [168, 92] on select "- КТ, вул. Регенераторна, 4 КТ2, просп. [STREET_ADDRESS] [STREET_ADDRESS] [PERS…" at bounding box center [451, 92] width 600 height 21
select select "295"
click at [151, 82] on select "- КТ, вул. Регенераторна, 4 КТ2, просп. [STREET_ADDRESS] [STREET_ADDRESS] [PERS…" at bounding box center [451, 92] width 600 height 21
select select
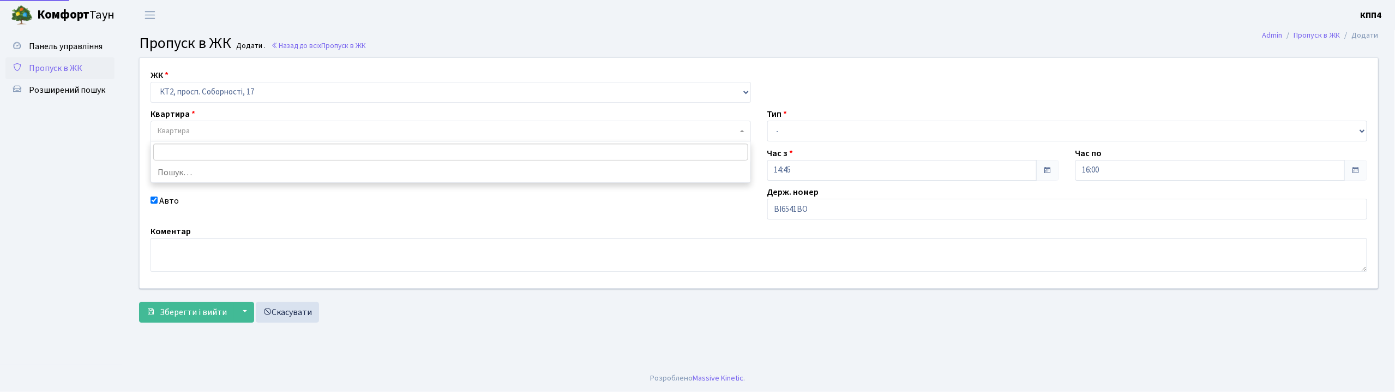
click at [179, 133] on span "Квартира" at bounding box center [174, 130] width 32 height 11
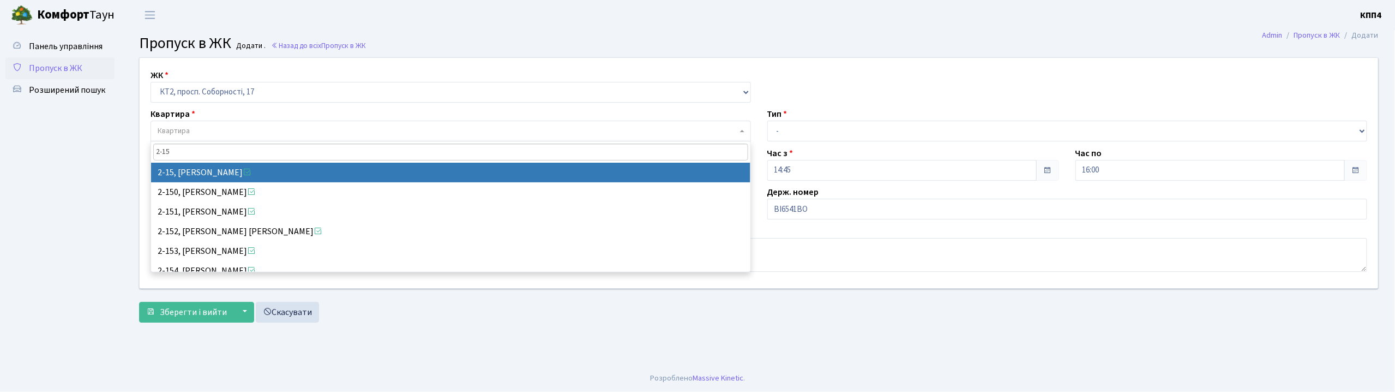
type input "2-15"
select select "15064"
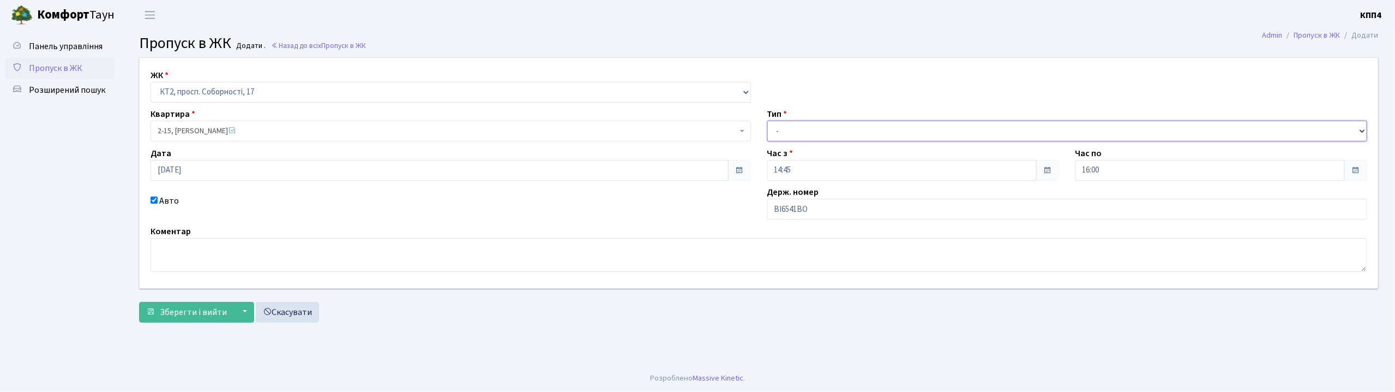
click at [795, 131] on select "- Доставка Таксі Гості Сервіс" at bounding box center [1067, 131] width 600 height 21
select select "2"
click at [767, 121] on select "- Доставка Таксі Гості Сервіс" at bounding box center [1067, 131] width 600 height 21
click at [186, 310] on span "Зберегти і вийти" at bounding box center [193, 312] width 67 height 12
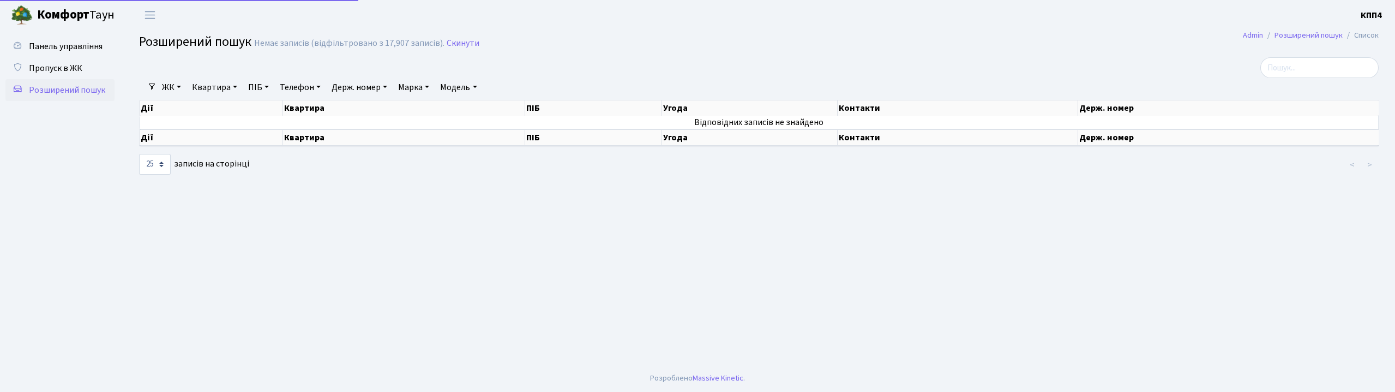
select select "25"
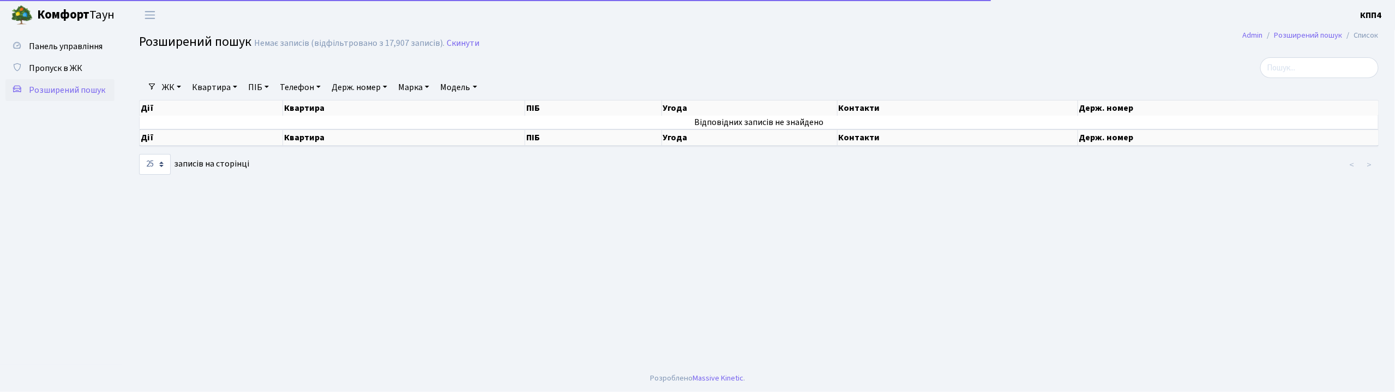
click at [352, 90] on link "Держ. номер" at bounding box center [359, 87] width 64 height 19
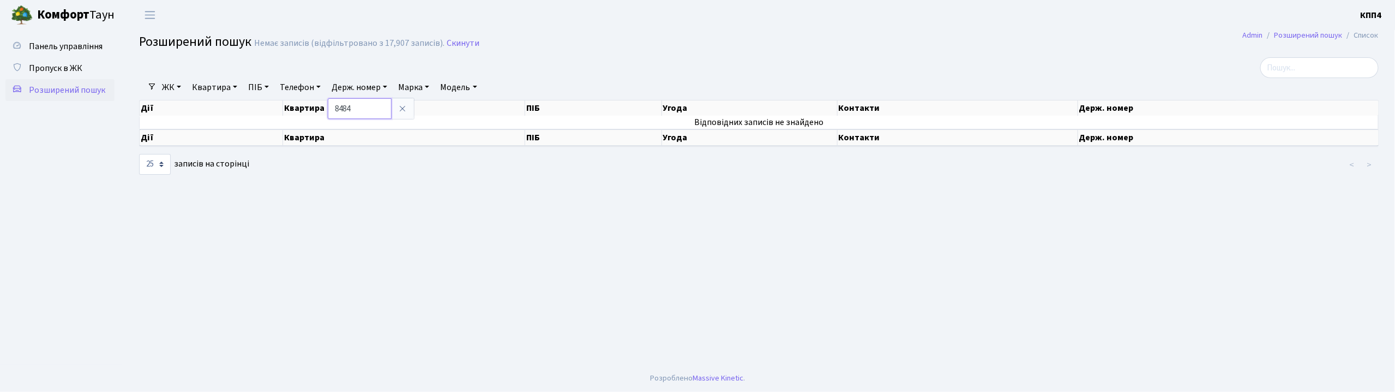
type input "8484"
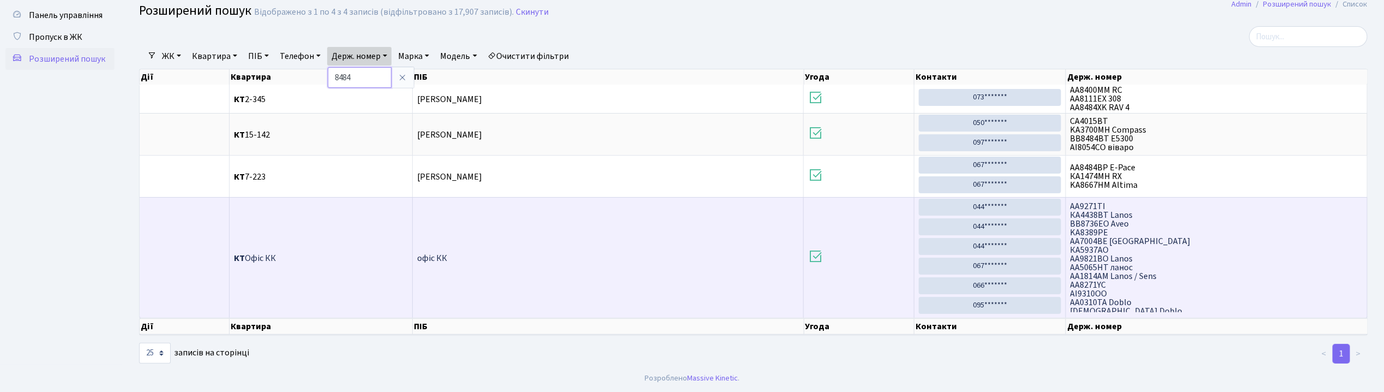
scroll to position [145, 0]
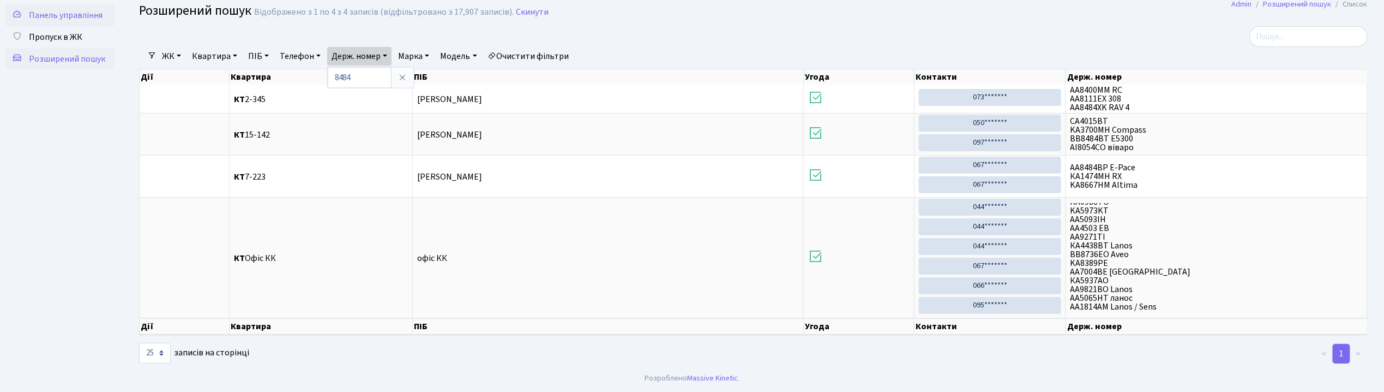
click at [83, 12] on span "Панель управління" at bounding box center [66, 15] width 74 height 12
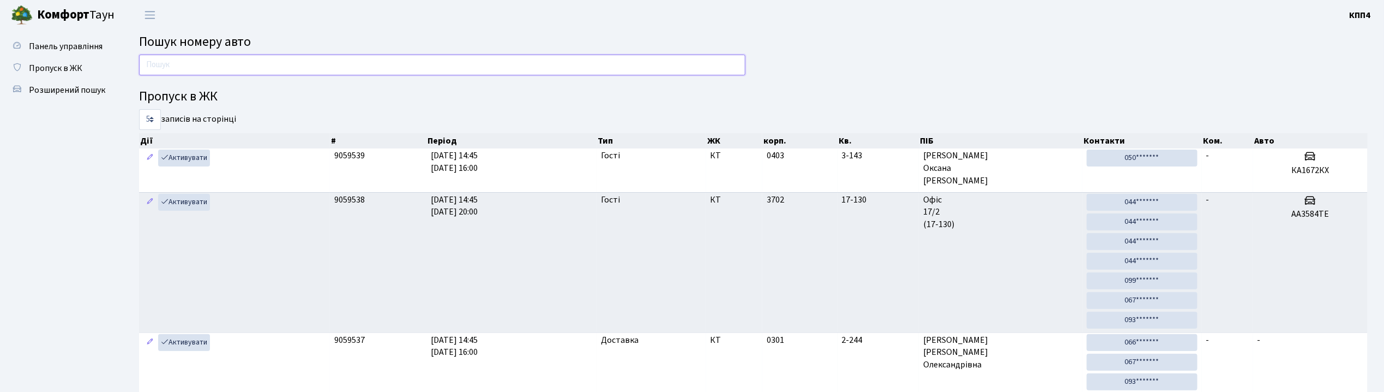
click at [171, 66] on input "text" at bounding box center [442, 65] width 606 height 21
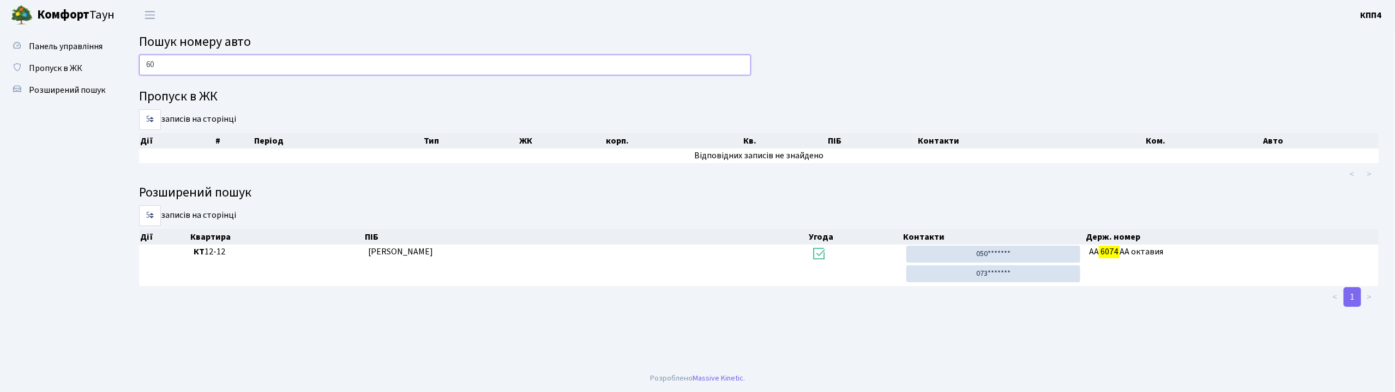
type input "6"
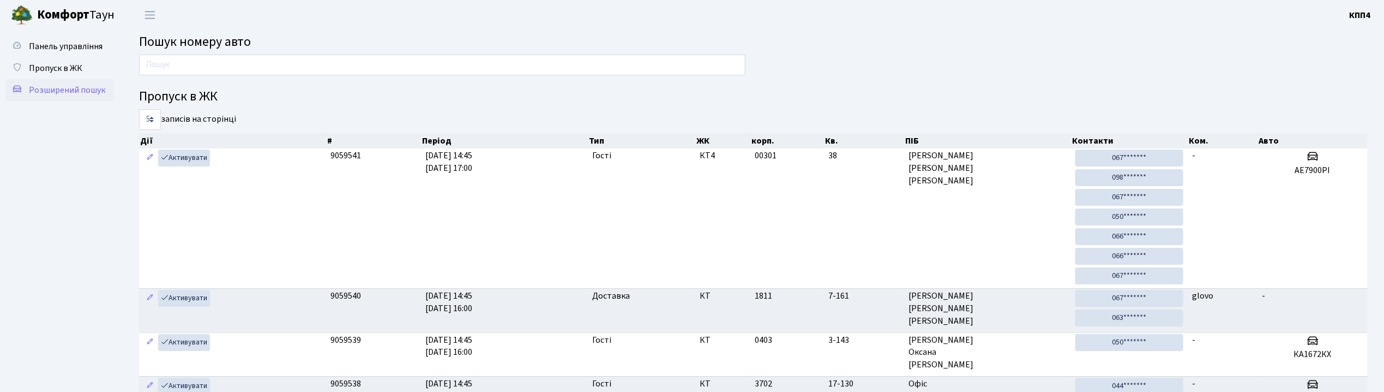
click at [77, 91] on span "Розширений пошук" at bounding box center [67, 90] width 76 height 12
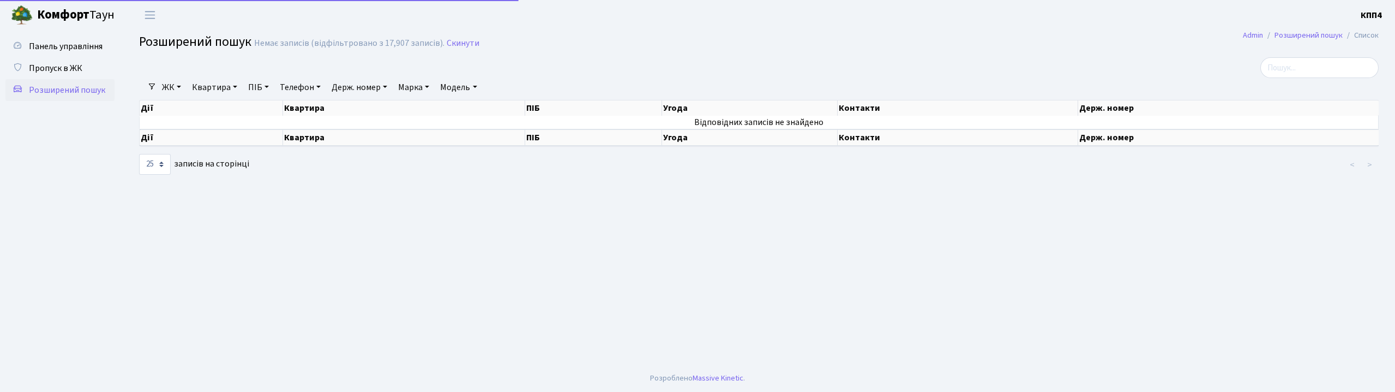
select select "25"
click at [364, 87] on link "Держ. номер" at bounding box center [359, 87] width 64 height 19
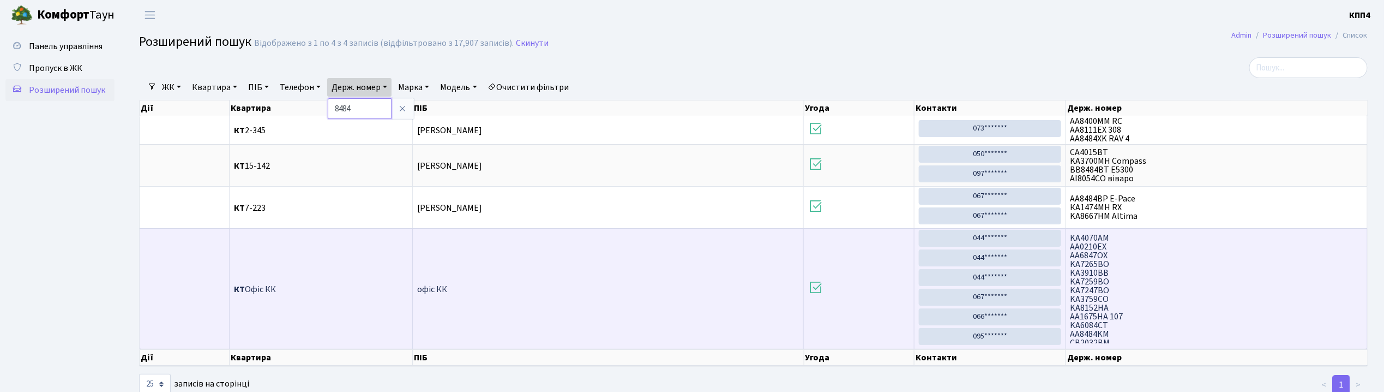
scroll to position [873, 0]
type input "8"
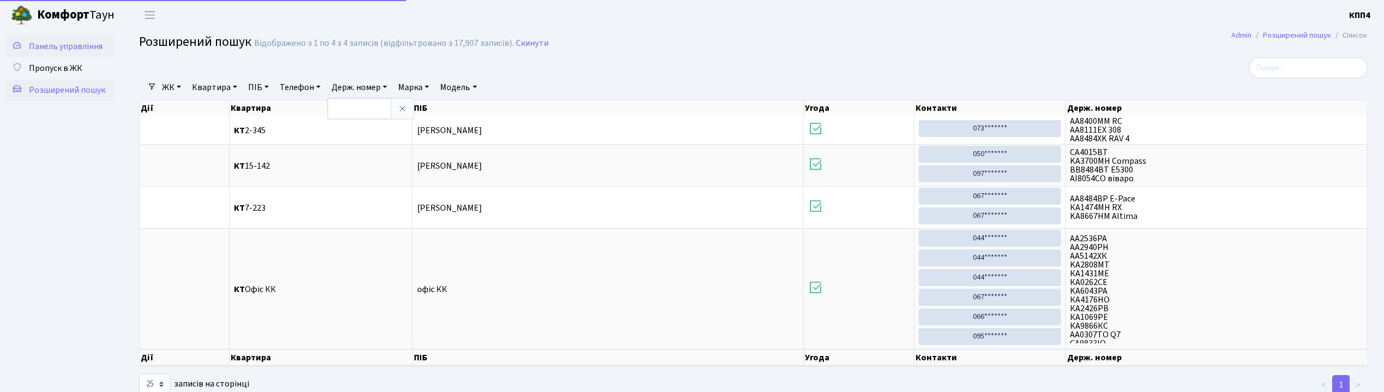
click at [107, 40] on link "Панель управління" at bounding box center [59, 46] width 109 height 22
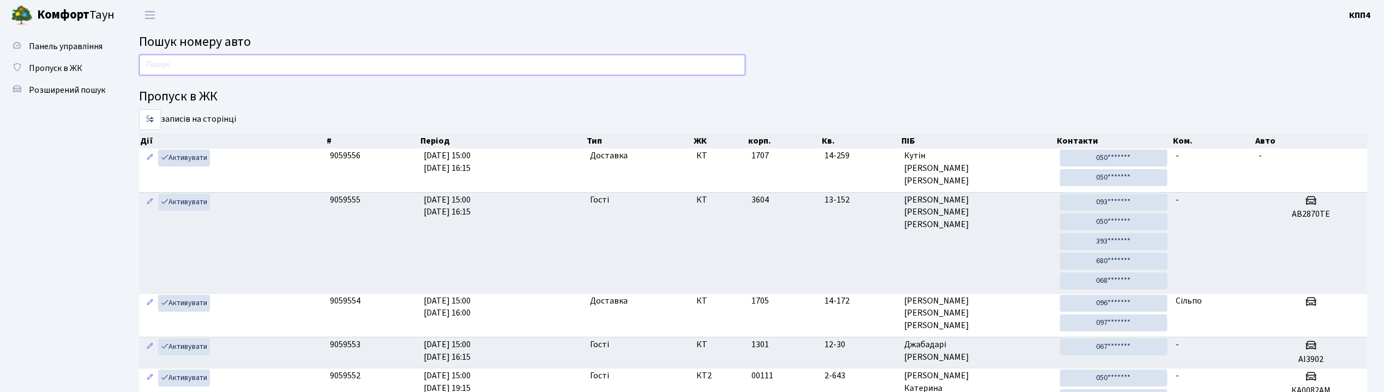
click at [158, 69] on input "text" at bounding box center [442, 65] width 606 height 21
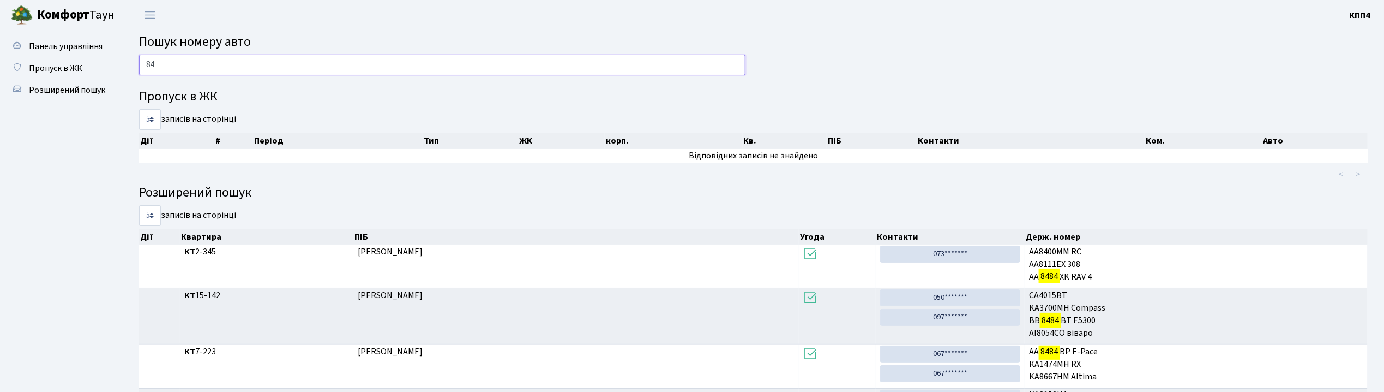
type input "8"
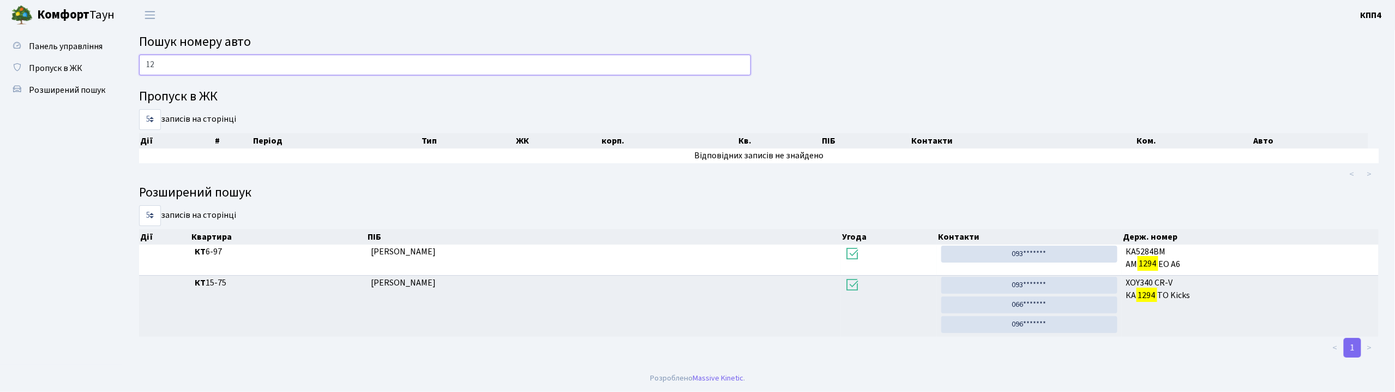
type input "1"
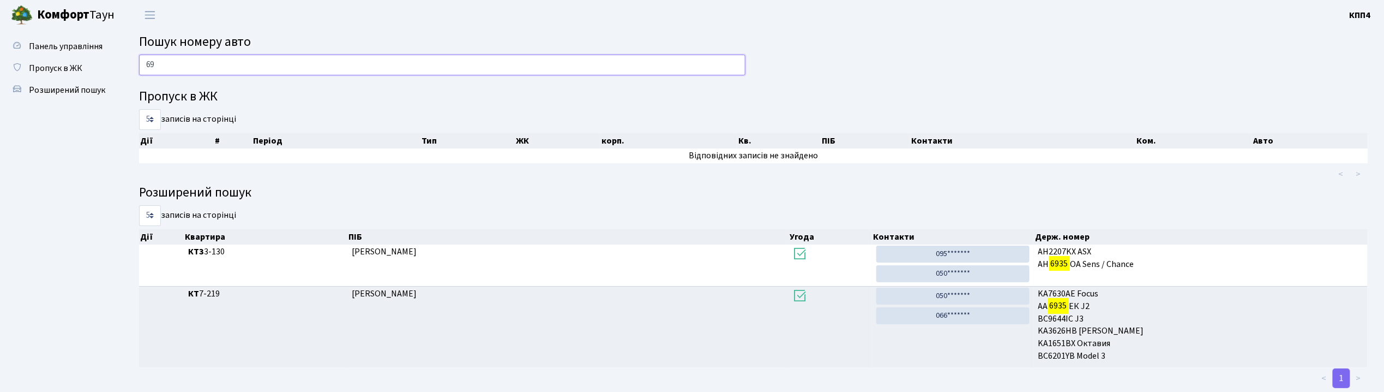
type input "6"
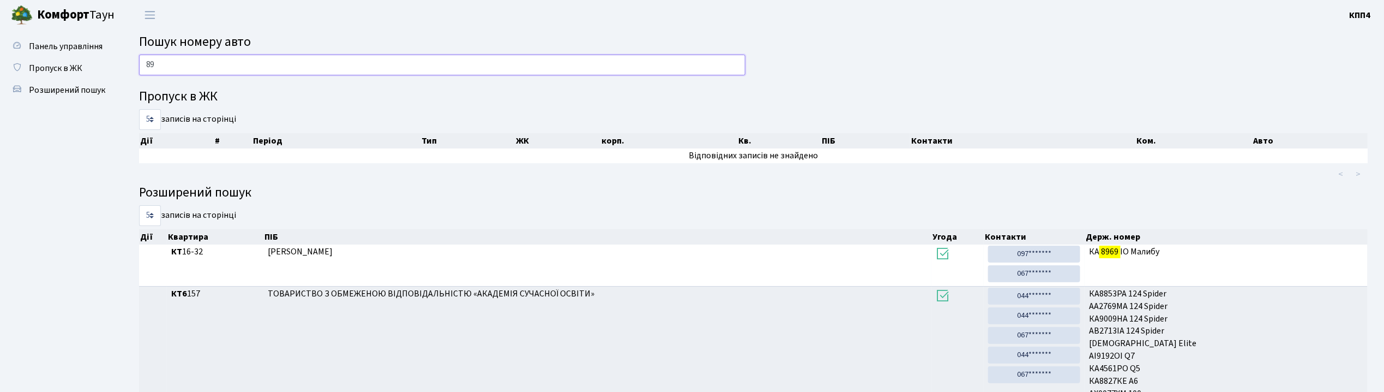
type input "8"
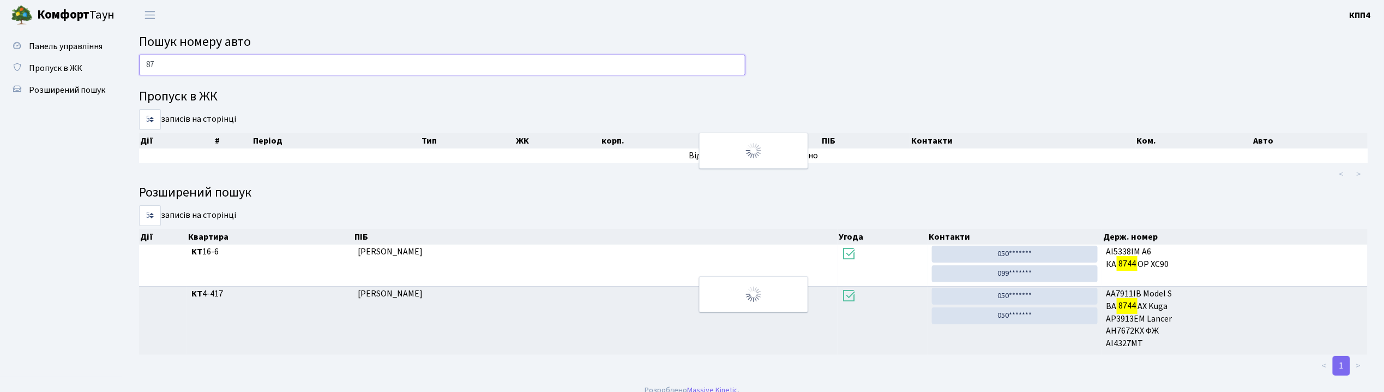
type input "8"
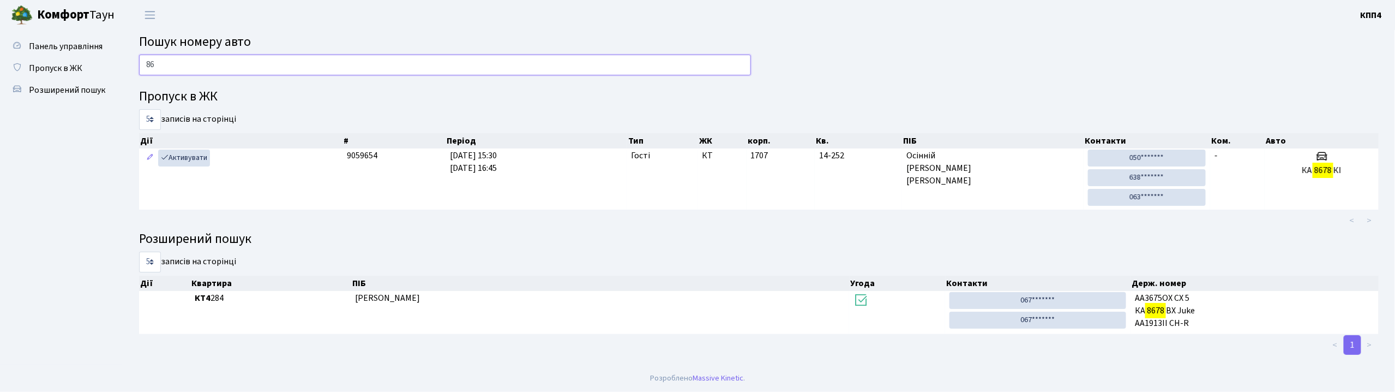
type input "8"
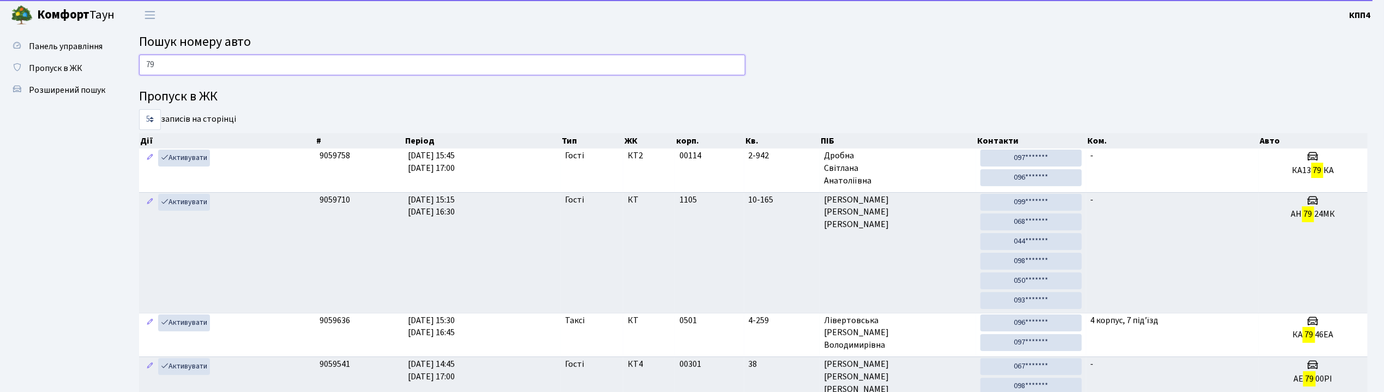
type input "7"
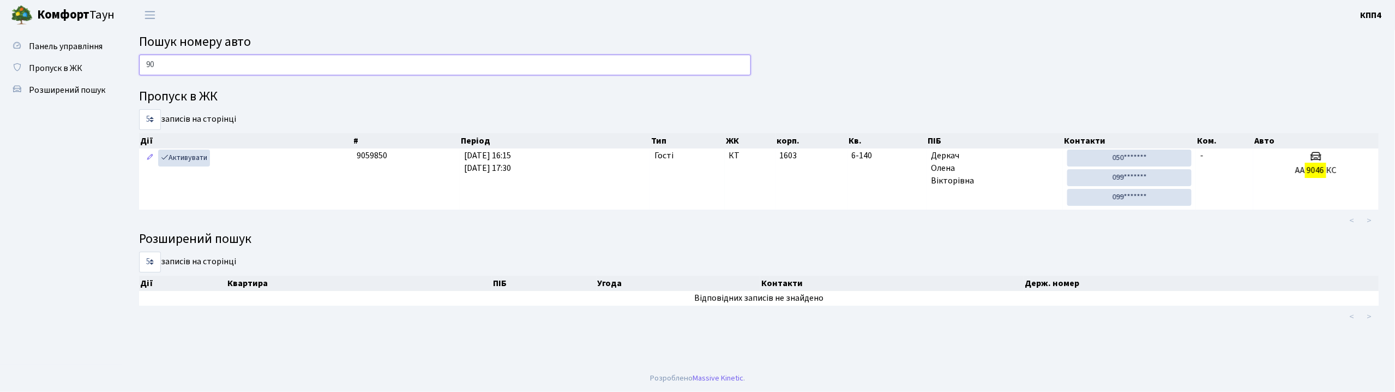
type input "9"
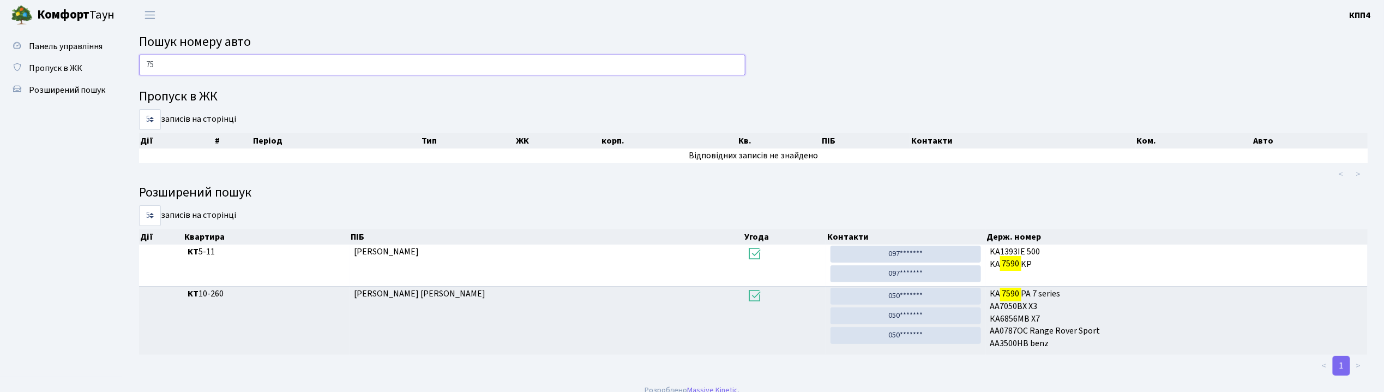
type input "7"
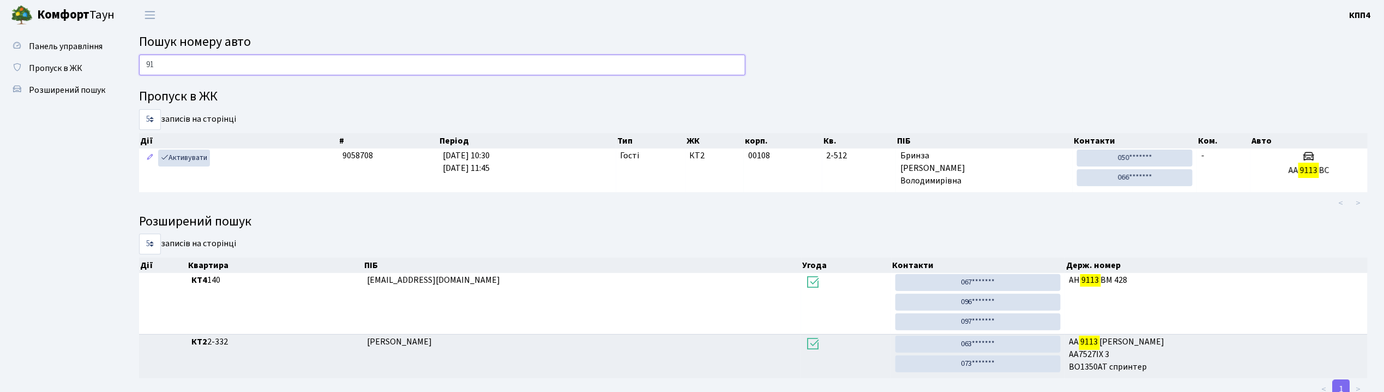
type input "9"
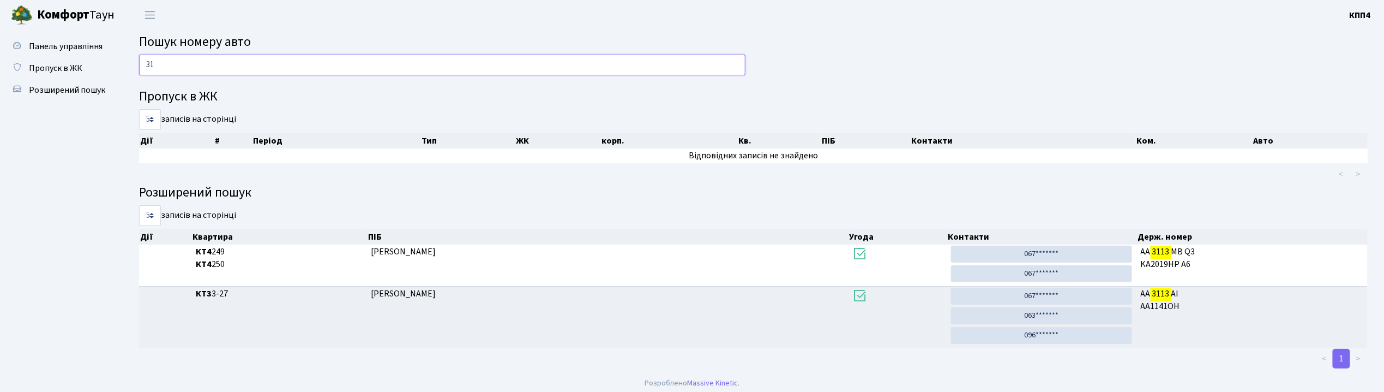
type input "3"
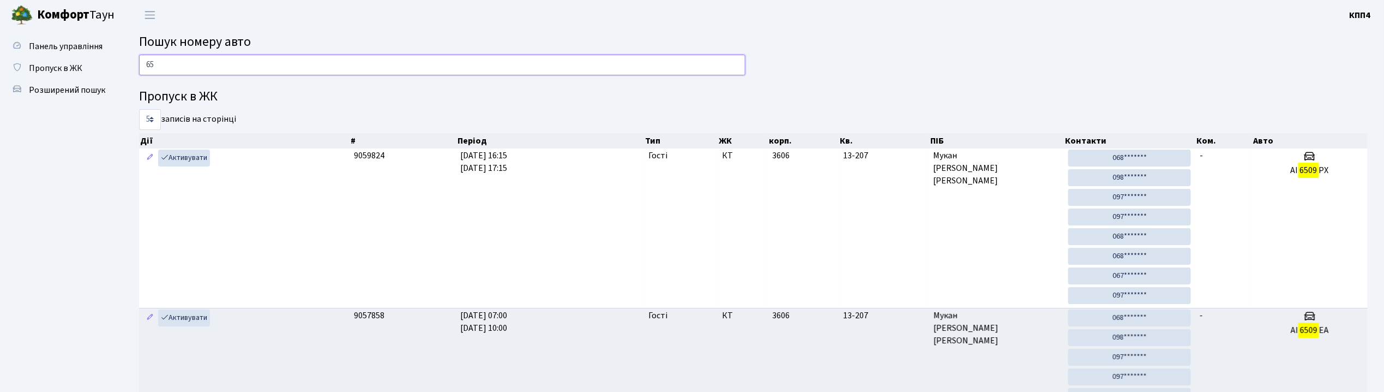
type input "6"
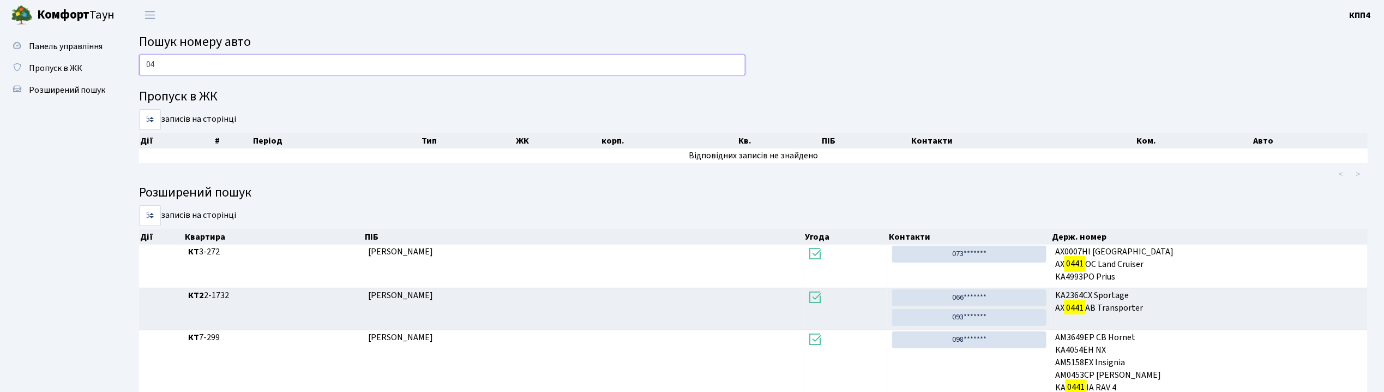
type input "0"
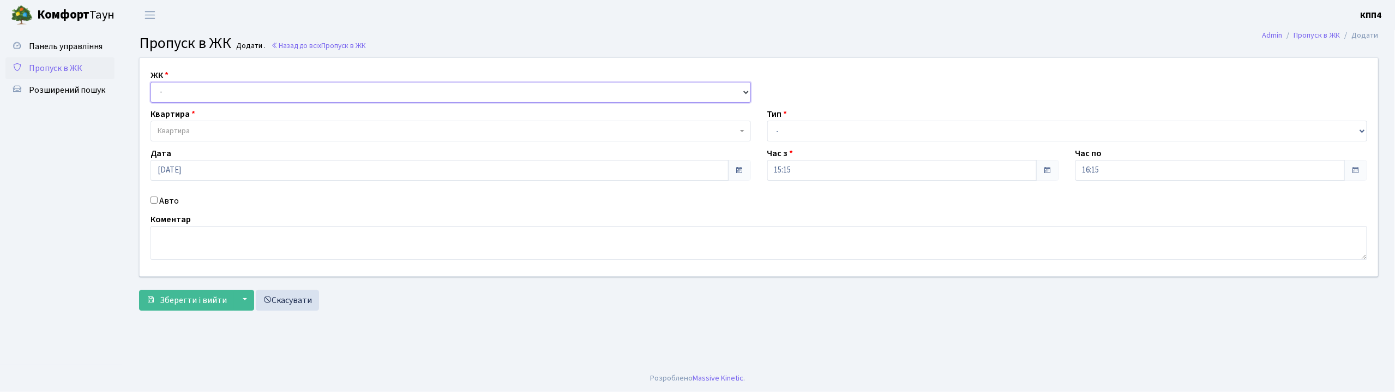
click at [177, 86] on select "- КТ, вул. Регенераторна, 4 КТ2, просп. [STREET_ADDRESS] [STREET_ADDRESS] [PERS…" at bounding box center [451, 92] width 600 height 21
select select "302"
click at [151, 82] on select "- КТ, вул. Регенераторна, 4 КТ2, просп. [STREET_ADDRESS] [STREET_ADDRESS] [PERS…" at bounding box center [451, 92] width 600 height 21
select select
click at [186, 134] on span "Квартира" at bounding box center [174, 130] width 32 height 11
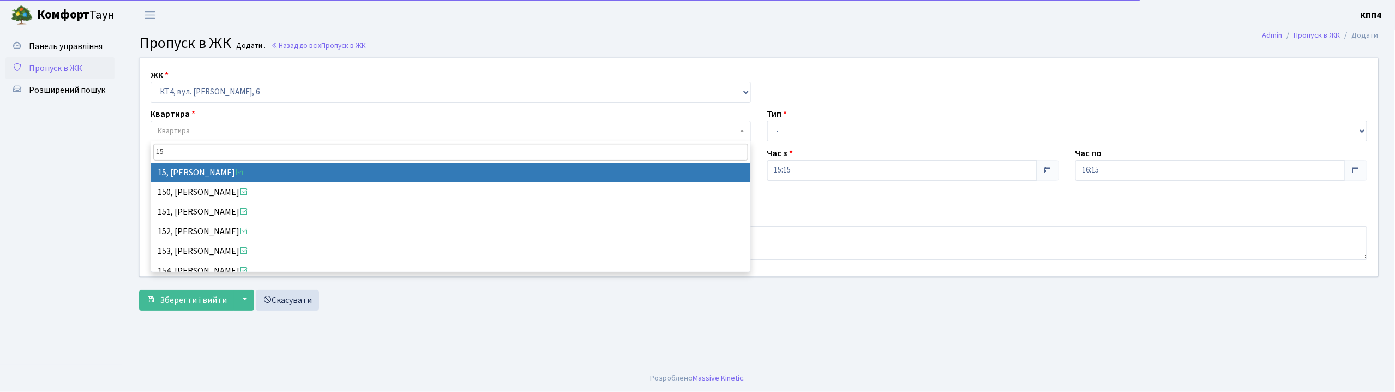
type input "15"
select select "16745"
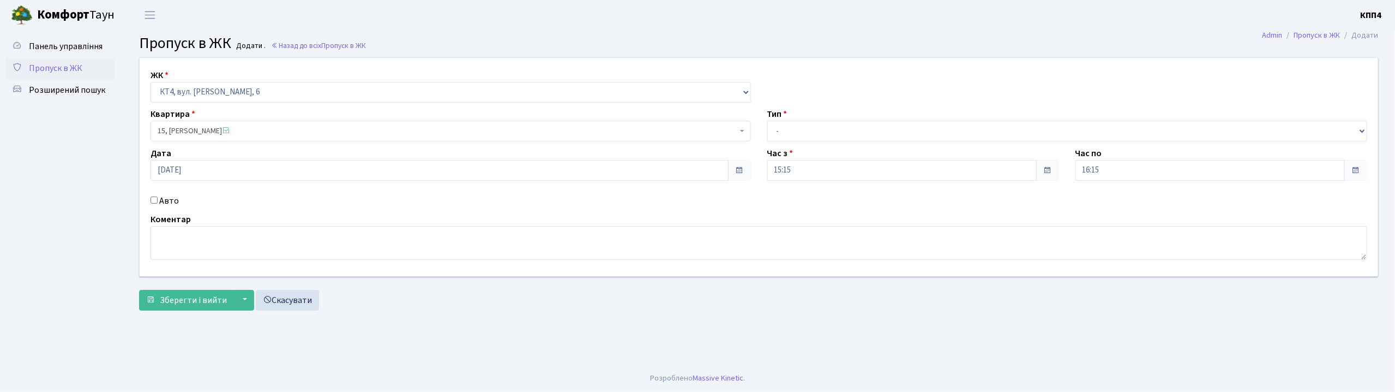
click at [155, 201] on input "Авто" at bounding box center [154, 199] width 7 height 7
checkbox input "true"
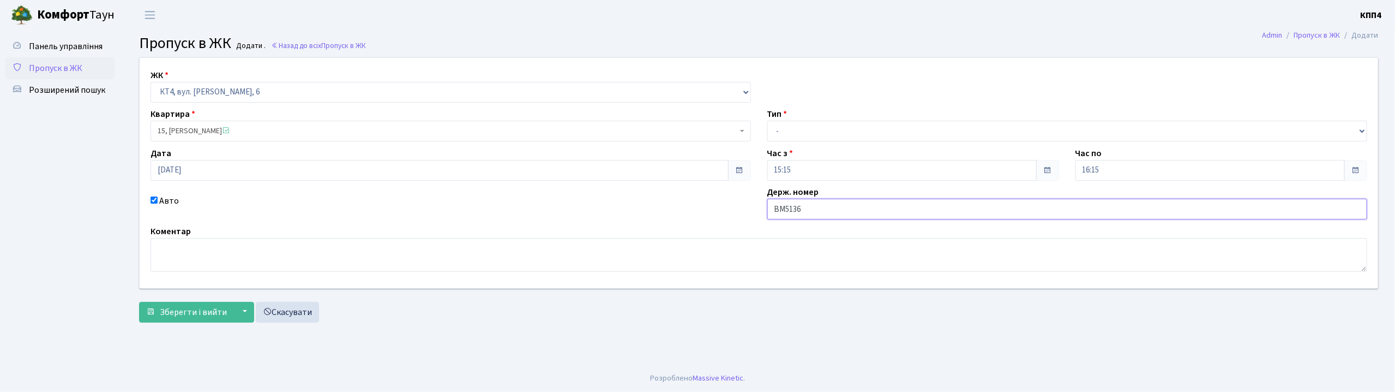
type input "ВМ5136СО"
click at [781, 128] on select "- Доставка Таксі Гості Сервіс" at bounding box center [1067, 131] width 600 height 21
select select "2"
click at [767, 121] on select "- Доставка Таксі Гості Сервіс" at bounding box center [1067, 131] width 600 height 21
click at [190, 312] on span "Зберегти і вийти" at bounding box center [193, 312] width 67 height 12
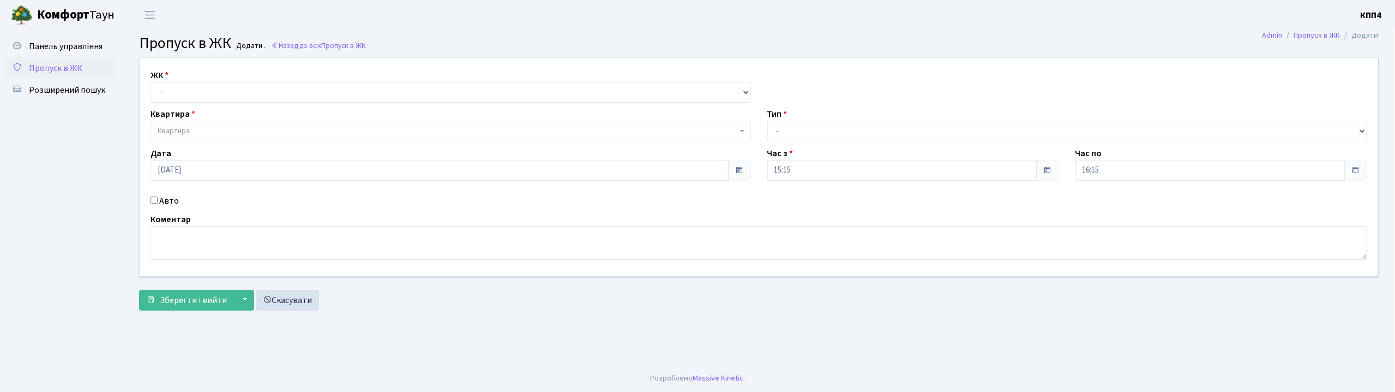
click at [155, 200] on input "Авто" at bounding box center [154, 199] width 7 height 7
checkbox input "true"
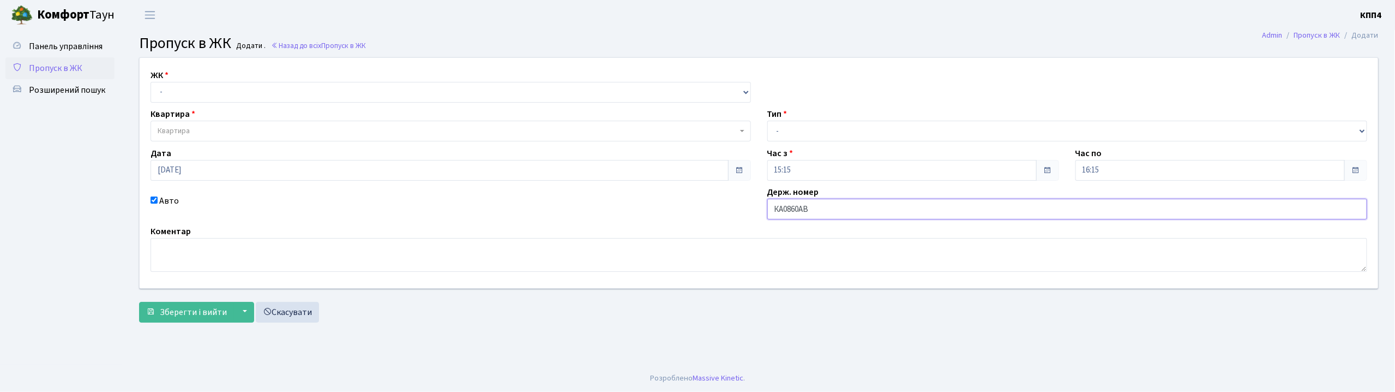
type input "КА0860АВ"
click at [189, 89] on select "- КТ, вул. Регенераторна, 4 КТ2, просп. [STREET_ADDRESS] [STREET_ADDRESS] [PERS…" at bounding box center [451, 92] width 600 height 21
select select "271"
click at [151, 82] on select "- КТ, вул. Регенераторна, 4 КТ2, просп. [STREET_ADDRESS] [STREET_ADDRESS] [PERS…" at bounding box center [451, 92] width 600 height 21
select select
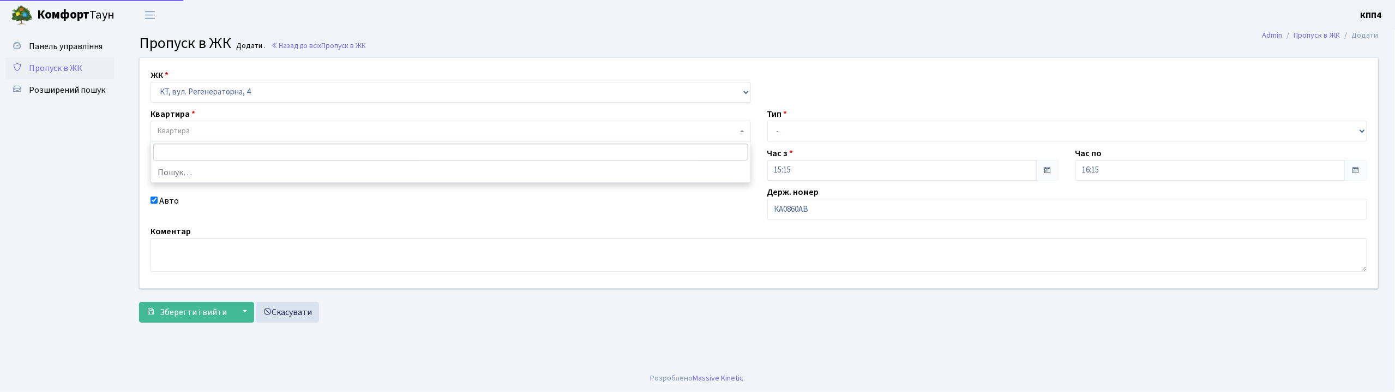
click at [189, 132] on span "Квартира" at bounding box center [174, 130] width 32 height 11
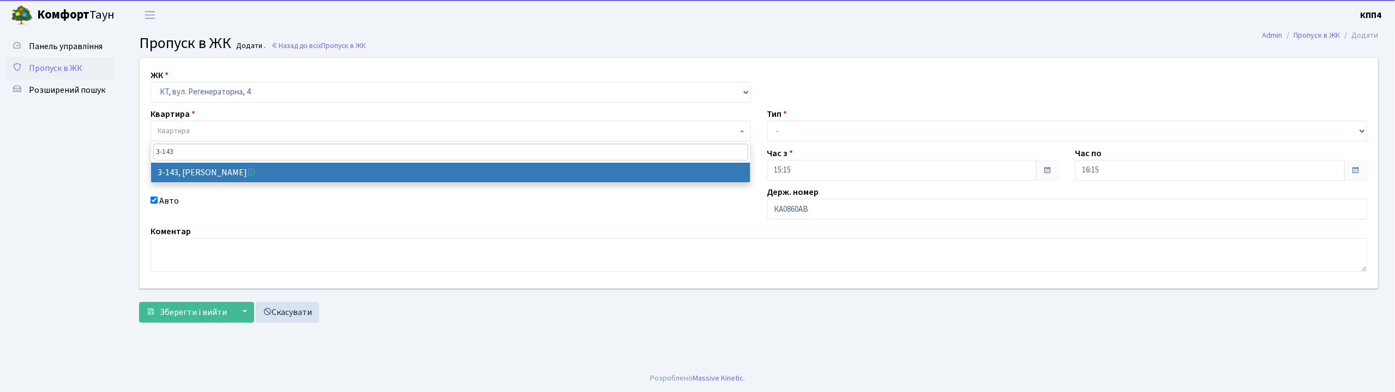
type input "3-143"
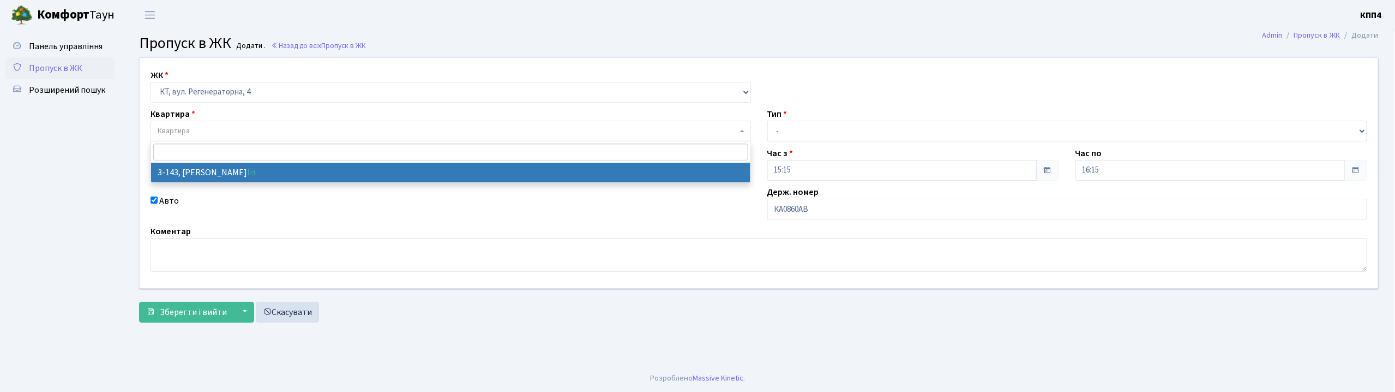
select select "810"
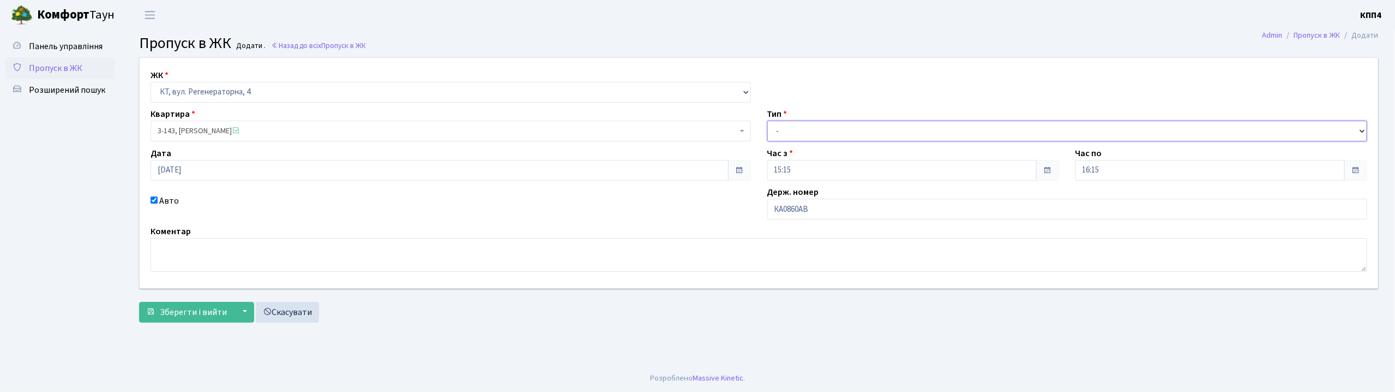
click at [790, 136] on select "- Доставка Таксі Гості Сервіс" at bounding box center [1067, 131] width 600 height 21
select select "2"
click at [767, 121] on select "- Доставка Таксі Гості Сервіс" at bounding box center [1067, 131] width 600 height 21
click at [181, 317] on span "Зберегти і вийти" at bounding box center [193, 312] width 67 height 12
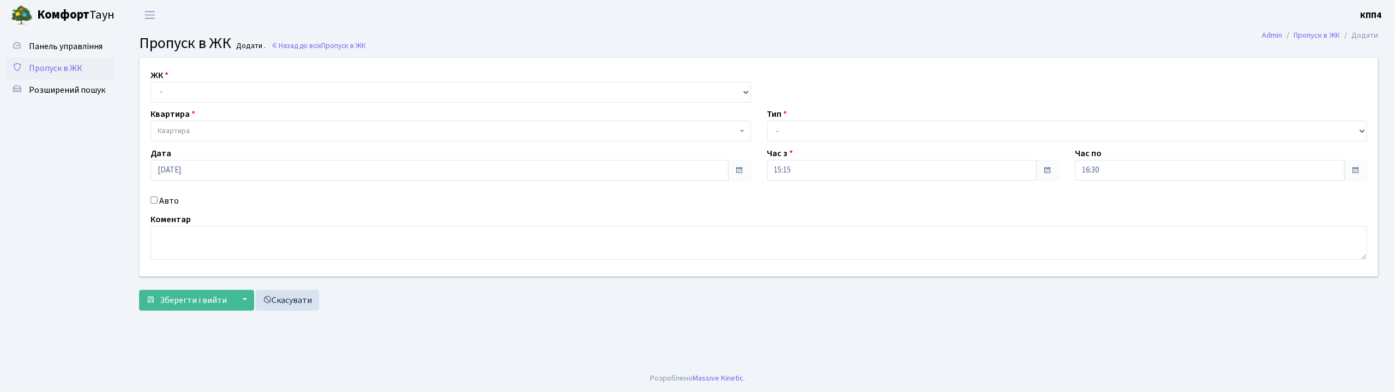
click at [155, 201] on input "Авто" at bounding box center [154, 199] width 7 height 7
checkbox input "true"
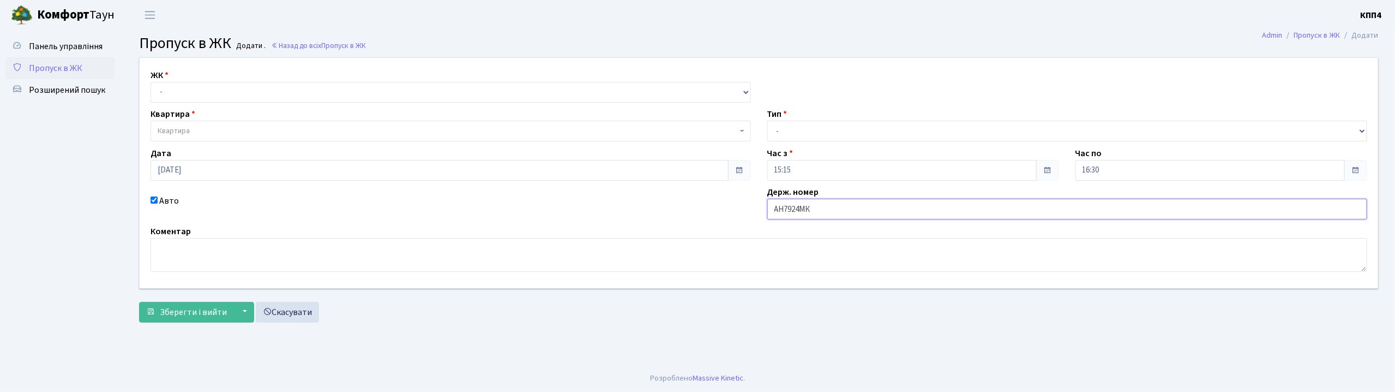
type input "АН7924МК"
click at [170, 91] on select "- КТ, вул. Регенераторна, 4 КТ2, просп. [STREET_ADDRESS] [STREET_ADDRESS] [PERS…" at bounding box center [451, 92] width 600 height 21
select select "271"
click at [151, 82] on select "- КТ, вул. Регенераторна, 4 КТ2, просп. [STREET_ADDRESS] [STREET_ADDRESS] [PERS…" at bounding box center [451, 92] width 600 height 21
select select
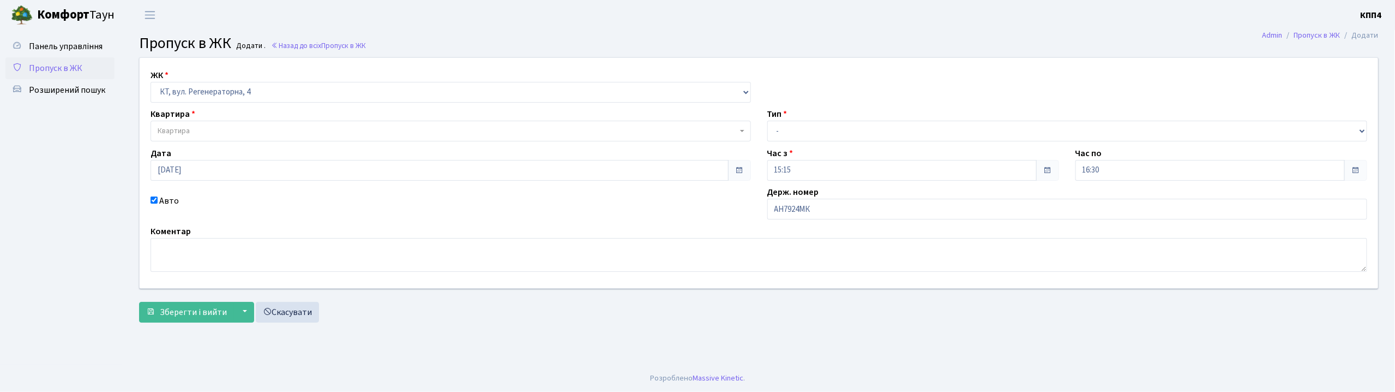
click at [175, 125] on span "Квартира" at bounding box center [451, 131] width 600 height 21
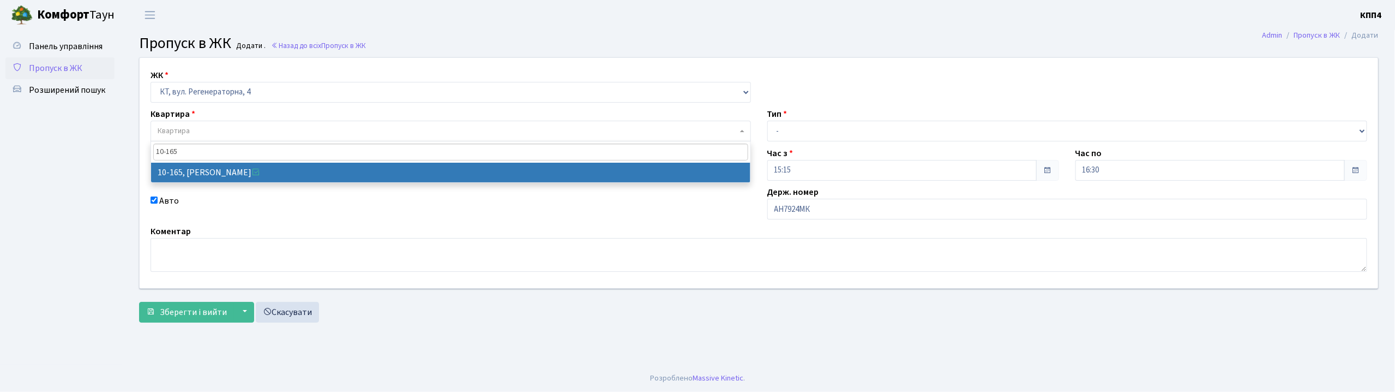
type input "10-165"
select select "6734"
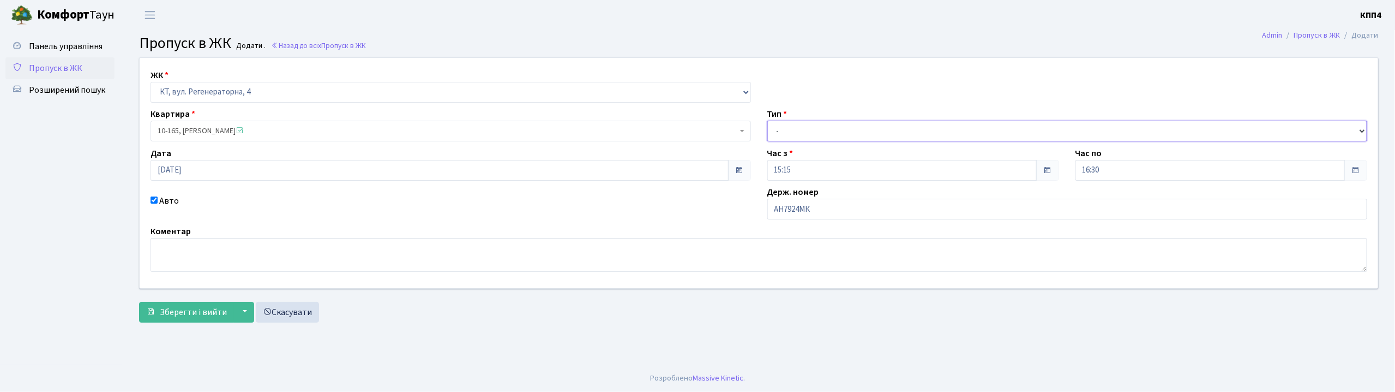
click at [783, 134] on select "- Доставка Таксі Гості Сервіс" at bounding box center [1067, 131] width 600 height 21
select select "3"
click at [767, 121] on select "- Доставка Таксі Гості Сервіс" at bounding box center [1067, 131] width 600 height 21
click at [197, 316] on span "Зберегти і вийти" at bounding box center [193, 312] width 67 height 12
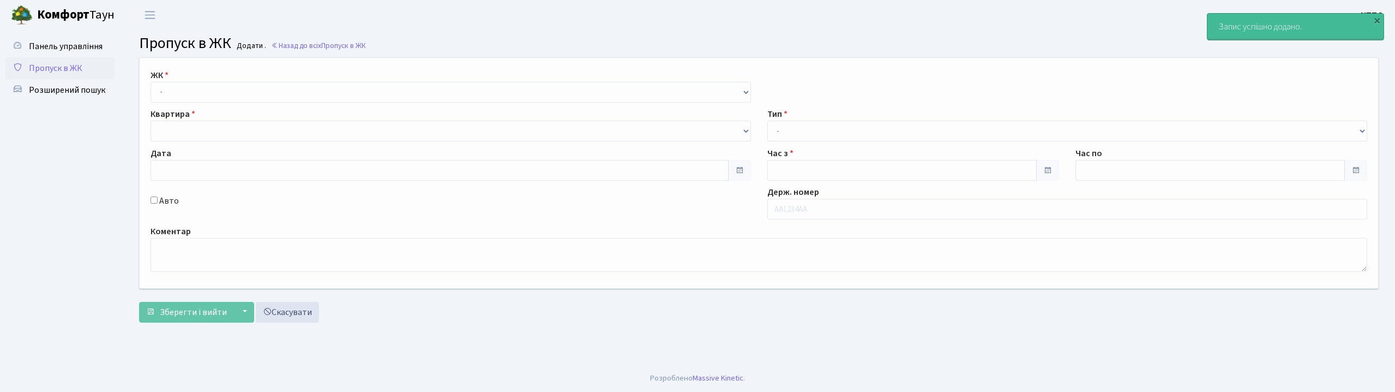
type input "[DATE]"
type input "15:45"
type input "16:45"
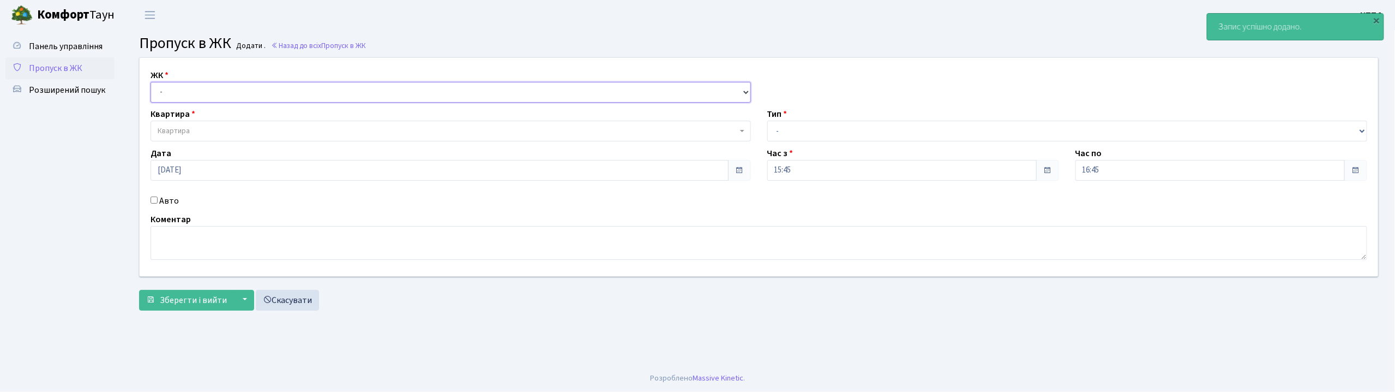
click at [171, 97] on select "- КТ, вул. Регенераторна, 4 КТ2, просп. [STREET_ADDRESS] [STREET_ADDRESS] [PERS…" at bounding box center [451, 92] width 600 height 21
select select "271"
click at [151, 82] on select "- КТ, вул. Регенераторна, 4 КТ2, просп. [STREET_ADDRESS] [STREET_ADDRESS] [PERS…" at bounding box center [451, 92] width 600 height 21
select select
click at [182, 123] on span "Квартира" at bounding box center [451, 131] width 600 height 21
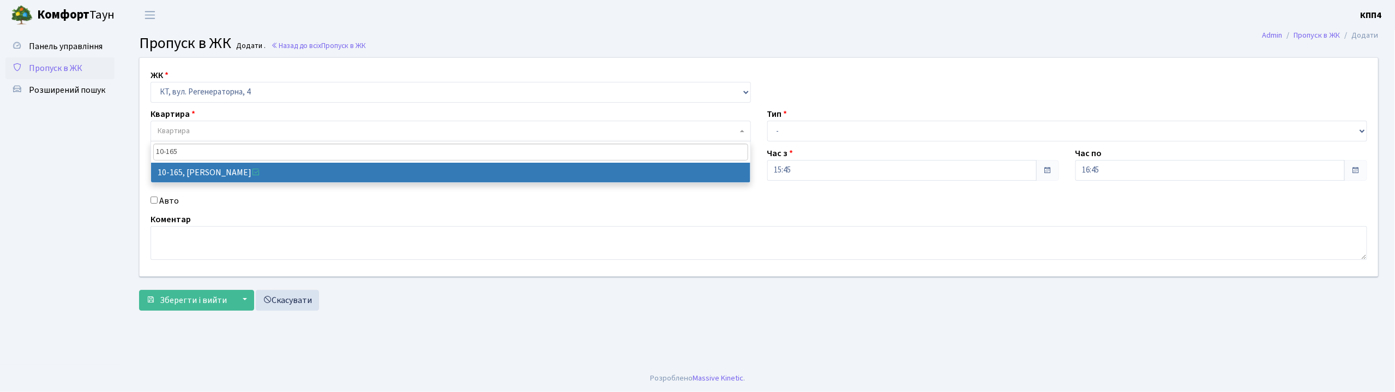
type input "10-165"
select select "6734"
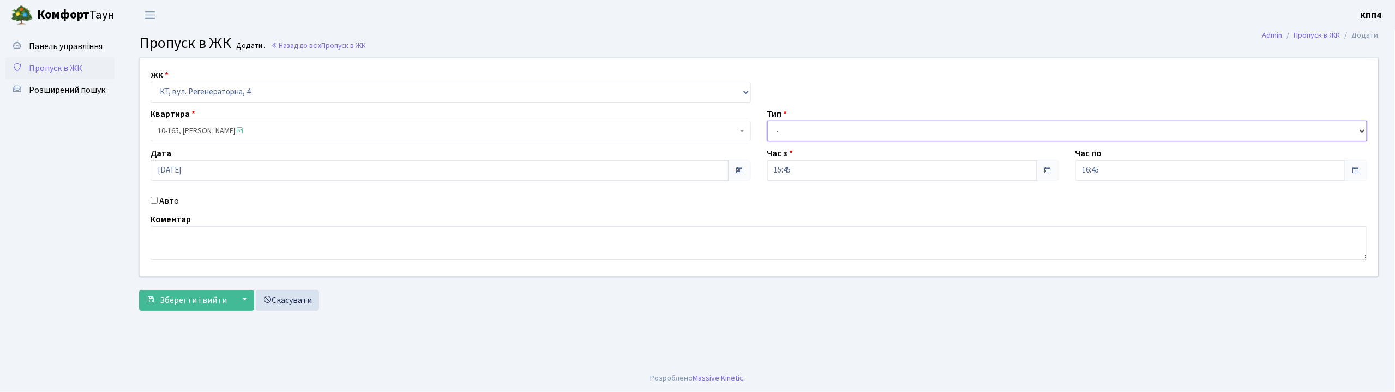
click at [775, 137] on select "- Доставка Таксі Гості Сервіс" at bounding box center [1067, 131] width 600 height 21
select select "3"
click at [767, 121] on select "- Доставка Таксі Гості Сервіс" at bounding box center [1067, 131] width 600 height 21
click at [260, 242] on textarea at bounding box center [759, 243] width 1217 height 34
type textarea "ВСІХХХХ"
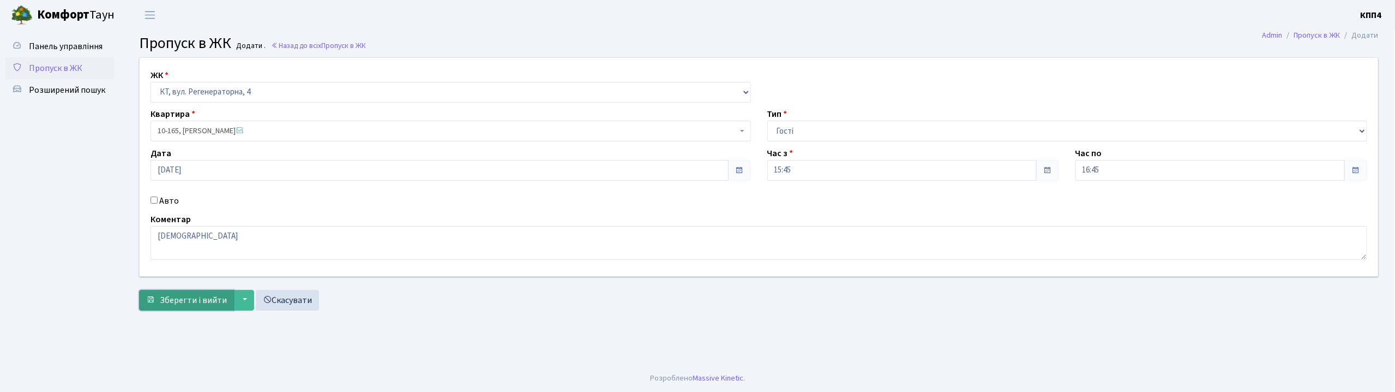
click at [182, 297] on span "Зберегти і вийти" at bounding box center [193, 300] width 67 height 12
click at [155, 197] on input "Авто" at bounding box center [154, 199] width 7 height 7
checkbox input "true"
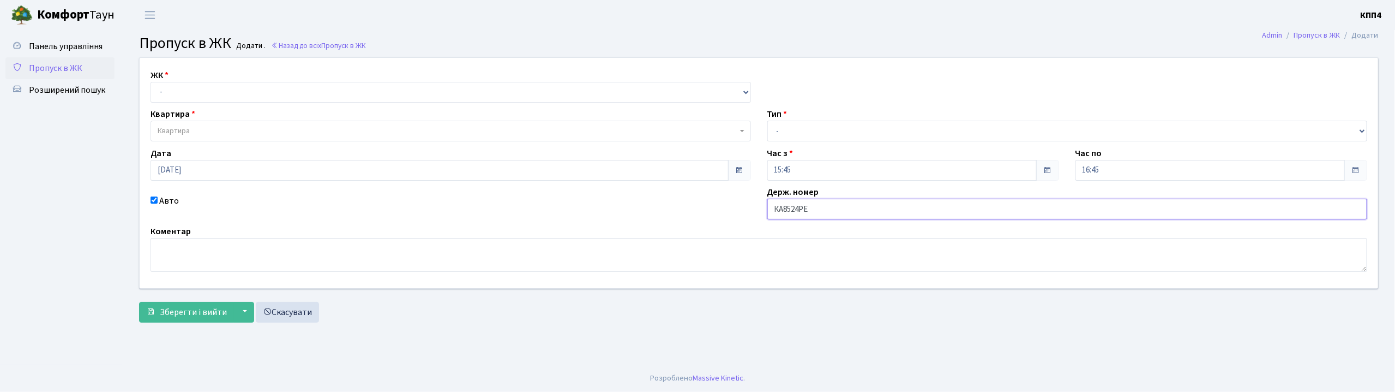
type input "КА8524РЕ"
click at [172, 90] on select "- КТ, вул. Регенераторна, 4 КТ2, просп. [STREET_ADDRESS] [STREET_ADDRESS] [PERS…" at bounding box center [451, 92] width 600 height 21
select select "271"
click at [151, 82] on select "- КТ, вул. Регенераторна, 4 КТ2, просп. [STREET_ADDRESS] [STREET_ADDRESS] [PERS…" at bounding box center [451, 92] width 600 height 21
select select
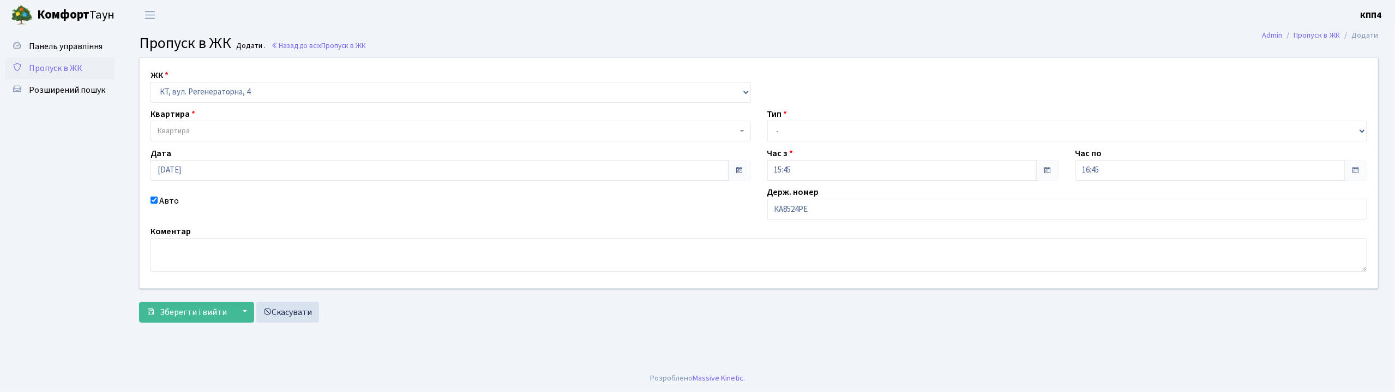
click at [167, 130] on span "Квартира" at bounding box center [174, 130] width 32 height 11
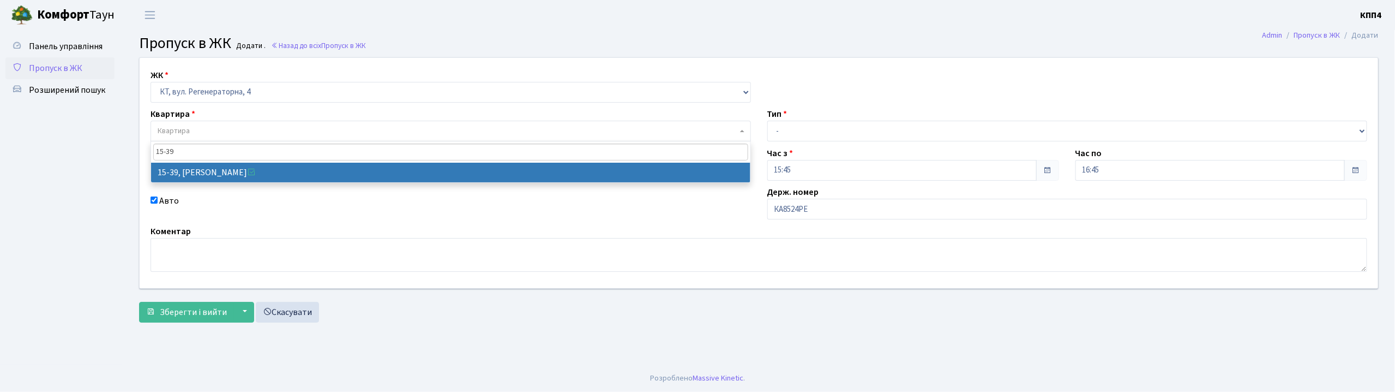
type input "15-39"
select select "8814"
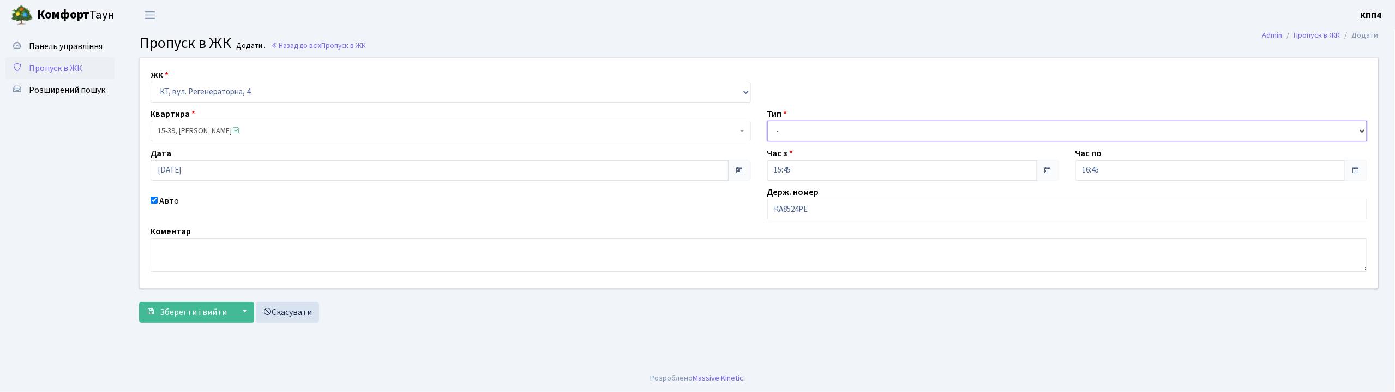
click at [780, 136] on select "- Доставка Таксі Гості Сервіс" at bounding box center [1067, 131] width 600 height 21
select select "2"
click at [767, 121] on select "- Доставка Таксі Гості Сервіс" at bounding box center [1067, 131] width 600 height 21
click at [195, 310] on span "Зберегти і вийти" at bounding box center [193, 312] width 67 height 12
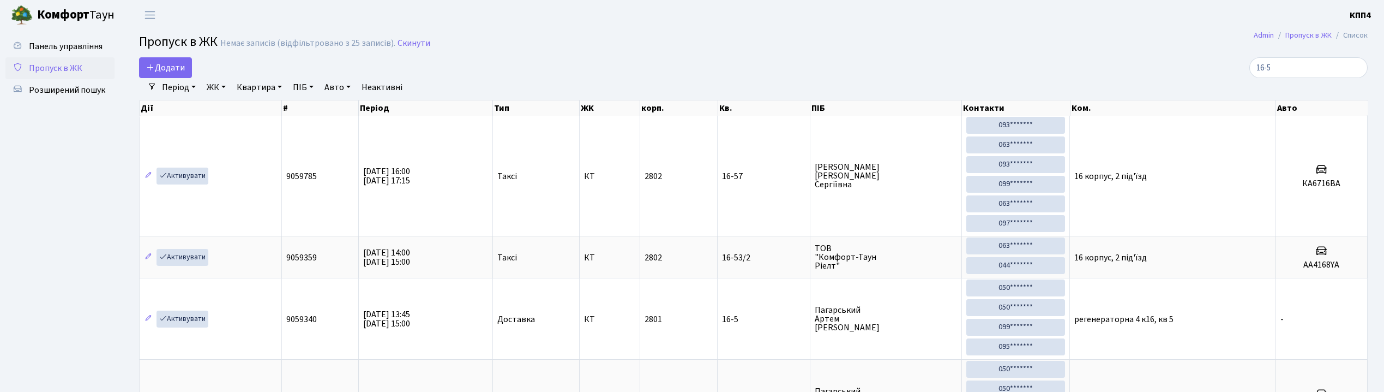
select select "25"
type input "1"
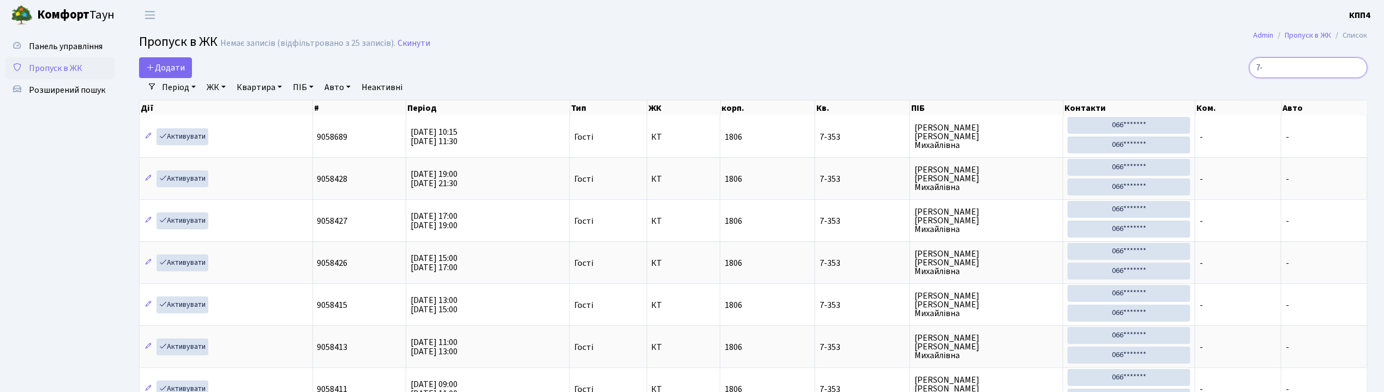
type input "7"
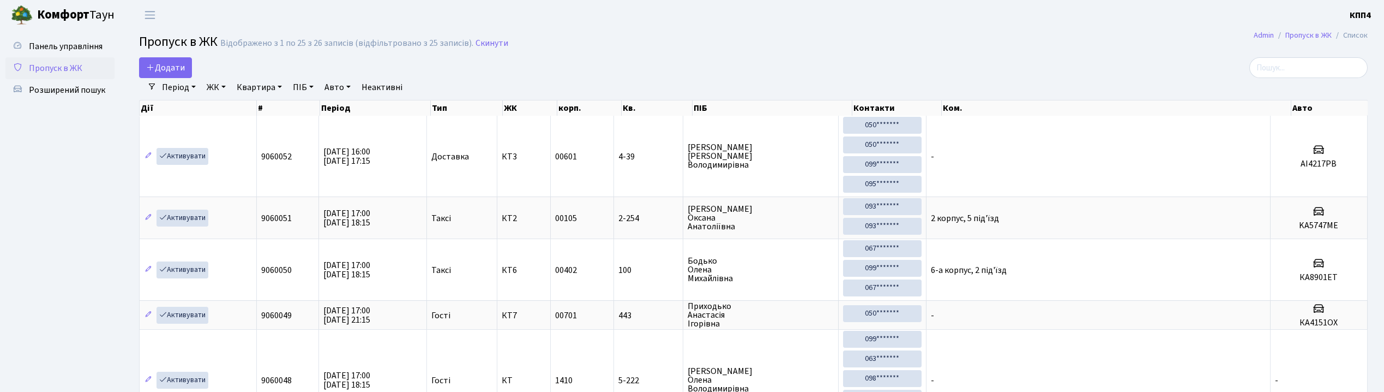
select select "25"
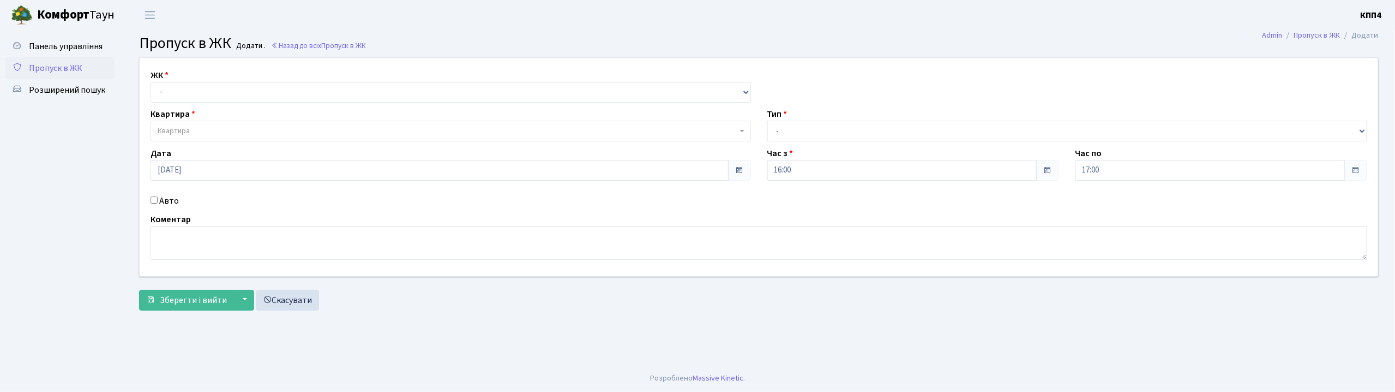
click at [153, 200] on input "Авто" at bounding box center [154, 199] width 7 height 7
checkbox input "true"
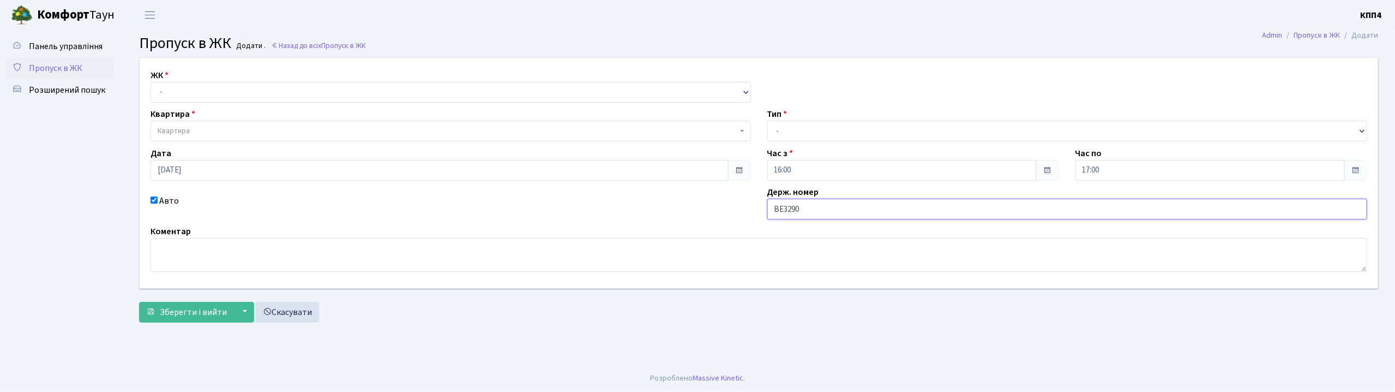
type input "ВЕ3290АО"
click at [192, 89] on select "- КТ, вул. Регенераторна, 4 КТ2, просп. [STREET_ADDRESS] [STREET_ADDRESS] [PERS…" at bounding box center [451, 92] width 600 height 21
select select "271"
click at [151, 82] on select "- КТ, вул. Регенераторна, 4 КТ2, просп. [STREET_ADDRESS] [STREET_ADDRESS] [PERS…" at bounding box center [451, 92] width 600 height 21
select select
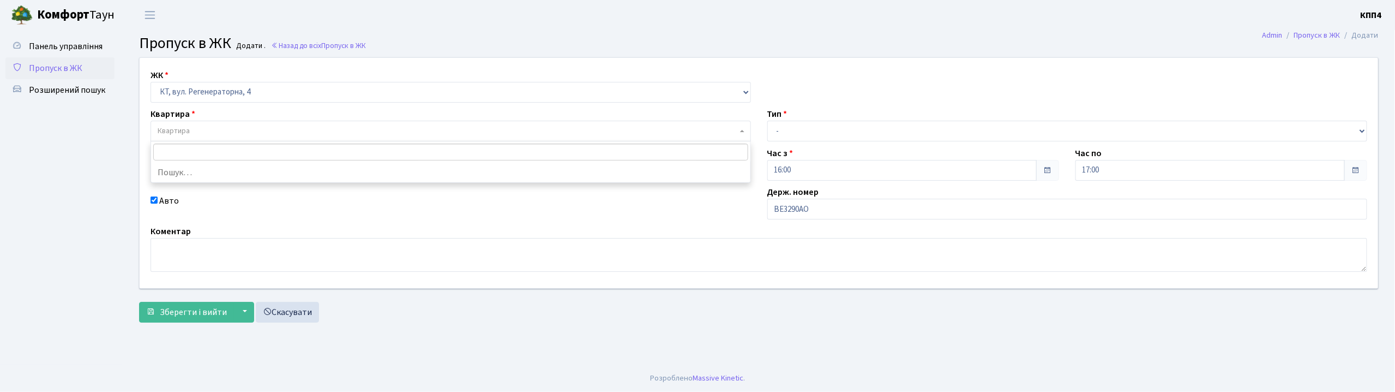
click at [186, 131] on span "Квартира" at bounding box center [174, 130] width 32 height 11
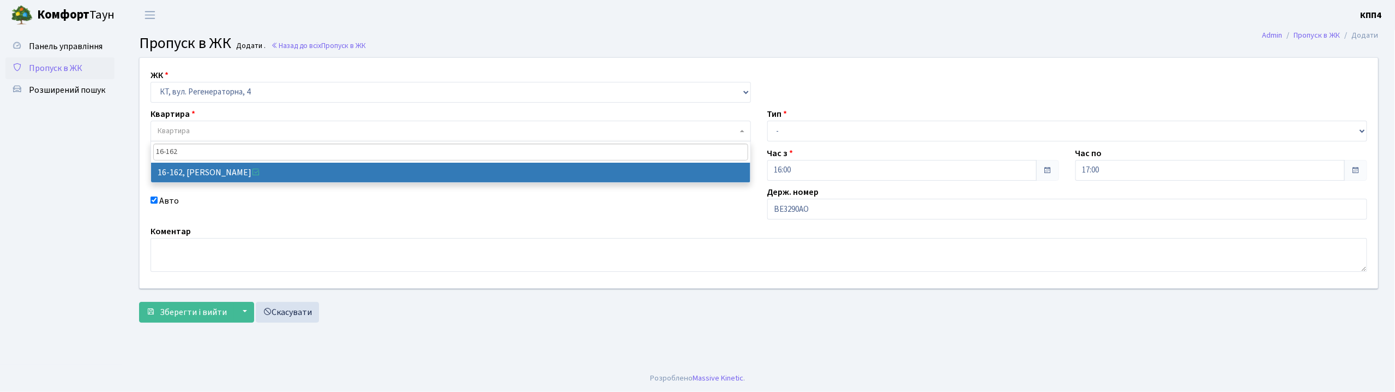
type input "16-162"
select select "8723"
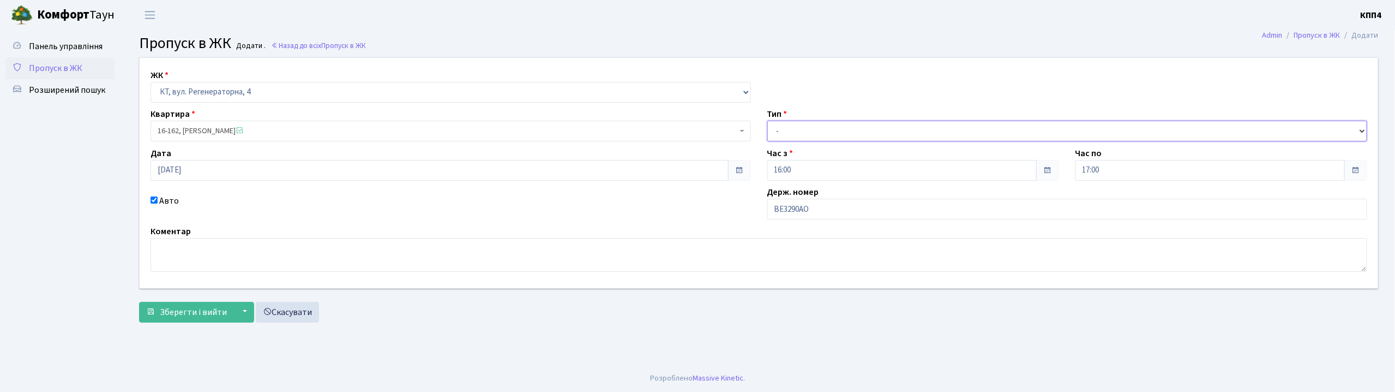
click at [804, 129] on select "- Доставка Таксі Гості Сервіс" at bounding box center [1067, 131] width 600 height 21
select select "3"
click at [767, 121] on select "- Доставка Таксі Гості Сервіс" at bounding box center [1067, 131] width 600 height 21
click at [188, 315] on span "Зберегти і вийти" at bounding box center [193, 312] width 67 height 12
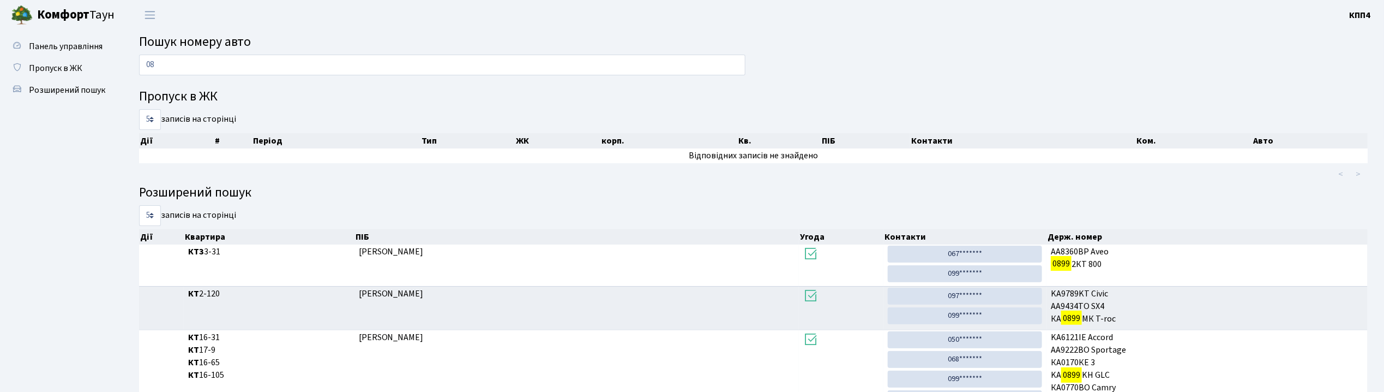
type input "0"
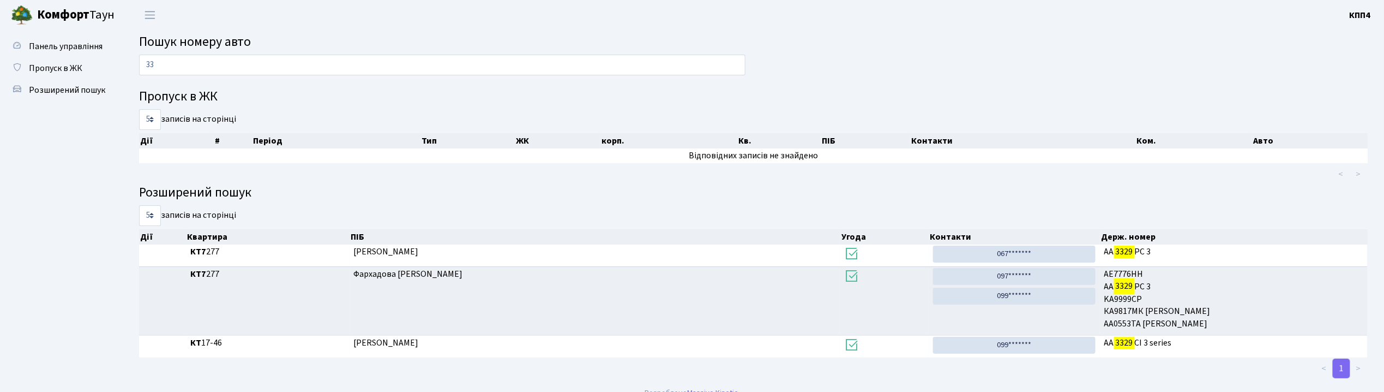
type input "3"
